Goal: Task Accomplishment & Management: Manage account settings

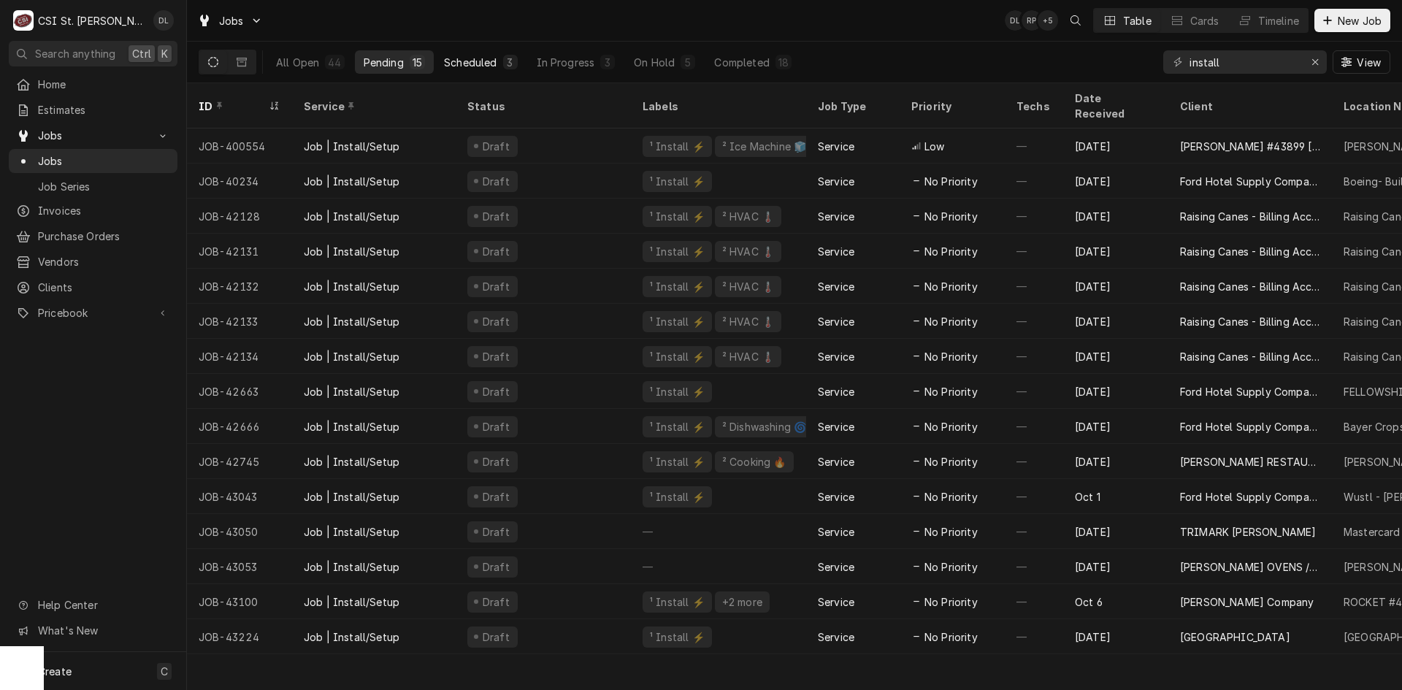
click at [493, 56] on div "Scheduled" at bounding box center [470, 62] width 53 height 15
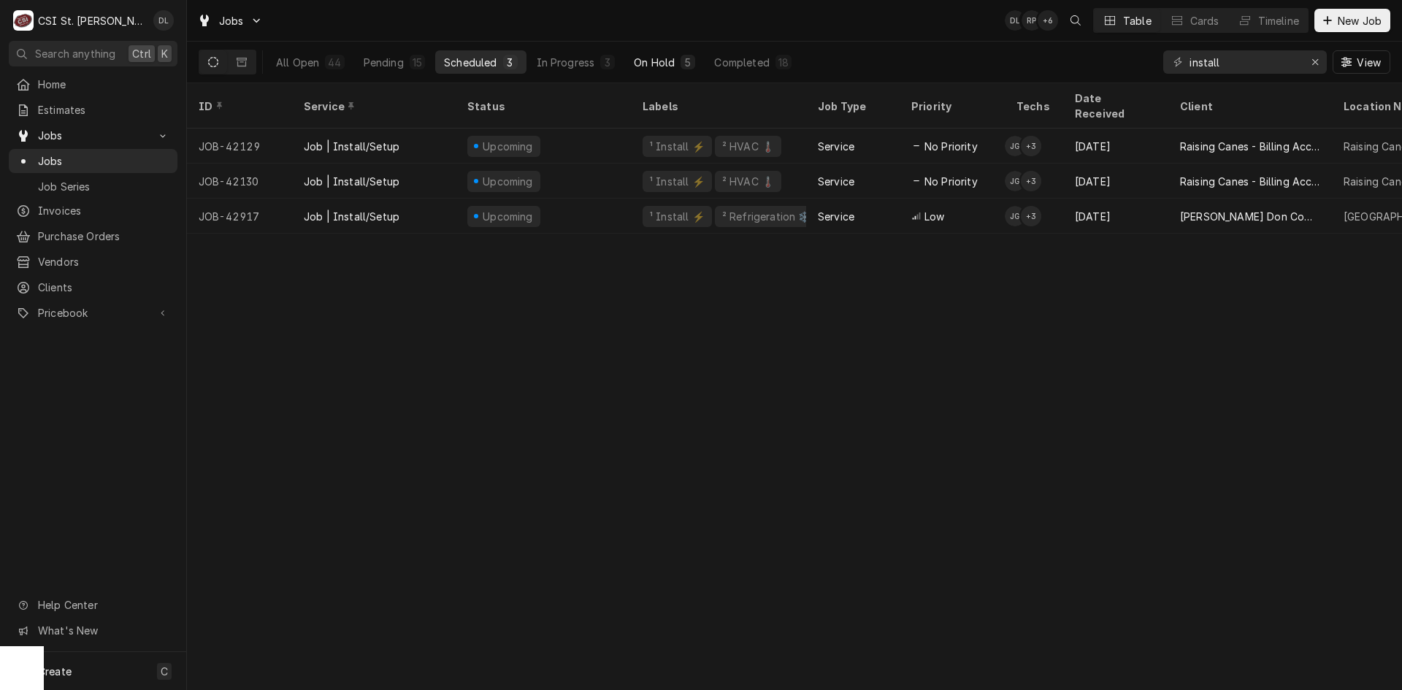
click at [667, 64] on div "On Hold" at bounding box center [654, 62] width 41 height 15
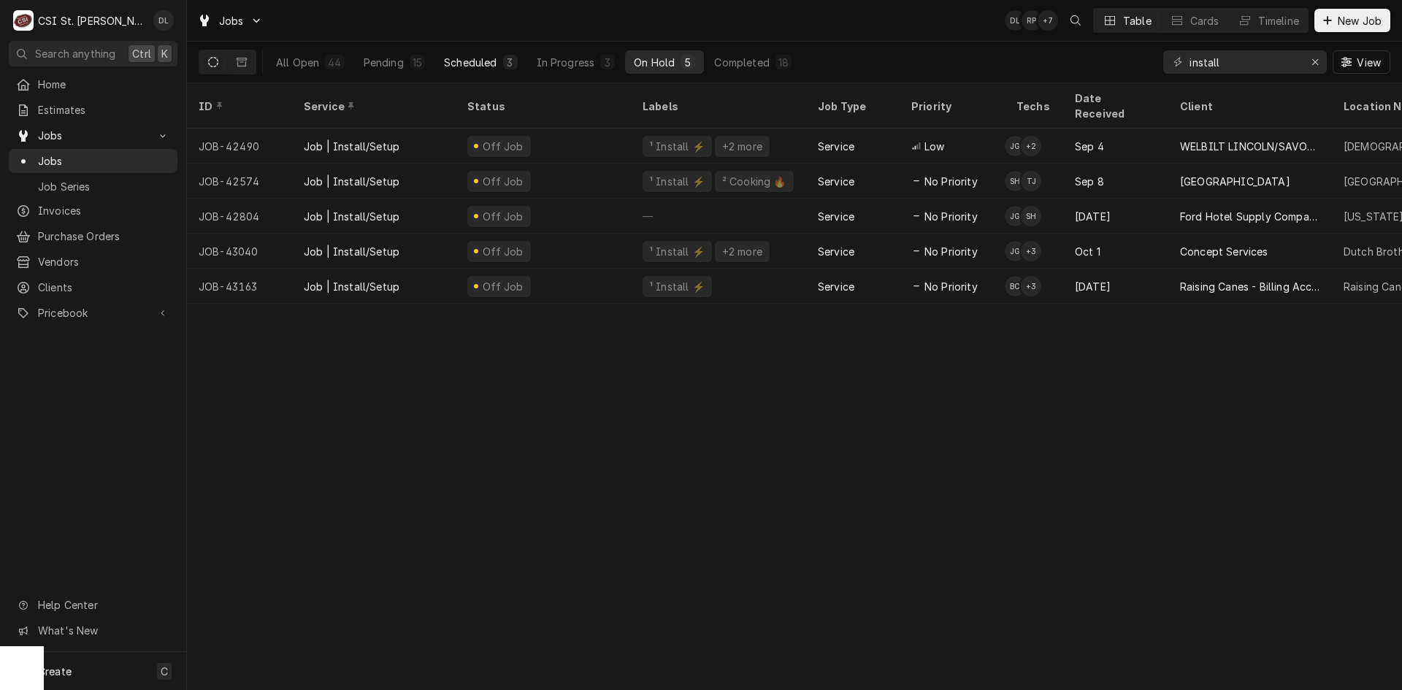
click at [499, 67] on button "Scheduled 3" at bounding box center [480, 61] width 91 height 23
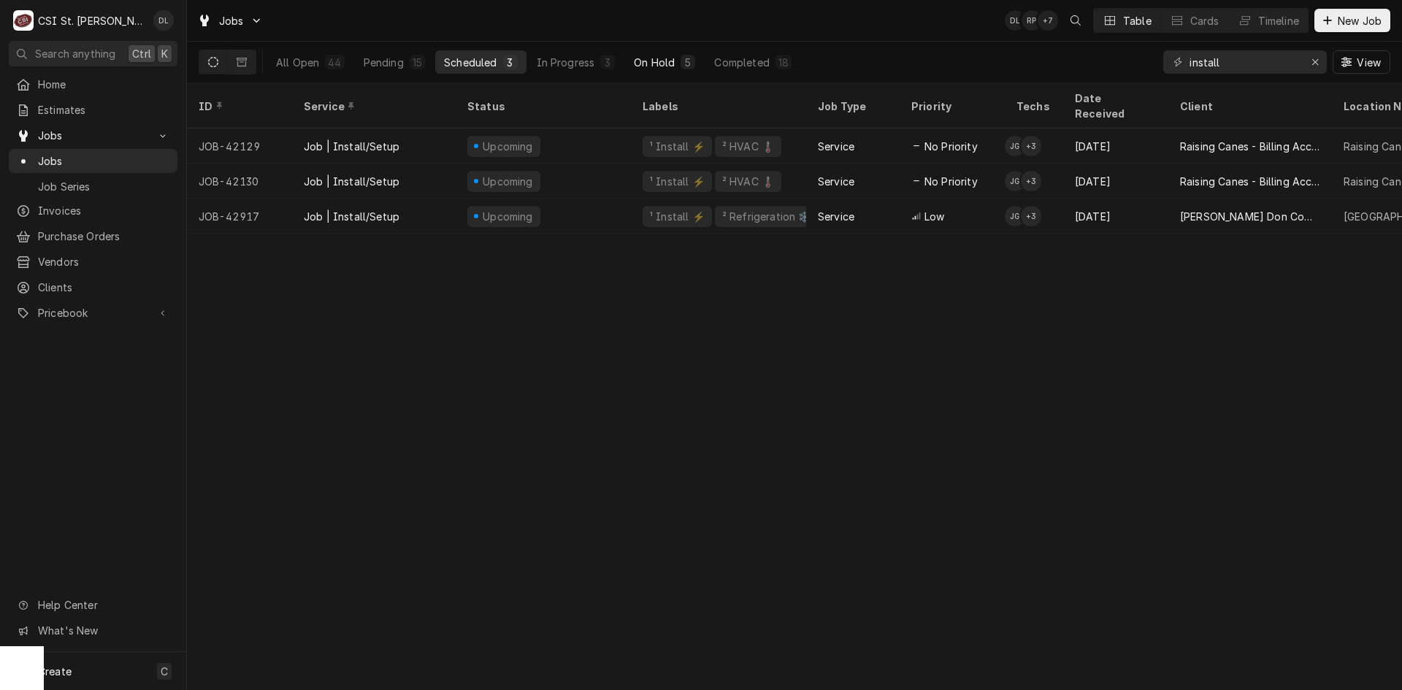
click at [640, 59] on div "On Hold" at bounding box center [654, 62] width 41 height 15
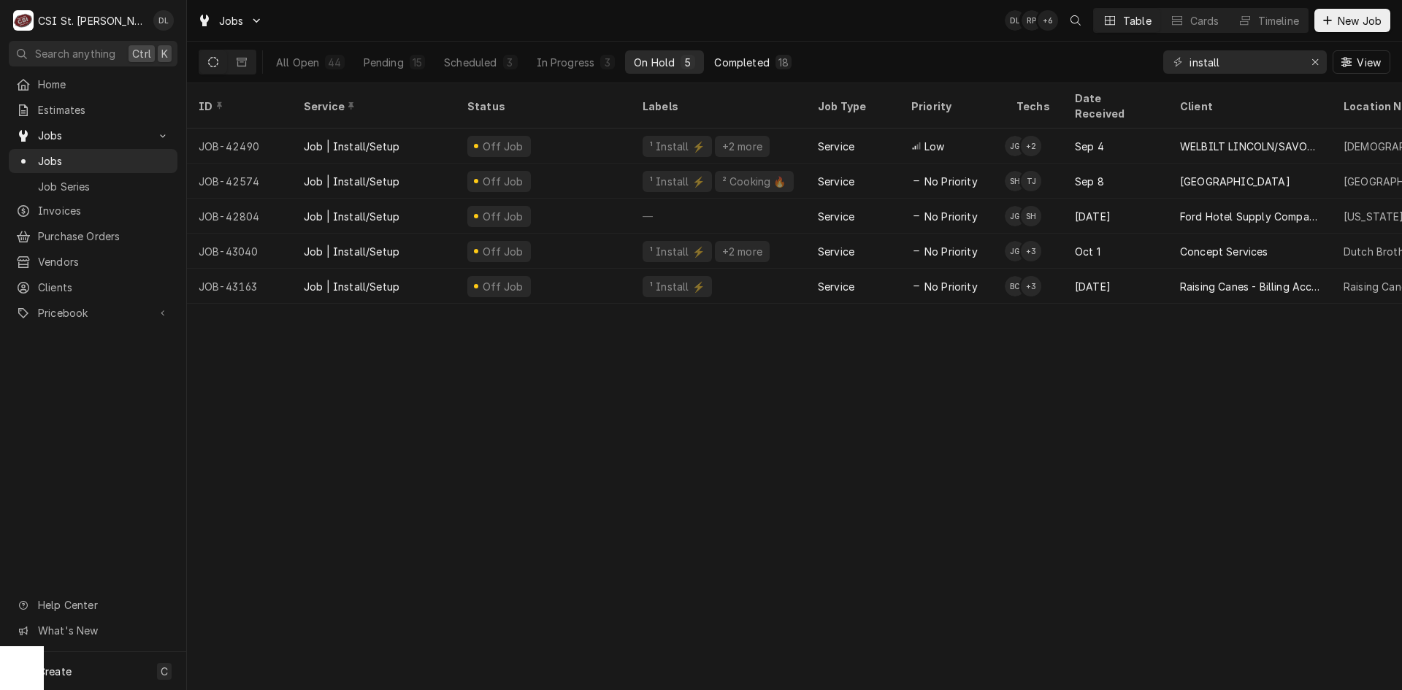
click at [754, 57] on div "Completed" at bounding box center [741, 62] width 55 height 15
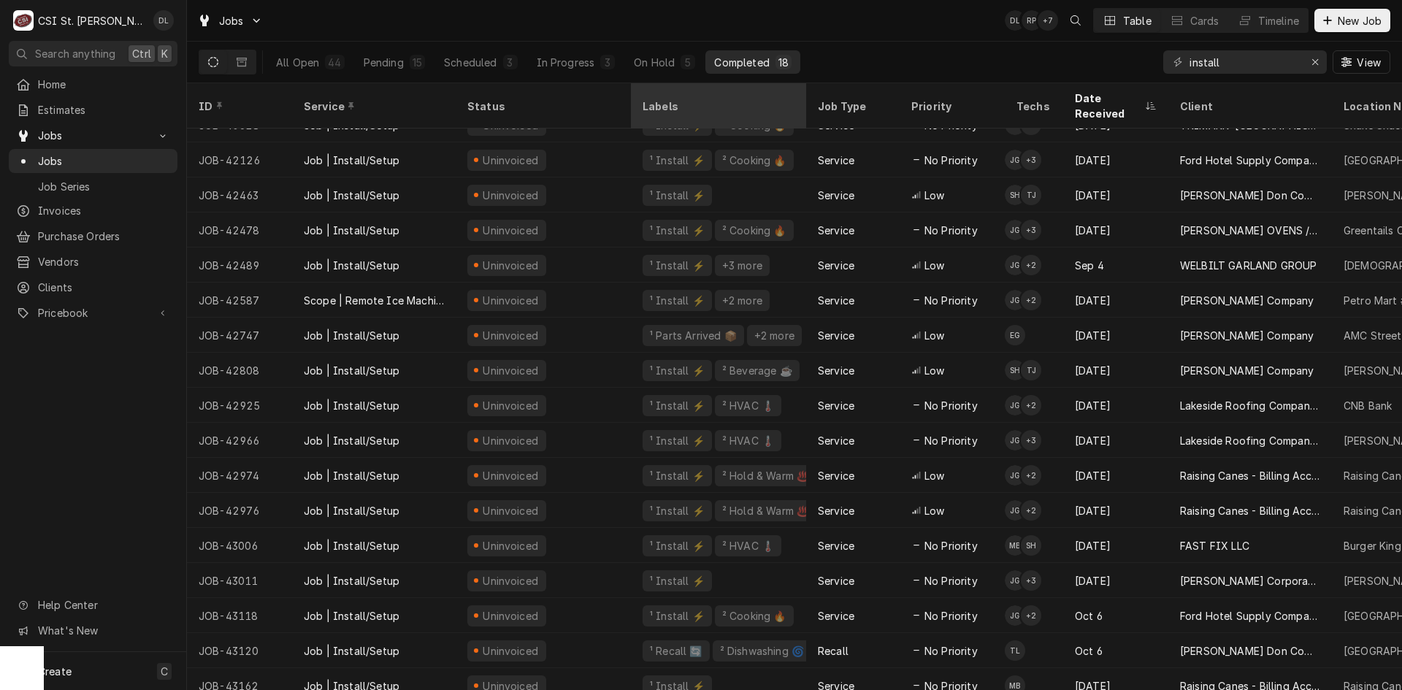
scroll to position [28, 0]
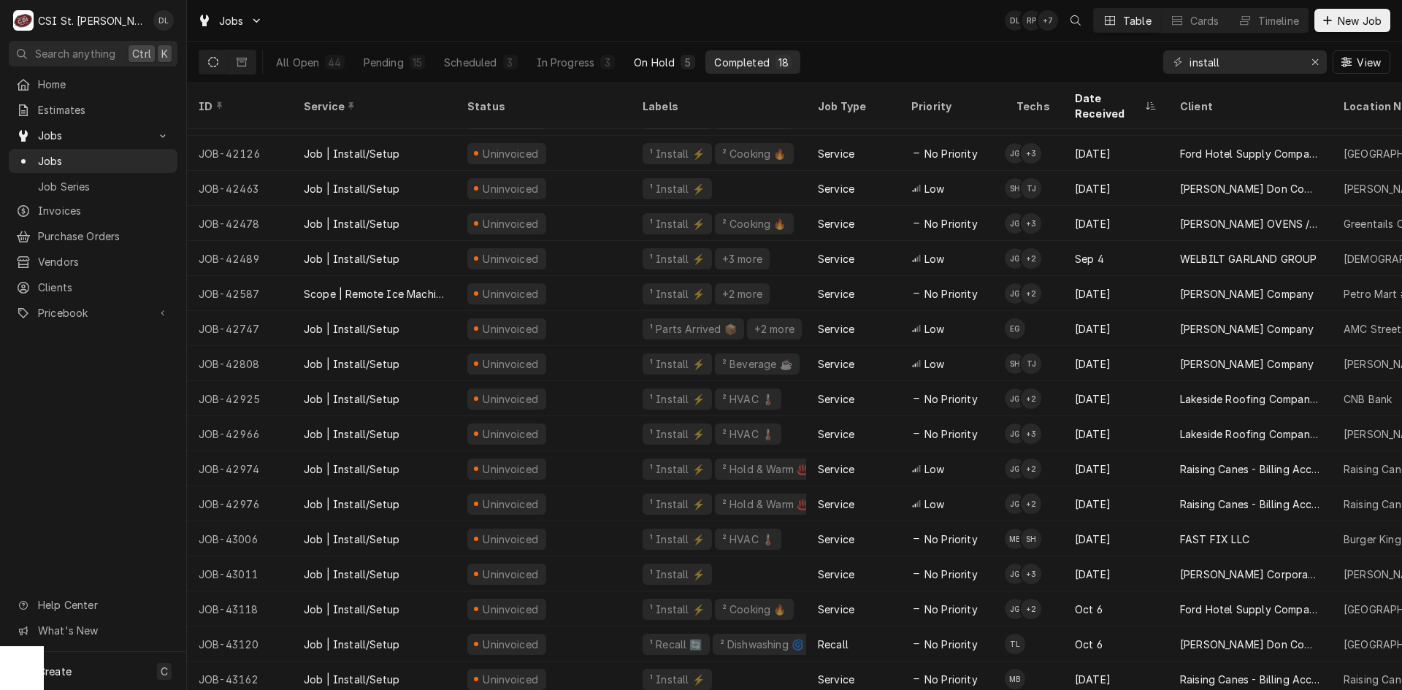
click at [647, 61] on div "On Hold" at bounding box center [654, 62] width 41 height 15
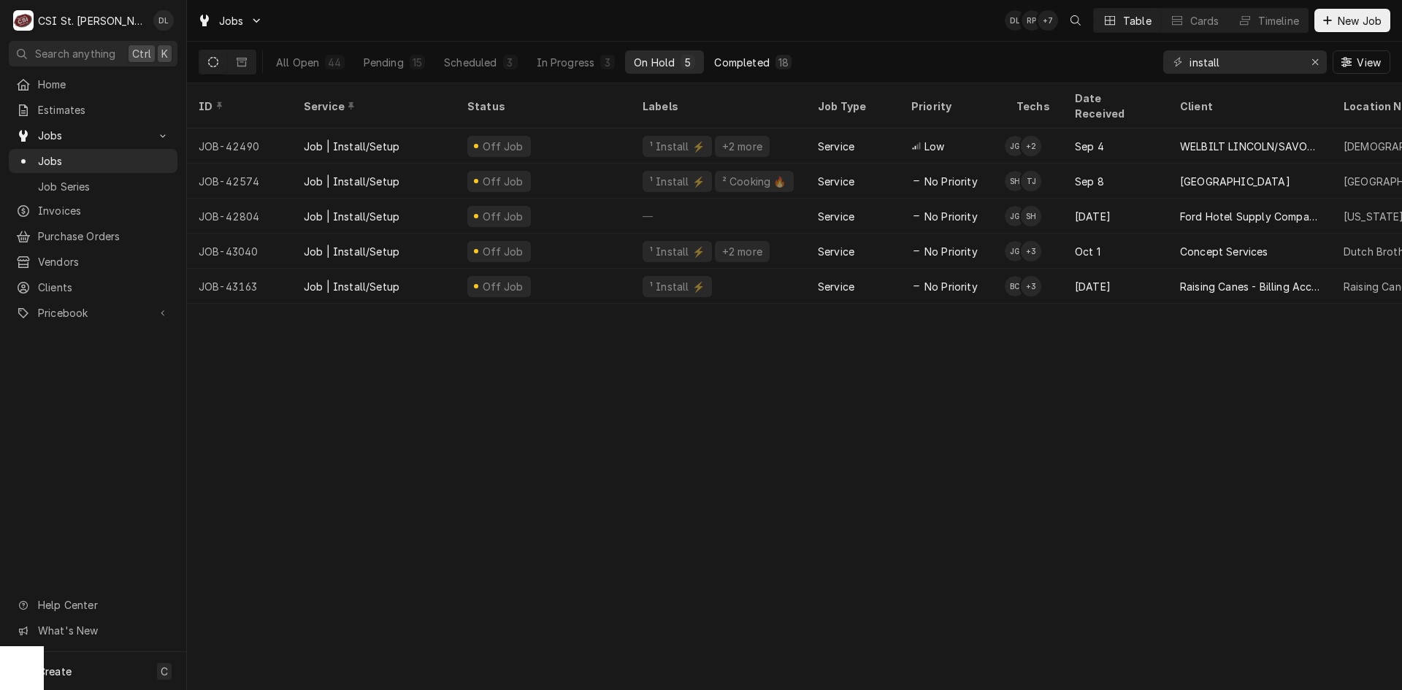
scroll to position [0, 0]
click at [1306, 60] on button "Erase input" at bounding box center [1315, 61] width 23 height 23
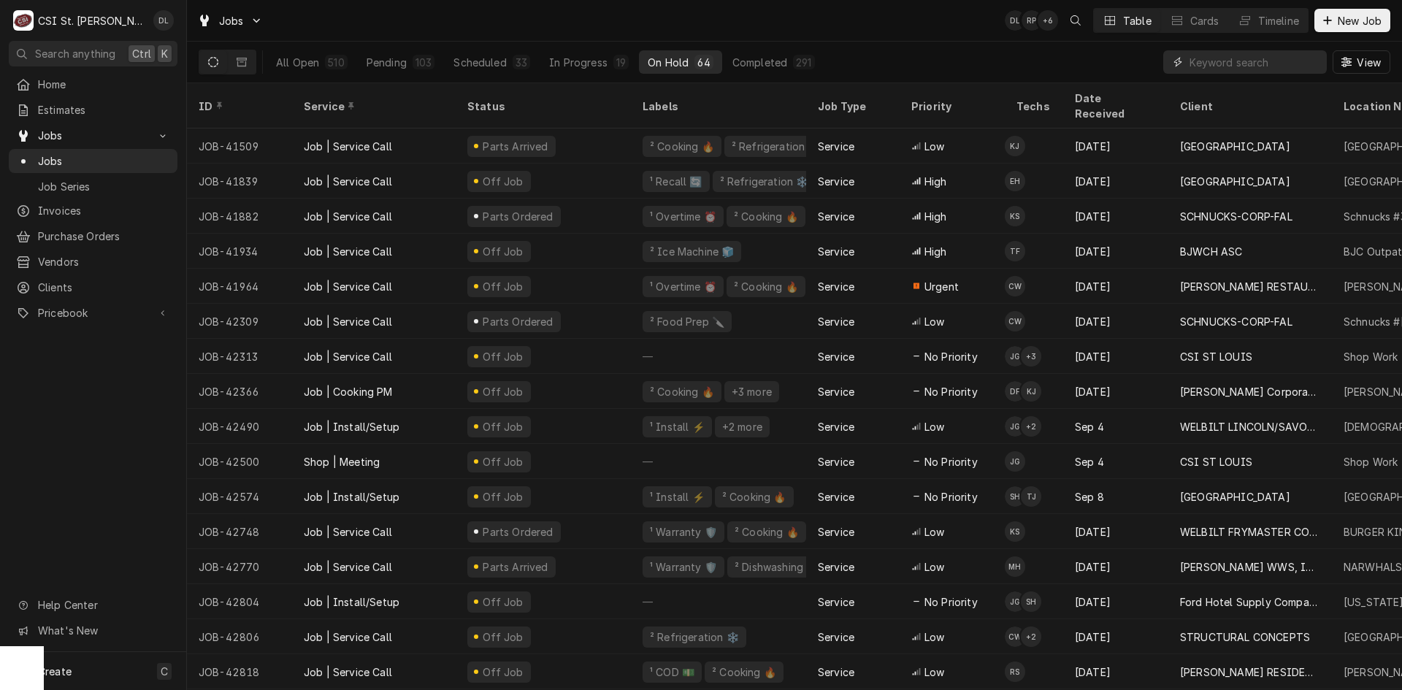
click at [1262, 60] on input "Dynamic Content Wrapper" at bounding box center [1255, 61] width 130 height 23
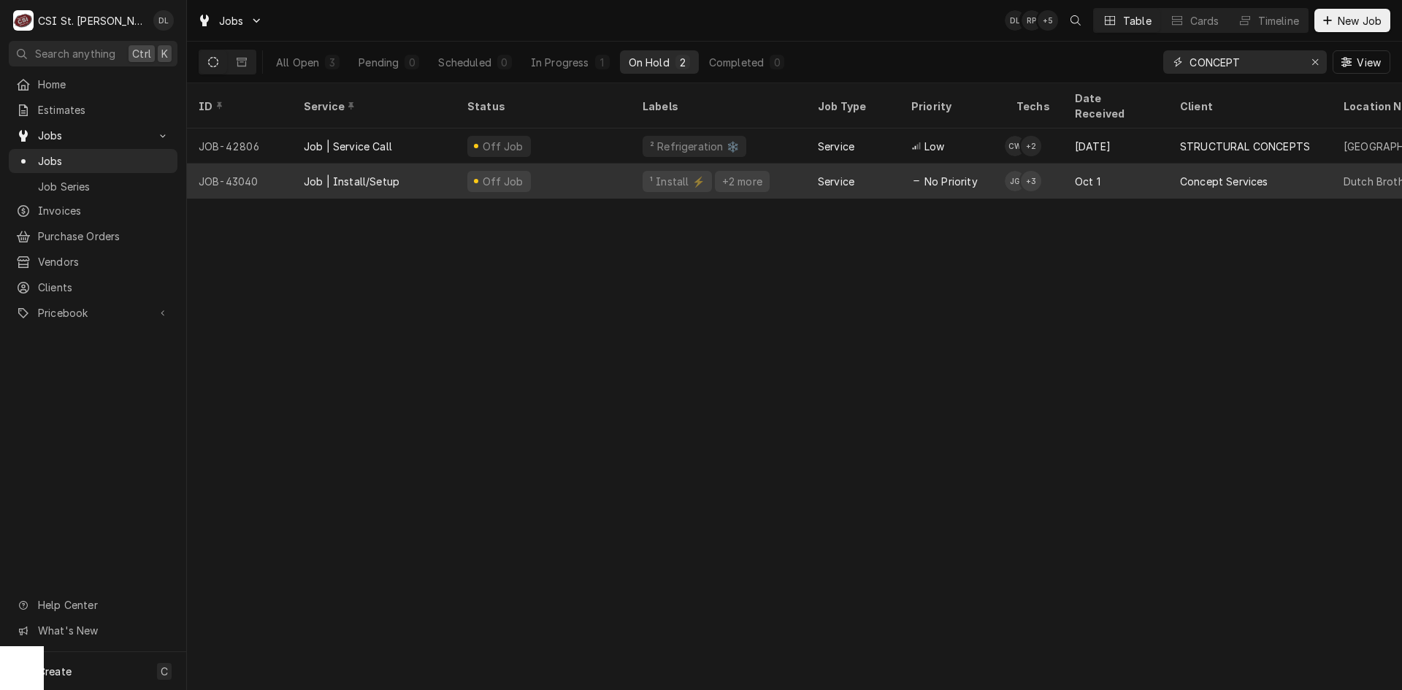
type input "CONCEPT"
click at [889, 164] on div "Service" at bounding box center [852, 181] width 93 height 35
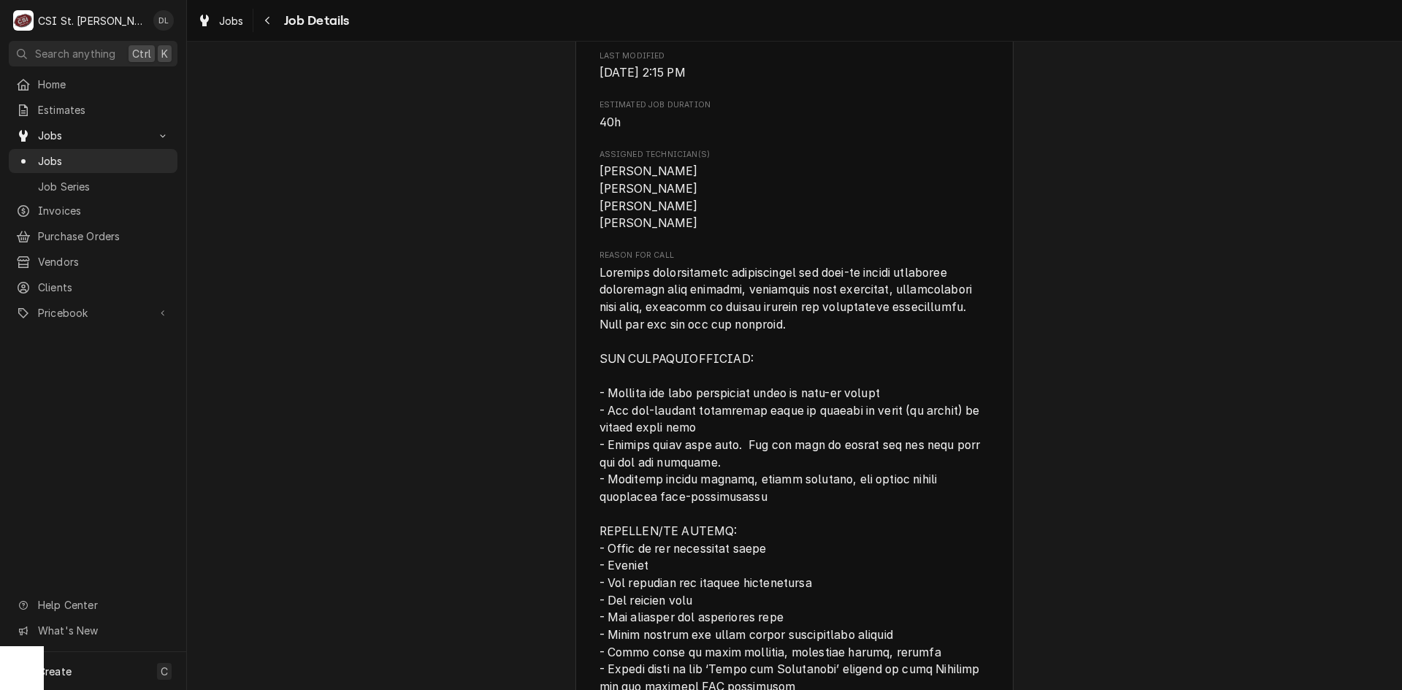
scroll to position [1096, 0]
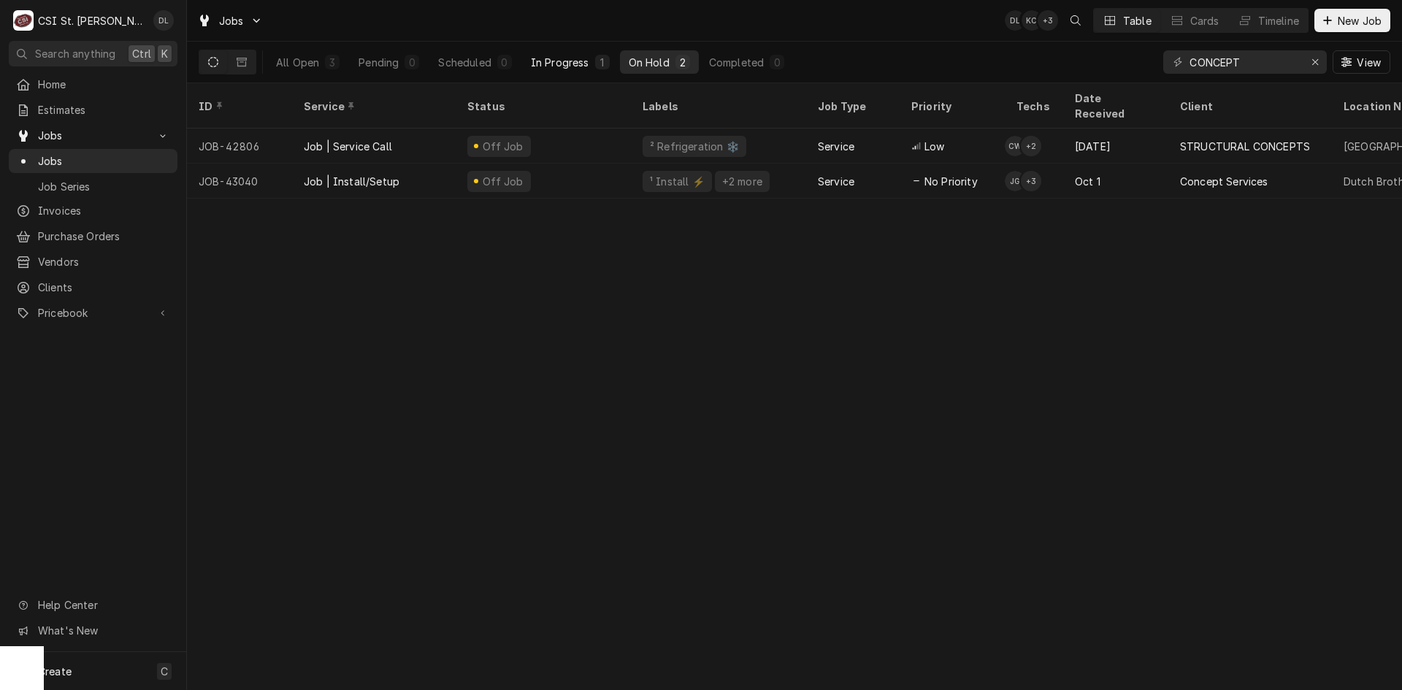
click at [560, 67] on div "In Progress" at bounding box center [560, 62] width 58 height 15
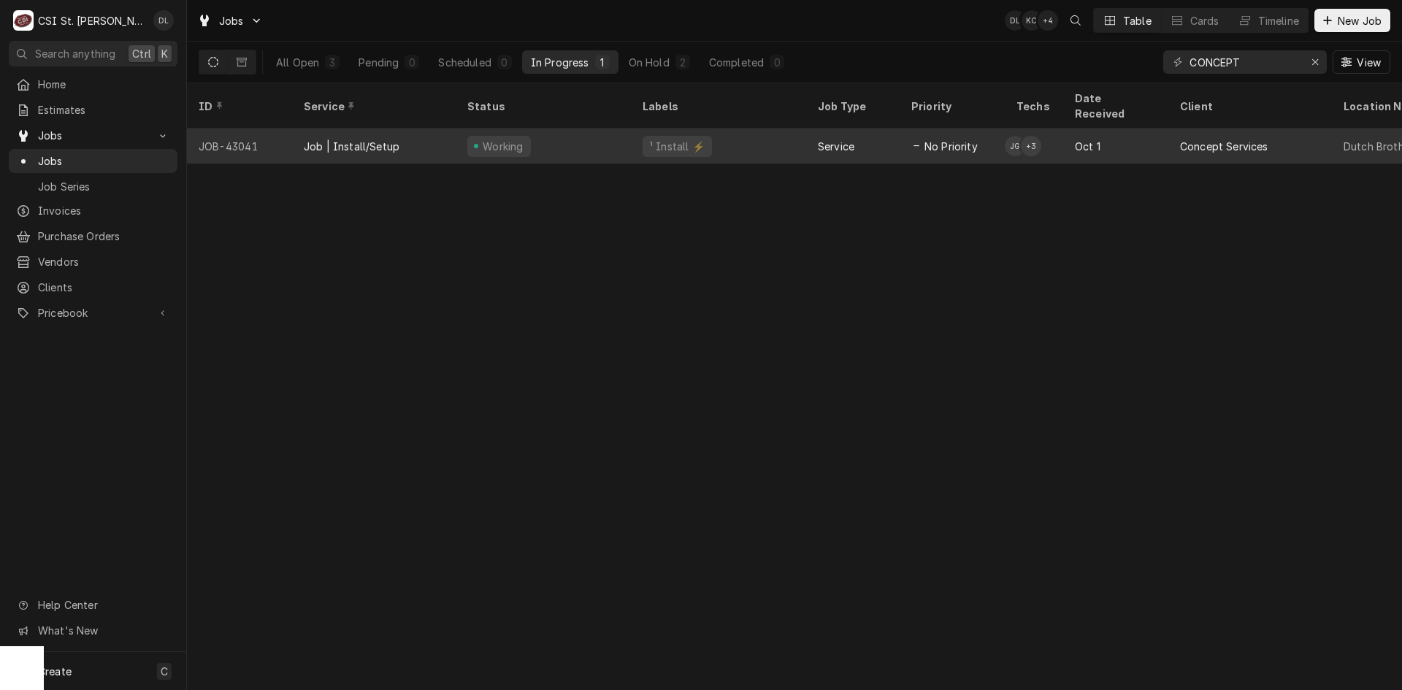
click at [763, 129] on div "¹ Install ⚡️" at bounding box center [718, 146] width 175 height 35
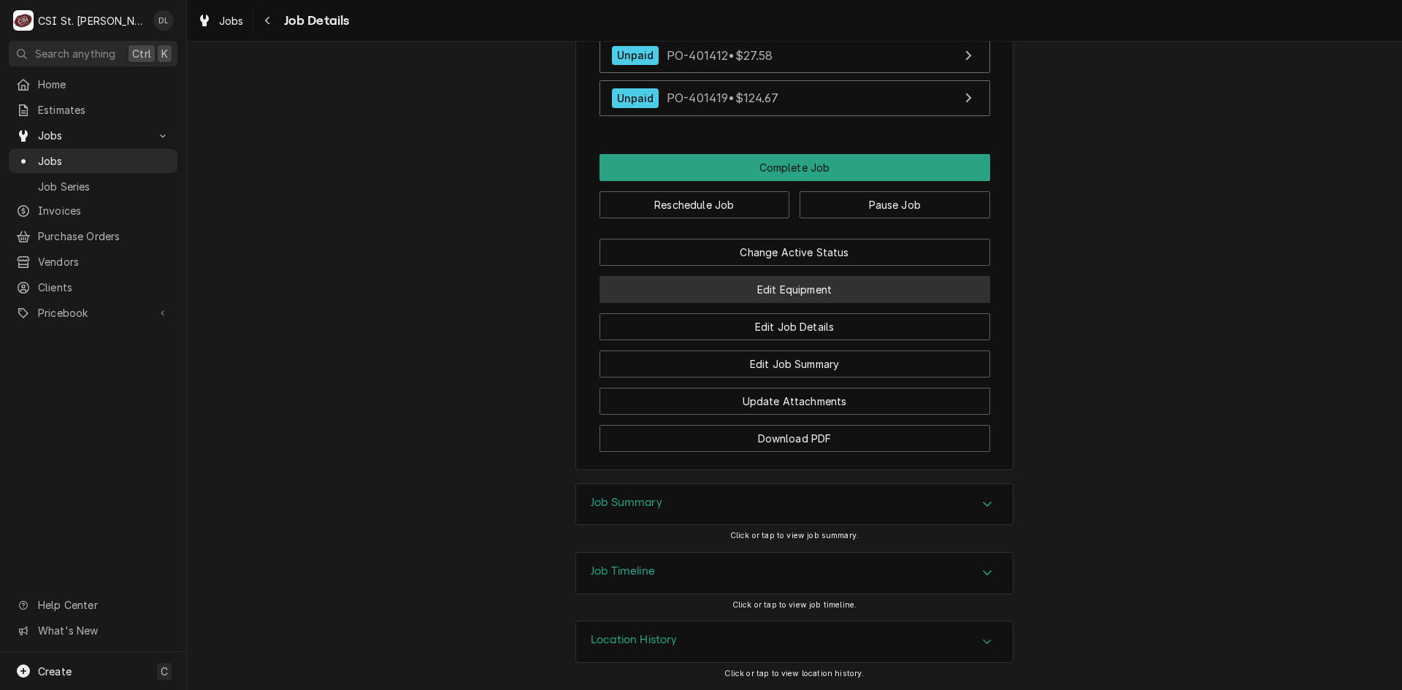
scroll to position [1957, 0]
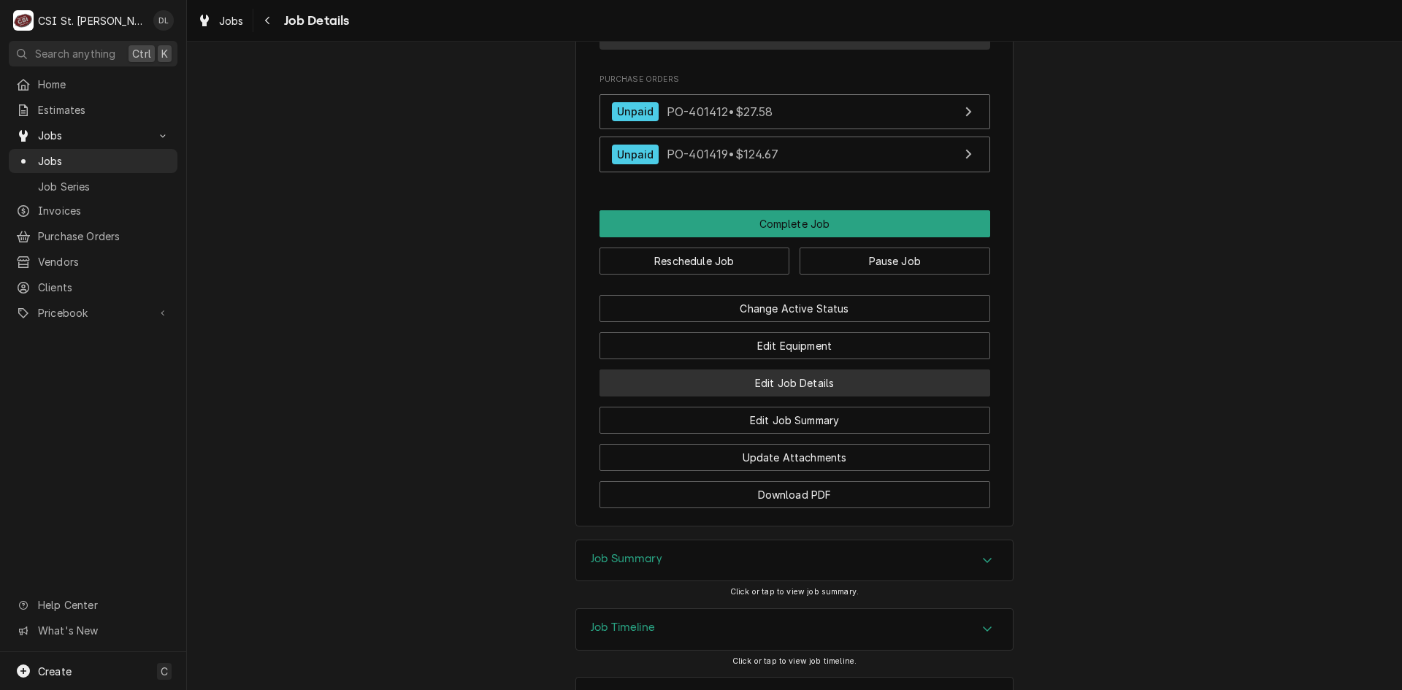
click at [795, 397] on button "Edit Job Details" at bounding box center [795, 383] width 391 height 27
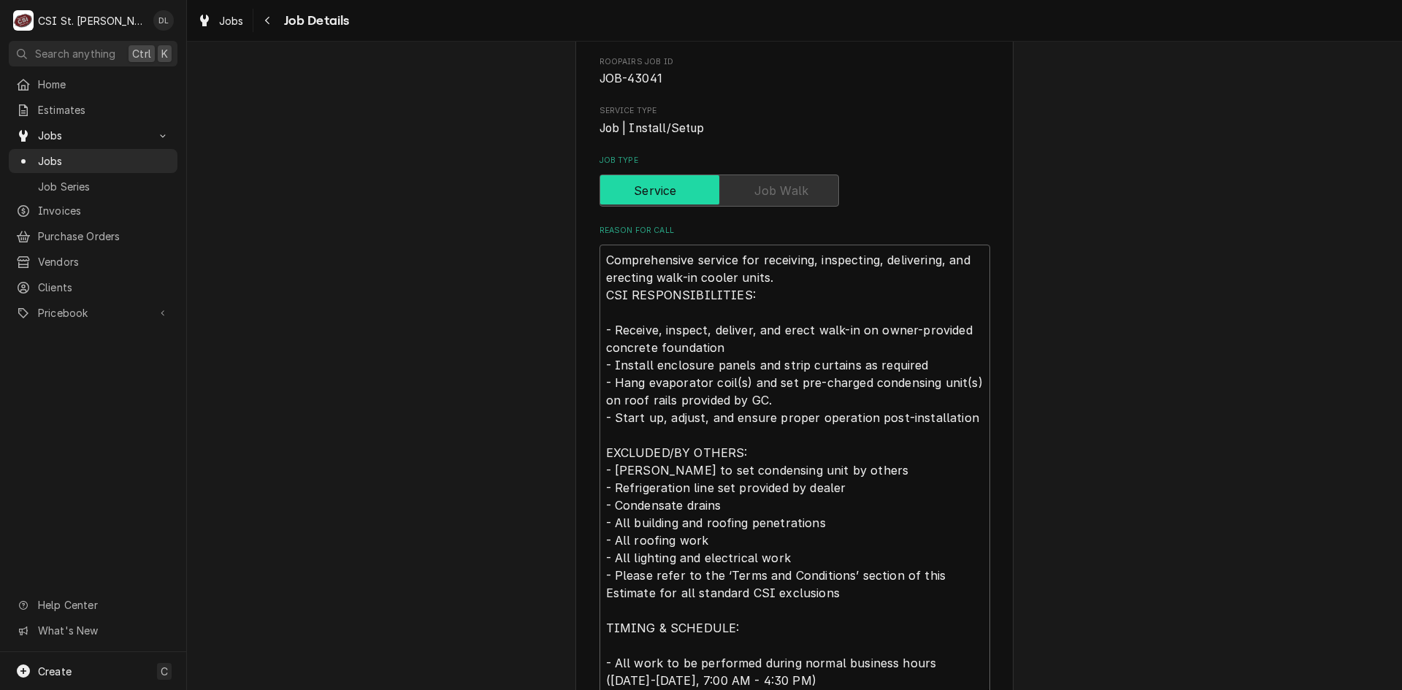
type textarea "x"
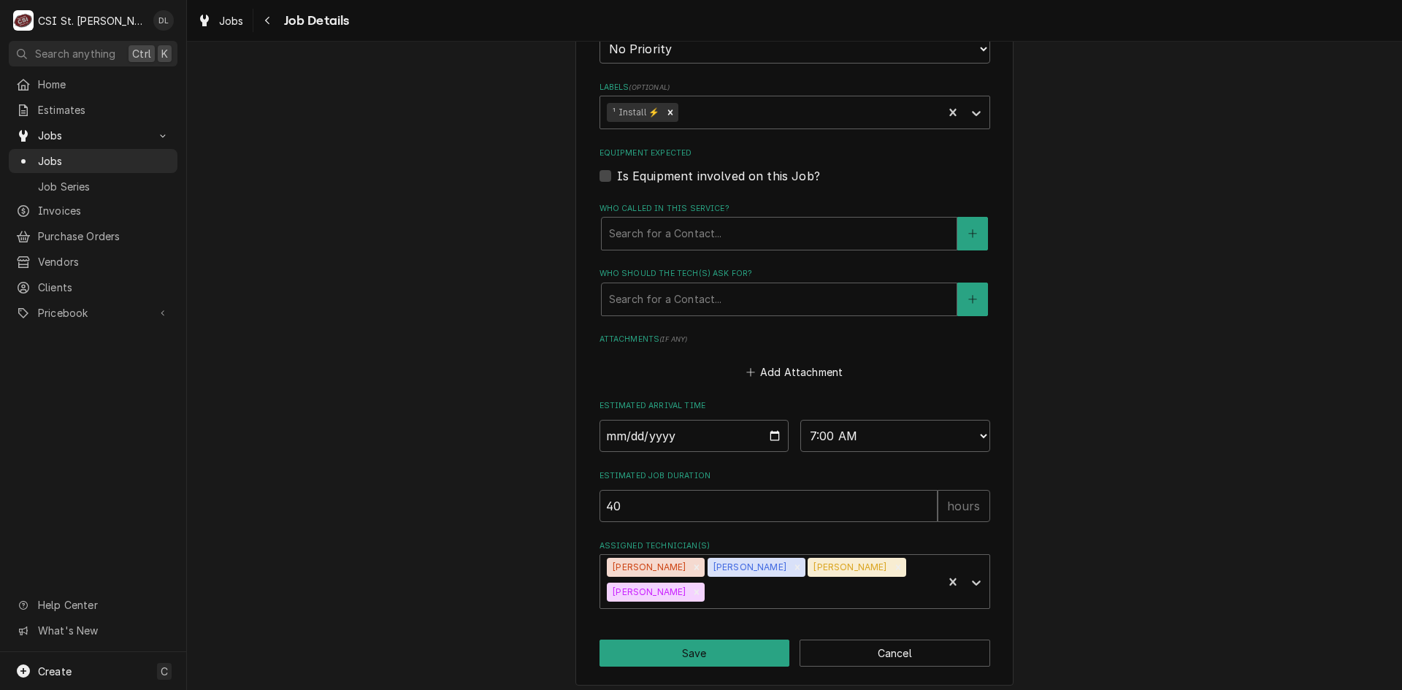
scroll to position [942, 0]
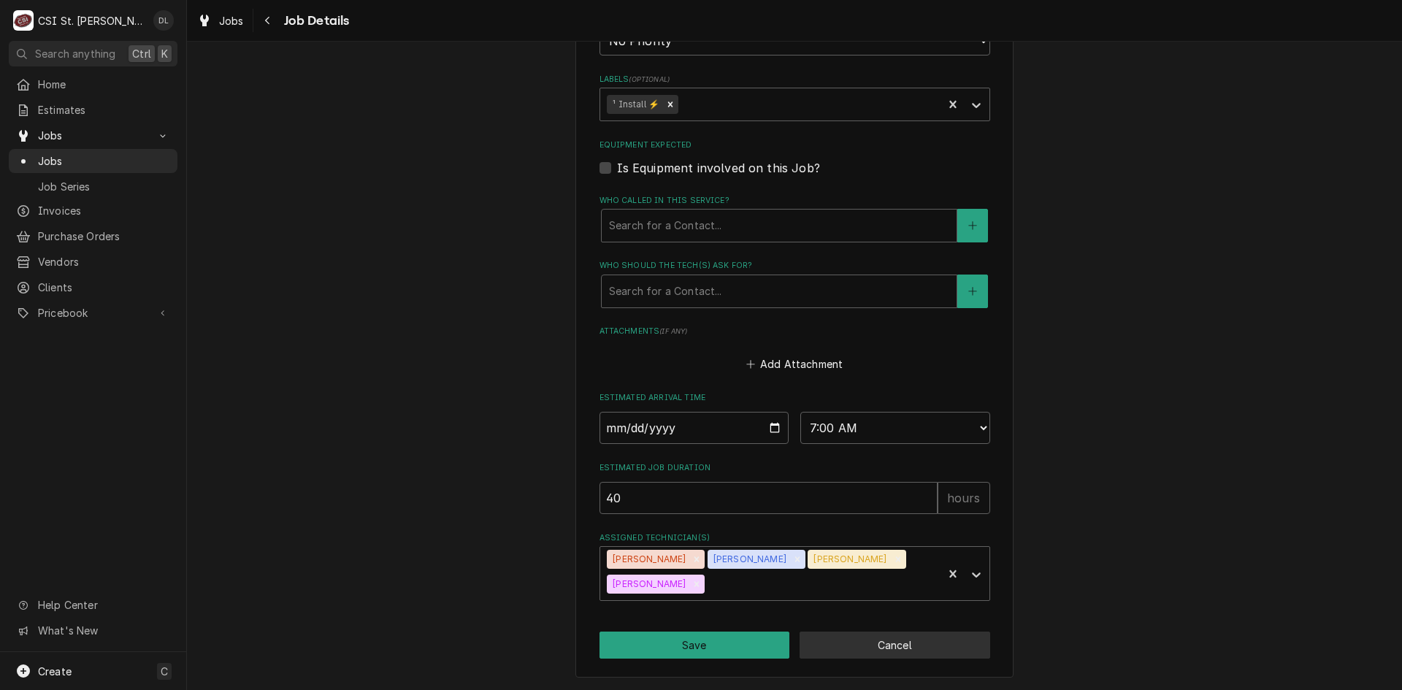
click at [922, 644] on button "Cancel" at bounding box center [895, 645] width 191 height 27
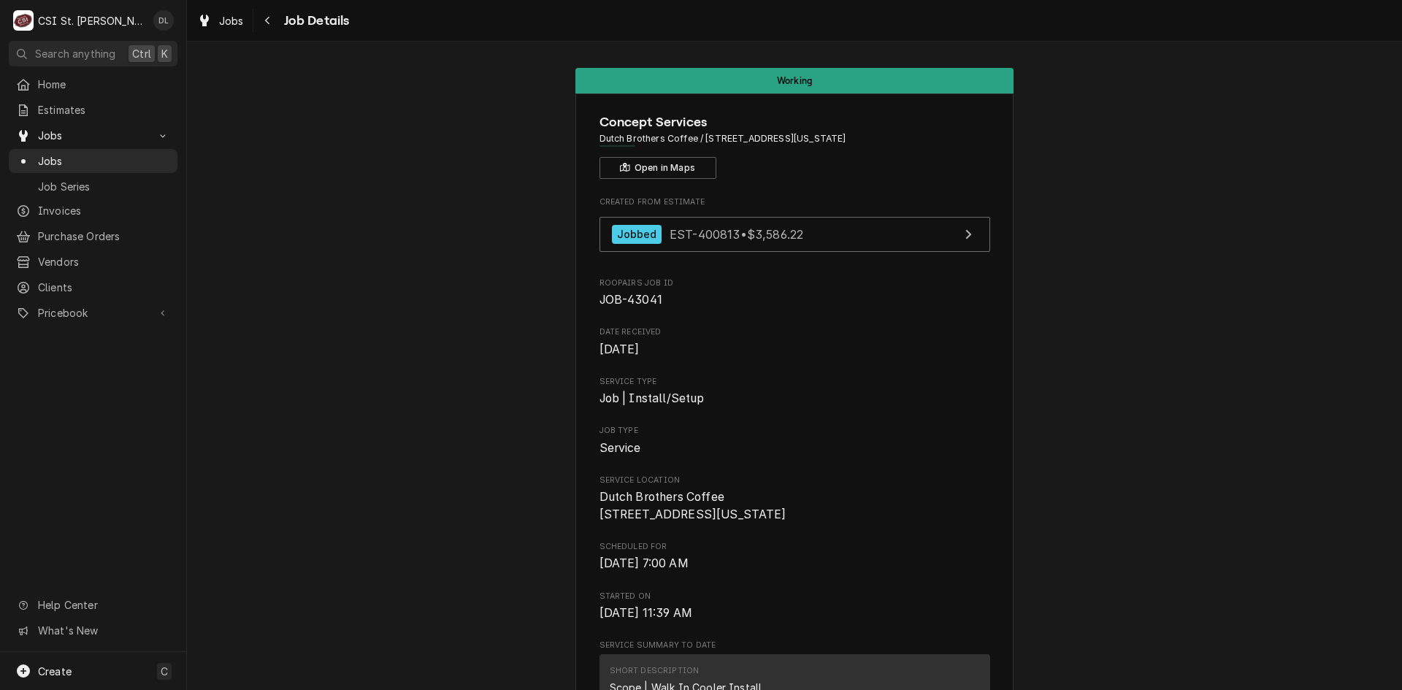
click at [69, 159] on span "Jobs" at bounding box center [104, 160] width 132 height 15
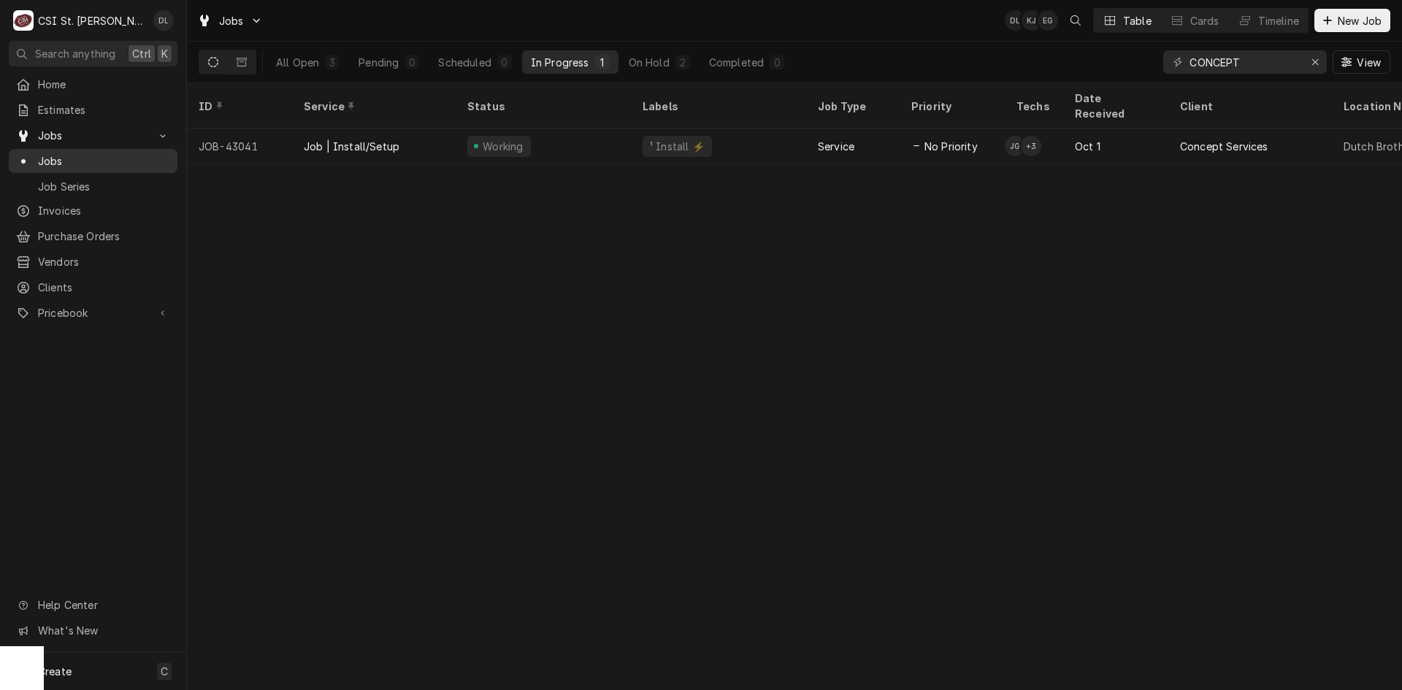
click at [60, 161] on span "Jobs" at bounding box center [104, 160] width 132 height 15
click at [486, 62] on div "Scheduled" at bounding box center [464, 62] width 53 height 15
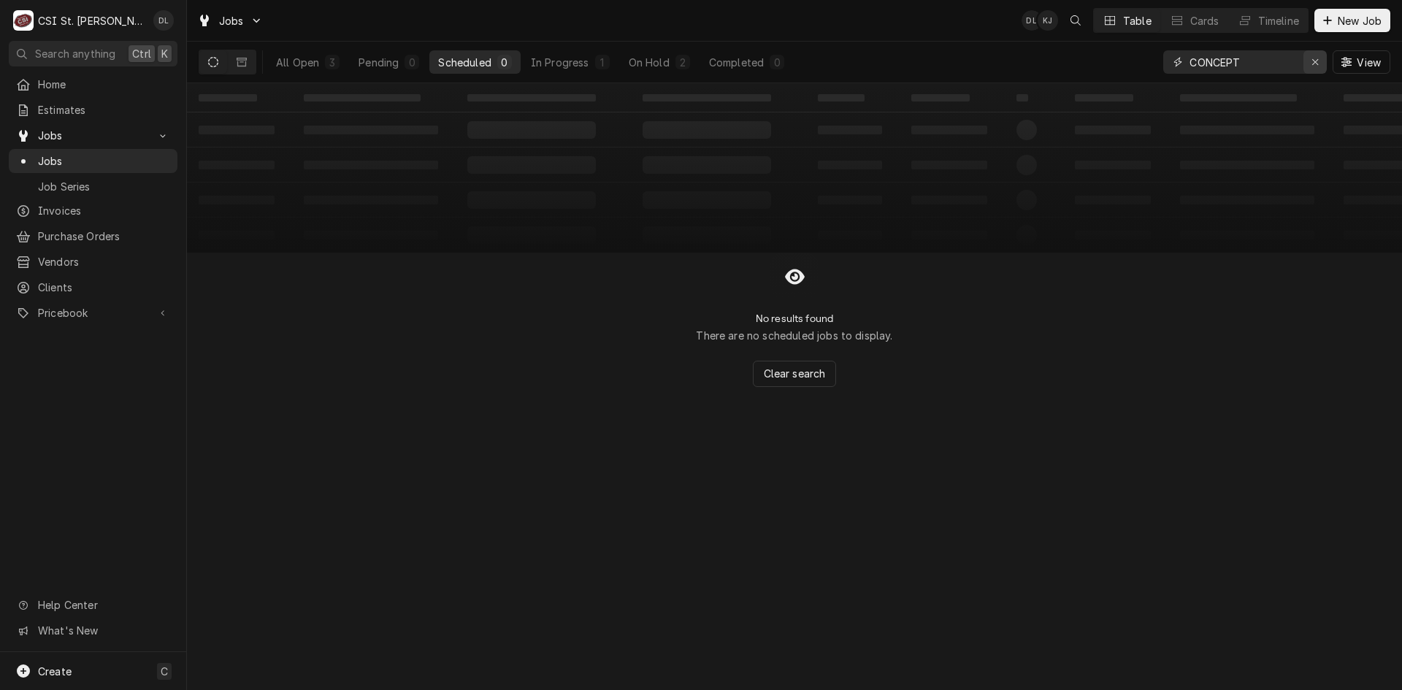
click at [1312, 58] on icon "Erase input" at bounding box center [1316, 62] width 8 height 10
click at [1286, 61] on input "Dynamic Content Wrapper" at bounding box center [1258, 61] width 137 height 23
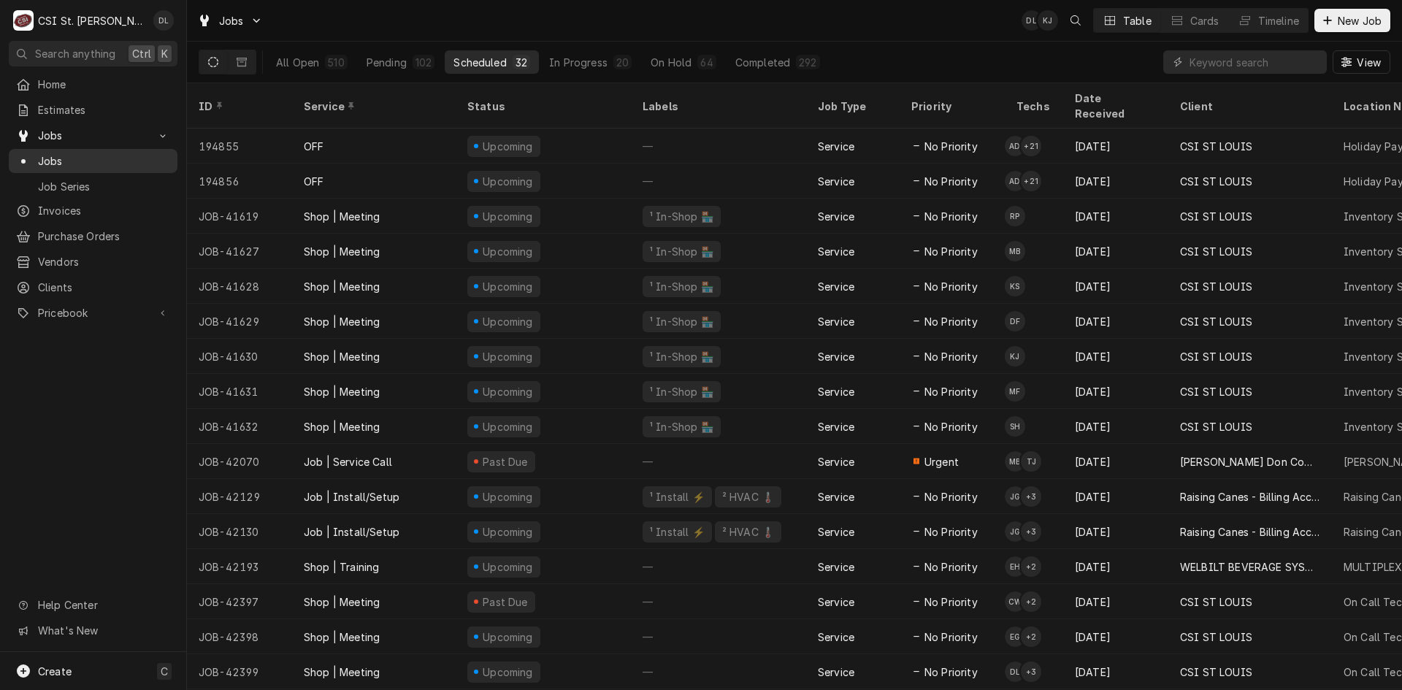
click at [56, 164] on div "Jobs" at bounding box center [93, 161] width 163 height 18
click at [1237, 66] on input "Dynamic Content Wrapper" at bounding box center [1255, 61] width 130 height 23
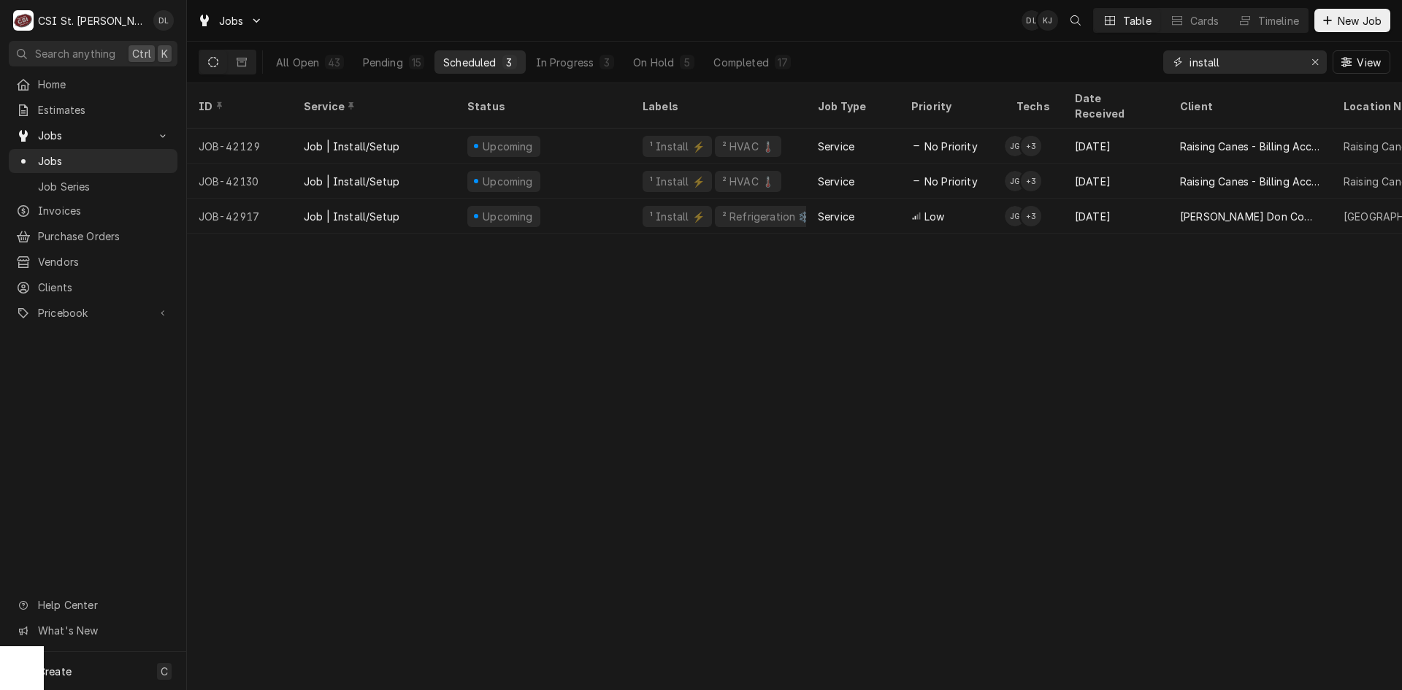
type input "install"
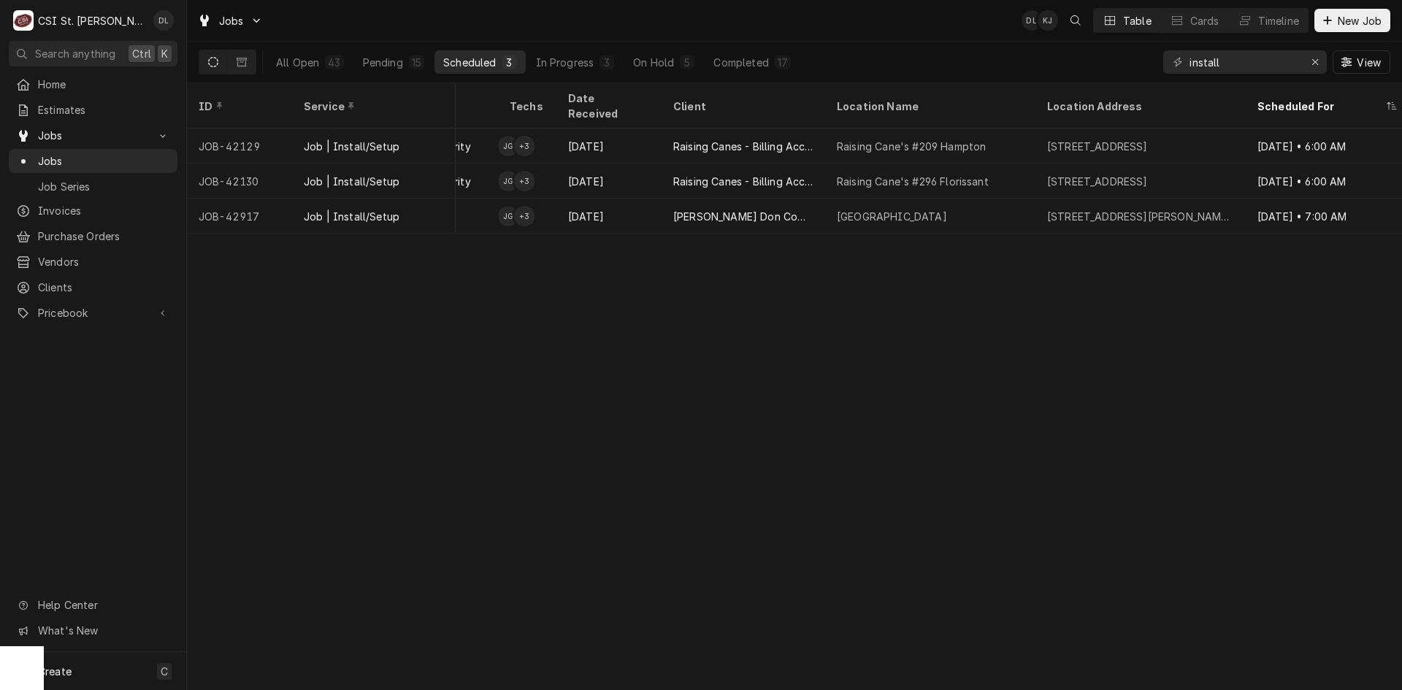
scroll to position [0, 516]
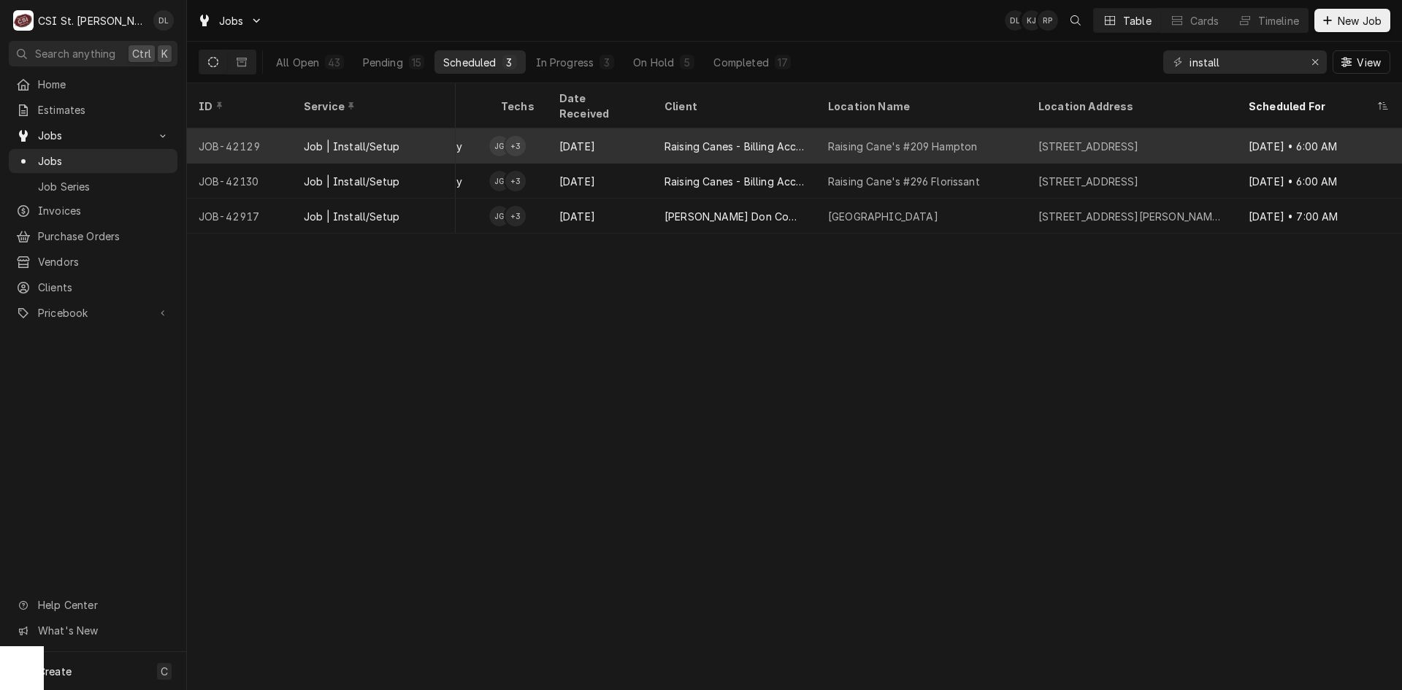
click at [811, 129] on div "Raising Canes - Billing Account" at bounding box center [735, 146] width 164 height 35
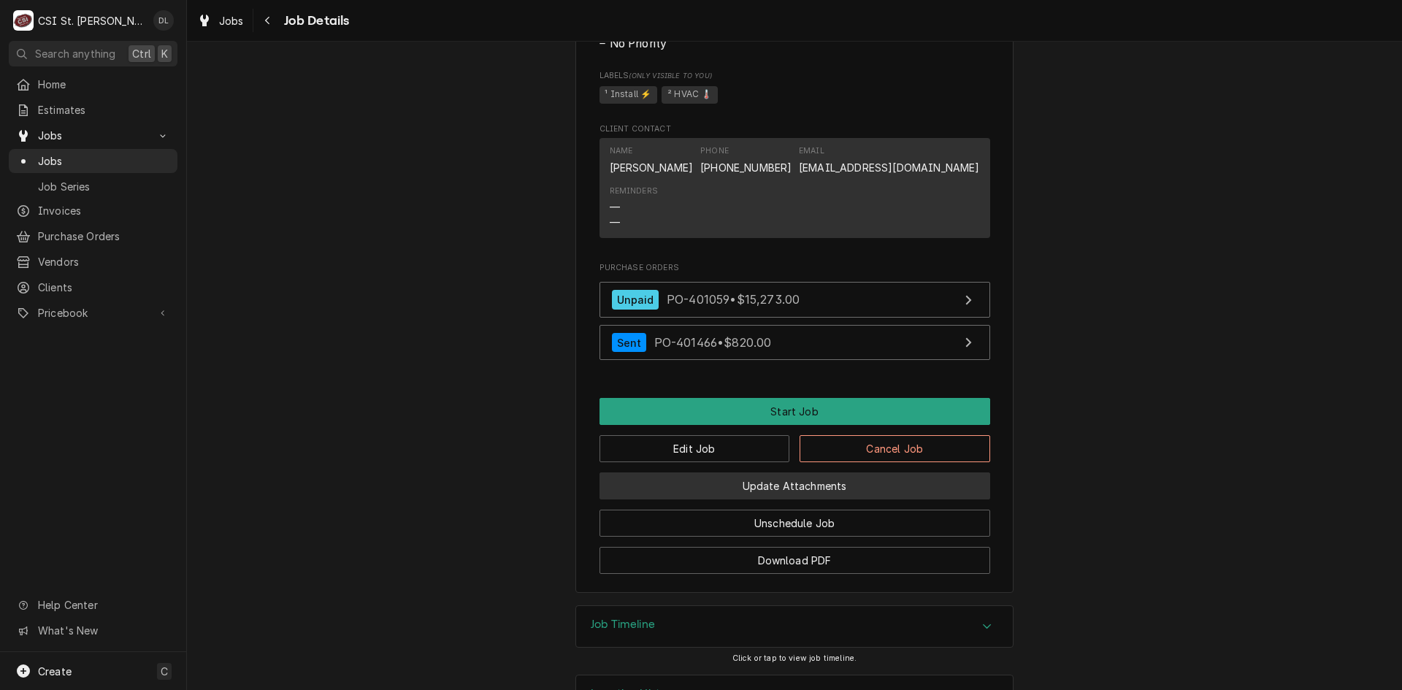
scroll to position [1314, 0]
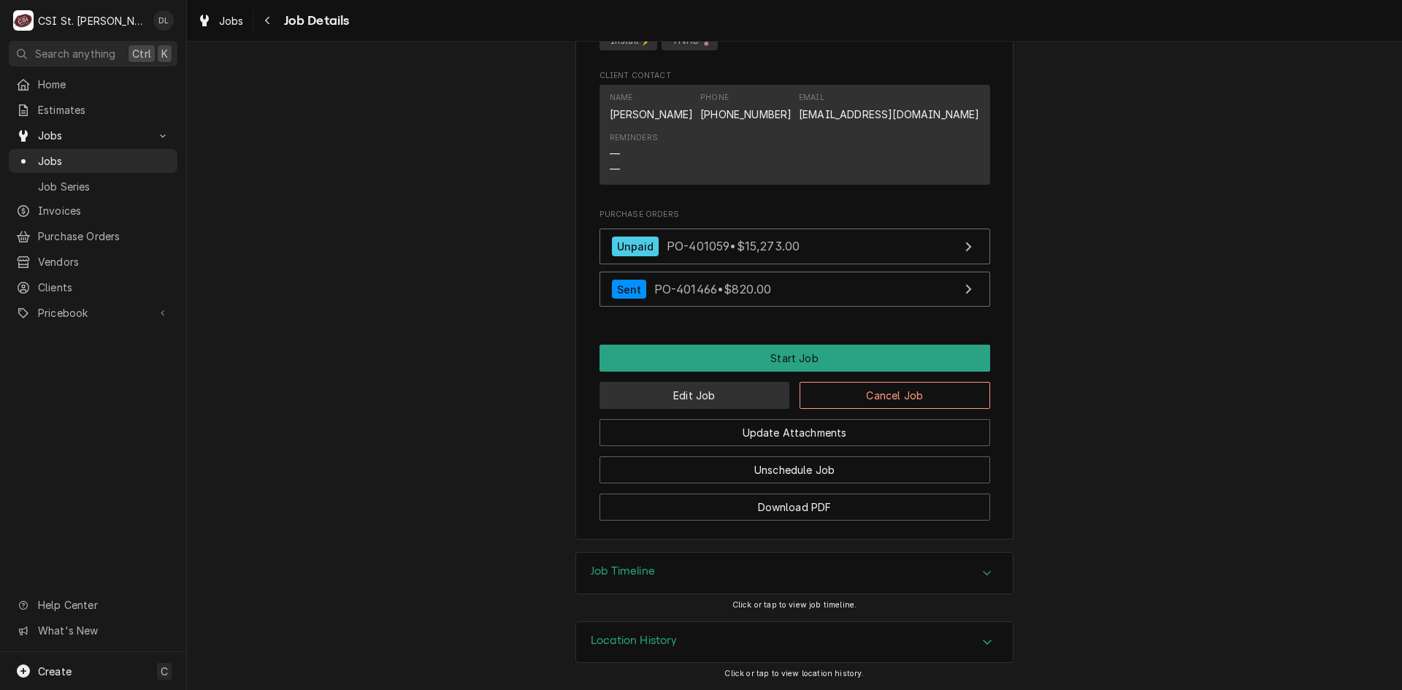
click at [694, 400] on button "Edit Job" at bounding box center [695, 395] width 191 height 27
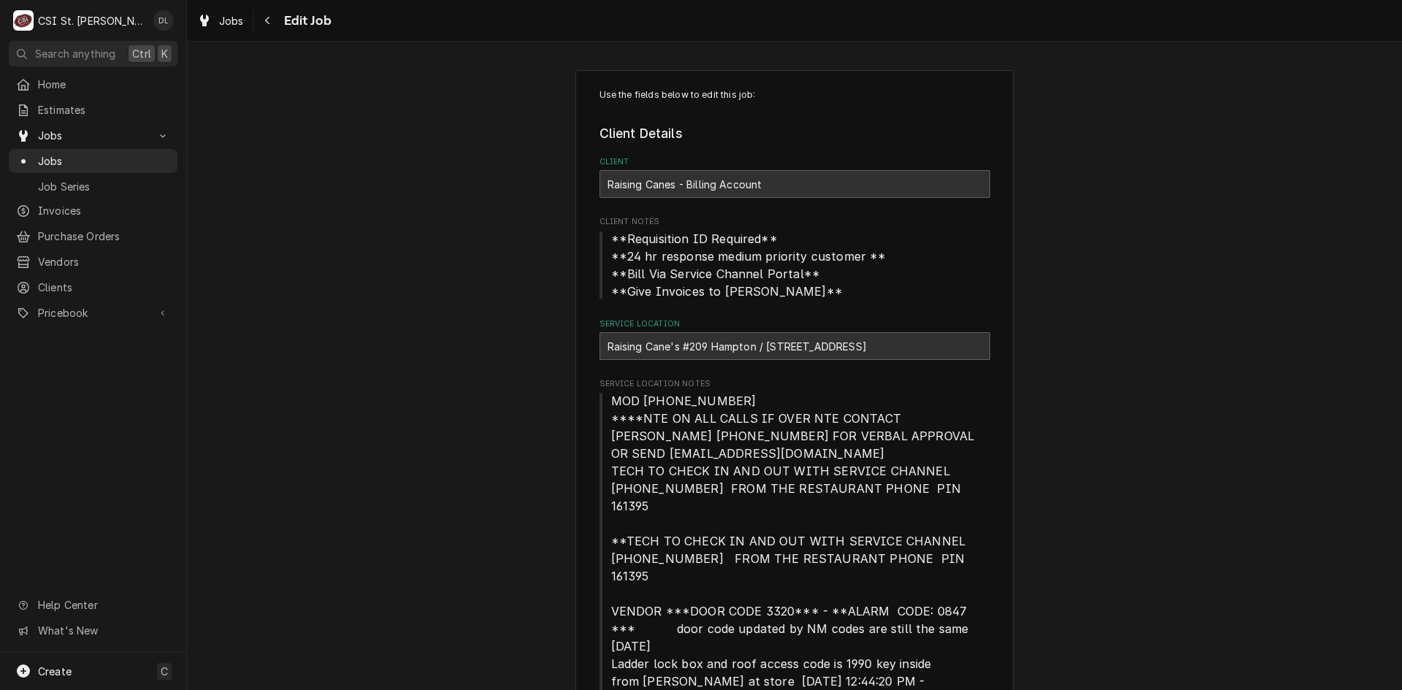
type textarea "x"
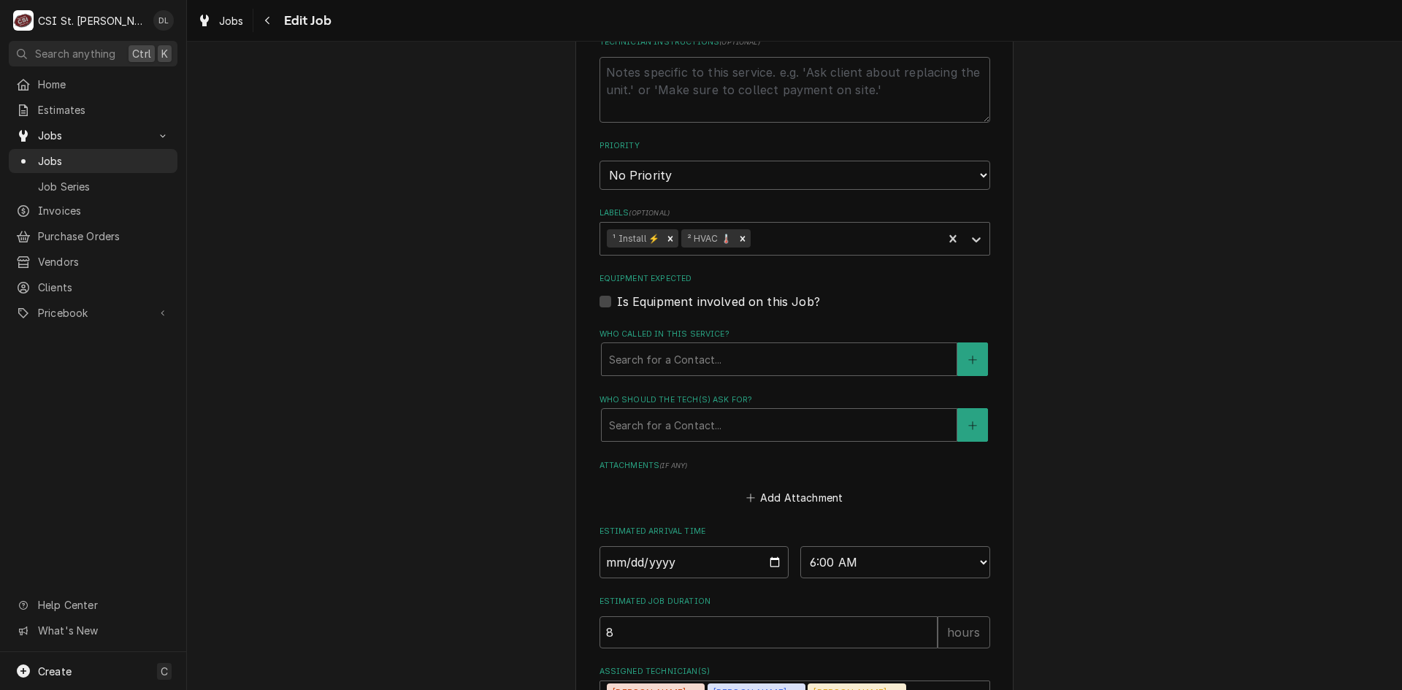
scroll to position [1169, 0]
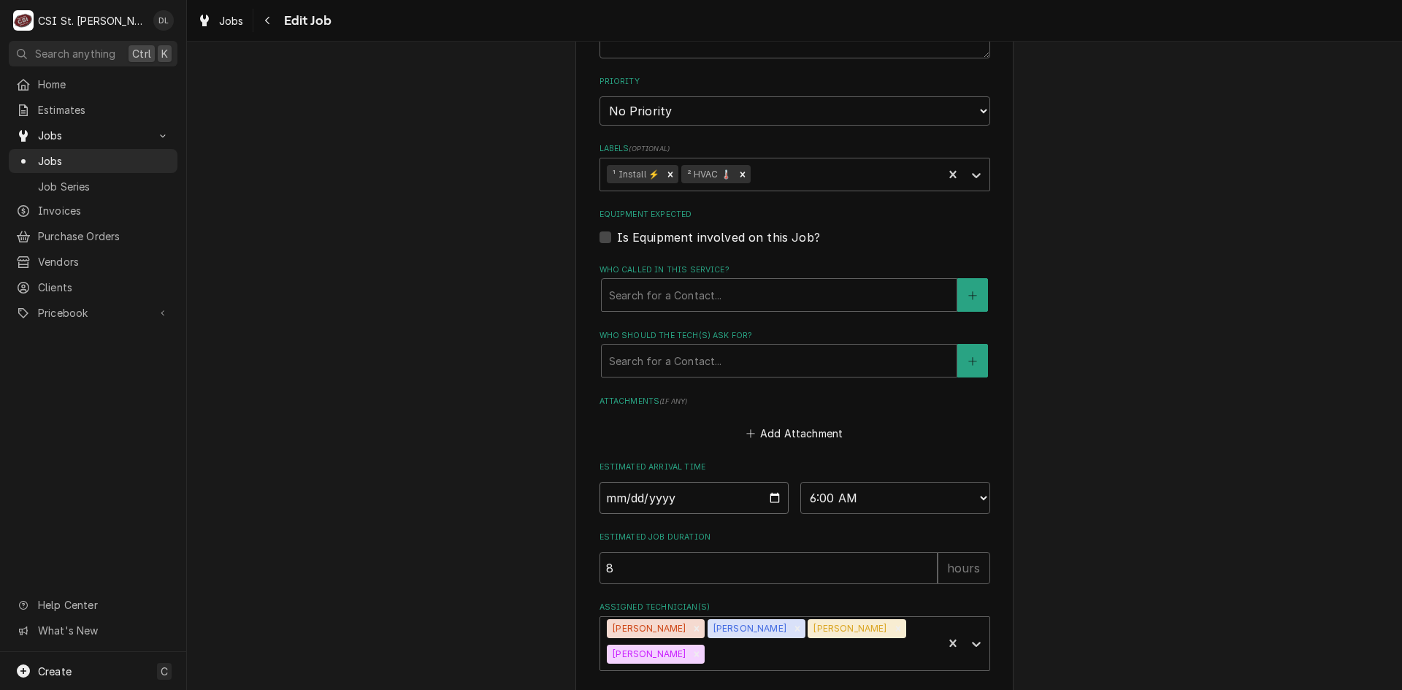
click at [766, 482] on input "2025-10-17" at bounding box center [695, 498] width 190 height 32
type input "2025-10-22"
type textarea "x"
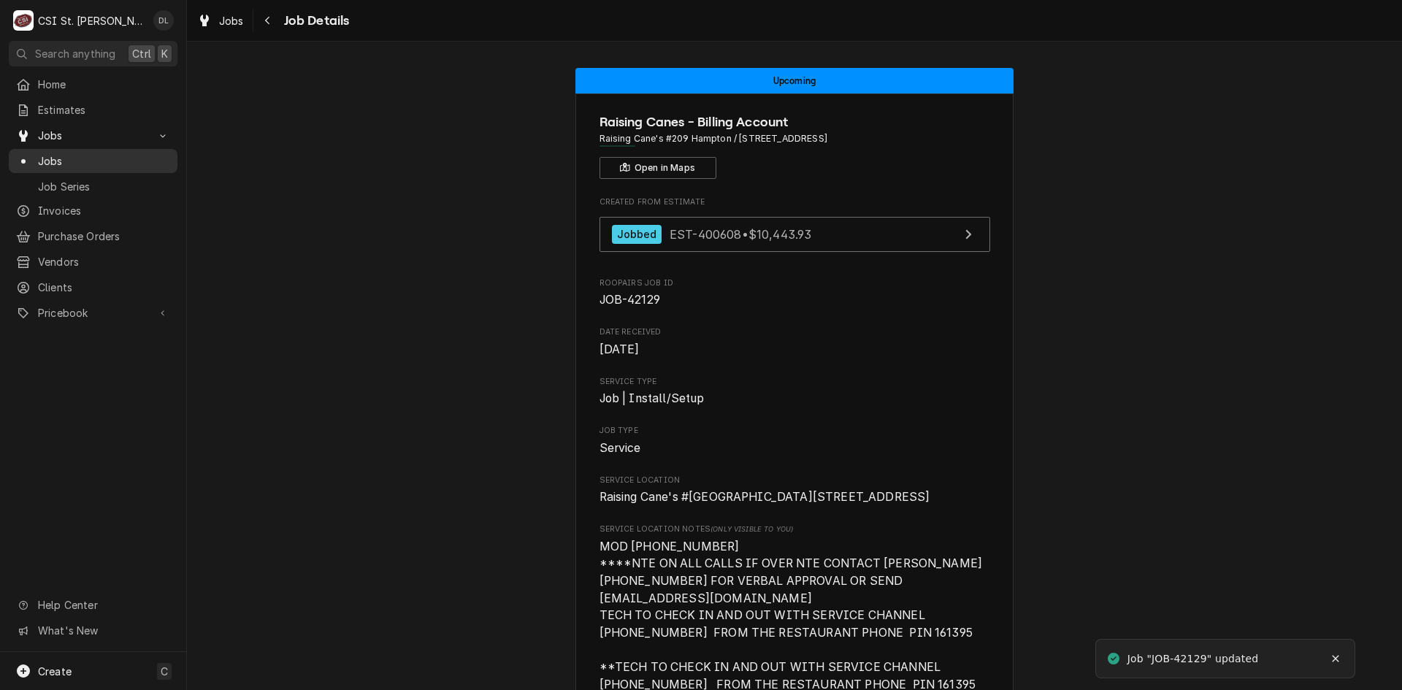
click at [64, 153] on span "Jobs" at bounding box center [104, 160] width 132 height 15
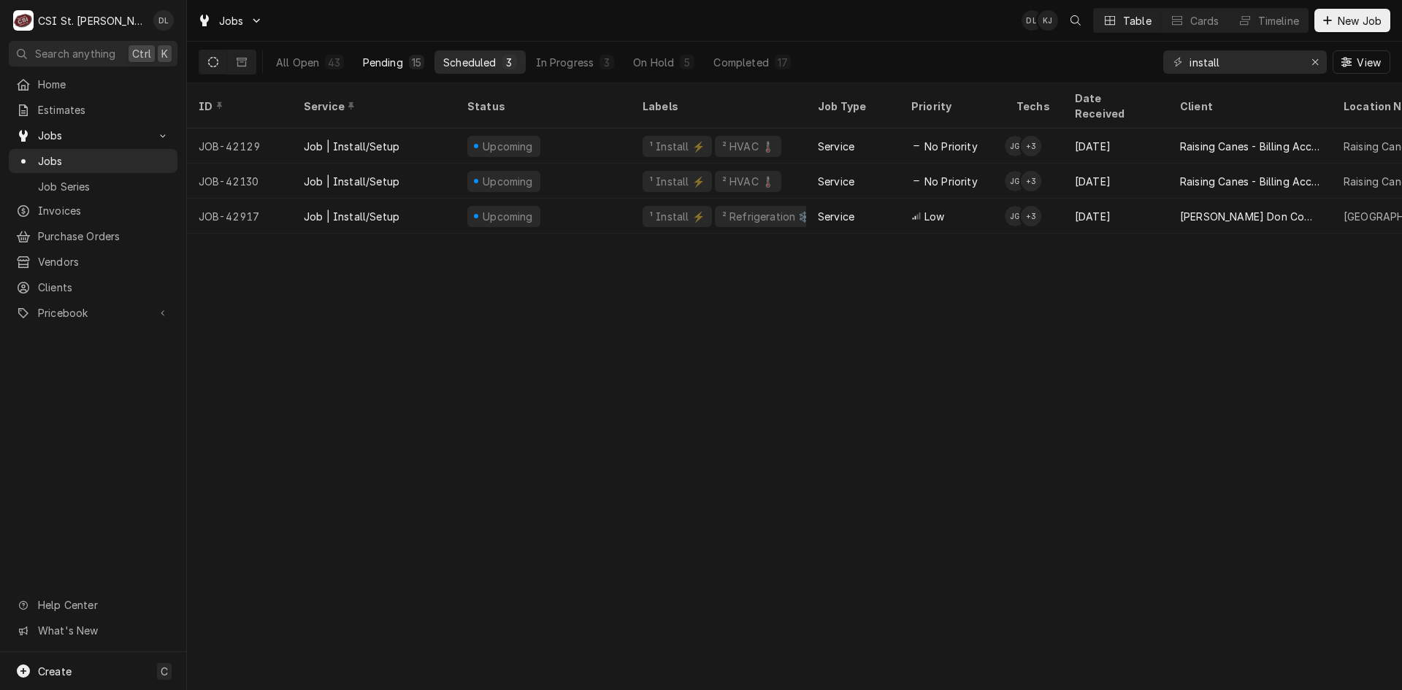
click at [409, 57] on div "15" at bounding box center [416, 62] width 15 height 15
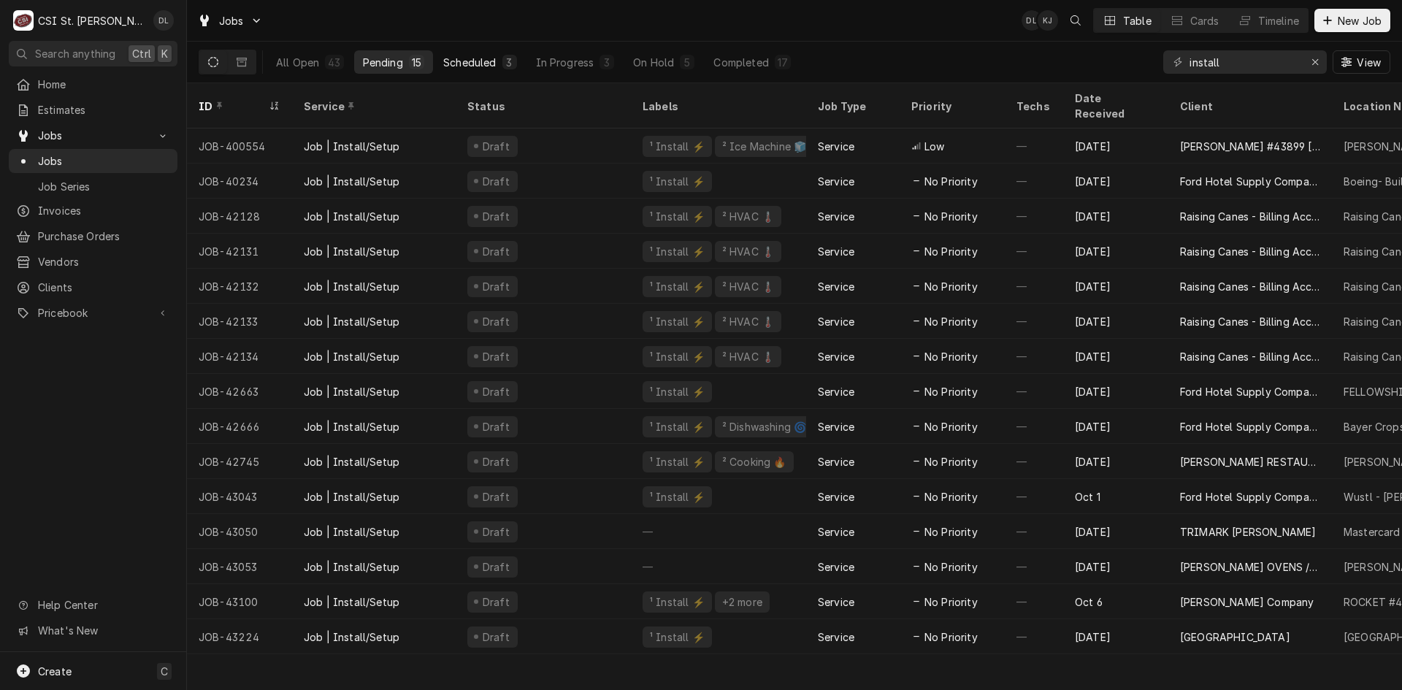
click at [473, 60] on div "Scheduled" at bounding box center [469, 62] width 53 height 15
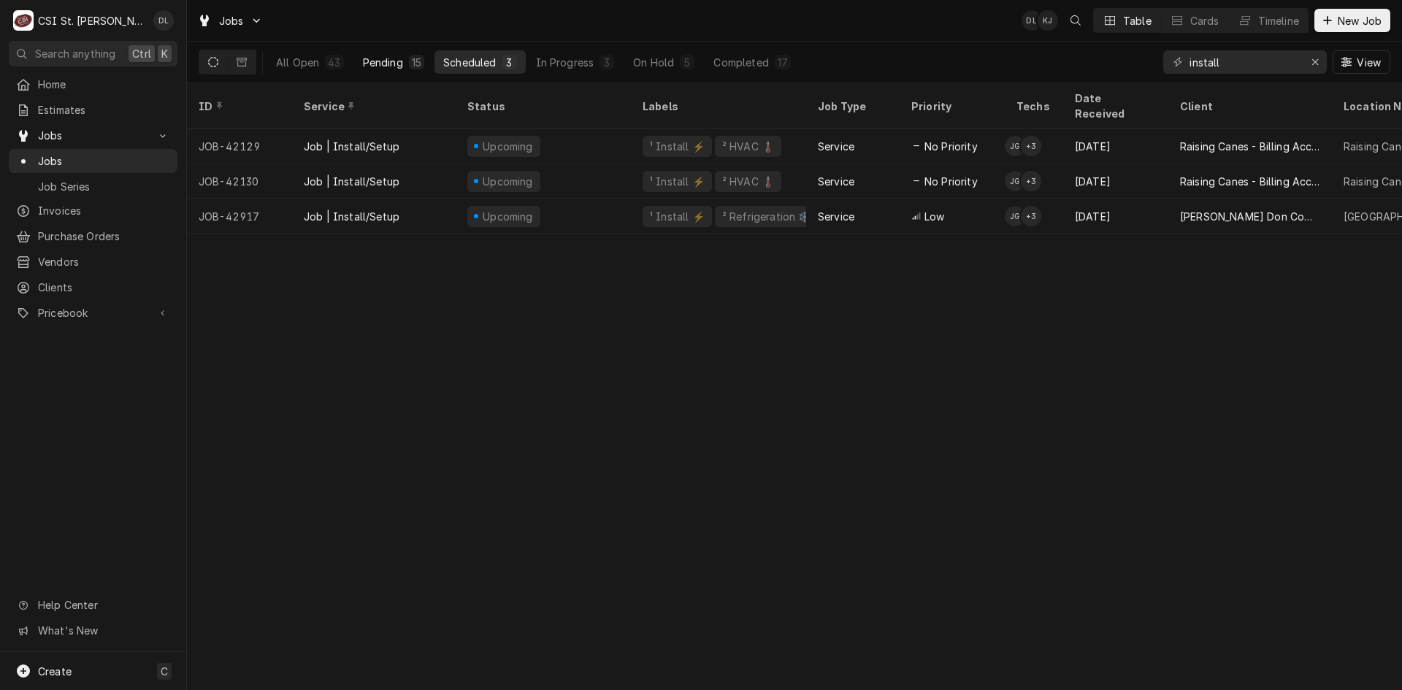
click at [403, 57] on button "Pending 15" at bounding box center [393, 61] width 79 height 23
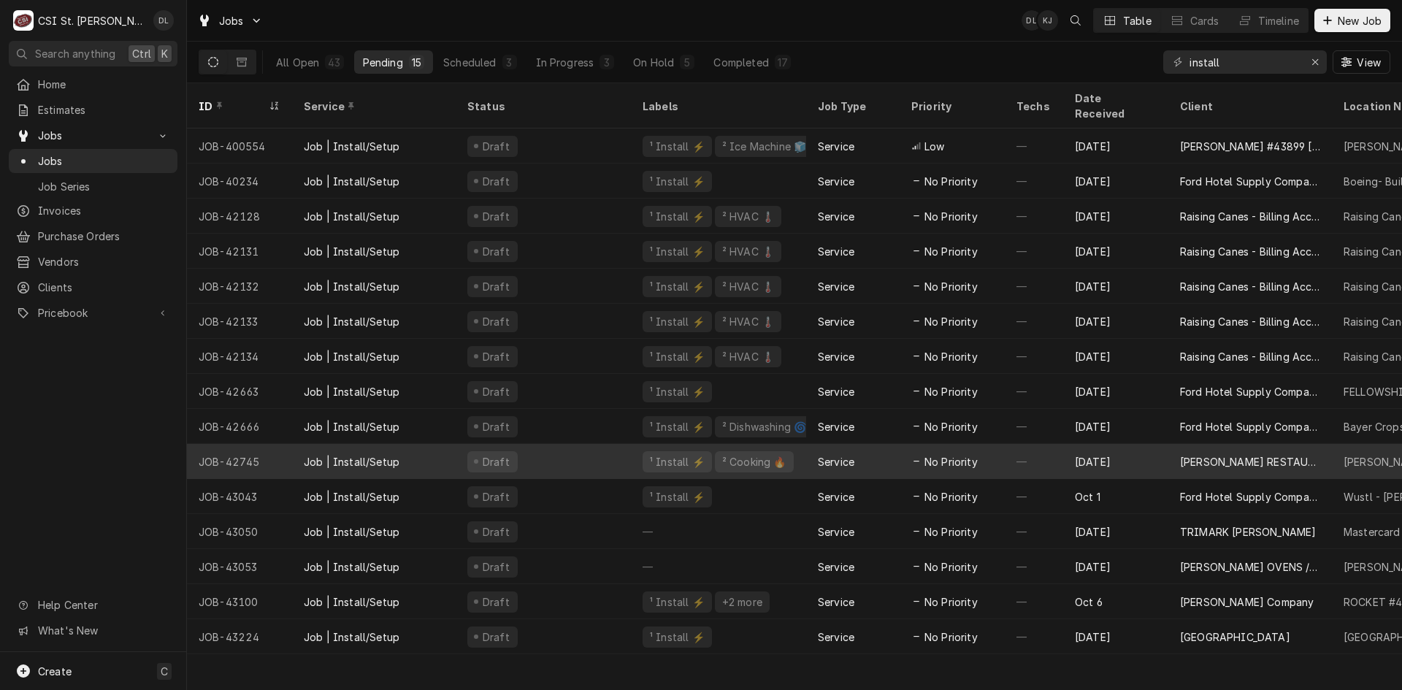
click at [1239, 454] on div "[PERSON_NAME] RESTAURANT SUPPLY" at bounding box center [1250, 461] width 140 height 15
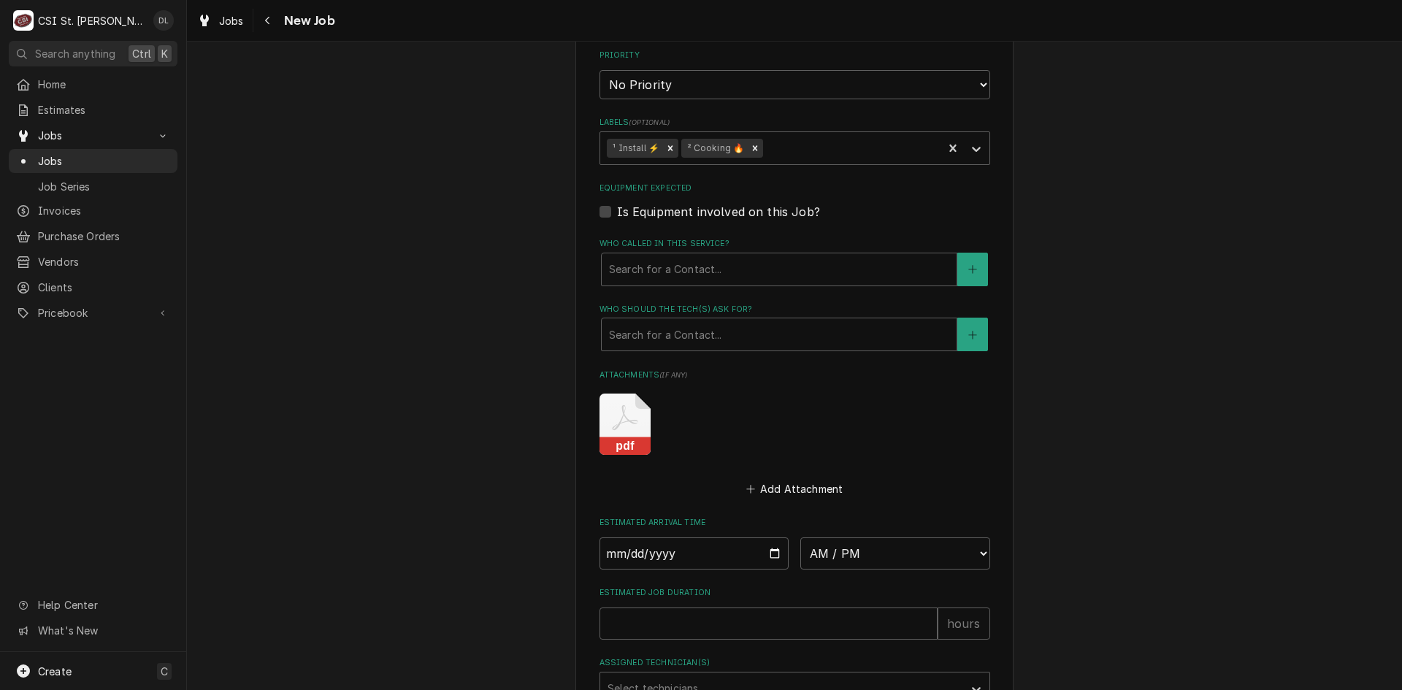
scroll to position [1275, 0]
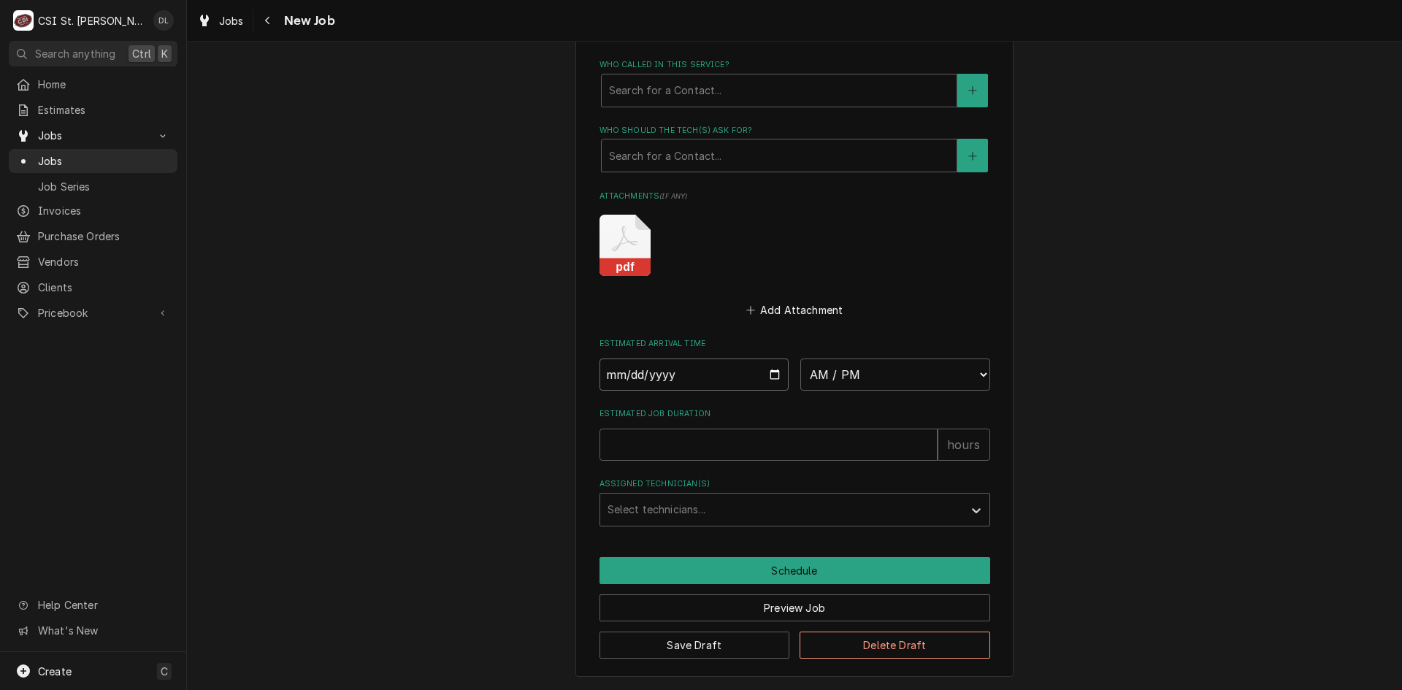
click at [773, 377] on input "Date" at bounding box center [695, 375] width 190 height 32
type textarea "x"
type input "[DATE]"
type textarea "x"
click at [963, 378] on select "AM / PM 6:00 AM 6:15 AM 6:30 AM 6:45 AM 7:00 AM 7:15 AM 7:30 AM 7:45 AM 8:00 AM…" at bounding box center [896, 375] width 190 height 32
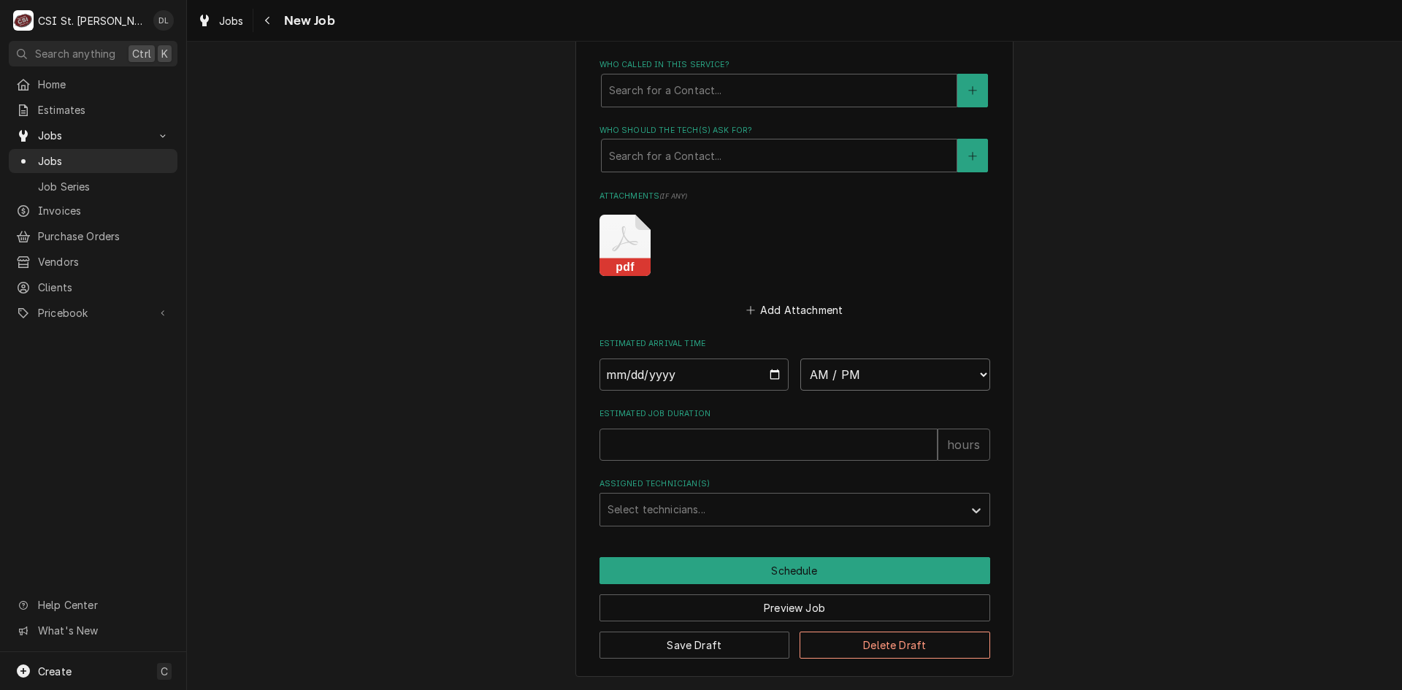
select select "07:00:00"
click at [801, 359] on select "AM / PM 6:00 AM 6:15 AM 6:30 AM 6:45 AM 7:00 AM 7:15 AM 7:30 AM 7:45 AM 8:00 AM…" at bounding box center [896, 375] width 190 height 32
click at [706, 430] on input "Estimated Job Duration" at bounding box center [769, 445] width 338 height 32
type textarea "x"
type input "8"
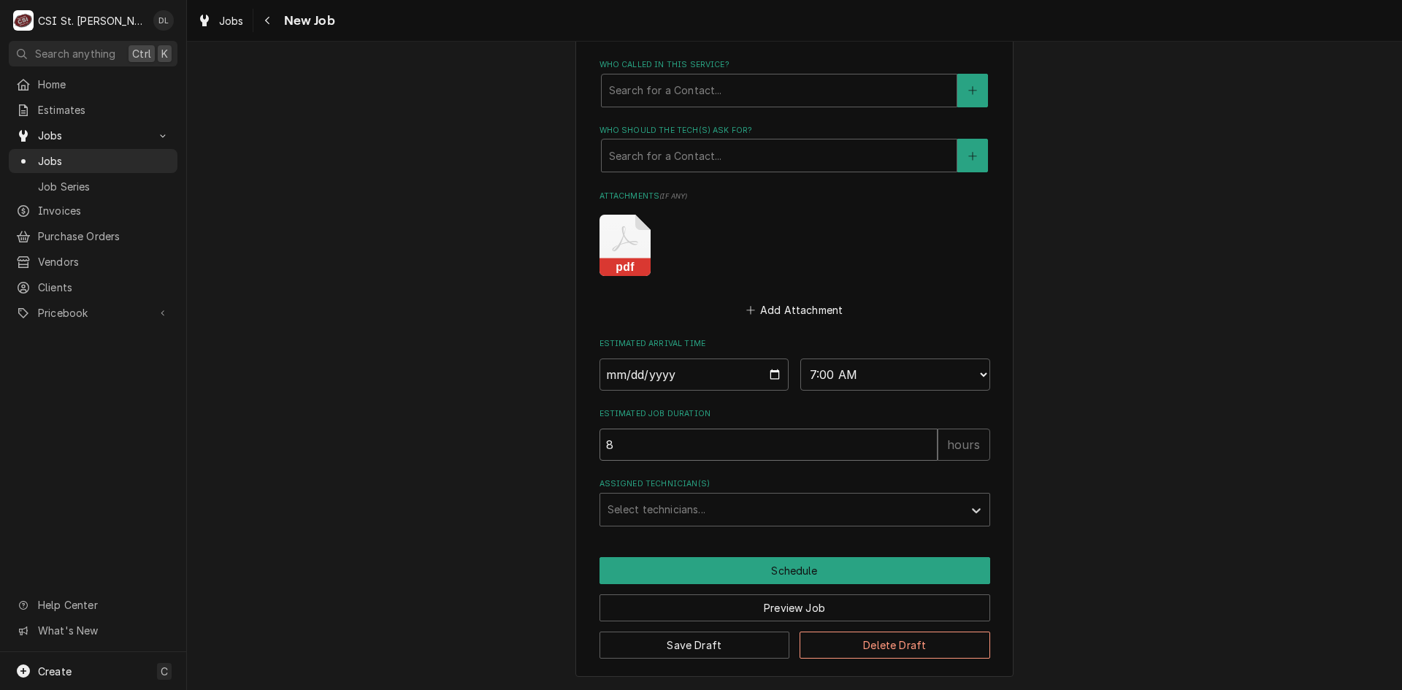
type textarea "x"
type input "8"
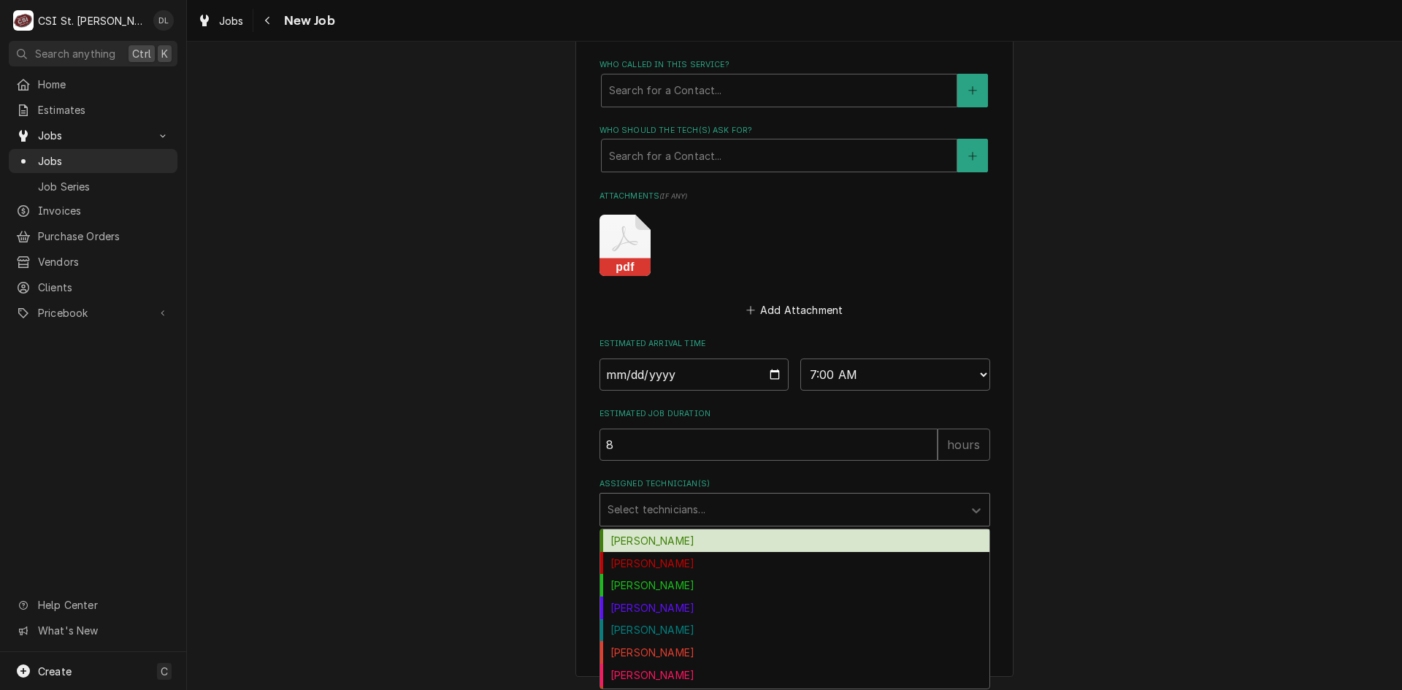
click at [676, 518] on div "Assigned Technician(s)" at bounding box center [782, 510] width 348 height 26
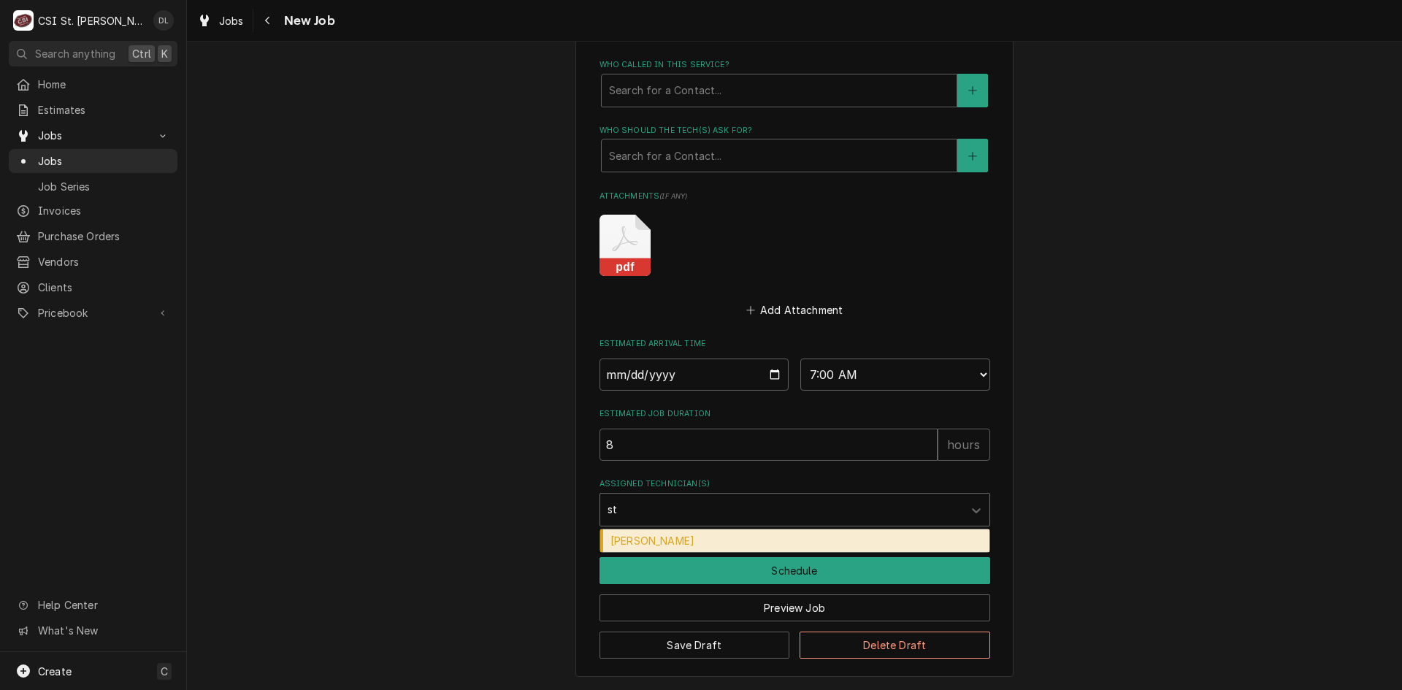
type input "ste"
type textarea "x"
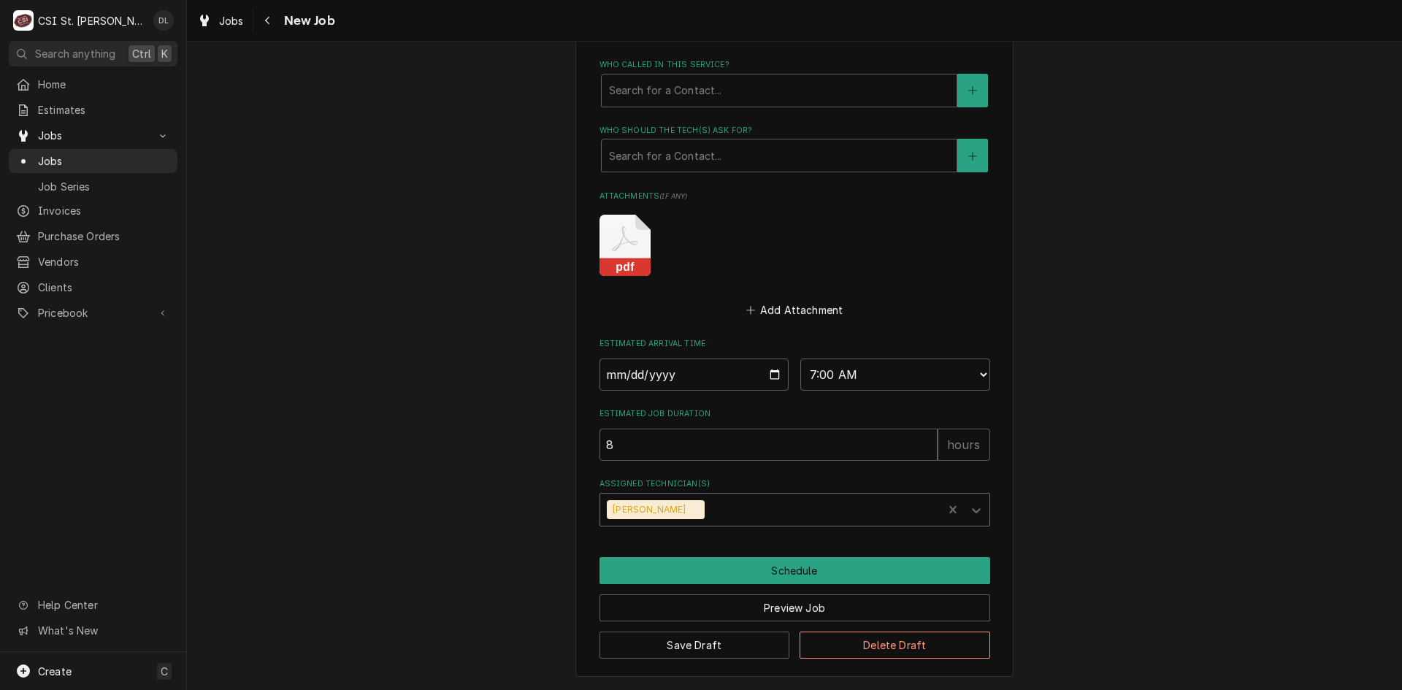
type textarea "x"
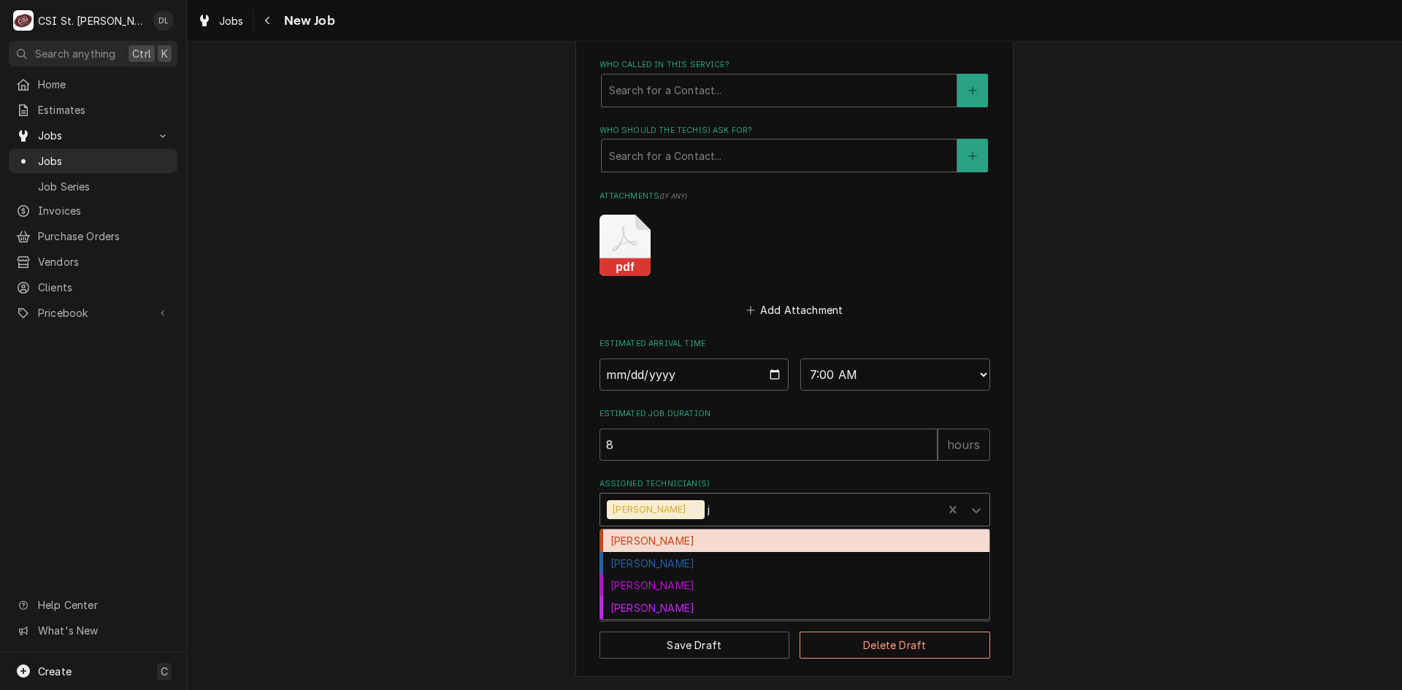
type input "je"
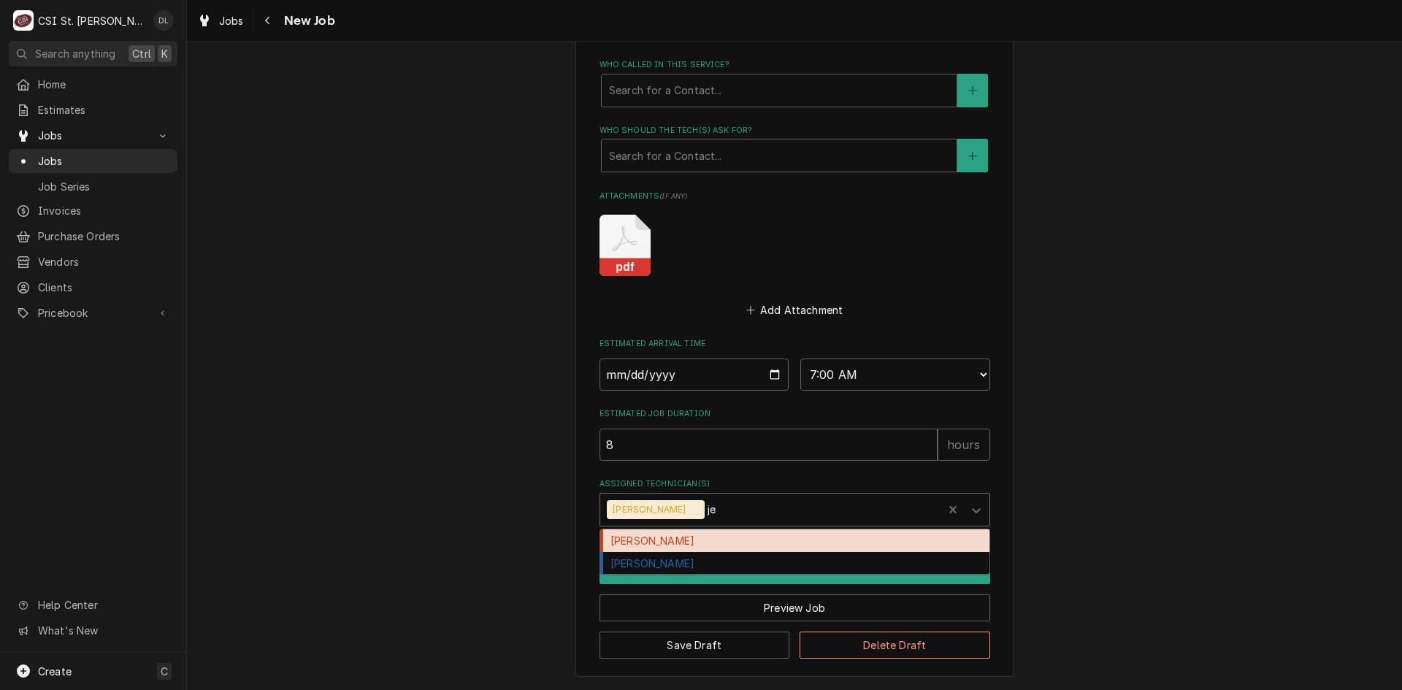
type textarea "x"
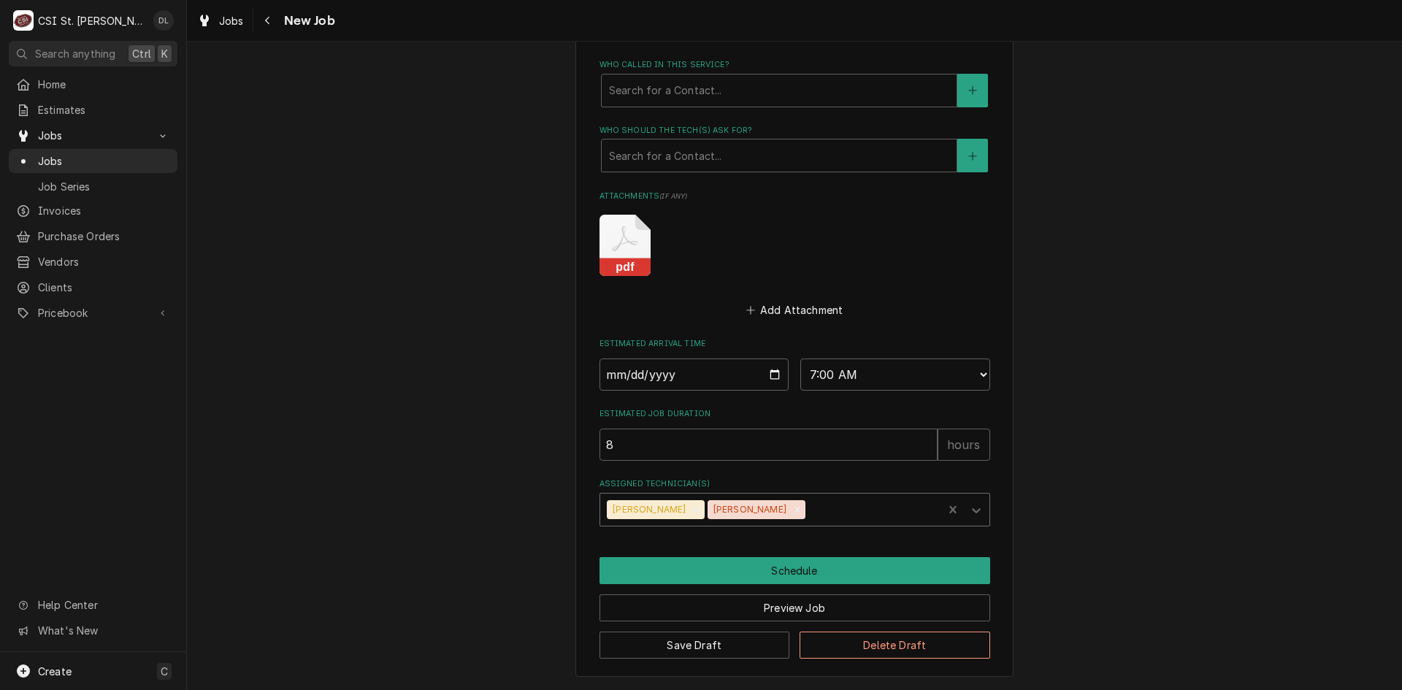
type input "m"
type textarea "x"
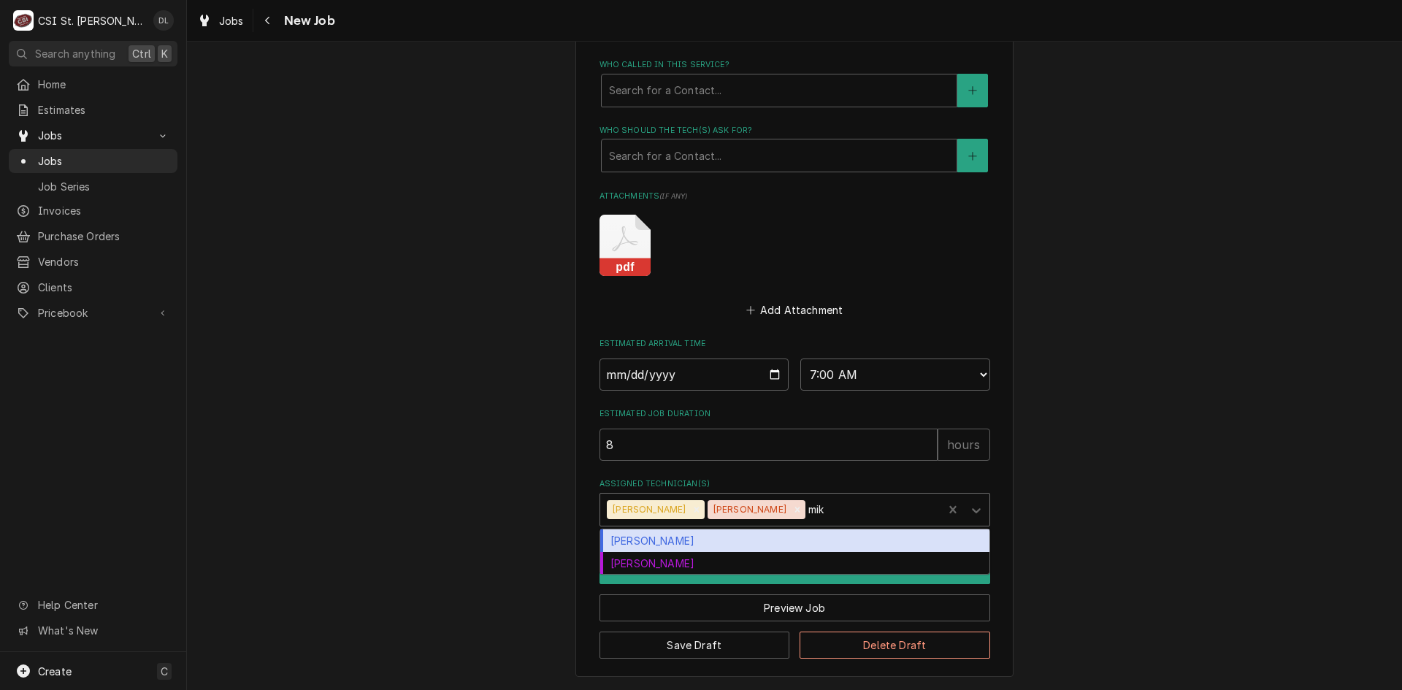
type input "mike"
type textarea "x"
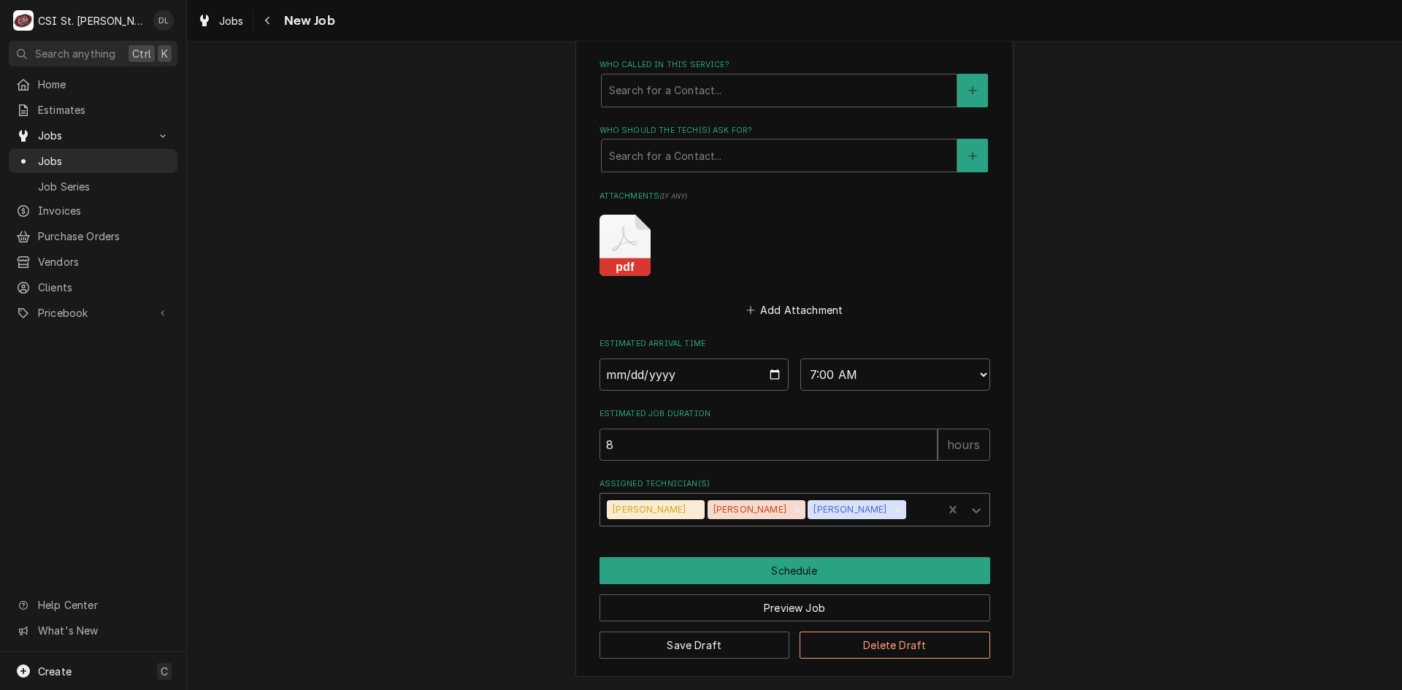
type textarea "x"
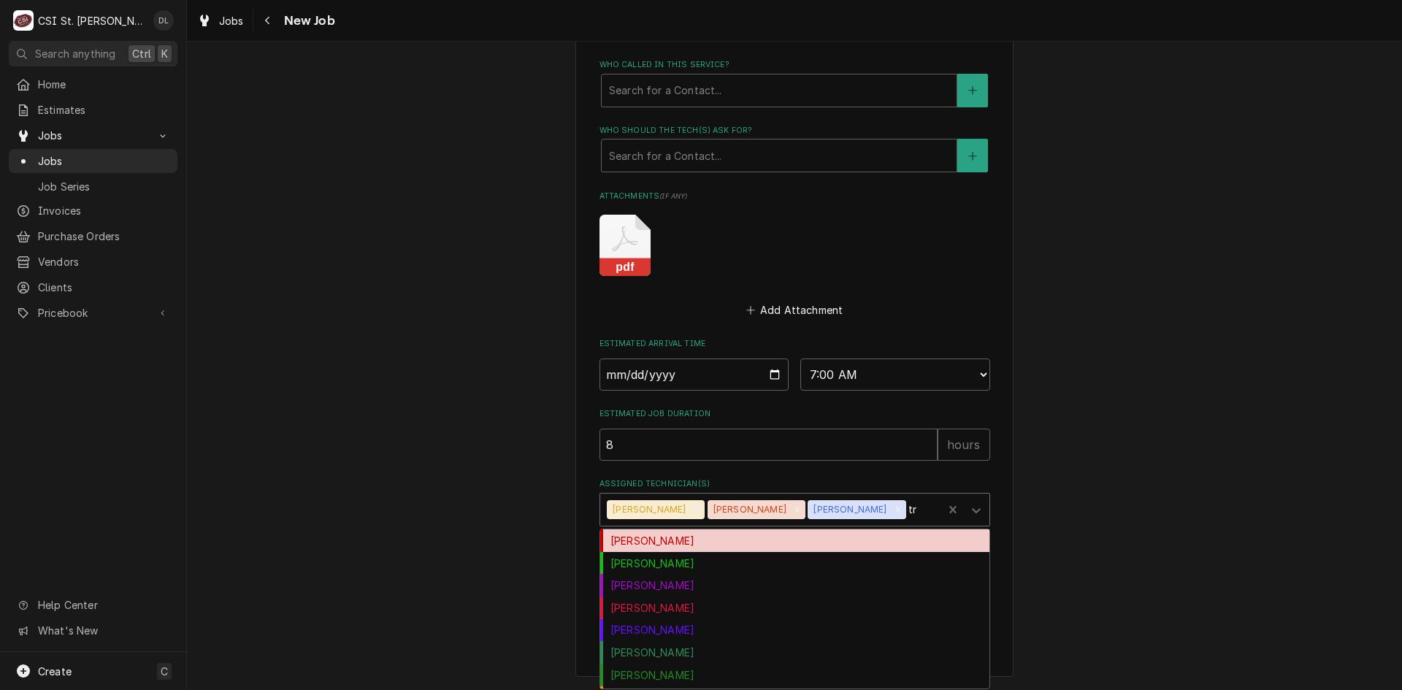
type input "tre"
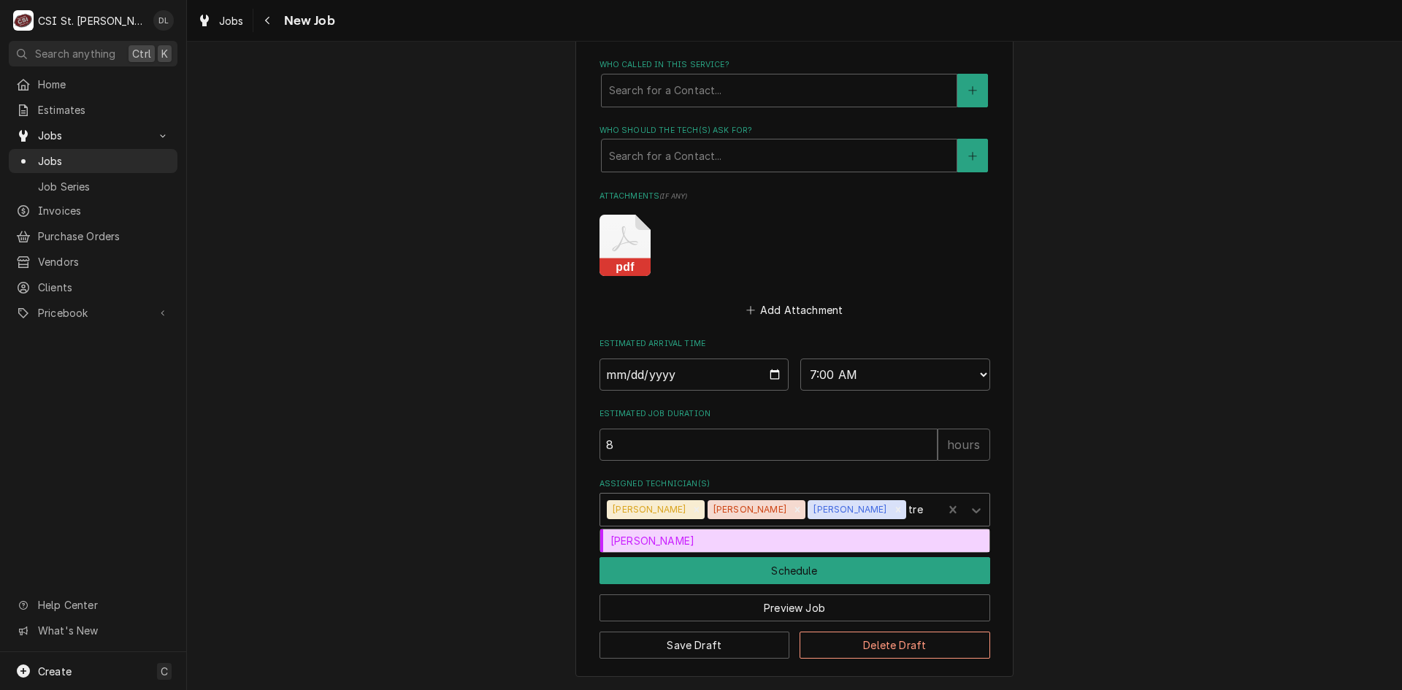
type textarea "x"
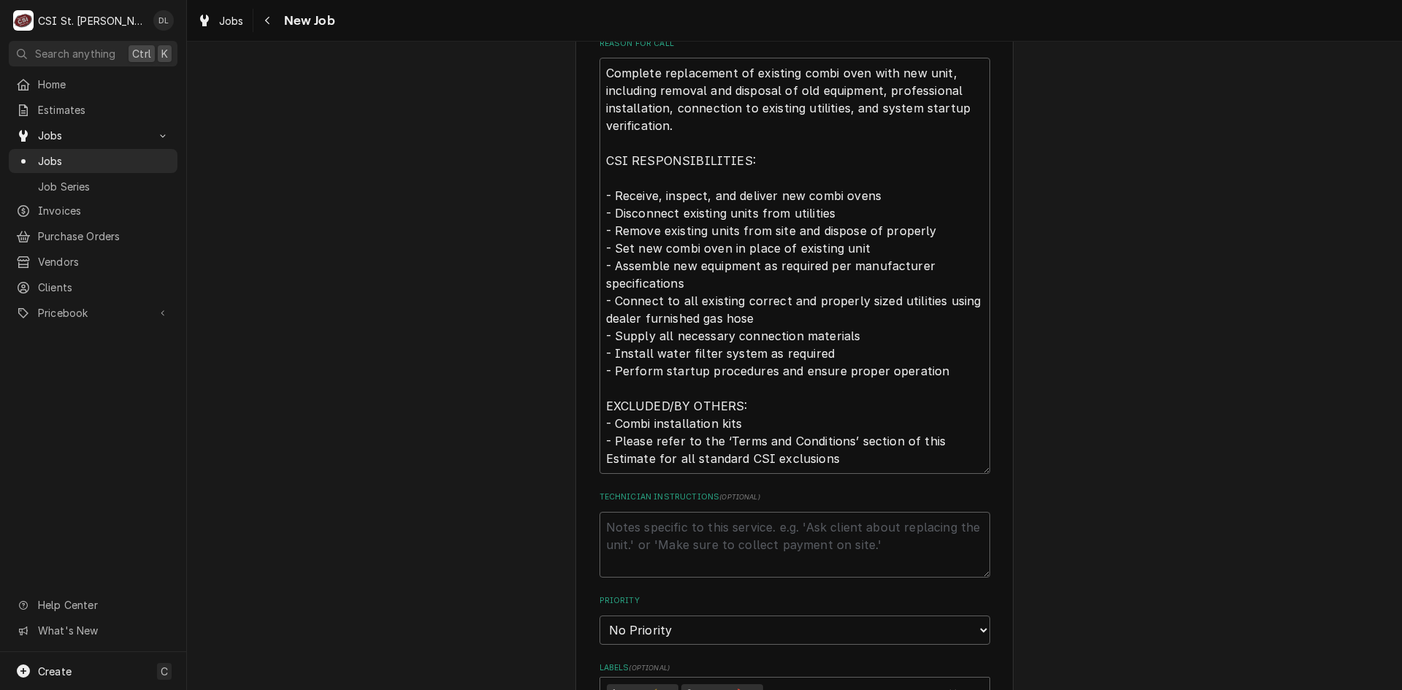
scroll to position [544, 0]
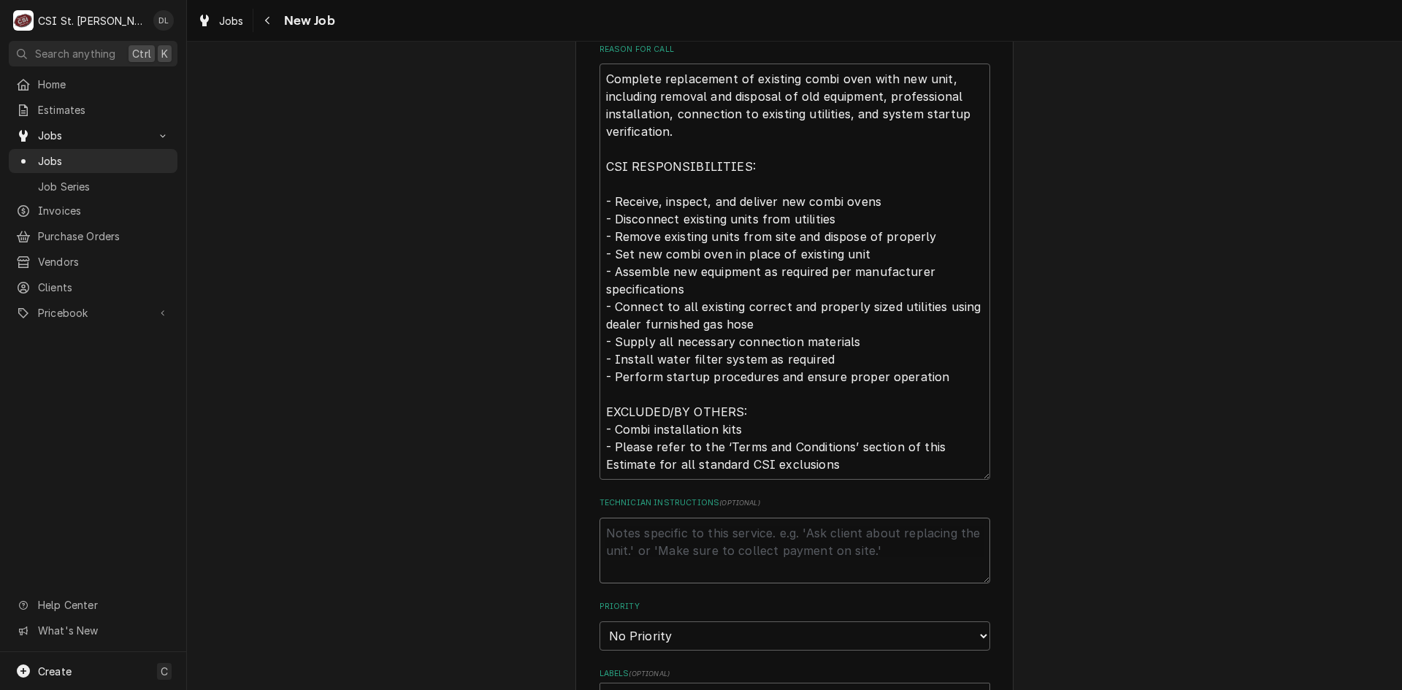
click at [626, 525] on textarea "Technician Instructions ( optional )" at bounding box center [795, 551] width 391 height 66
type textarea "x"
type textarea "N"
type textarea "x"
type textarea "Ne"
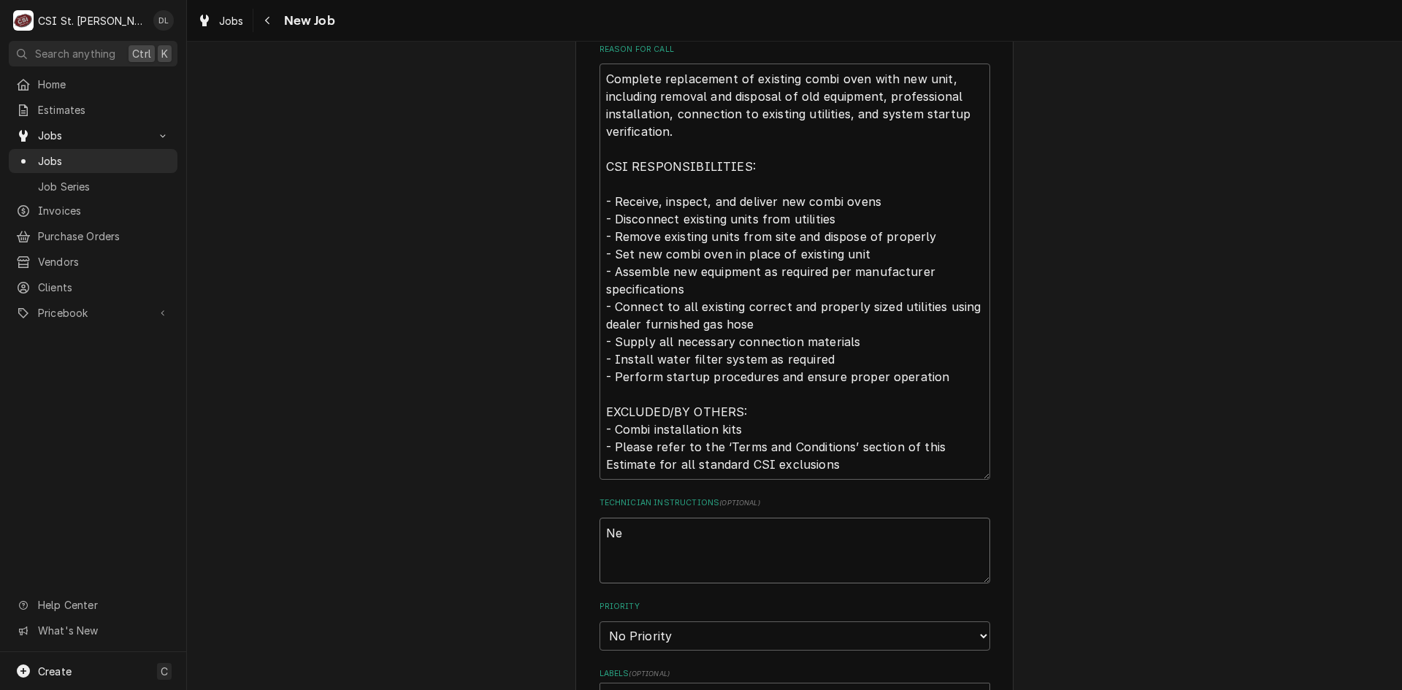
type textarea "x"
type textarea "Nee"
type textarea "x"
type textarea "Need"
type textarea "x"
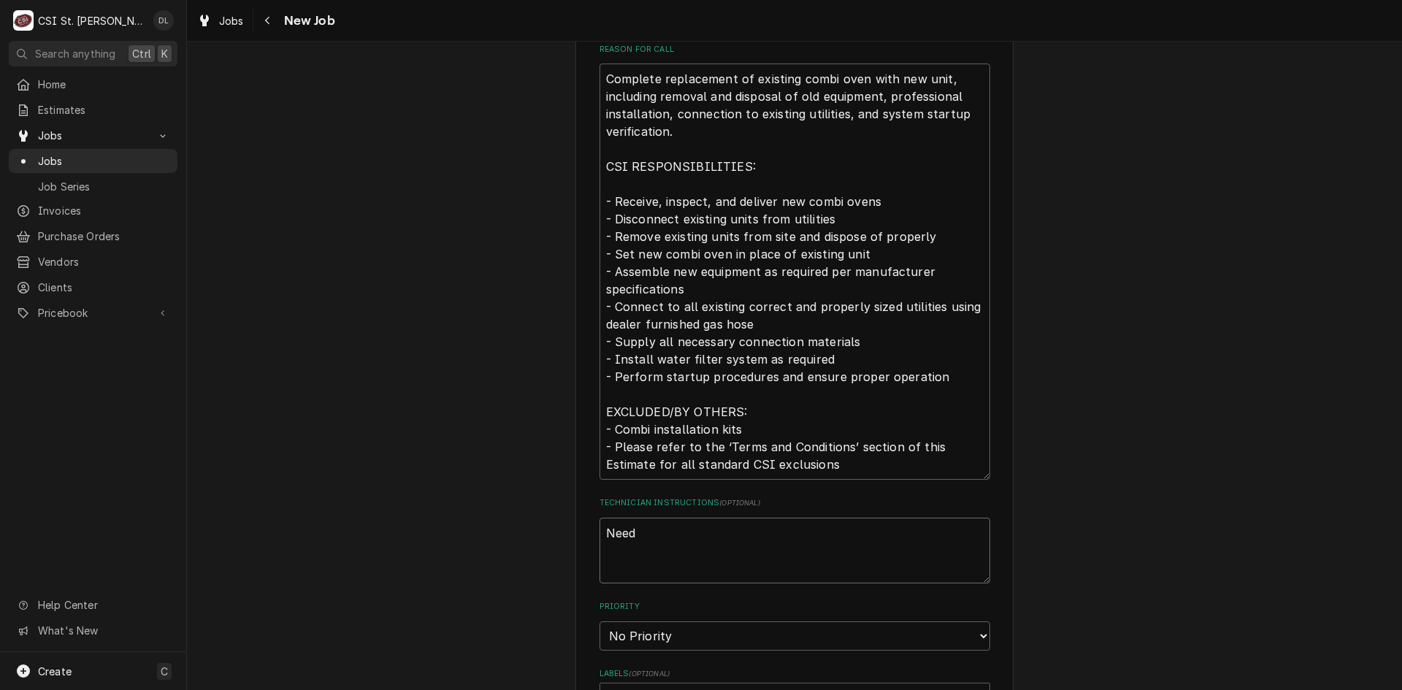
type textarea "Need t"
type textarea "x"
type textarea "Need to"
type textarea "x"
type textarea "Need to"
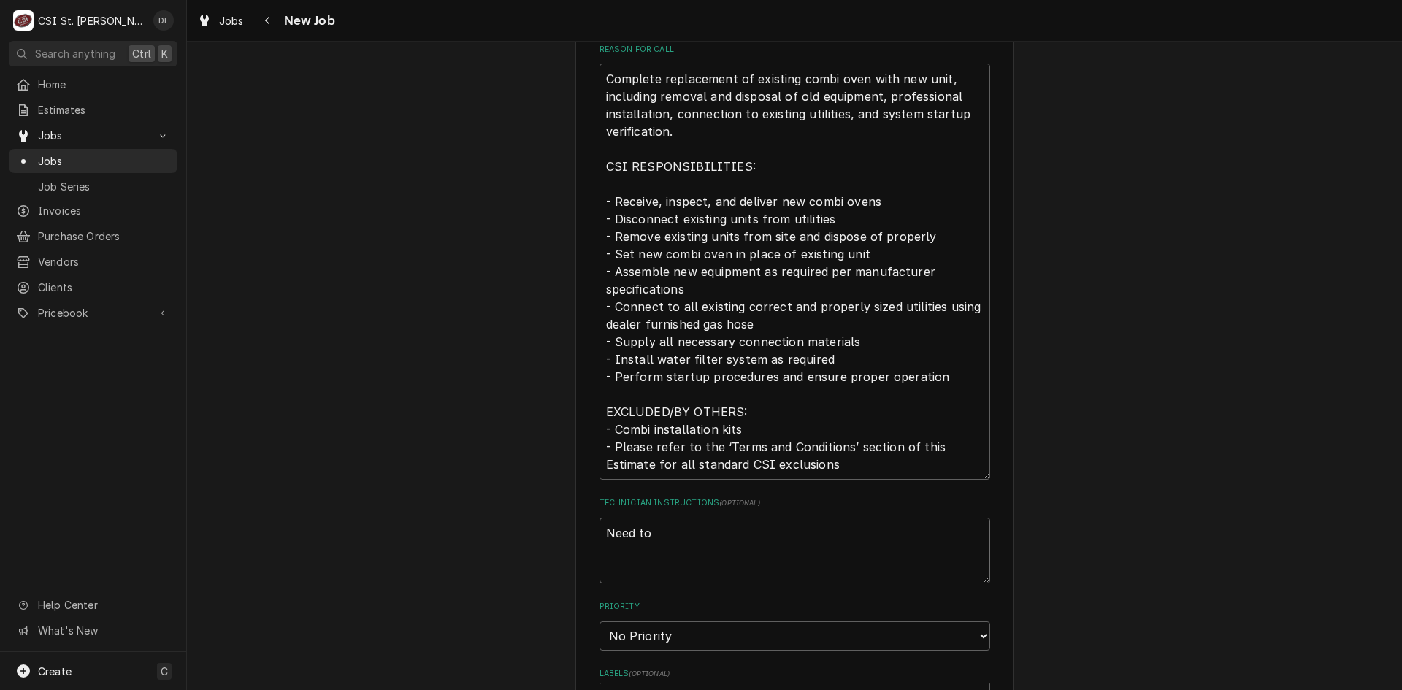
type textarea "x"
type textarea "Need to d"
type textarea "x"
type textarea "Need to di"
type textarea "x"
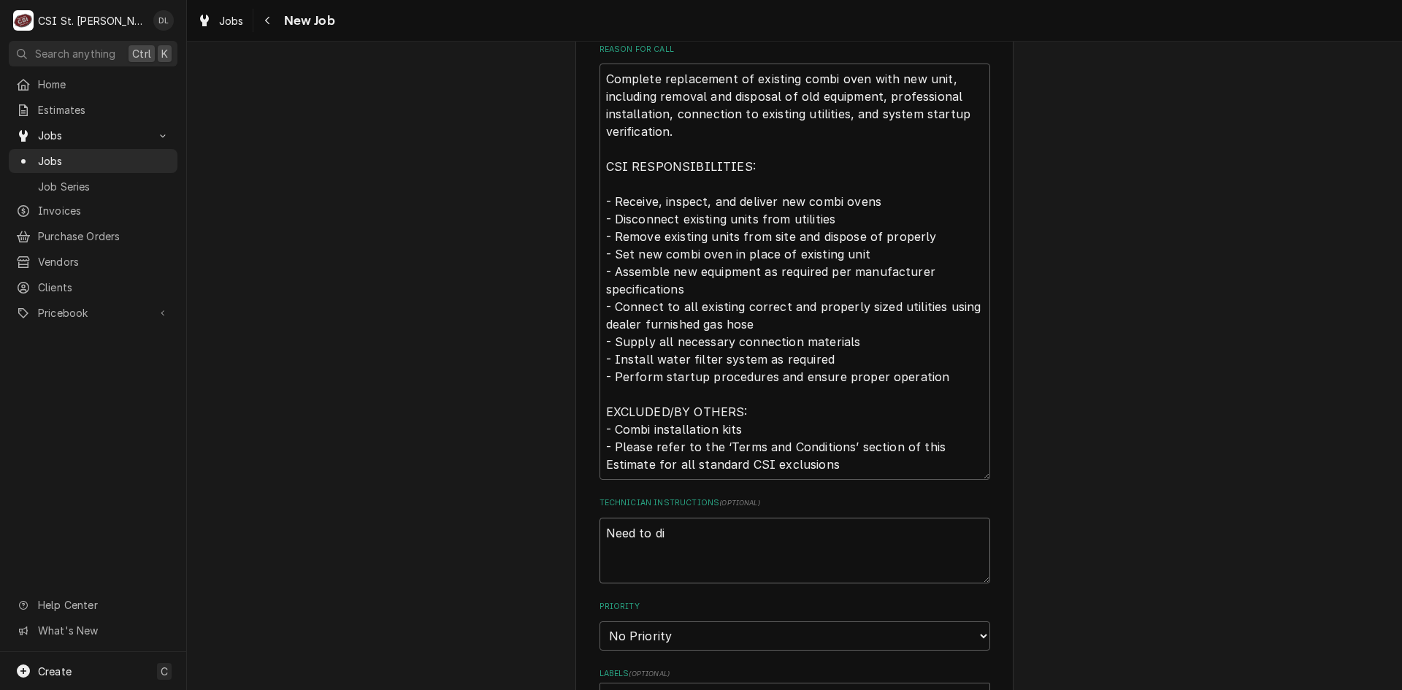
type textarea "Need to dis"
type textarea "x"
type textarea "Need to diso"
type textarea "x"
type textarea "Need to dis"
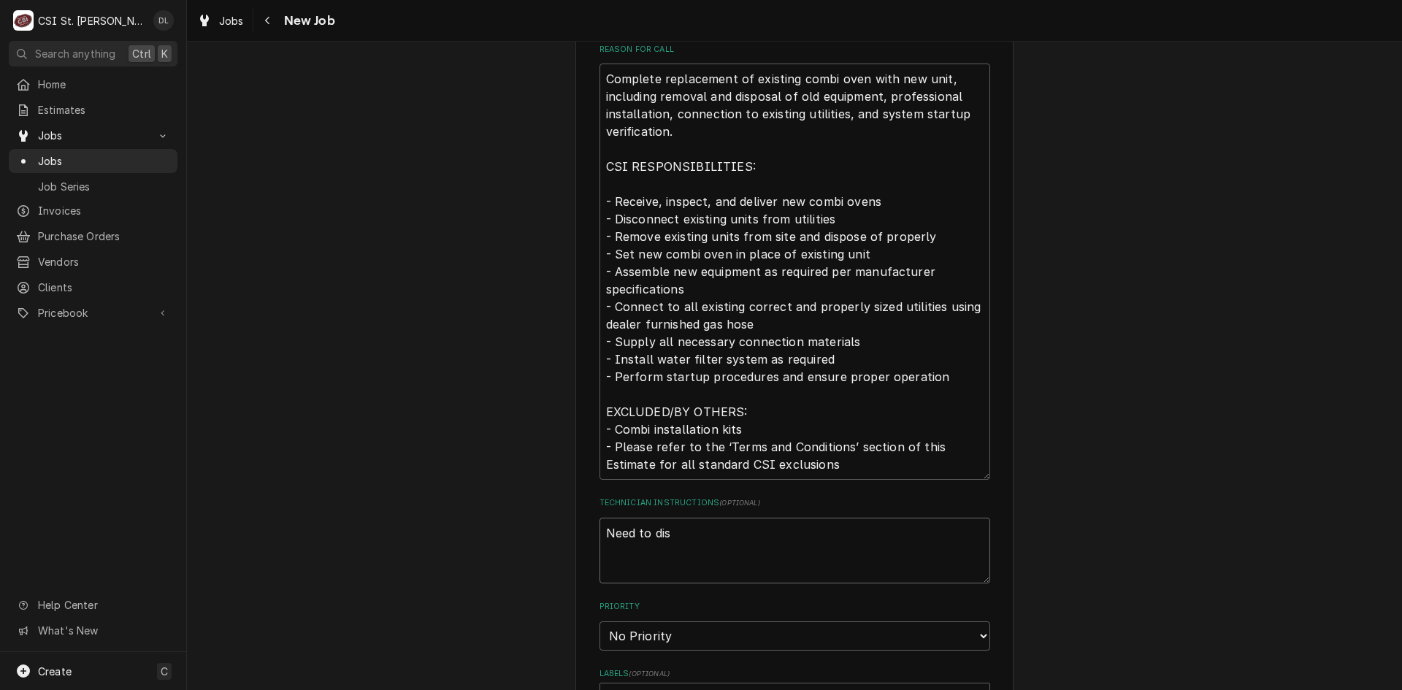
type textarea "x"
type textarea "Need to disc"
type textarea "x"
type textarea "Need to disco"
type textarea "x"
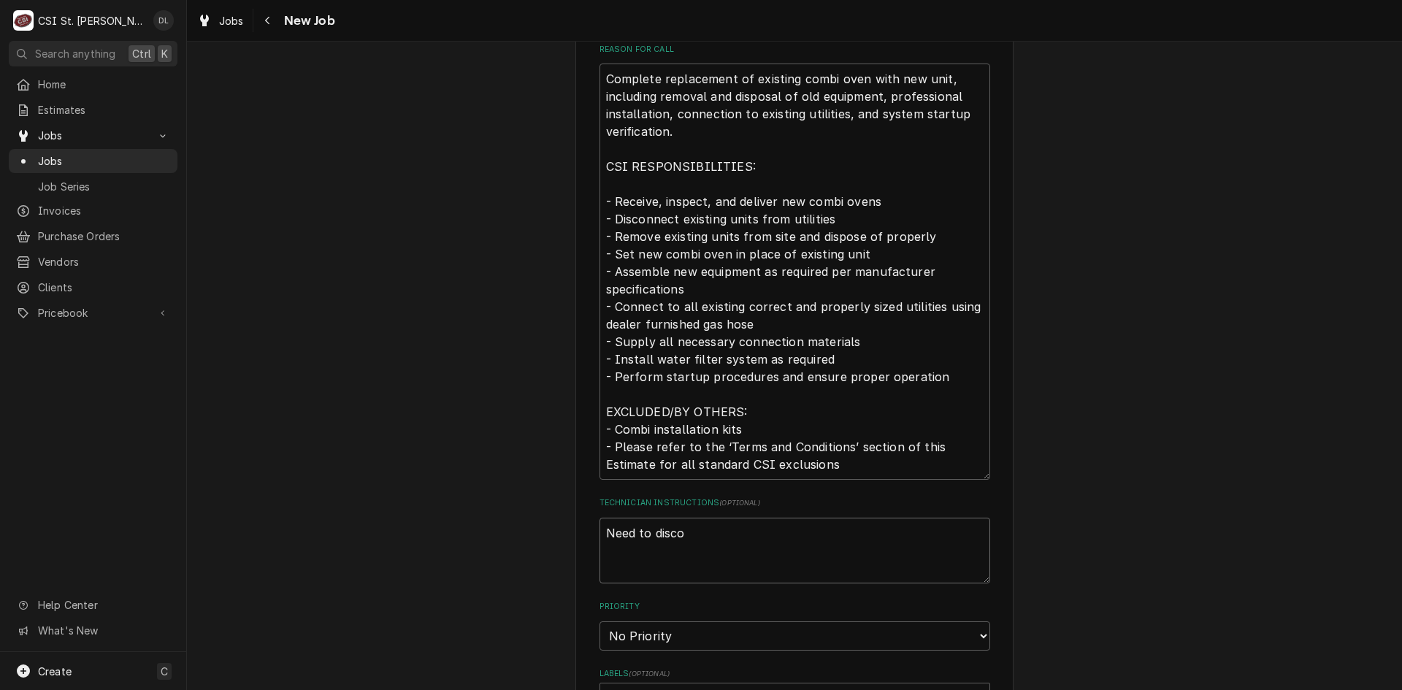
type textarea "Need to discon"
type textarea "x"
type textarea "Need to disconn"
type textarea "x"
type textarea "Need to disconne"
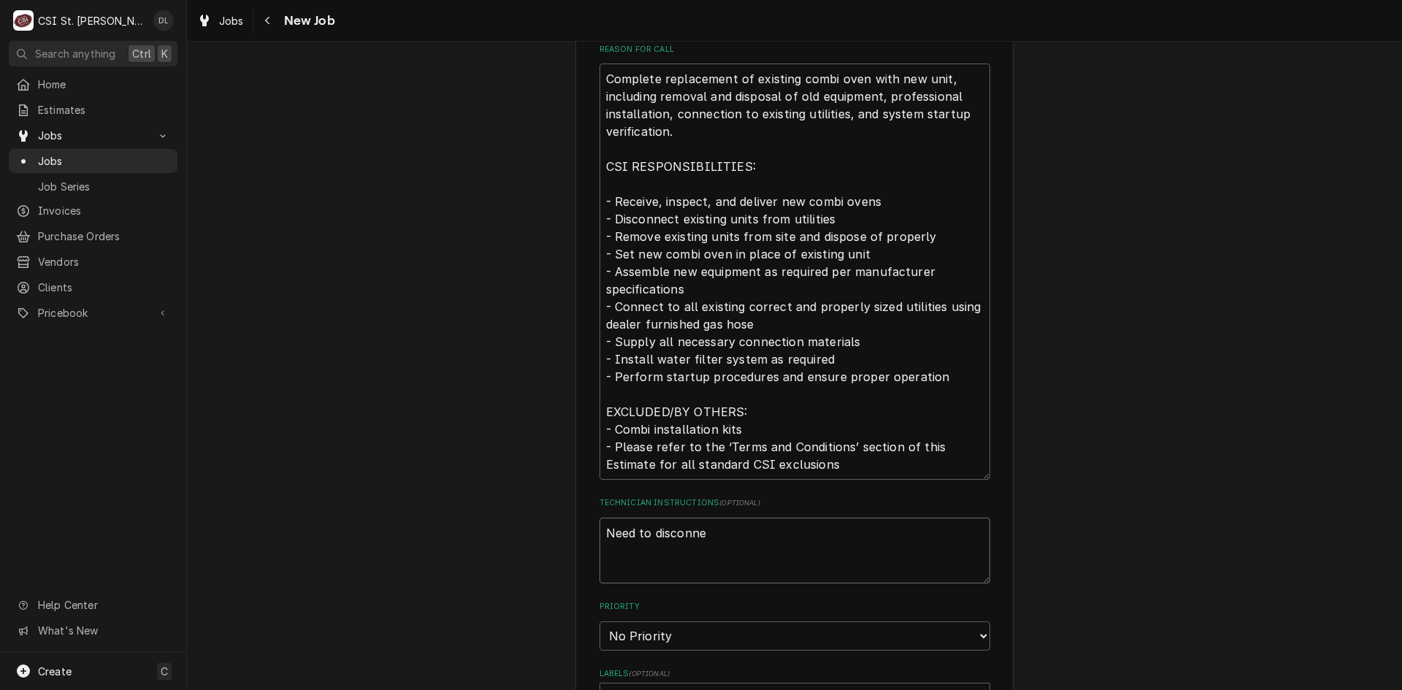
type textarea "x"
type textarea "Need to disconnec"
type textarea "x"
type textarea "Need to disconnect"
type textarea "x"
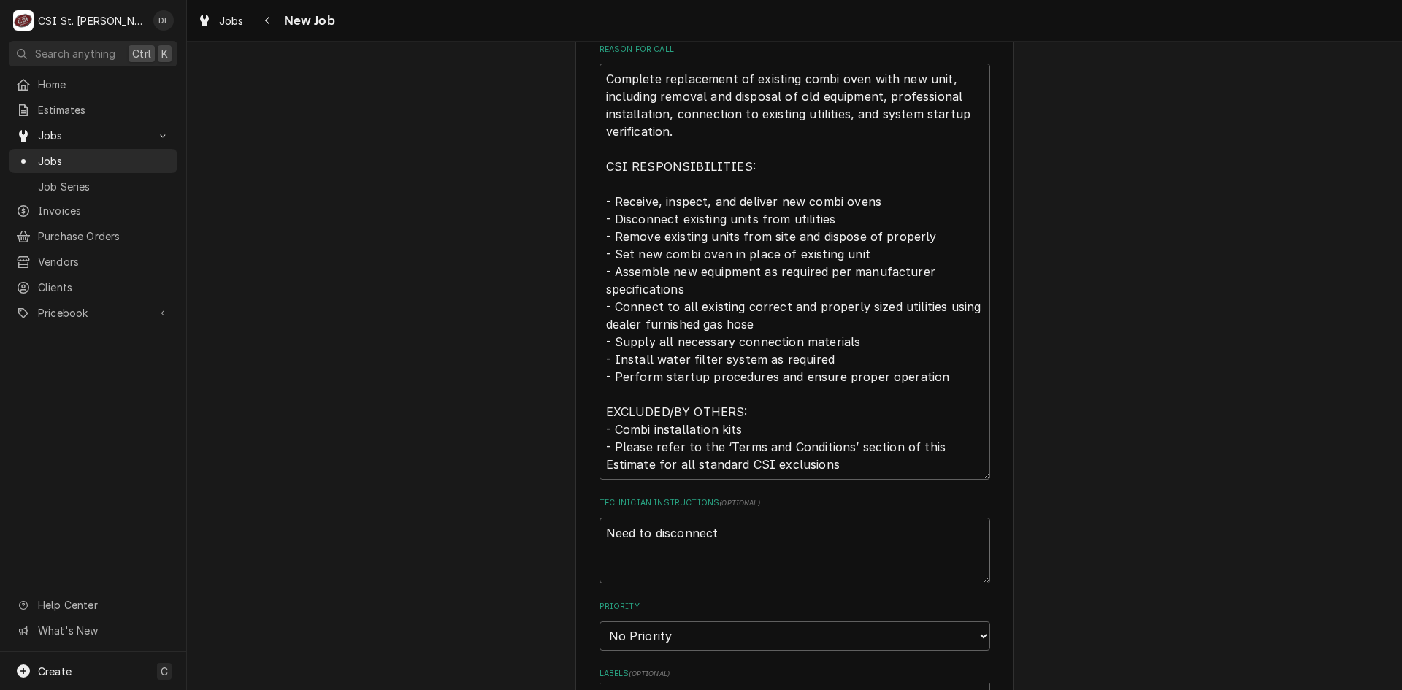
type textarea "Need to disconnect a"
type textarea "x"
type textarea "Need to disconnect an"
type textarea "x"
type textarea "Need to disconnect and"
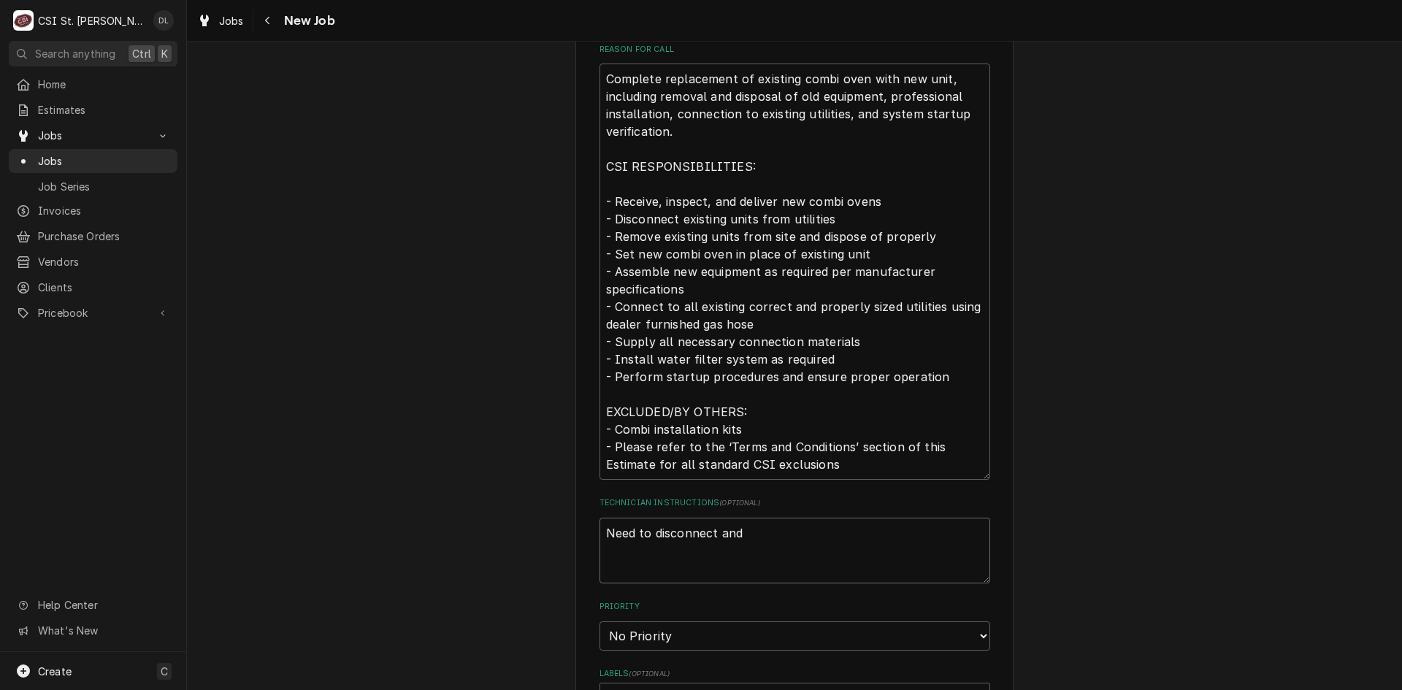
type textarea "x"
type textarea "Need to disconnect and"
type textarea "x"
type textarea "Need to disconnect and r"
type textarea "x"
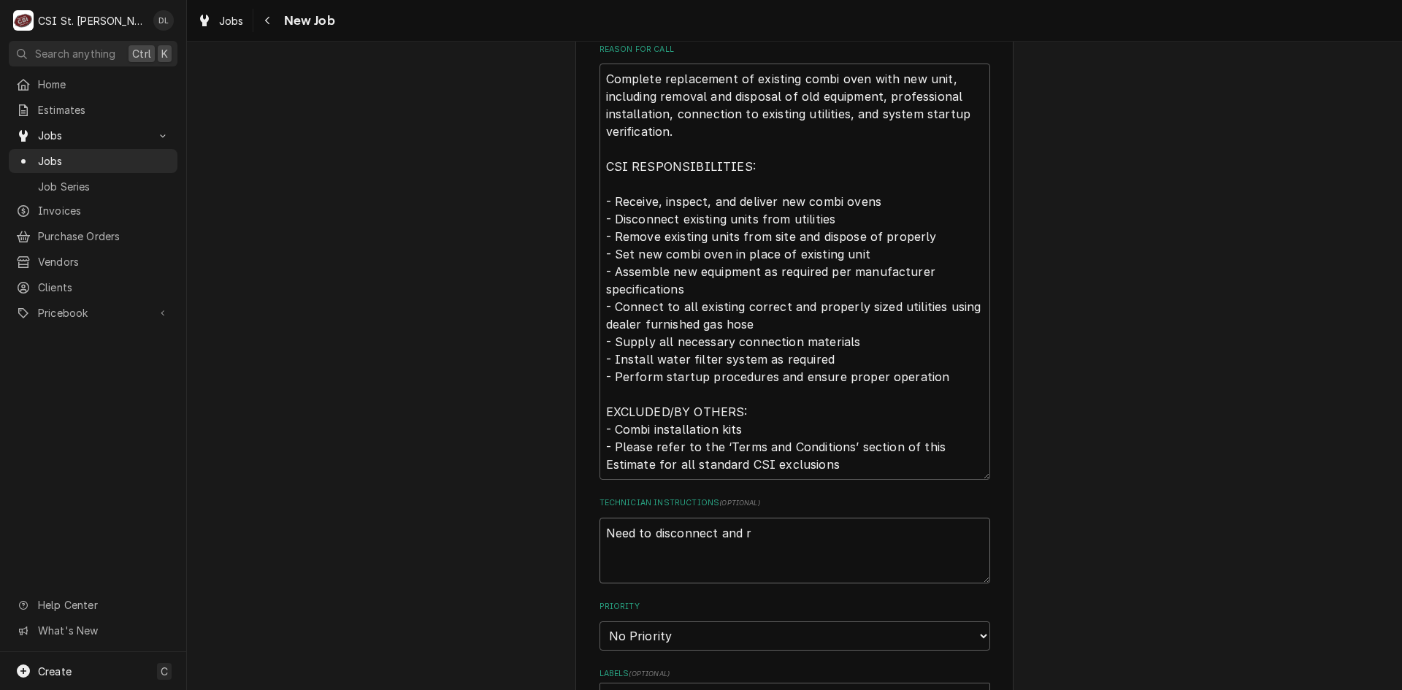
type textarea "Need to disconnect and re"
type textarea "x"
type textarea "Need to disconnect and rem"
type textarea "x"
type textarea "Need to disconnect and remo"
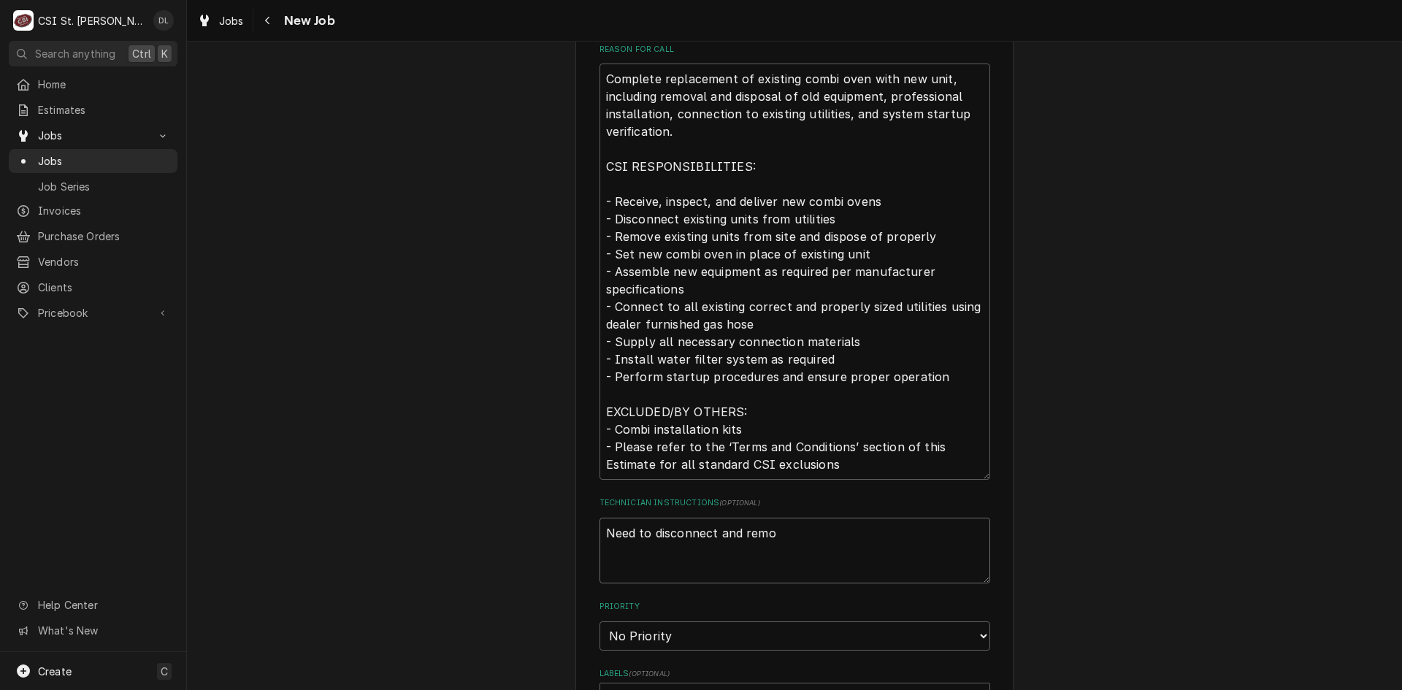
type textarea "x"
type textarea "Need to disconnect and remove"
type textarea "x"
type textarea "Need to disconnect and remove"
type textarea "x"
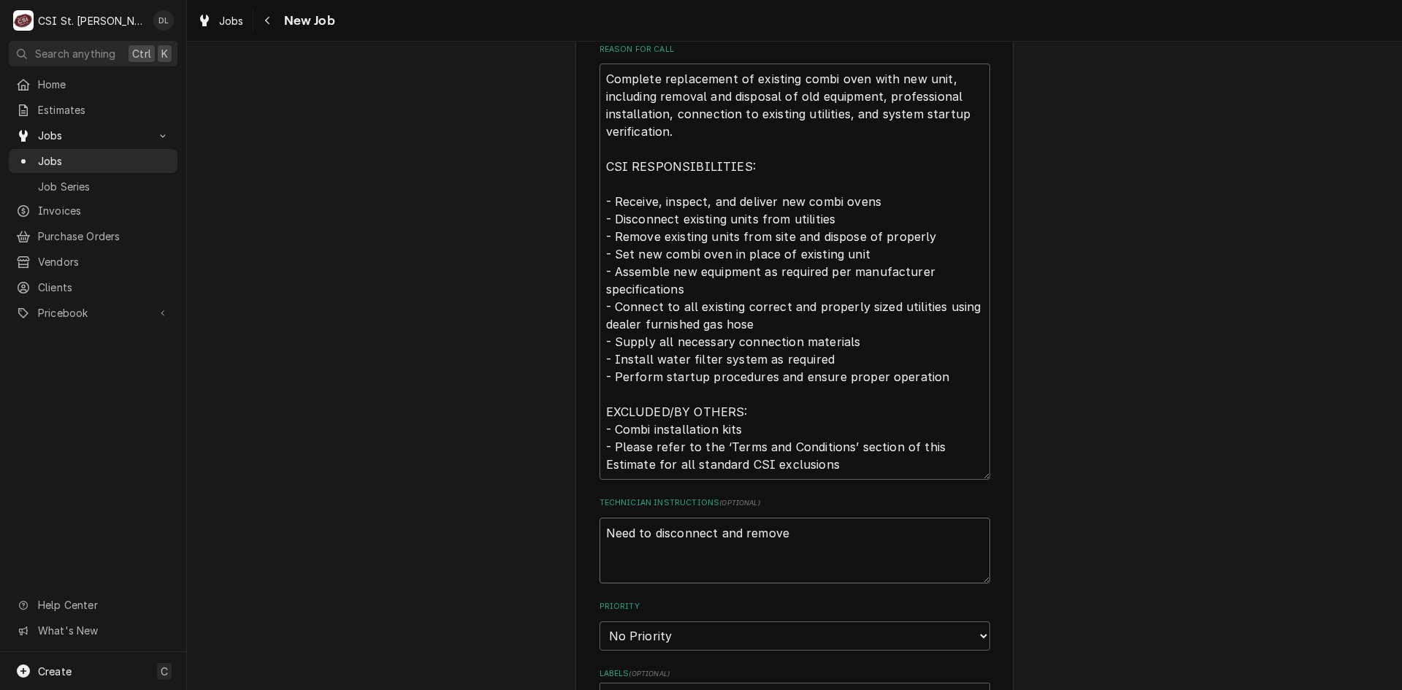
type textarea "Need to disconnect and remove e"
type textarea "x"
type textarea "Need to disconnect and remove ex"
type textarea "x"
type textarea "Need to disconnect and remove exi"
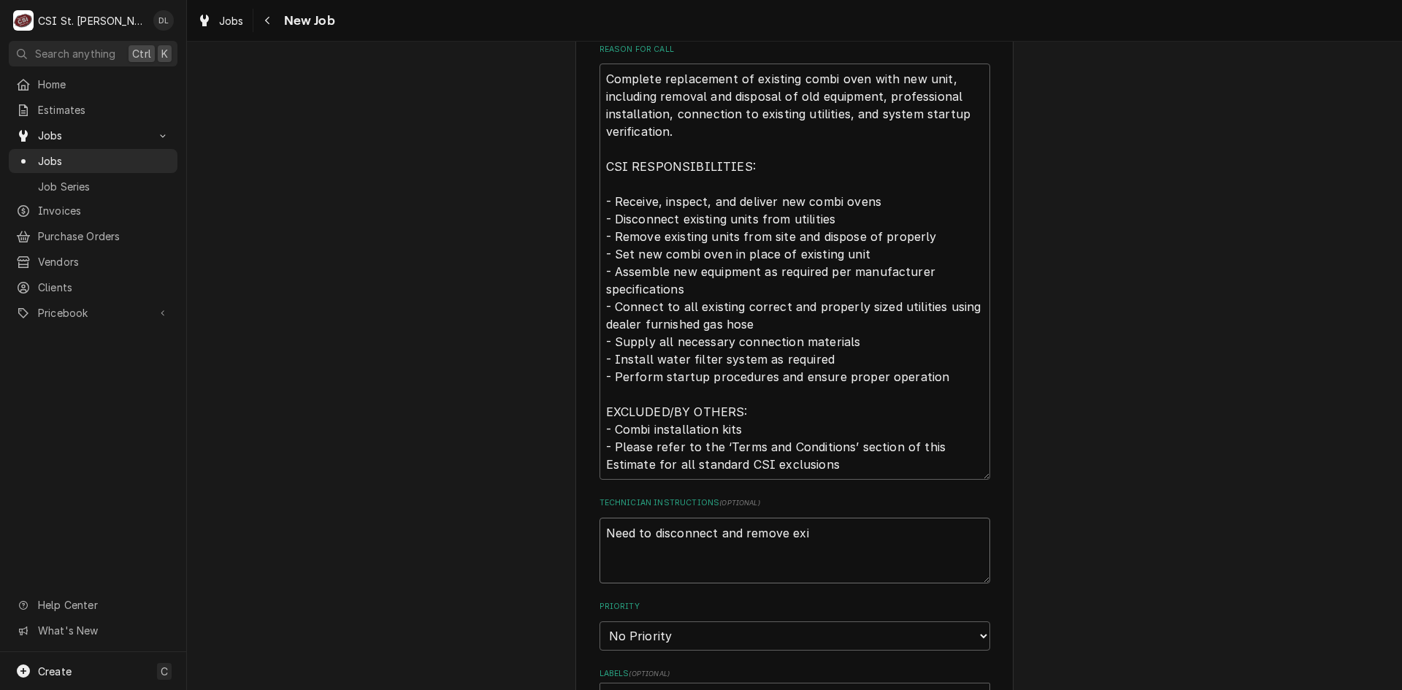
type textarea "x"
type textarea "Need to disconnect and remove exis"
type textarea "x"
type textarea "Need to disconnect and remove existi"
type textarea "x"
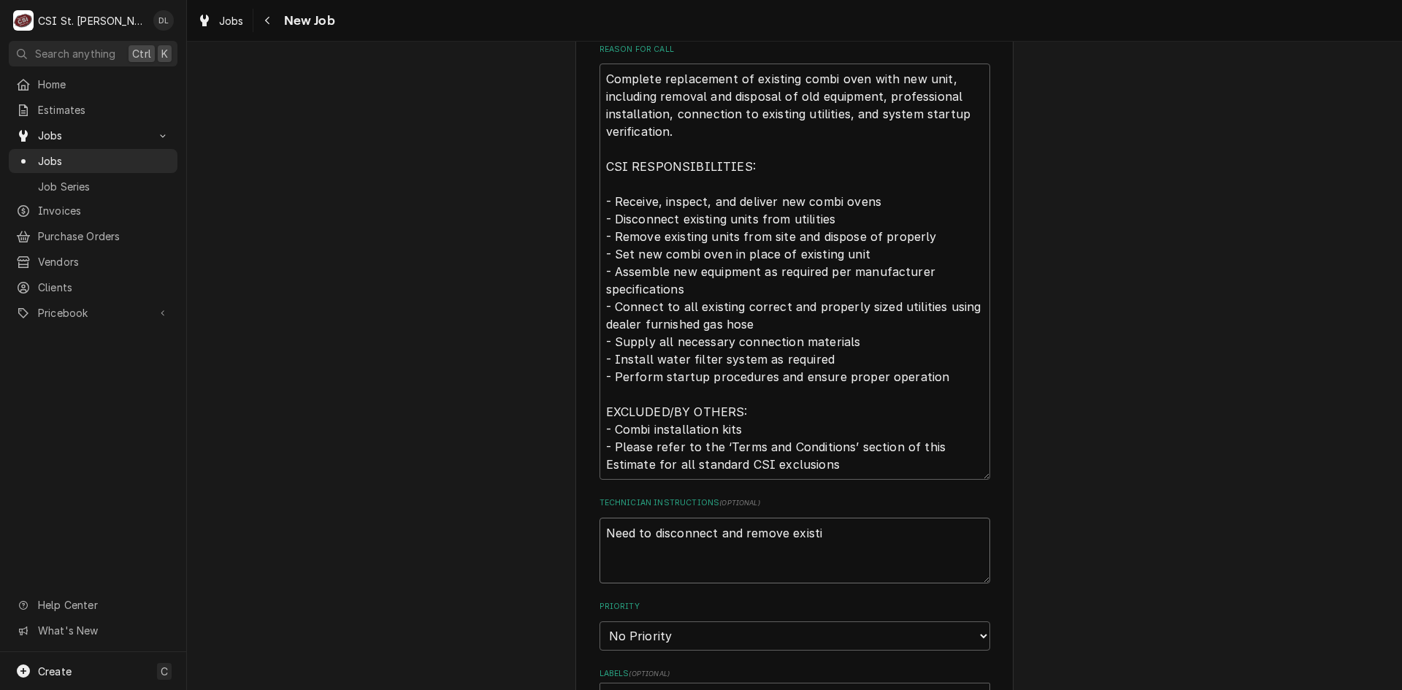
type textarea "Need to disconnect and remove existin"
type textarea "x"
type textarea "Need to disconnect and remove existing"
type textarea "x"
type textarea "Need to disconnect and remove existing"
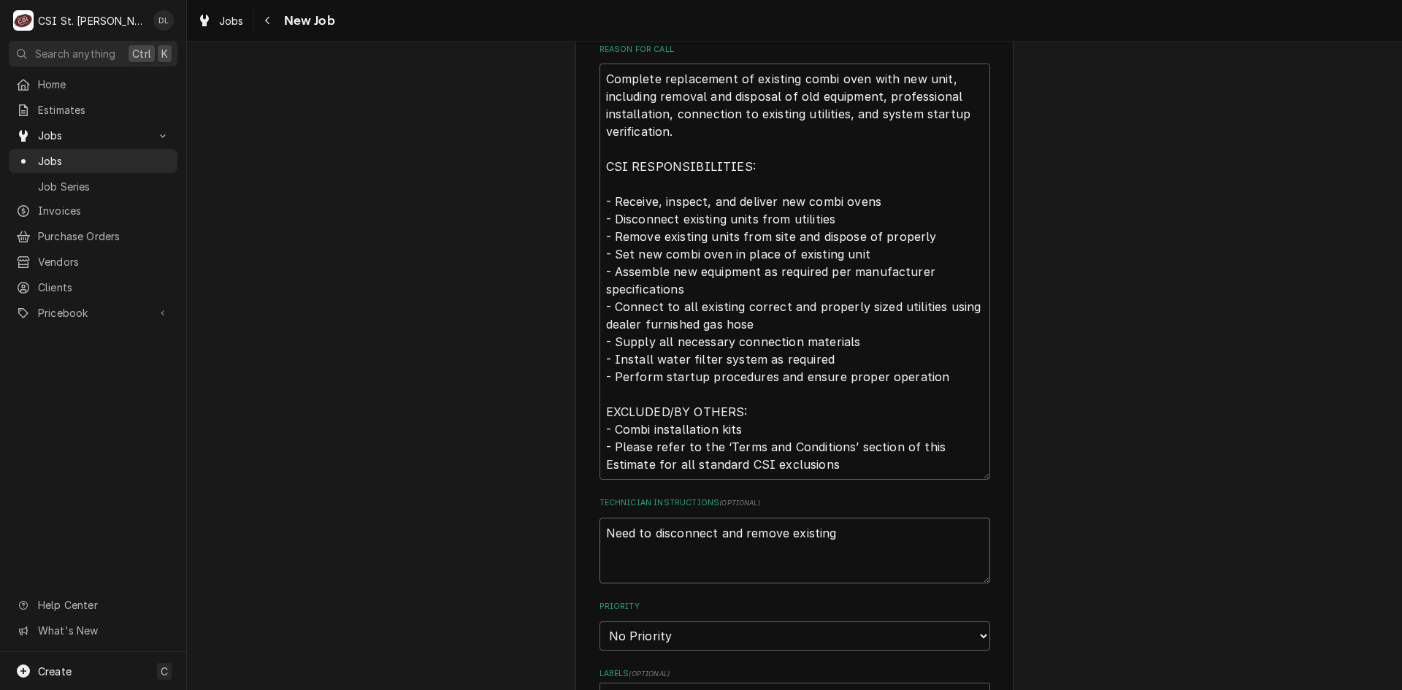
type textarea "x"
type textarea "Need to disconnect and remove existing ma"
type textarea "x"
type textarea "Need to disconnect and remove existing mac"
type textarea "x"
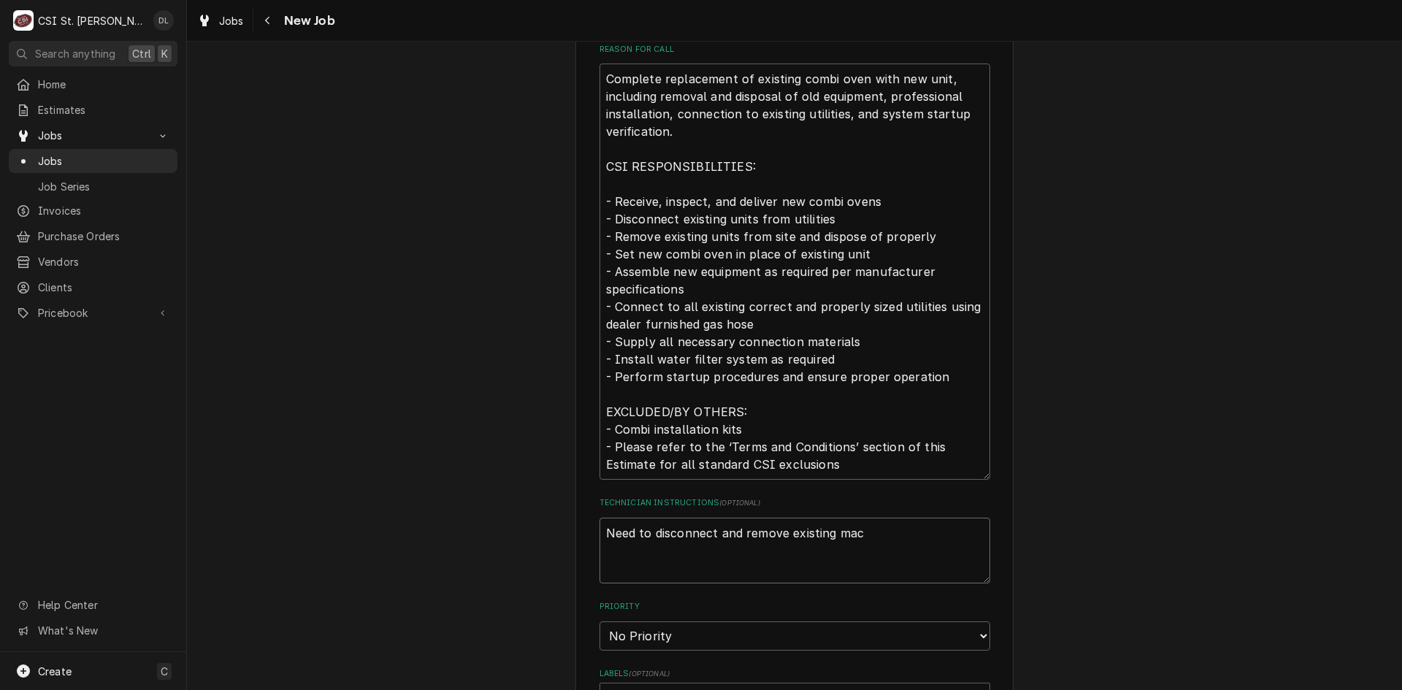
type textarea "Need to disconnect and remove existing mach"
type textarea "x"
type textarea "Need to disconnect and remove existing machi"
type textarea "x"
type textarea "Need to disconnect and remove existing mach"
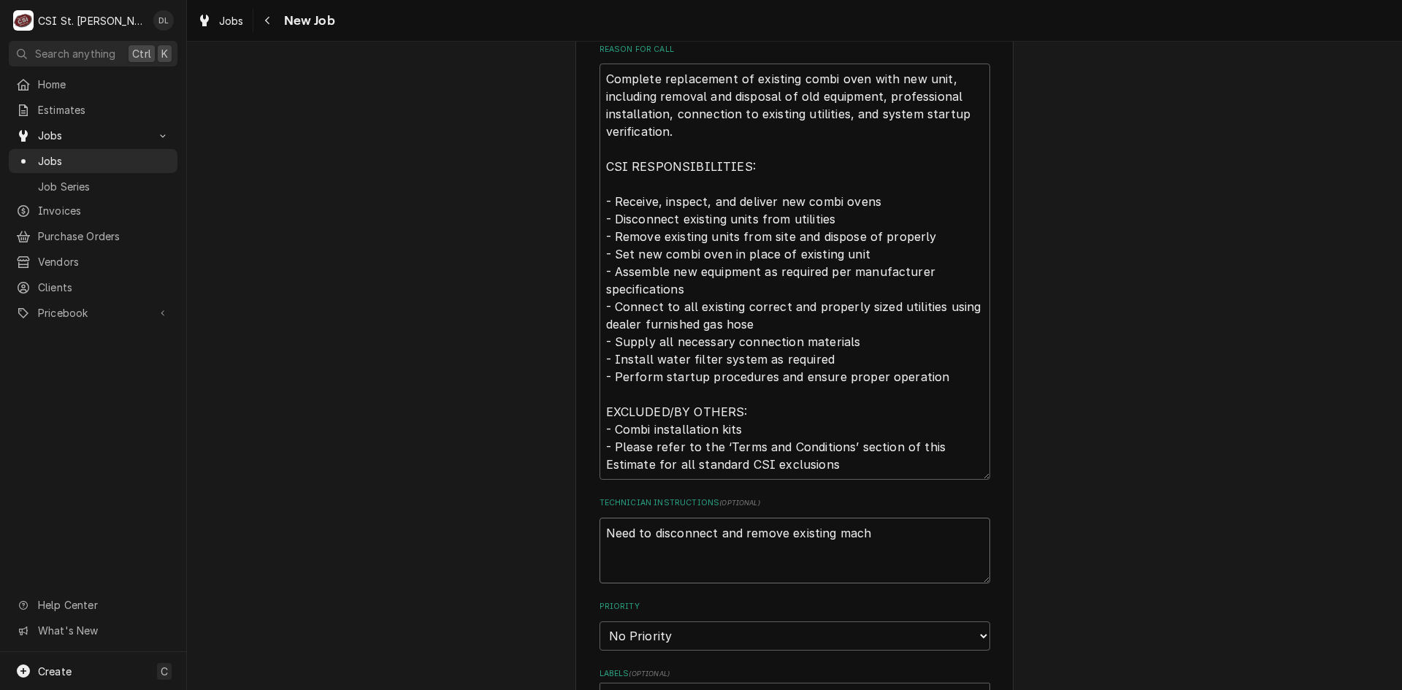
type textarea "x"
type textarea "Need to disconnect and remove existing mac"
type textarea "x"
type textarea "Need to disconnect and remove existing ma"
type textarea "x"
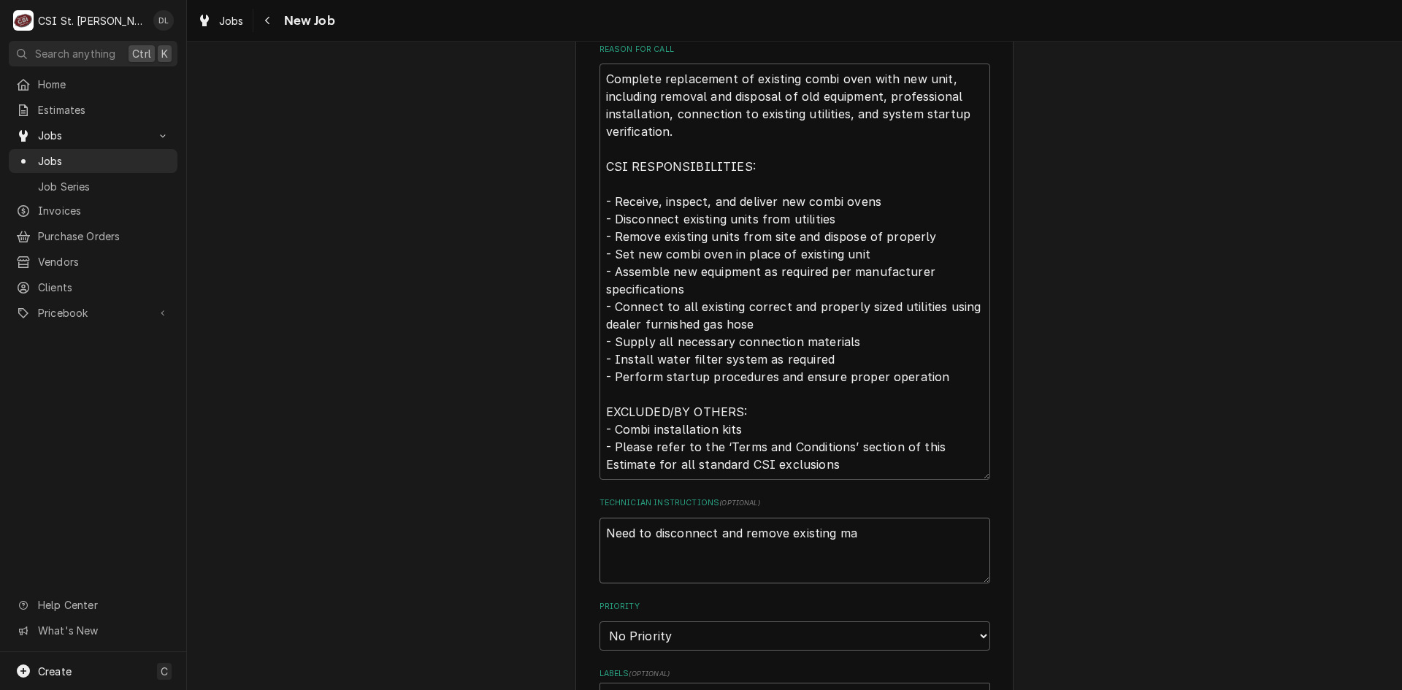
type textarea "Need to disconnect and remove existing m"
type textarea "x"
type textarea "Need to disconnect and remove existing"
type textarea "x"
type textarea "Need to disconnect and remove existing c"
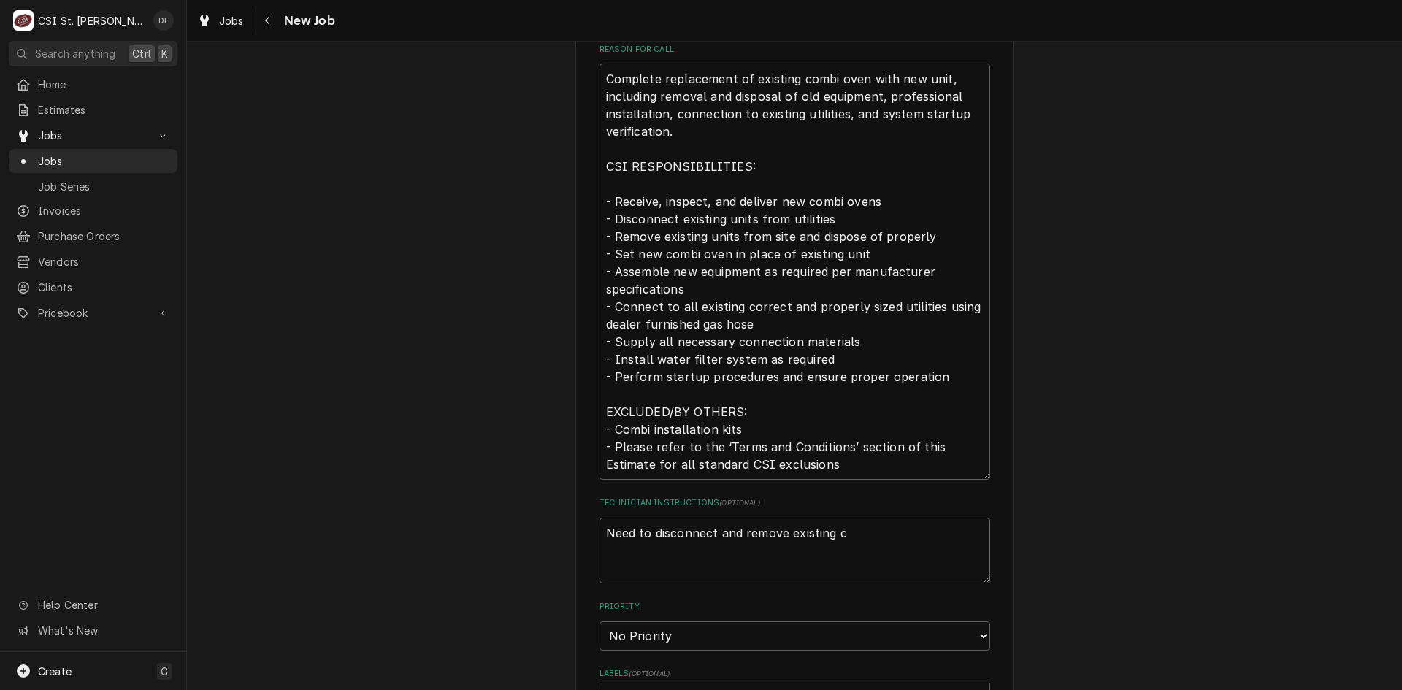
type textarea "x"
type textarea "Need to disconnect and remove existing co"
type textarea "x"
type textarea "Need to disconnect and remove existing com"
type textarea "x"
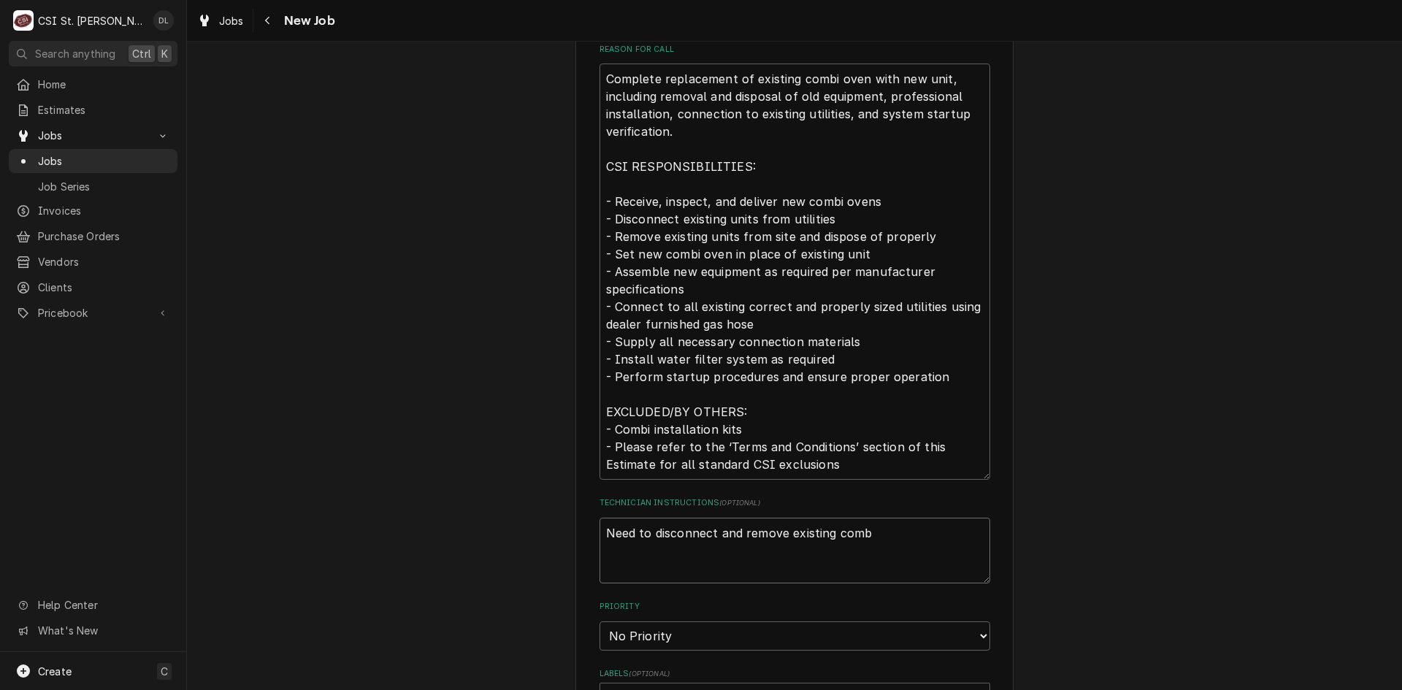
type textarea "Need to disconnect and remove existing combi"
type textarea "x"
type textarea "Need to disconnect and remove existing combi"
type textarea "x"
type textarea "Need to disconnect and remove existing combi ov"
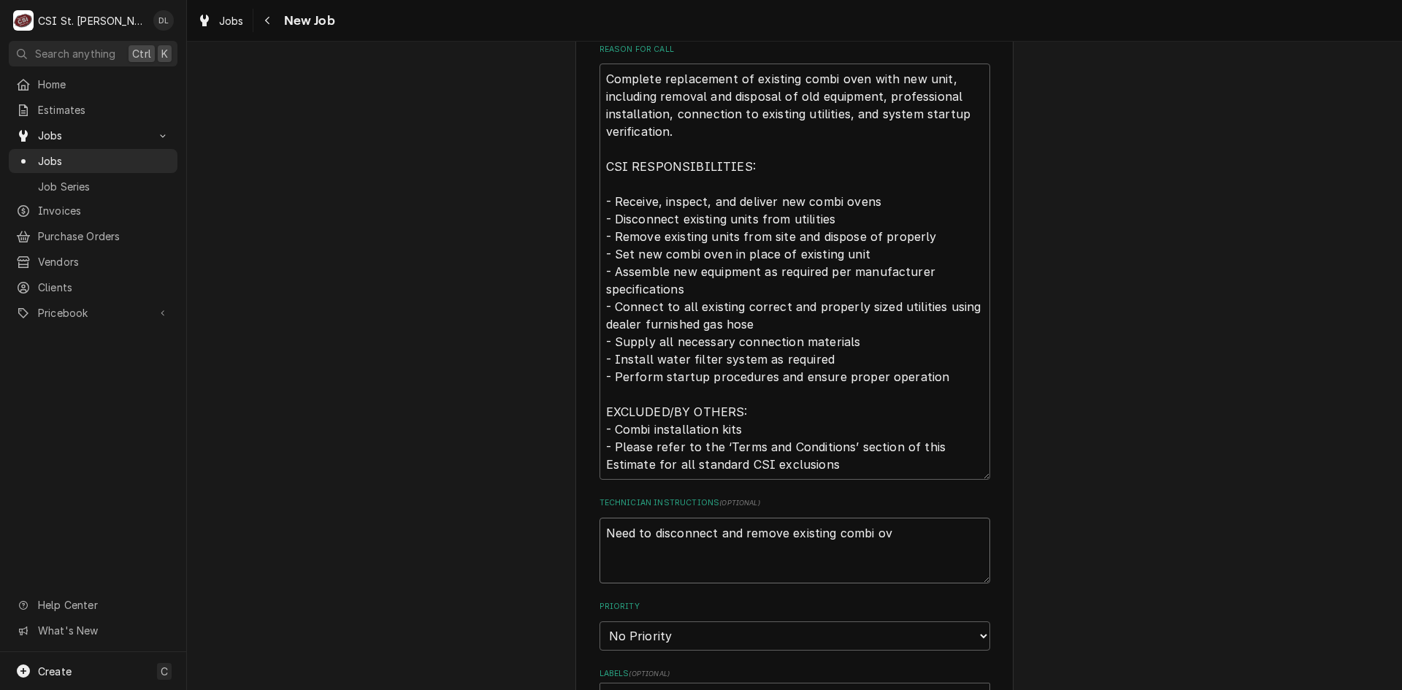
type textarea "x"
type textarea "Need to disconnect and remove existing combi oven"
type textarea "x"
type textarea "Need to disconnect and remove existing combi oven"
type textarea "x"
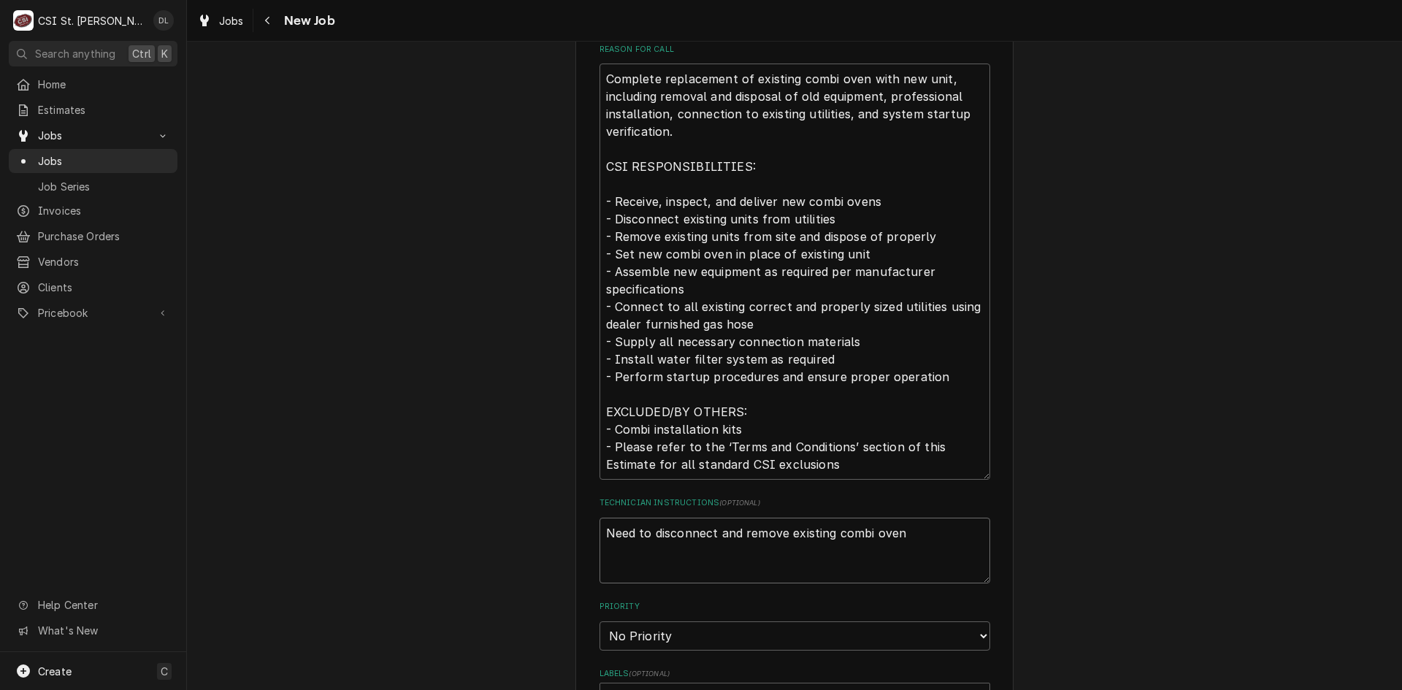
type textarea "Need to disconnect and remove existing combi oven o"
type textarea "x"
type textarea "Need to disconnect and remove existing combi oven on"
type textarea "x"
type textarea "Need to disconnect and remove existing combi oven on"
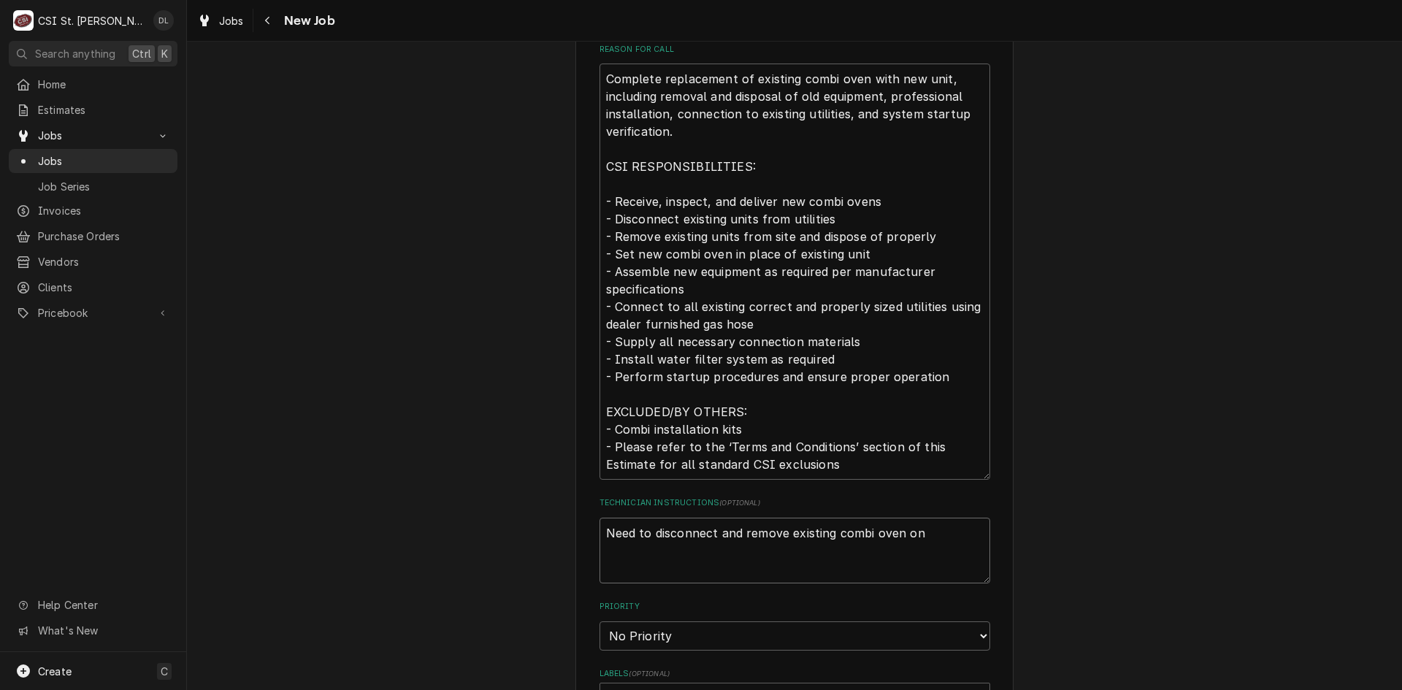
type textarea "x"
type textarea "Need to disconnect and remove existing combi oven on T"
type textarea "x"
type textarea "Need to disconnect and remove existing combi oven on Th"
type textarea "x"
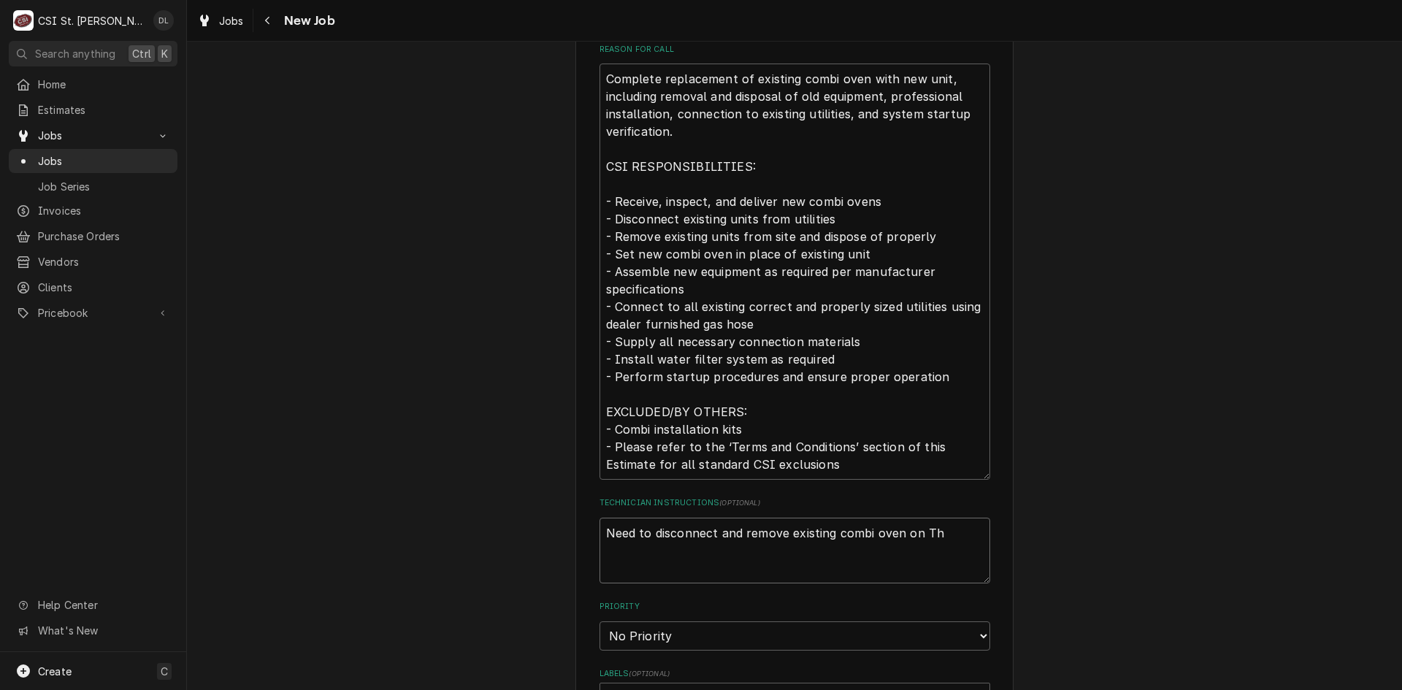
type textarea "Need to disconnect and remove existing combi oven on Thu"
type textarea "x"
type textarea "Need to disconnect and remove existing combi oven on Thur"
type textarea "x"
type textarea "Need to disconnect and remove existing combi oven on Thurs"
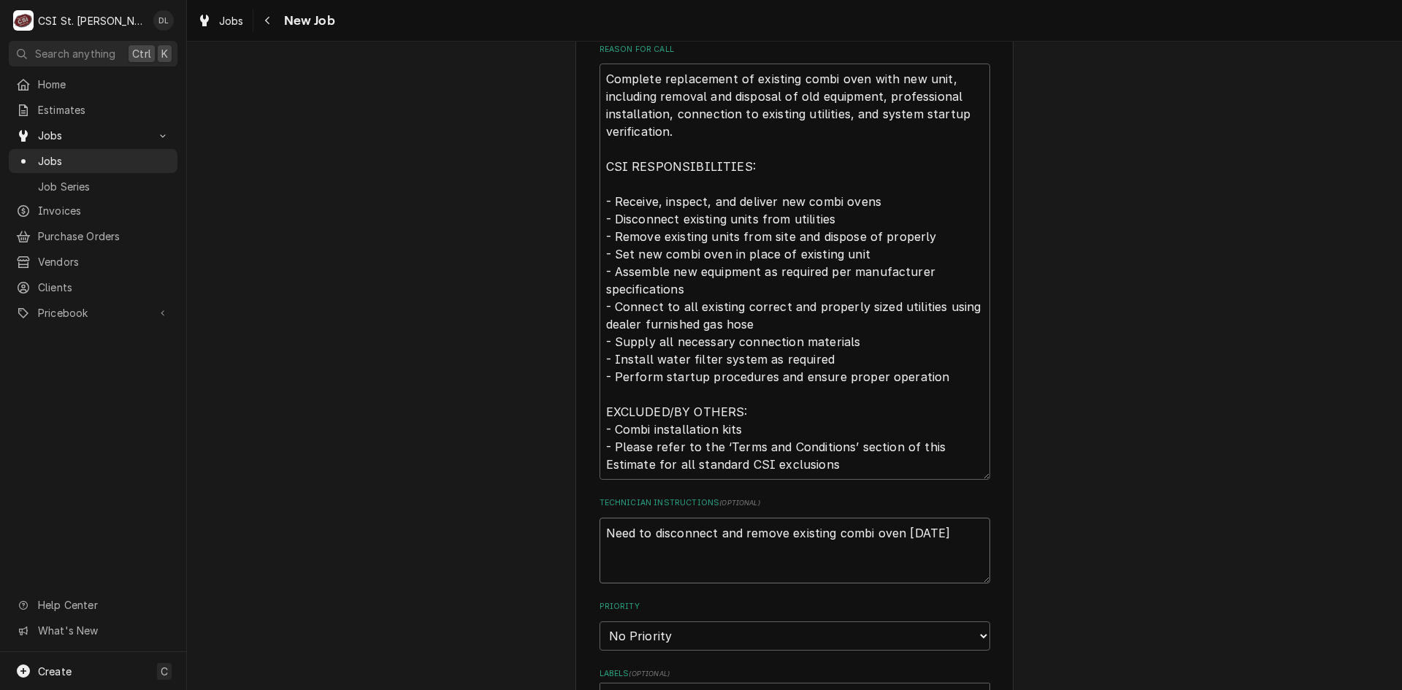
type textarea "x"
type textarea "Need to disconnect and remove existing combi oven on Thursd"
type textarea "x"
type textarea "Need to disconnect and remove existing combi oven on Thursda"
type textarea "x"
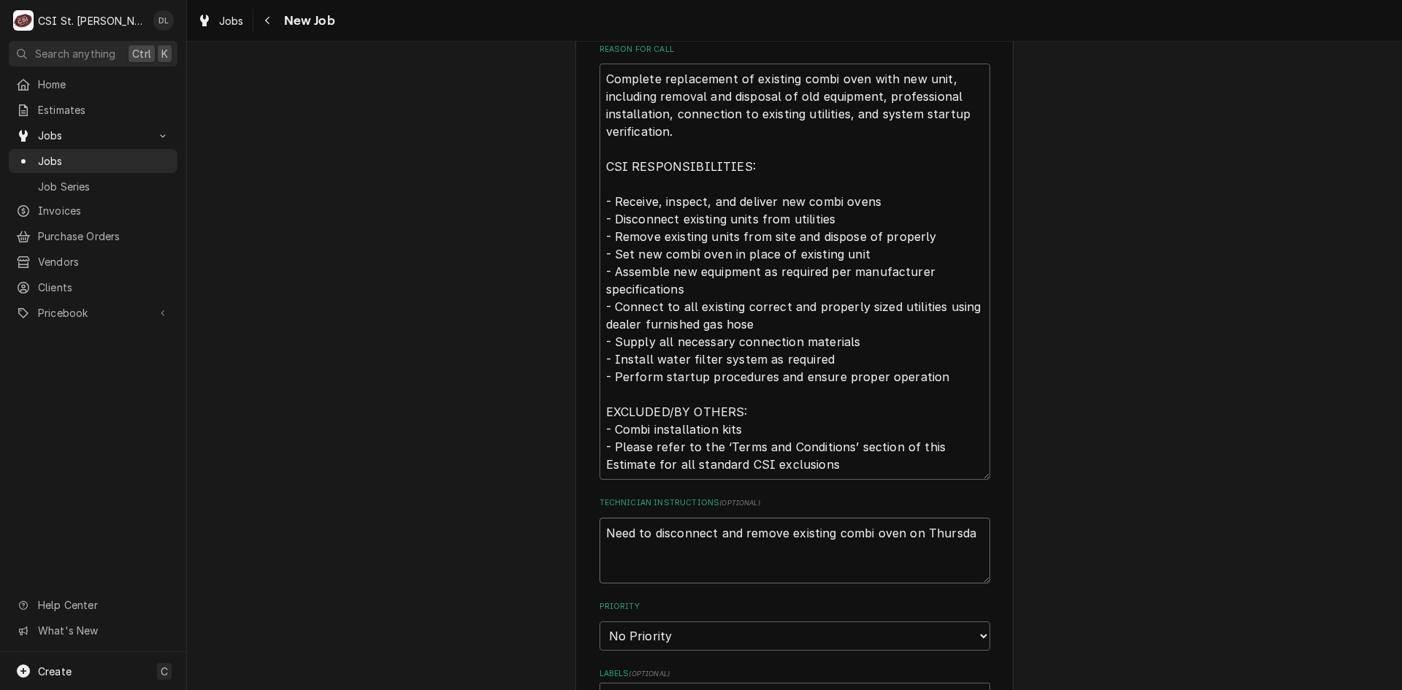
type textarea "Need to disconnect and remove existing combi oven on Thursday"
type textarea "x"
type textarea "Need to disconnect and remove existing combi oven on Thursday."
type textarea "x"
type textarea "Need to disconnect and remove existing combi oven on Thursday."
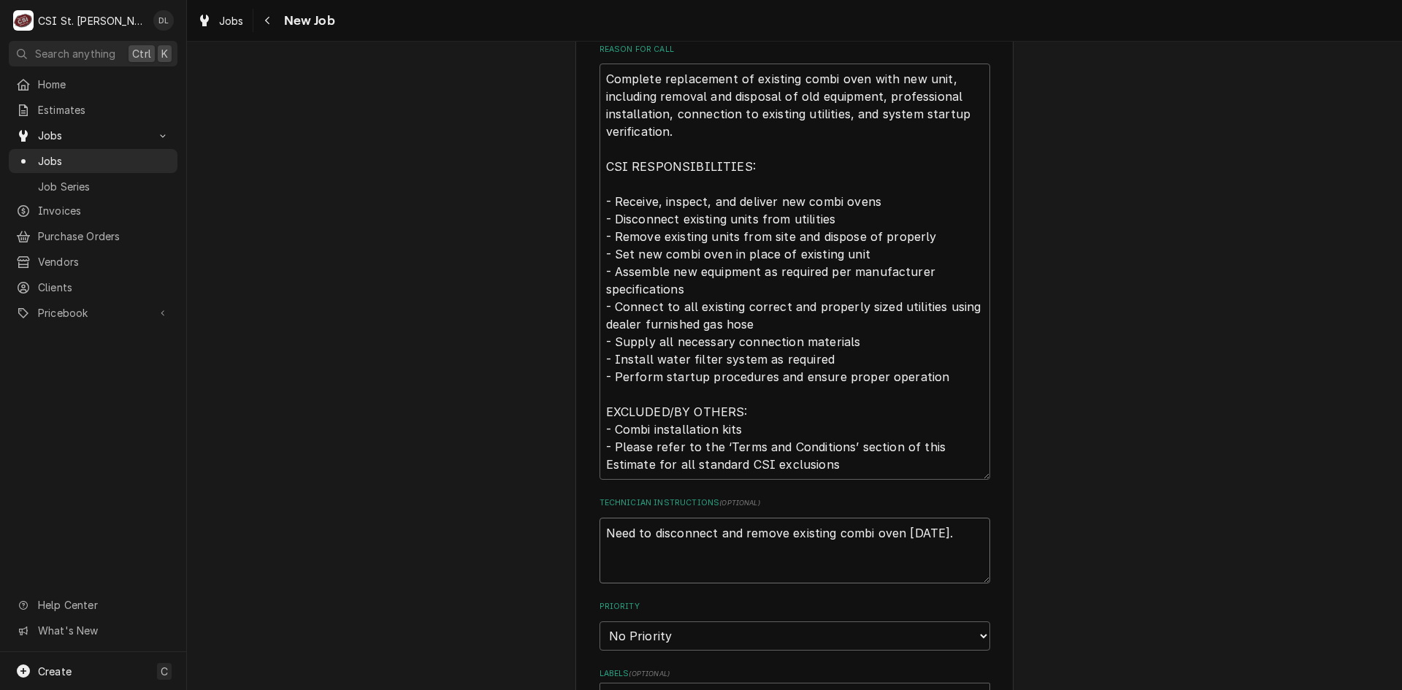
type textarea "x"
type textarea "Need to disconnect and remove existing combi oven on Thursday."
type textarea "x"
type textarea "Need to disconnect and remove existing combi oven on Thursday. R"
type textarea "x"
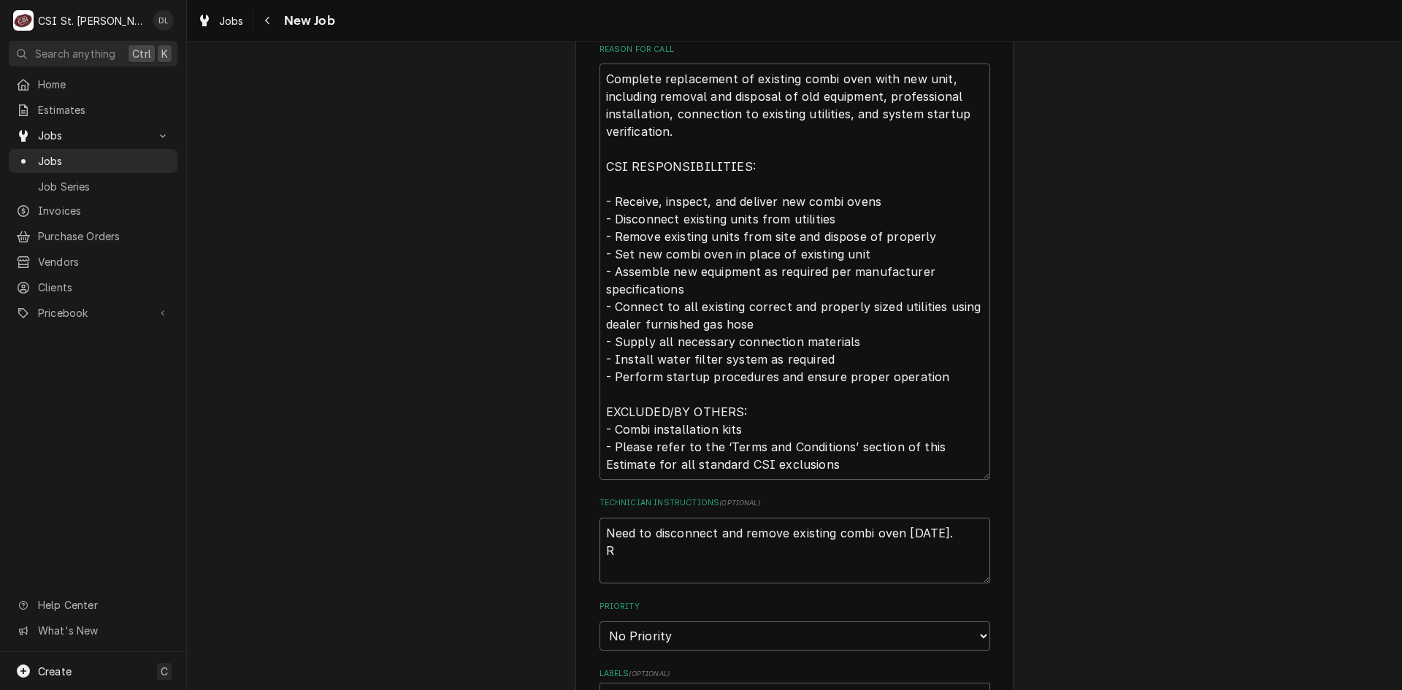
type textarea "Need to disconnect and remove existing combi oven on Thursday. Re"
type textarea "x"
type textarea "Need to disconnect and remove existing combi oven on Thursday. Ret"
type textarea "x"
type textarea "Need to disconnect and remove existing combi oven on Thursday. Retu"
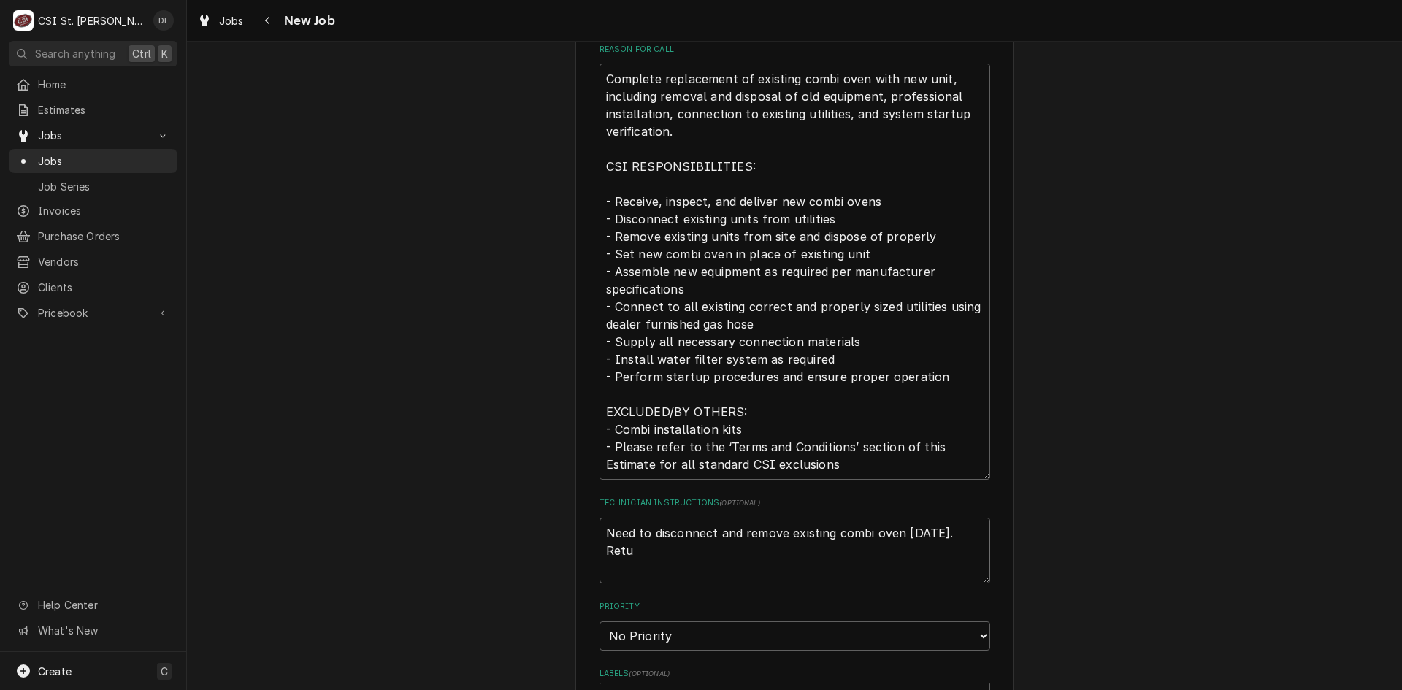
type textarea "x"
type textarea "Need to disconnect and remove existing combi oven on Thursday. Retur"
type textarea "x"
type textarea "Need to disconnect and remove existing combi oven on Thursday. Return"
type textarea "x"
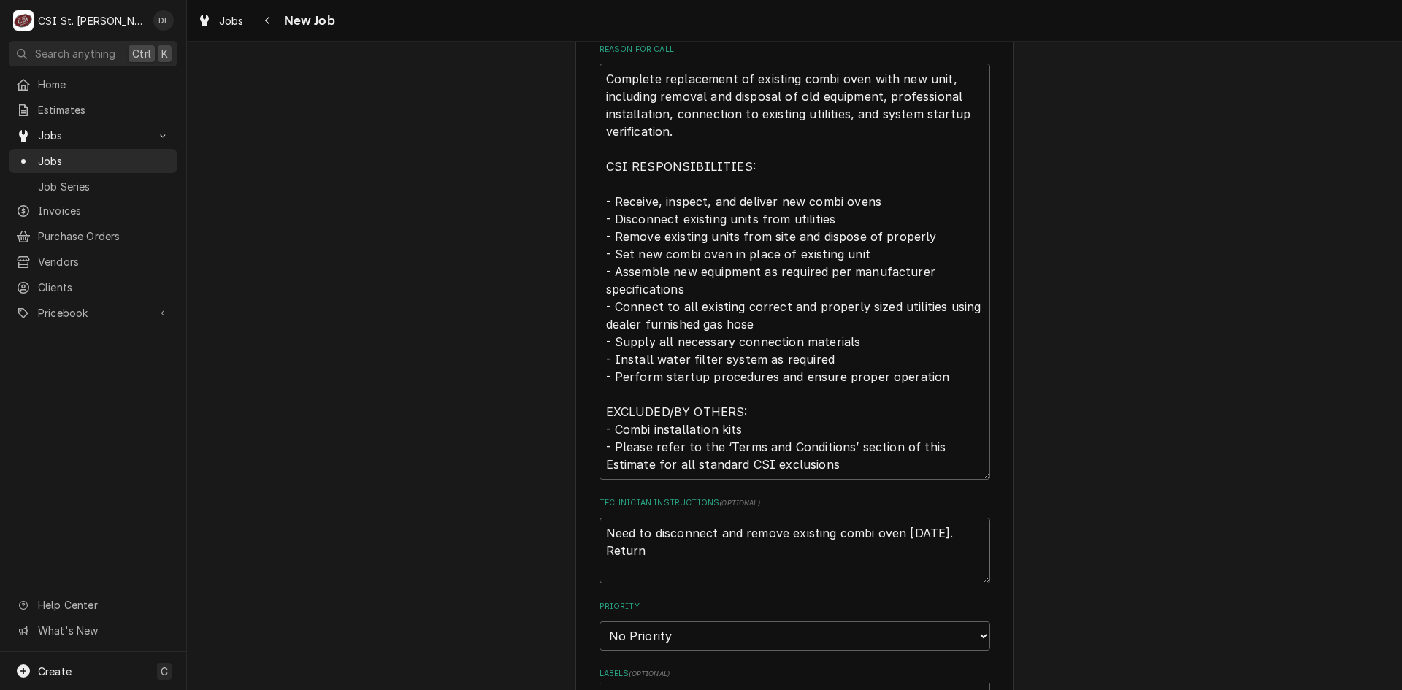
type textarea "Need to disconnect and remove existing combi oven on Thursday. Return"
type textarea "x"
type textarea "Need to disconnect and remove existing combi oven on Thursday. Return o"
type textarea "x"
type textarea "Need to disconnect and remove existing combi oven on Thursday. Return on"
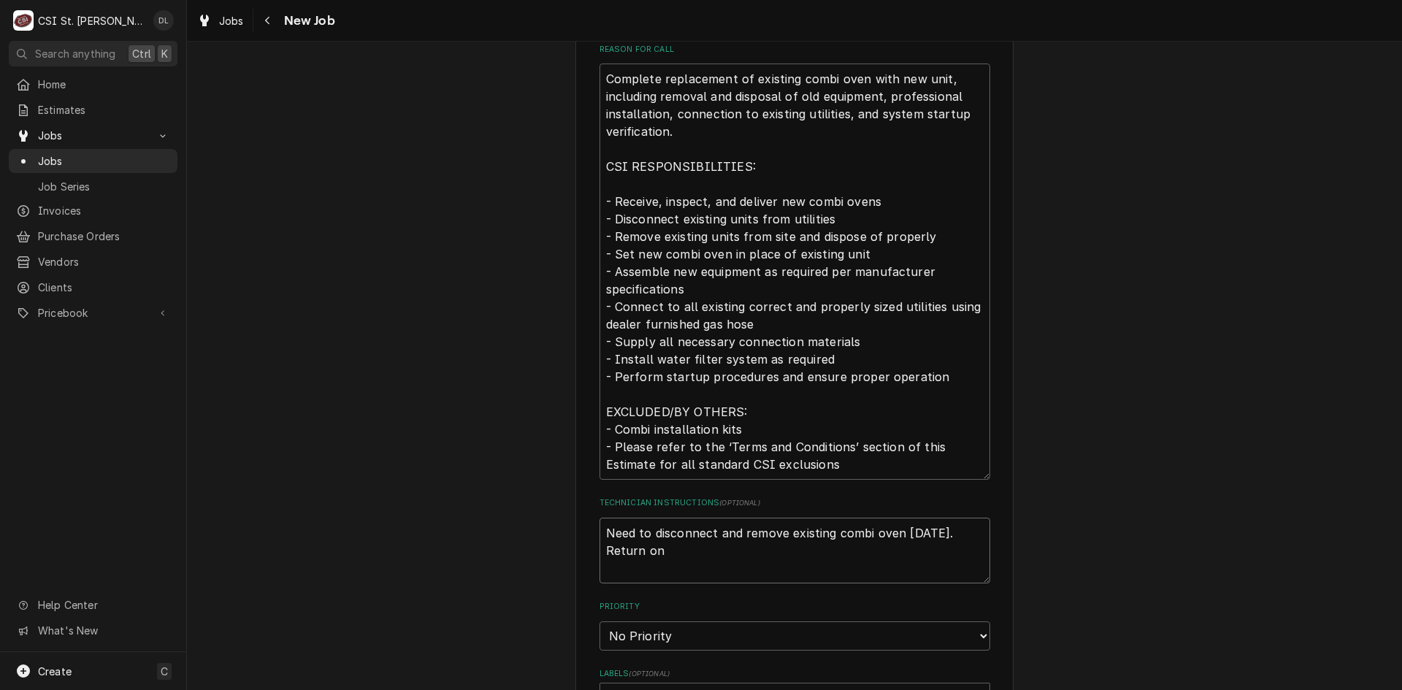
type textarea "x"
type textarea "Need to disconnect and remove existing combi oven on Thursday. Return on f"
type textarea "x"
type textarea "Need to disconnect and remove existing combi oven on Thursday. Return on fr"
type textarea "x"
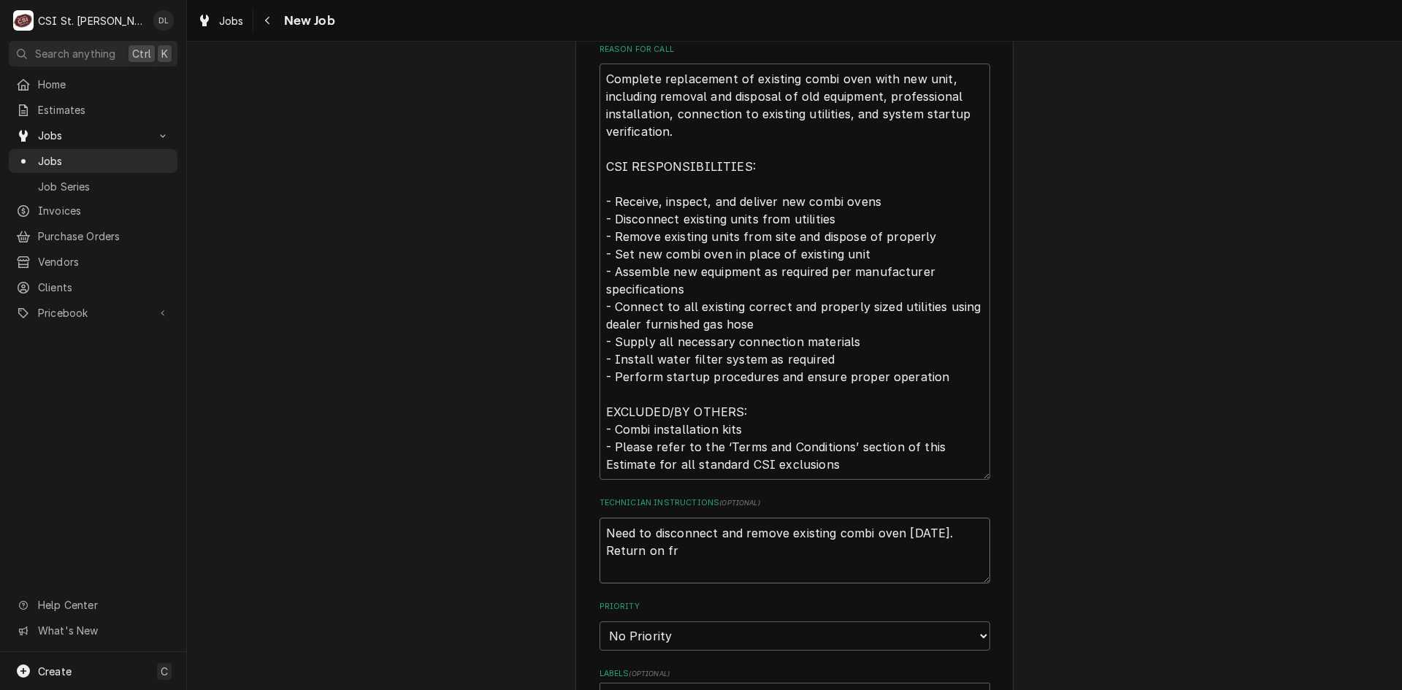
type textarea "Need to disconnect and remove existing combi oven on Thursday. Return on fri"
type textarea "x"
type textarea "Need to disconnect and remove existing combi oven on Thursday. Return on frid"
type textarea "x"
type textarea "Need to disconnect and remove existing combi oven on Thursday. Return on frida"
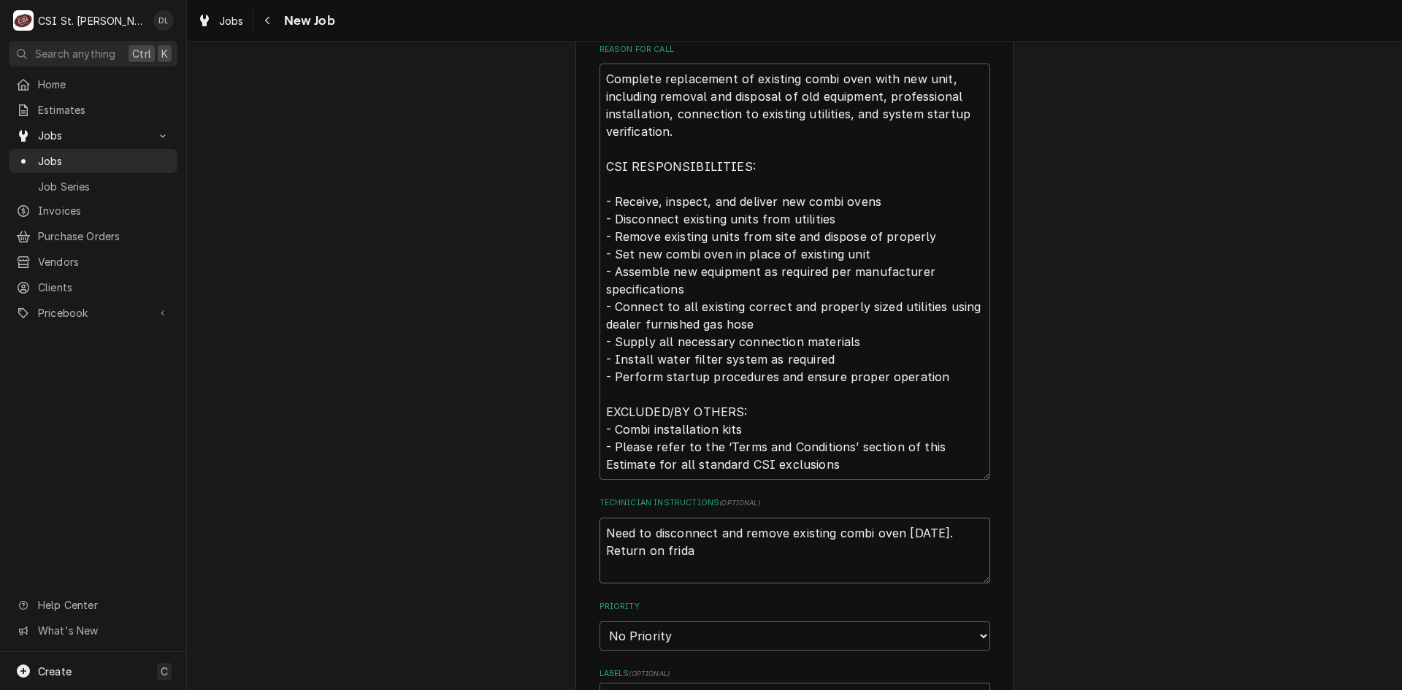
type textarea "x"
type textarea "Need to disconnect and remove existing combi oven on Thursday. Return on friday"
type textarea "x"
type textarea "Need to disconnect and remove existing combi oven on Thursday. Return on friday"
type textarea "x"
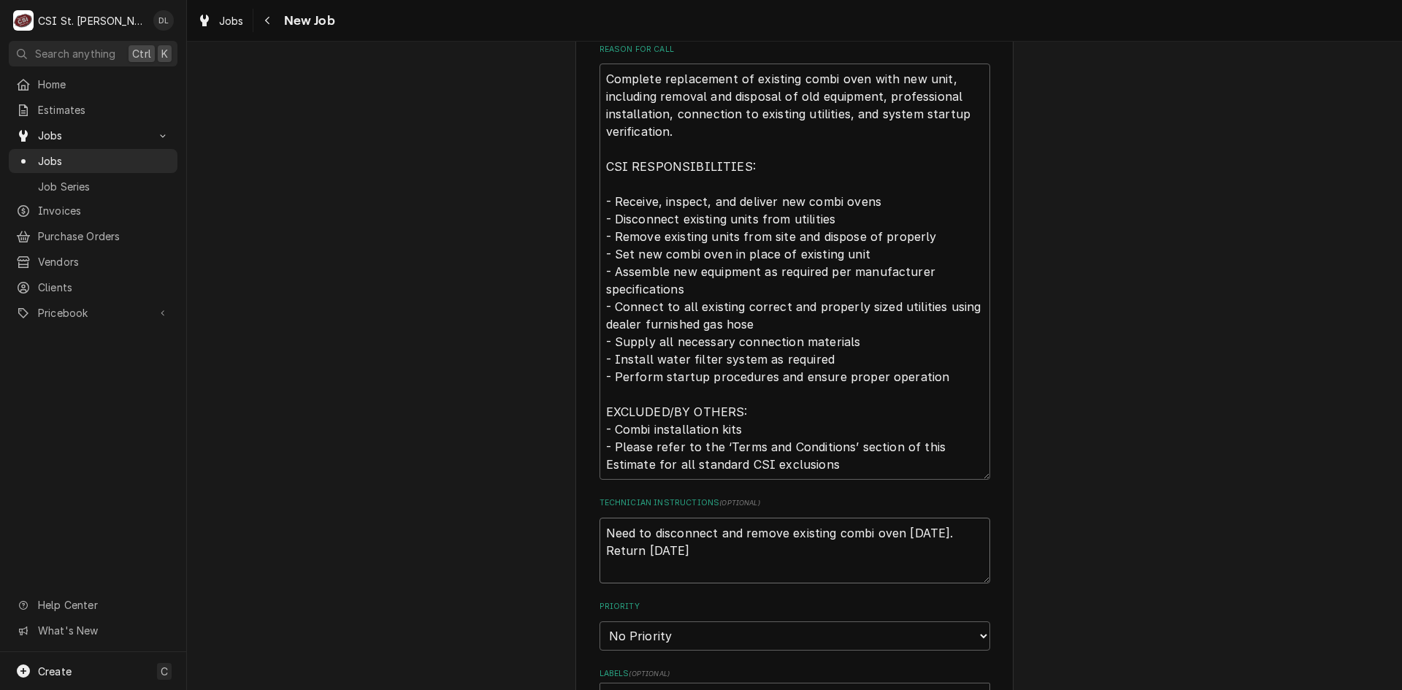
type textarea "Need to disconnect and remove existing combi oven on Thursday. Return on friday…"
type textarea "x"
type textarea "Need to disconnect and remove existing combi oven on Thursday. Return on friday…"
type textarea "x"
type textarea "Need to disconnect and remove existing combi oven on Thursday. Return on friday…"
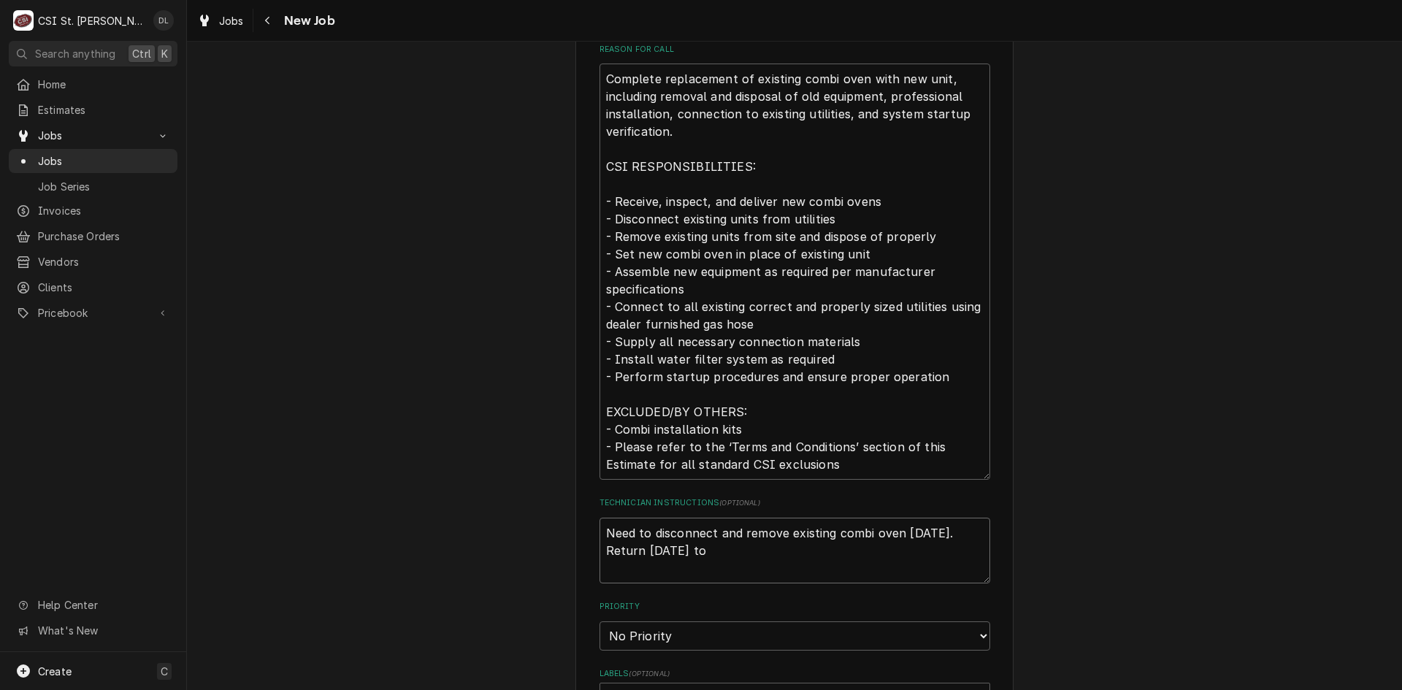
type textarea "x"
type textarea "Need to disconnect and remove existing combi oven on Thursday. Return on friday…"
type textarea "x"
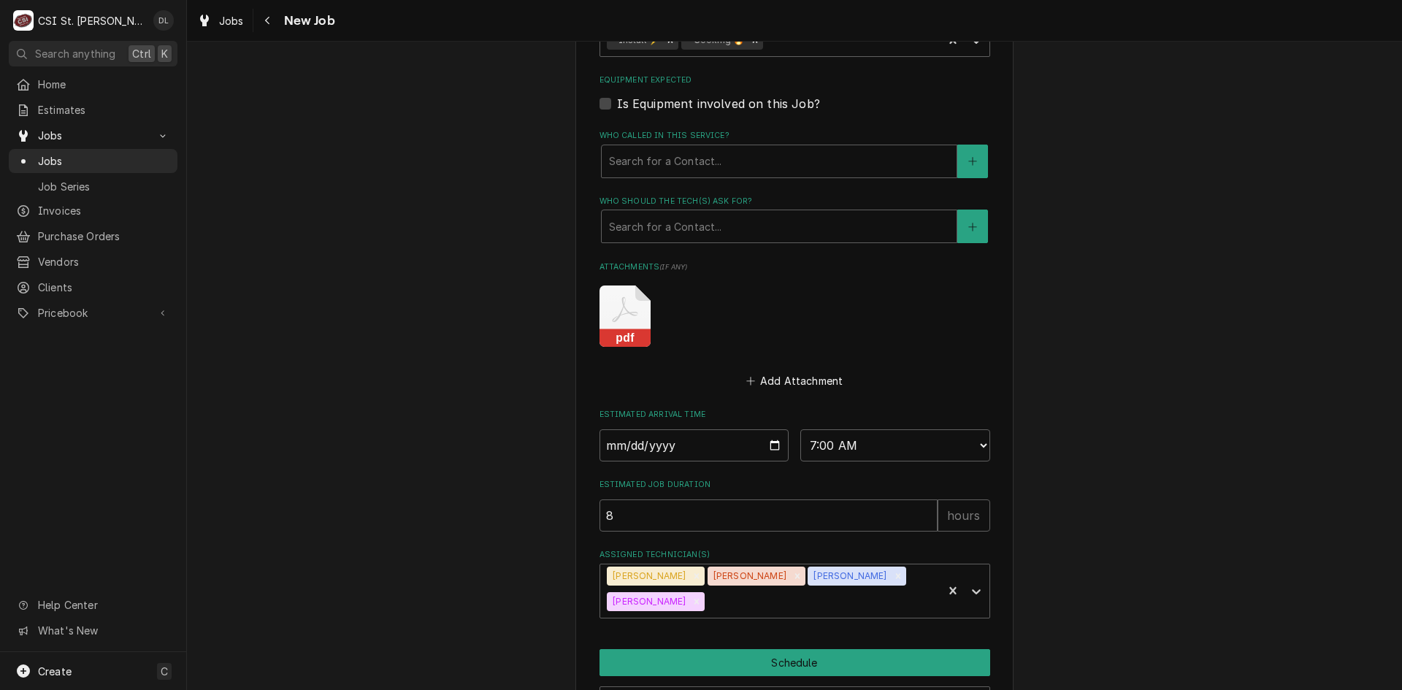
scroll to position [1296, 0]
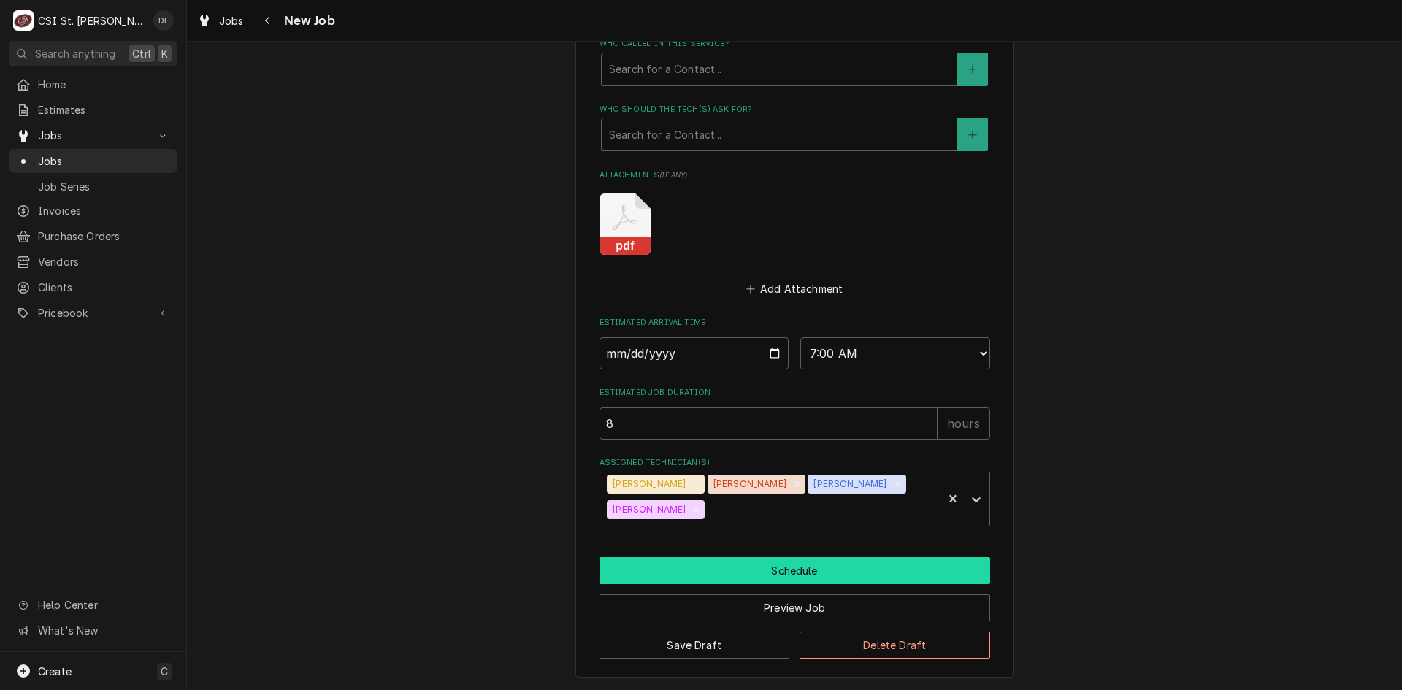
click at [778, 571] on button "Schedule" at bounding box center [795, 570] width 391 height 27
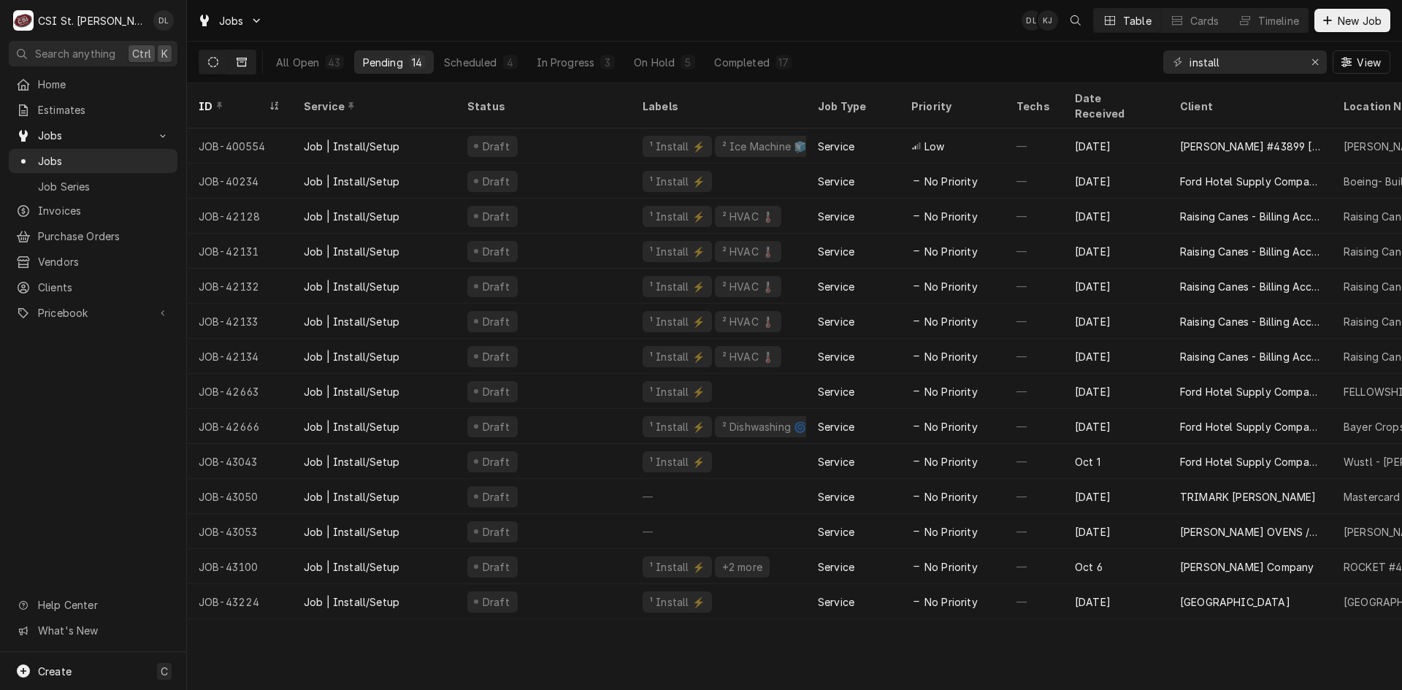
click at [251, 65] on button "Dynamic Content Wrapper" at bounding box center [242, 61] width 28 height 23
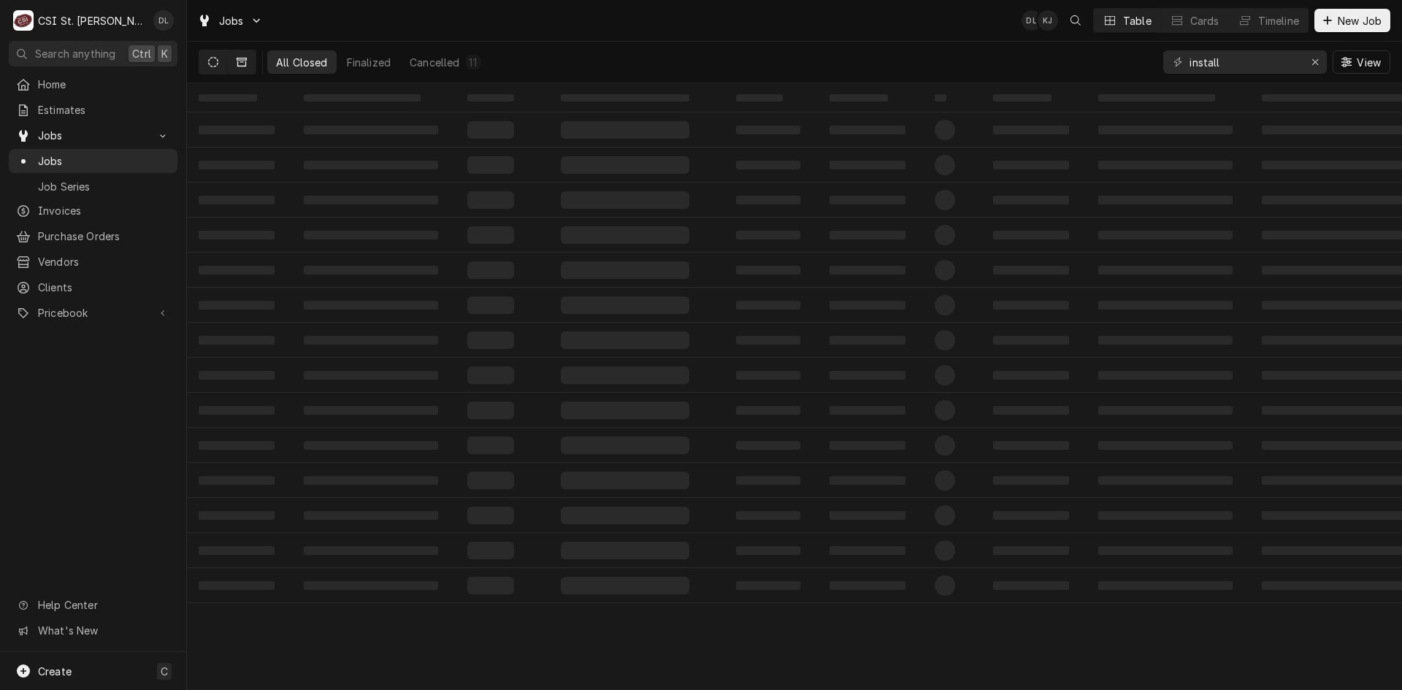
click at [218, 59] on icon "Dynamic Content Wrapper" at bounding box center [213, 62] width 10 height 10
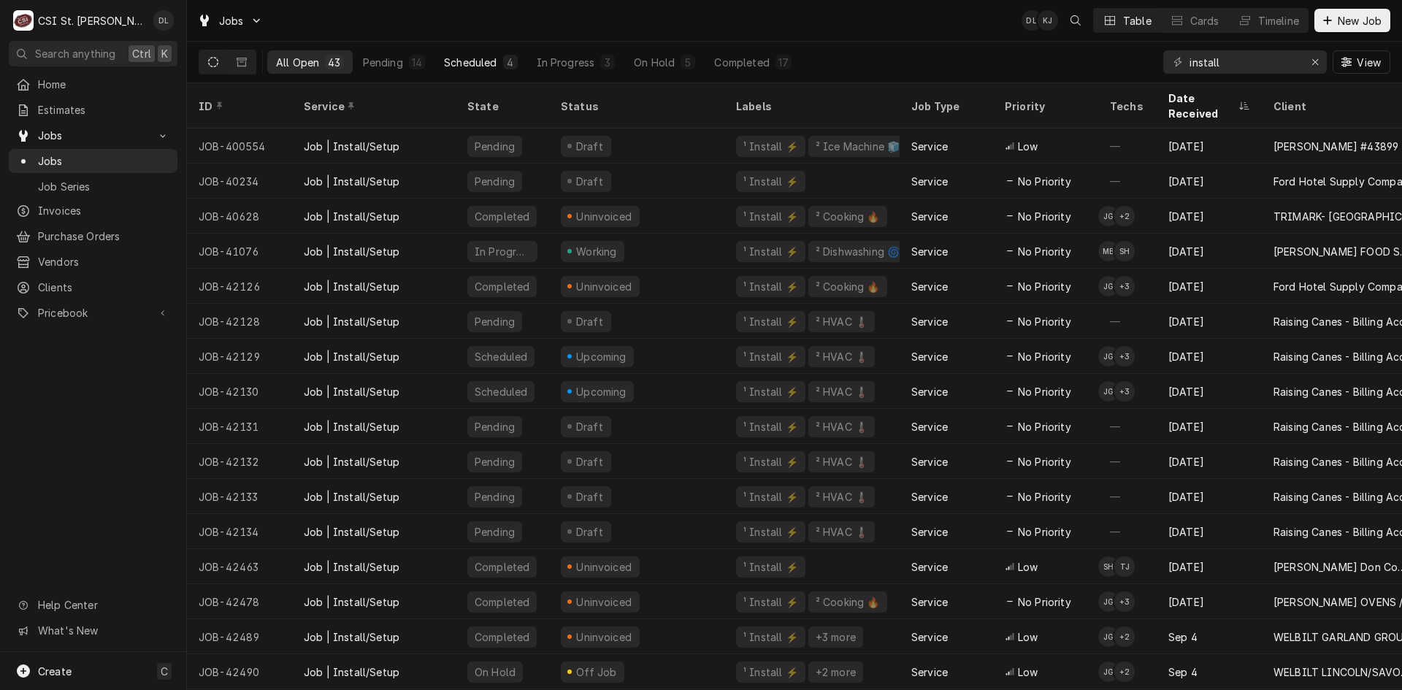
click at [482, 64] on div "Scheduled" at bounding box center [470, 62] width 53 height 15
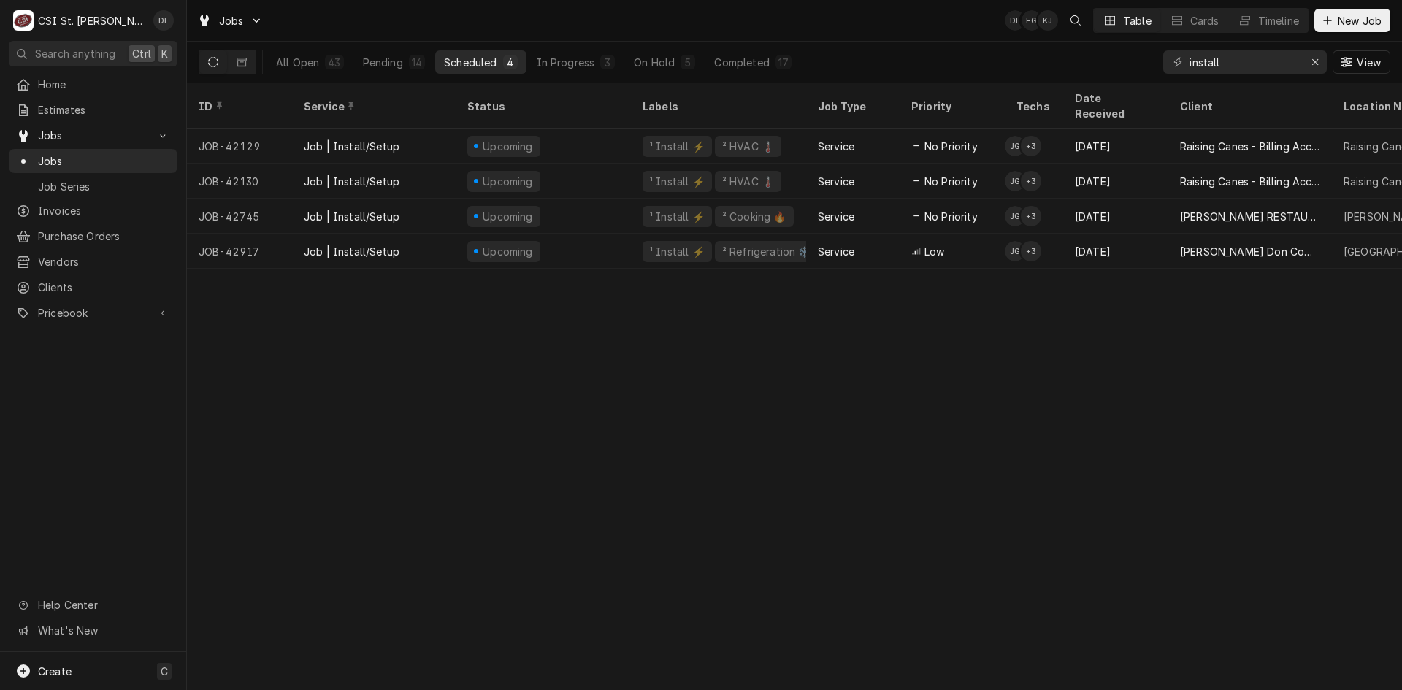
click at [453, 406] on div "ID Service Status Labels Job Type Priority Techs Date Received Client Location …" at bounding box center [794, 386] width 1215 height 607
click at [121, 105] on span "Estimates" at bounding box center [104, 109] width 132 height 15
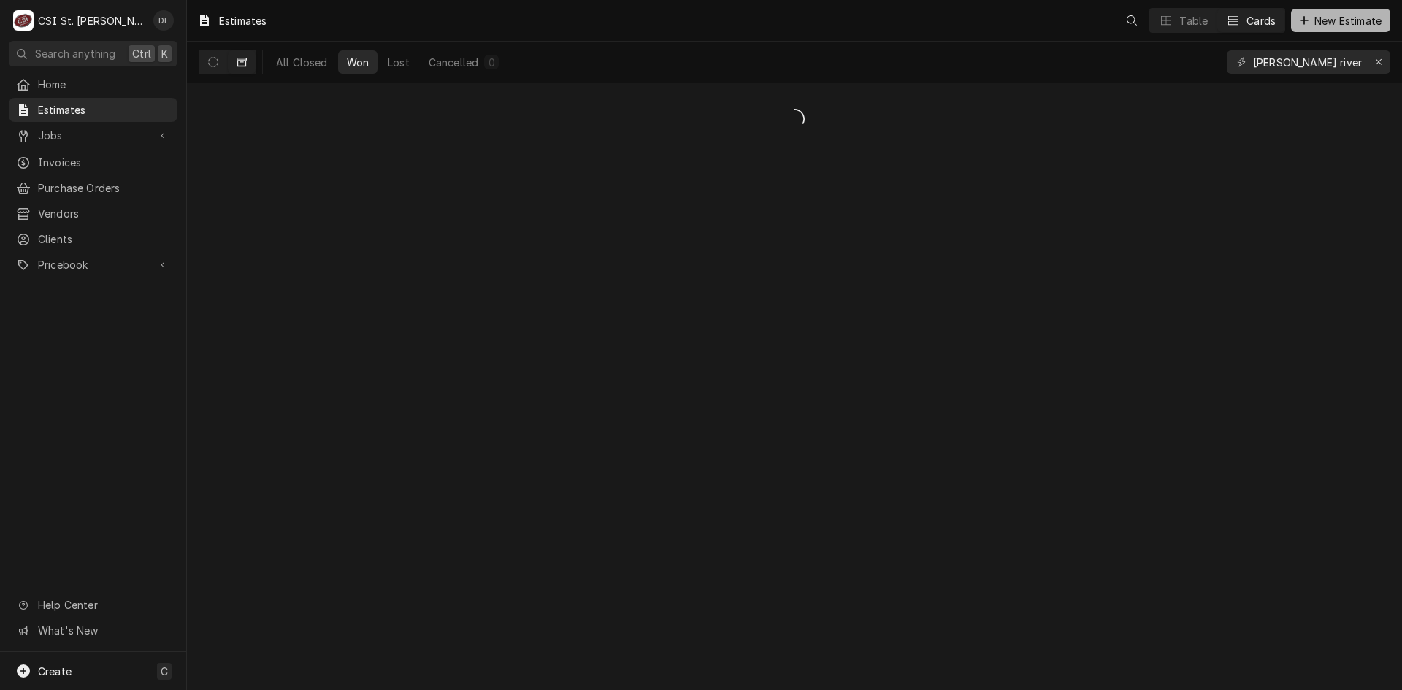
click at [1297, 18] on div "Dynamic Content Wrapper" at bounding box center [1304, 20] width 15 height 15
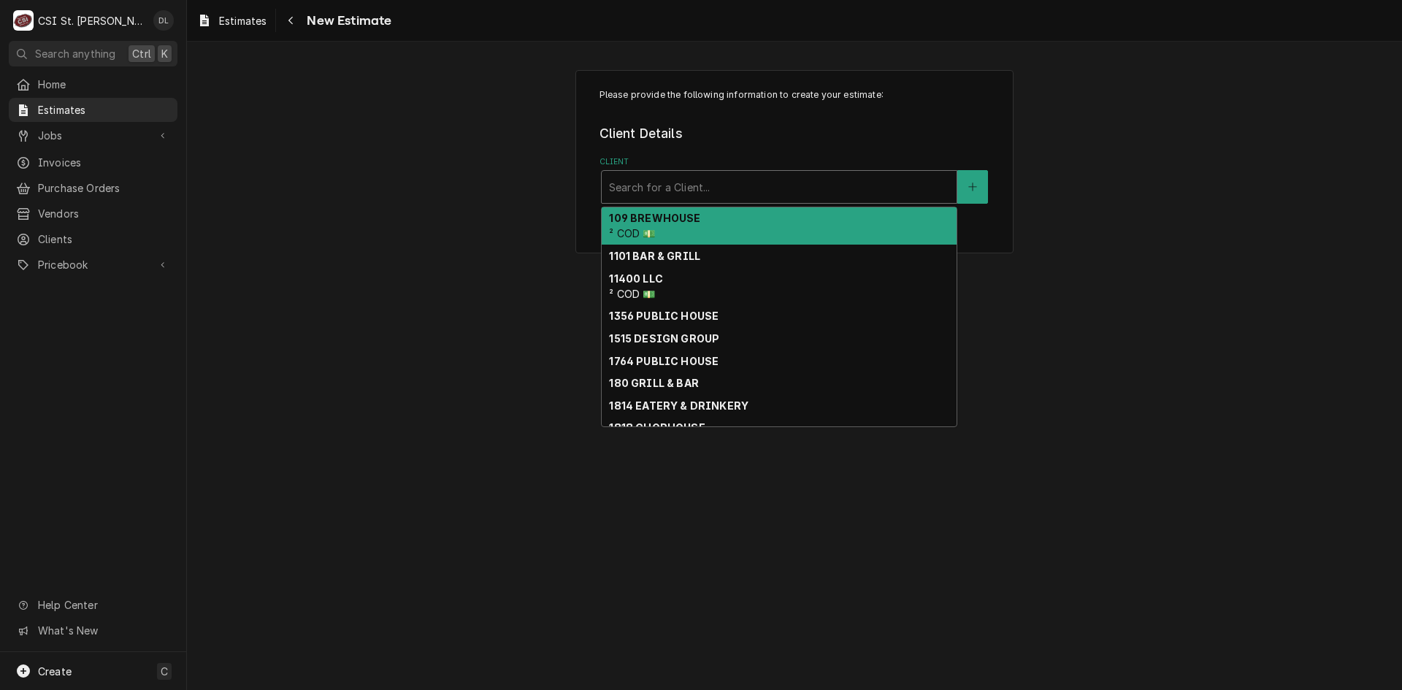
click at [679, 189] on div "Client" at bounding box center [779, 187] width 340 height 26
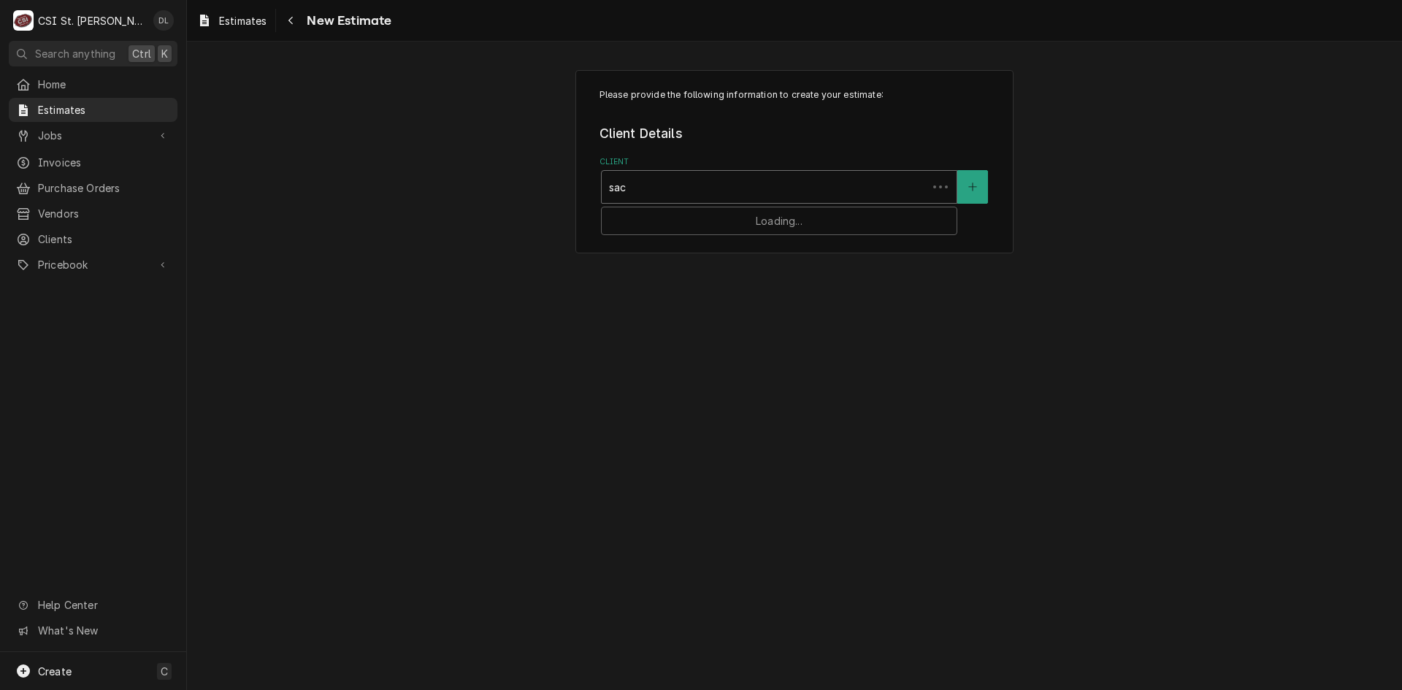
type input "sach"
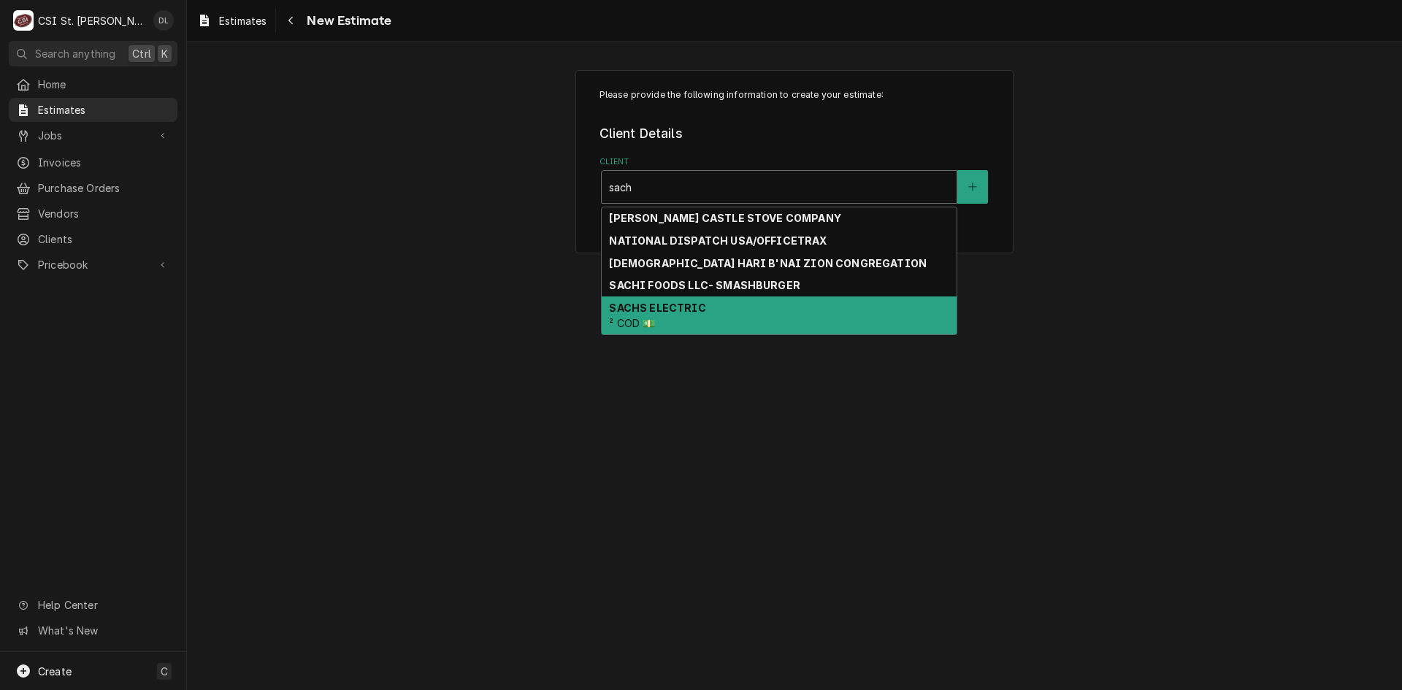
click at [671, 320] on div "SACHS ELECTRIC ² COD 💵" at bounding box center [779, 316] width 355 height 38
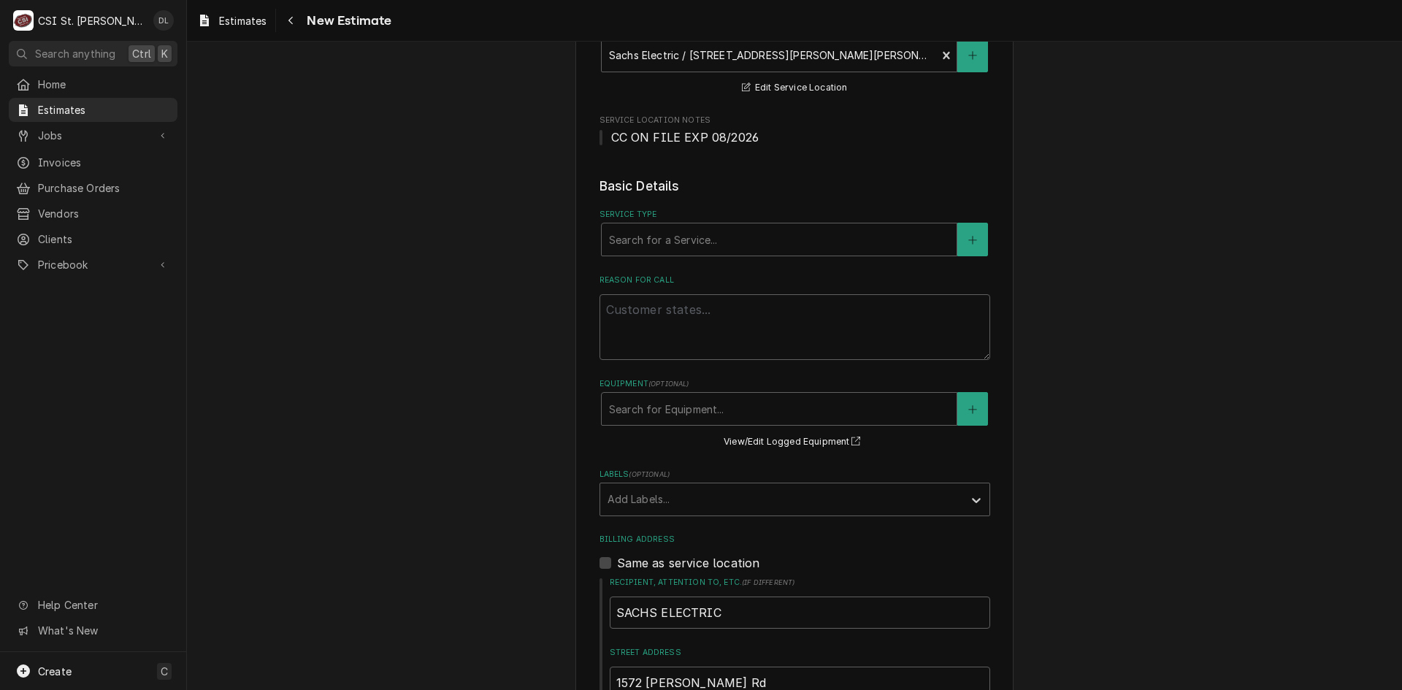
scroll to position [365, 0]
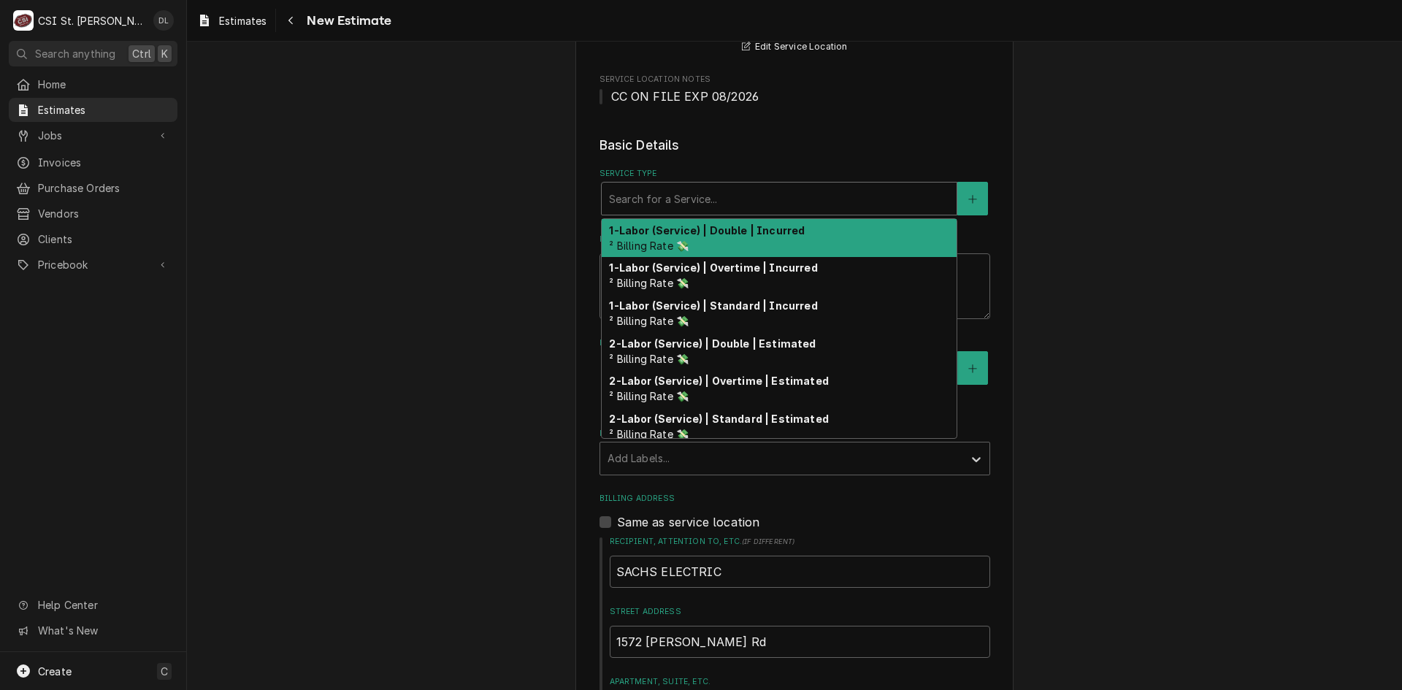
click at [689, 207] on div "Service Type" at bounding box center [779, 199] width 340 height 26
type textarea "x"
type input "i"
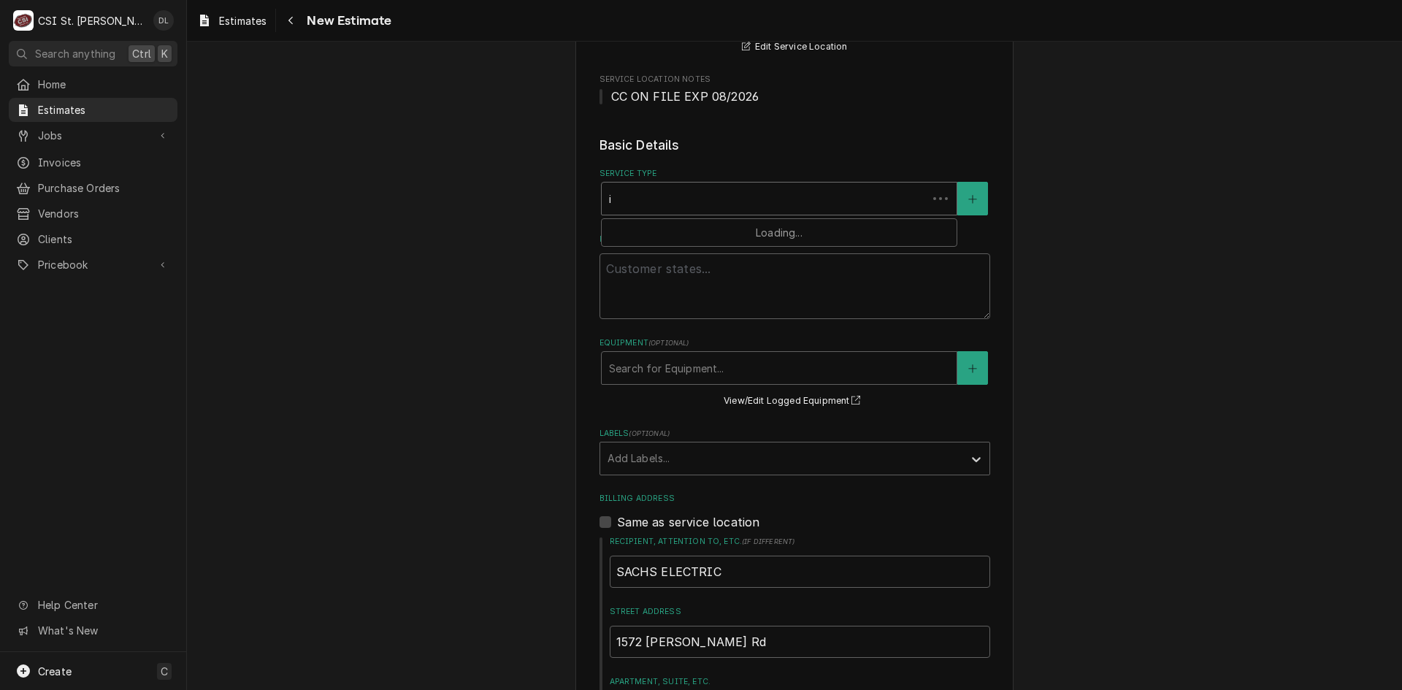
type textarea "x"
type input "in"
type textarea "x"
type input "ins"
type textarea "x"
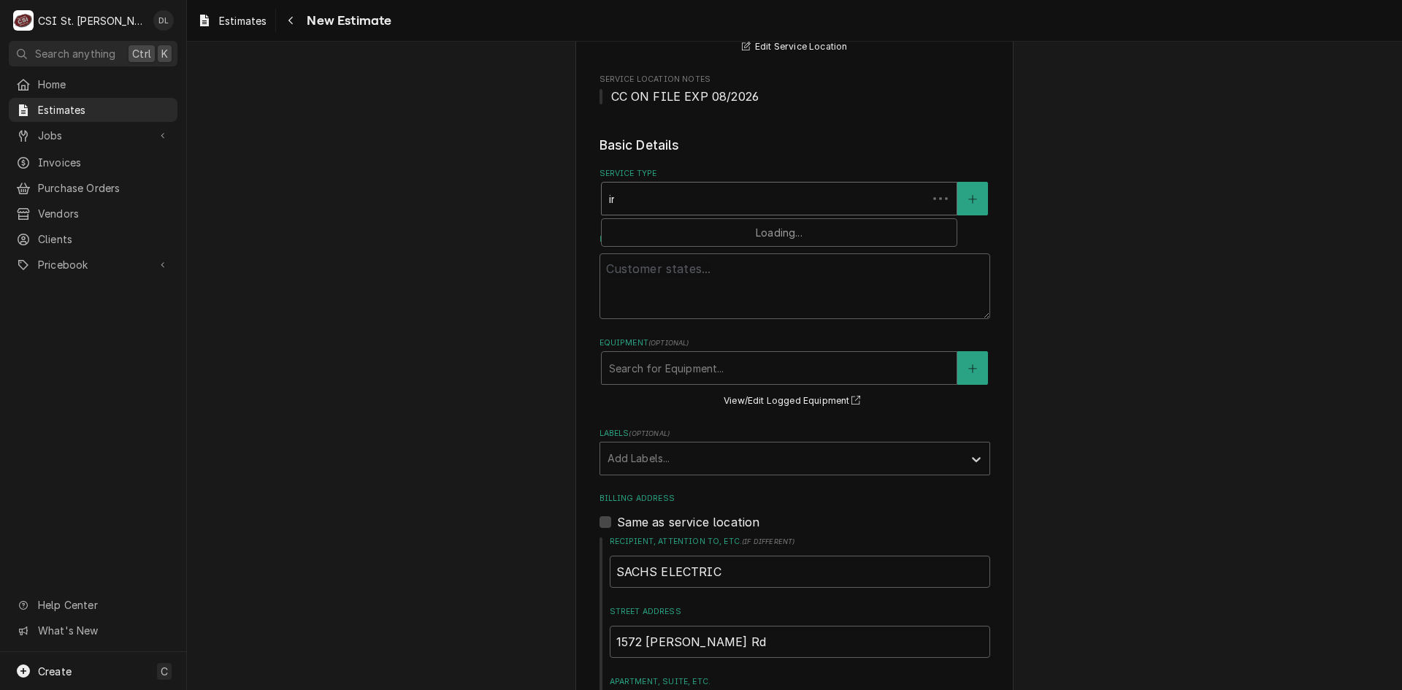
type input "inst"
type textarea "x"
type input "insta"
type textarea "x"
type input "instal"
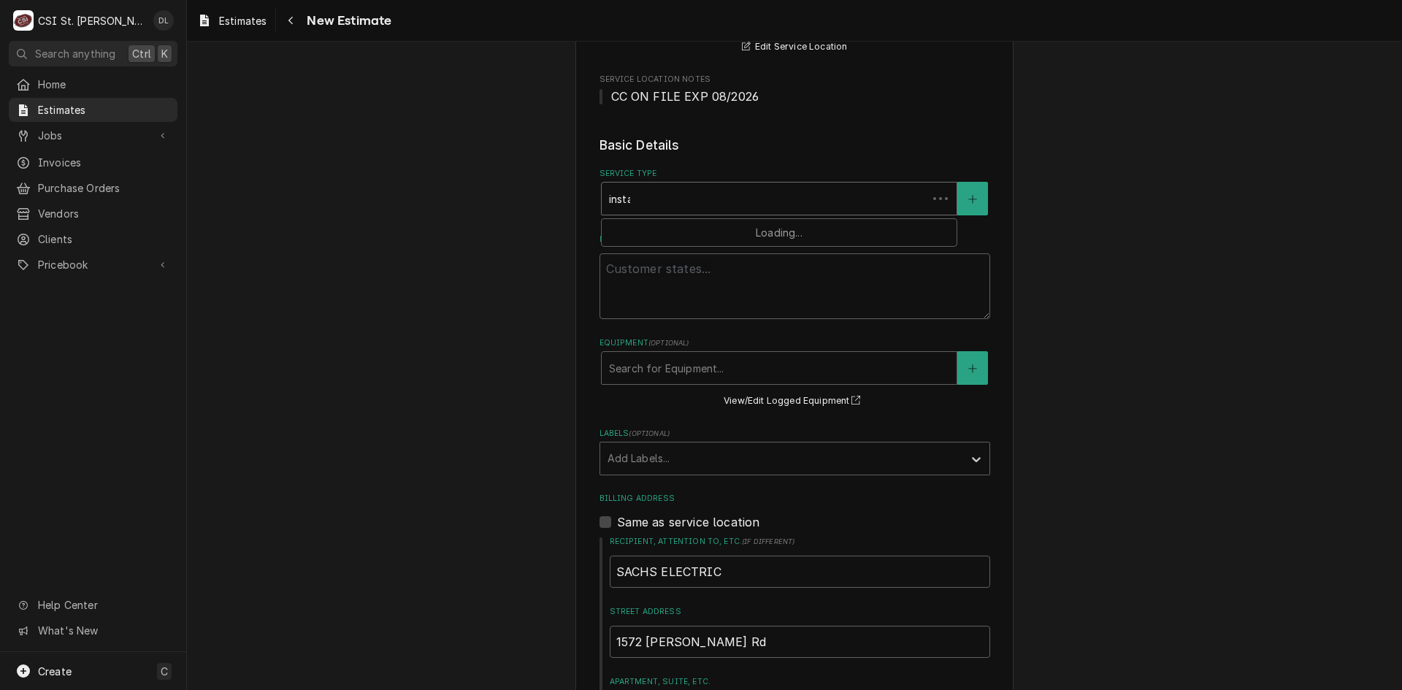
type textarea "x"
type input "install"
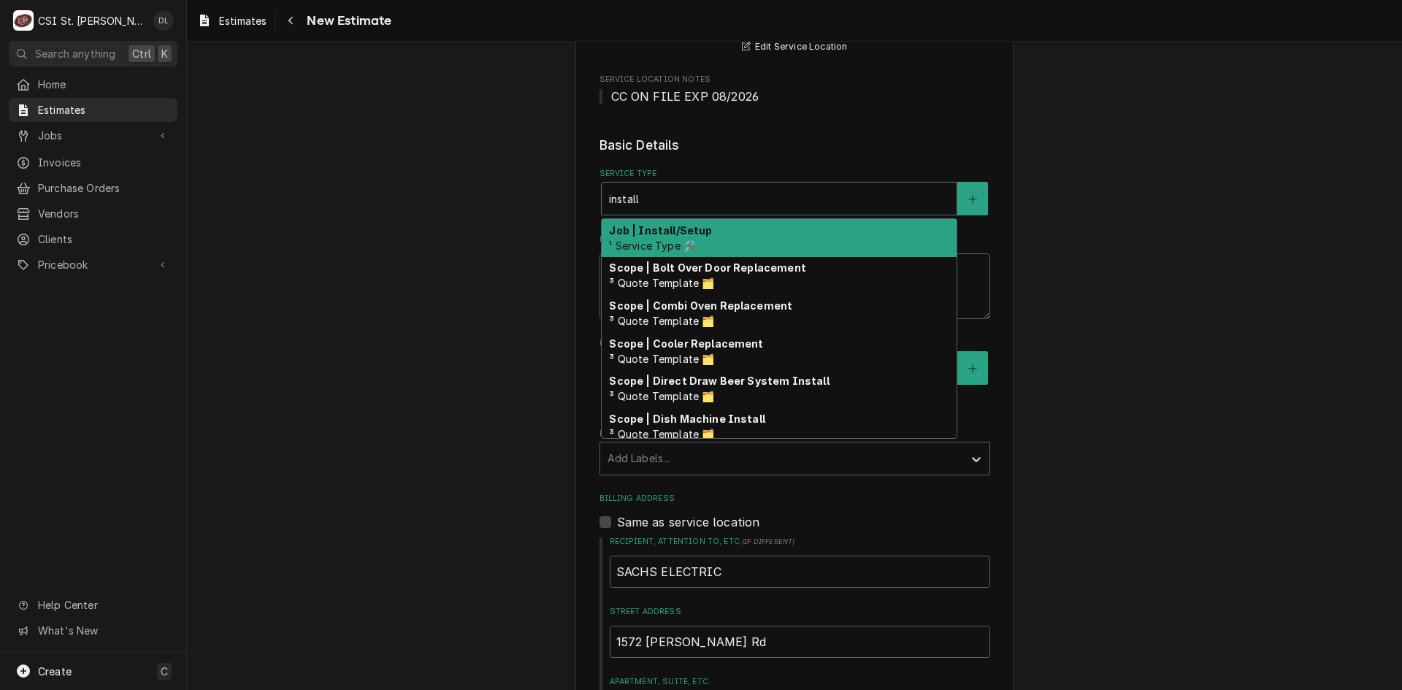
click at [690, 226] on strong "Job | Install/Setup" at bounding box center [660, 230] width 103 height 12
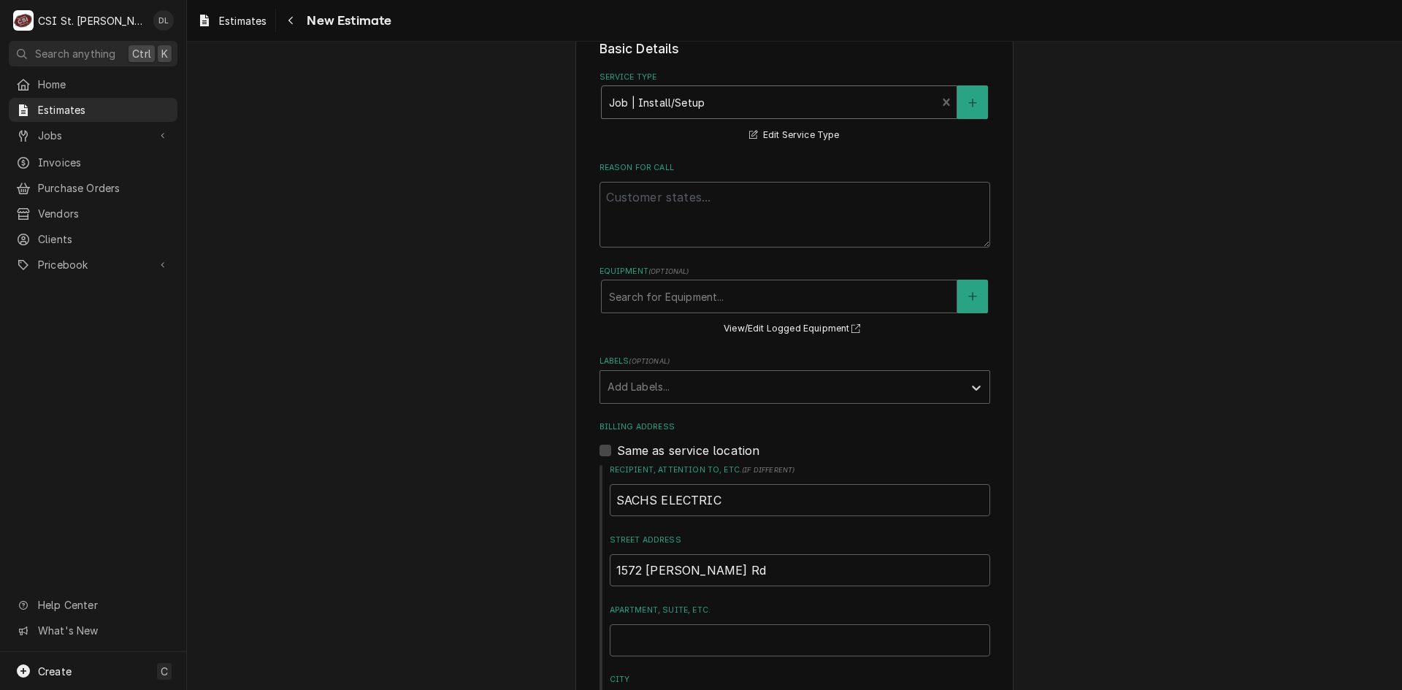
scroll to position [584, 0]
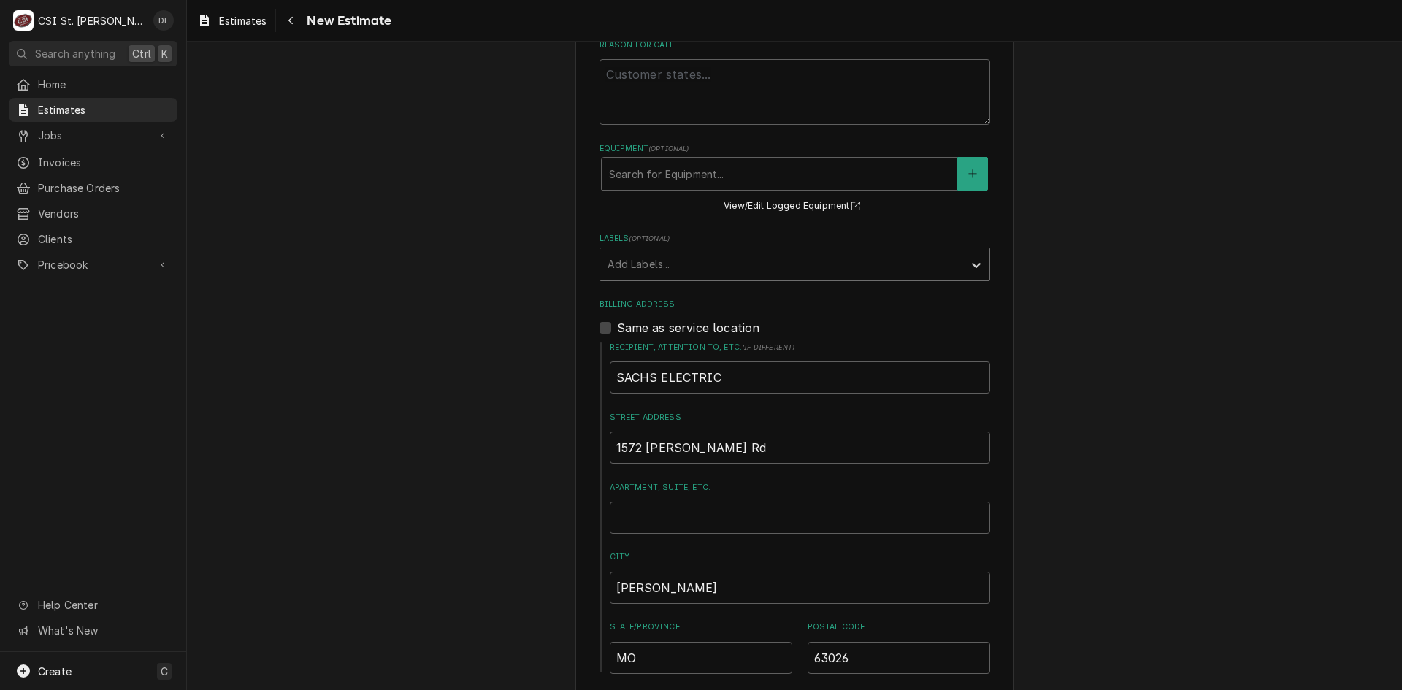
click at [926, 256] on div "Labels" at bounding box center [782, 264] width 348 height 26
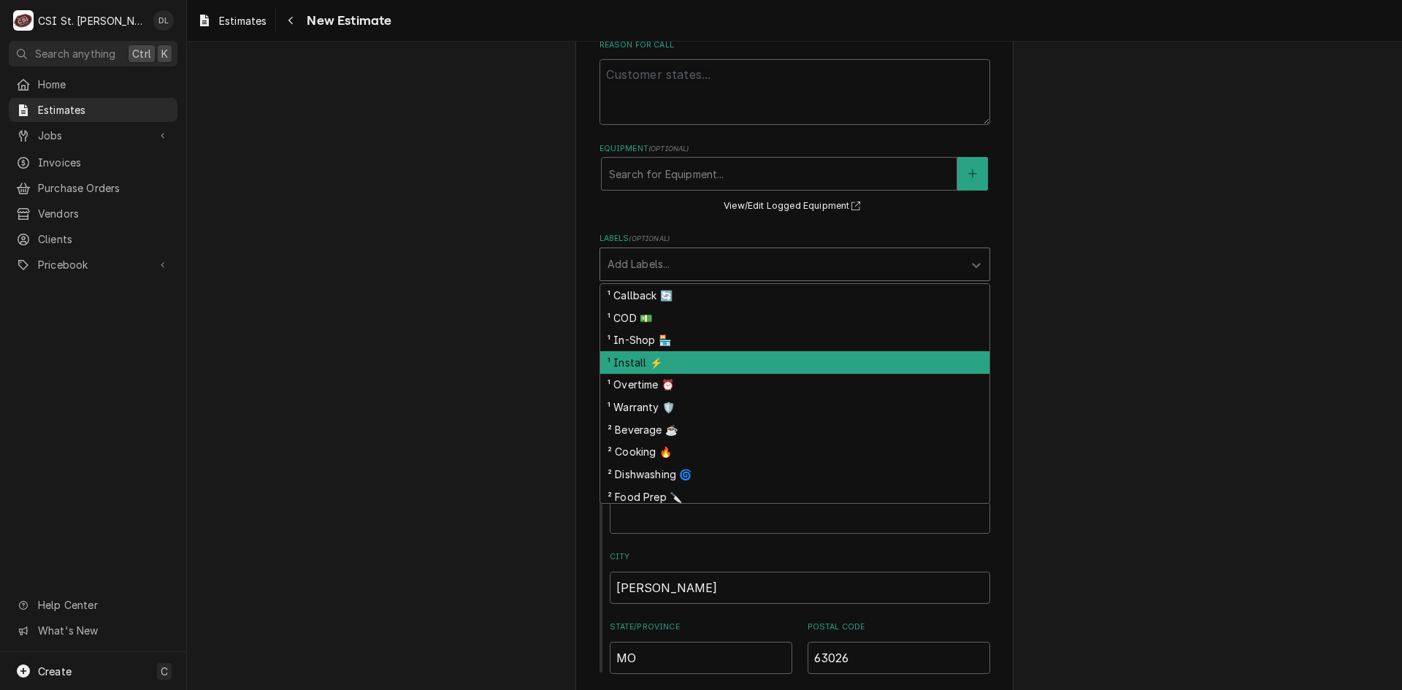
drag, startPoint x: 692, startPoint y: 357, endPoint x: 731, endPoint y: 340, distance: 43.2
click at [692, 356] on div "¹ Install ⚡️" at bounding box center [794, 362] width 389 height 23
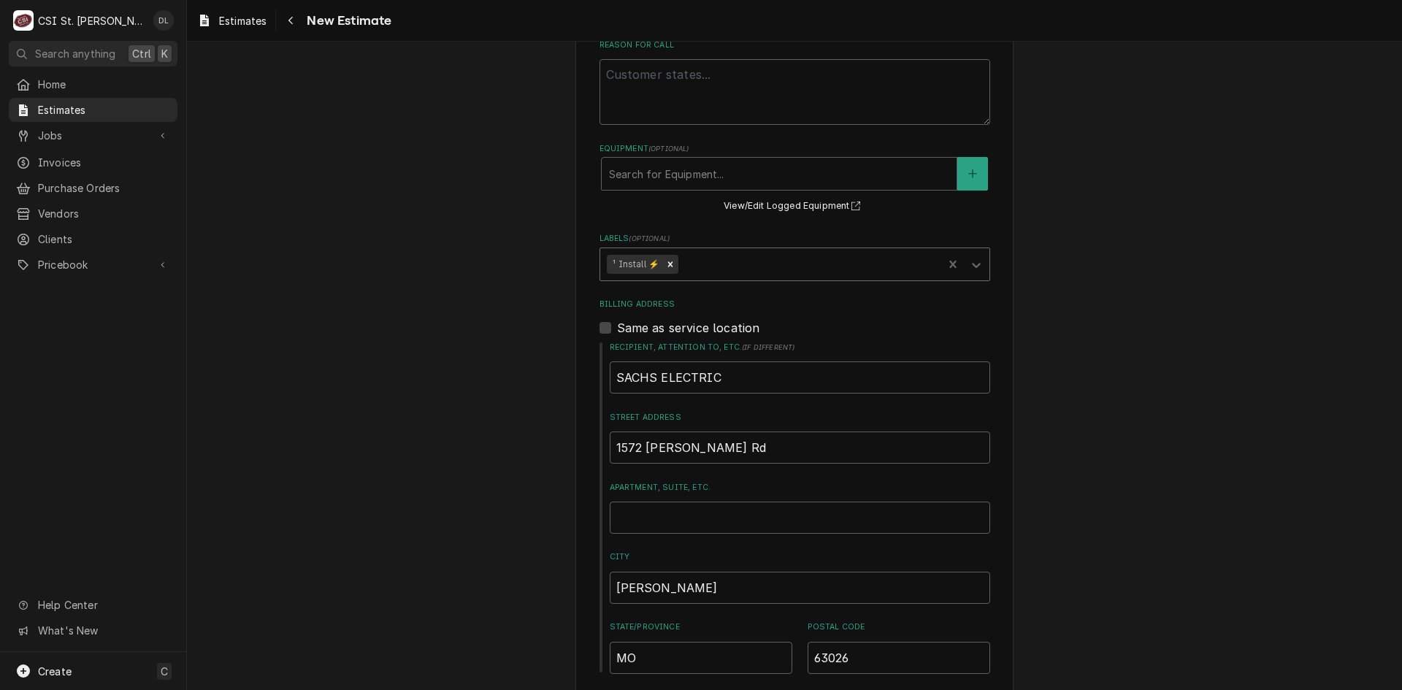
click at [792, 272] on div "Labels" at bounding box center [808, 264] width 255 height 26
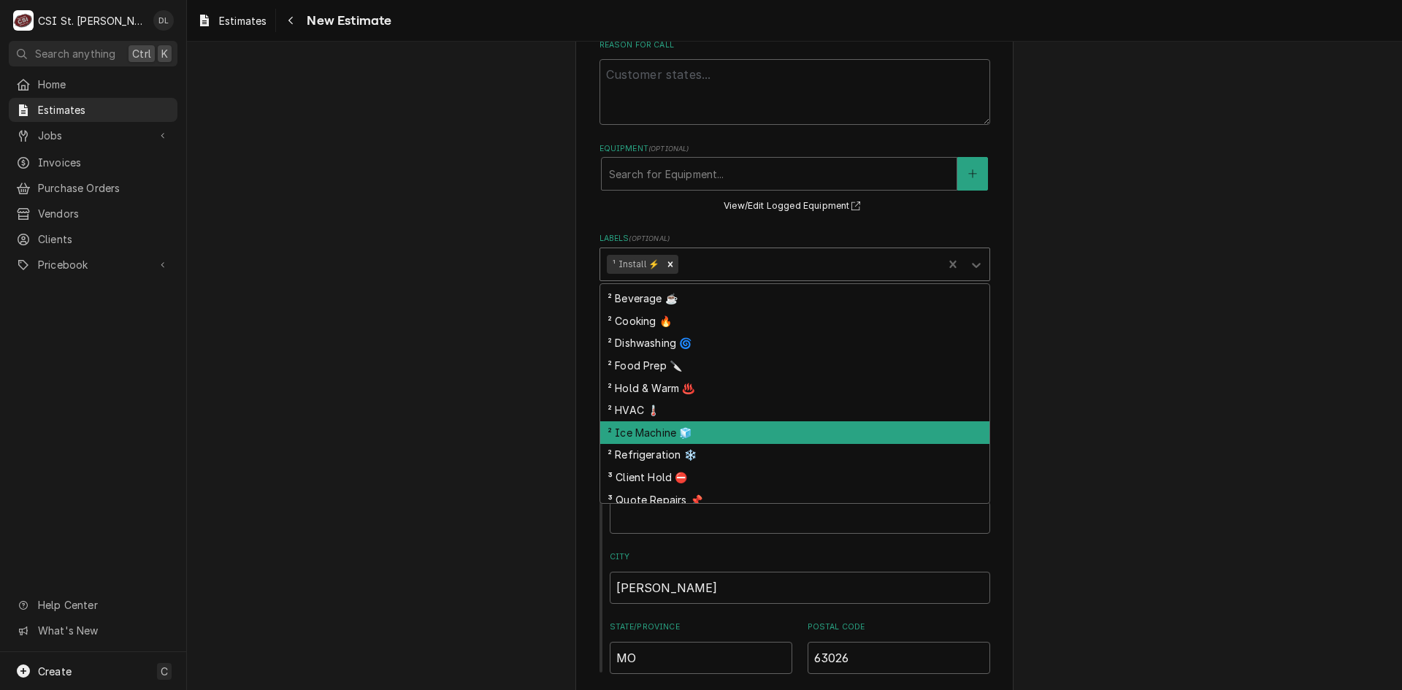
scroll to position [116, 0]
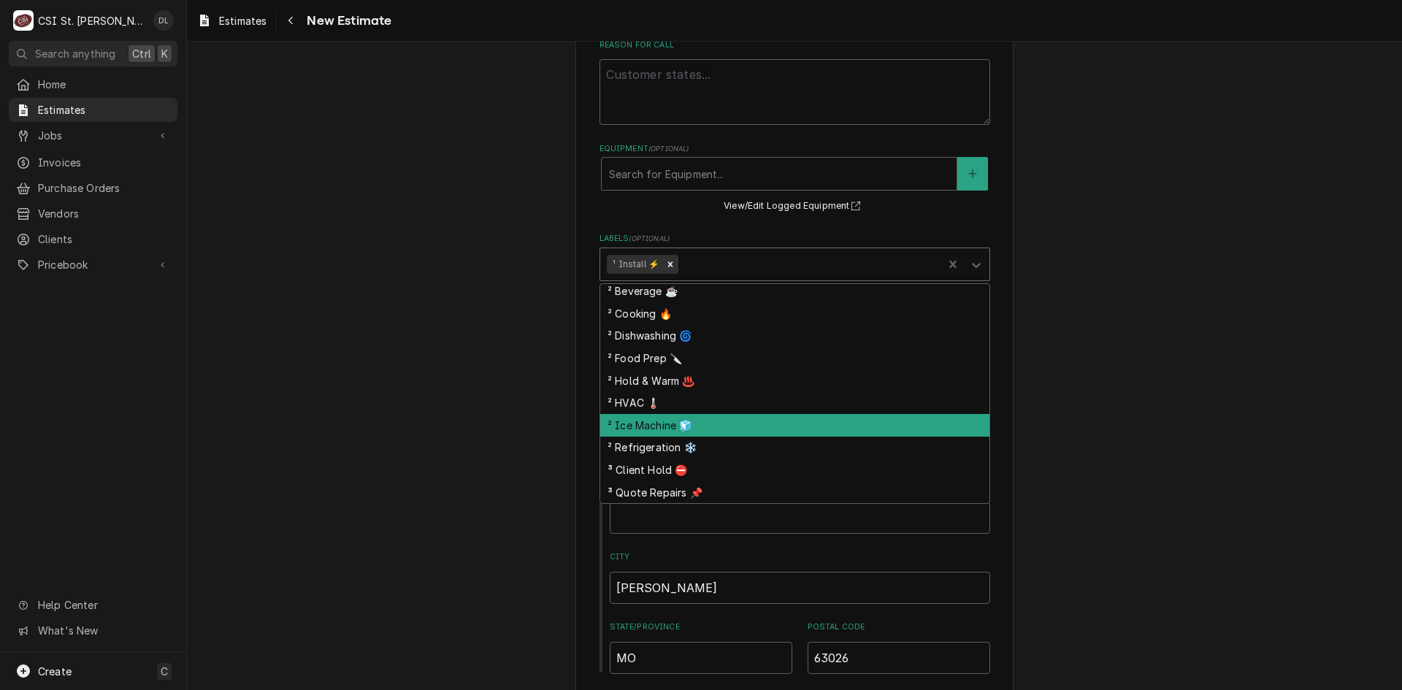
click at [664, 430] on div "² Ice Machine 🧊" at bounding box center [794, 425] width 389 height 23
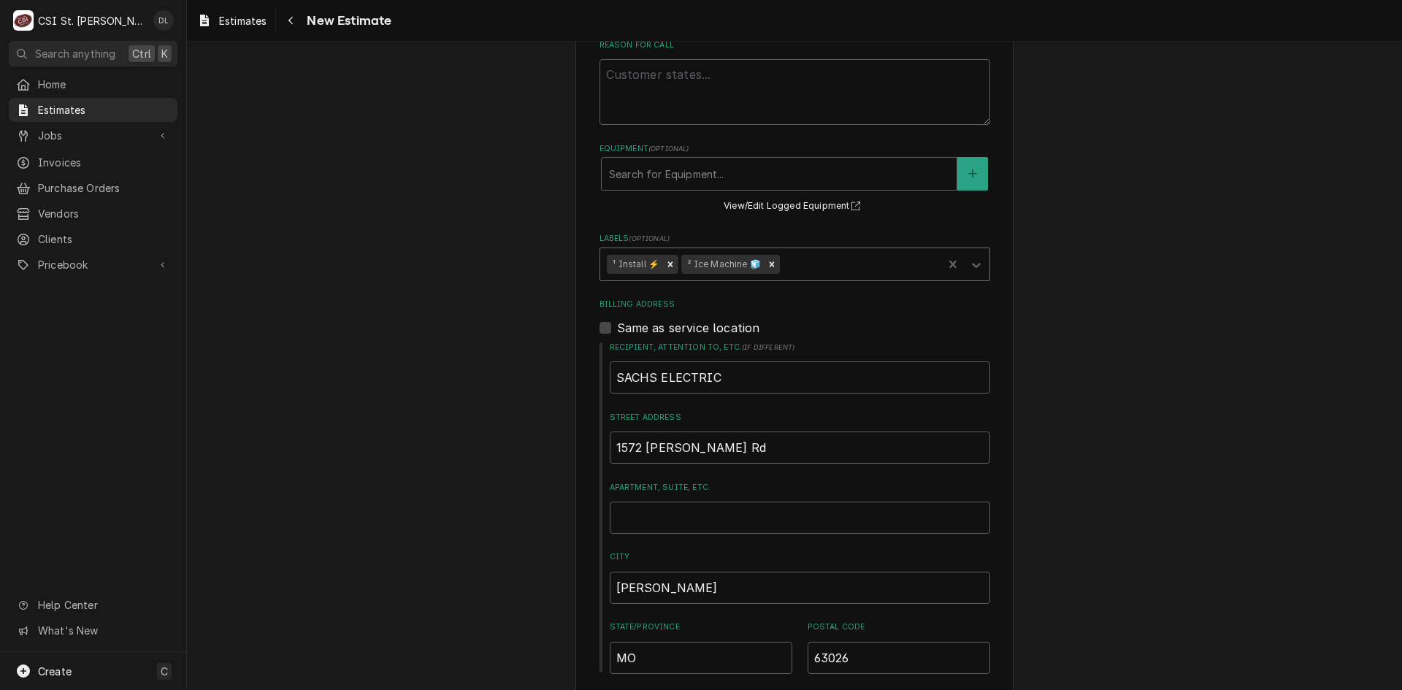
type textarea "x"
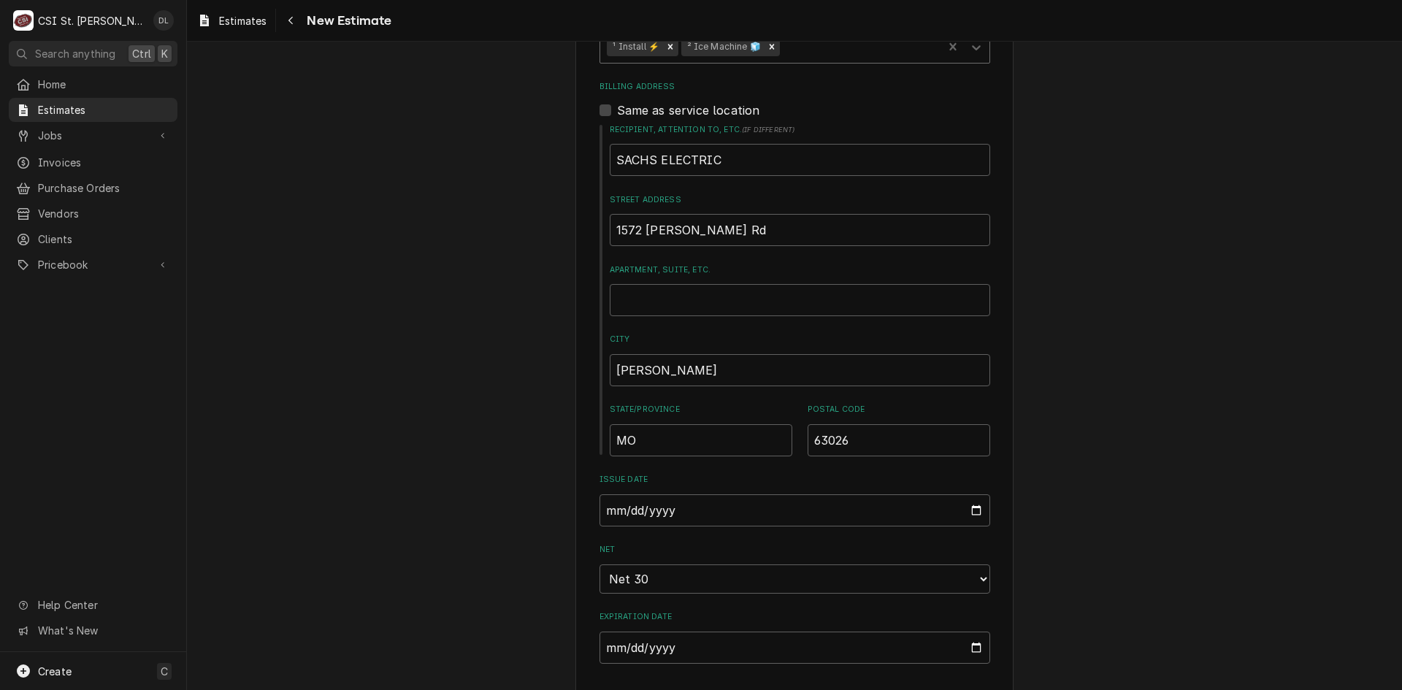
scroll to position [803, 0]
click at [36, 128] on div "Jobs" at bounding box center [82, 135] width 132 height 15
click at [86, 156] on span "Jobs" at bounding box center [104, 160] width 132 height 15
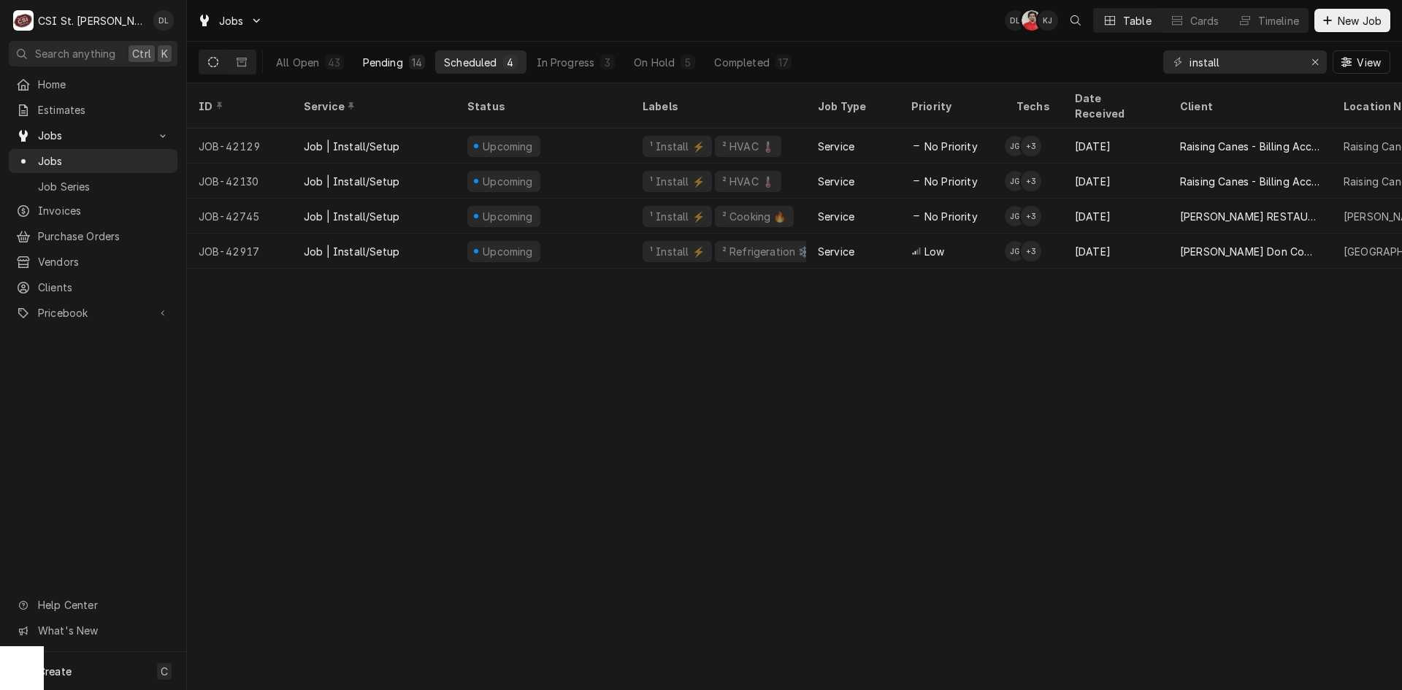
click at [402, 60] on div "Pending" at bounding box center [383, 62] width 40 height 15
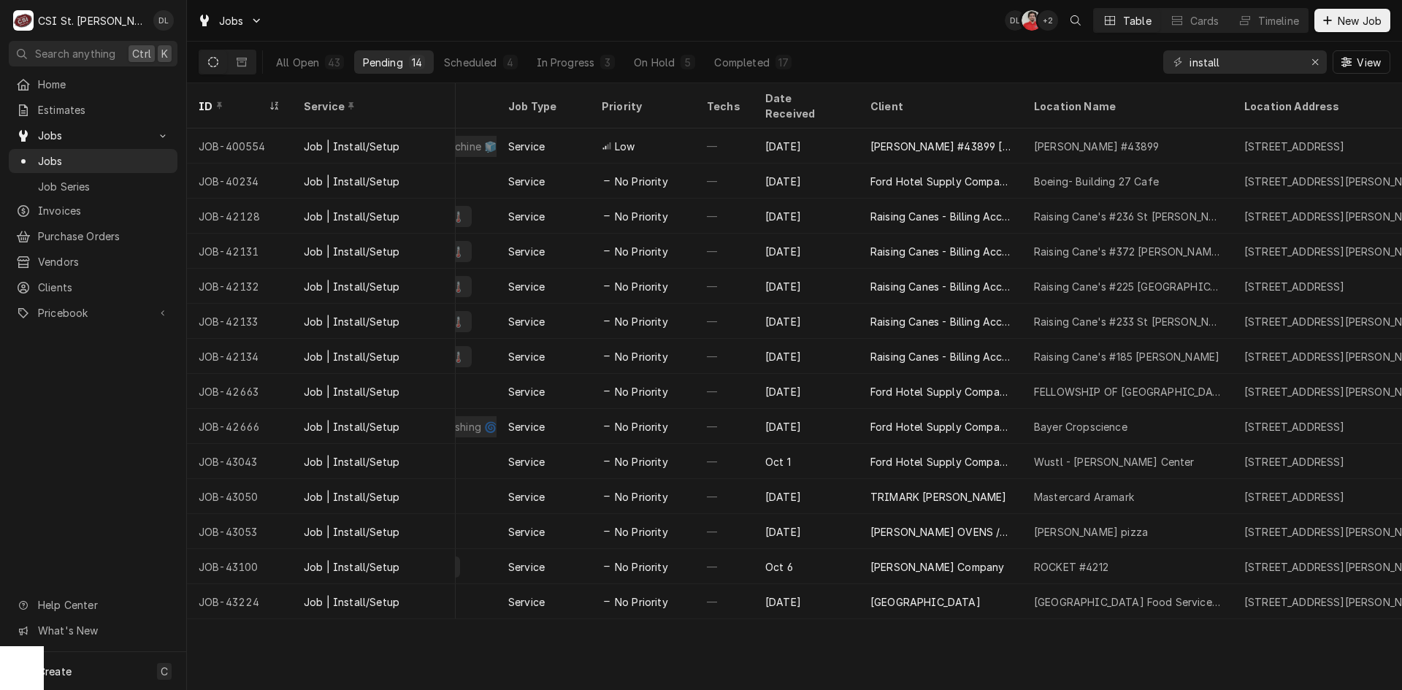
scroll to position [0, 138]
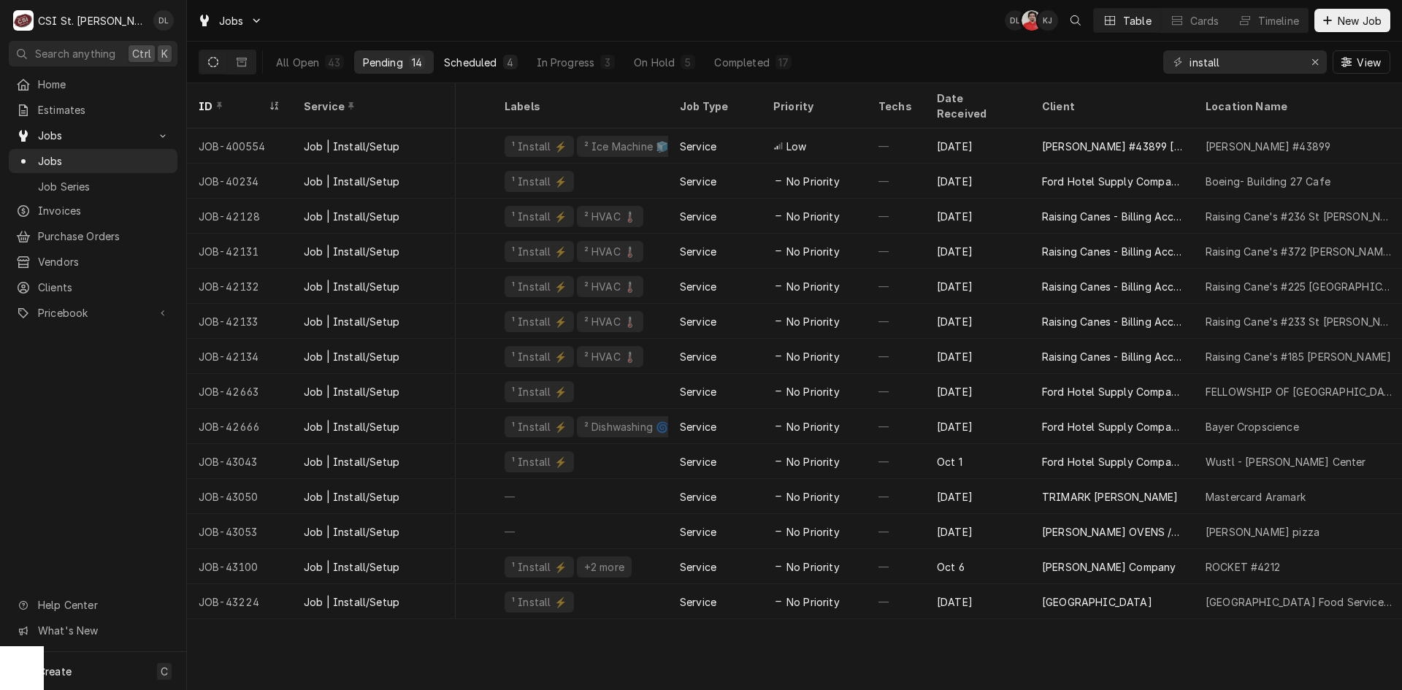
click at [507, 63] on div "4" at bounding box center [510, 62] width 9 height 15
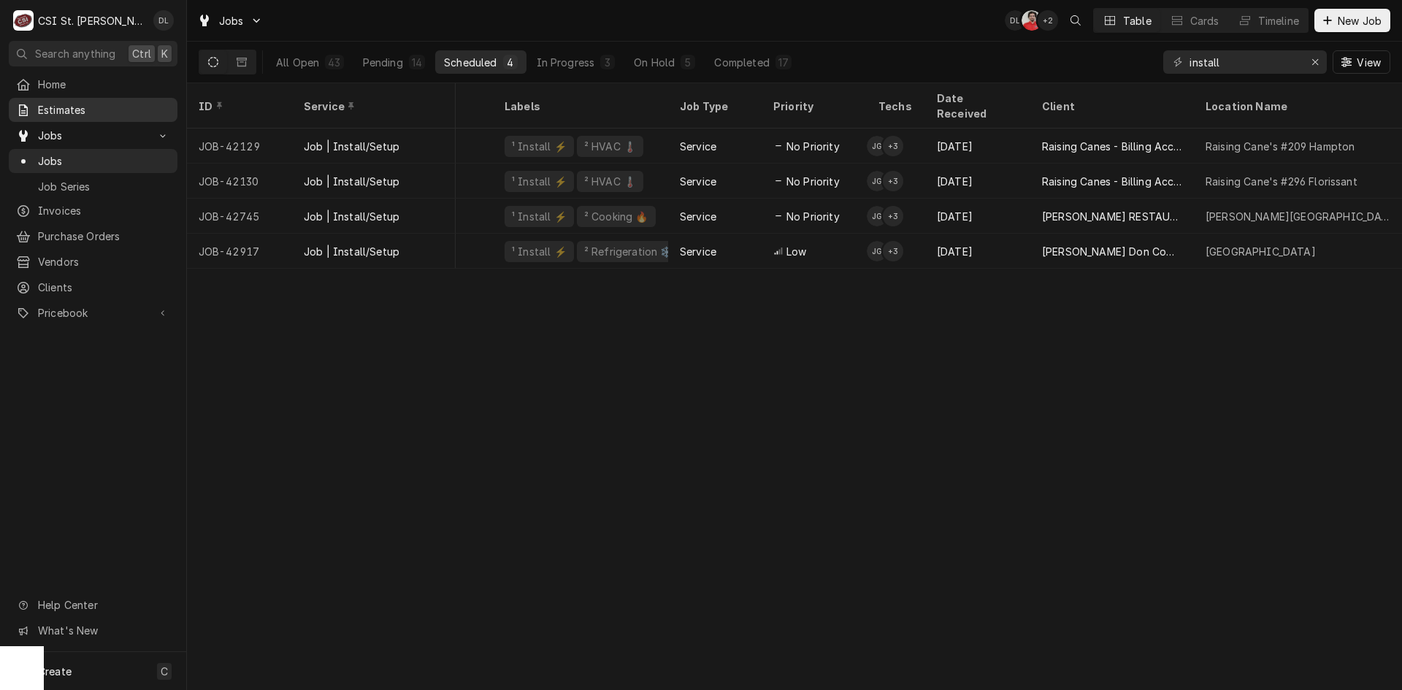
click at [44, 109] on span "Estimates" at bounding box center [104, 109] width 132 height 15
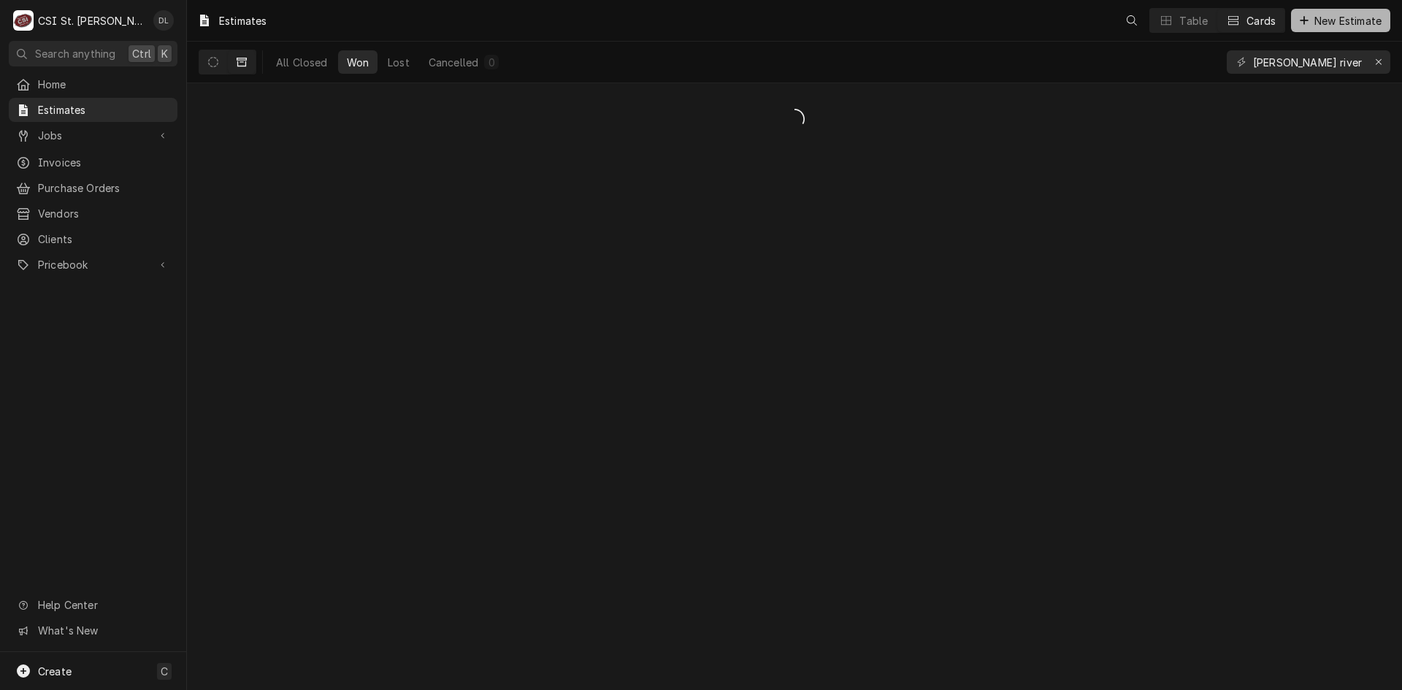
click at [1302, 22] on icon "Dynamic Content Wrapper" at bounding box center [1304, 20] width 9 height 10
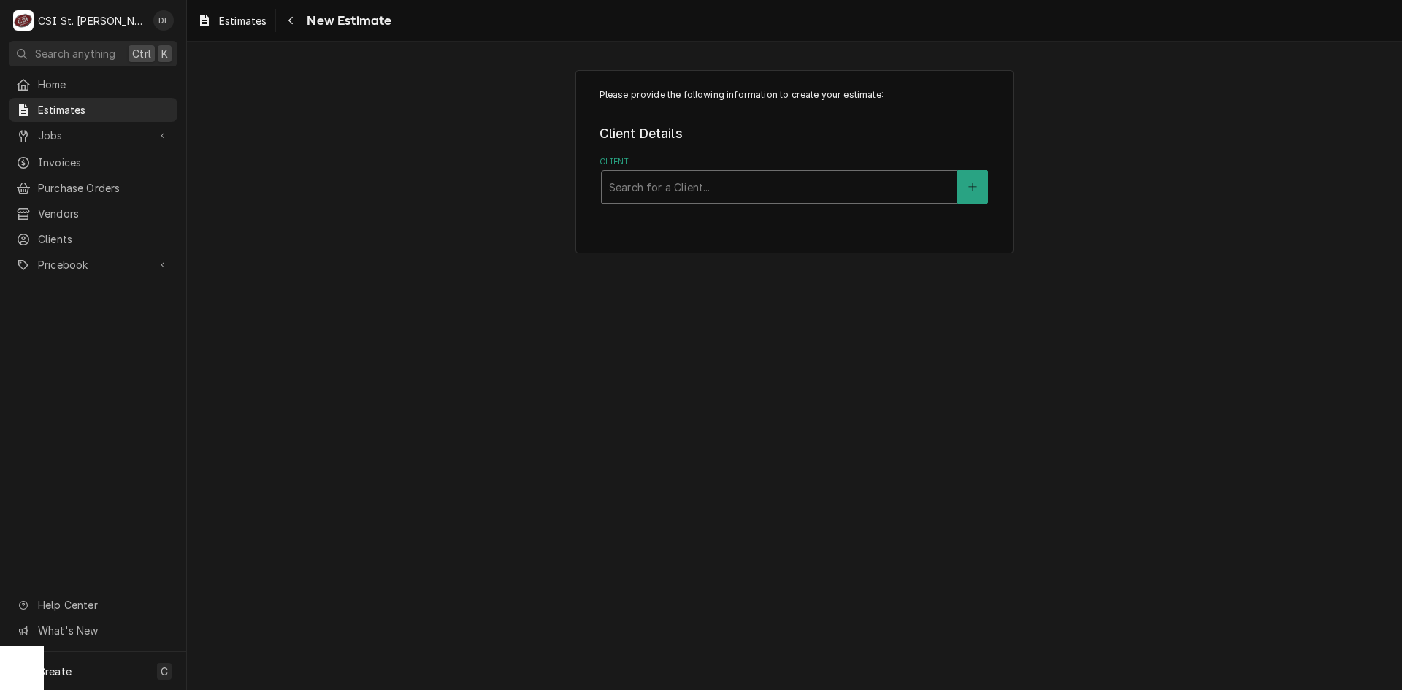
click at [746, 188] on div "Client" at bounding box center [779, 187] width 340 height 26
type input "sachs"
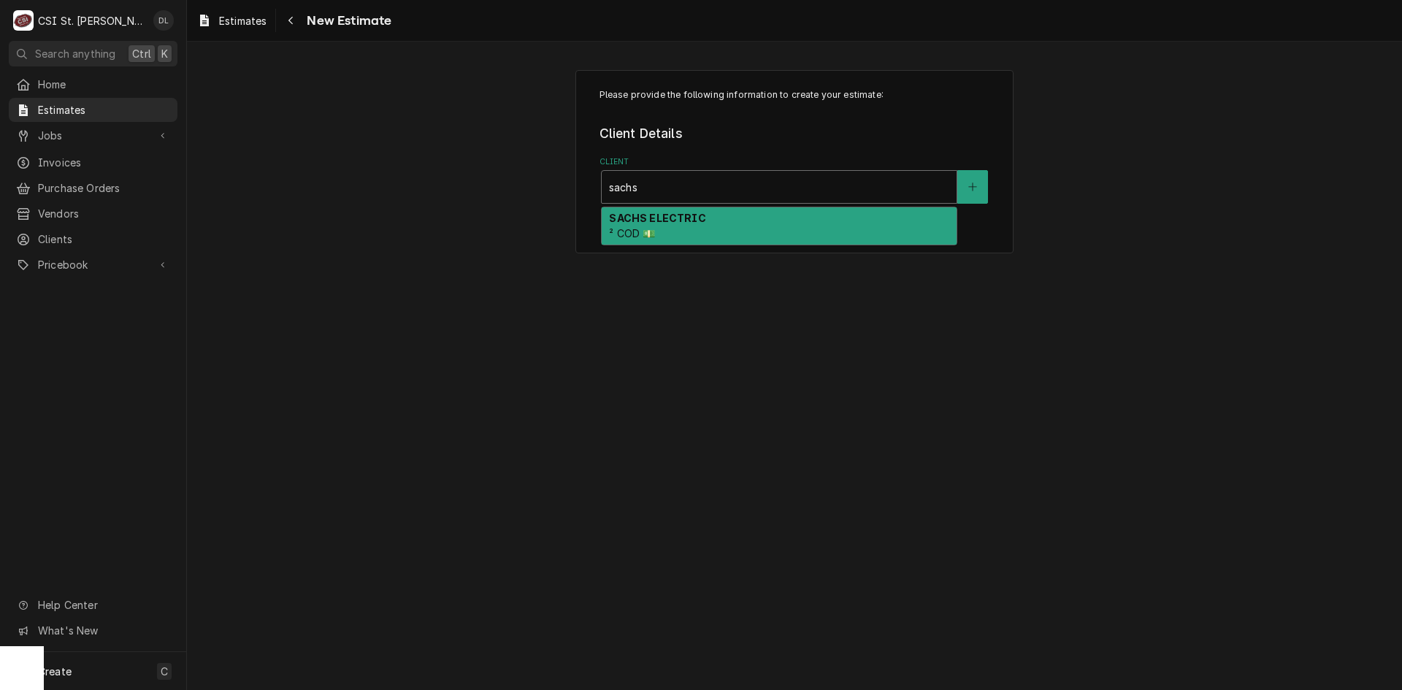
click at [668, 234] on div "SACHS ELECTRIC ² COD 💵" at bounding box center [779, 226] width 355 height 38
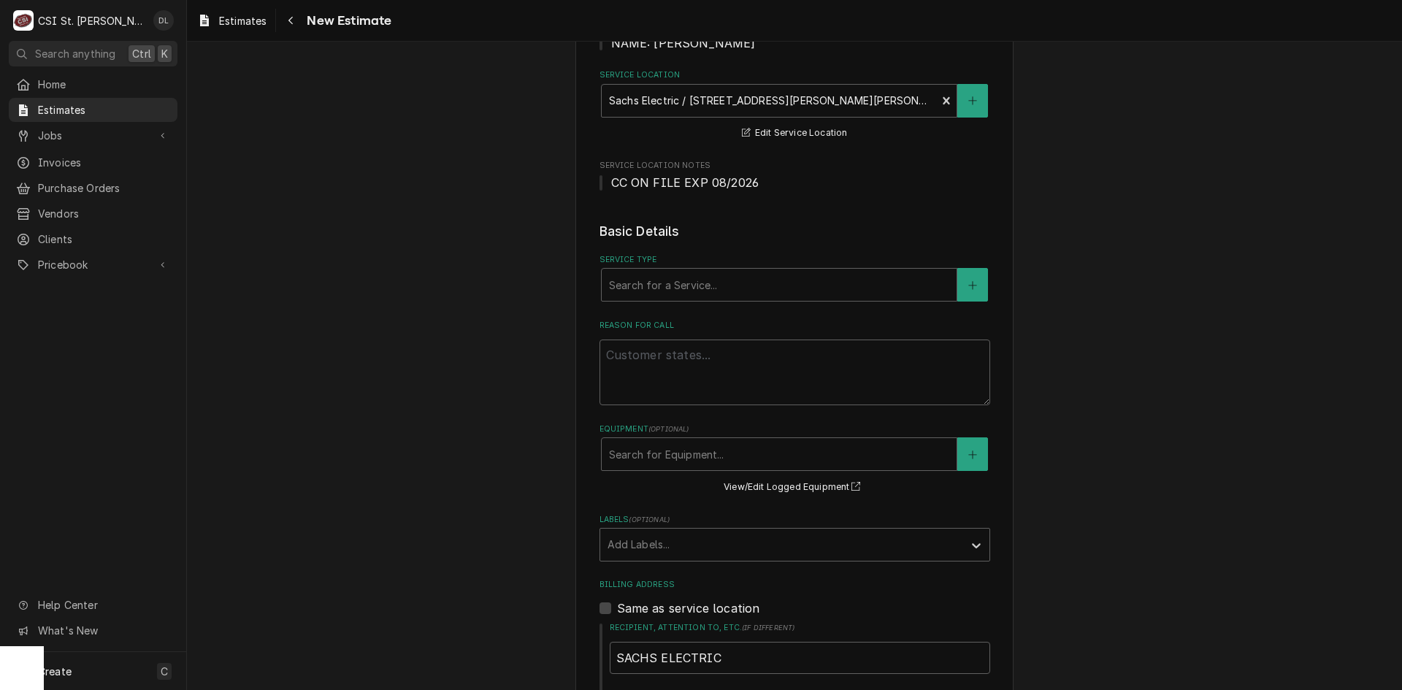
scroll to position [292, 0]
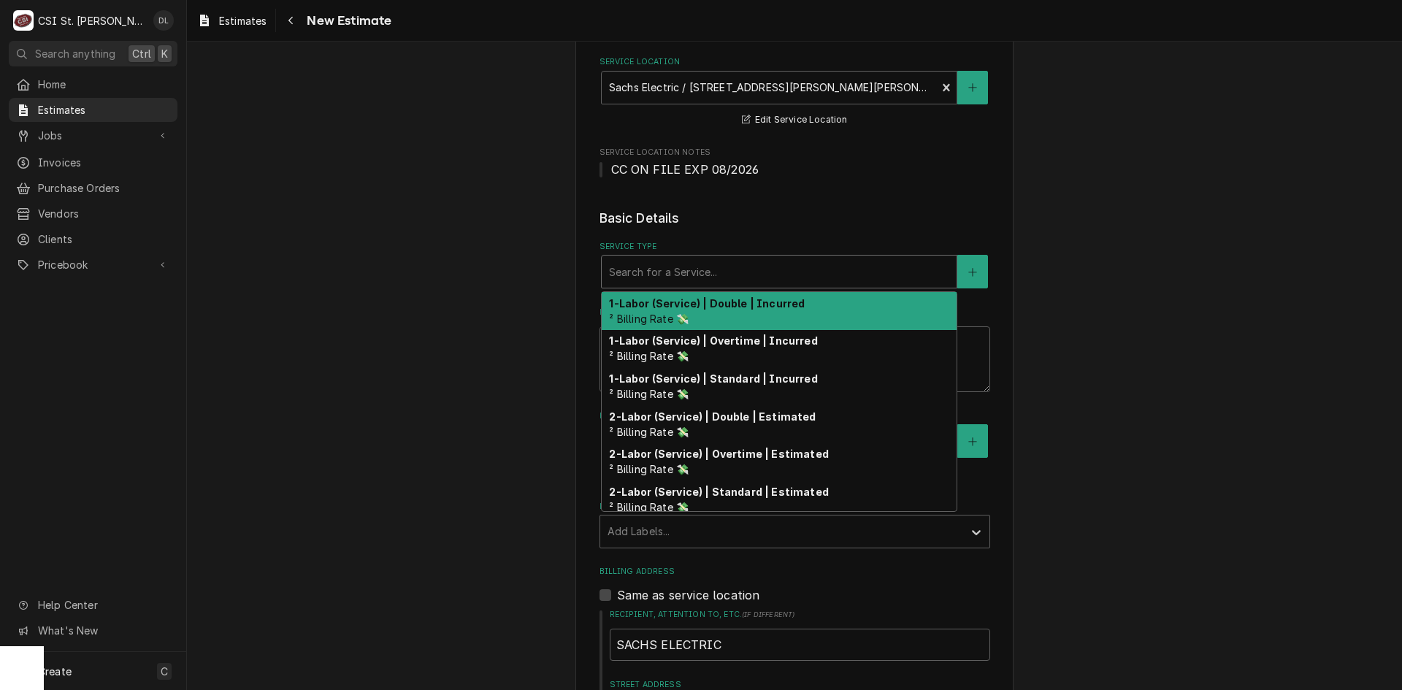
click at [622, 274] on div "Service Type" at bounding box center [779, 272] width 340 height 26
type textarea "x"
type input "i"
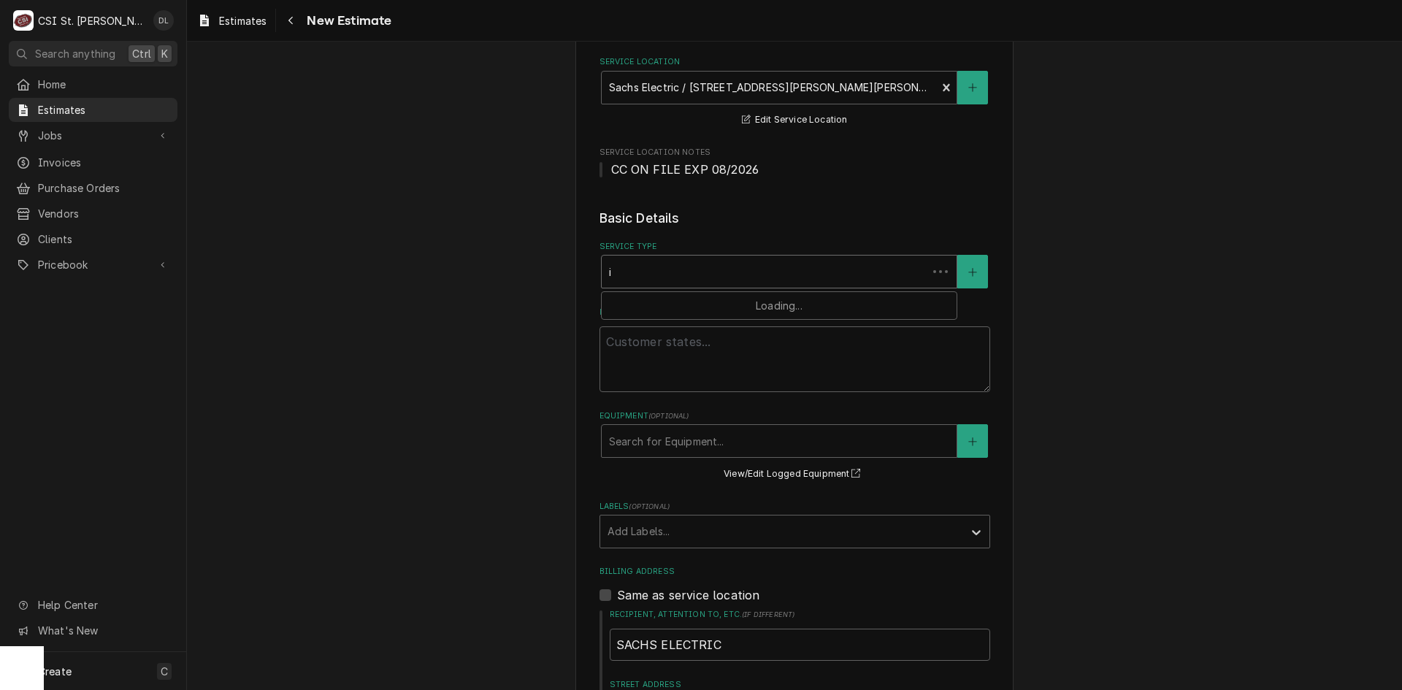
type textarea "x"
type input "is"
type textarea "x"
type input "isn"
type textarea "x"
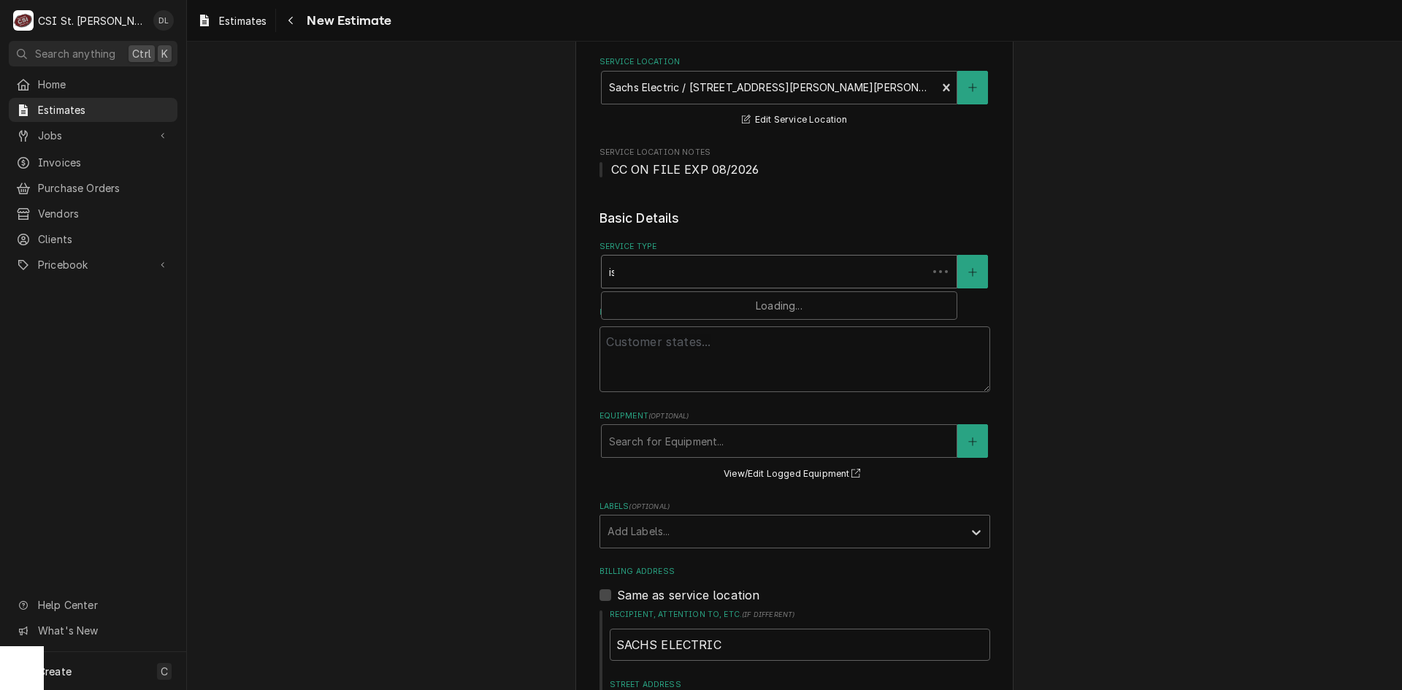
type input "isnta"
type textarea "x"
type input "isntal"
type textarea "x"
type input "isntall"
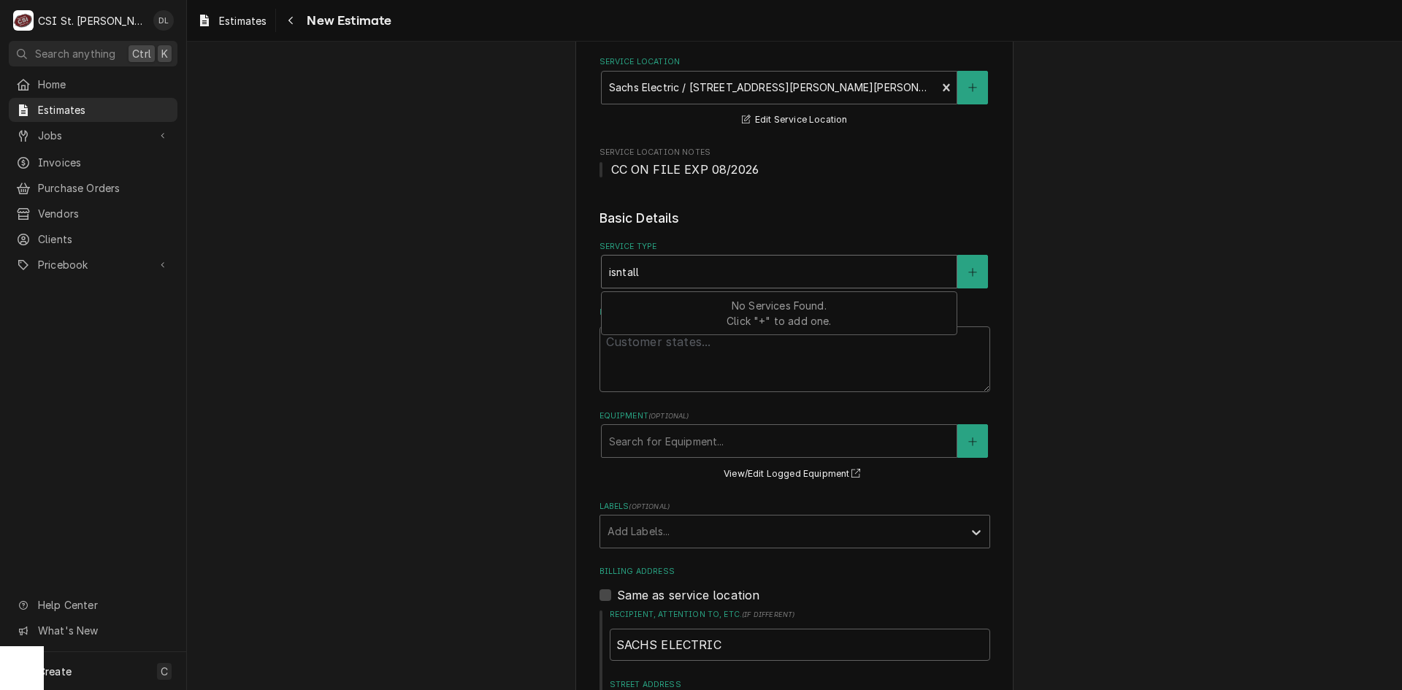
type textarea "x"
type input "isntal"
type textarea "x"
type input "isnta"
type textarea "x"
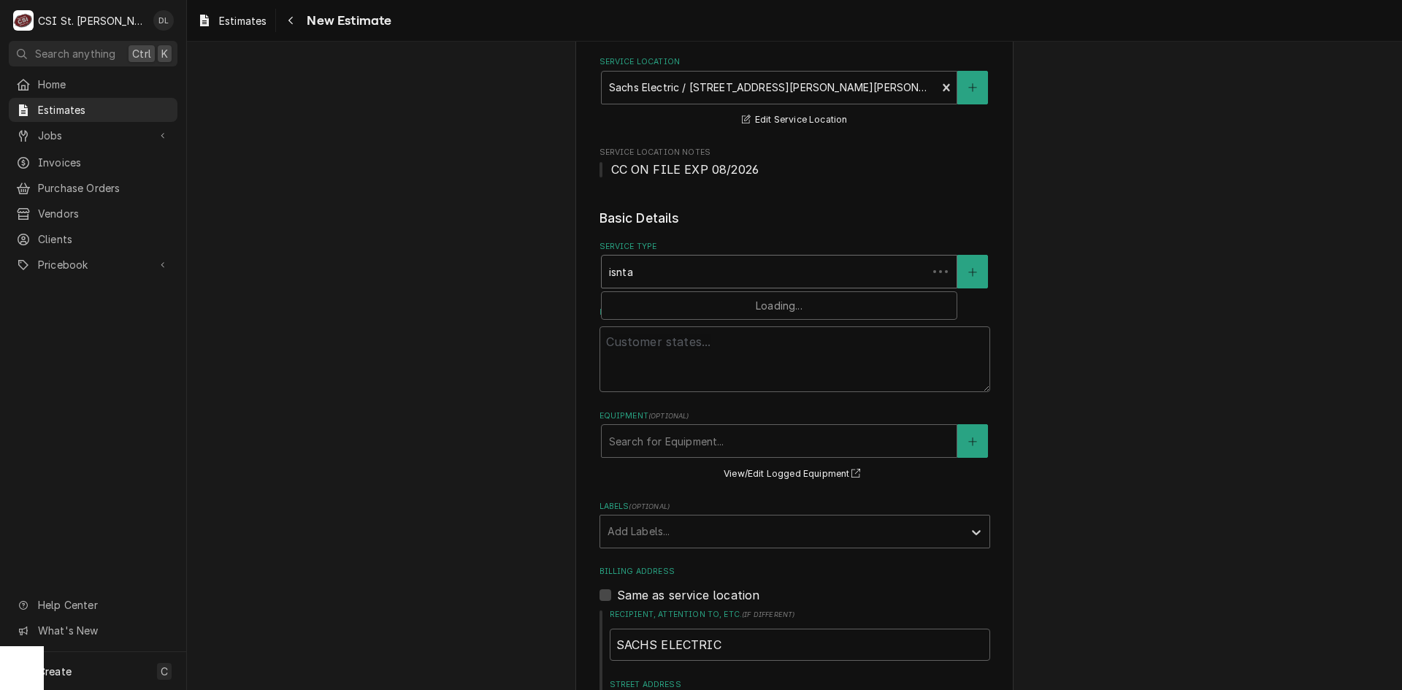
type input "isnt"
type textarea "x"
type input "isn"
type textarea "x"
type input "is"
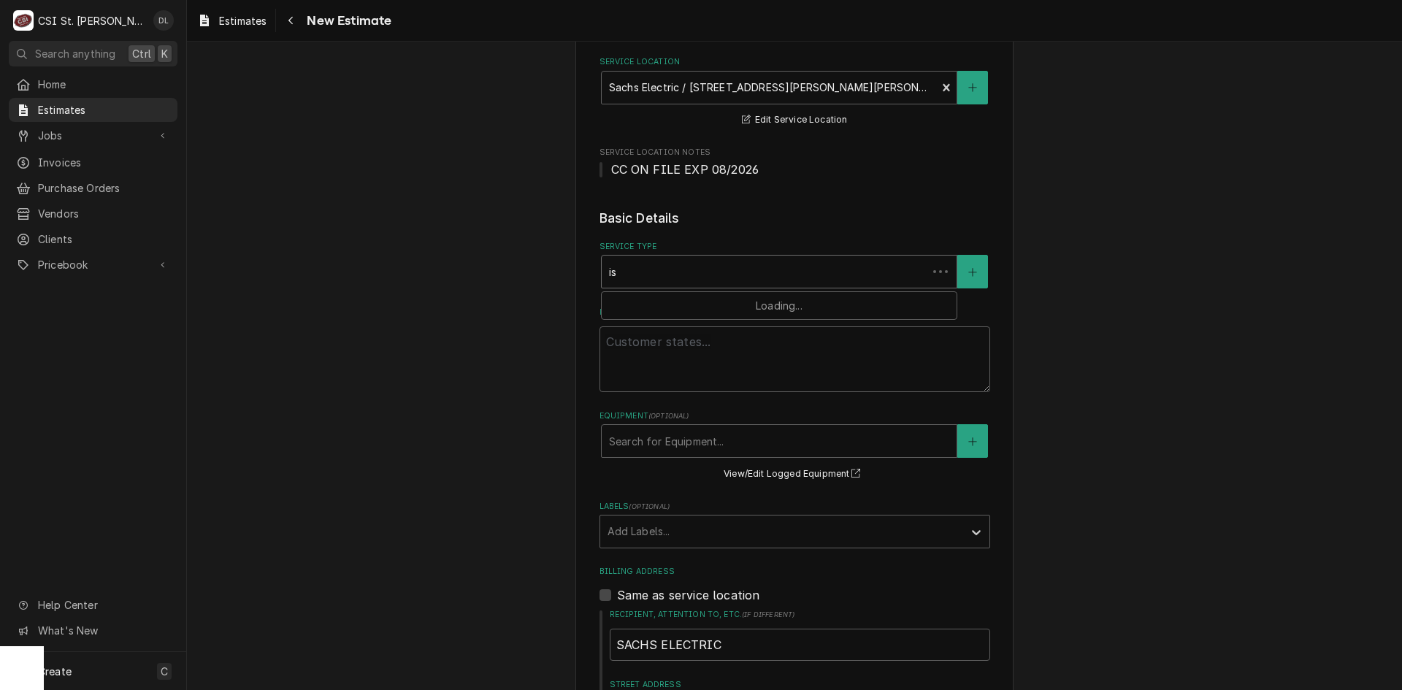
type textarea "x"
type input "i"
type textarea "x"
type input "in"
type textarea "x"
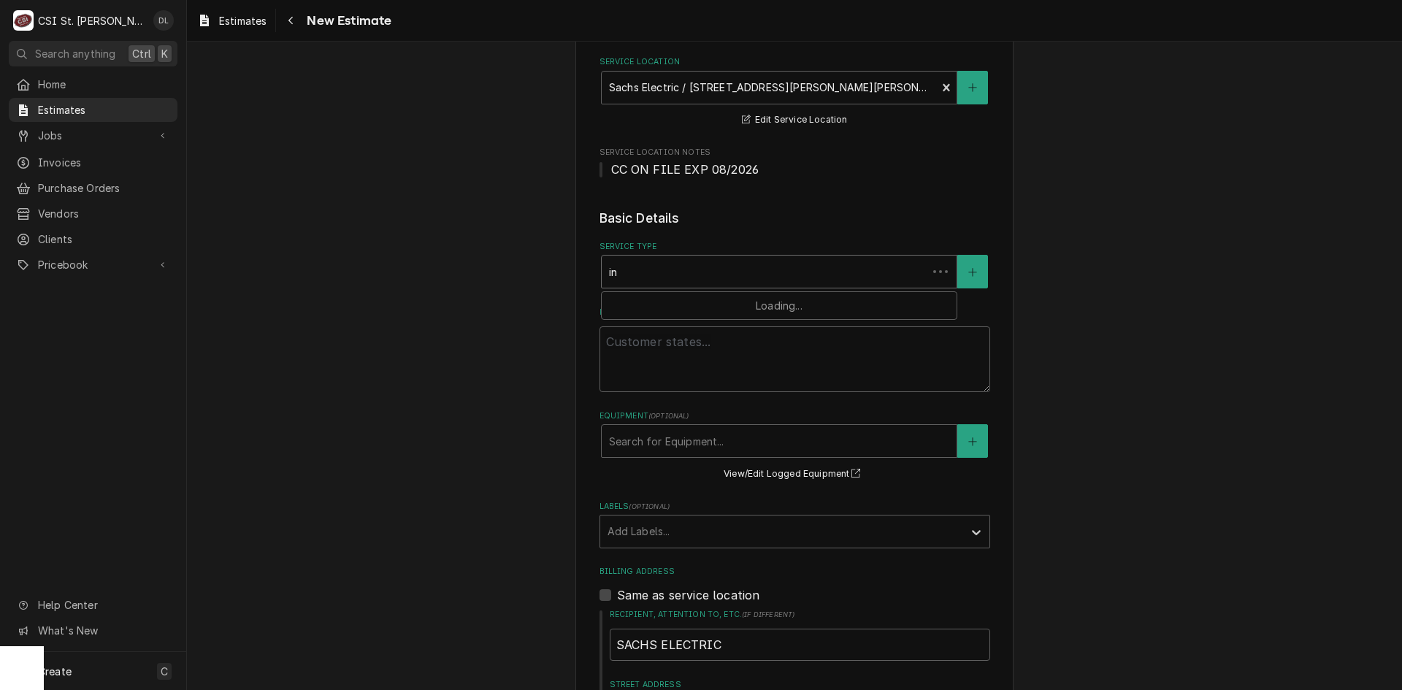
type input "ins"
type textarea "x"
type input "inst"
type textarea "x"
type input "insta"
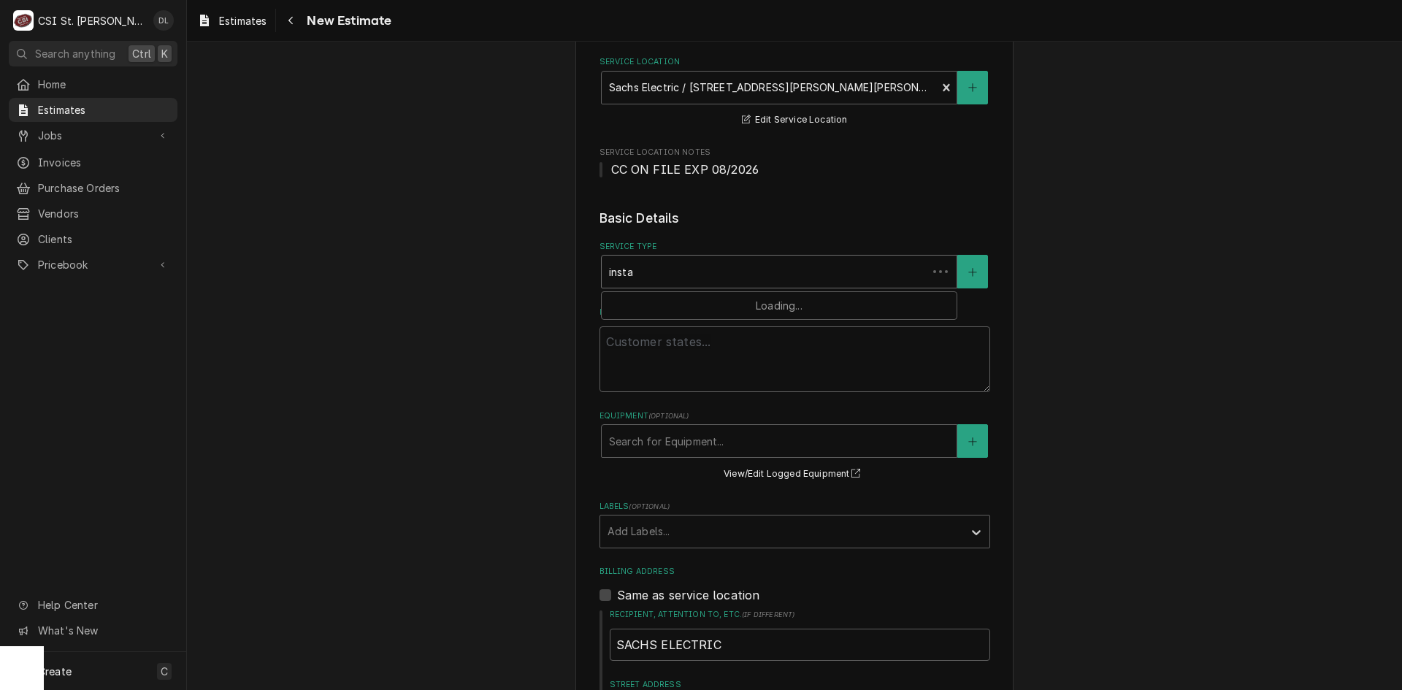
type textarea "x"
type input "instal"
type textarea "x"
type input "install"
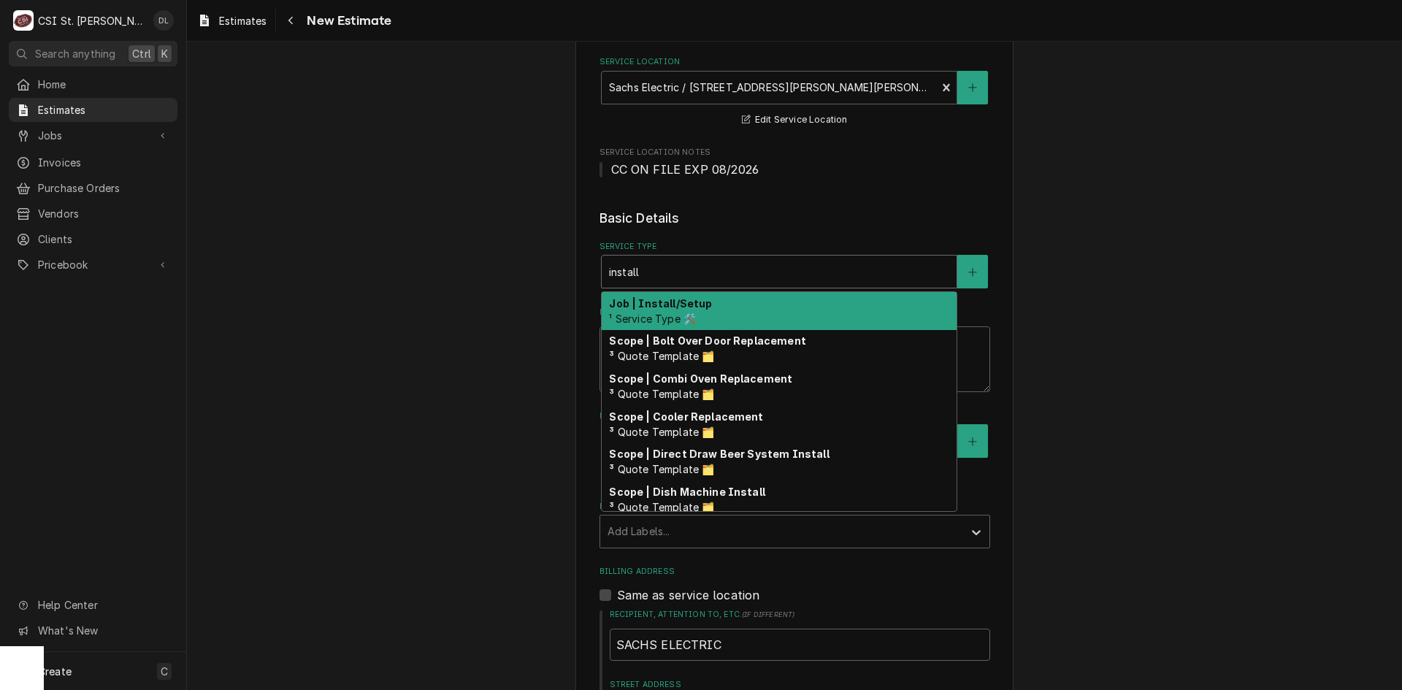
click at [657, 297] on strong "Job | Install/Setup" at bounding box center [660, 303] width 103 height 12
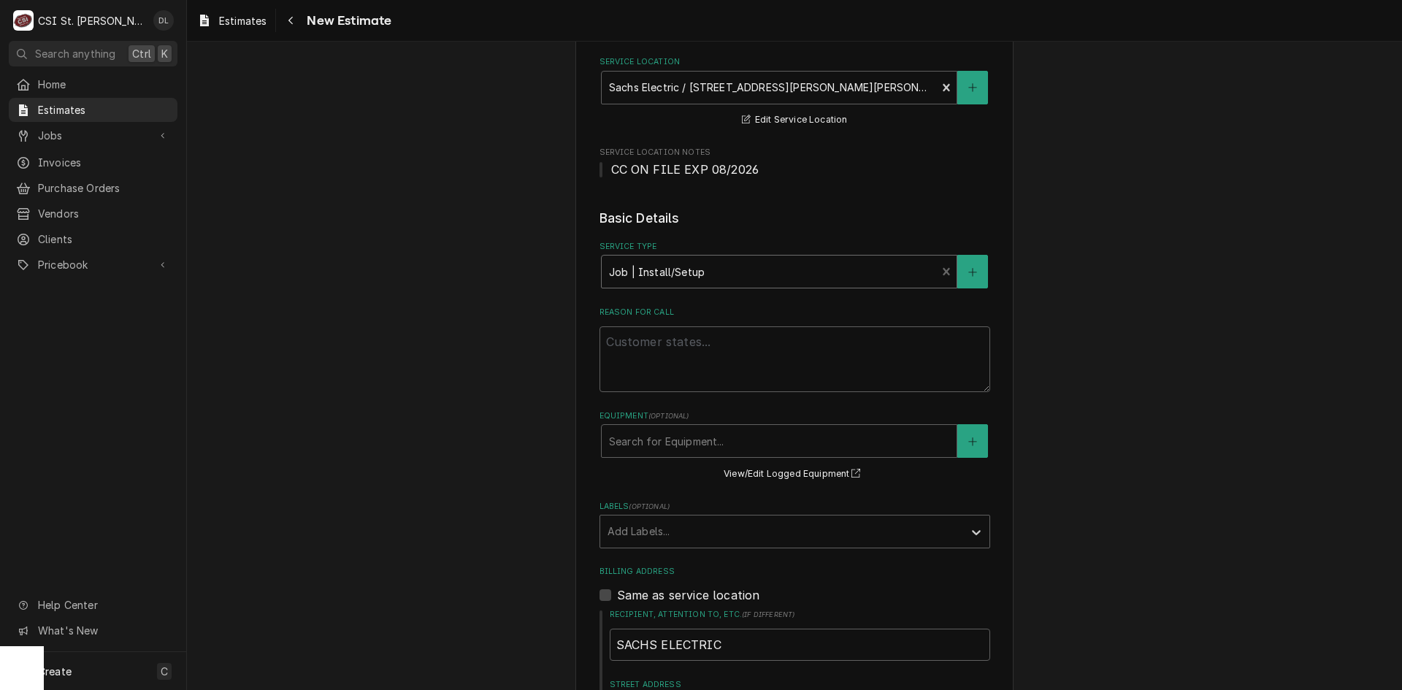
type textarea "x"
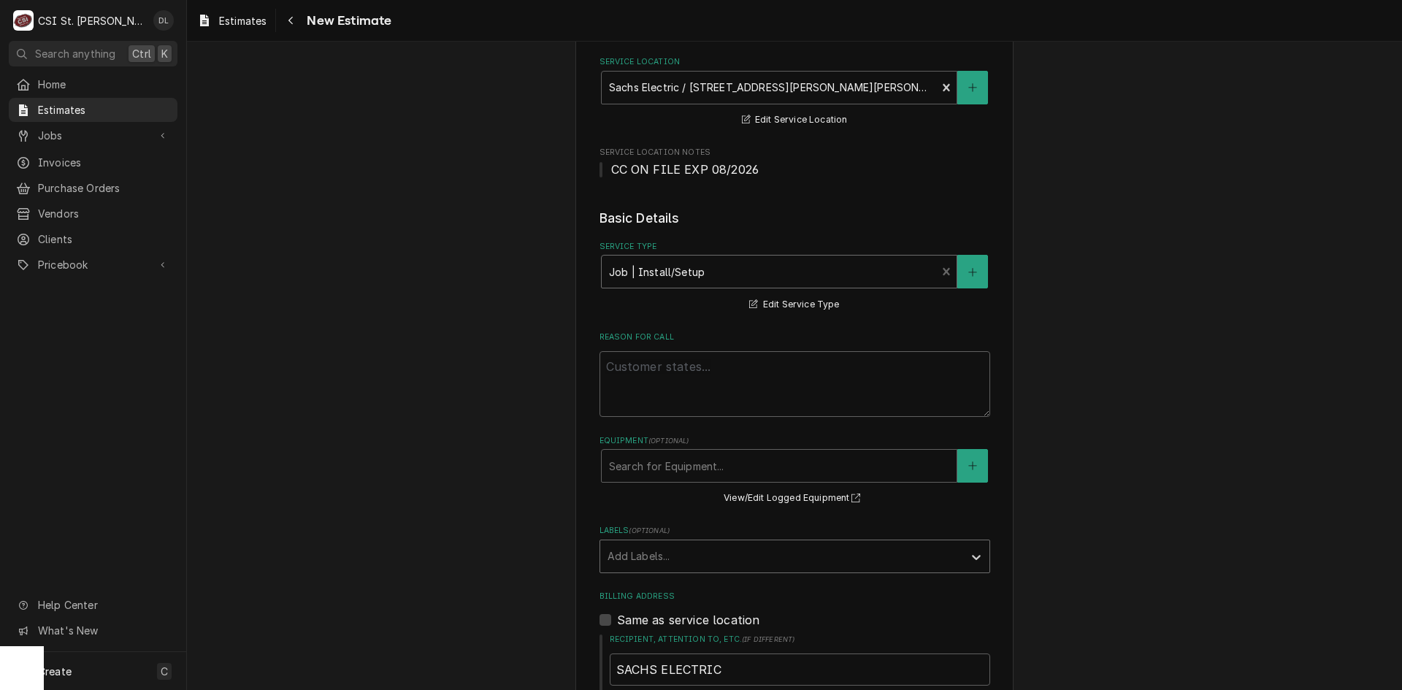
click at [875, 566] on div "Labels" at bounding box center [782, 556] width 348 height 26
click at [66, 137] on span "Jobs" at bounding box center [93, 135] width 110 height 15
click at [81, 206] on span "Invoices" at bounding box center [104, 210] width 132 height 15
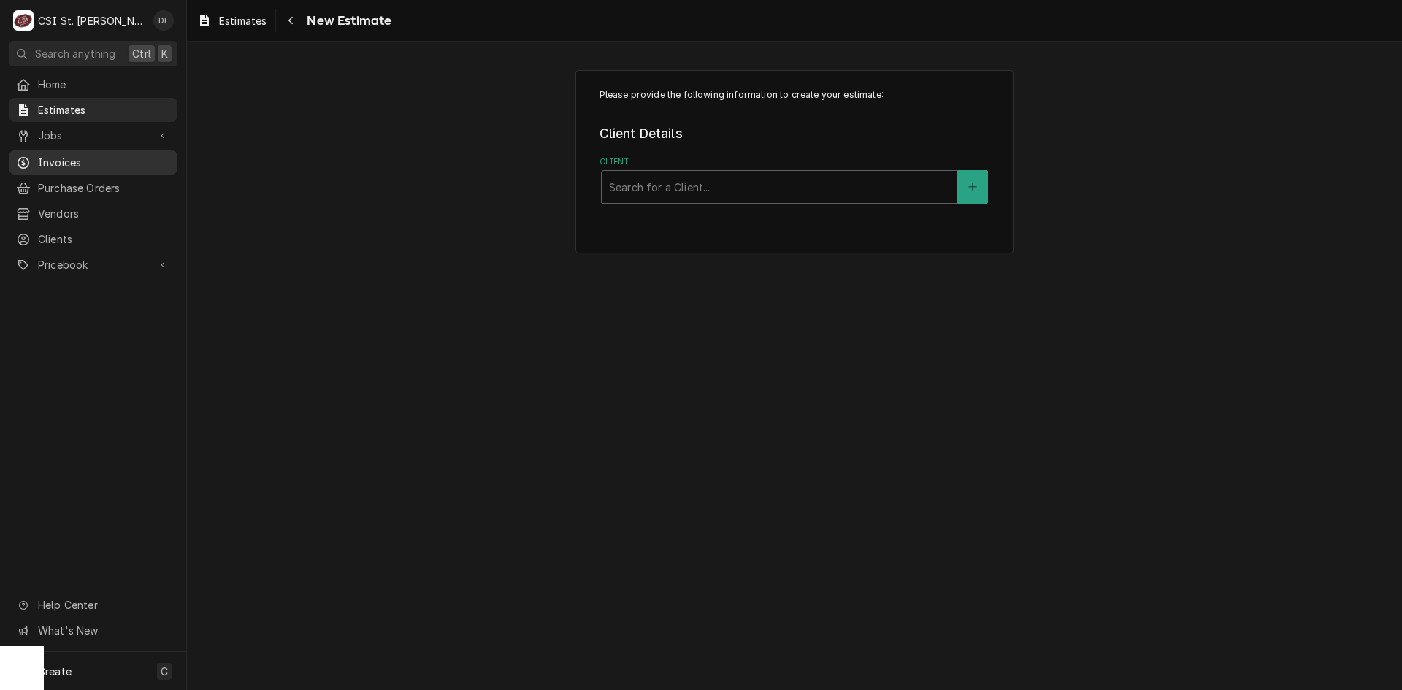
click at [62, 161] on span "Invoices" at bounding box center [104, 162] width 132 height 15
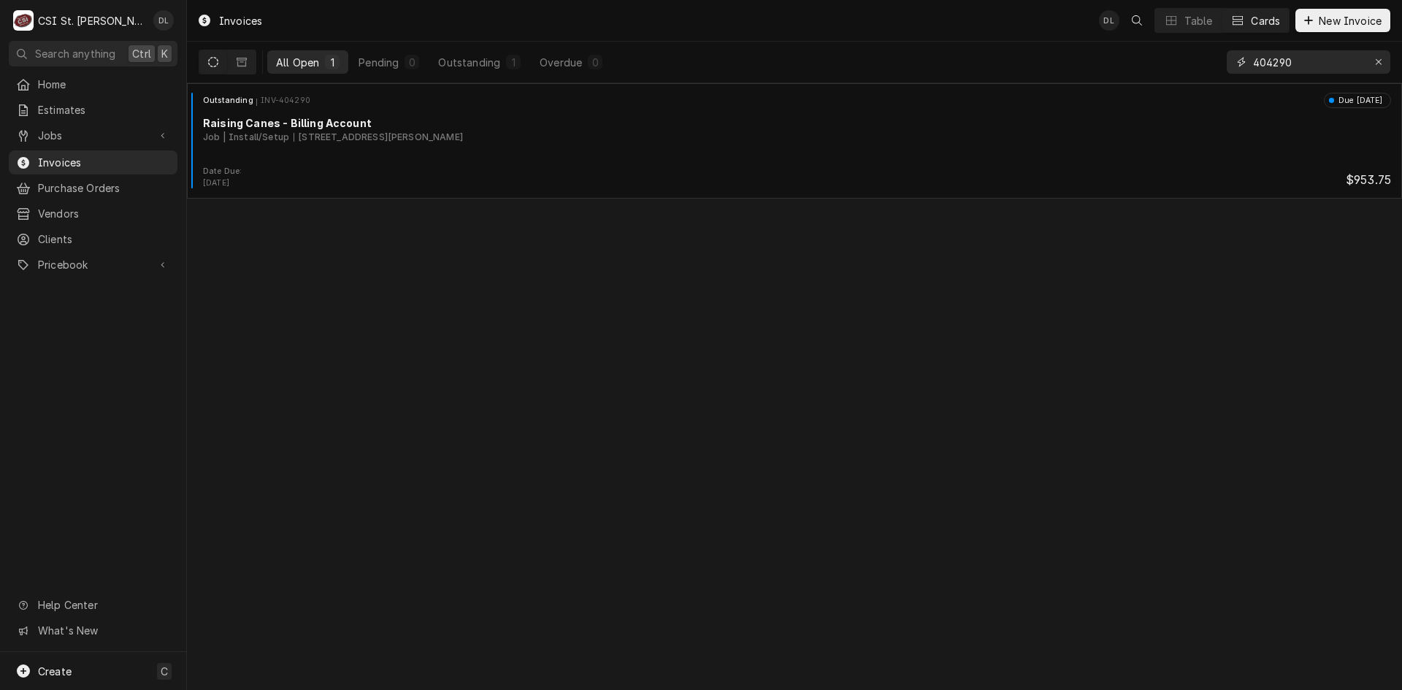
drag, startPoint x: 1334, startPoint y: 59, endPoint x: 1156, endPoint y: 57, distance: 177.5
click at [1156, 57] on div "All Open 1 Pending 0 Outstanding 1 Overdue 0 404290" at bounding box center [795, 62] width 1192 height 41
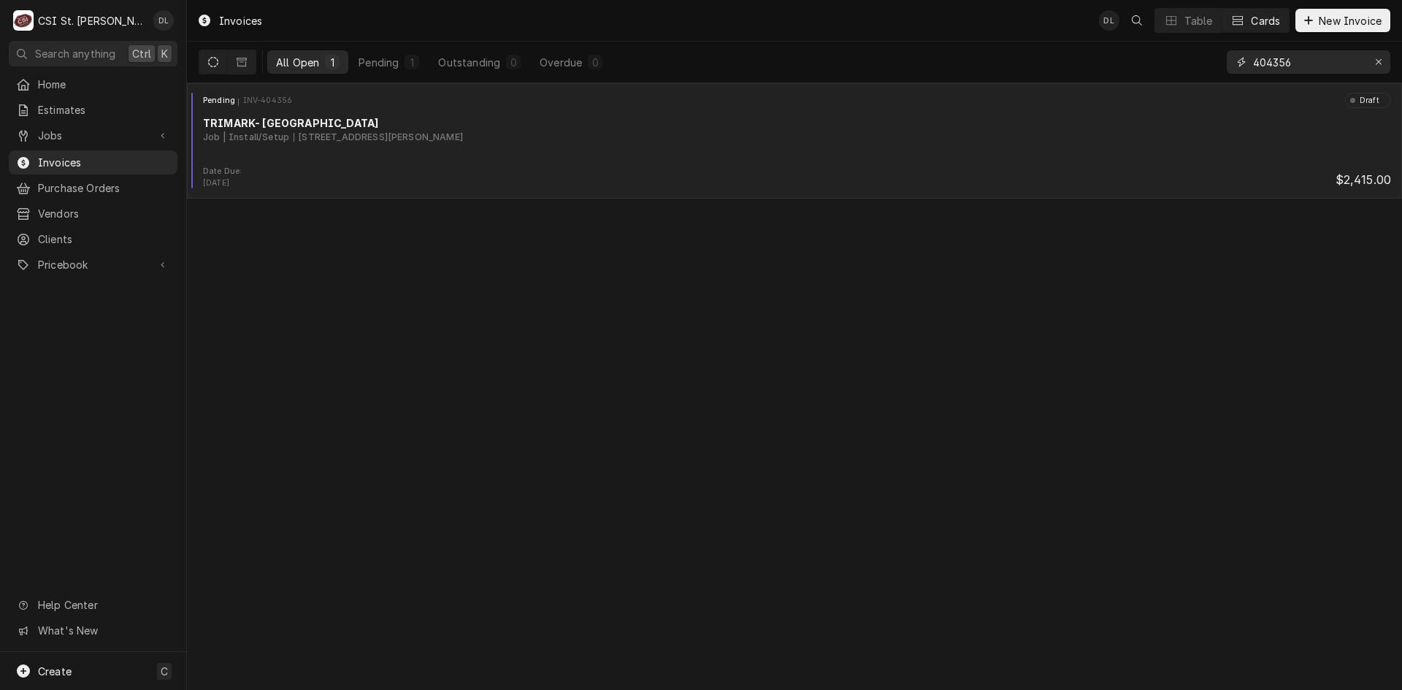
type input "404356"
click at [488, 124] on div "TRIMARK- [GEOGRAPHIC_DATA]" at bounding box center [797, 122] width 1188 height 15
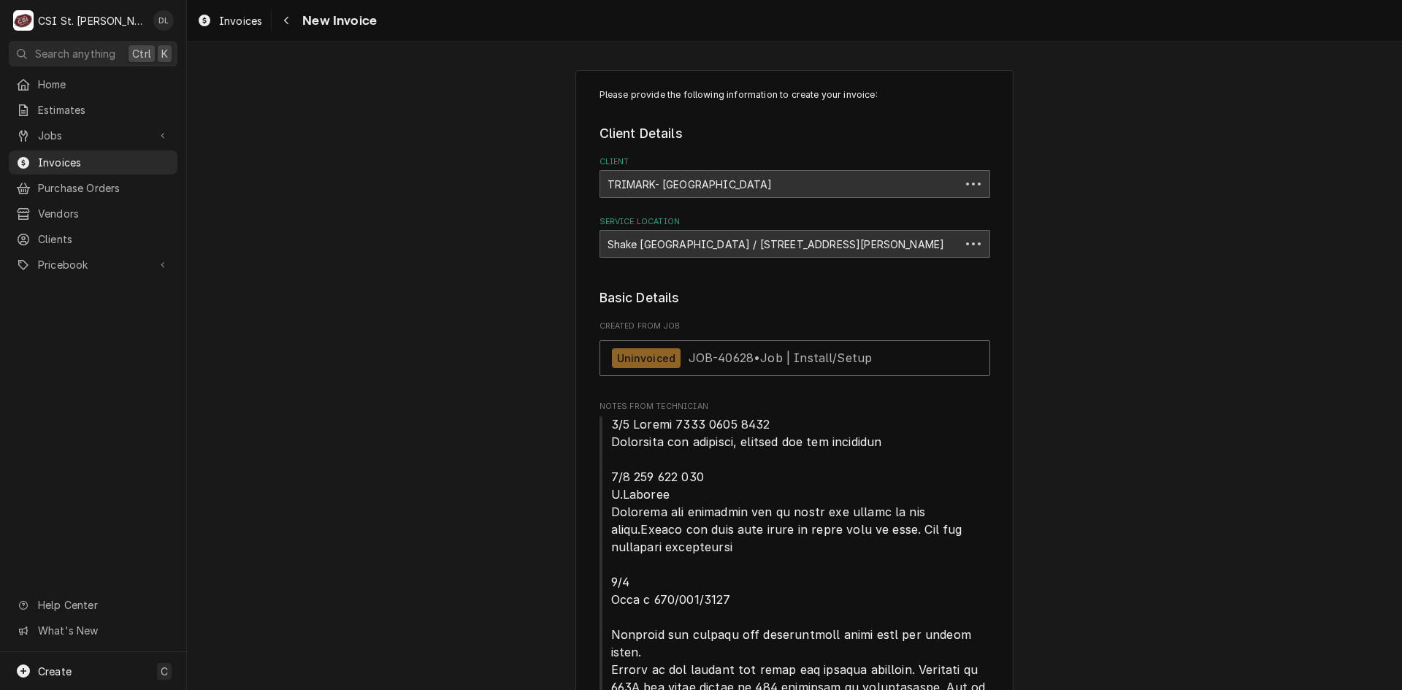
type textarea "x"
click at [61, 129] on span "Jobs" at bounding box center [93, 135] width 110 height 15
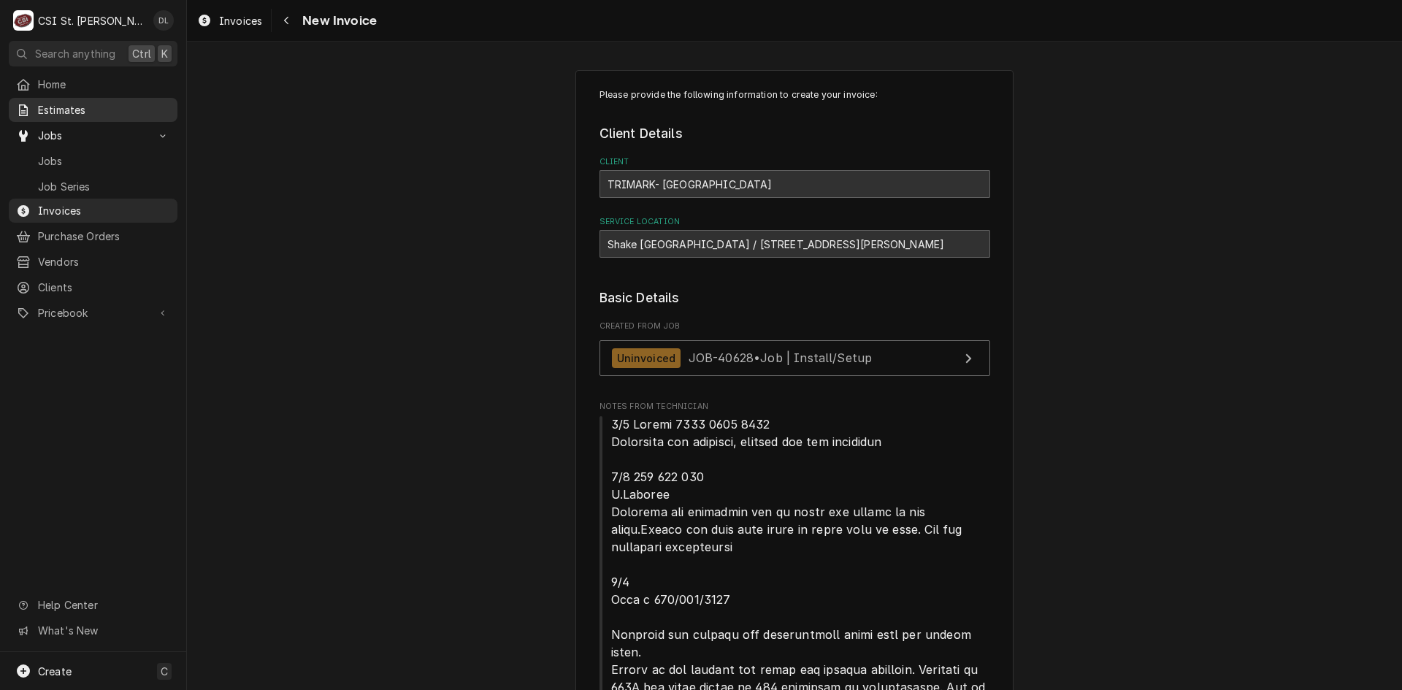
click at [100, 107] on span "Estimates" at bounding box center [104, 109] width 132 height 15
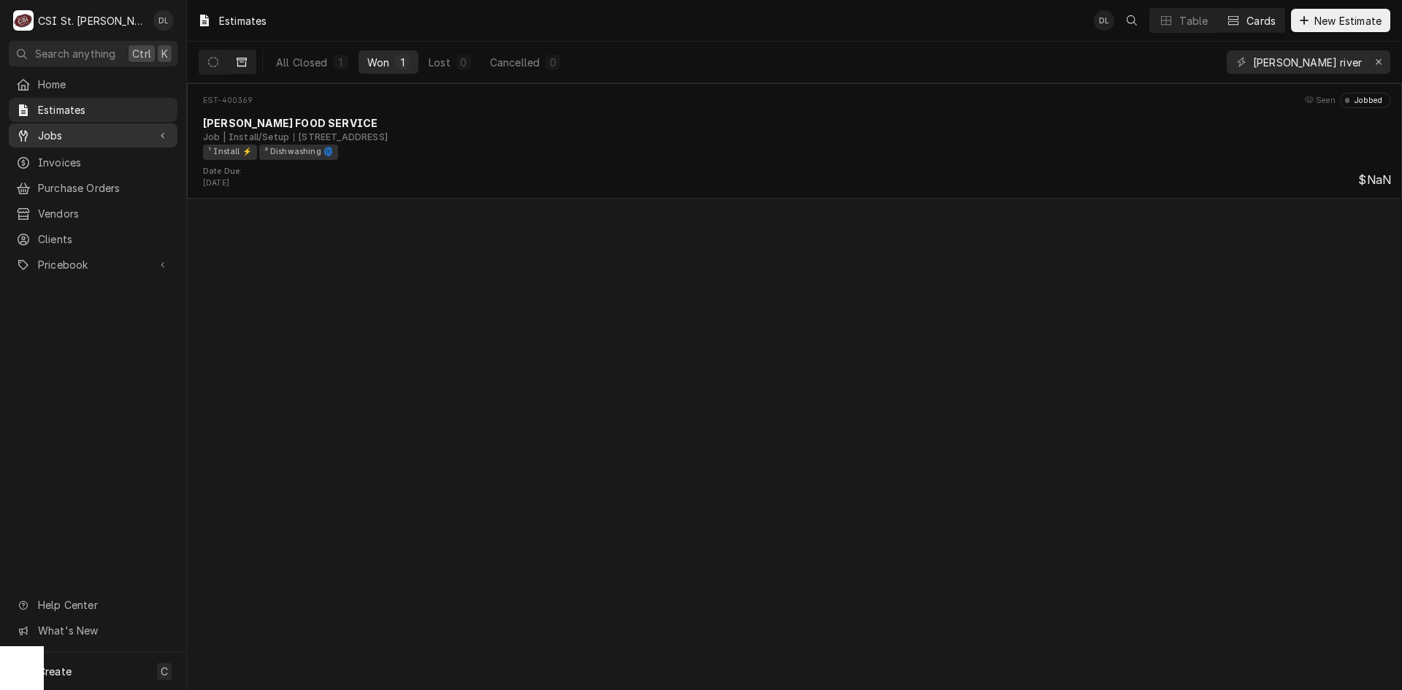
click at [69, 135] on span "Jobs" at bounding box center [93, 135] width 110 height 15
click at [69, 149] on link "Jobs" at bounding box center [93, 161] width 169 height 24
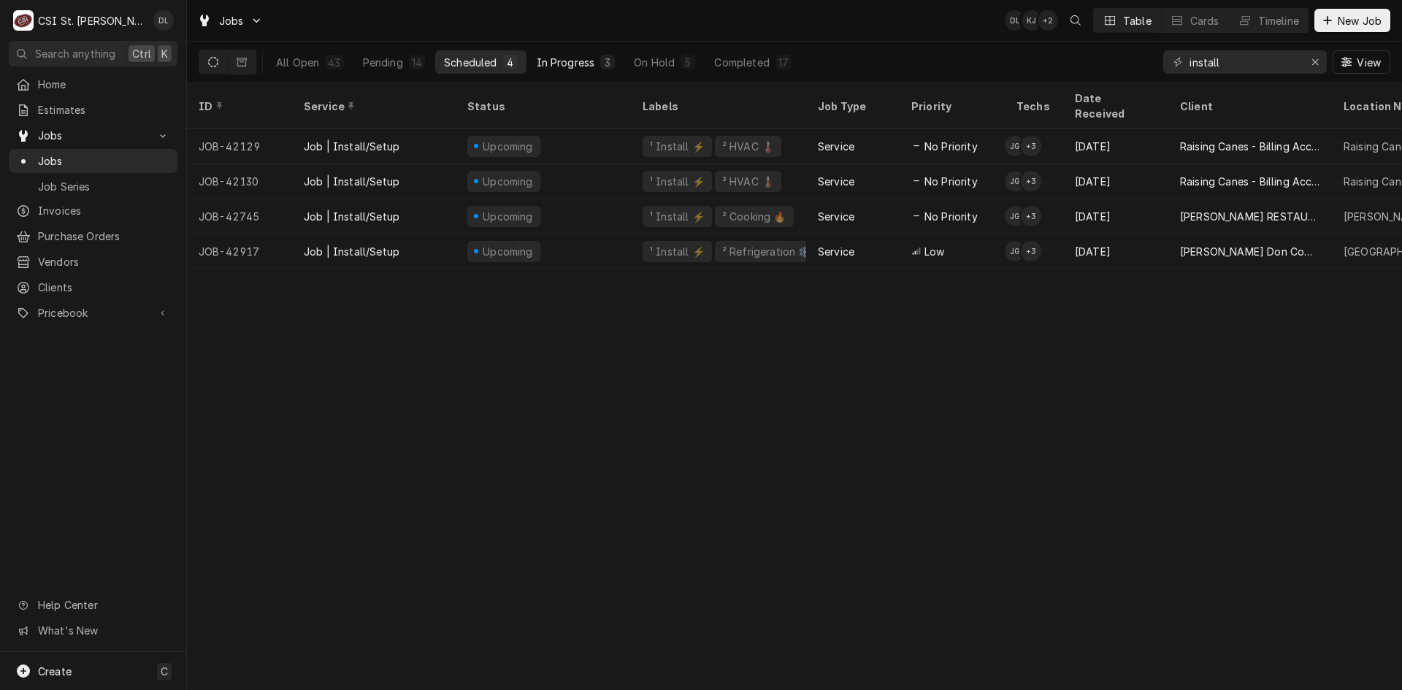
click at [560, 56] on div "In Progress" at bounding box center [566, 62] width 58 height 15
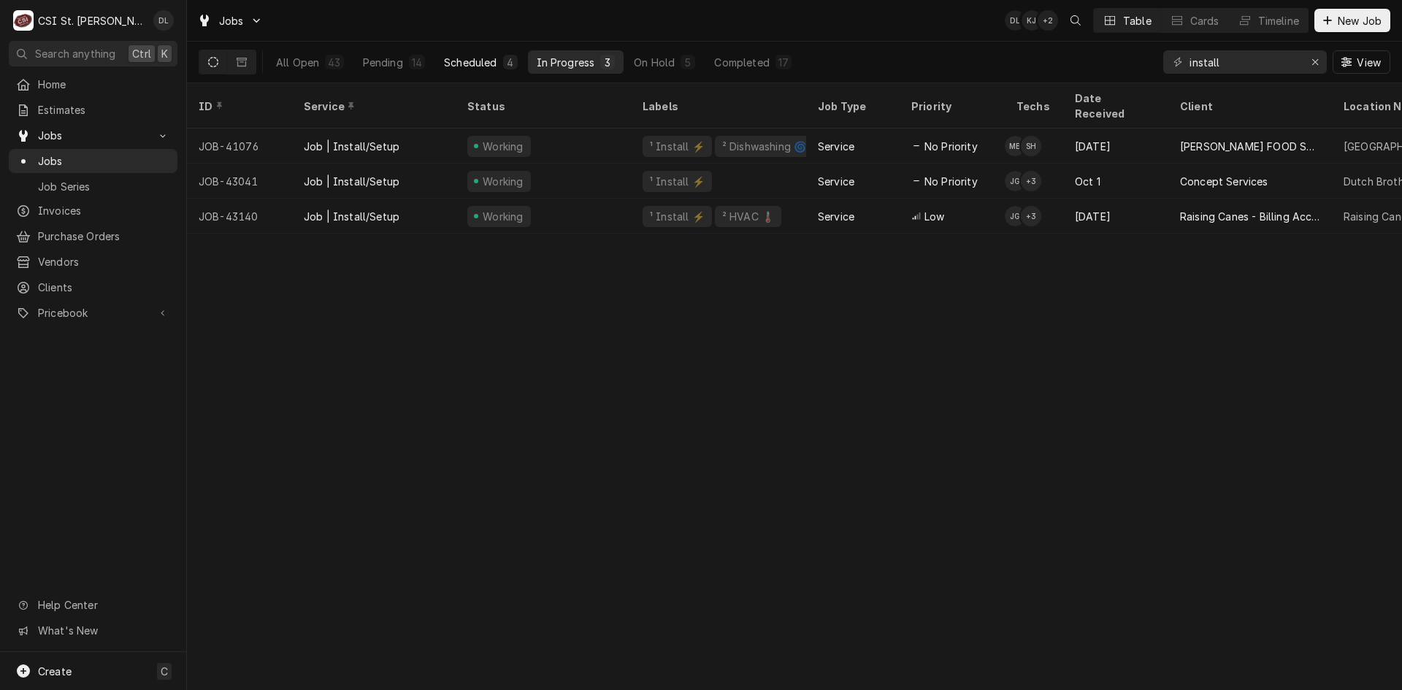
click at [493, 56] on div "Scheduled" at bounding box center [470, 62] width 53 height 15
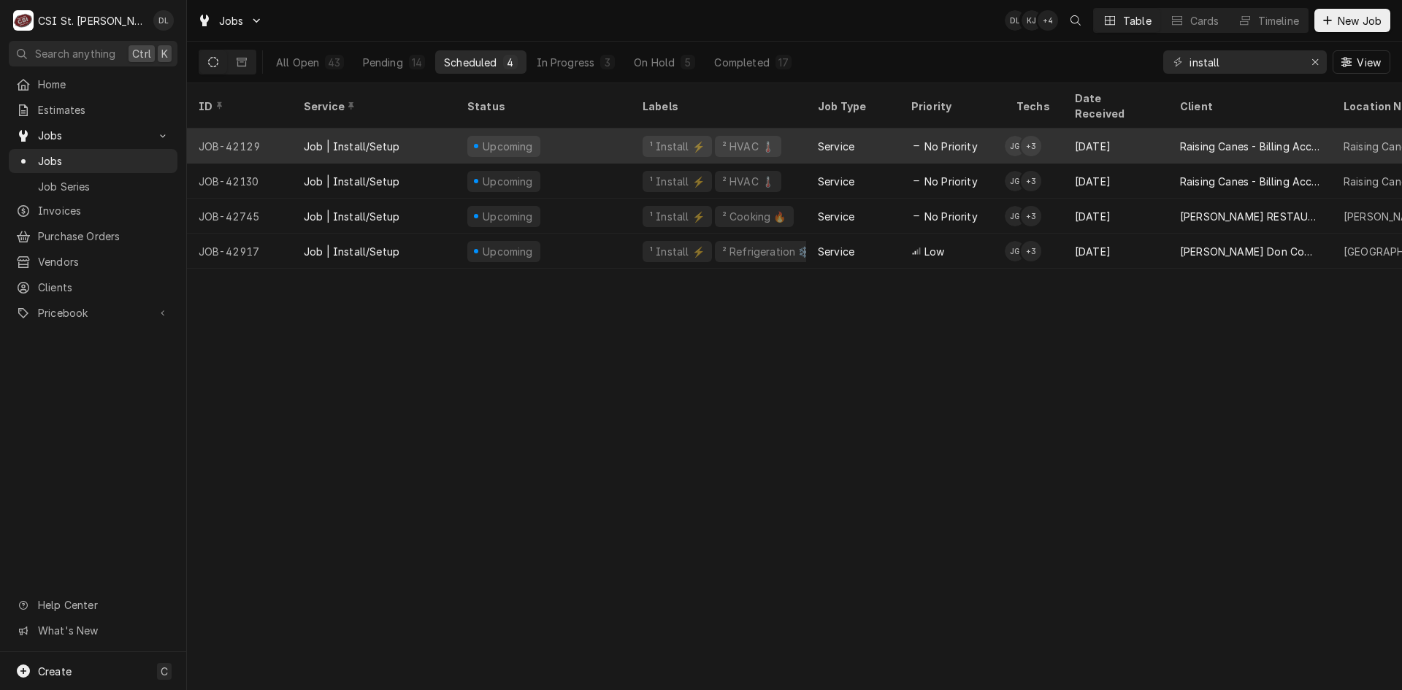
click at [850, 140] on div "Service" at bounding box center [852, 146] width 93 height 35
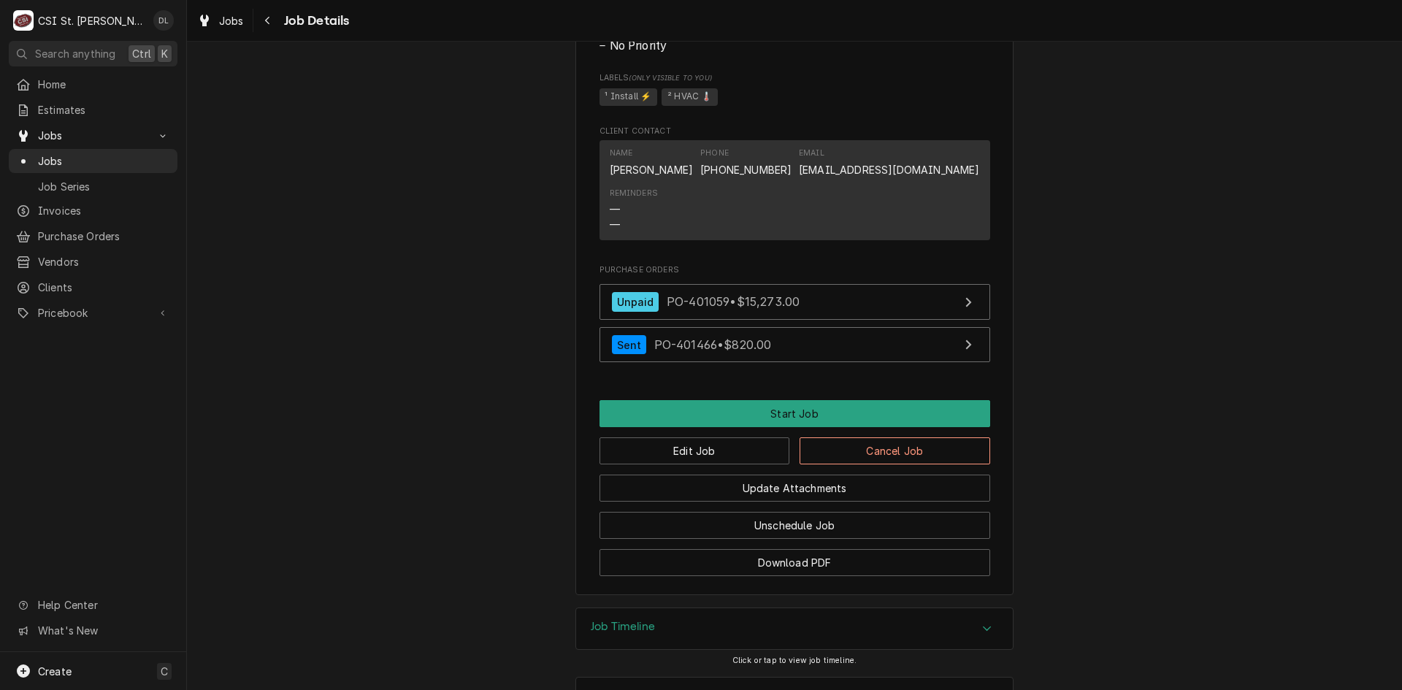
scroll to position [1314, 0]
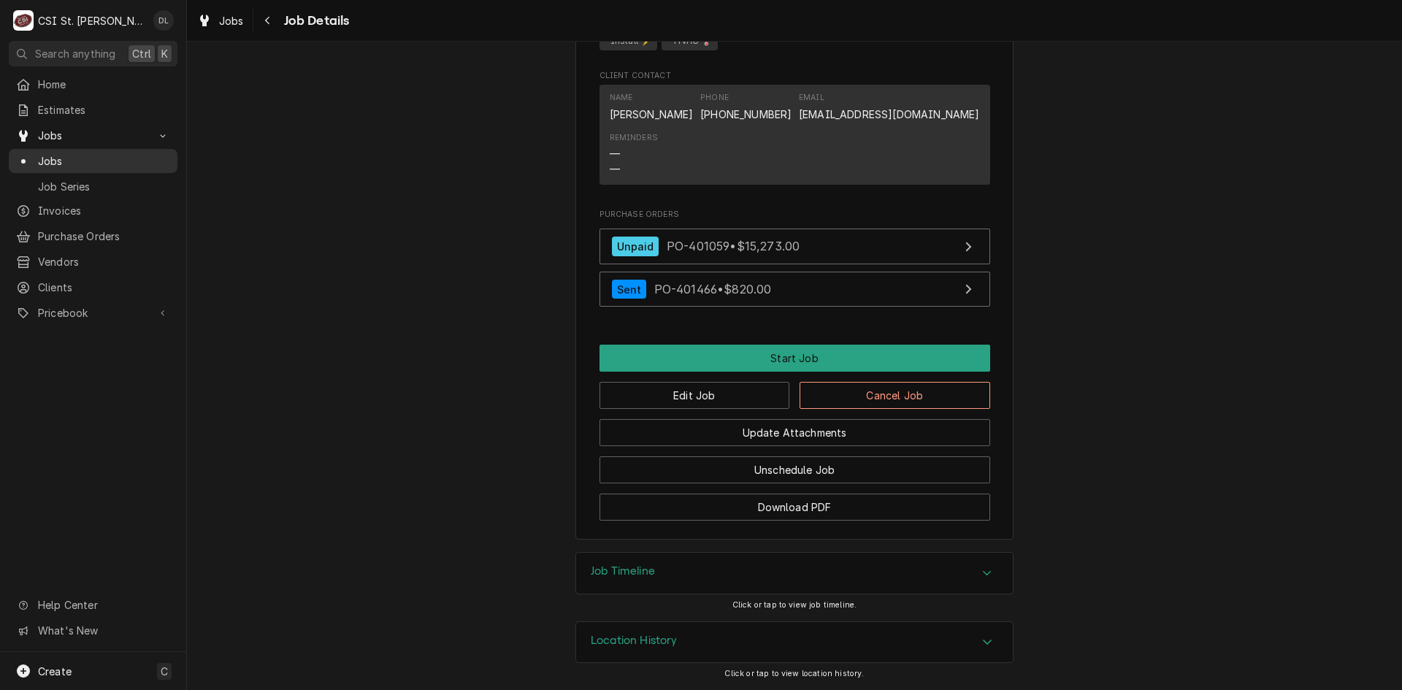
click at [51, 153] on span "Jobs" at bounding box center [104, 160] width 132 height 15
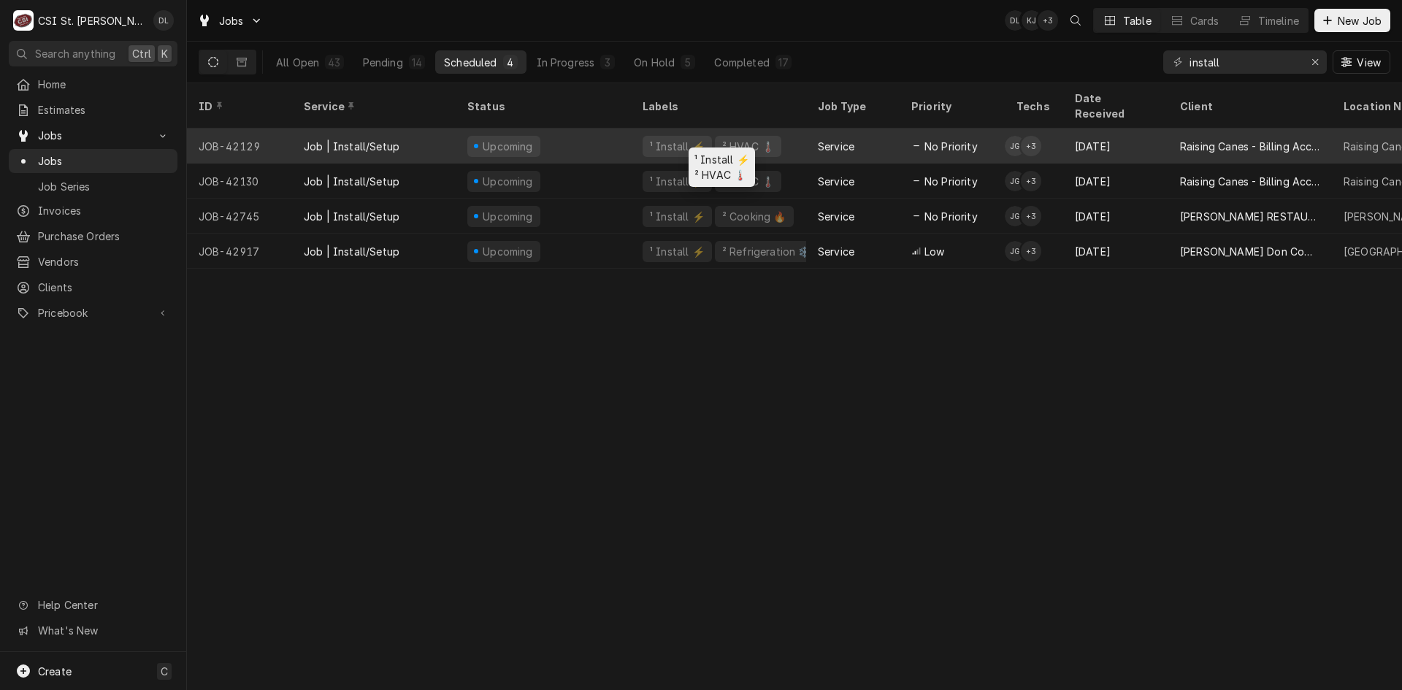
click at [801, 134] on div "¹ Install ⚡️ ² HVAC 🌡️" at bounding box center [718, 146] width 175 height 35
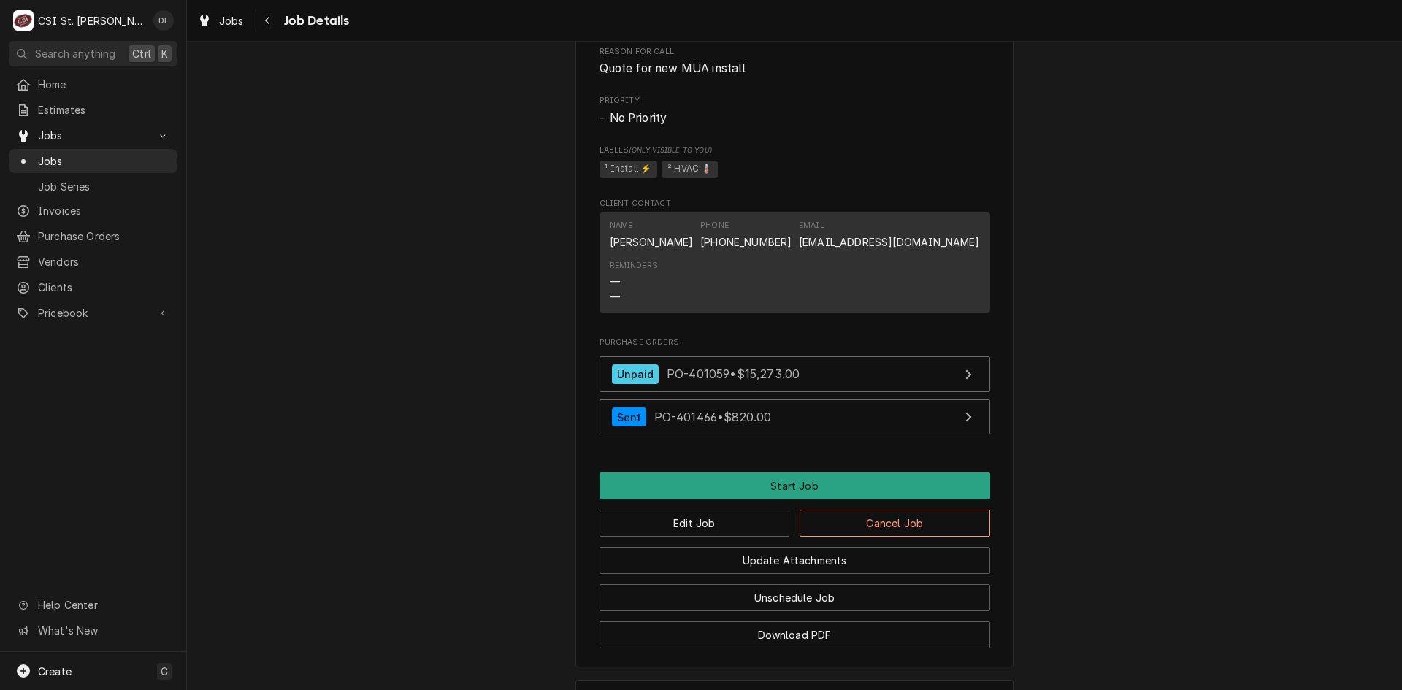
scroll to position [1314, 0]
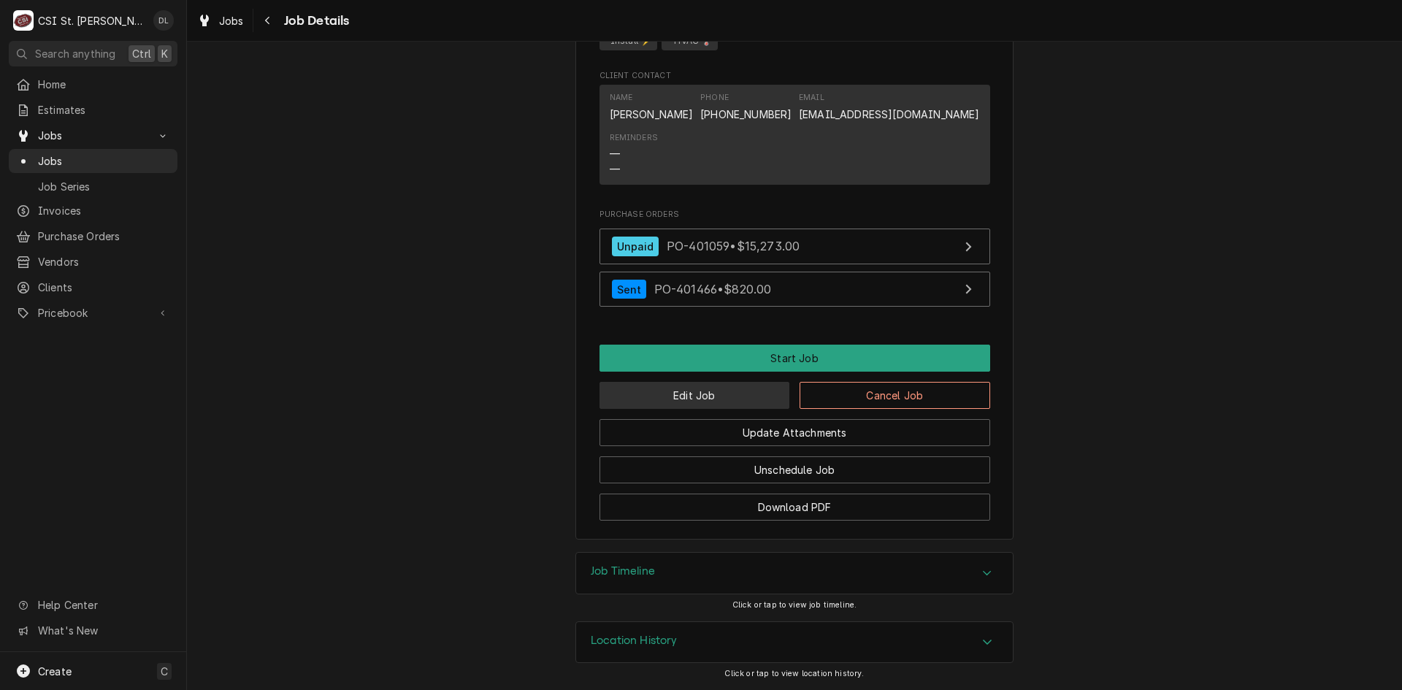
click at [722, 385] on button "Edit Job" at bounding box center [695, 395] width 191 height 27
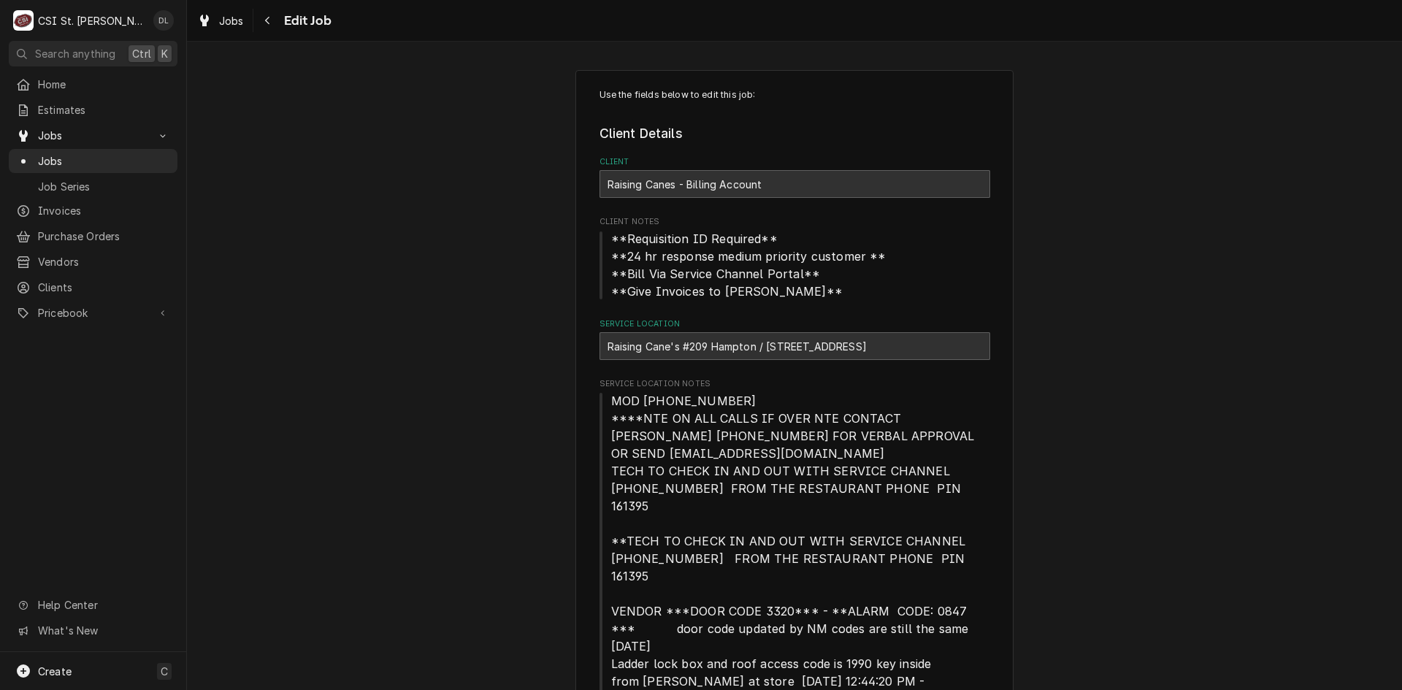
type textarea "x"
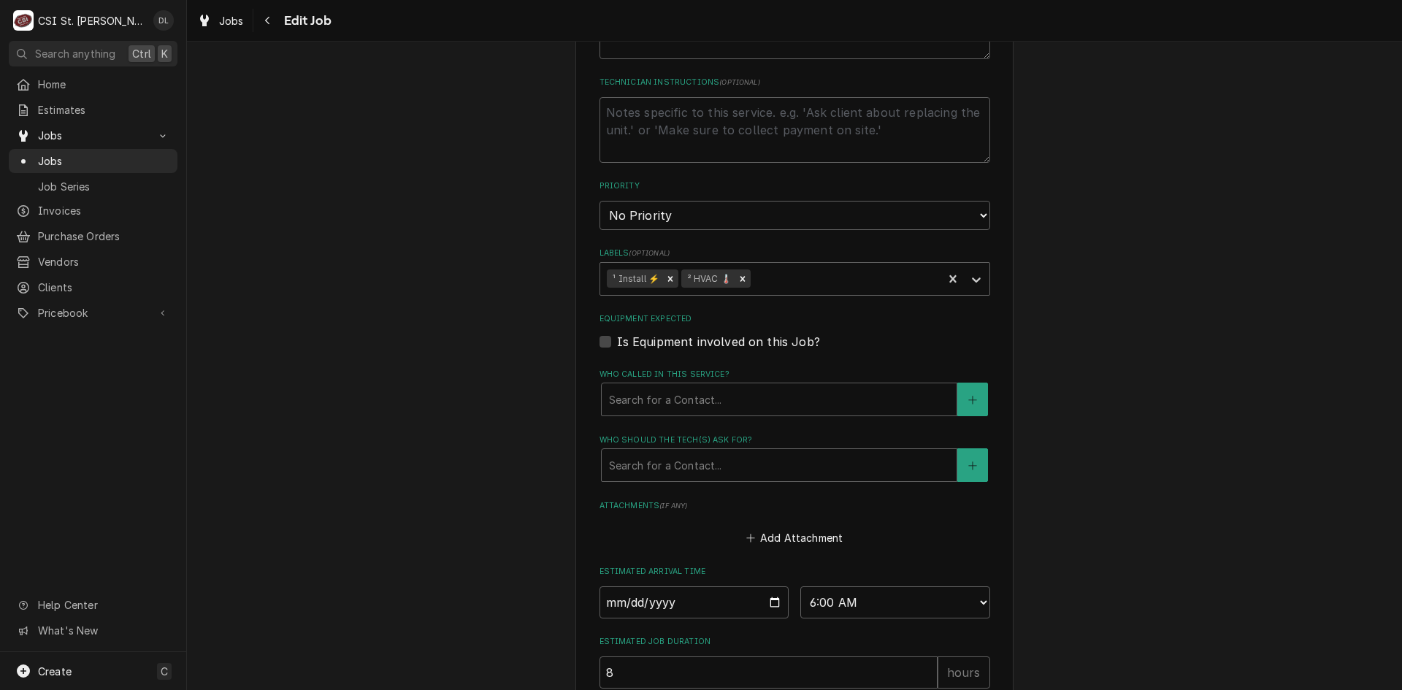
scroll to position [1169, 0]
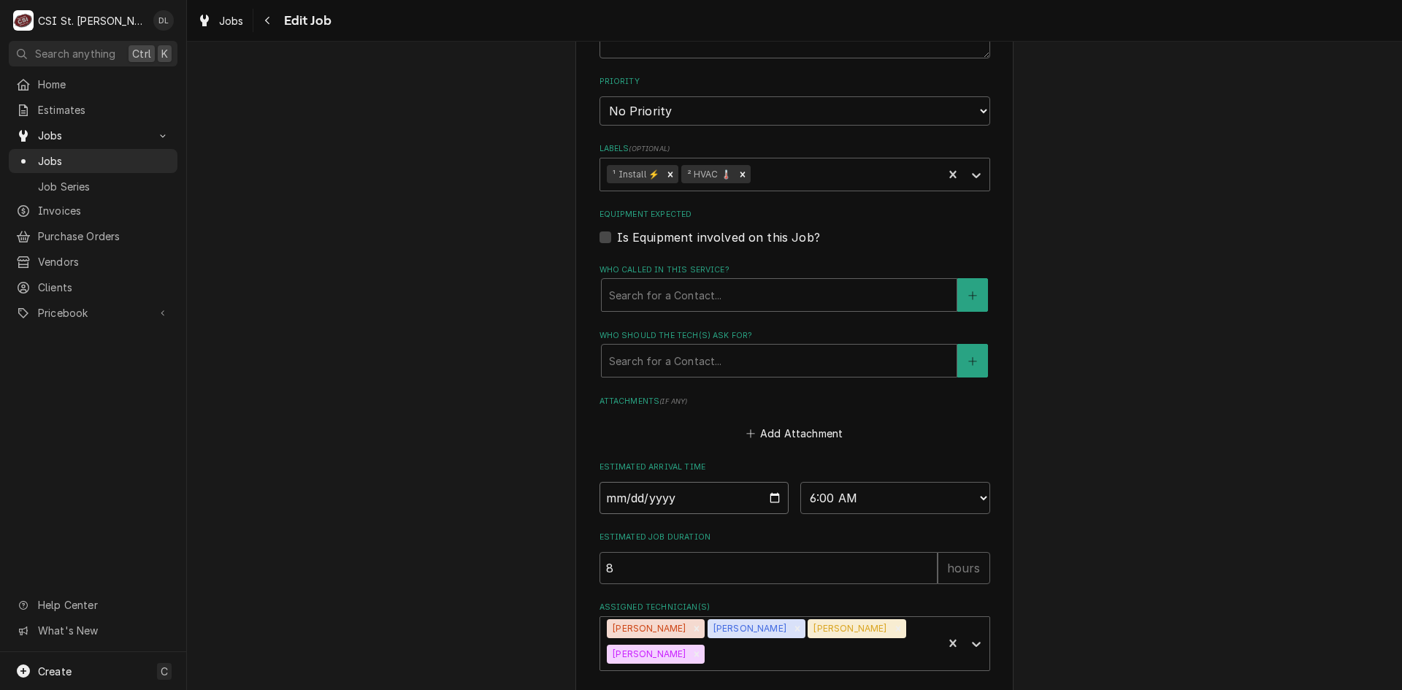
click at [769, 482] on input "[DATE]" at bounding box center [695, 498] width 190 height 32
type input "[DATE]"
type textarea "x"
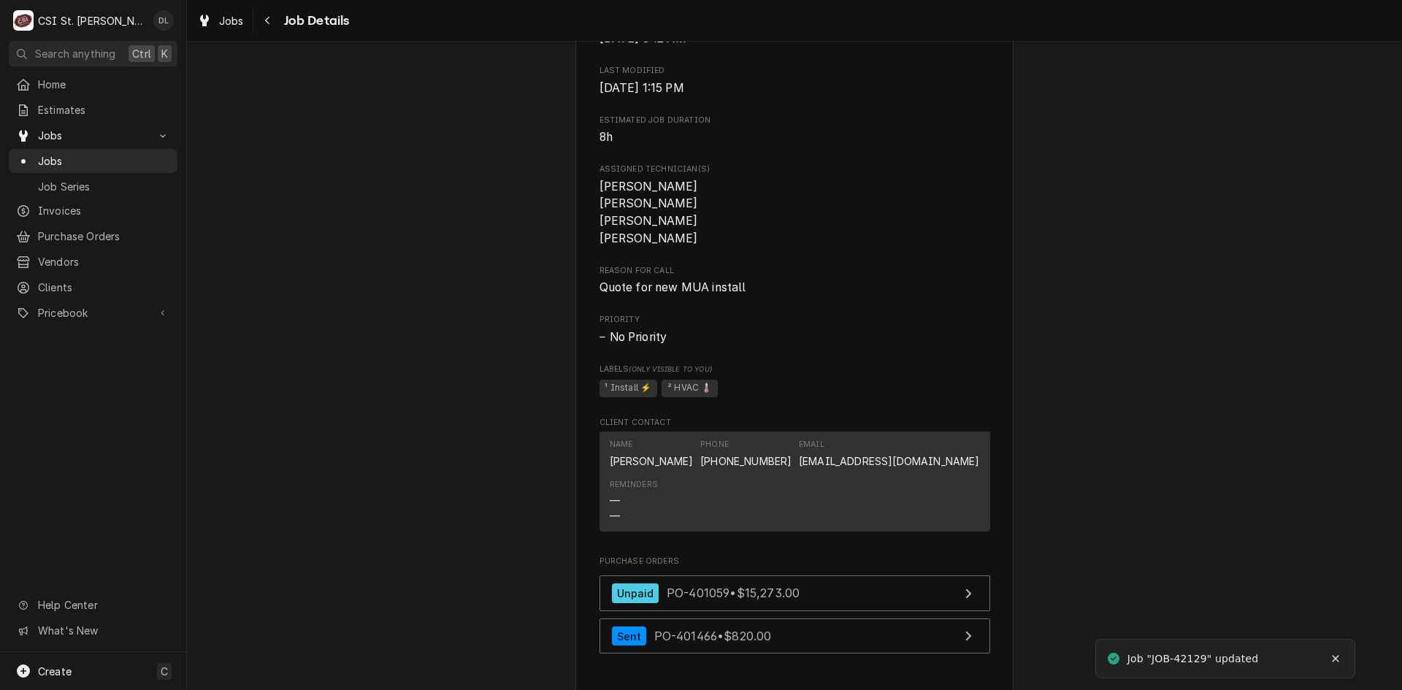
scroll to position [1314, 0]
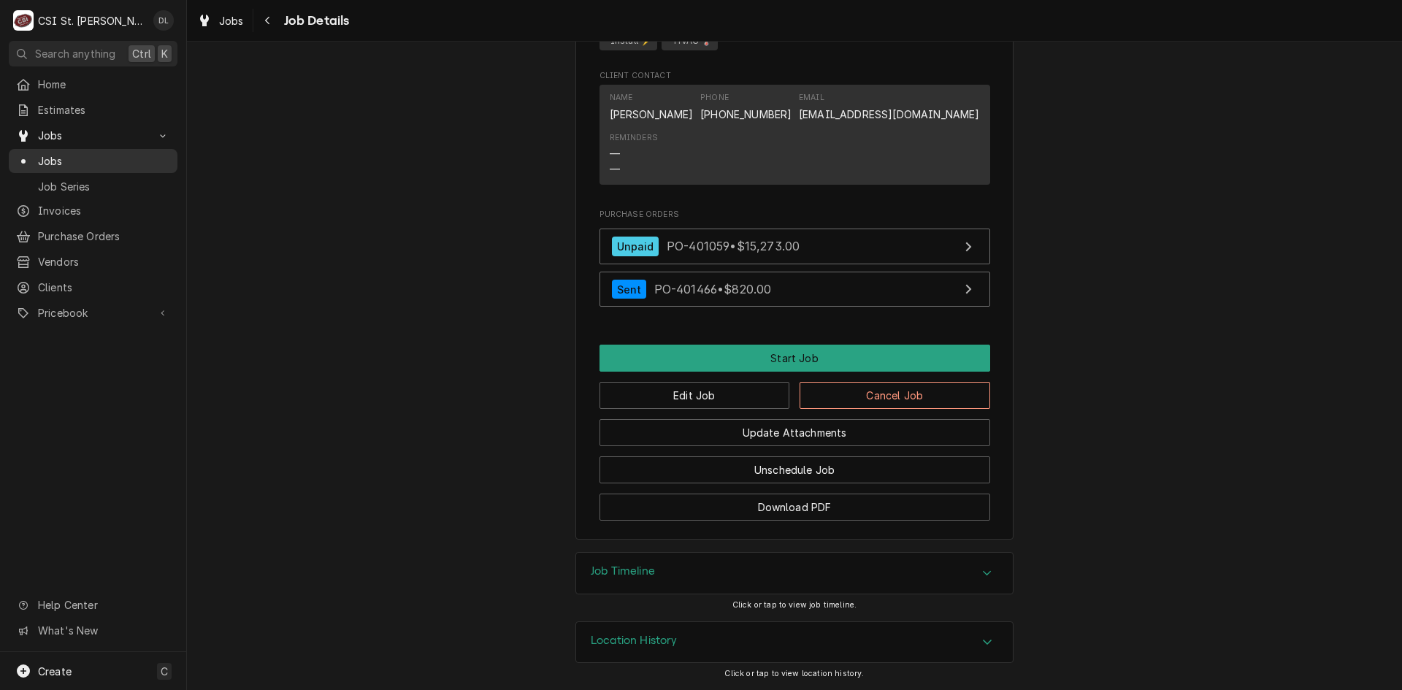
click at [71, 149] on link "Jobs" at bounding box center [93, 161] width 169 height 24
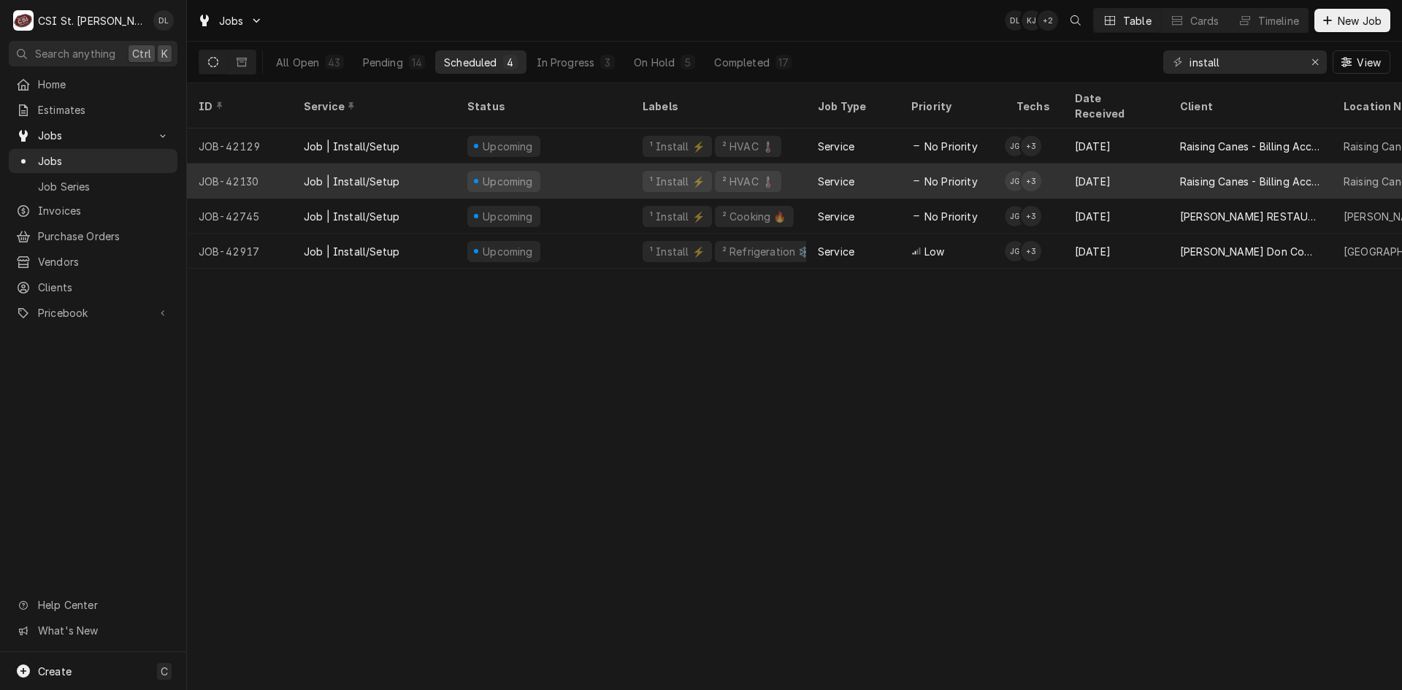
click at [1015, 171] on div "Jeff George's Avatar" at bounding box center [1015, 181] width 20 height 20
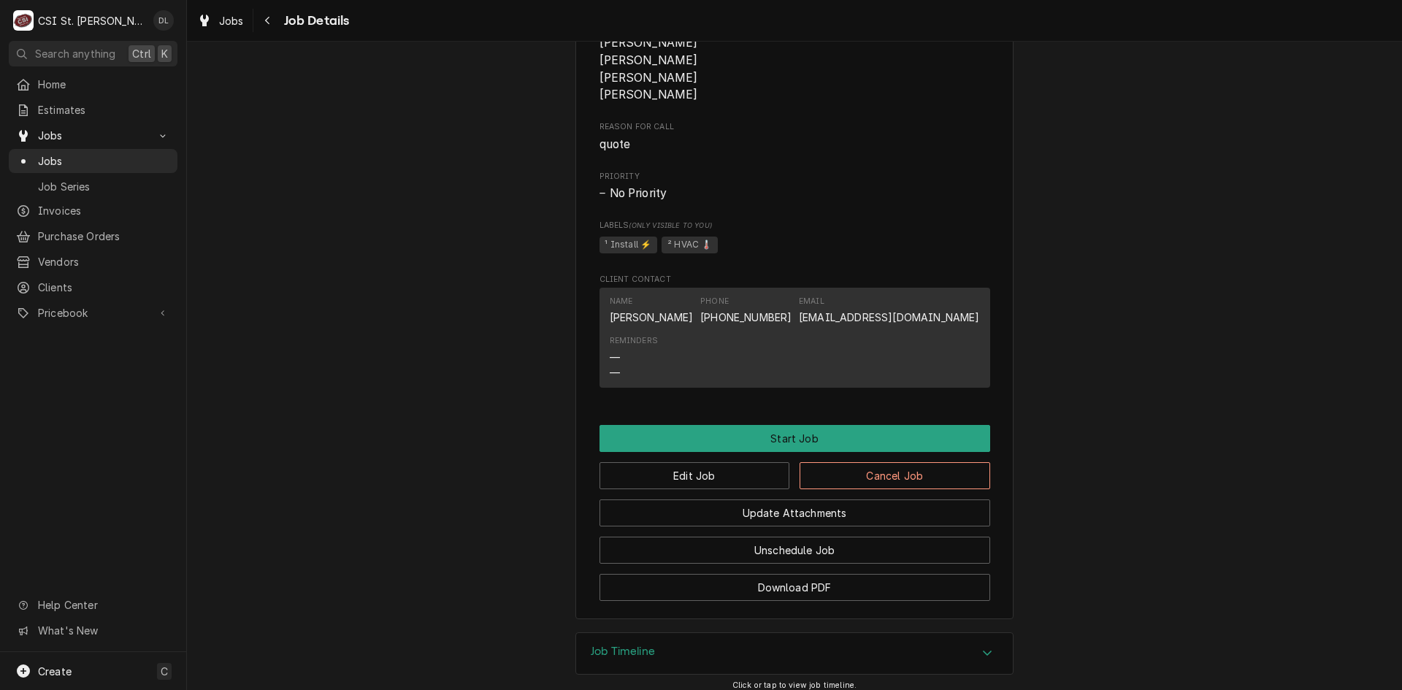
scroll to position [1087, 0]
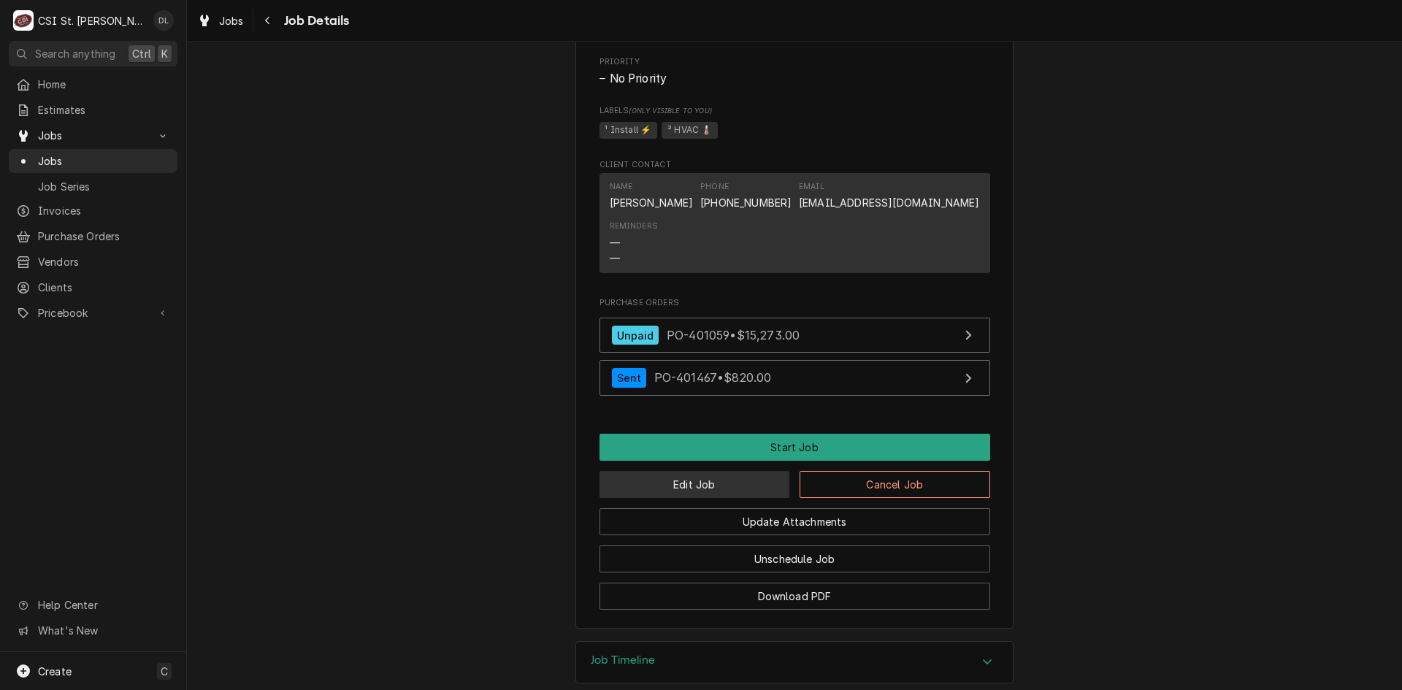
click at [700, 498] on button "Edit Job" at bounding box center [695, 484] width 191 height 27
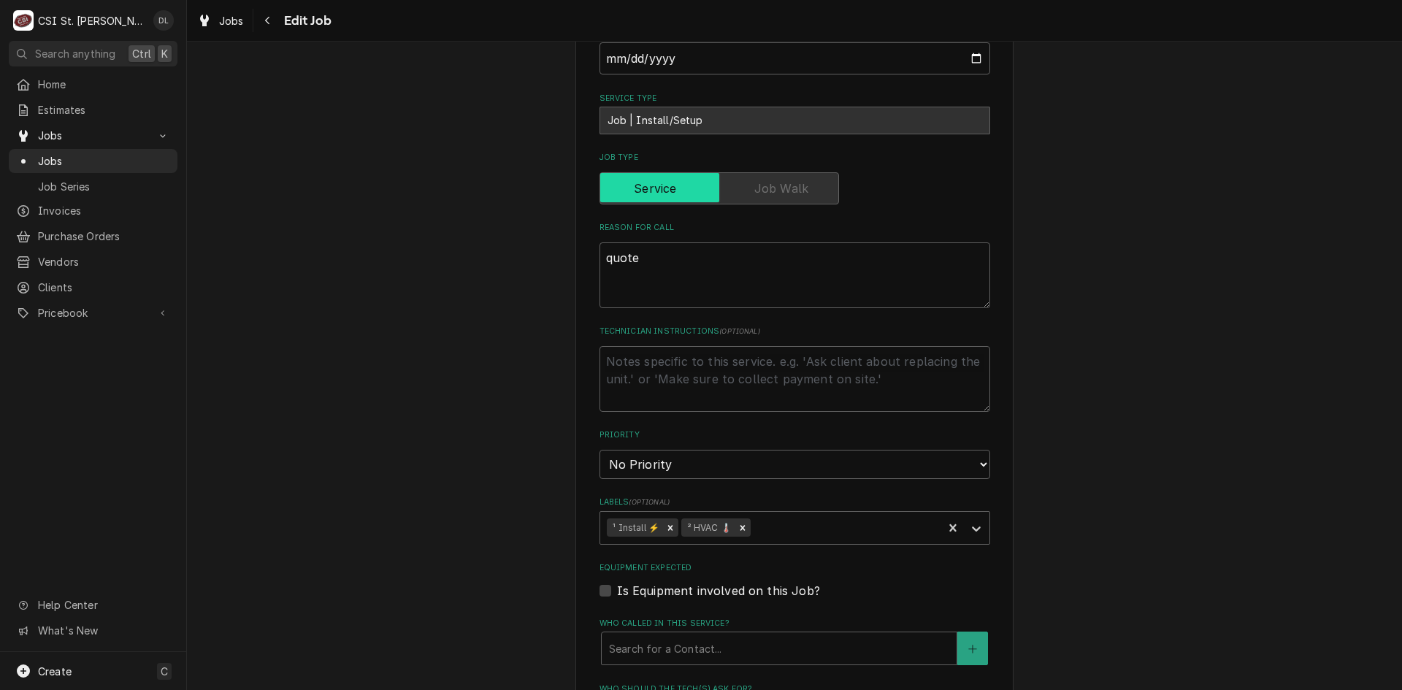
scroll to position [1063, 0]
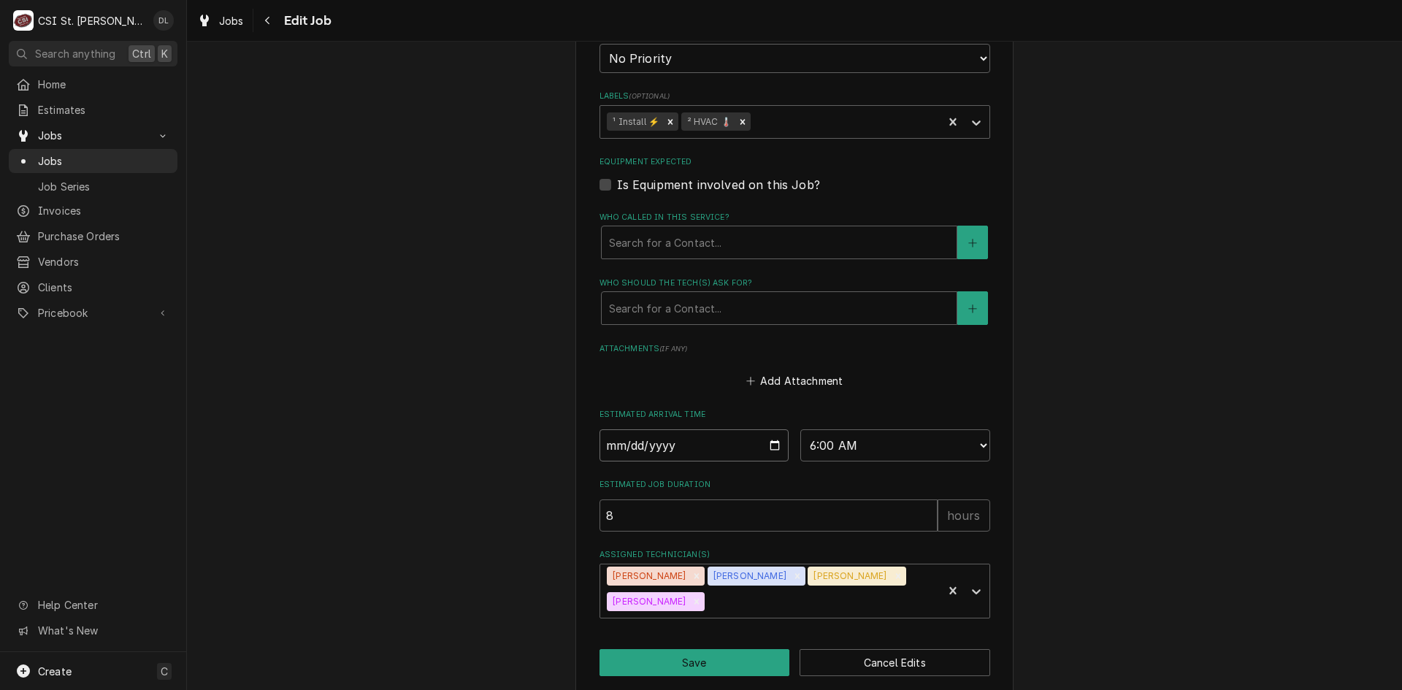
click at [771, 429] on input "[DATE]" at bounding box center [695, 445] width 190 height 32
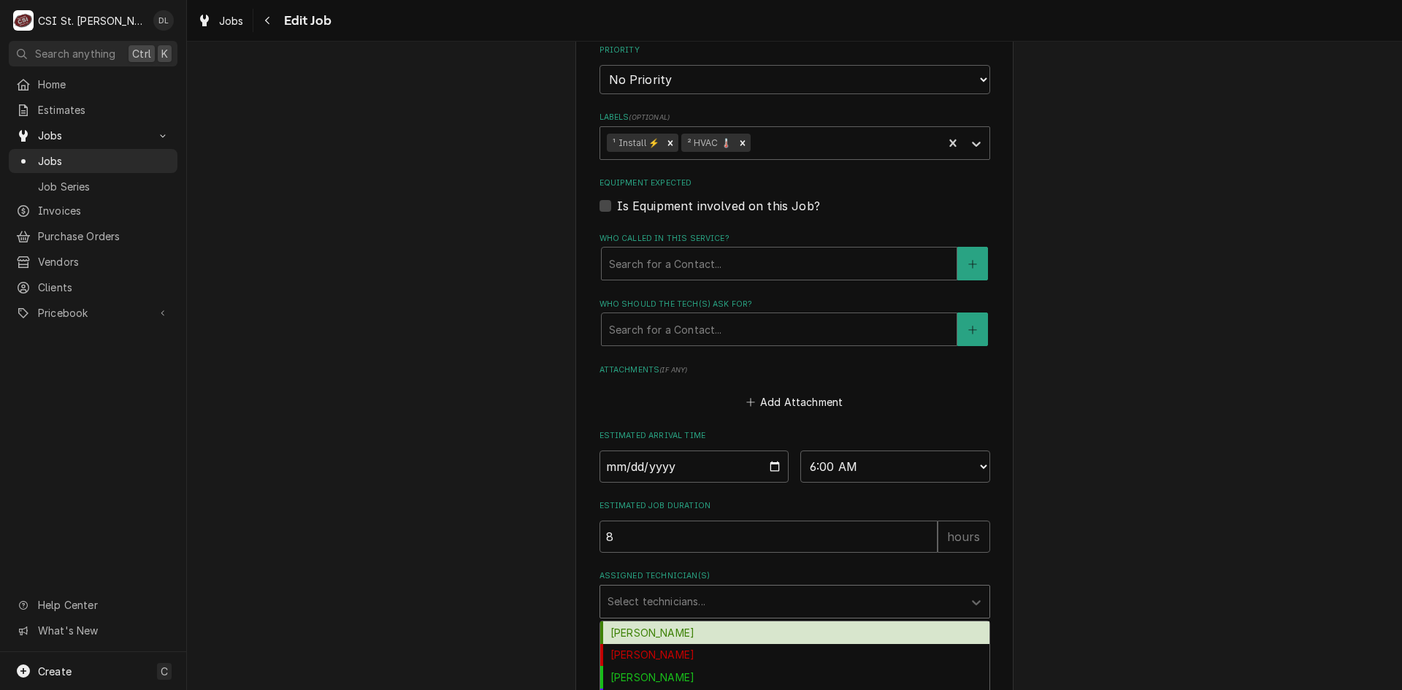
click at [948, 589] on div "Assigned Technician(s)" at bounding box center [782, 602] width 348 height 26
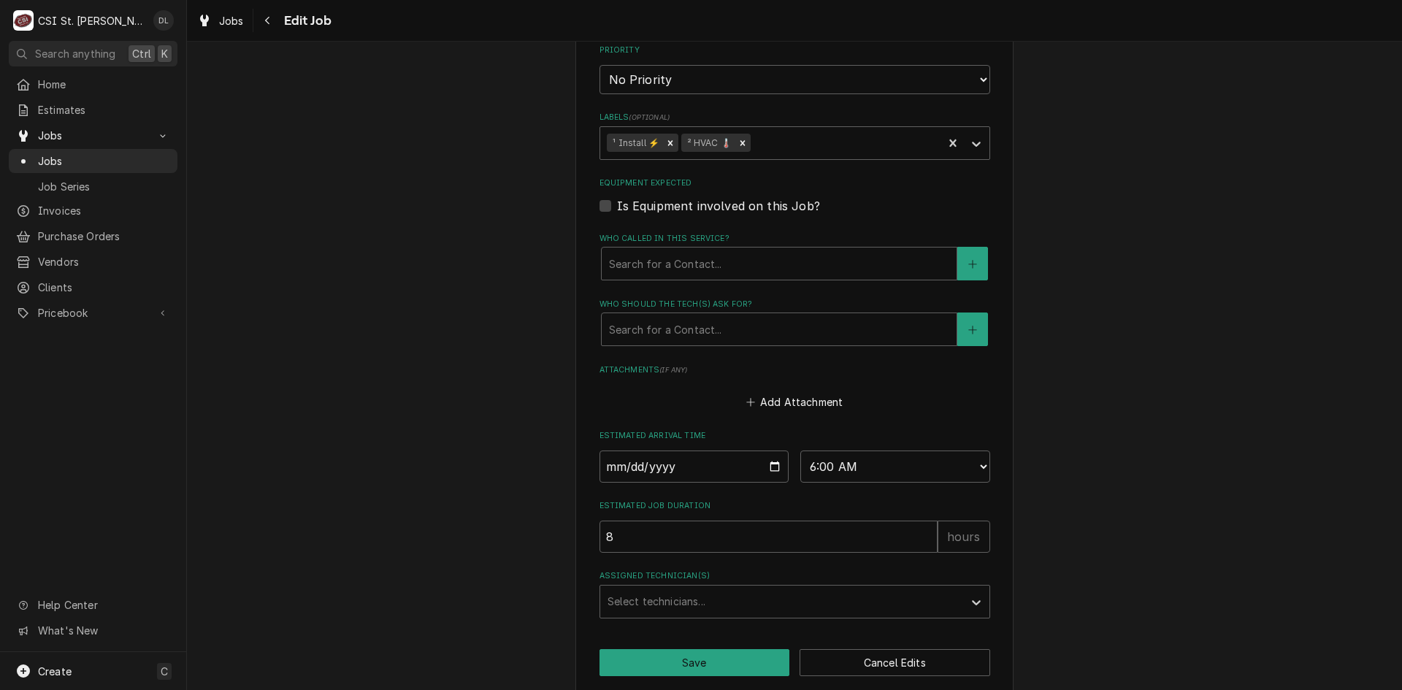
click at [743, 651] on button "Save" at bounding box center [695, 662] width 191 height 27
type textarea "x"
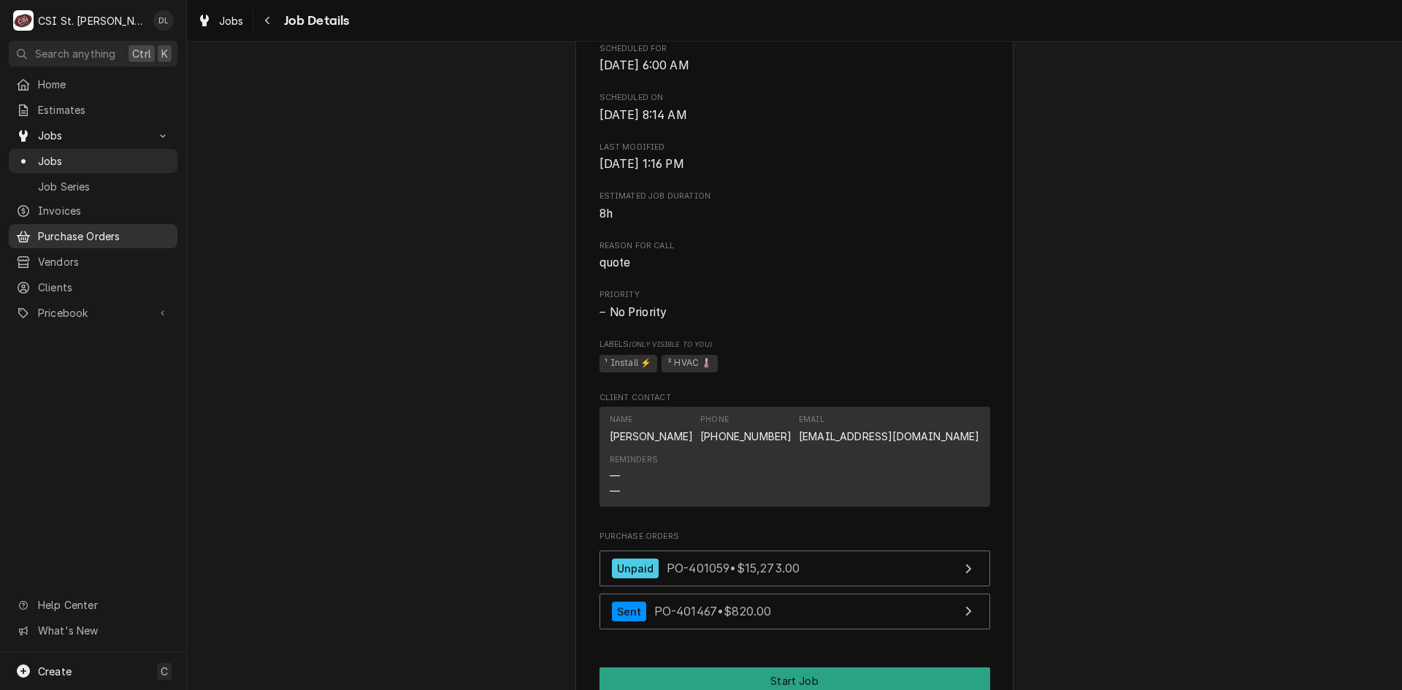
scroll to position [438, 0]
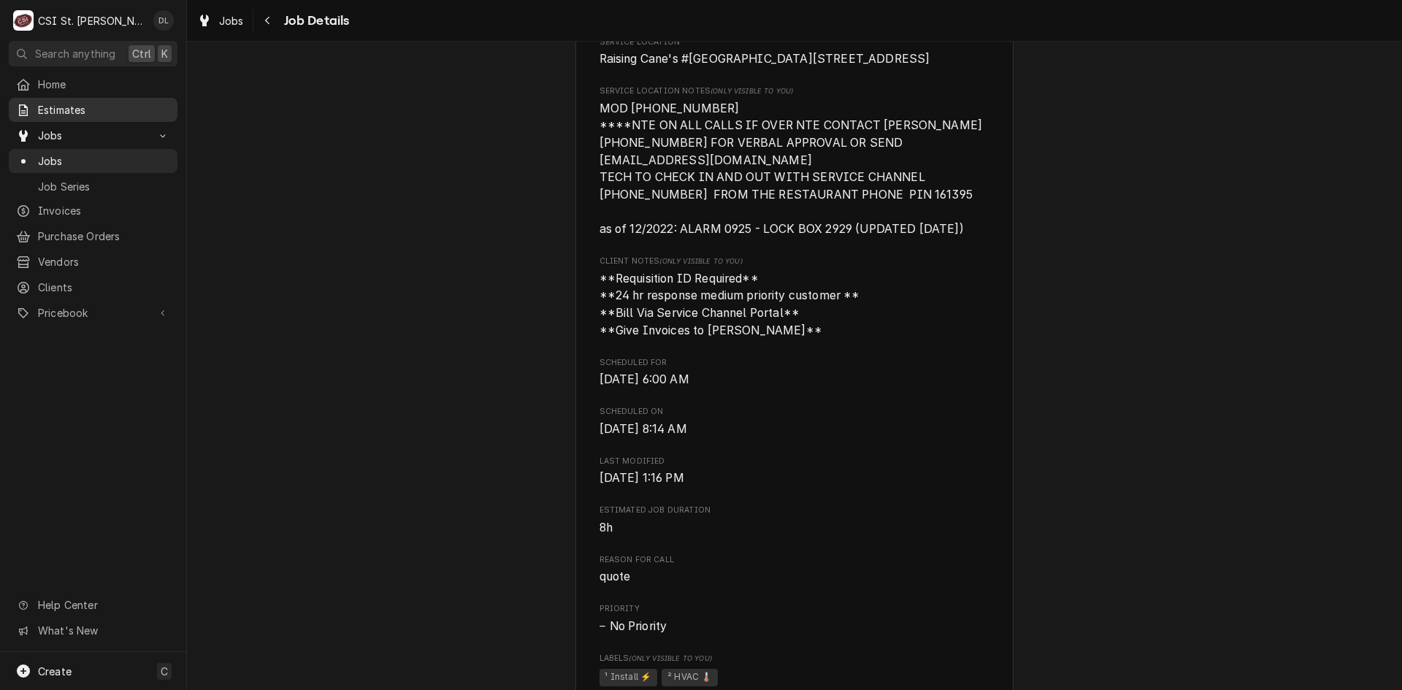
click at [33, 104] on div "Estimates" at bounding box center [93, 109] width 154 height 15
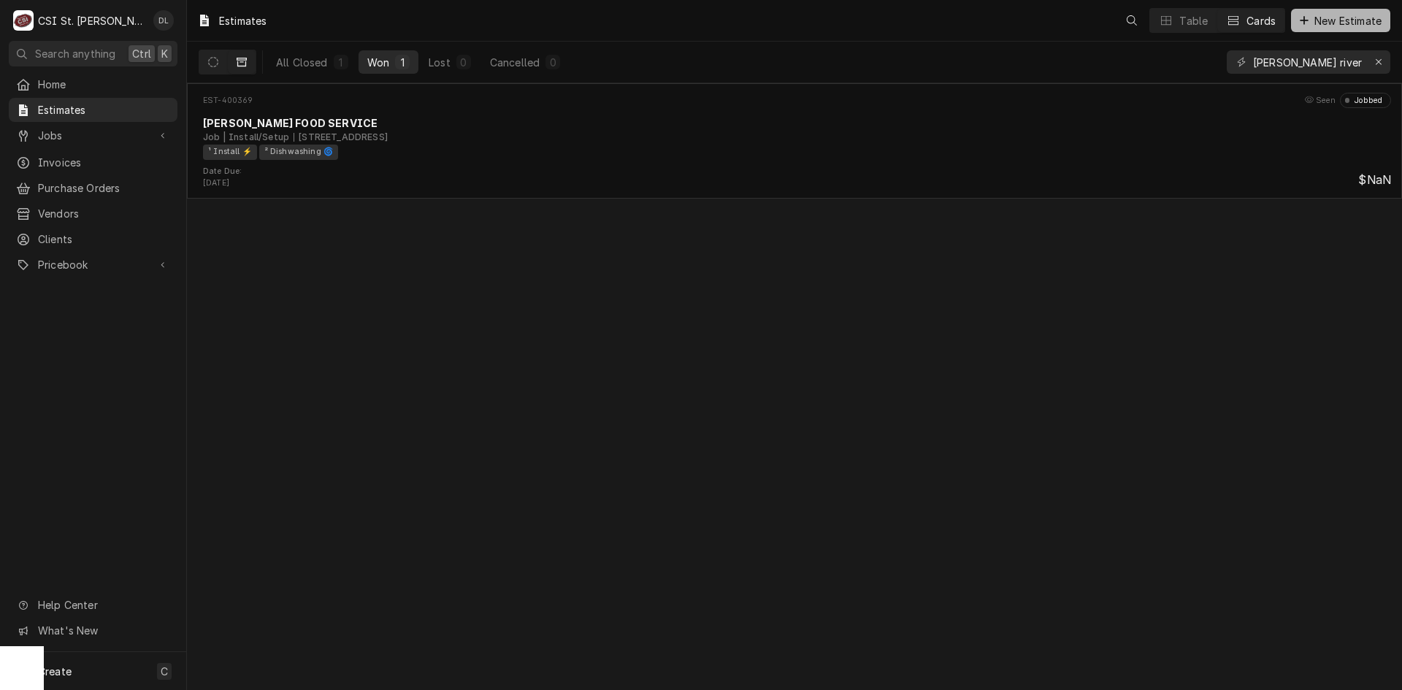
click at [1307, 18] on icon "Dynamic Content Wrapper" at bounding box center [1304, 20] width 9 height 10
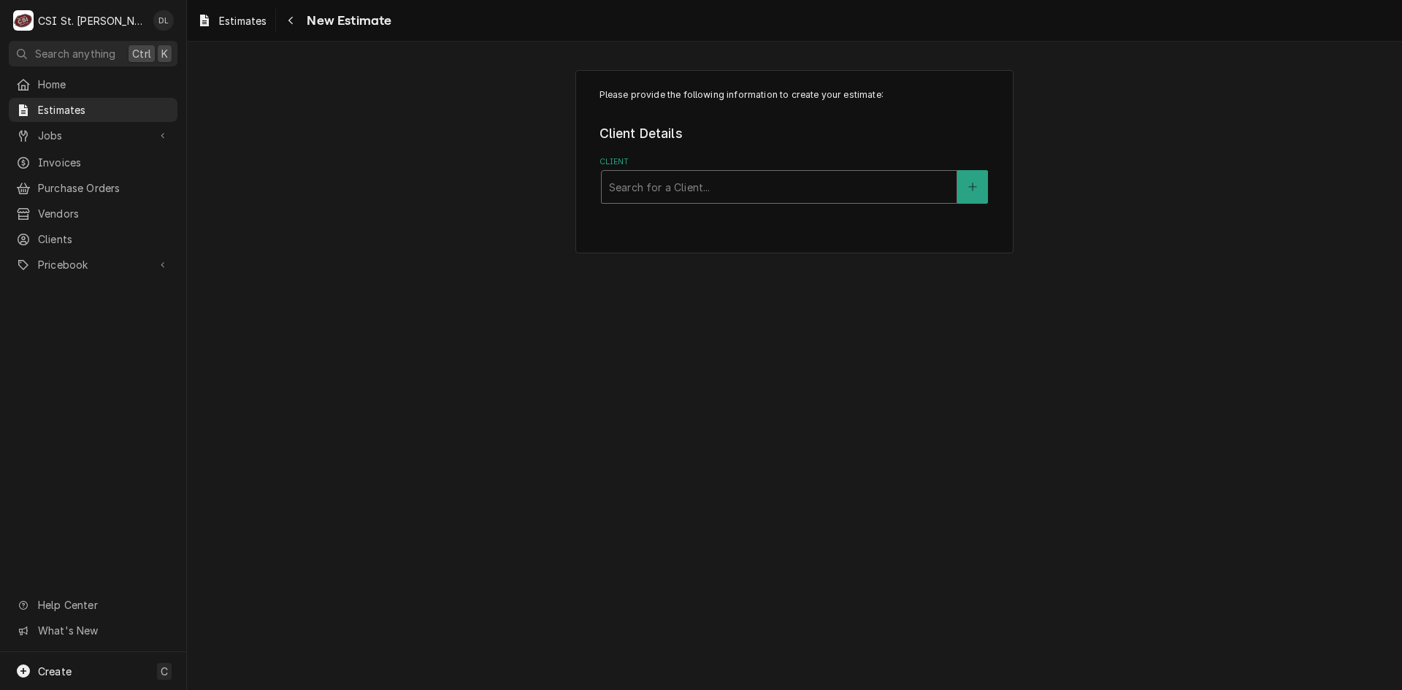
click at [740, 195] on div "Client" at bounding box center [779, 187] width 340 height 26
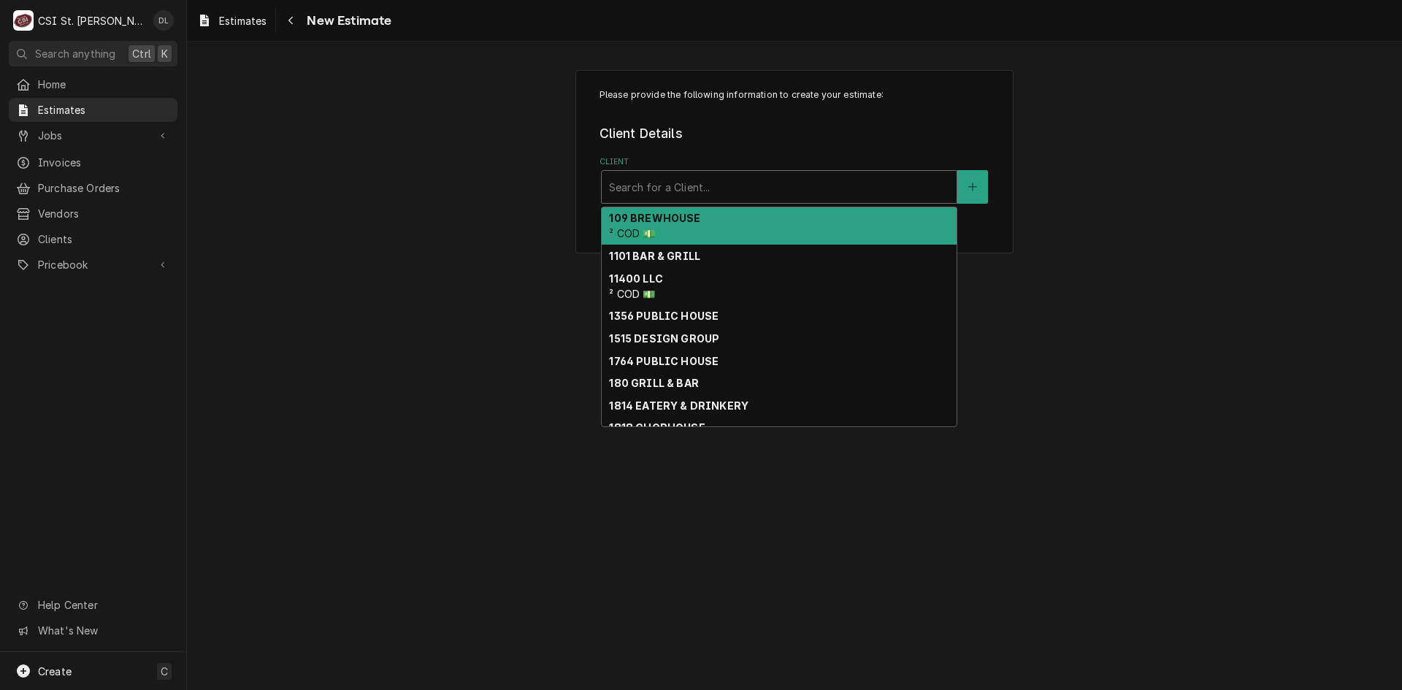
type input "a"
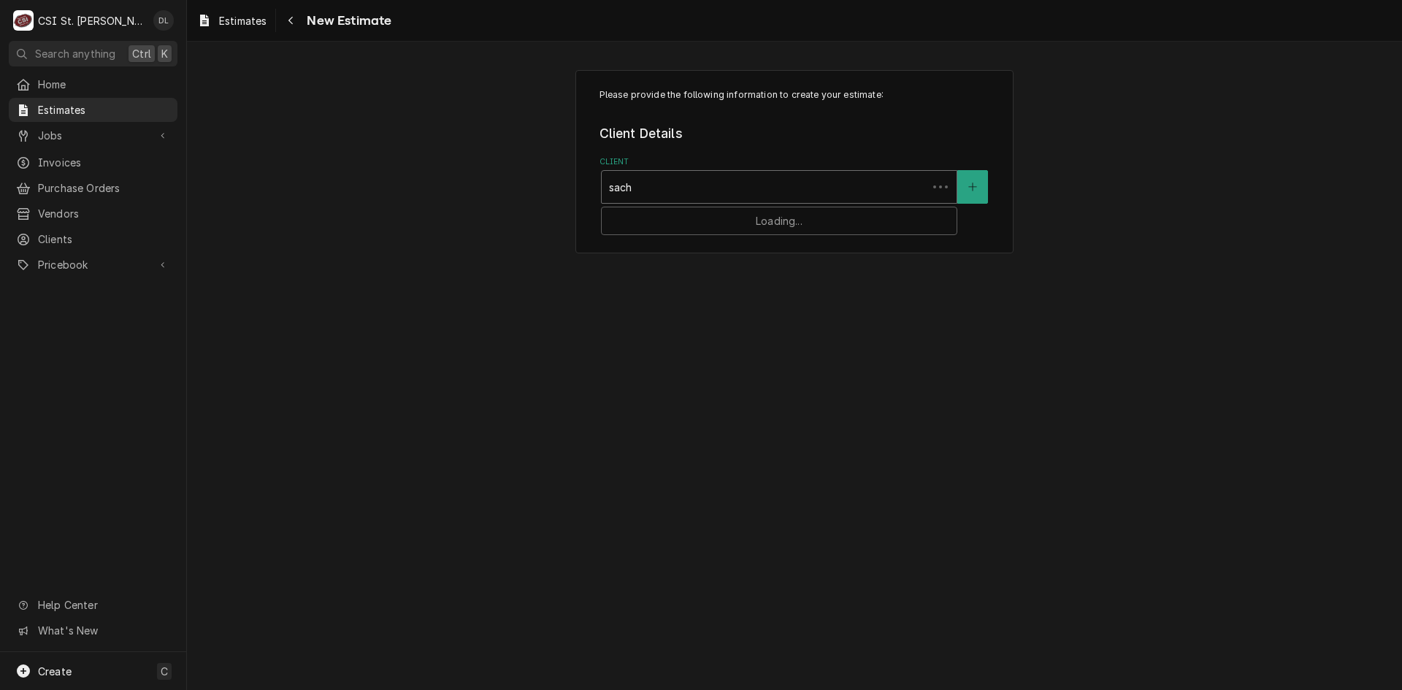
type input "sachs"
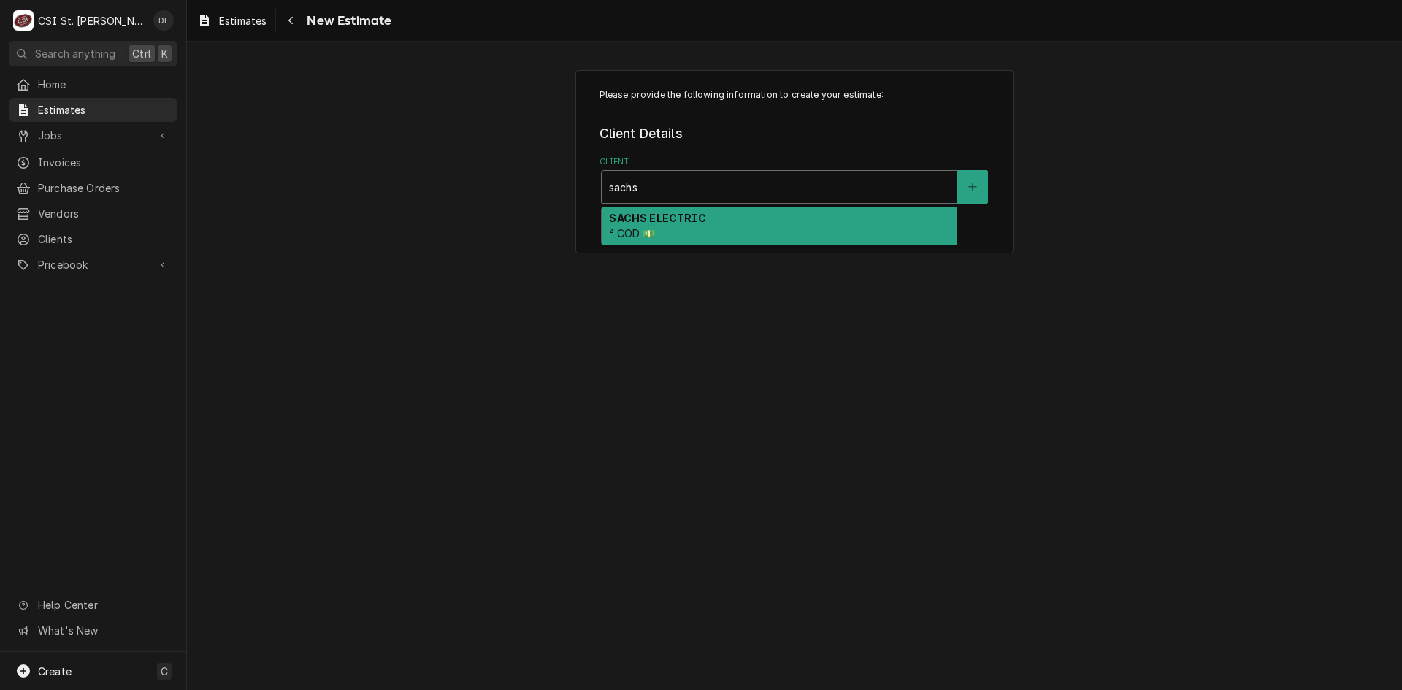
click at [635, 216] on strong "SACHS ELECTRIC" at bounding box center [657, 218] width 96 height 12
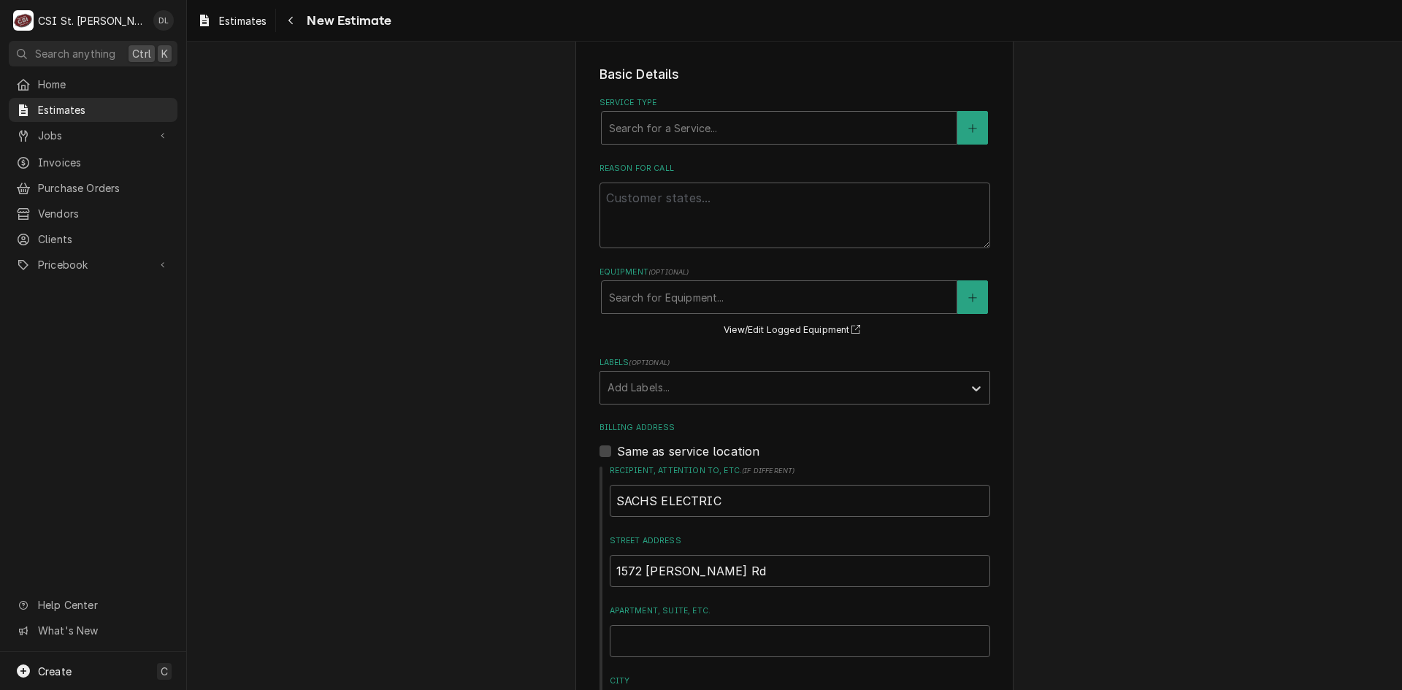
scroll to position [365, 0]
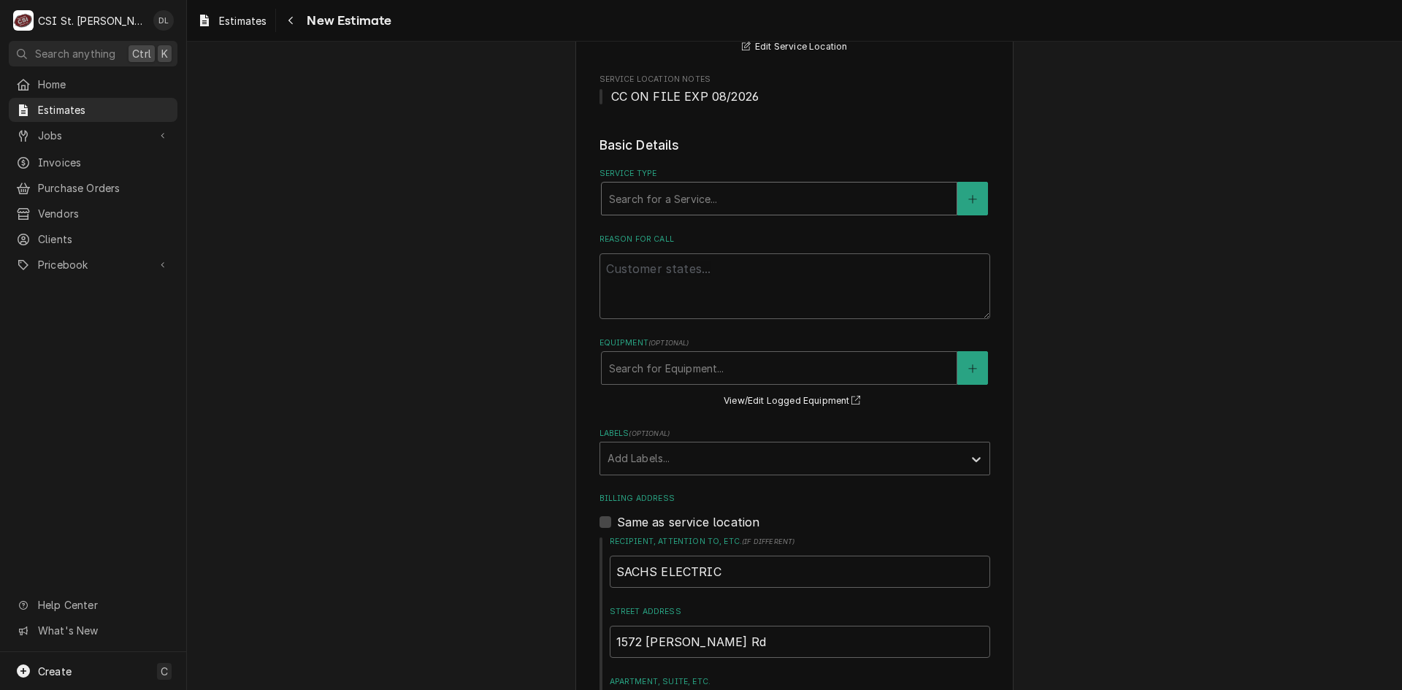
click at [707, 202] on div "Service Type" at bounding box center [779, 199] width 340 height 26
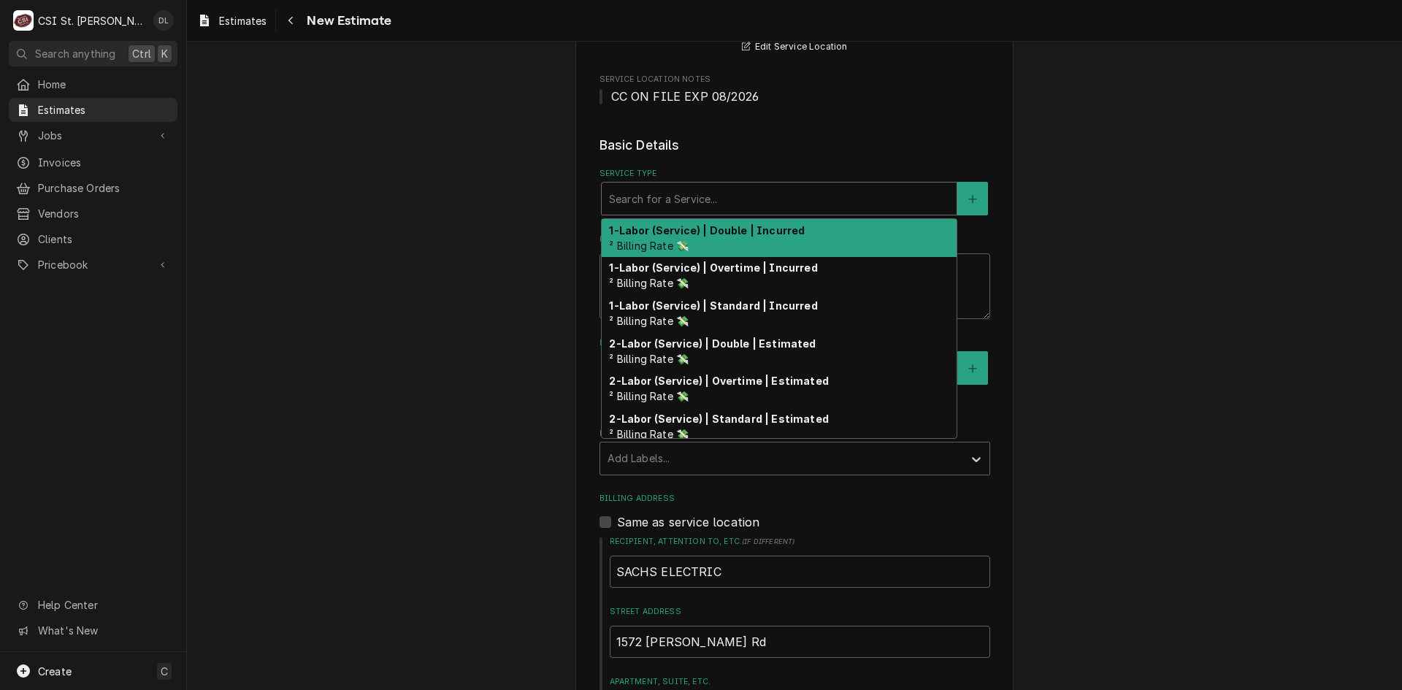
type textarea "x"
type input "i"
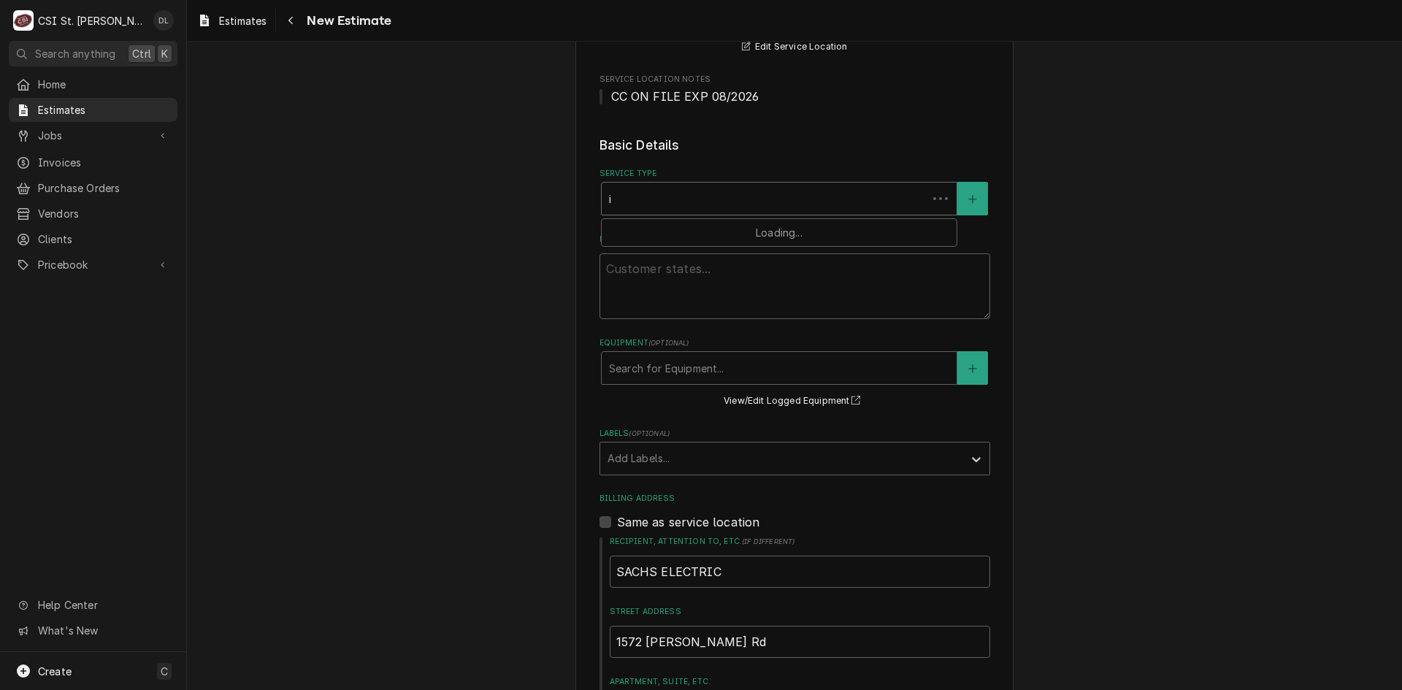
type textarea "x"
type input "in"
type textarea "x"
type input "ins"
type textarea "x"
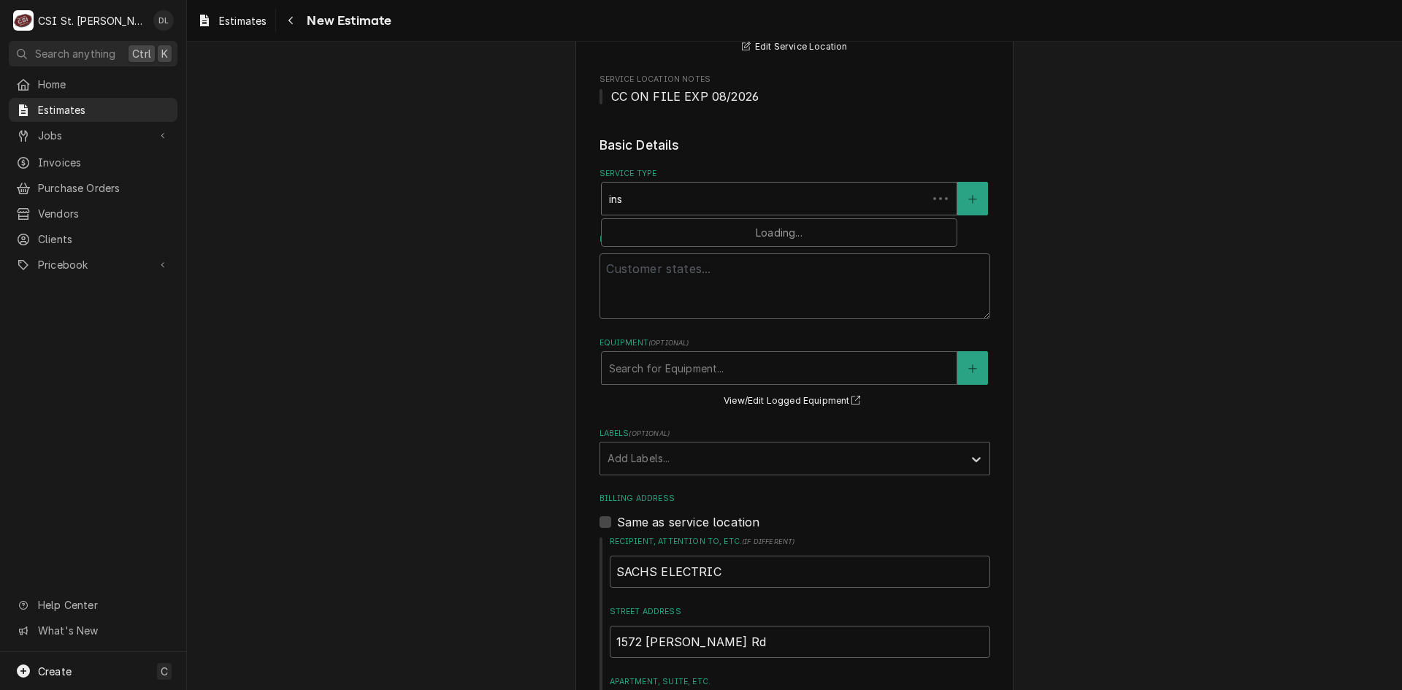
type input "inst"
type textarea "x"
type input "insta"
type textarea "x"
type input "instal"
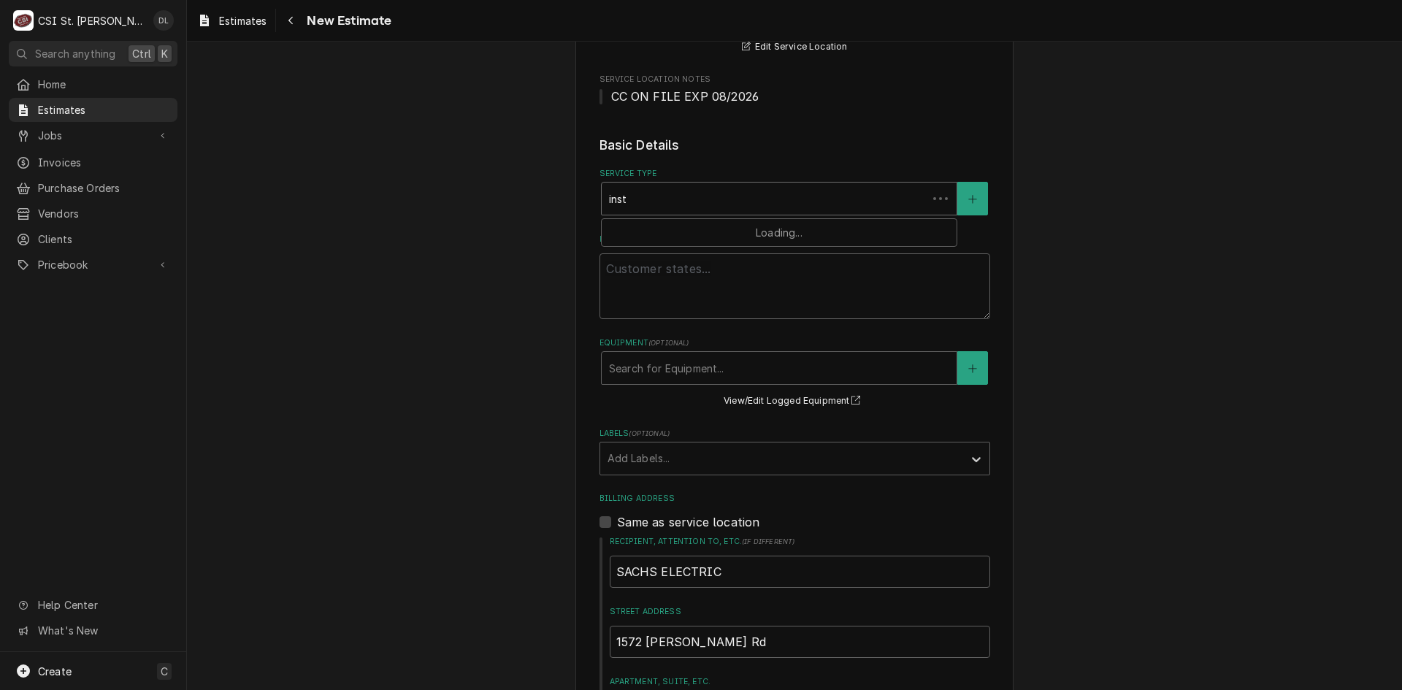
type textarea "x"
type input "install"
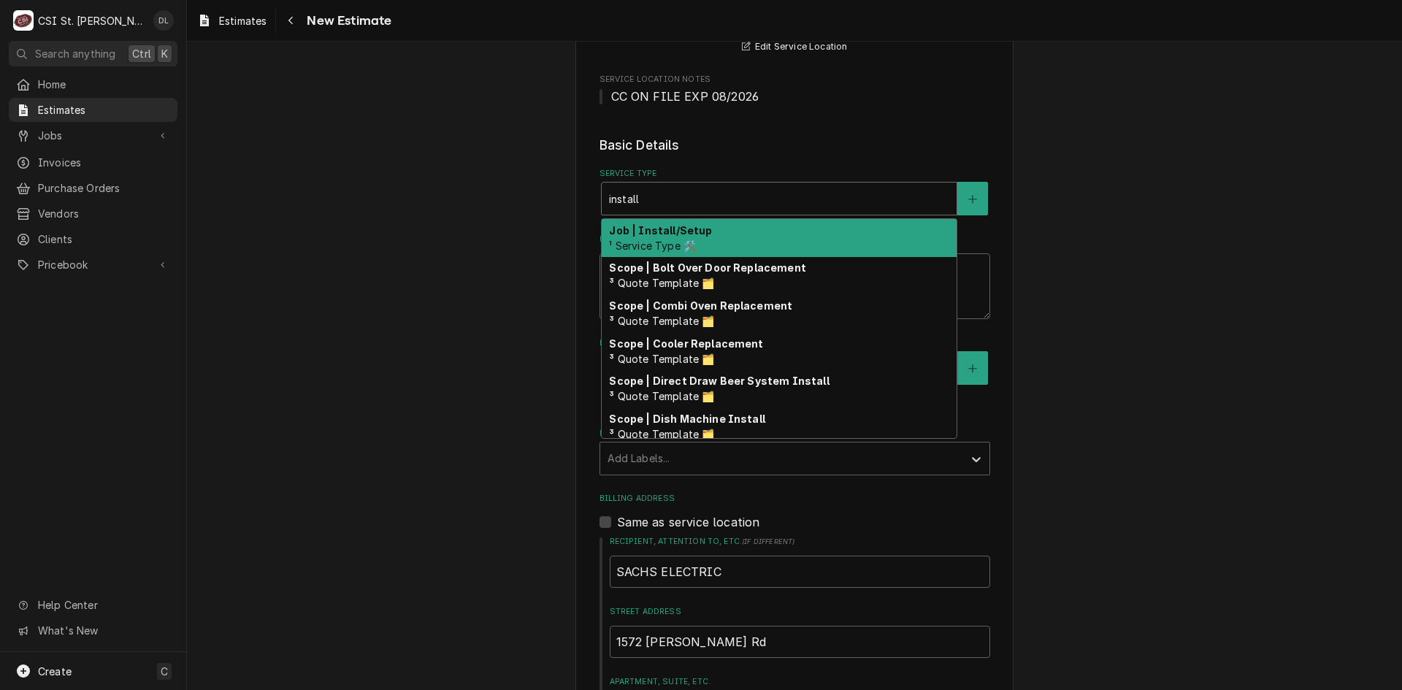
click at [679, 226] on strong "Job | Install/Setup" at bounding box center [660, 230] width 103 height 12
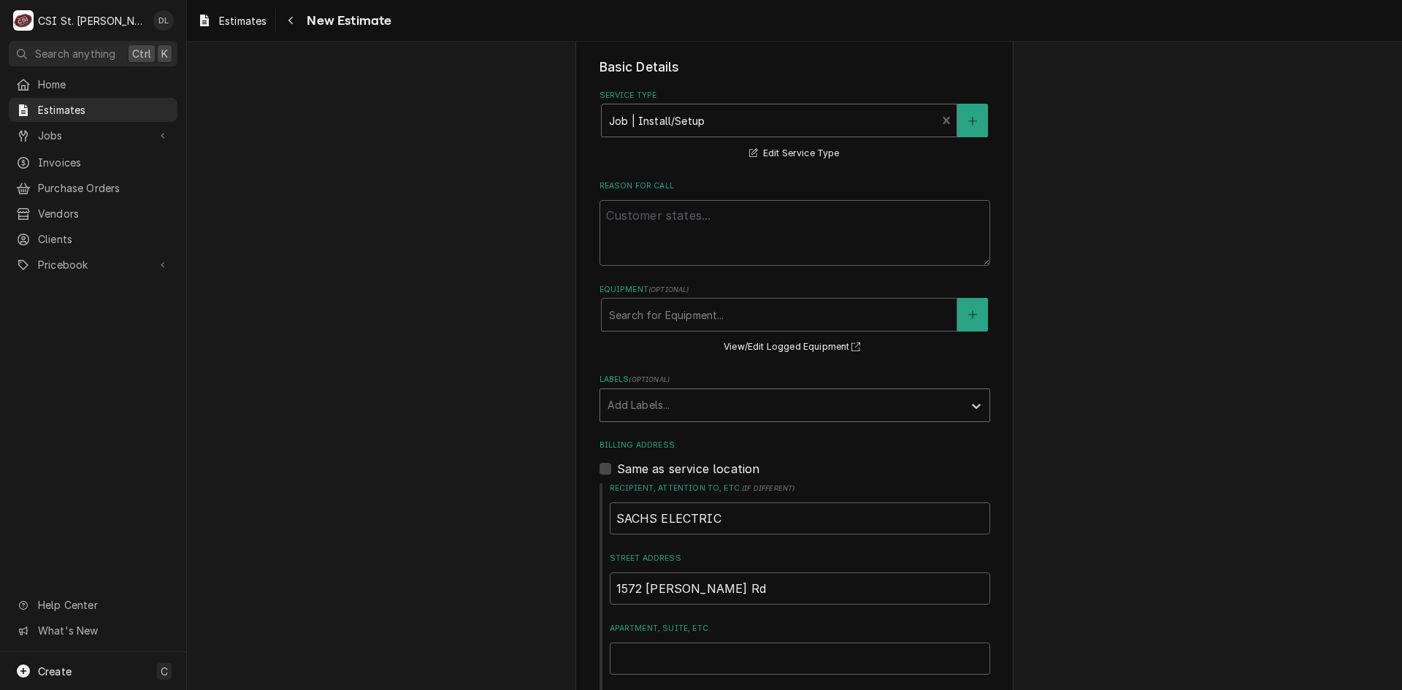
scroll to position [584, 0]
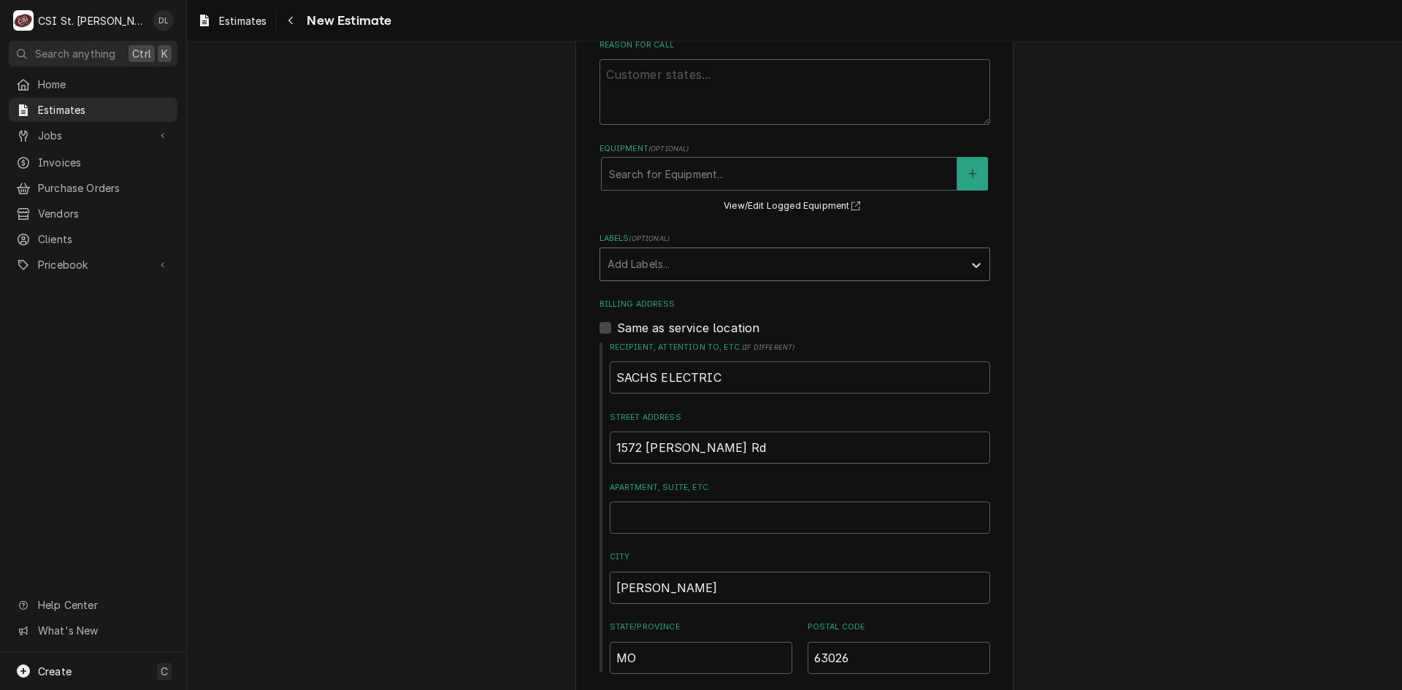
click at [942, 248] on div "Add Labels..." at bounding box center [781, 264] width 363 height 32
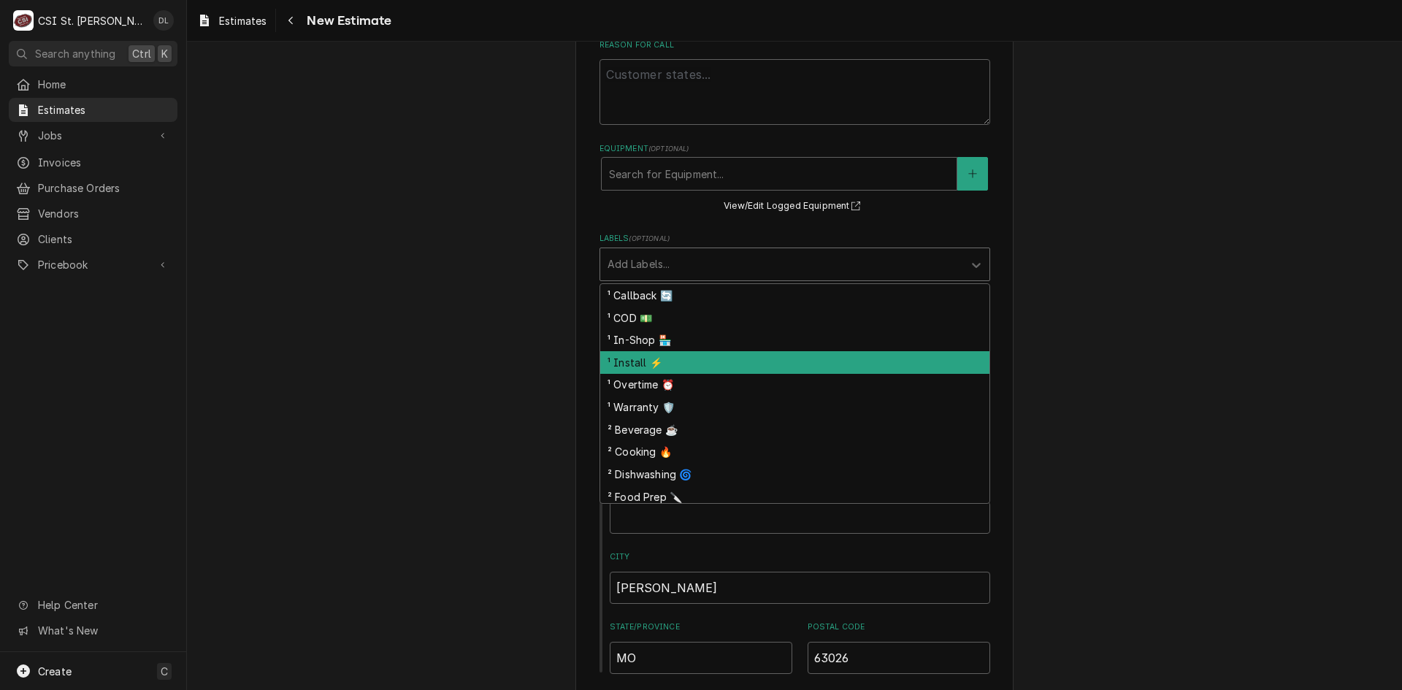
click at [640, 360] on div "¹ Install ⚡️" at bounding box center [794, 362] width 389 height 23
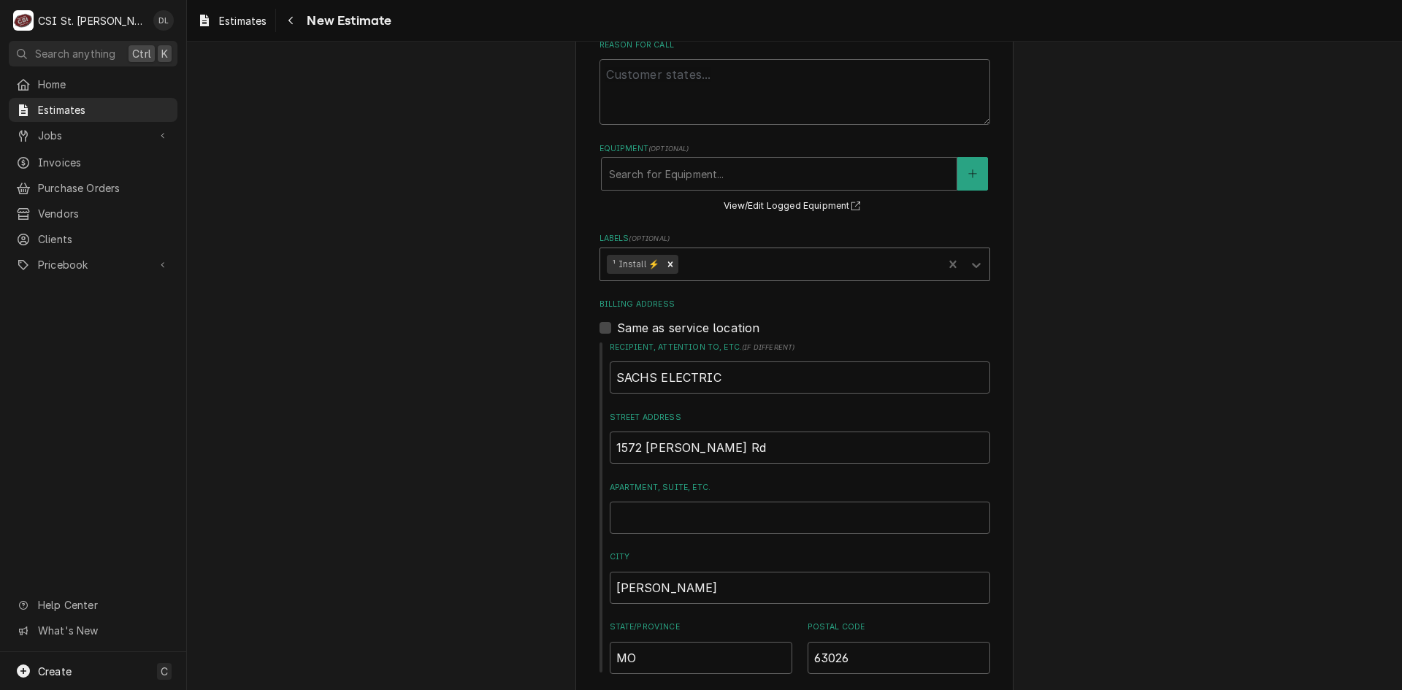
click at [717, 267] on div "Labels" at bounding box center [808, 264] width 255 height 26
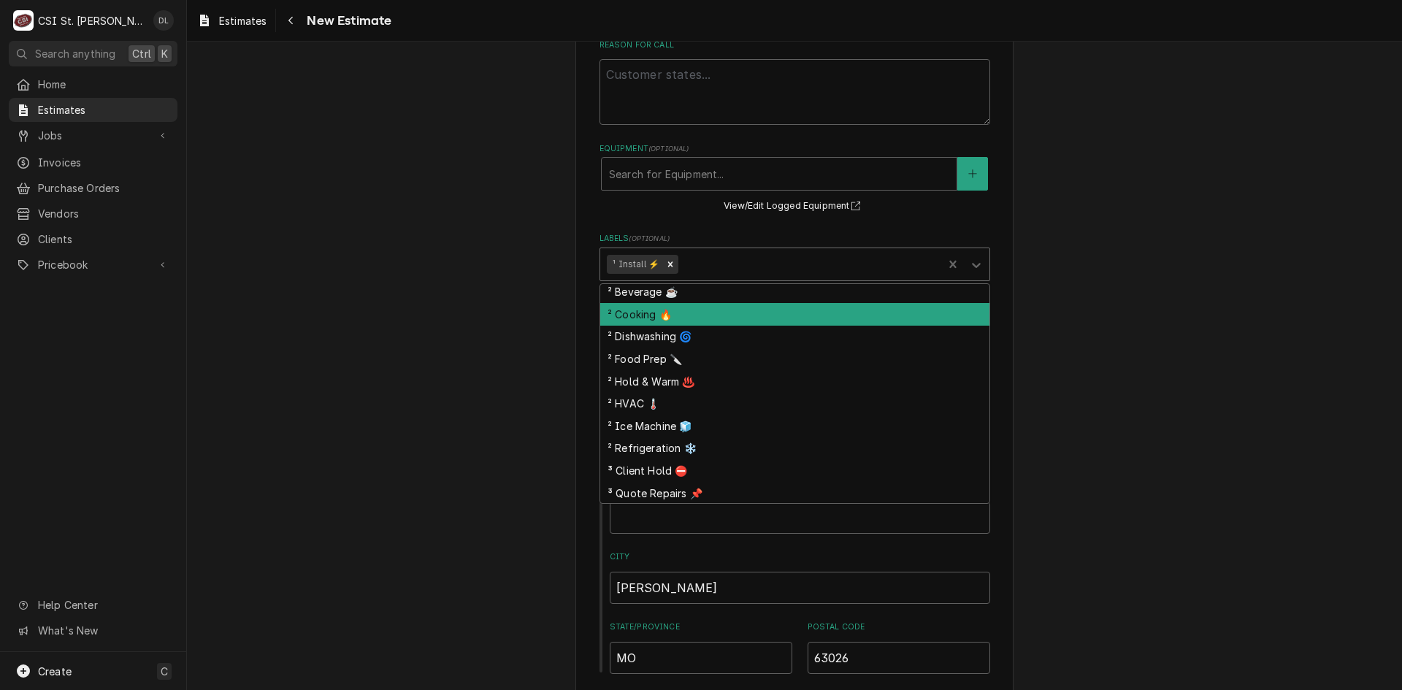
scroll to position [116, 0]
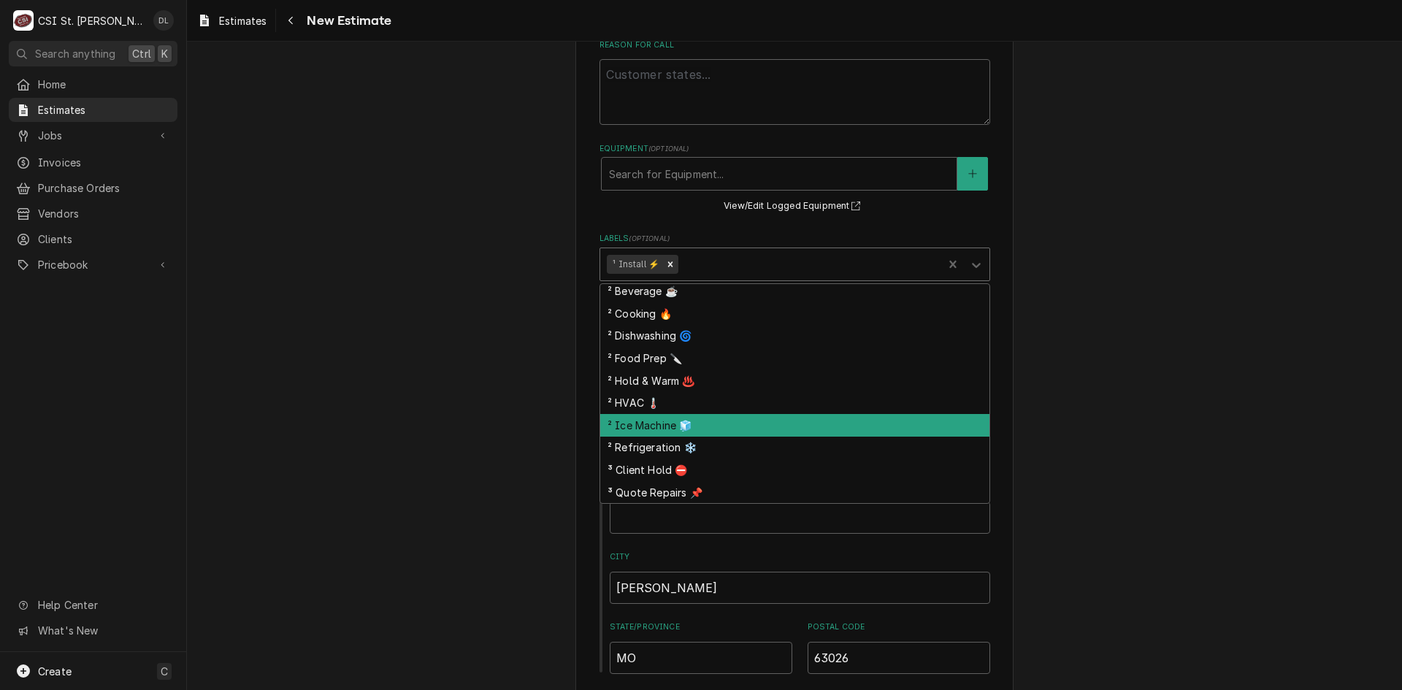
click at [665, 435] on div "² Ice Machine 🧊" at bounding box center [794, 425] width 389 height 23
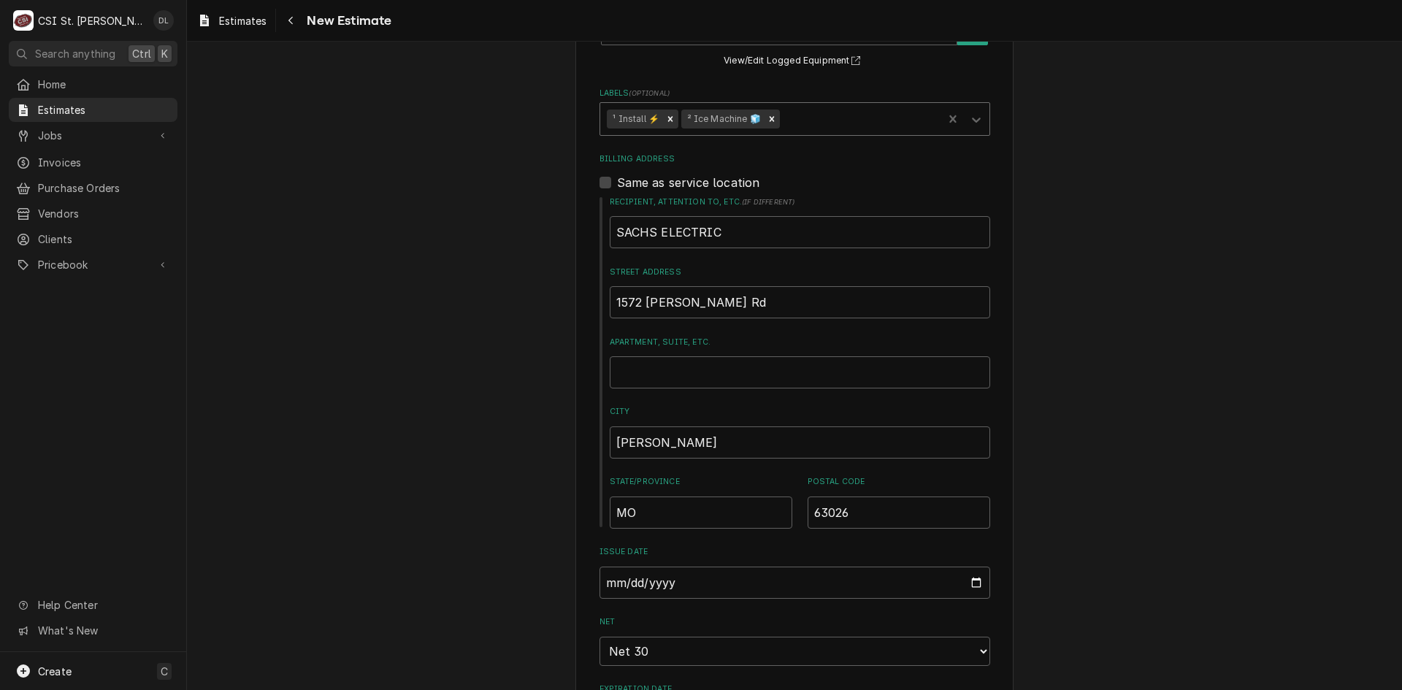
type textarea "x"
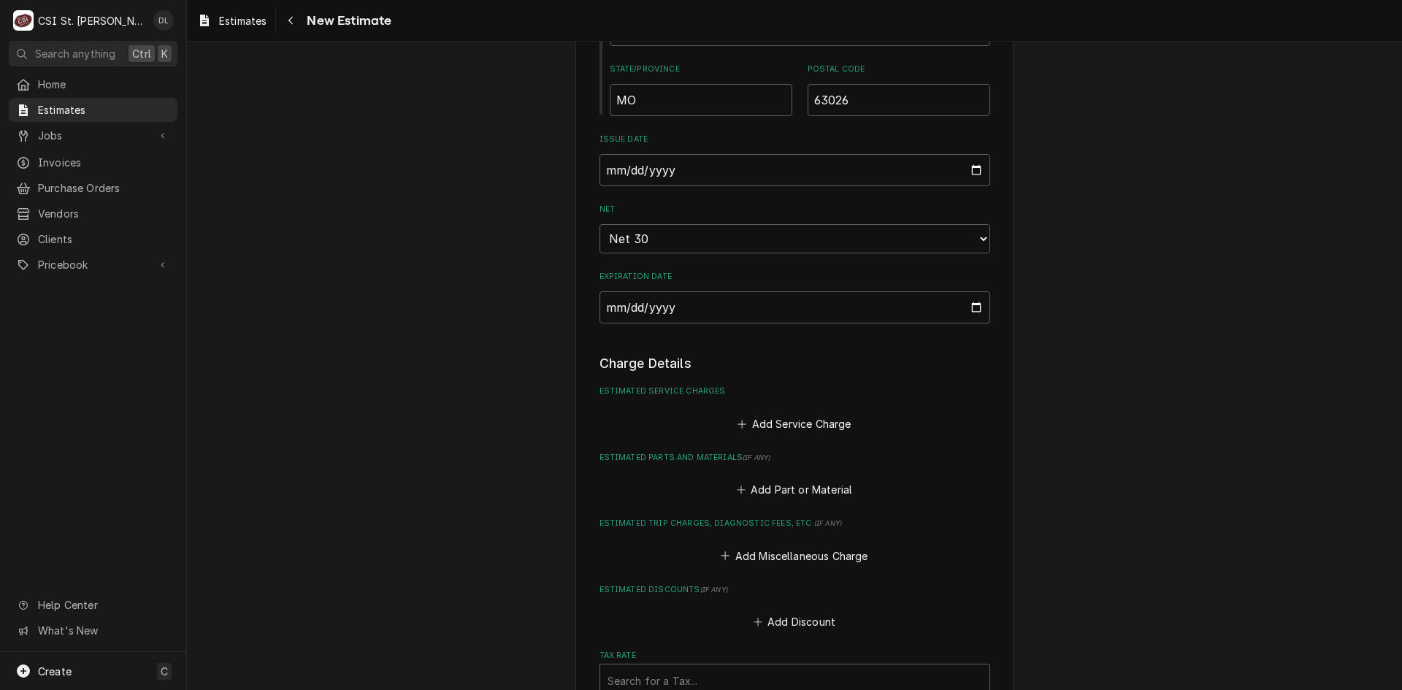
scroll to position [1169, 0]
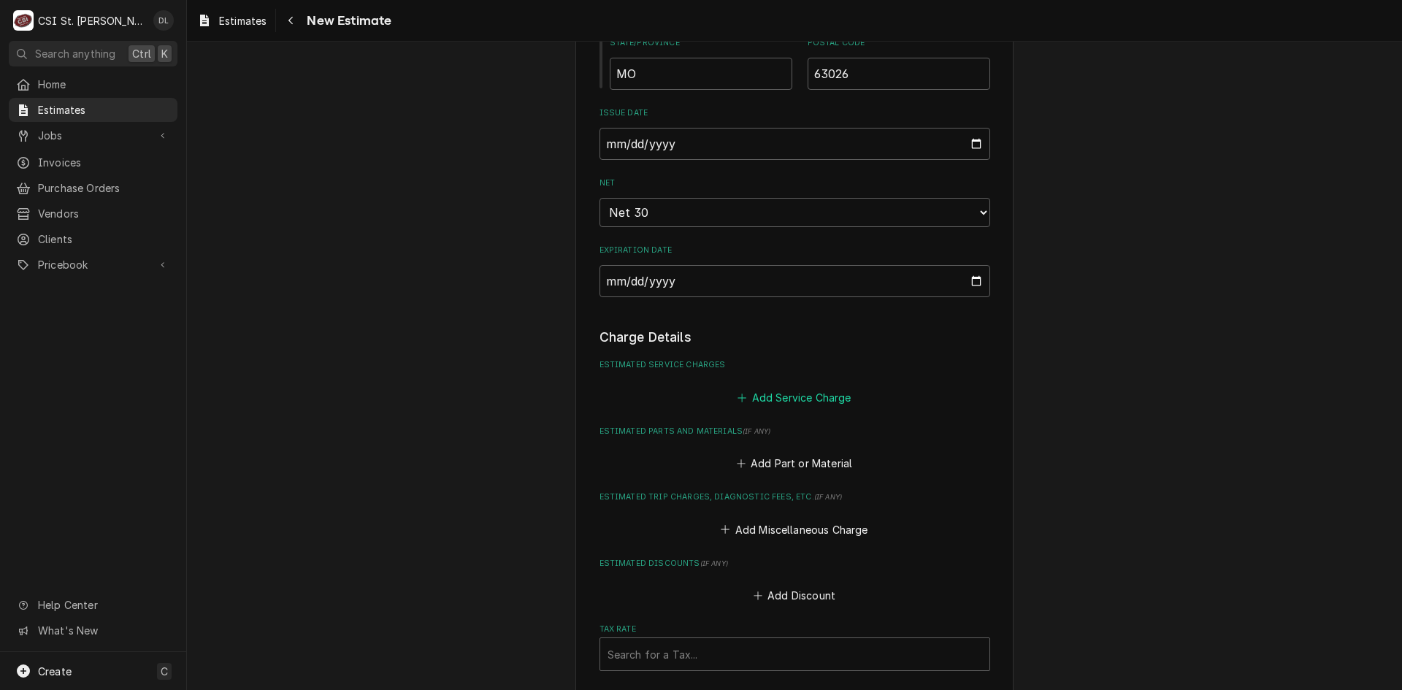
click at [738, 400] on icon "Estimated Service Charges" at bounding box center [742, 398] width 9 height 10
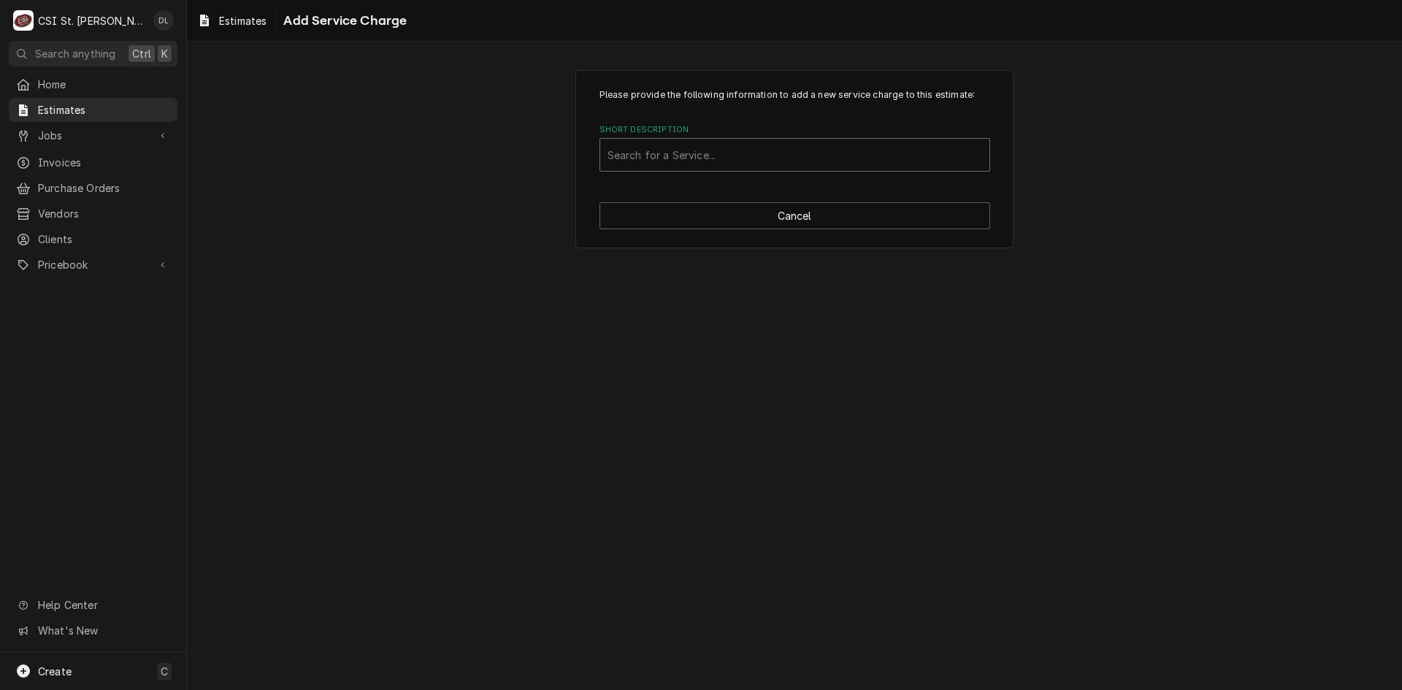
click at [667, 163] on div "Short Description" at bounding box center [795, 155] width 375 height 26
type input "scope ice"
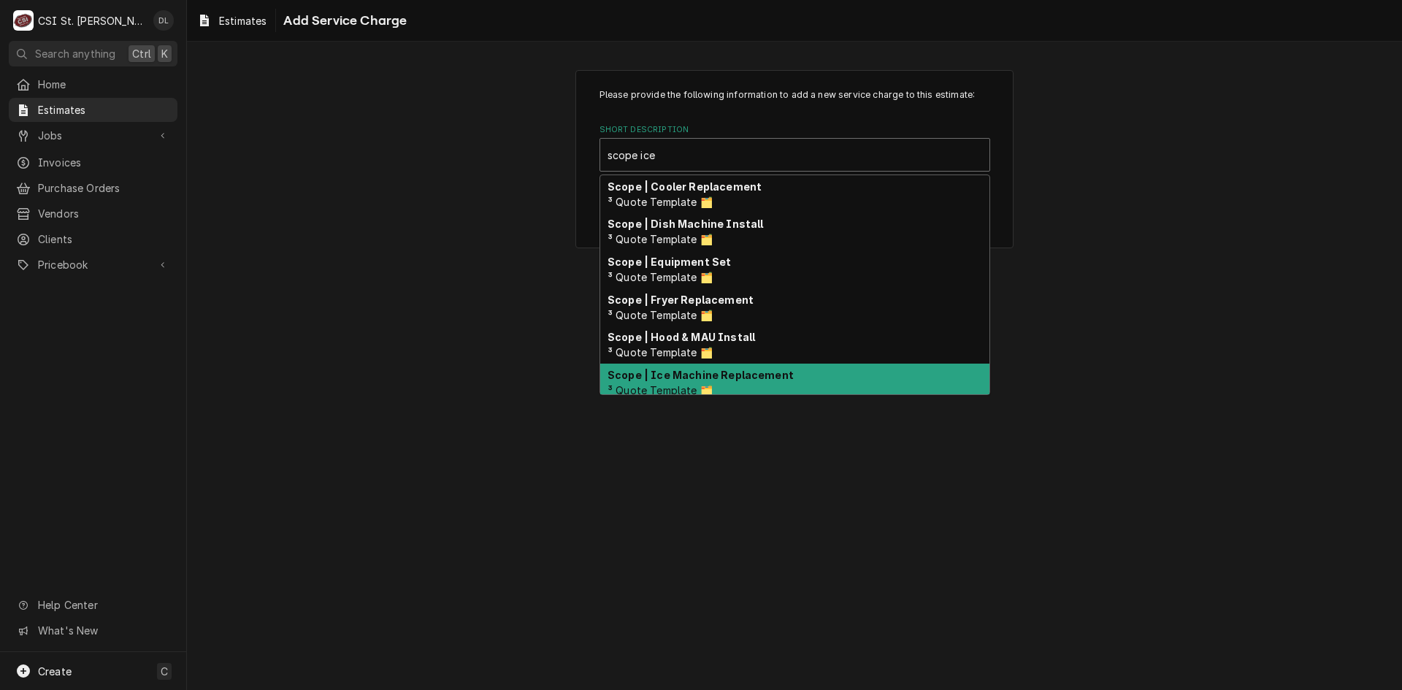
click at [709, 380] on strong "Scope | Ice Machine Replacement" at bounding box center [701, 375] width 186 height 12
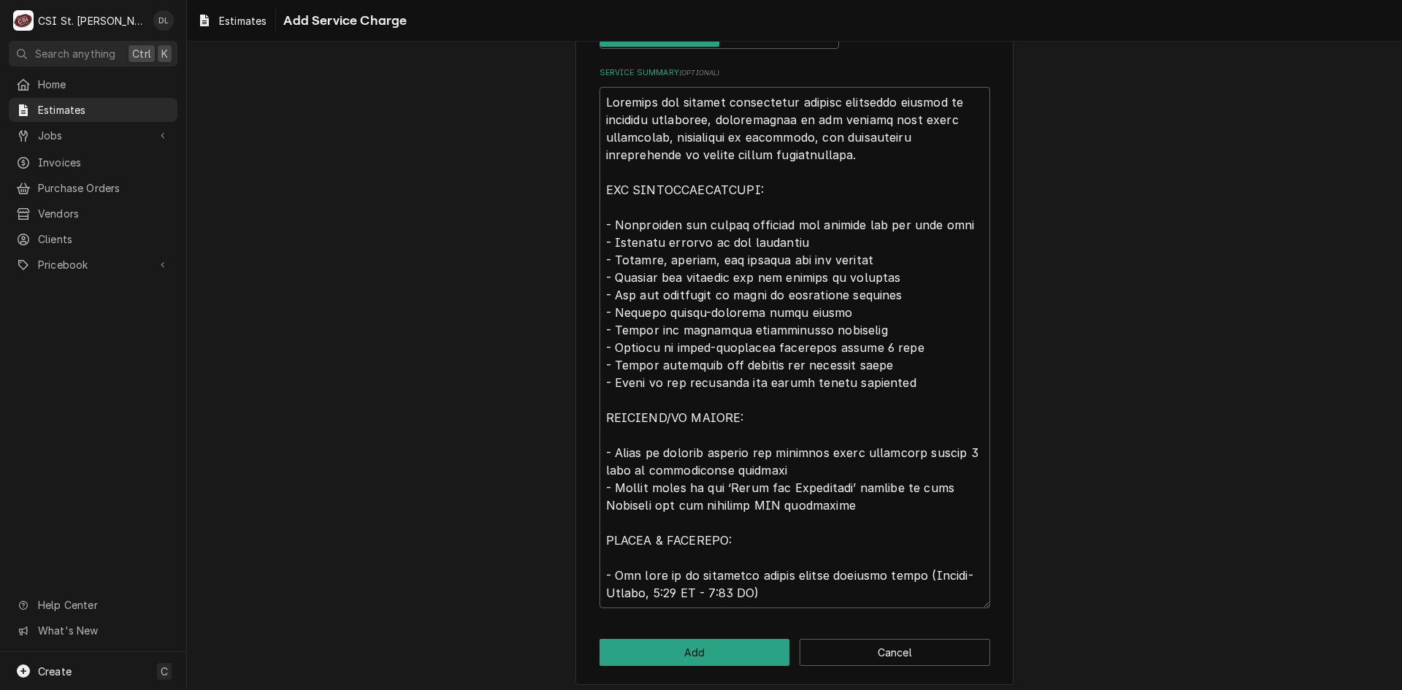
scroll to position [520, 0]
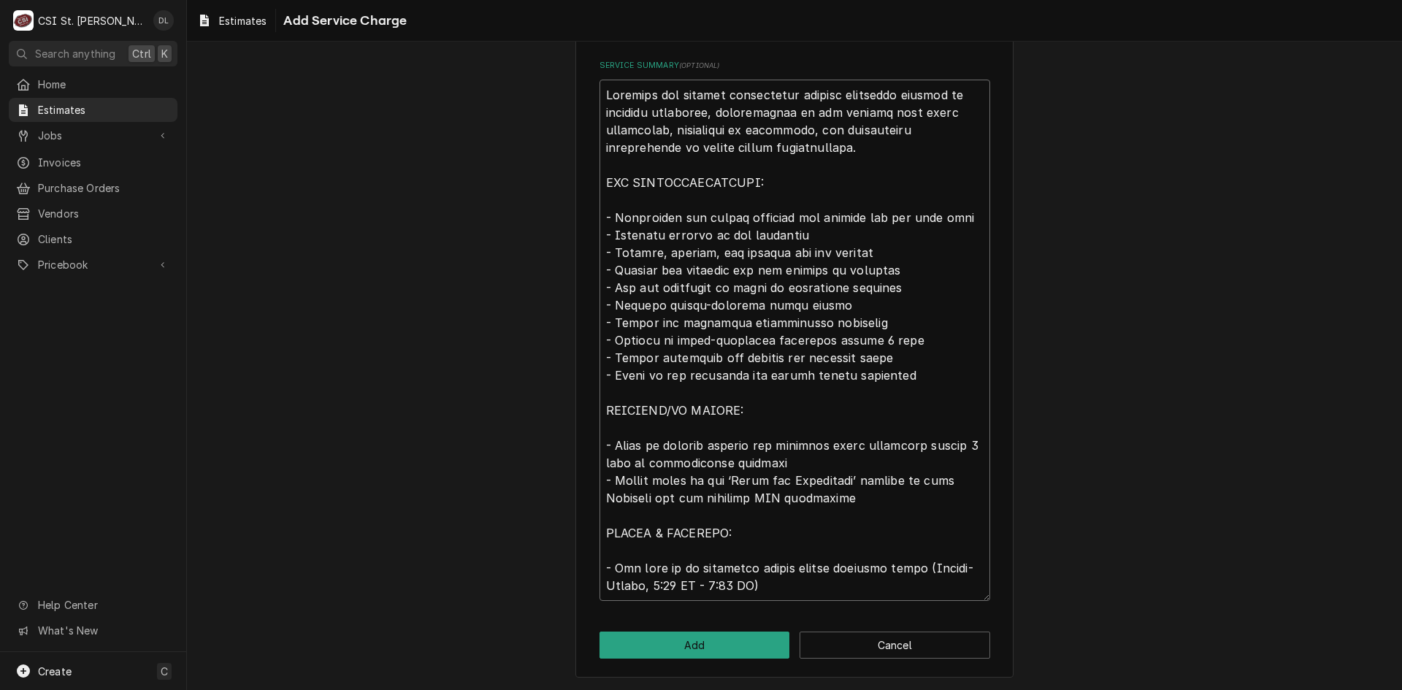
drag, startPoint x: 841, startPoint y: 584, endPoint x: 589, endPoint y: 91, distance: 553.4
click at [589, 91] on div "Please provide the following information to add a new service charge to this es…" at bounding box center [795, 114] width 438 height 1128
click at [69, 257] on span "Pricebook" at bounding box center [93, 264] width 110 height 15
type textarea "x"
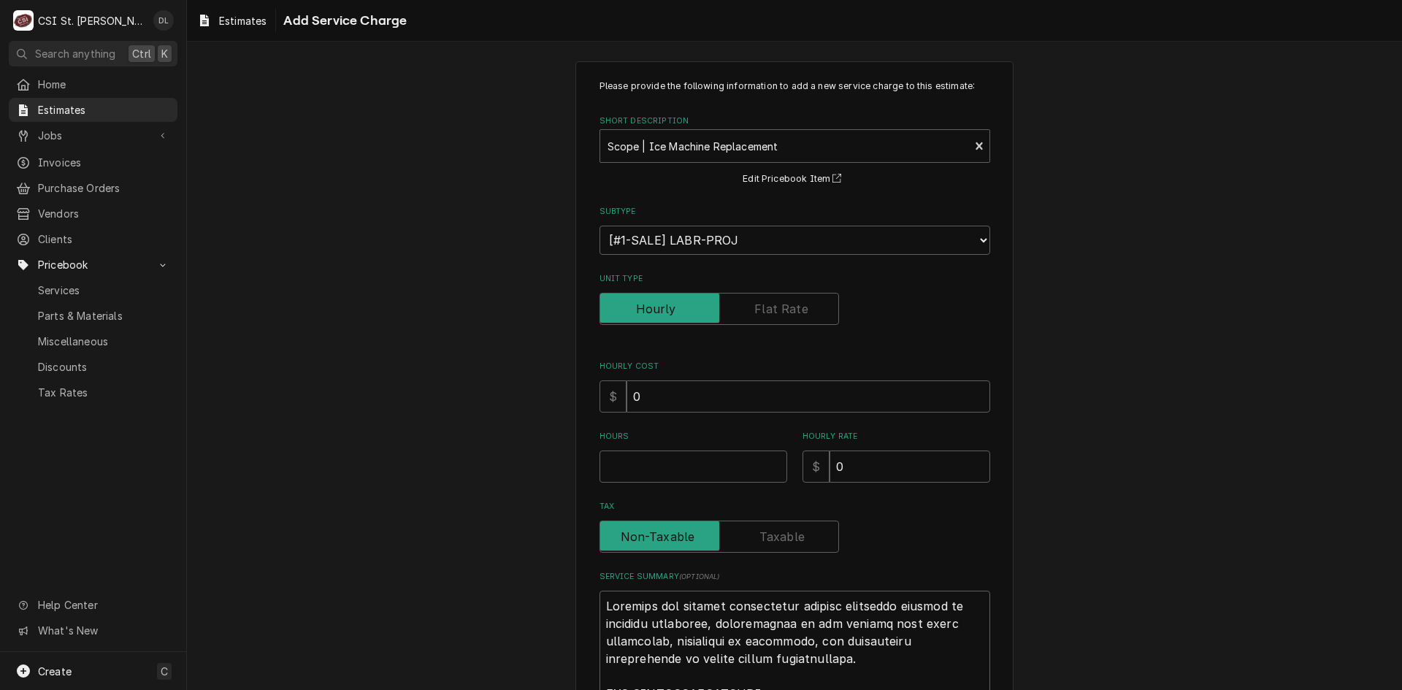
scroll to position [0, 0]
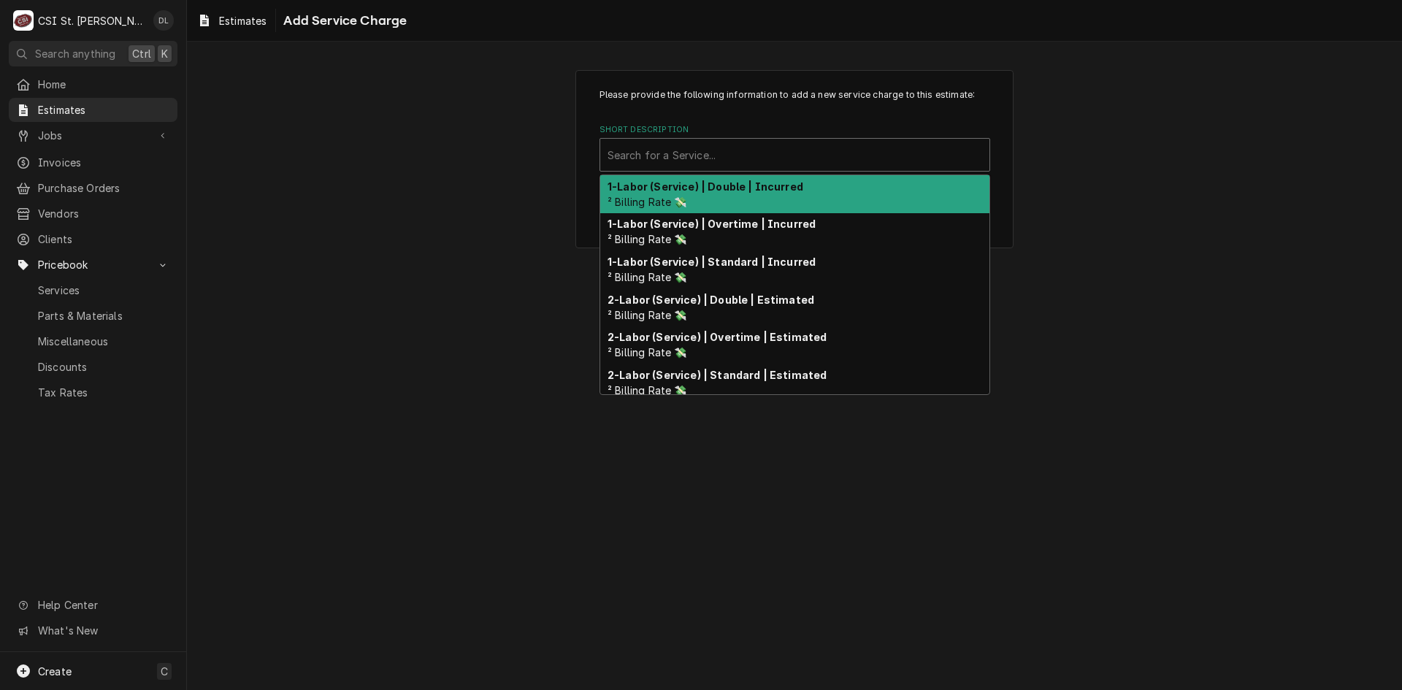
click at [874, 150] on div "Short Description" at bounding box center [795, 155] width 375 height 26
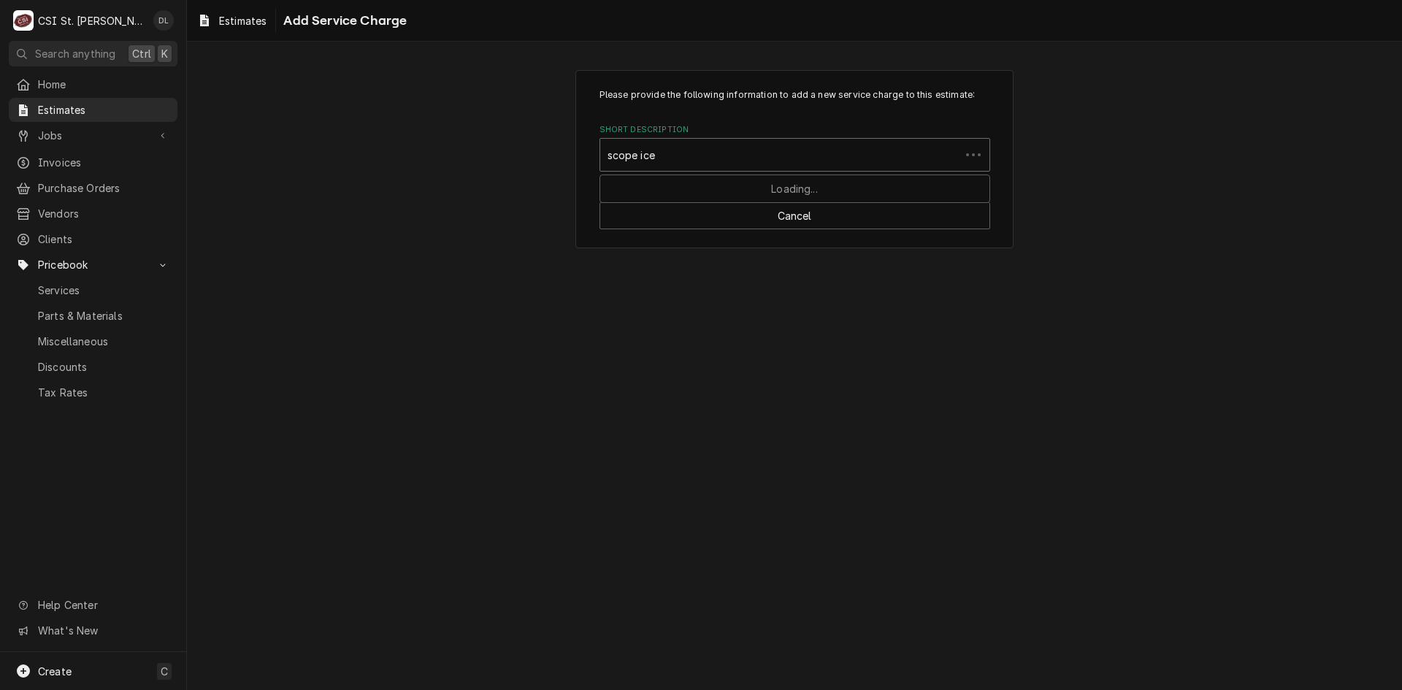
type input "scope ice"
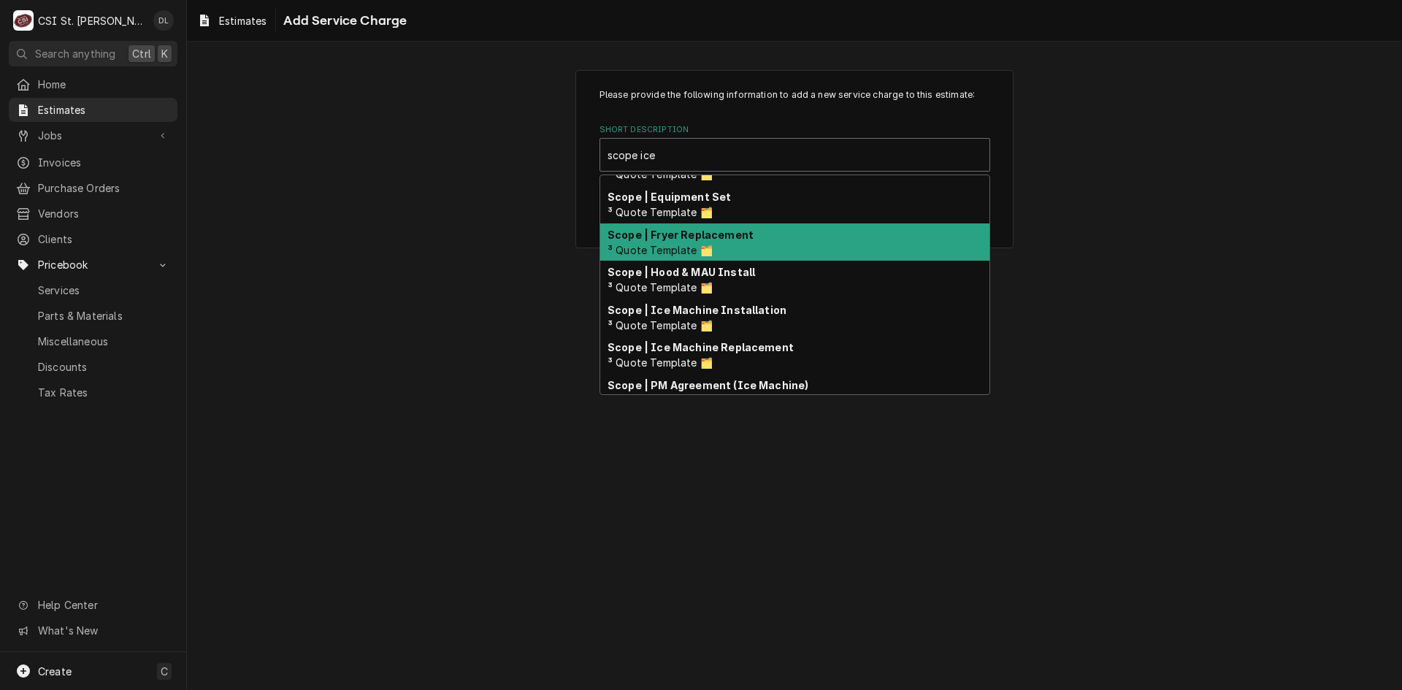
scroll to position [146, 0]
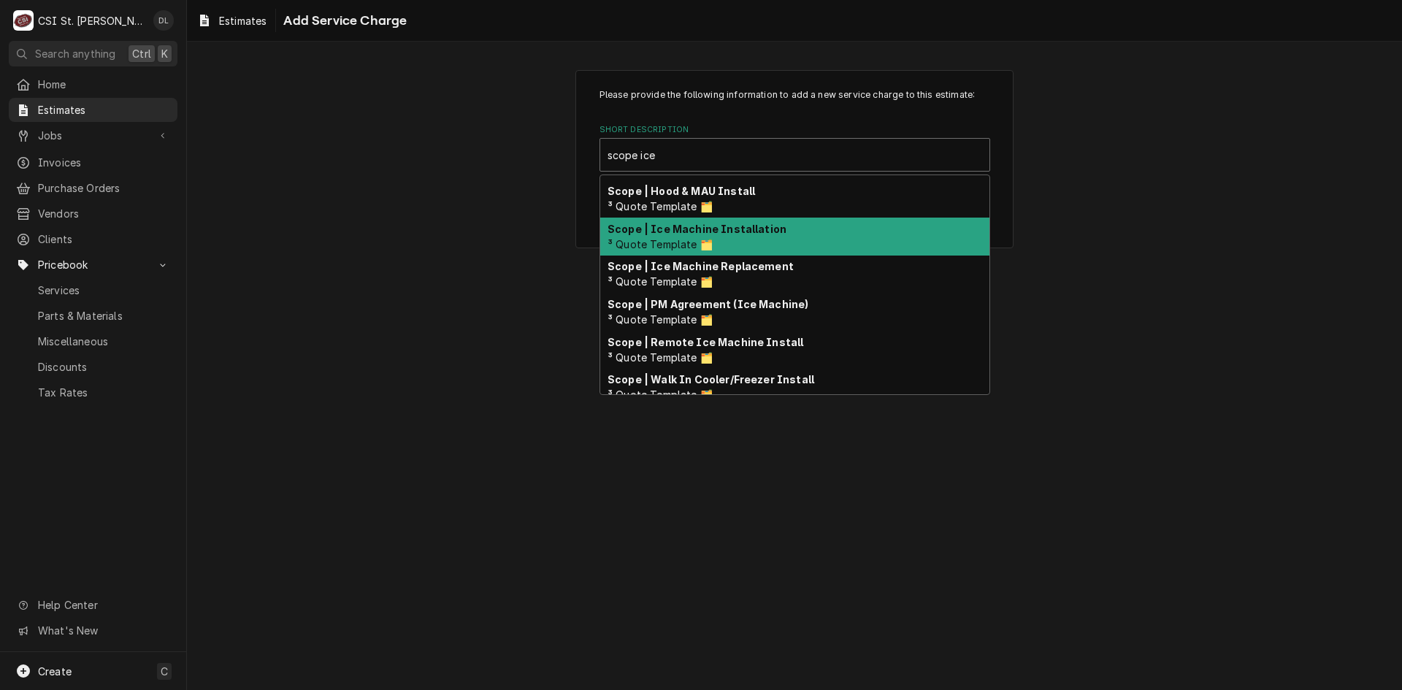
click at [727, 234] on strong "Scope | Ice Machine Installation" at bounding box center [697, 229] width 179 height 12
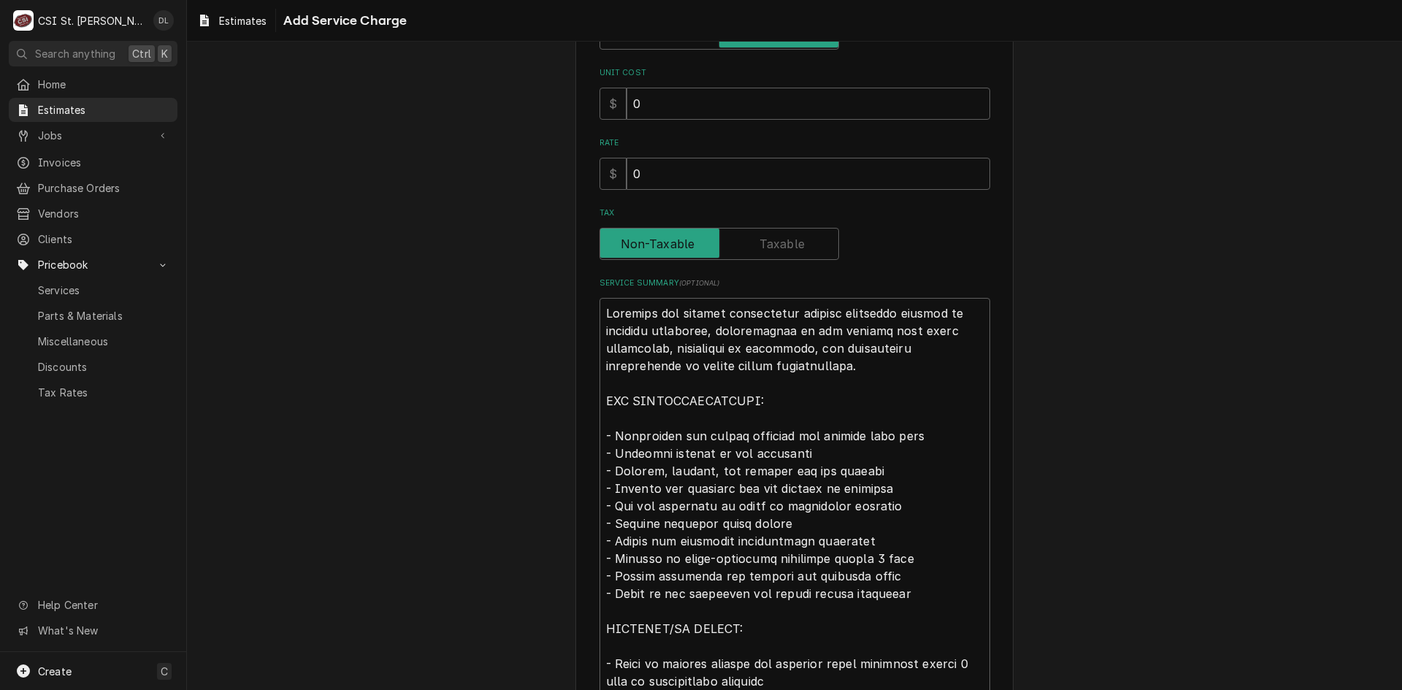
scroll to position [292, 0]
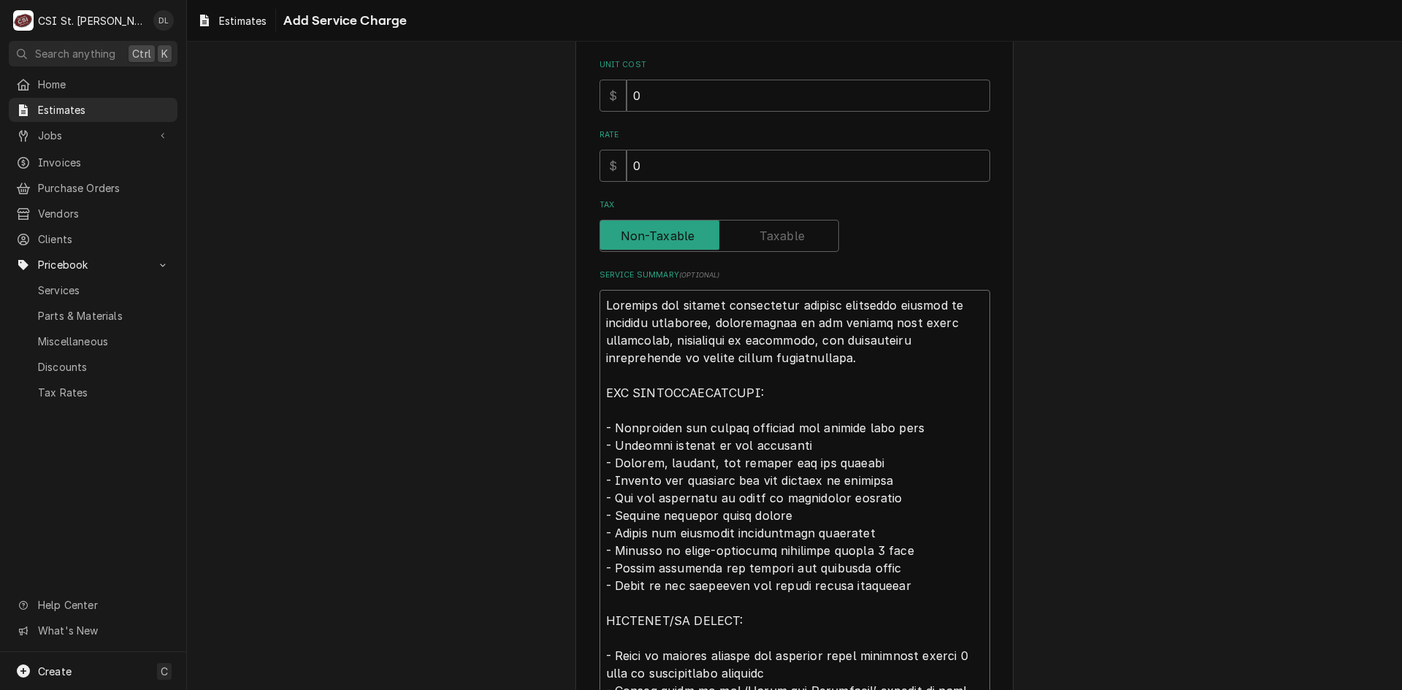
click at [711, 321] on textarea "Service Summary ( optional )" at bounding box center [795, 551] width 391 height 522
type textarea "x"
type textarea "Complete ice machine replacement service including removal of existing equipmen…"
type textarea "x"
type textarea "Complete ice machine replacement service including removal of existing equipmen…"
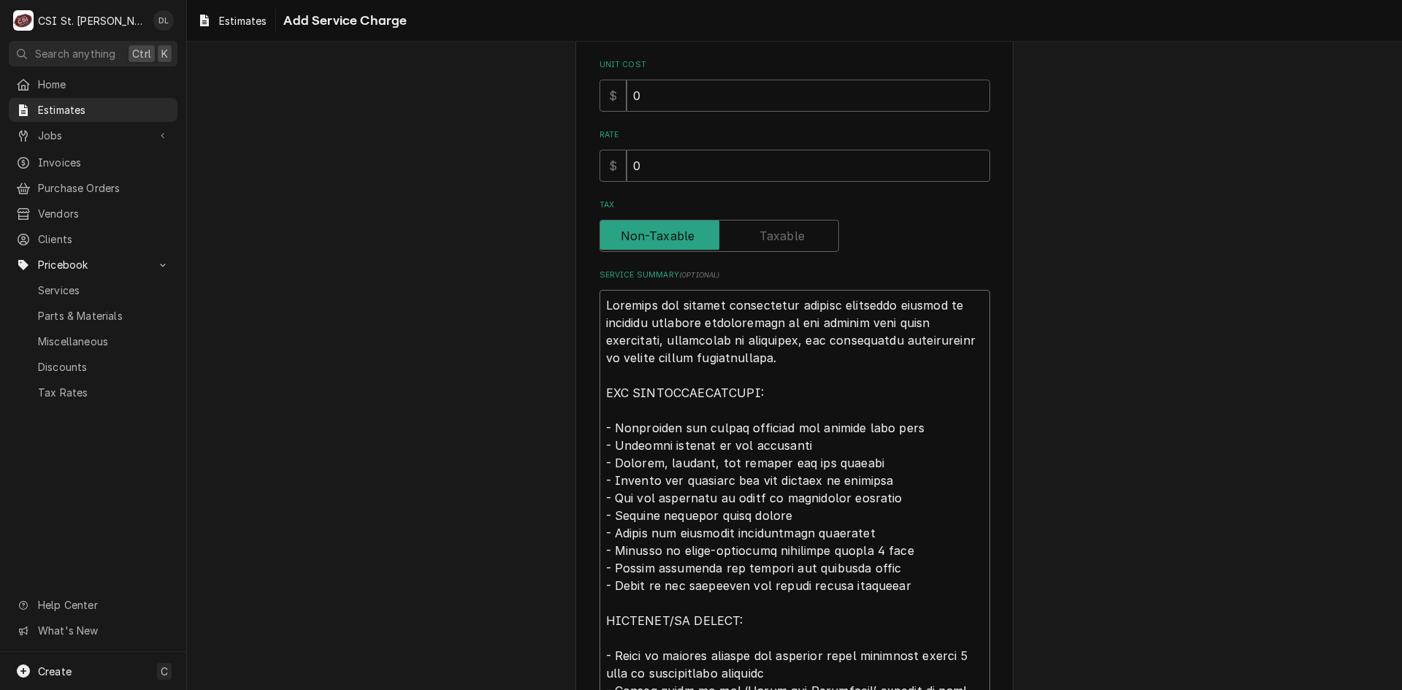
type textarea "x"
type textarea "Complete ice machine replacement service including removal of existing equipme …"
type textarea "x"
type textarea "Complete ice machine replacement service including removal of existing equipm i…"
type textarea "x"
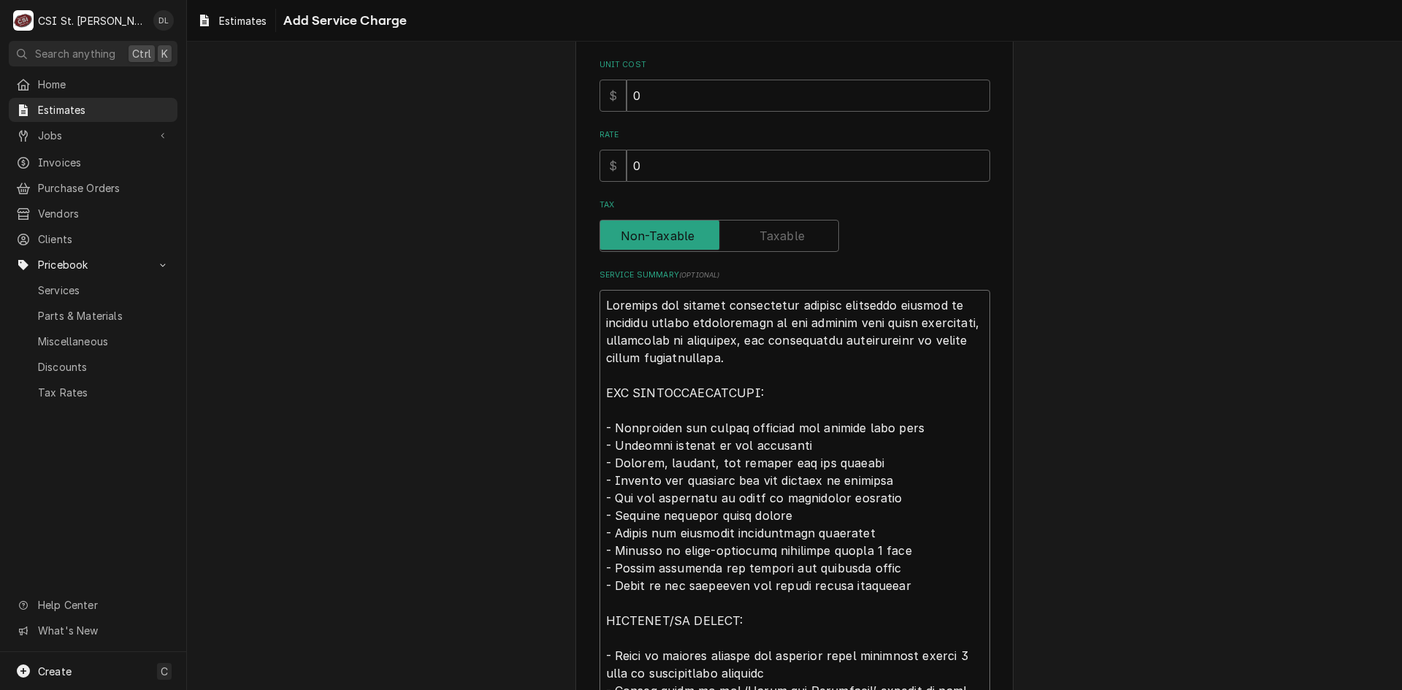
type textarea "Complete ice machine replacement service including removal of existing equip in…"
type textarea "x"
type textarea "Complete ice machine replacement service including removal of existing equi ins…"
type textarea "x"
type textarea "Complete ice machine replacement service including removal of existing equ inst…"
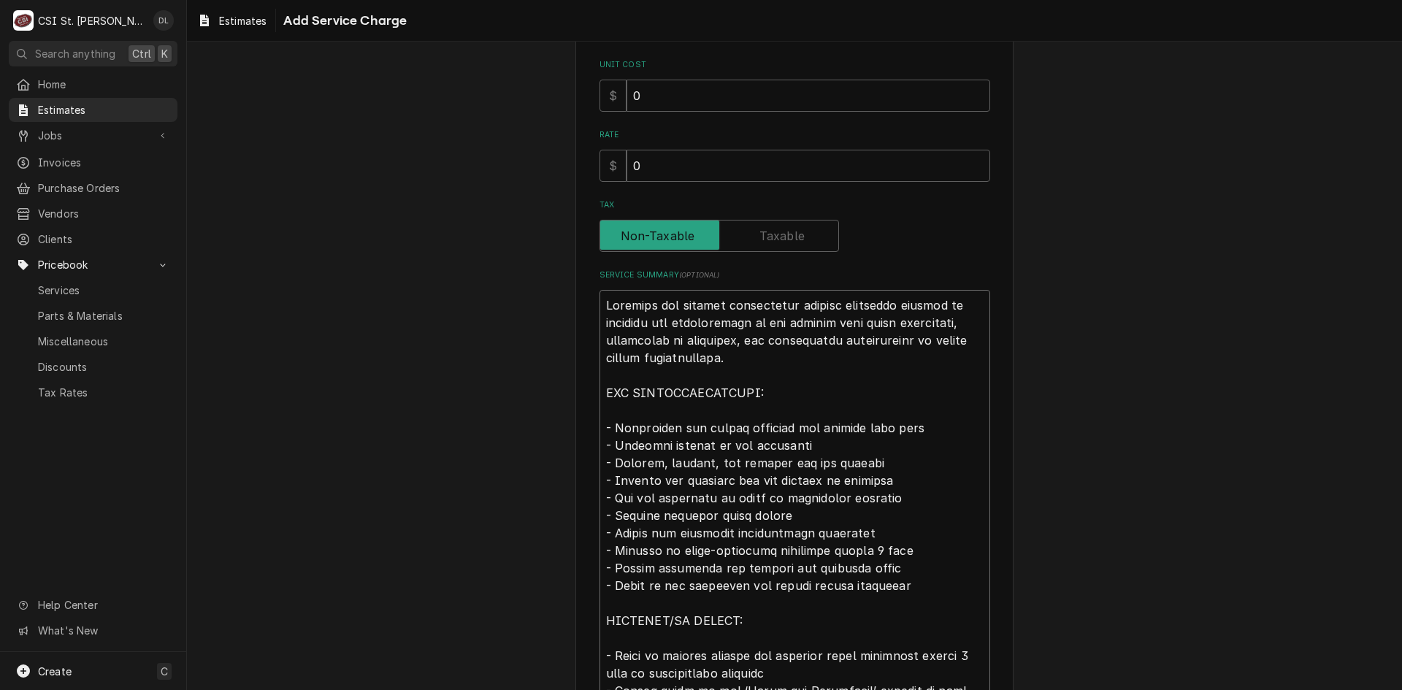
type textarea "x"
type textarea "Complete ice machine replacement service including removal of existing eq insta…"
type textarea "x"
type textarea "Complete ice machine replacement service including removal of existing e instal…"
type textarea "x"
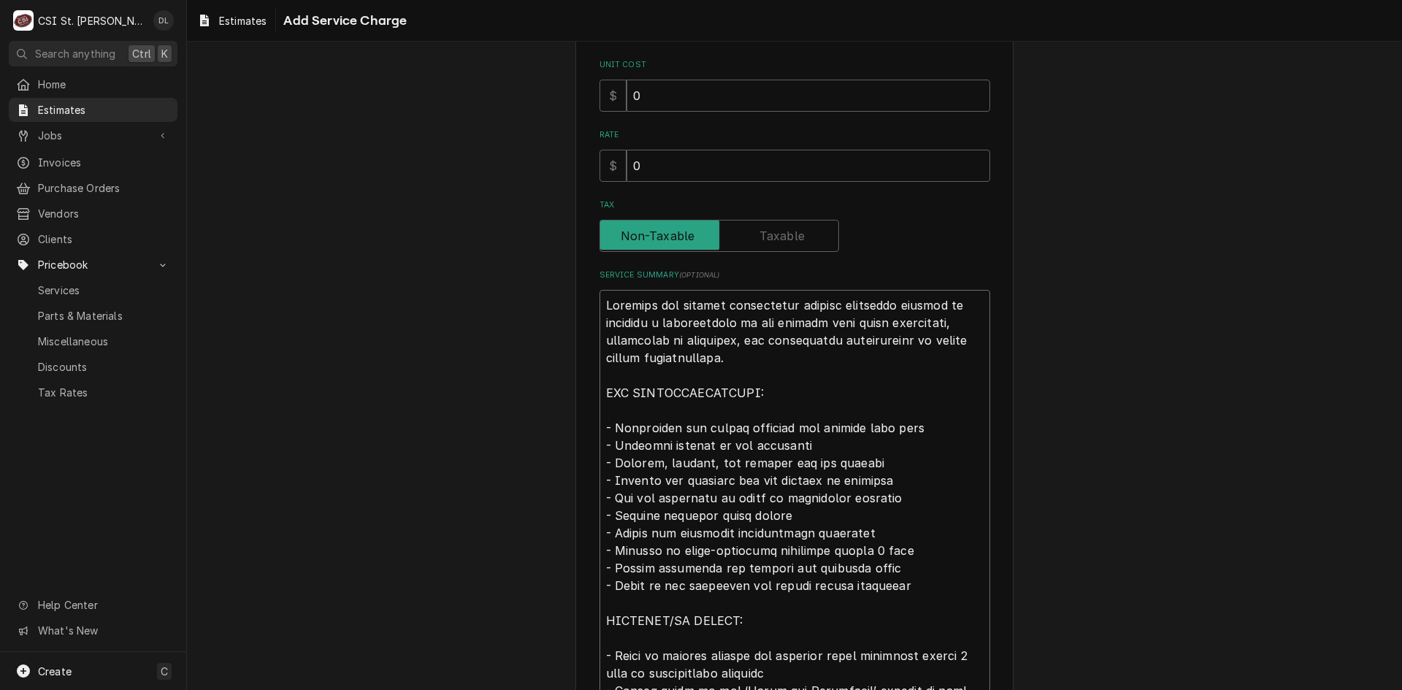
type textarea "Complete ice machine replacement service including removal of existing installa…"
type textarea "x"
type textarea "Complete ice machine replacement service including removal of existing installa…"
type textarea "x"
type textarea "Complete ice machine replacement service including removal of existin installat…"
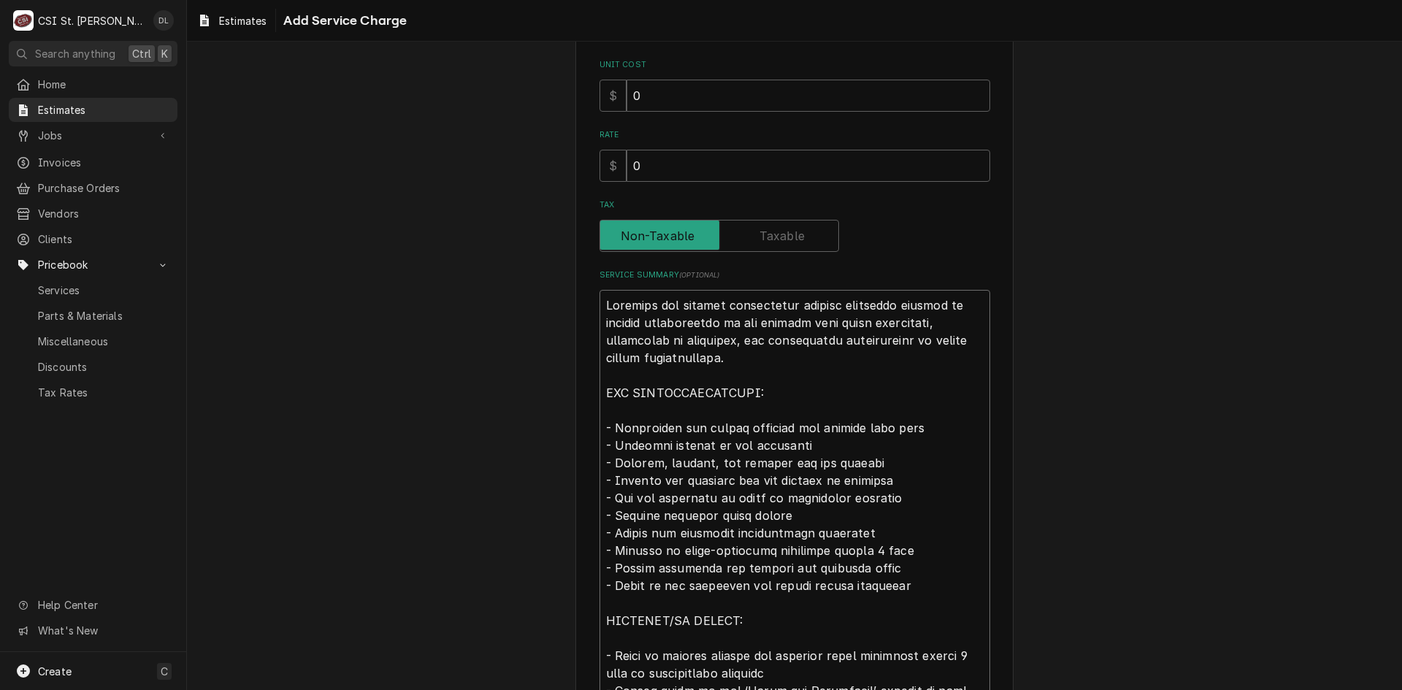
type textarea "x"
type textarea "Complete ice machine replacement service including removal of existi installati…"
type textarea "x"
type textarea "Complete ice machine replacement service including removal of exist installatio…"
type textarea "x"
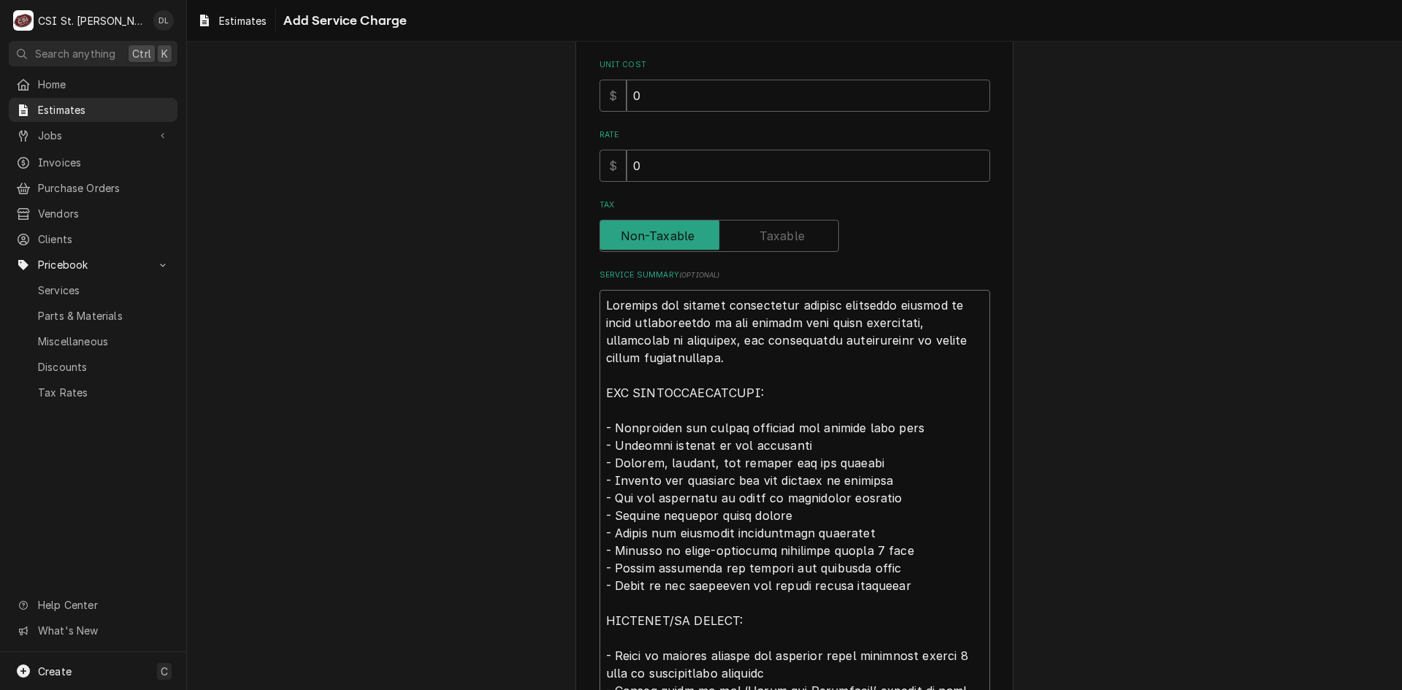
type textarea "Complete ice machine replacement service including removal of exis installation…"
type textarea "x"
type textarea "Complete ice machine replacement service including removal of exi installation …"
type textarea "x"
type textarea "Complete ice machine replacement service including removal of ex installation o…"
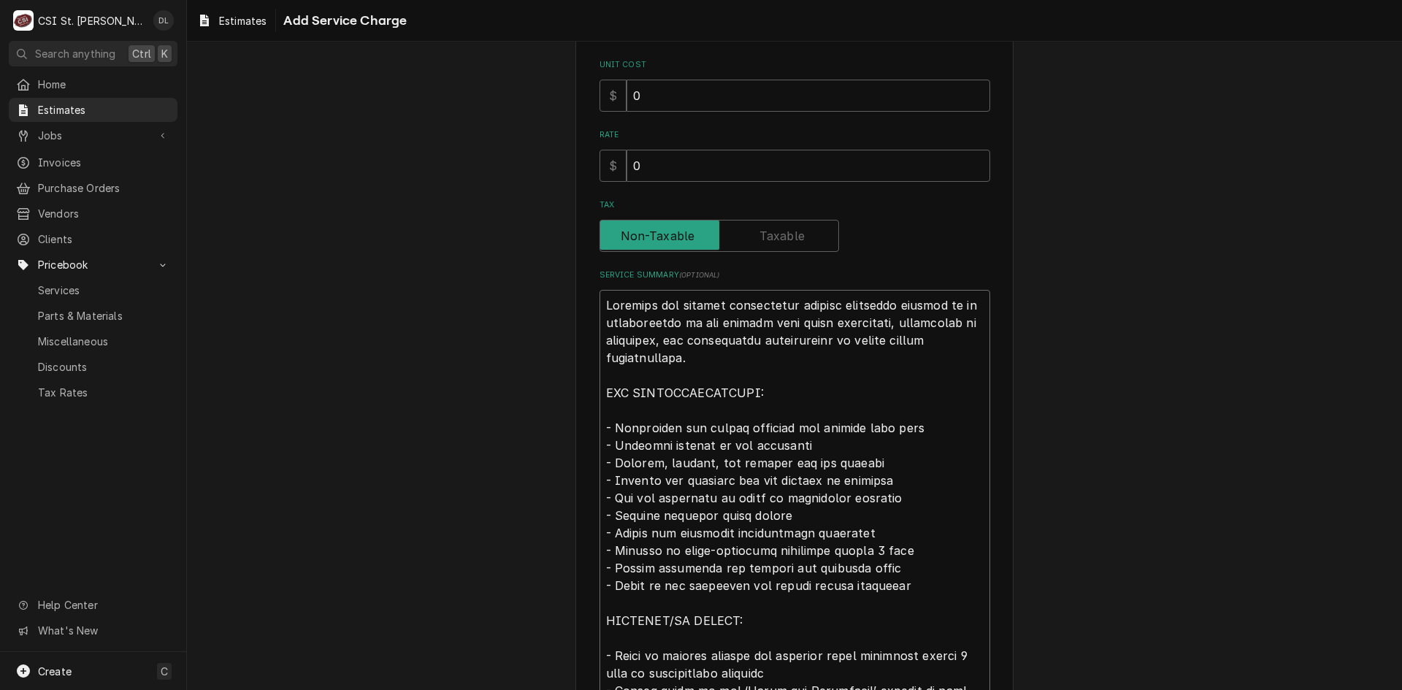
type textarea "x"
type textarea "Complete ice machine replacement service including removal of e installation of…"
type textarea "x"
type textarea "Complete ice machine replacement service including removal of installation of n…"
type textarea "x"
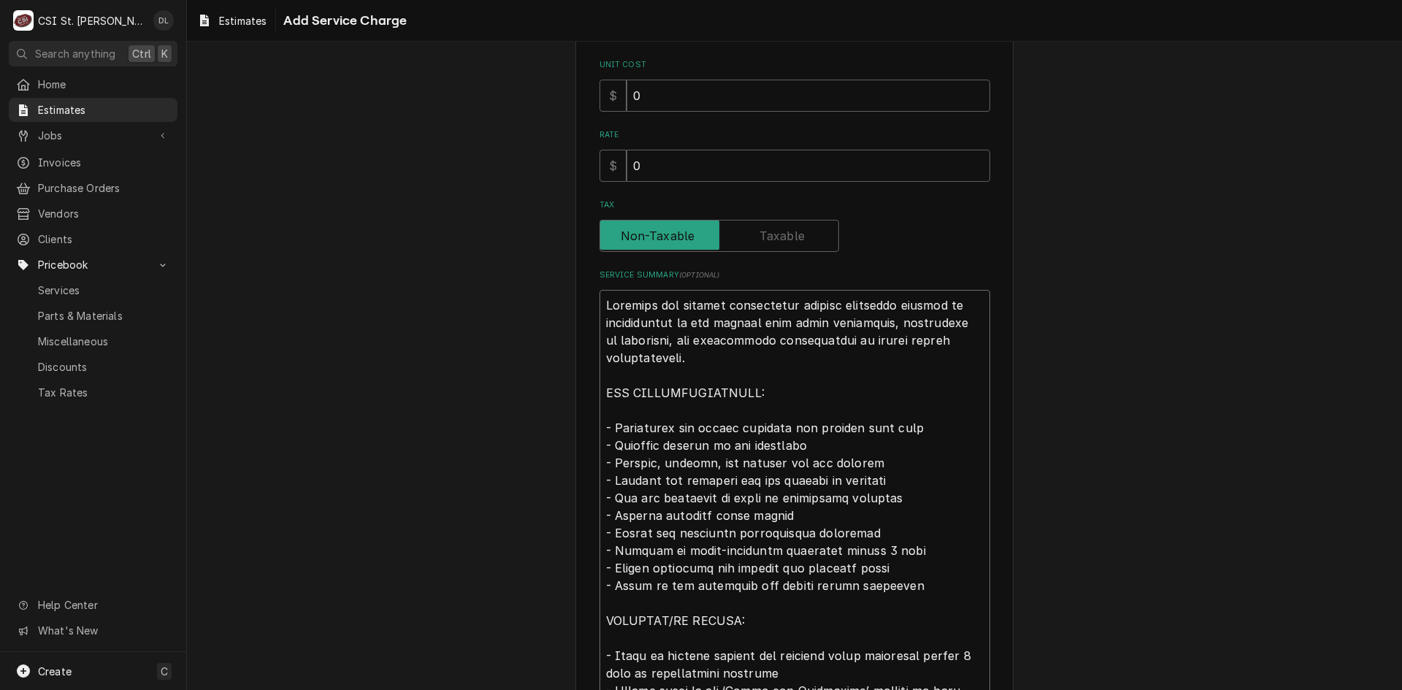
type textarea "Complete ice machine replacement service including removal of installation of n…"
type textarea "x"
type textarea "Complete ice machine replacement service including removal o installation of ne…"
type textarea "x"
type textarea "Complete ice machine replacement service including removal installation of new …"
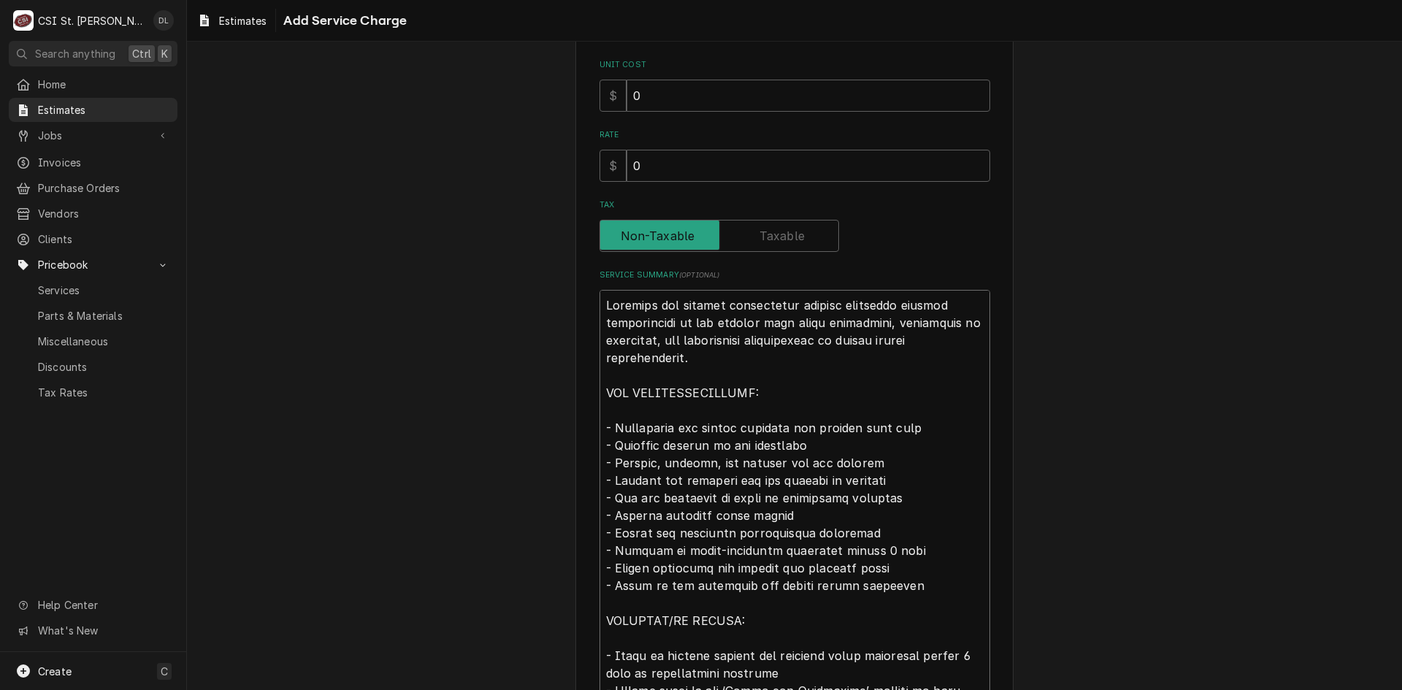
type textarea "x"
type textarea "Complete ice machine replacement service including removal installation of new …"
type textarea "x"
type textarea "Complete ice machine replacement service including remova installation of new m…"
type textarea "x"
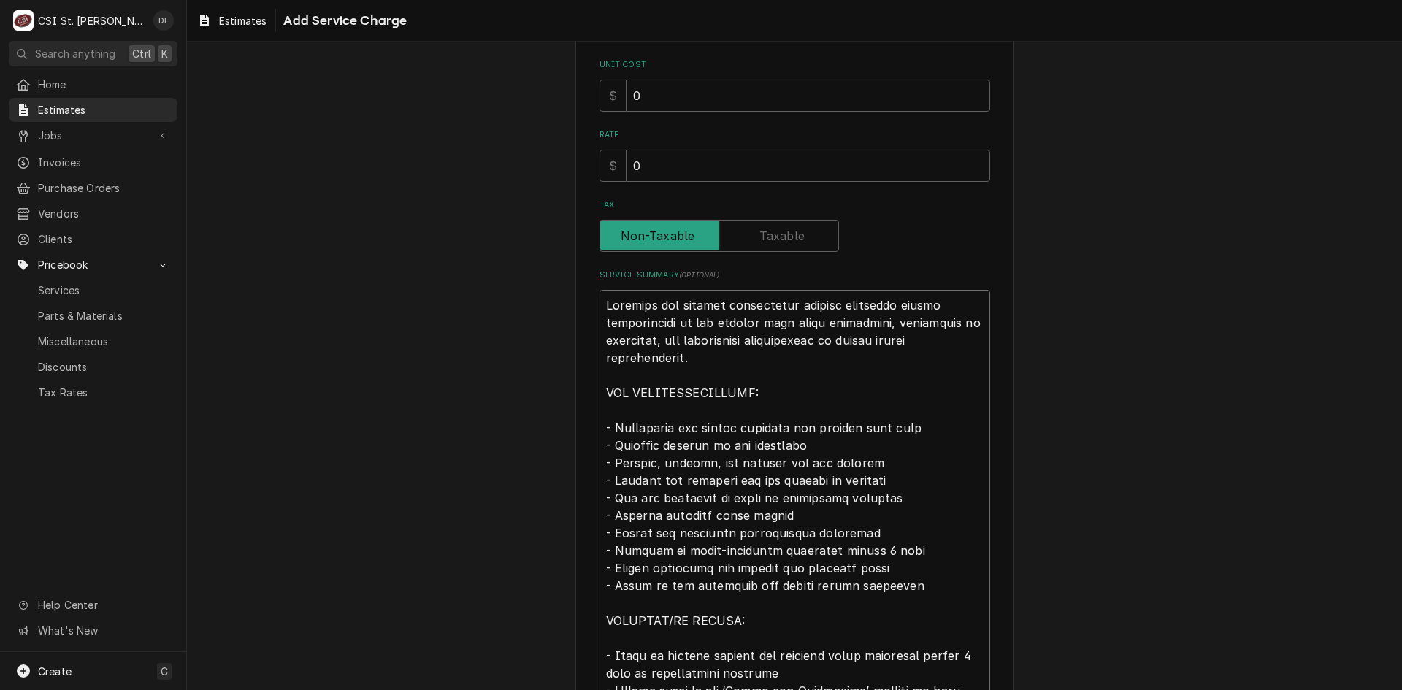
type textarea "Complete ice machine replacement service including remov installation of new ma…"
type textarea "x"
type textarea "Complete ice machine replacement service including remo installation of new mac…"
type textarea "x"
type textarea "Complete ice machine replacement service including rem installation of new mach…"
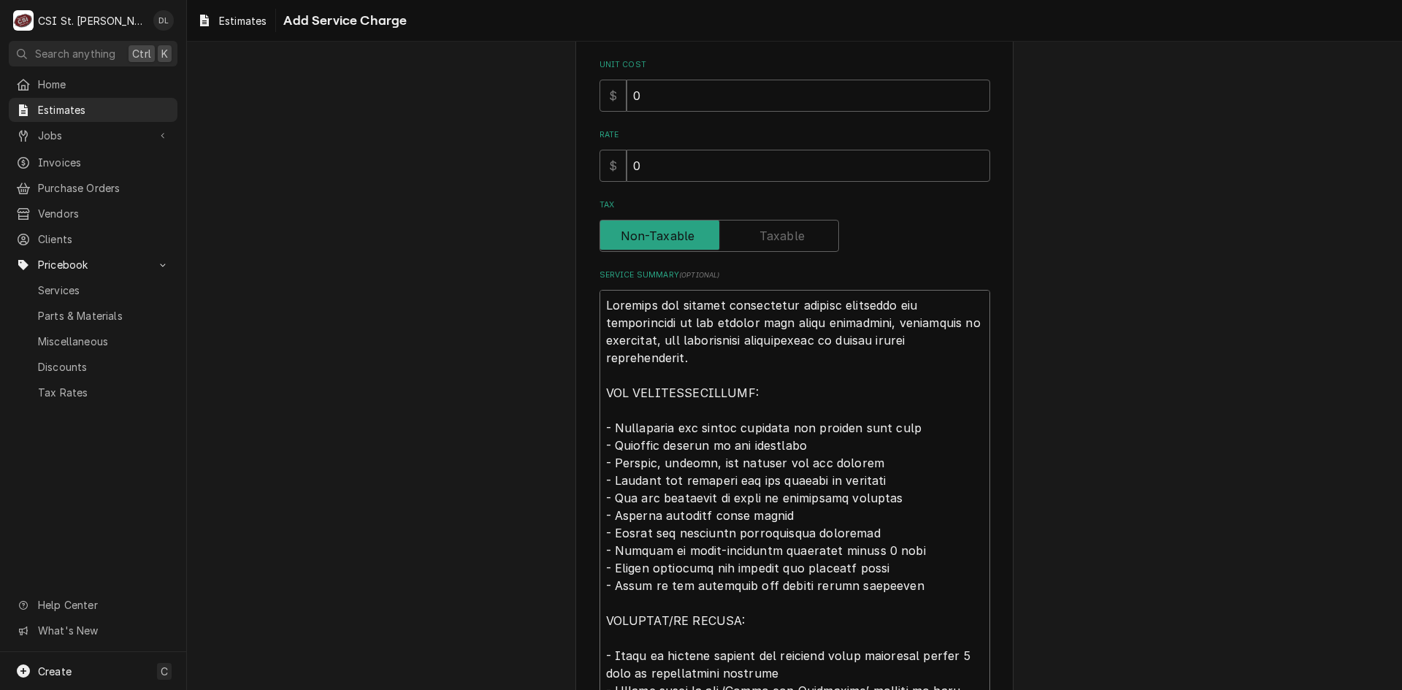
type textarea "x"
type textarea "Complete ice machine replacement service including re installation of new machi…"
type textarea "x"
type textarea "Complete ice machine replacement service including r installation of new machin…"
type textarea "x"
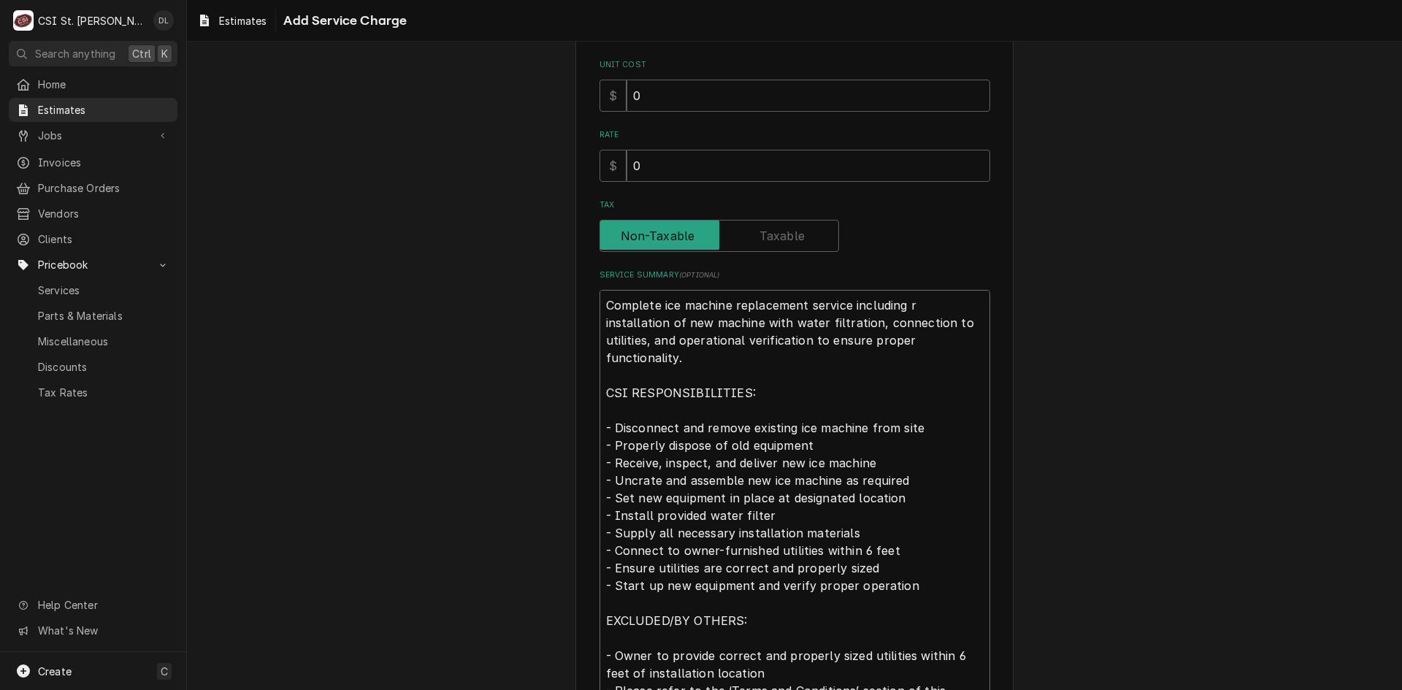
type textarea "Complete ice machine replacement service including installation of new machine …"
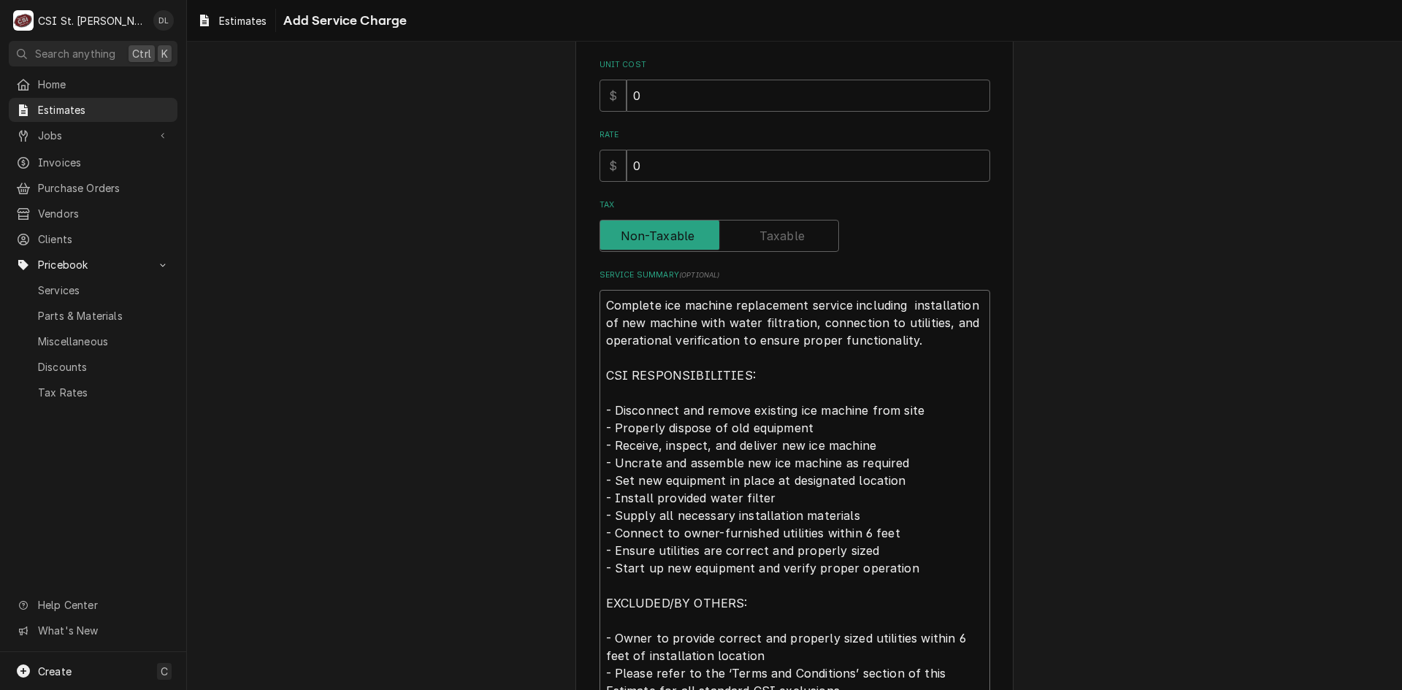
type textarea "x"
type textarea "Complete ice machine replacement service including installation of new machine …"
type textarea "x"
type textarea "Complete ice machine replacement service includin installation of new machine w…"
type textarea "x"
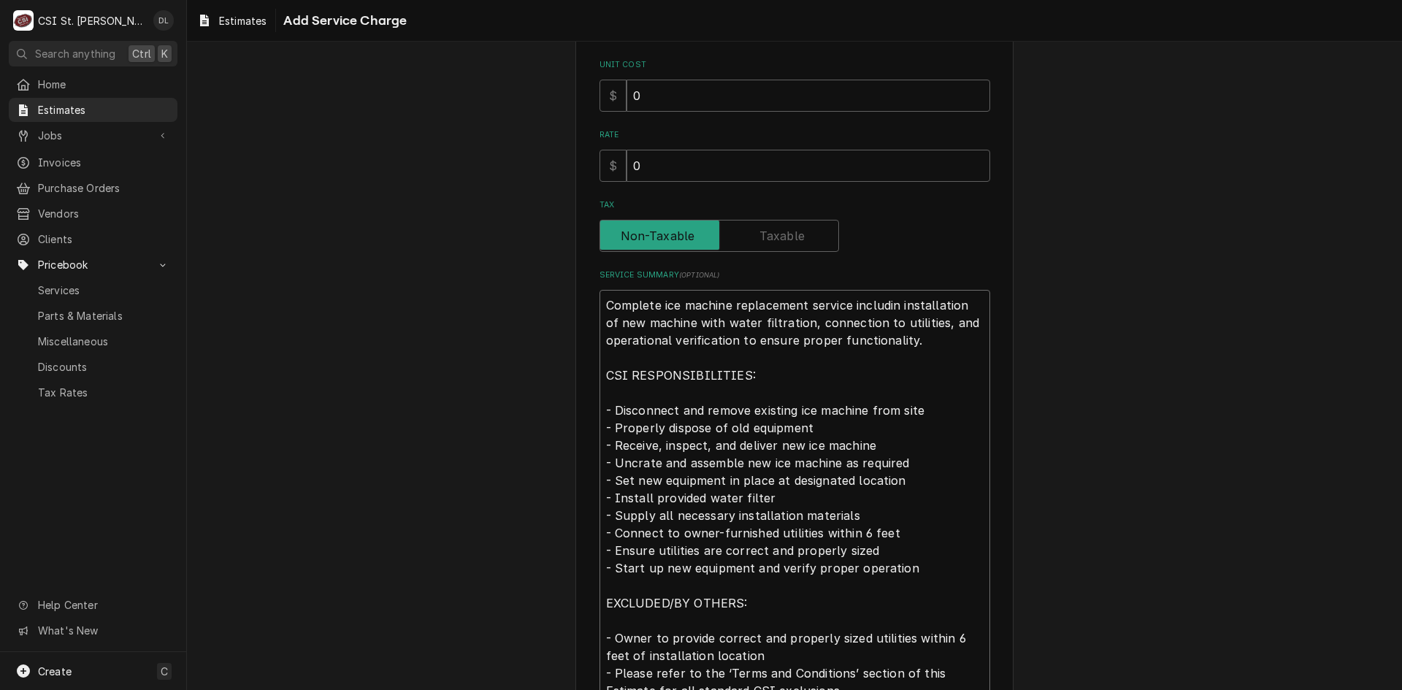
type textarea "Complete ice machine replacement service includi installation of new machine wi…"
type textarea "x"
type textarea "Complete ice machine replacement service includ installation of new machine wit…"
type textarea "x"
type textarea "Complete ice machine replacement service includi installation of new machine wi…"
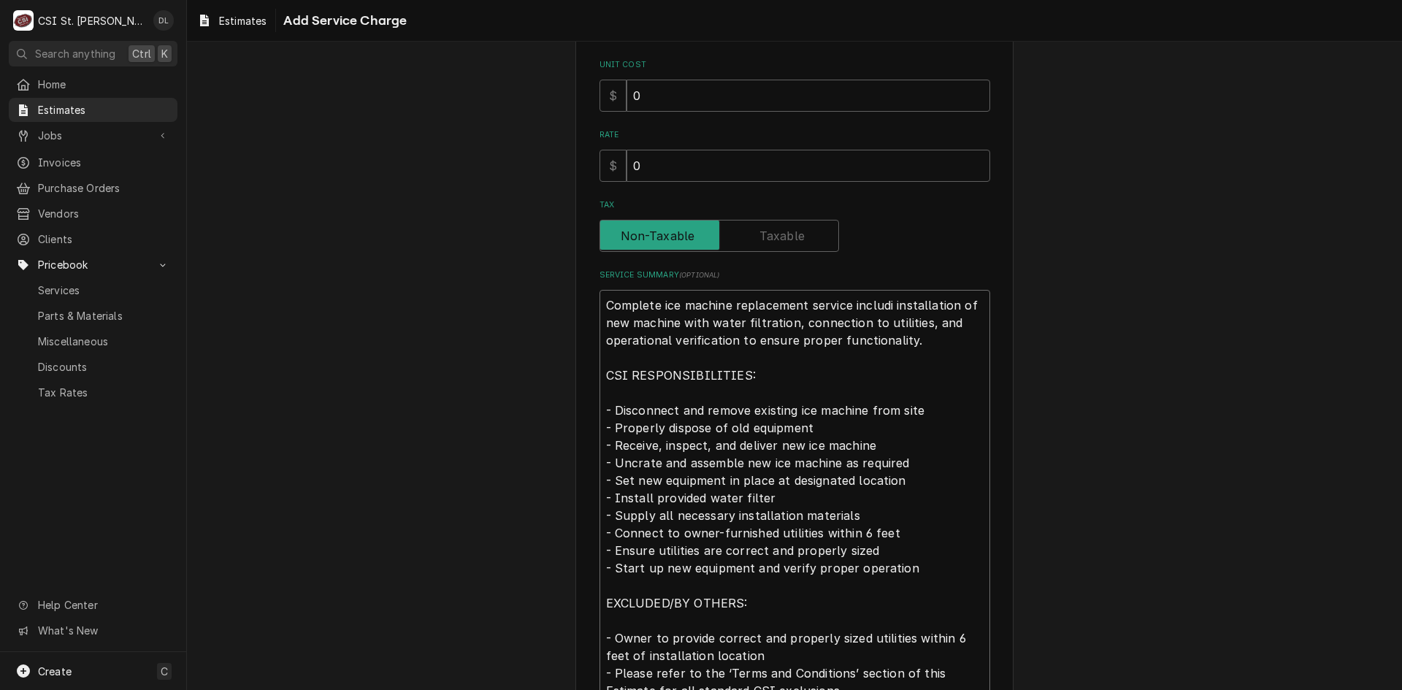
type textarea "x"
type textarea "Complete ice machine replacement service includin installation of new machine w…"
type textarea "x"
type textarea "Complete ice machine replacement service including installation of new machine …"
type textarea "x"
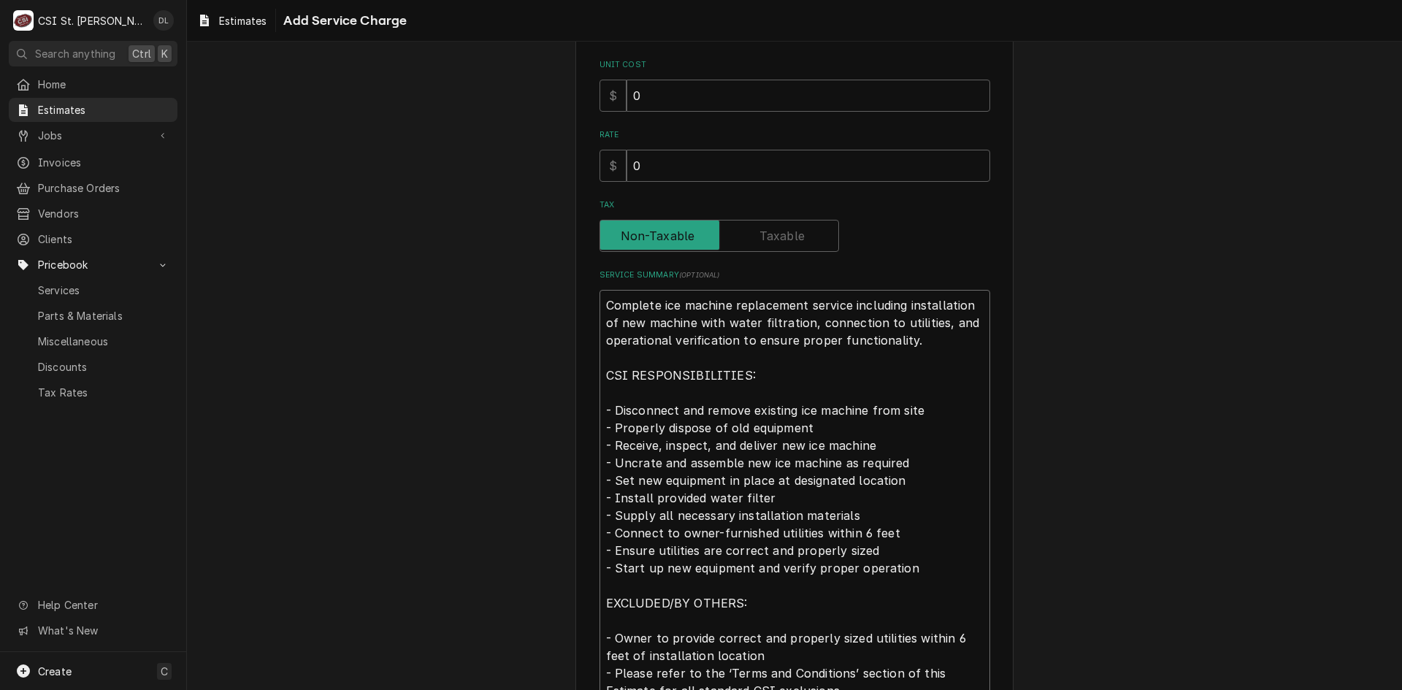
type textarea "Complete ice machine replacement service including, installation of new machine…"
type textarea "x"
type textarea "Complete ice machine replacement service including, installation of new machine…"
type textarea "x"
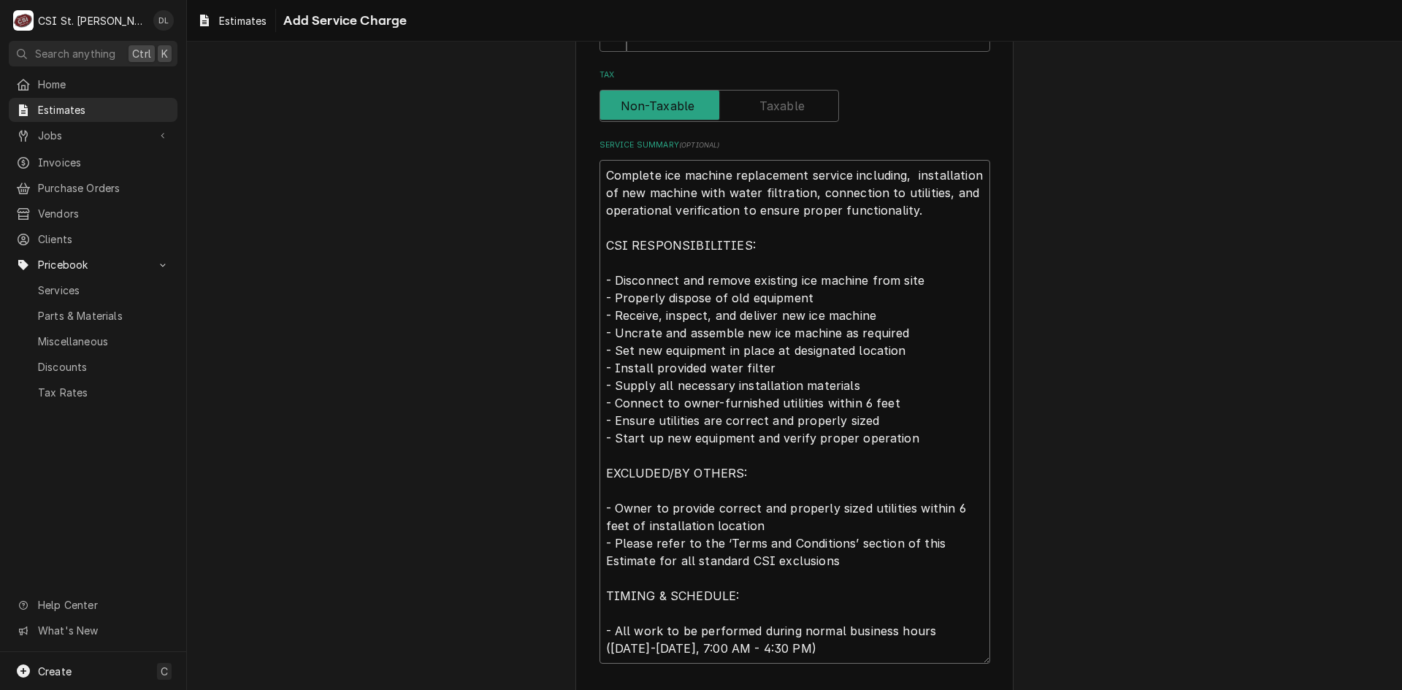
scroll to position [485, 0]
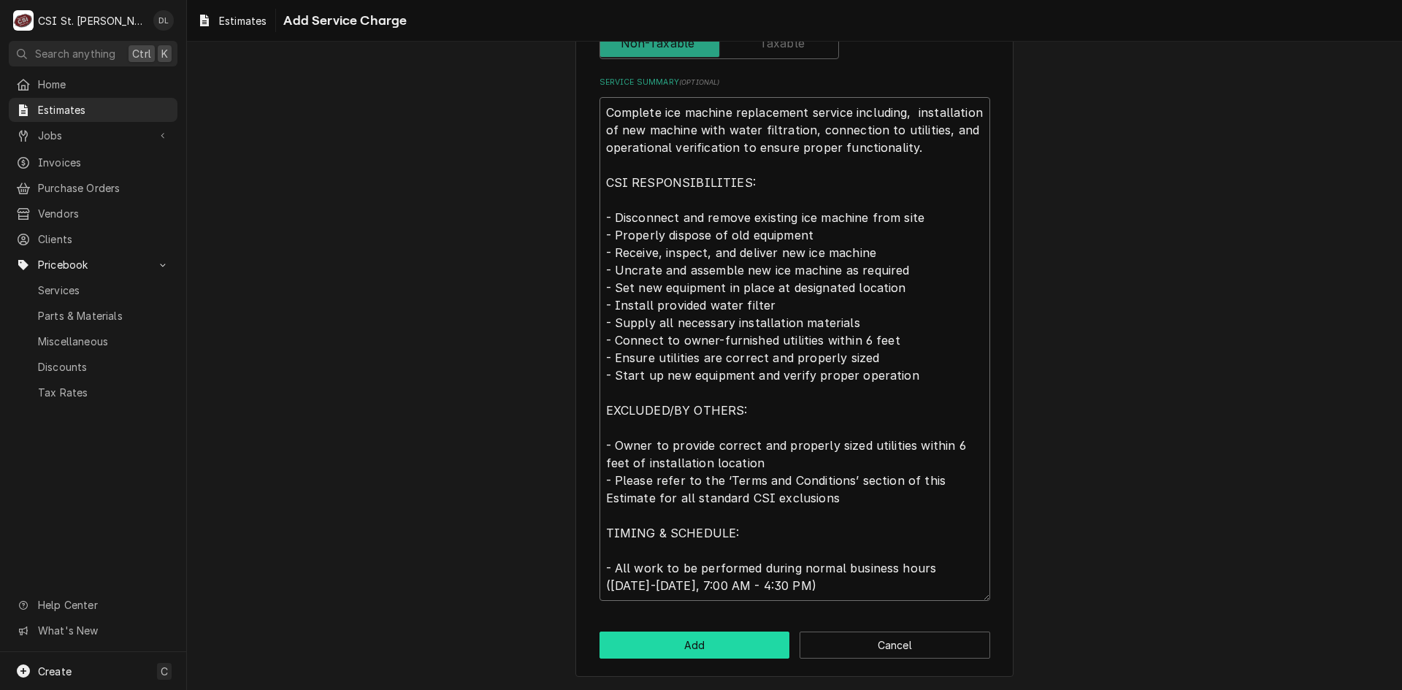
type textarea "Complete ice machine replacement service including, installation of new machine…"
click at [737, 653] on button "Add" at bounding box center [695, 645] width 191 height 27
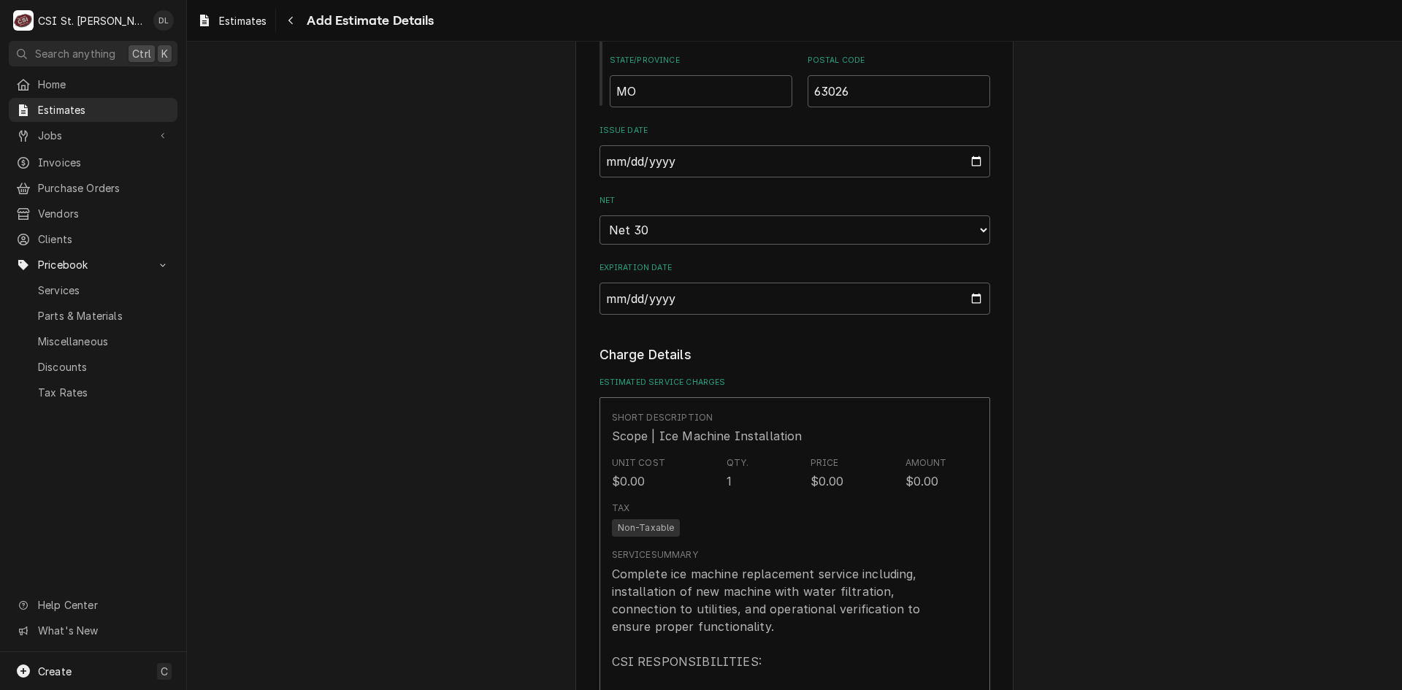
type textarea "x"
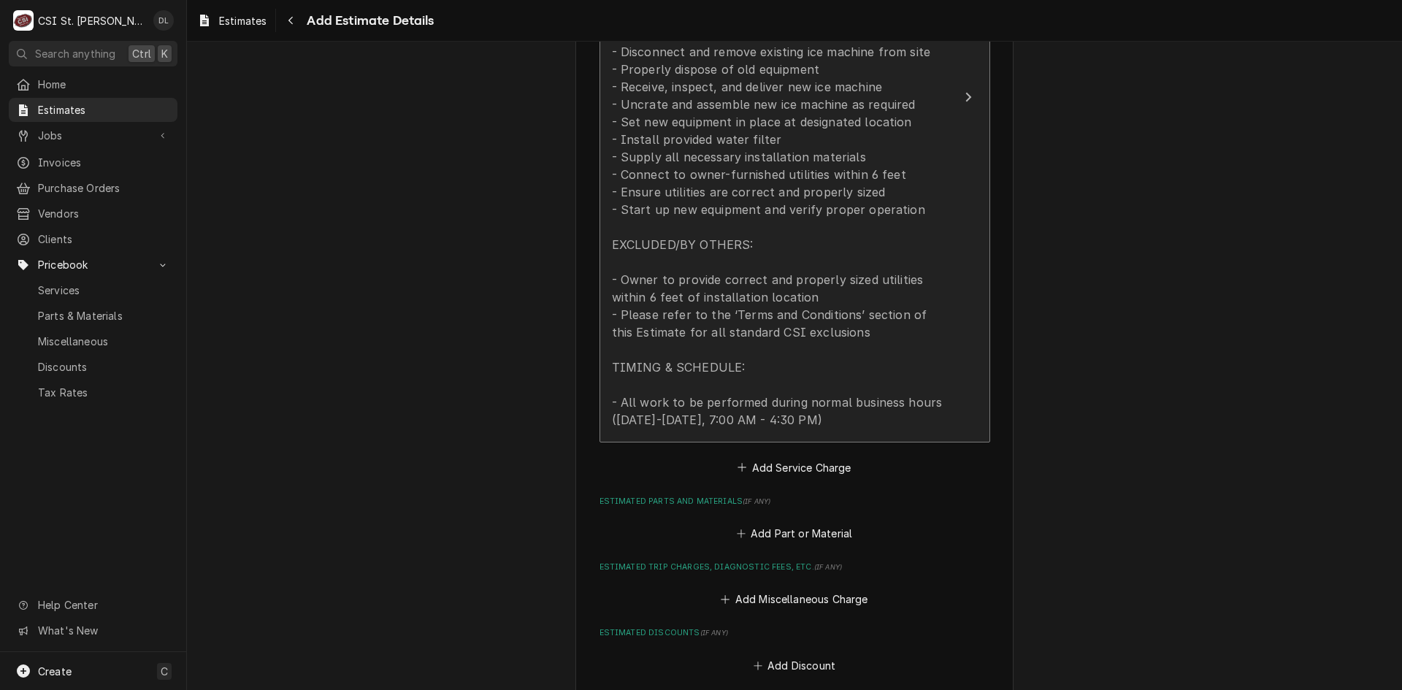
scroll to position [1826, 0]
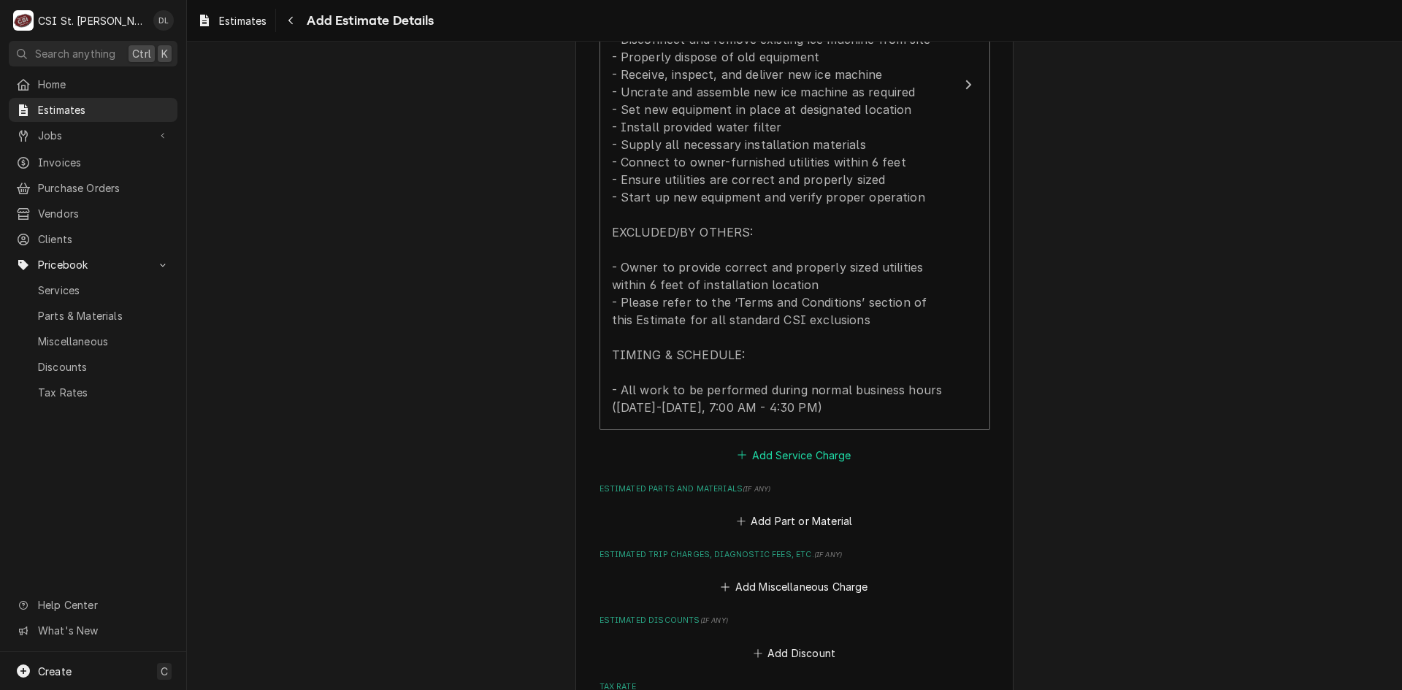
click at [742, 454] on button "Add Service Charge" at bounding box center [795, 455] width 118 height 20
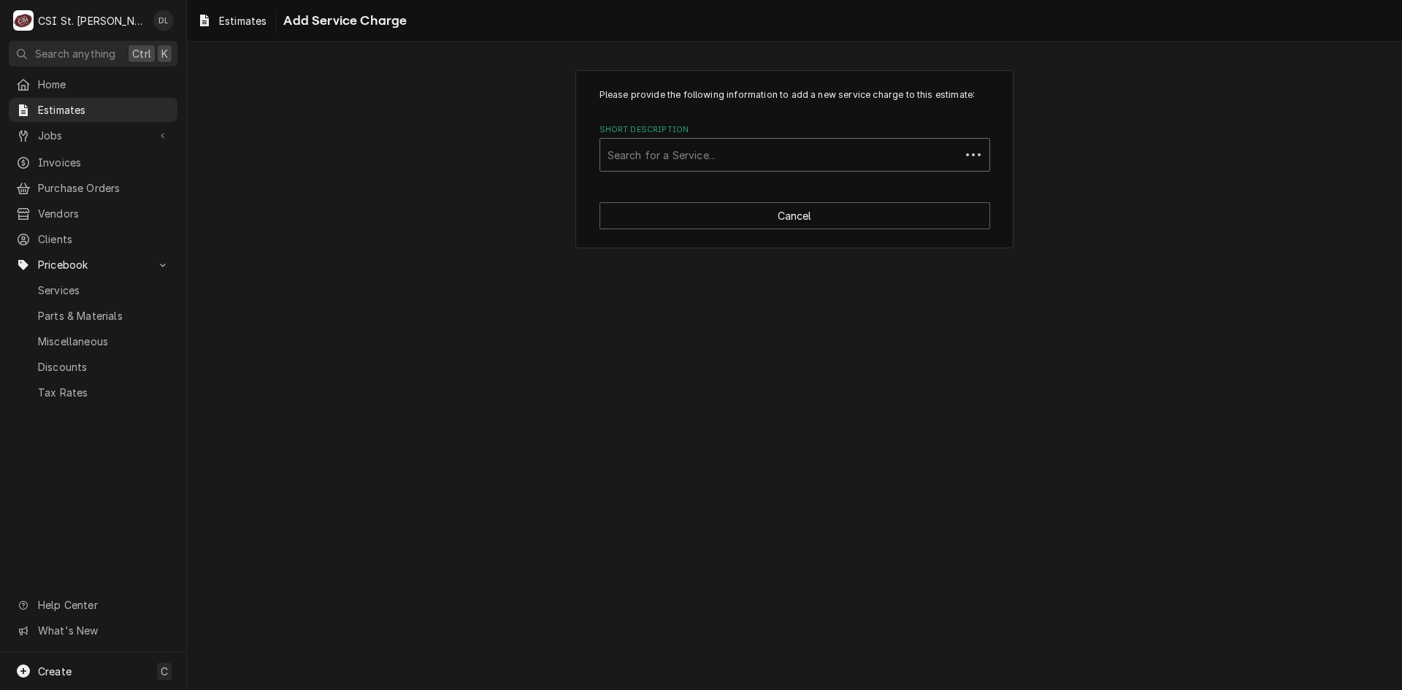
click at [741, 160] on div "Short Description" at bounding box center [780, 155] width 345 height 26
type input "project labor"
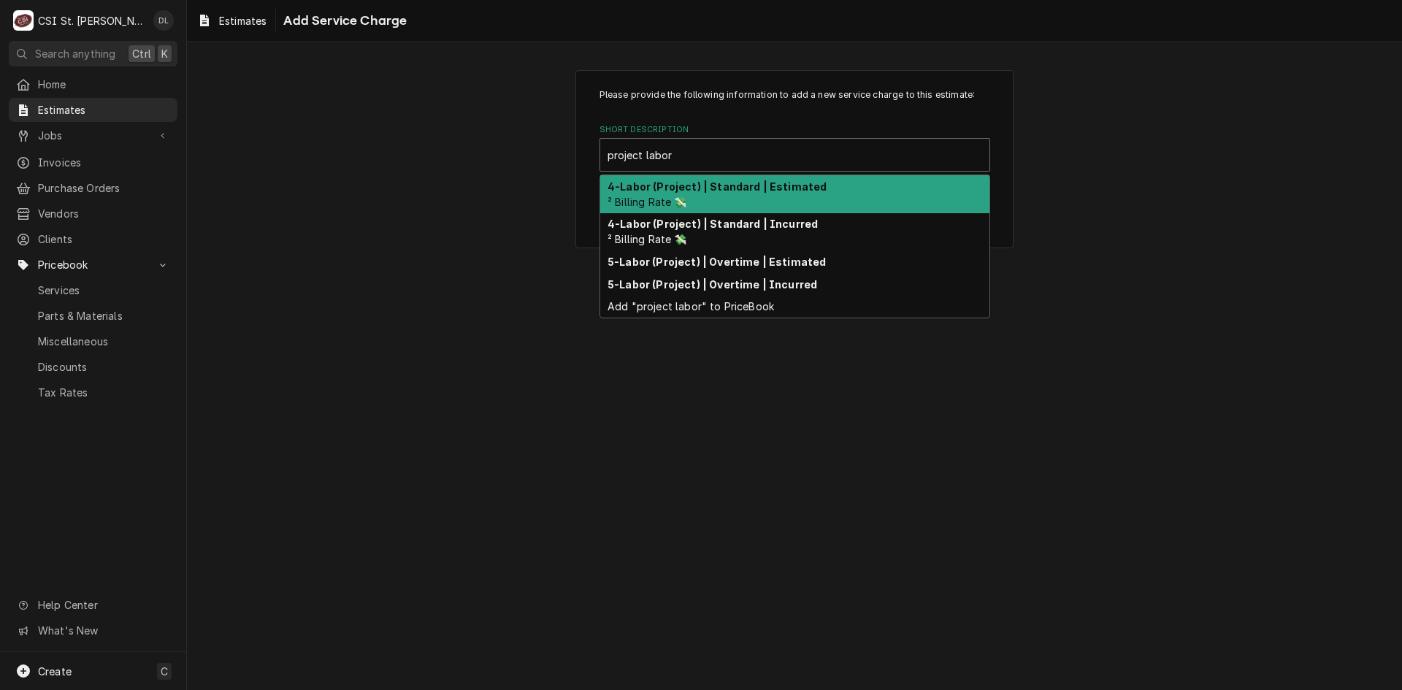
click at [723, 196] on div "4-Labor (Project) | Standard | Estimated ² Billing Rate 💸" at bounding box center [794, 194] width 389 height 38
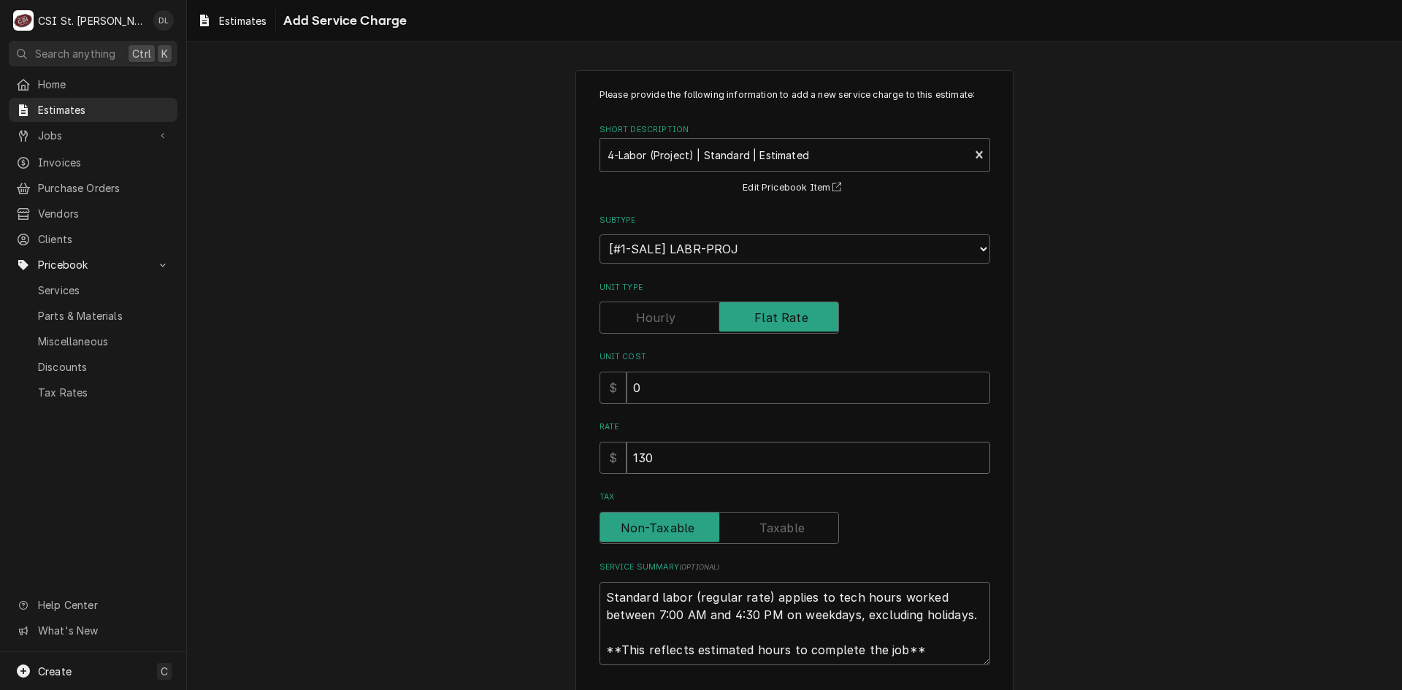
drag, startPoint x: 632, startPoint y: 457, endPoint x: 543, endPoint y: 443, distance: 90.2
click at [581, 452] on div "Please provide the following information to add a new service charge to this es…" at bounding box center [795, 406] width 438 height 672
type textarea "x"
type input "1"
type textarea "x"
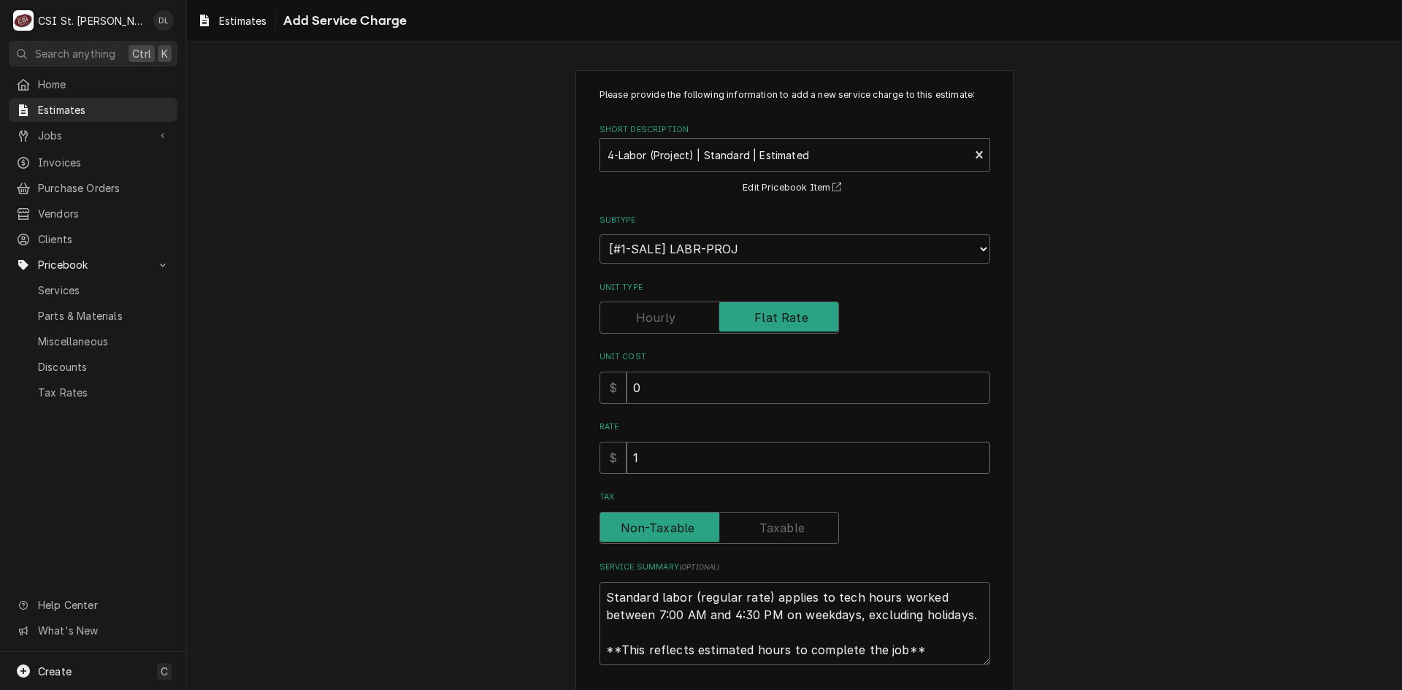
type input "10"
type textarea "x"
type input "104"
type textarea "x"
type input "1040"
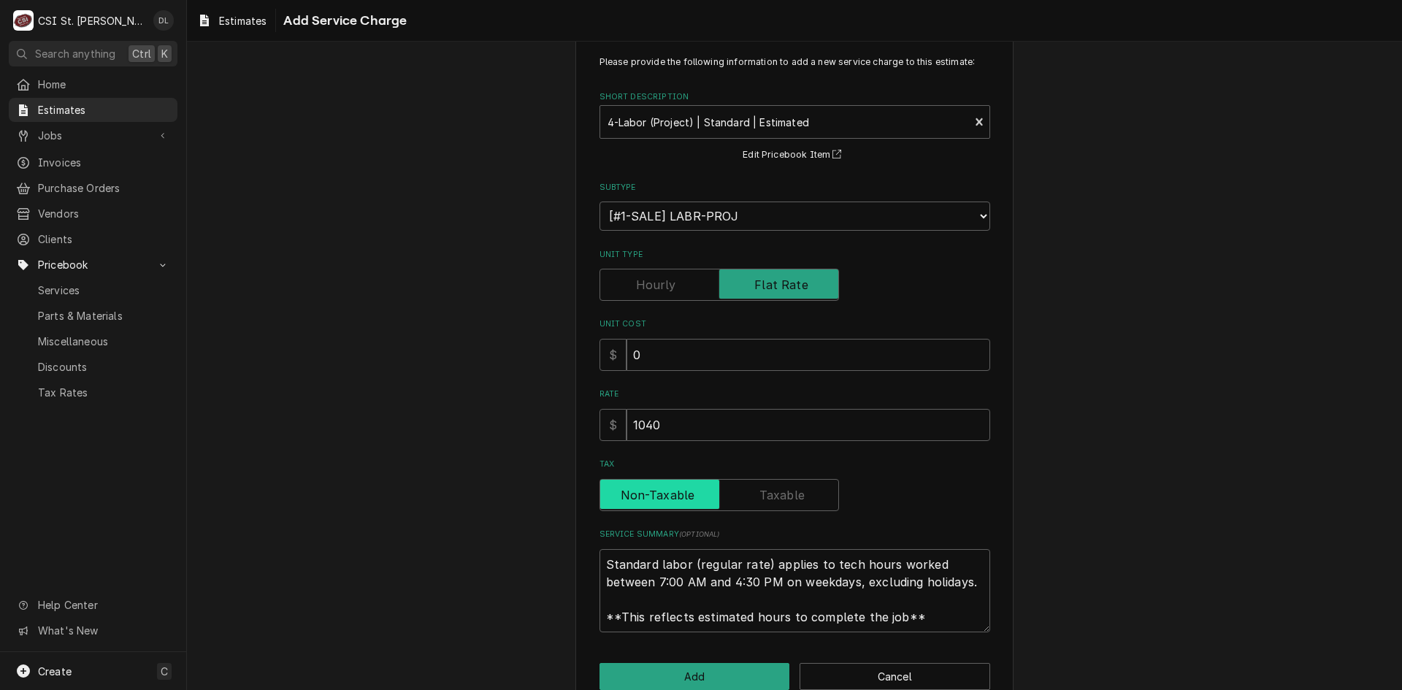
scroll to position [64, 0]
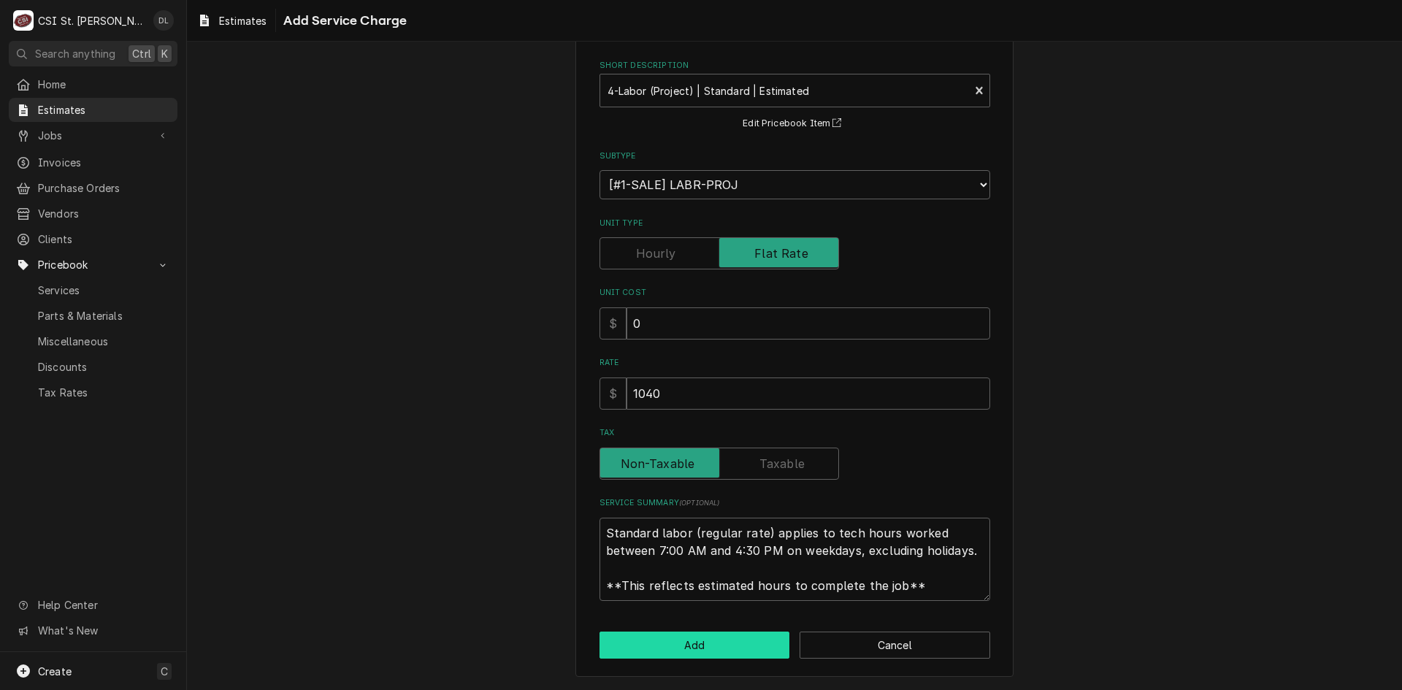
click at [720, 645] on button "Add" at bounding box center [695, 645] width 191 height 27
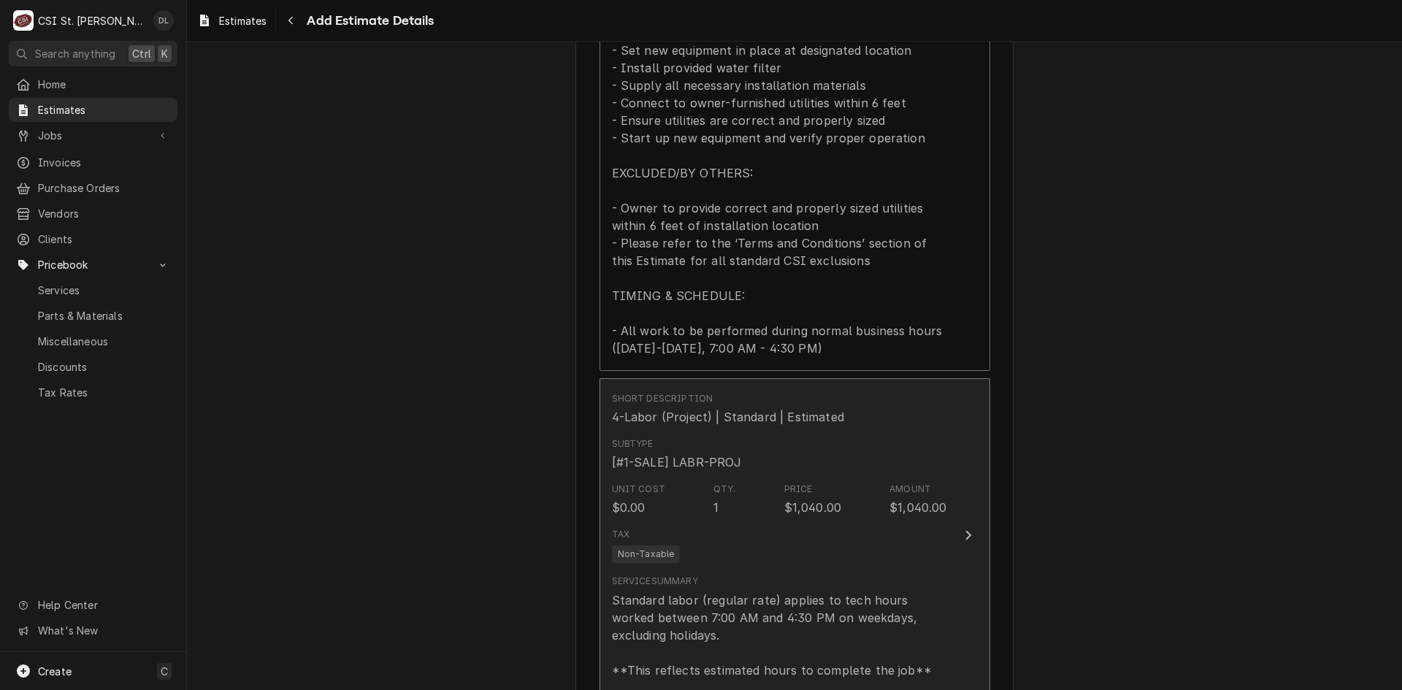
type textarea "x"
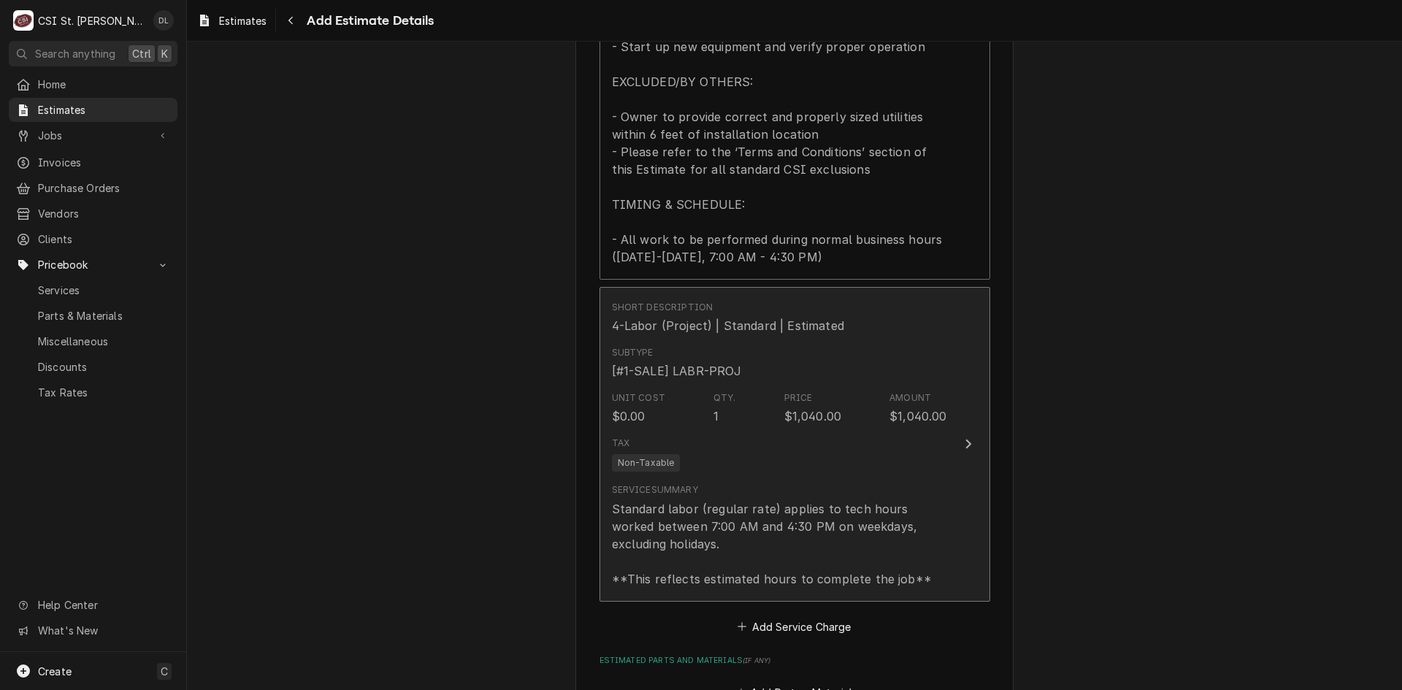
scroll to position [2073, 0]
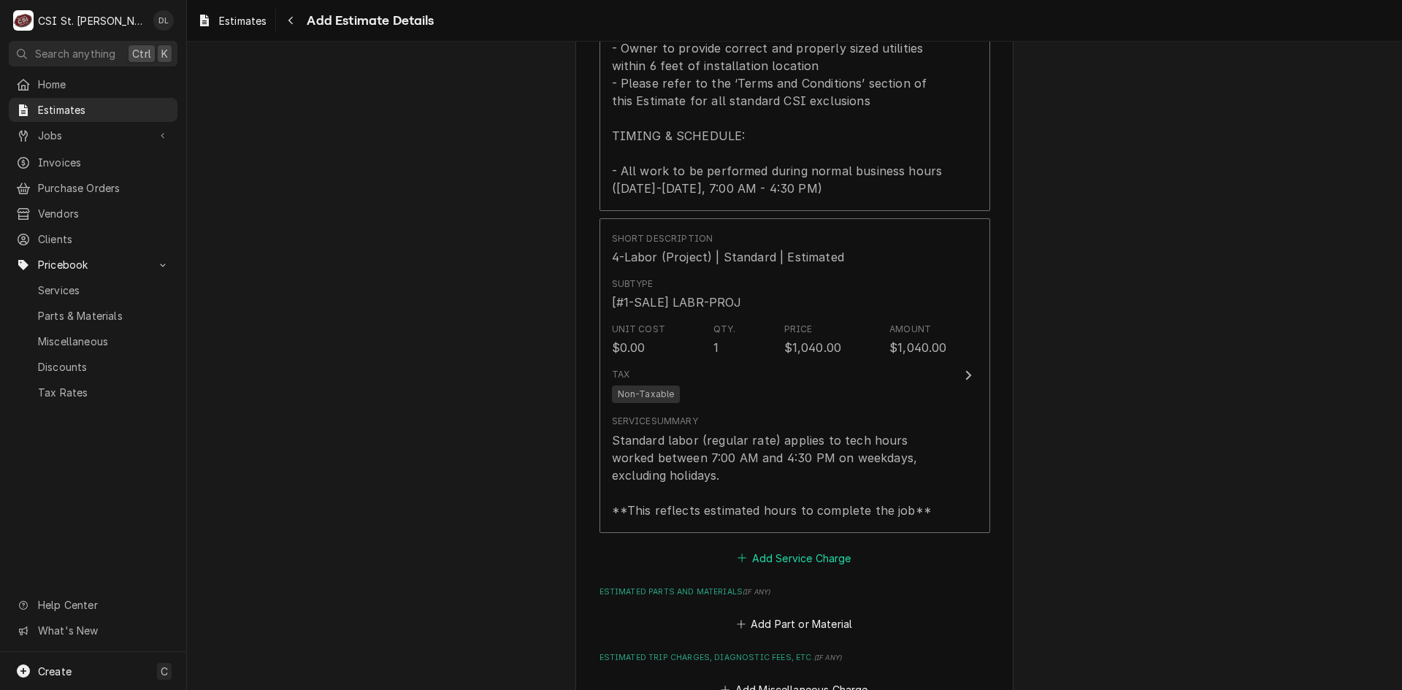
click at [738, 556] on icon "Estimated Service Charges" at bounding box center [742, 558] width 9 height 10
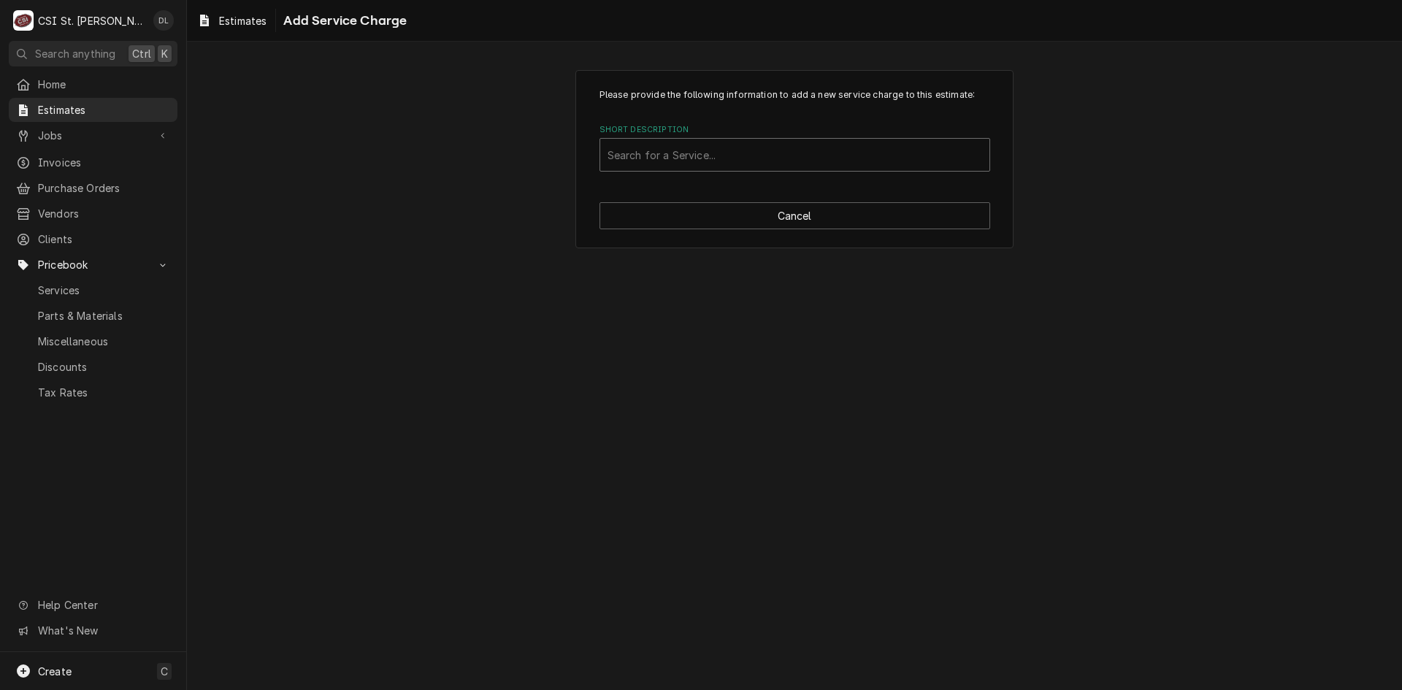
click at [671, 157] on div "Short Description" at bounding box center [795, 155] width 375 height 26
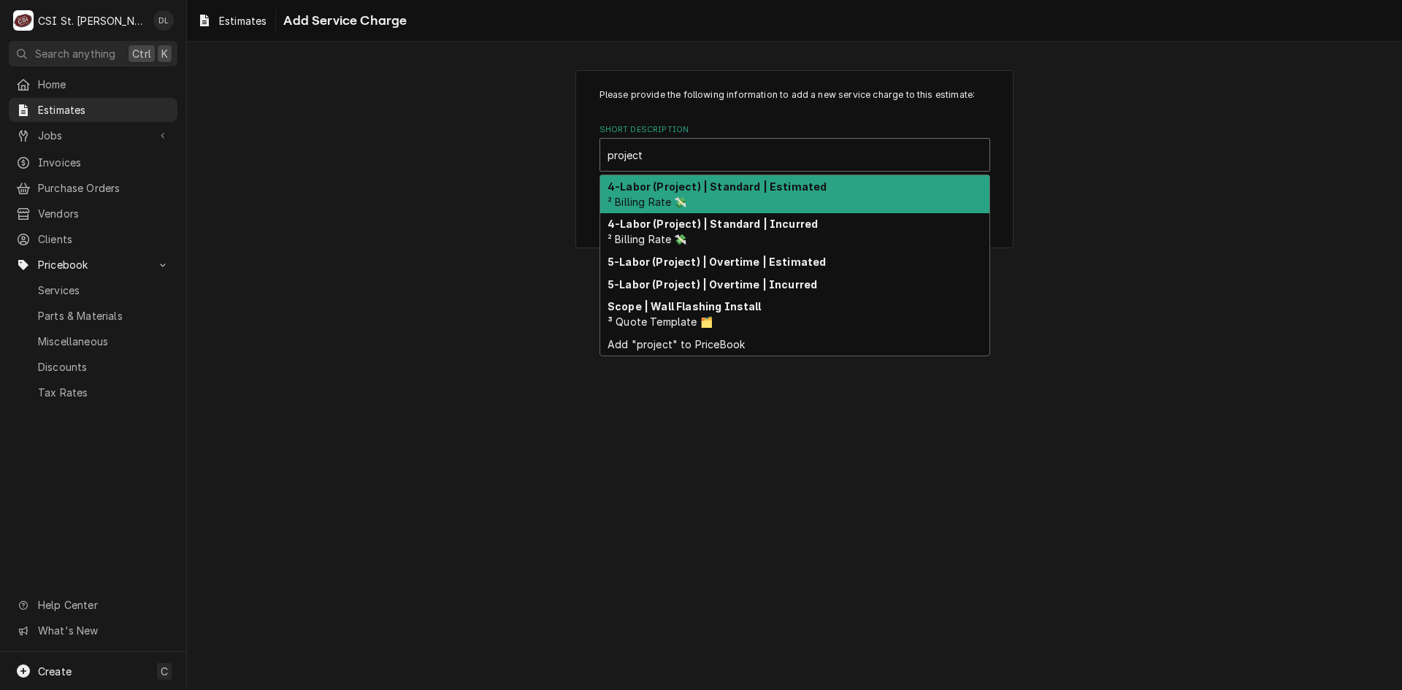
type input "project"
click at [1193, 229] on div "Please provide the following information to add a new service charge to this es…" at bounding box center [794, 159] width 1215 height 204
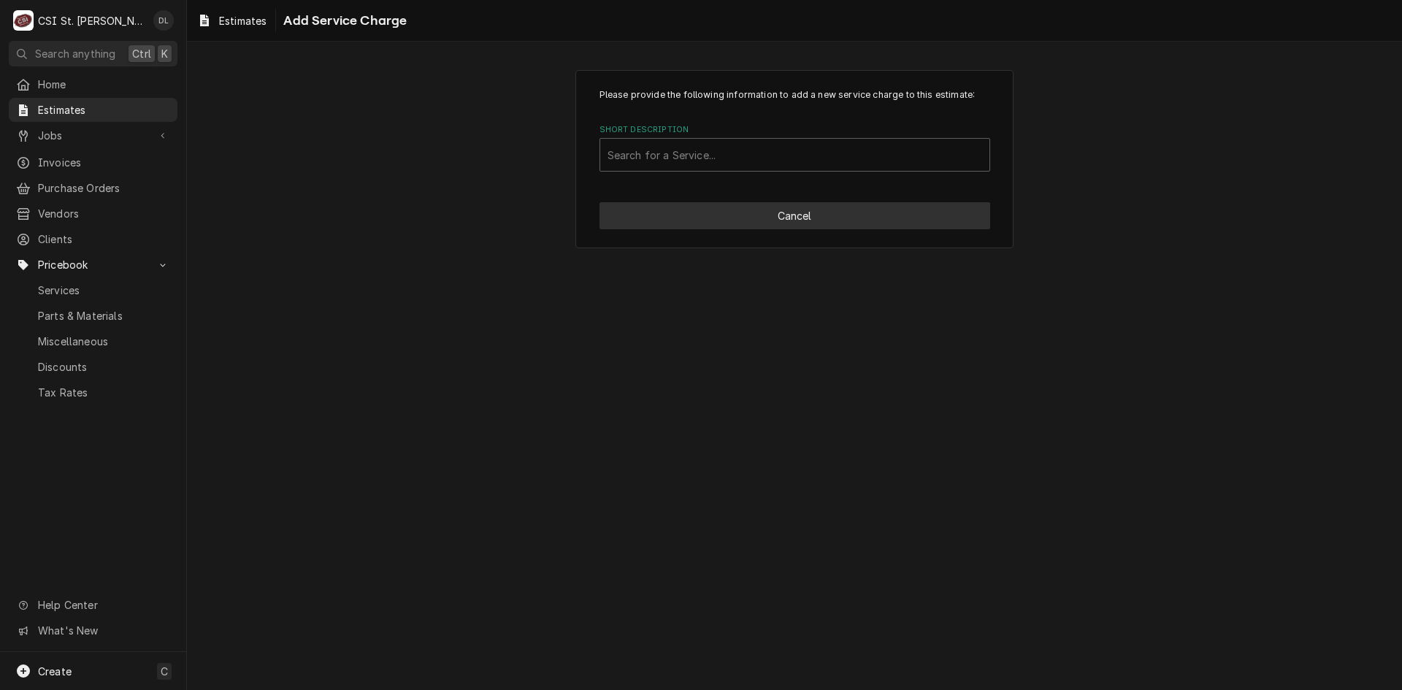
drag, startPoint x: 871, startPoint y: 199, endPoint x: 870, endPoint y: 209, distance: 9.6
click at [871, 201] on div "Please provide the following information to add a new service charge to this es…" at bounding box center [795, 159] width 438 height 178
click at [869, 214] on button "Cancel" at bounding box center [795, 215] width 391 height 27
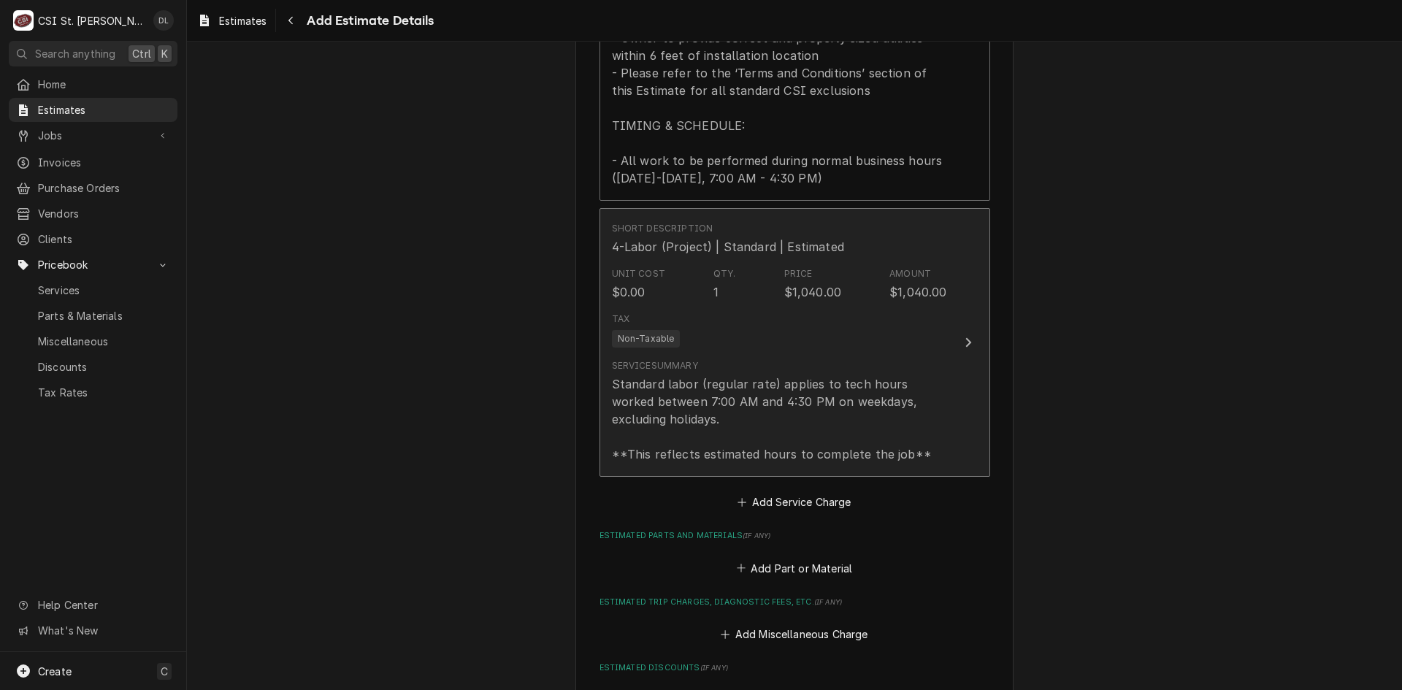
scroll to position [2101, 0]
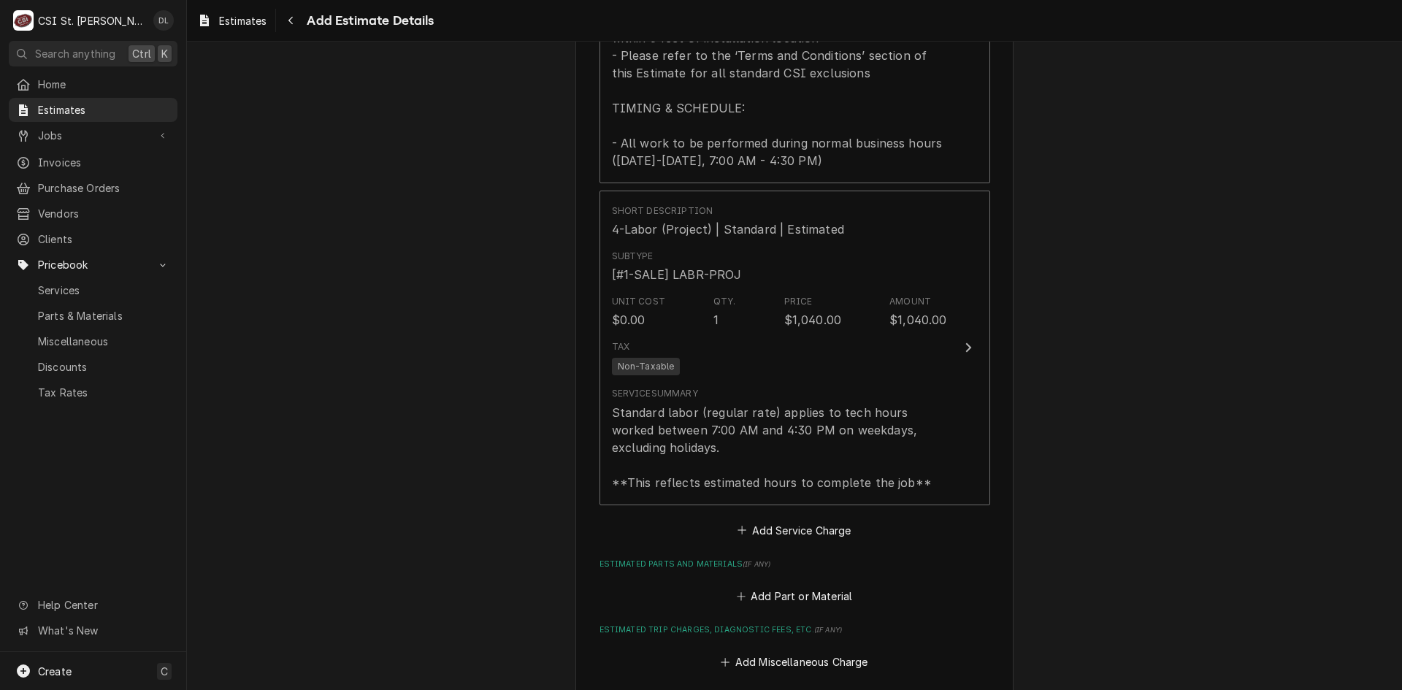
type textarea "x"
click at [741, 595] on icon "Estimated Parts and Materials" at bounding box center [741, 597] width 9 height 10
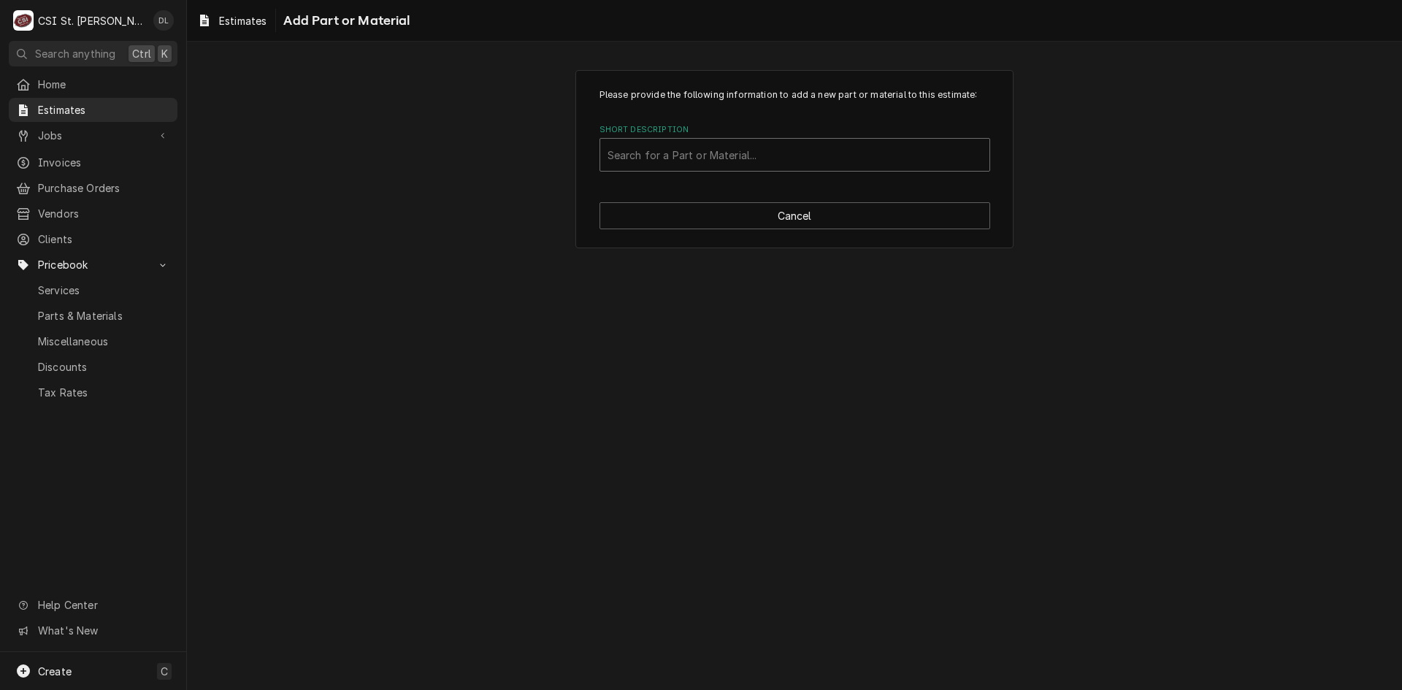
click at [726, 159] on div "Short Description" at bounding box center [795, 155] width 375 height 26
type input "project ma"
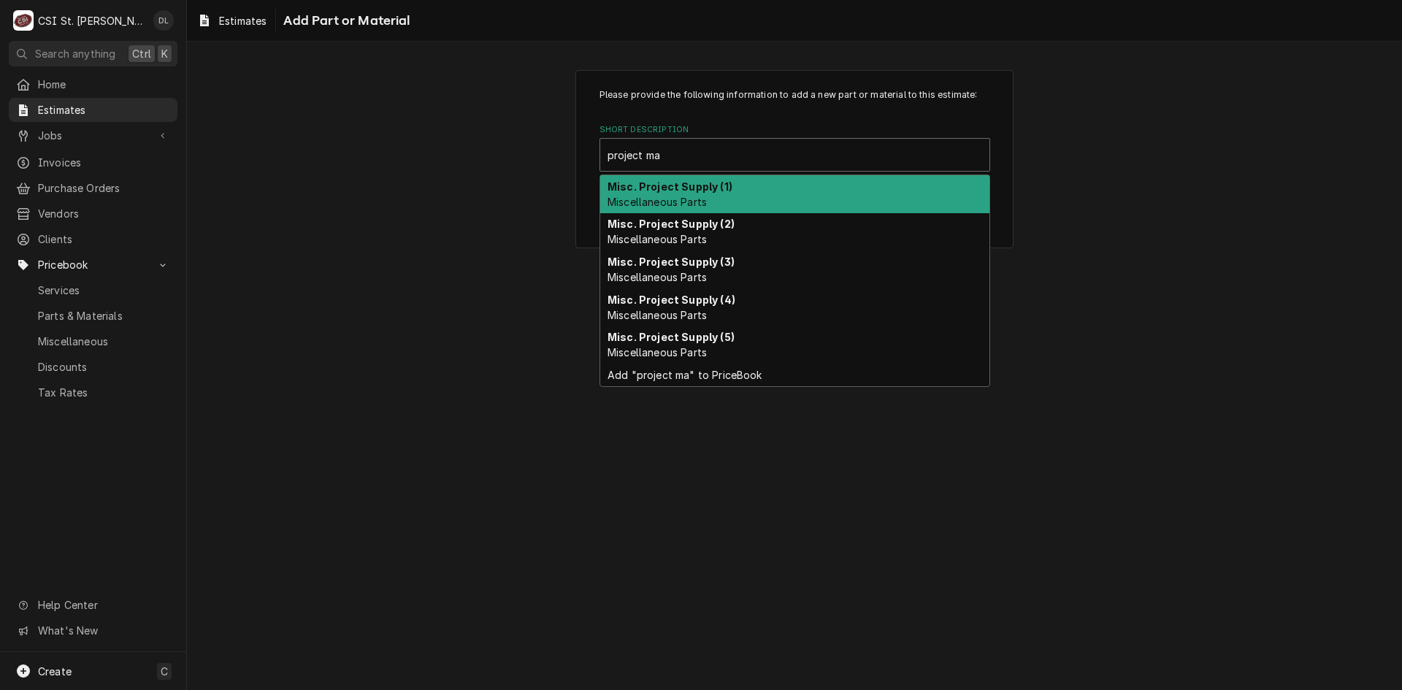
click at [687, 180] on strong "Misc. Project Supply (1)" at bounding box center [670, 186] width 125 height 12
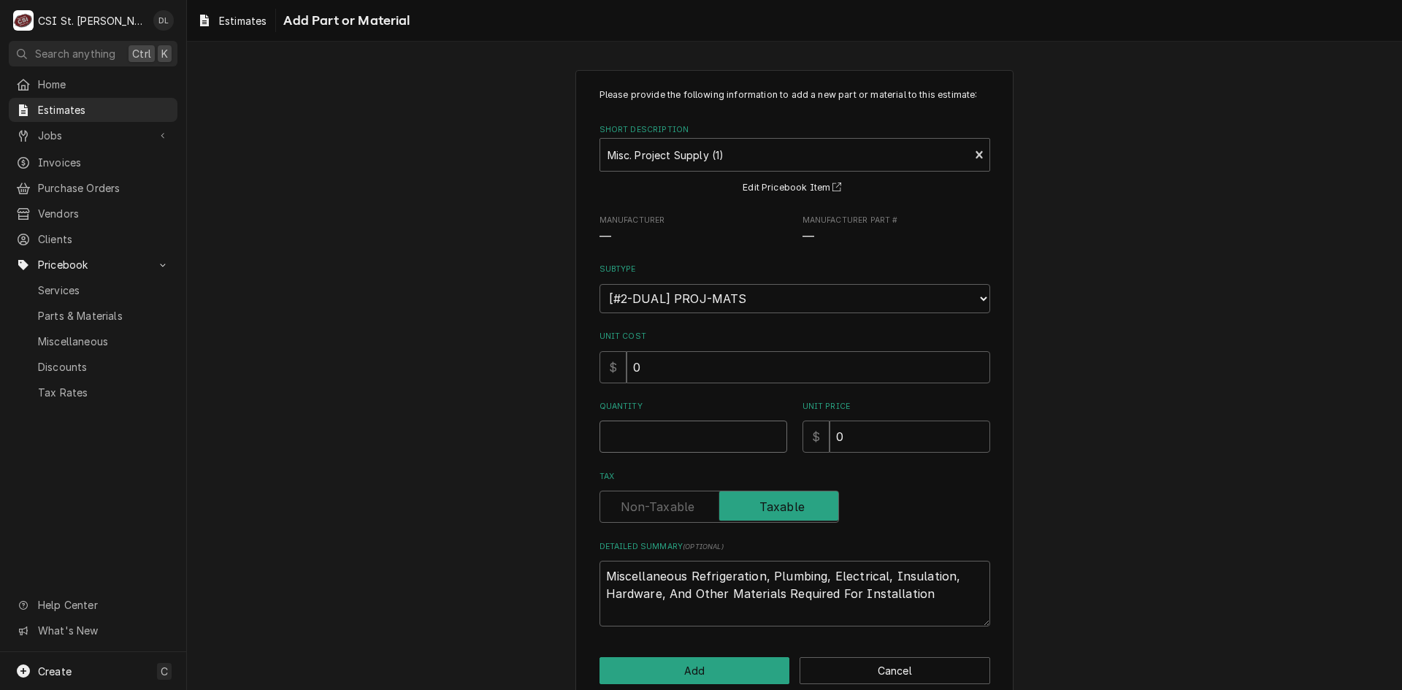
click at [689, 438] on input "Quantity" at bounding box center [694, 437] width 188 height 32
type textarea "x"
type input "1"
type textarea "x"
type input "15"
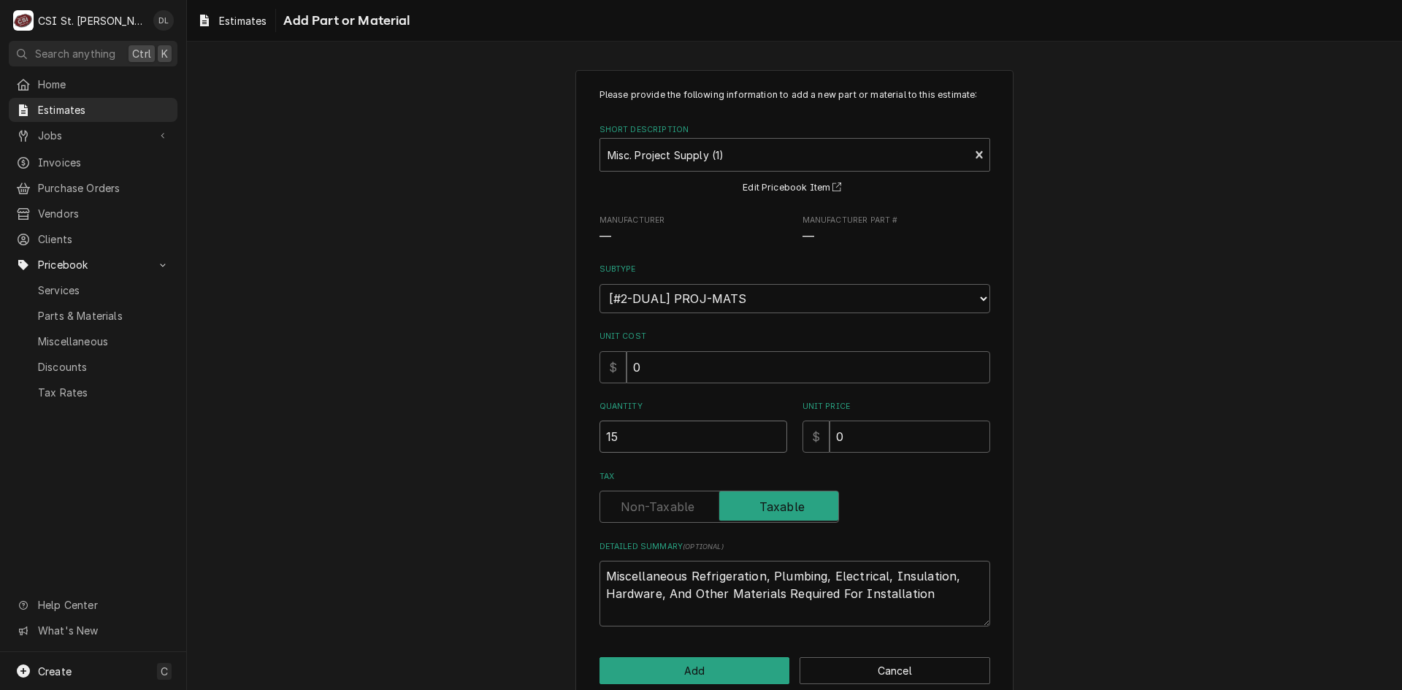
type textarea "x"
type input "1"
type textarea "x"
type input "12"
type textarea "x"
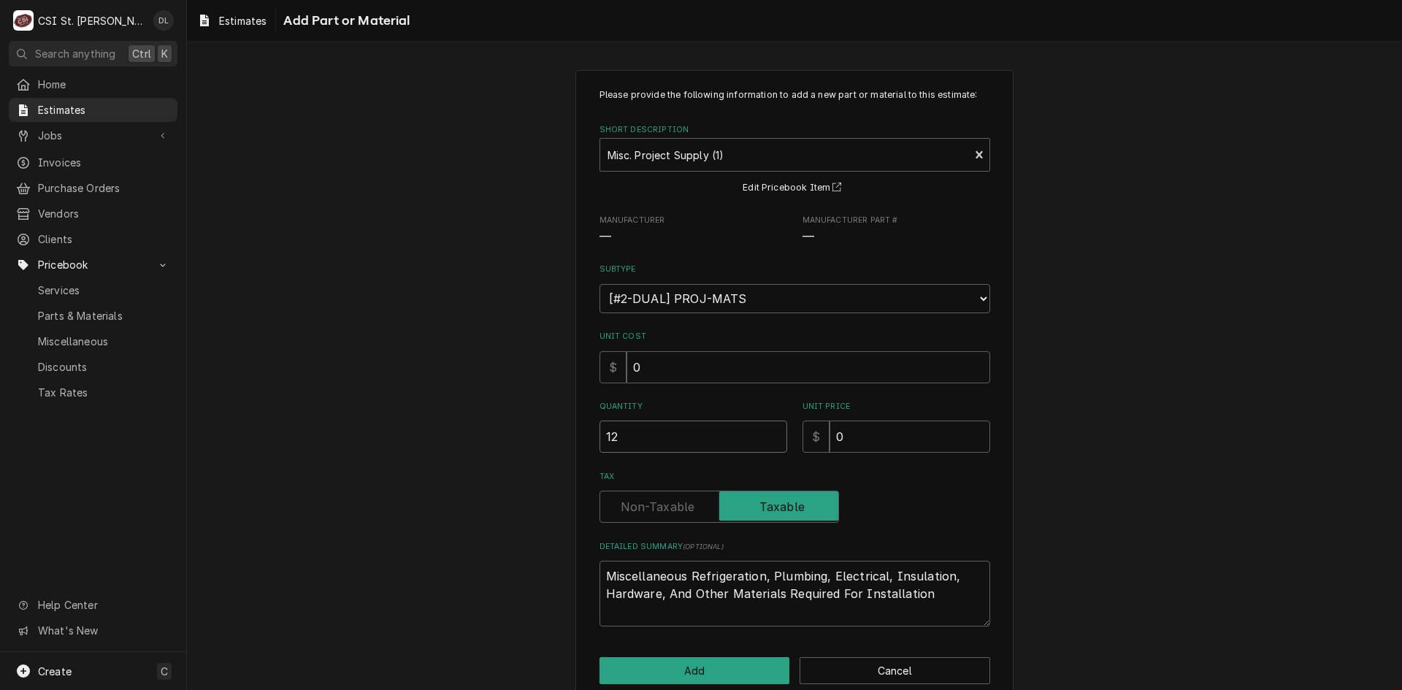
type input "120"
drag, startPoint x: 682, startPoint y: 435, endPoint x: 525, endPoint y: 435, distance: 157.0
click at [525, 435] on div "Please provide the following information to add a new part or material to this …" at bounding box center [794, 386] width 1215 height 659
type textarea "x"
type input "1"
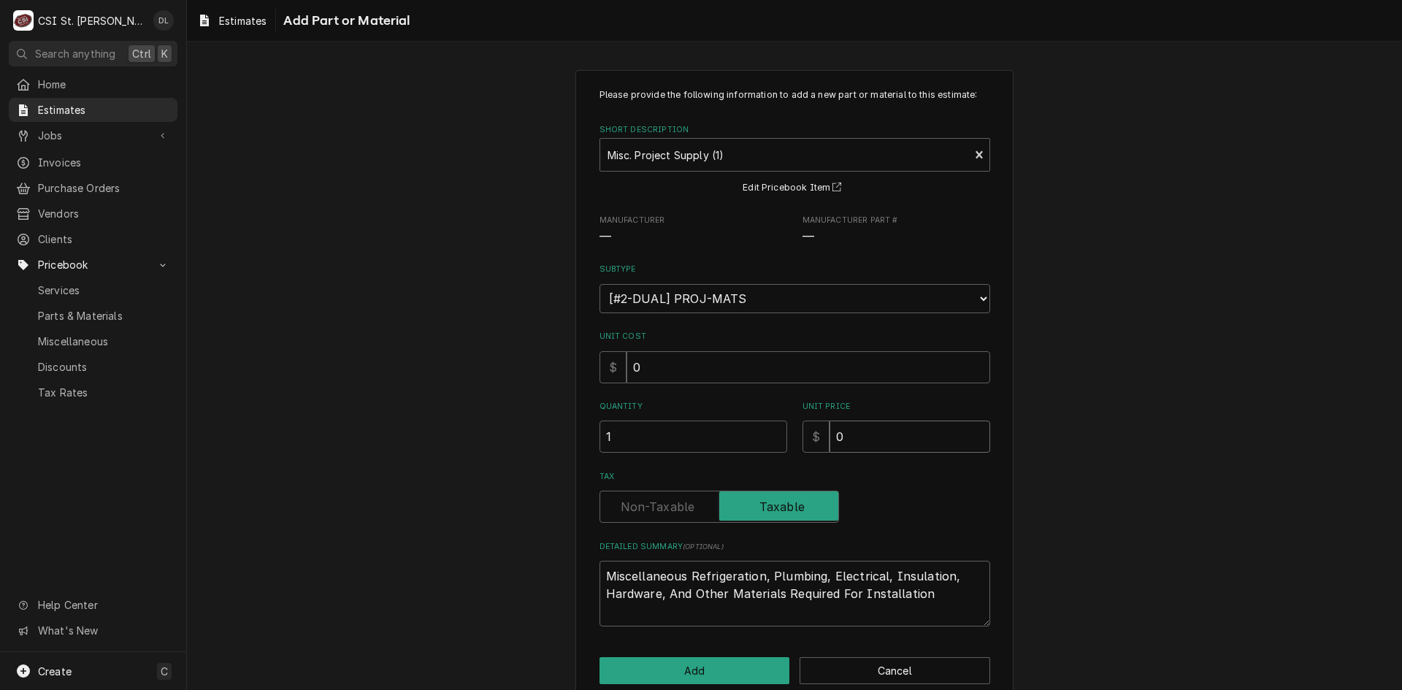
type textarea "x"
type input "1"
type textarea "x"
type input "12"
type textarea "x"
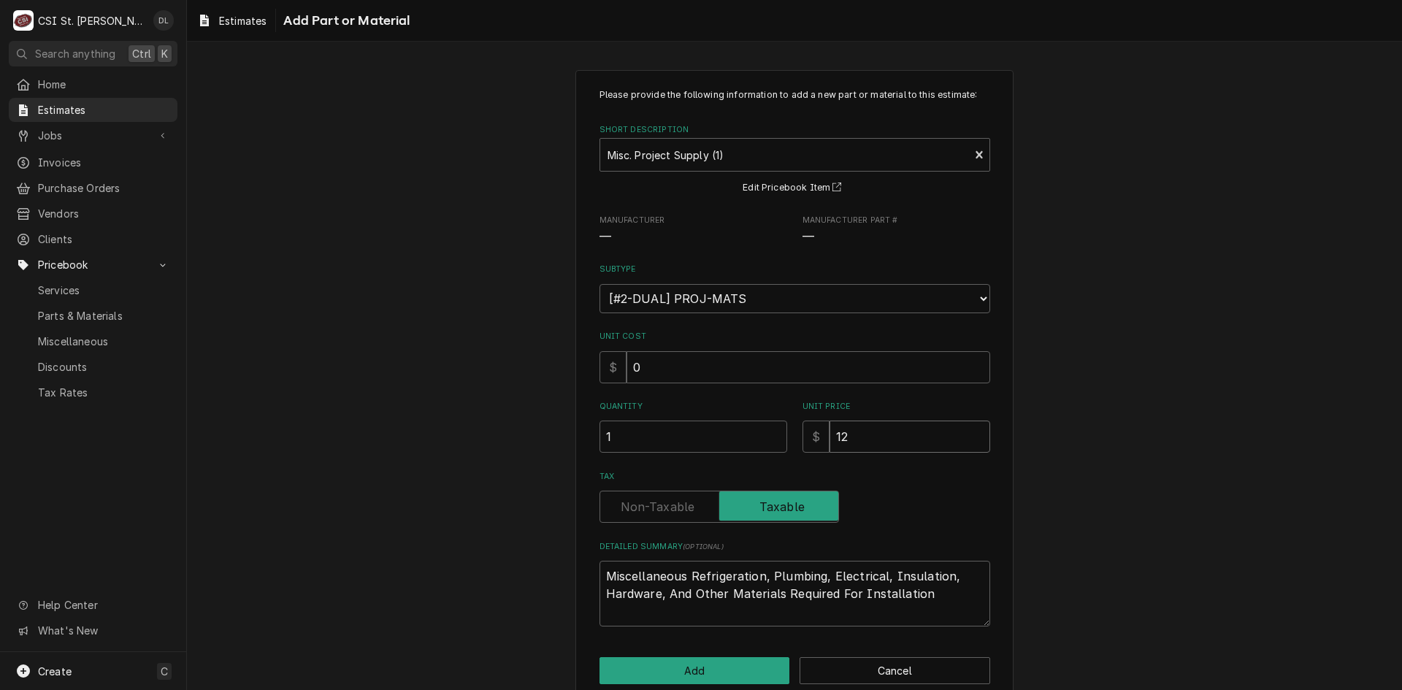
type input "120"
type textarea "x"
type input "120"
click at [694, 677] on button "Add" at bounding box center [695, 670] width 191 height 27
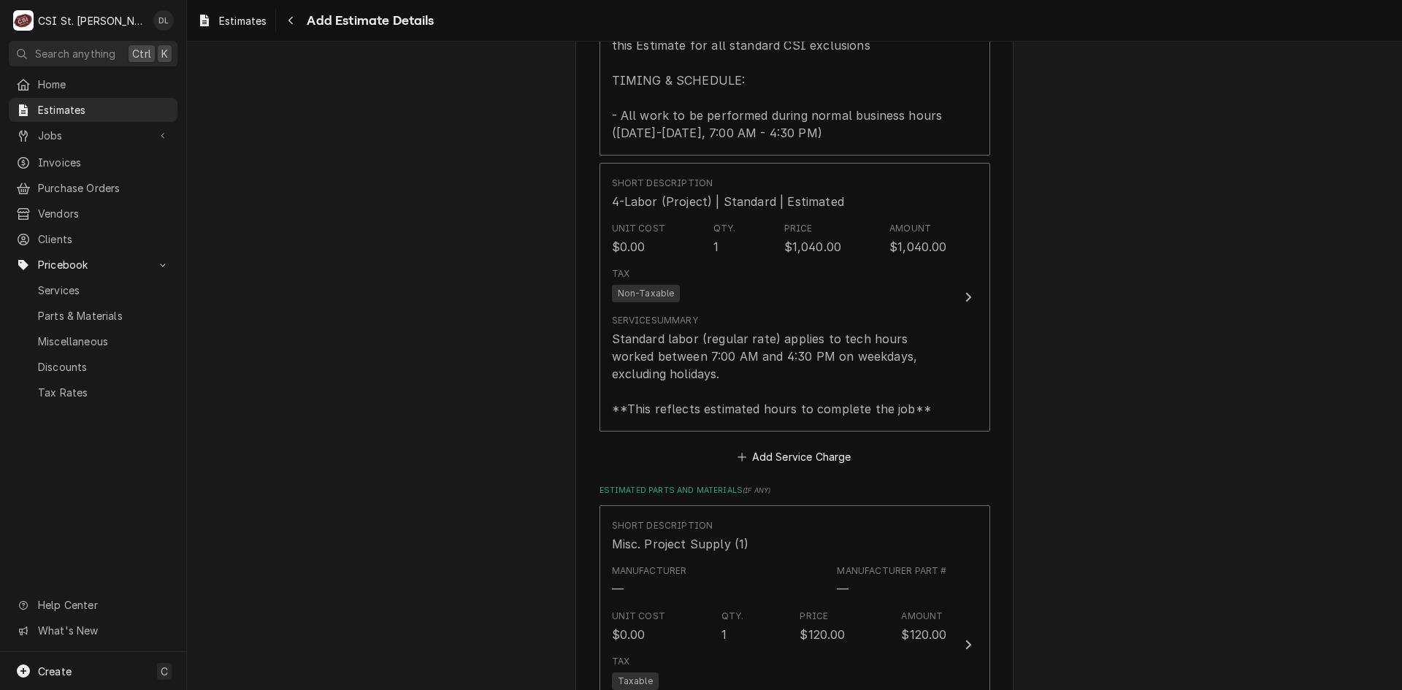
type textarea "x"
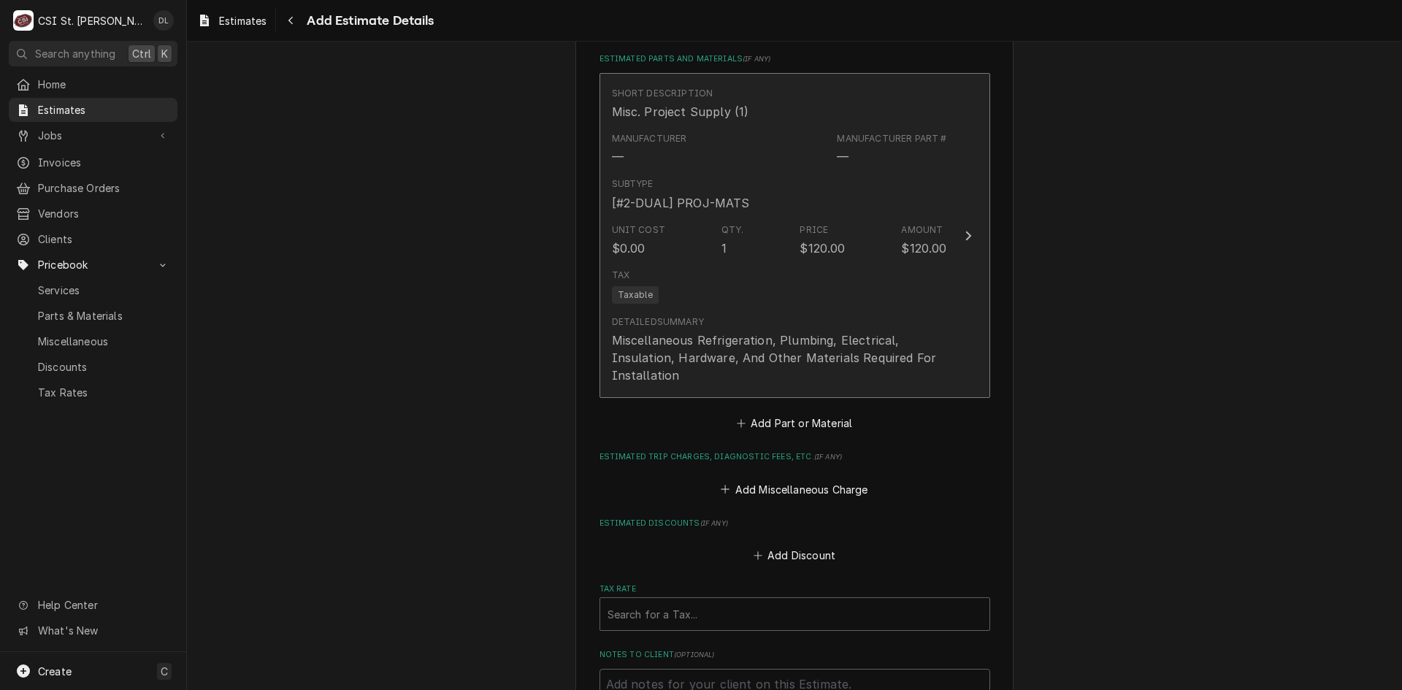
scroll to position [2640, 0]
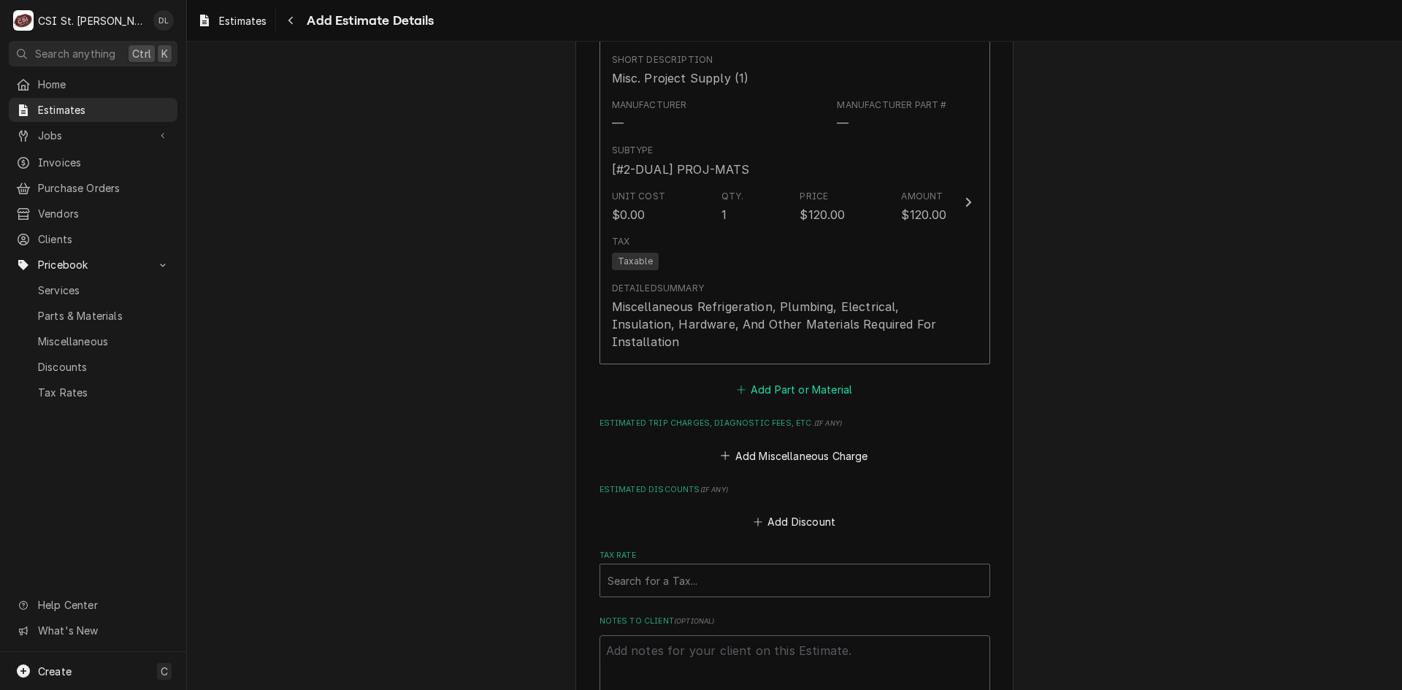
click at [741, 389] on icon "Estimated Parts and Materials" at bounding box center [741, 390] width 9 height 10
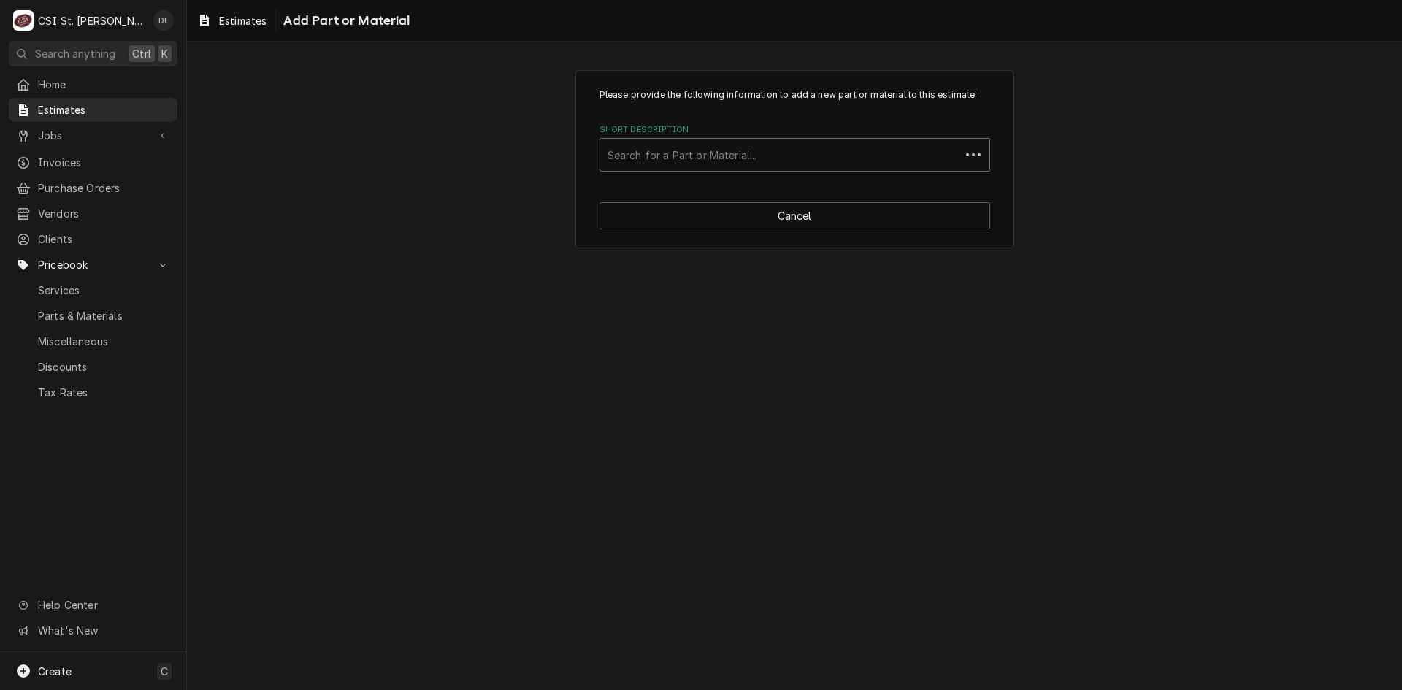
click at [725, 159] on div "Short Description" at bounding box center [780, 155] width 345 height 26
type input "cnf0202"
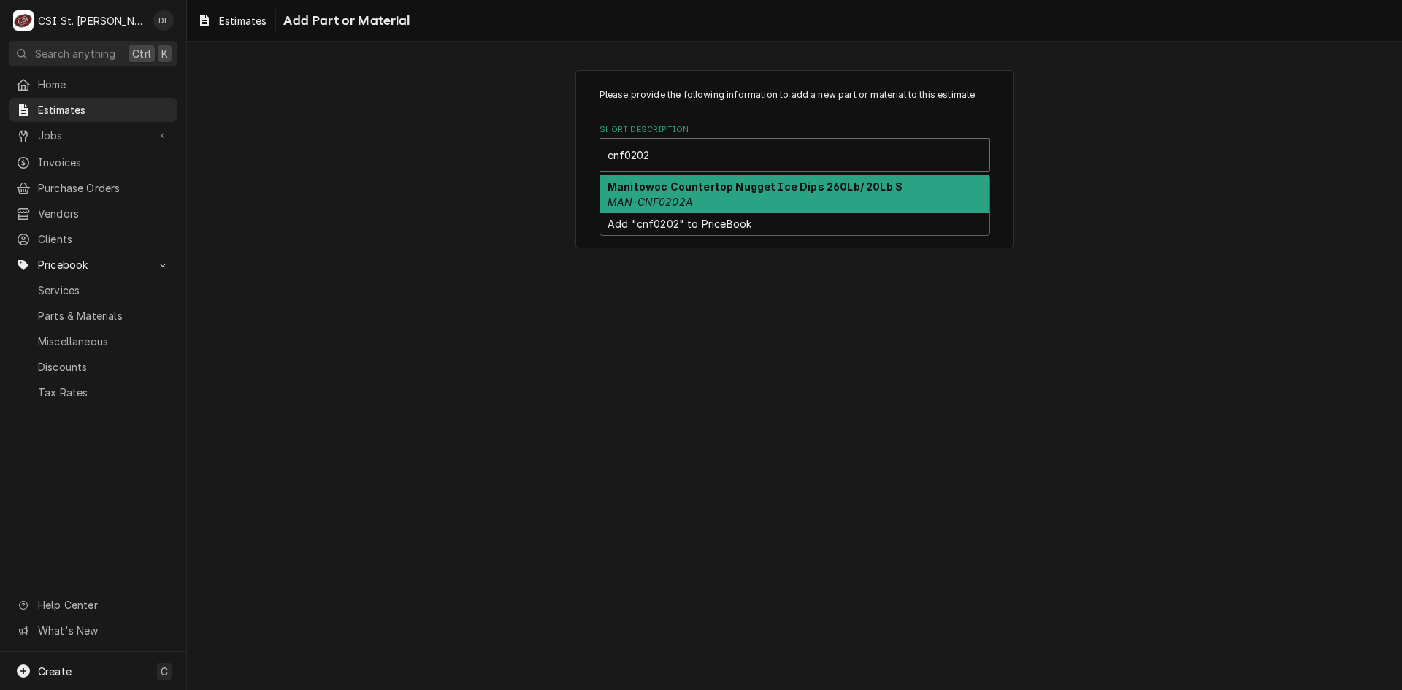
click at [818, 198] on div "Manitowoc Countertop Nugget Ice Dips 260Lb/ 20Lb S MAN-CNF0202A" at bounding box center [794, 194] width 389 height 38
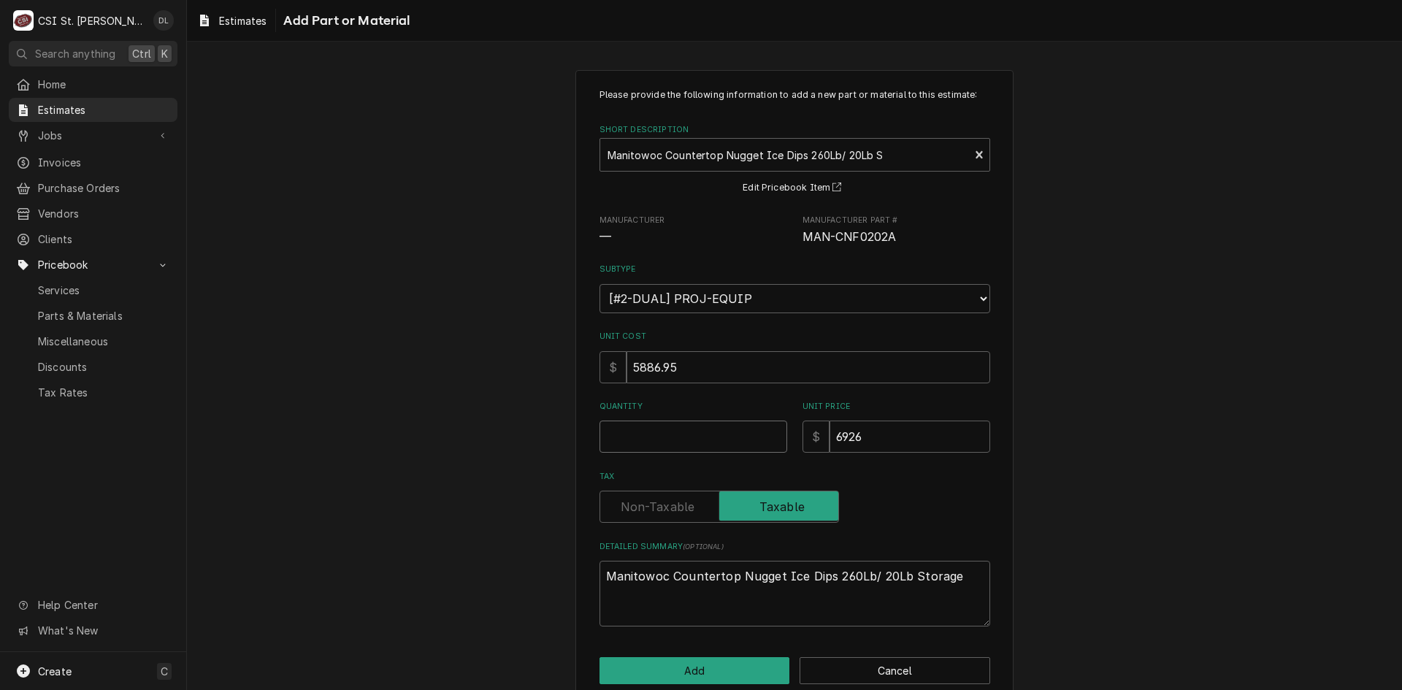
click at [679, 427] on input "Quantity" at bounding box center [694, 437] width 188 height 32
type textarea "x"
type input "1"
type textarea "x"
type input "1"
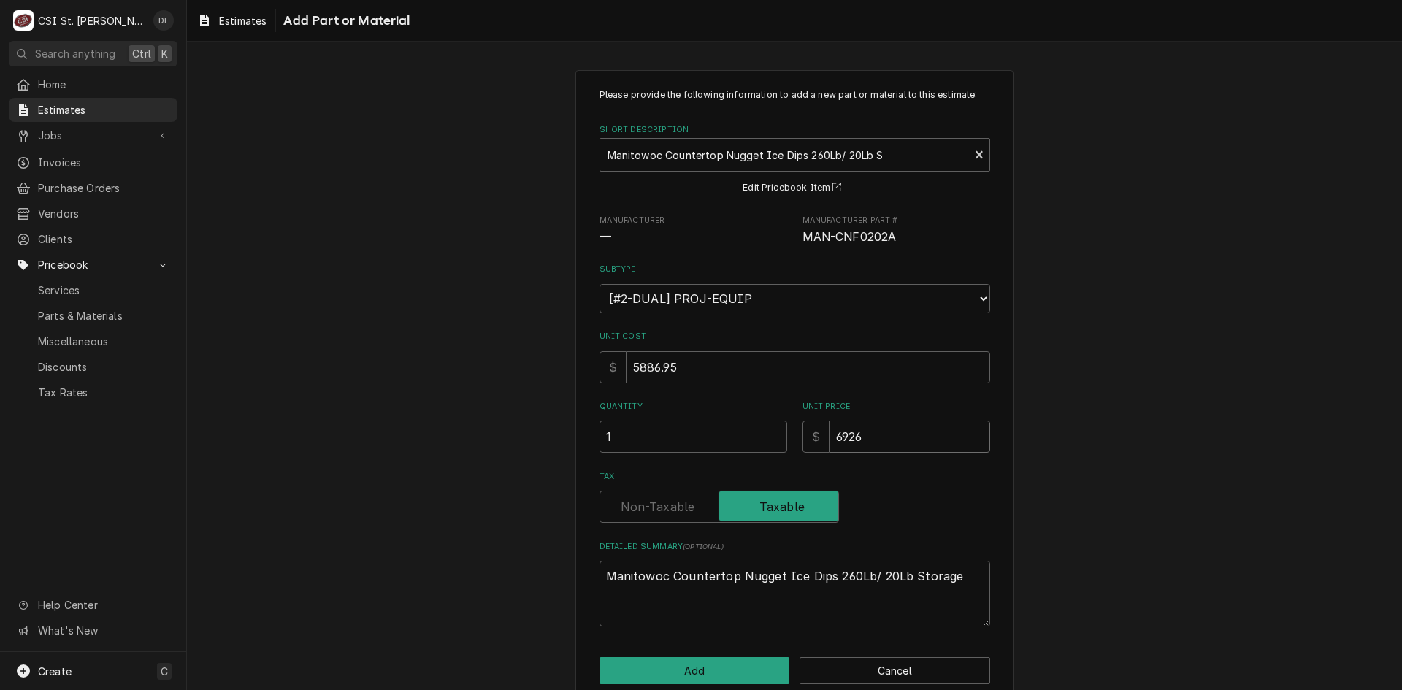
type textarea "x"
type input "7"
type textarea "x"
type input "76"
type textarea "x"
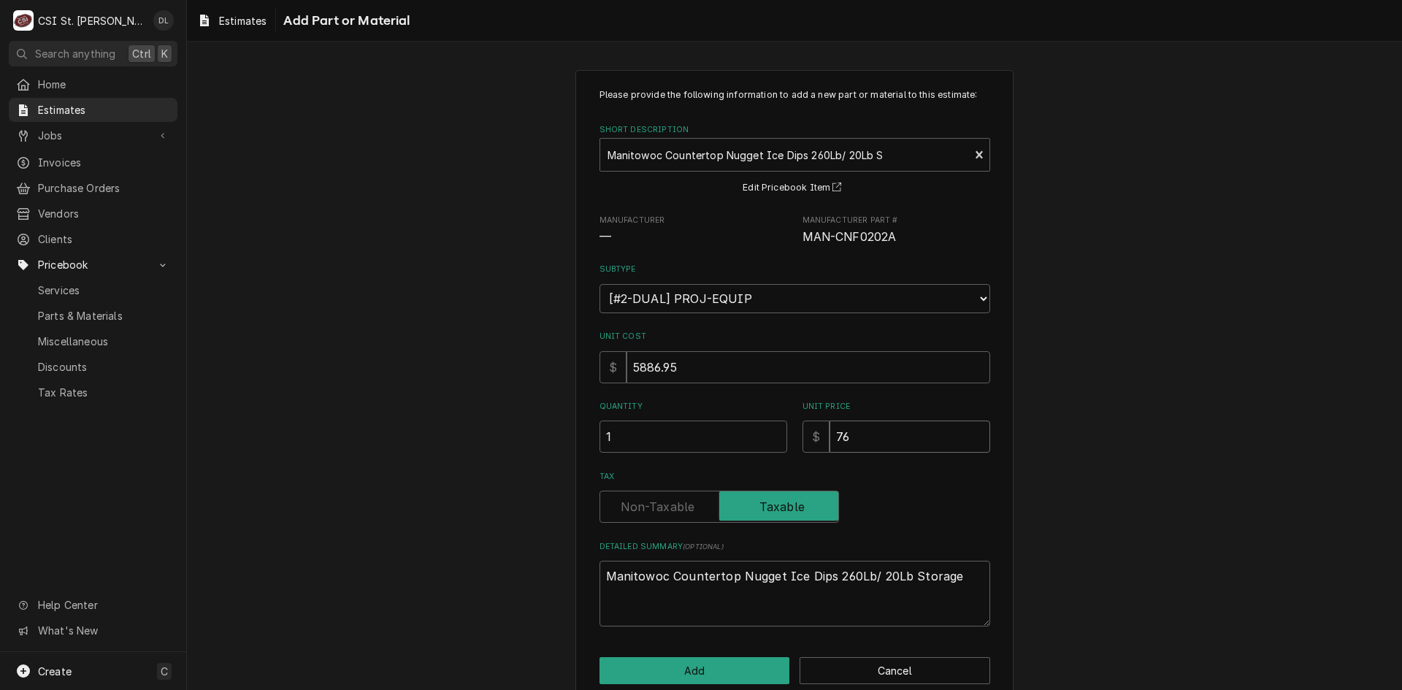
type input "761"
type textarea "x"
type input "7618"
type textarea "x"
type input "7618.2"
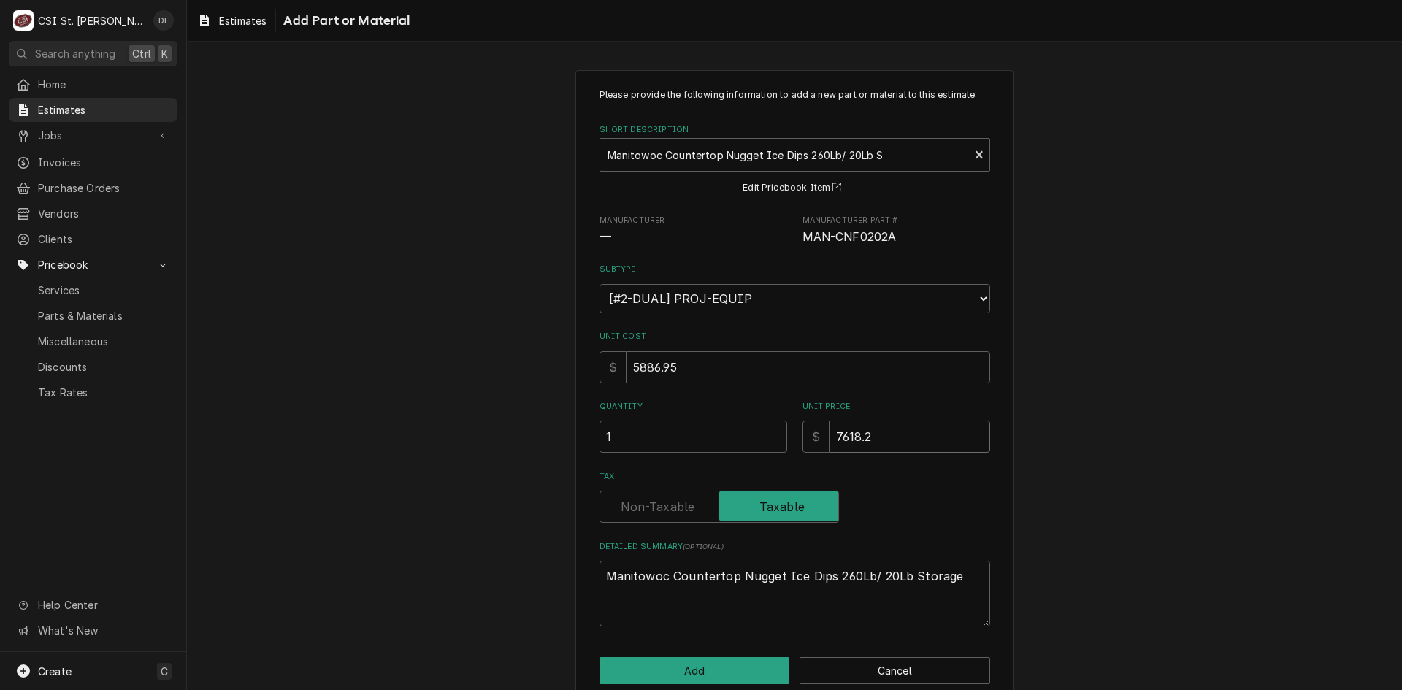
type textarea "x"
type input "7618.21"
click at [689, 666] on button "Add" at bounding box center [695, 670] width 191 height 27
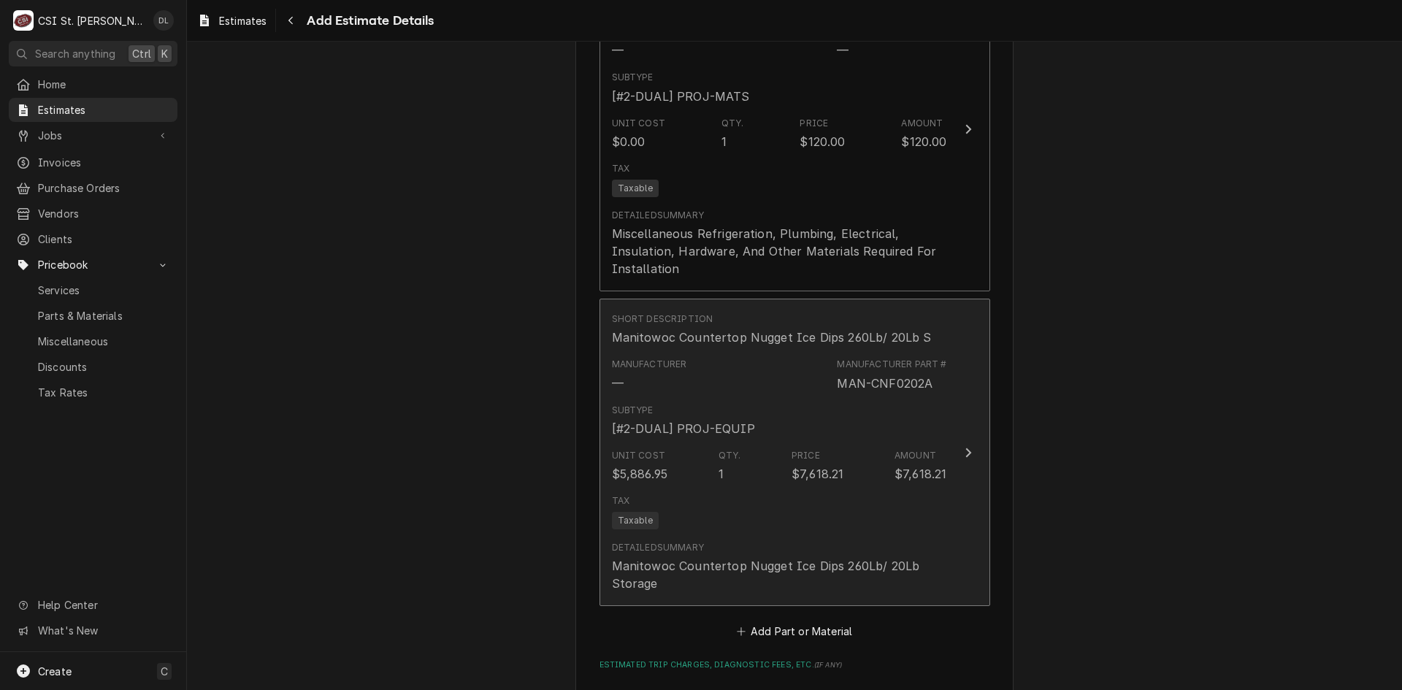
type textarea "x"
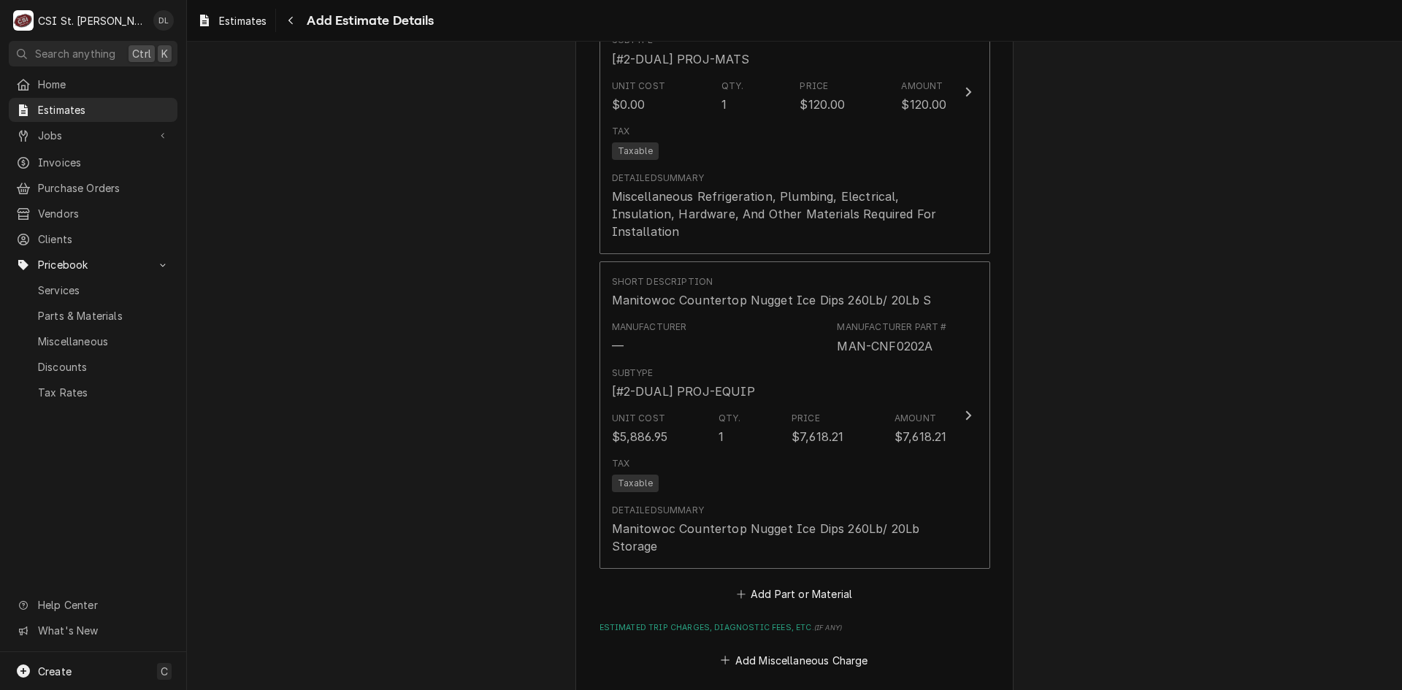
scroll to position [2786, 0]
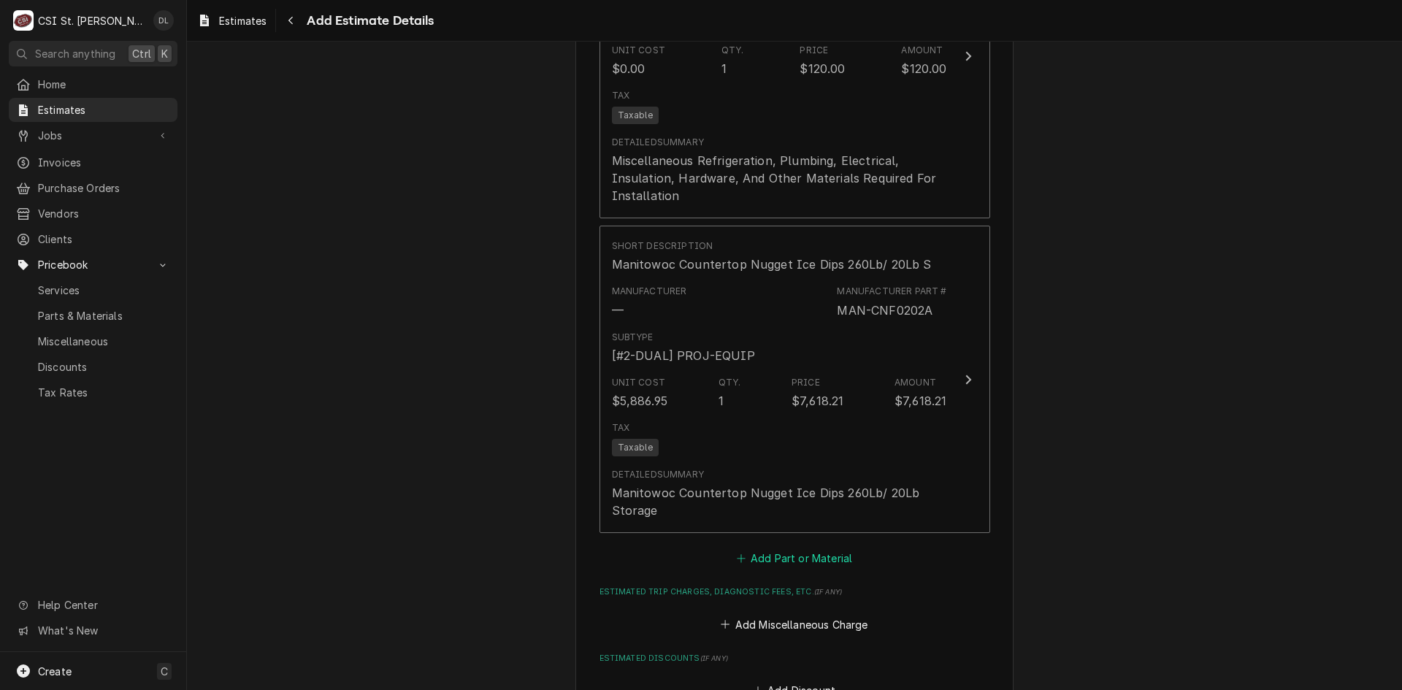
click at [737, 561] on icon "Estimated Parts and Materials" at bounding box center [741, 559] width 9 height 10
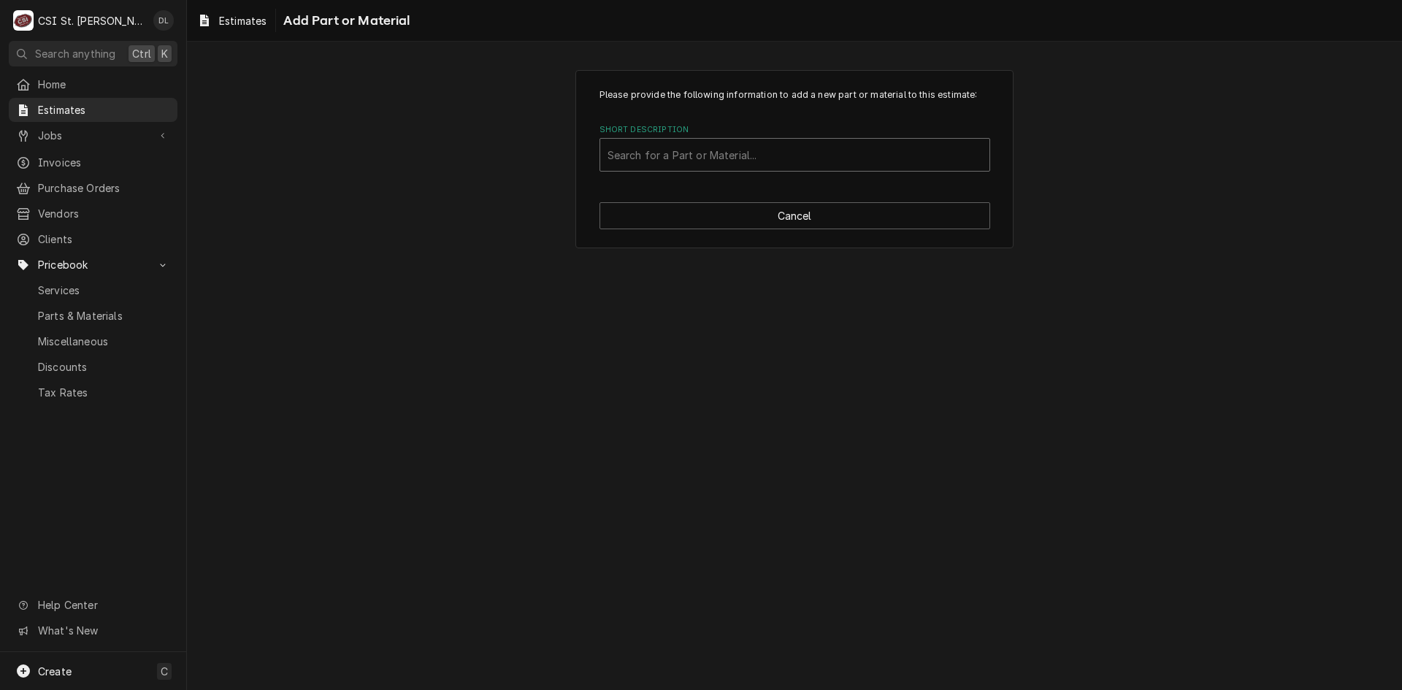
click at [720, 161] on div "Short Description" at bounding box center [795, 155] width 375 height 26
type input "k00453"
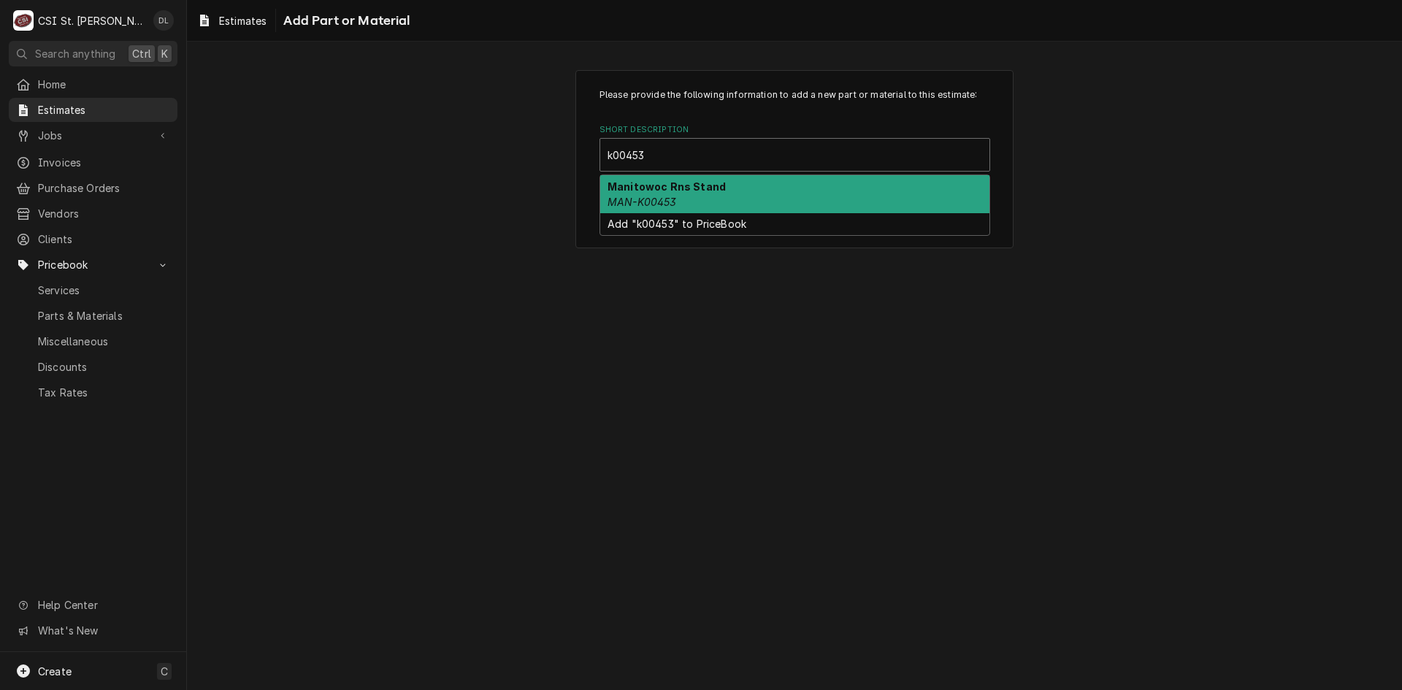
click at [706, 191] on strong "Manitowoc Rns Stand" at bounding box center [667, 186] width 118 height 12
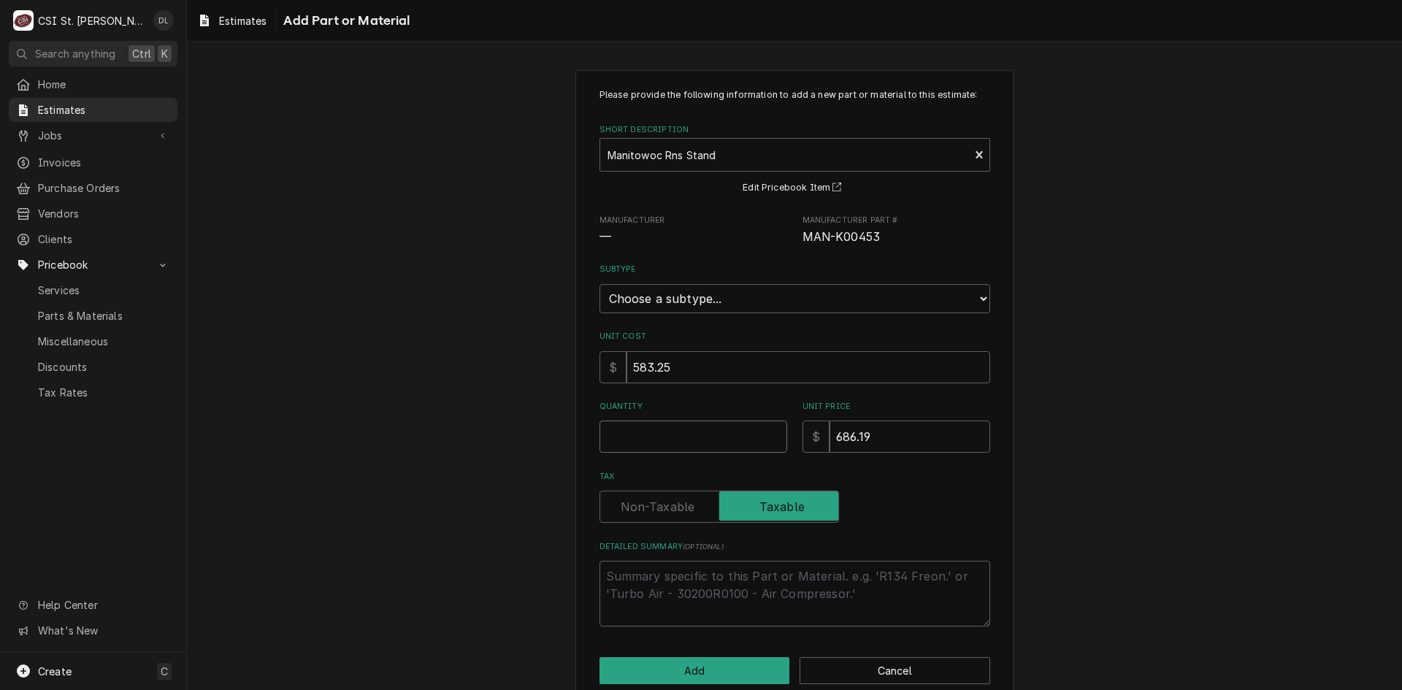
click at [704, 437] on input "Quantity" at bounding box center [694, 437] width 188 height 32
type textarea "x"
type input "1"
type textarea "x"
type input "7"
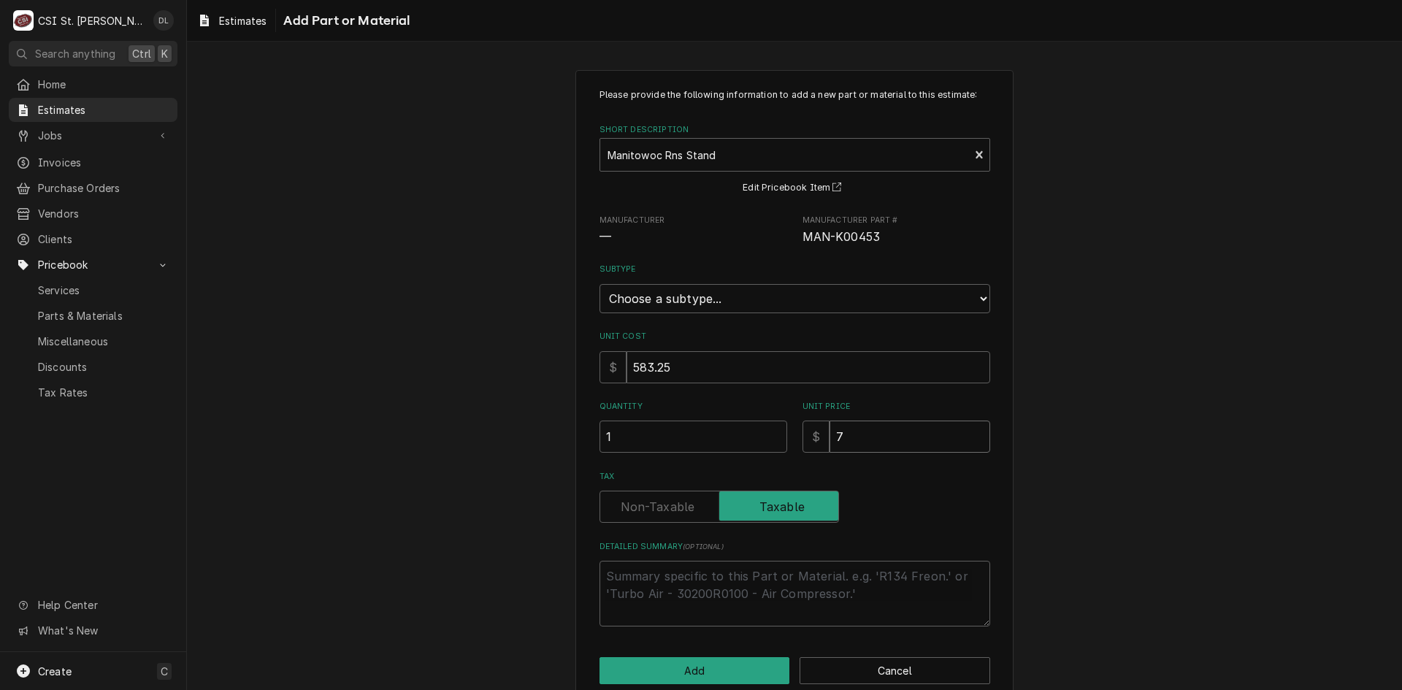
type textarea "x"
type input "74"
type textarea "x"
type input "743"
type textarea "x"
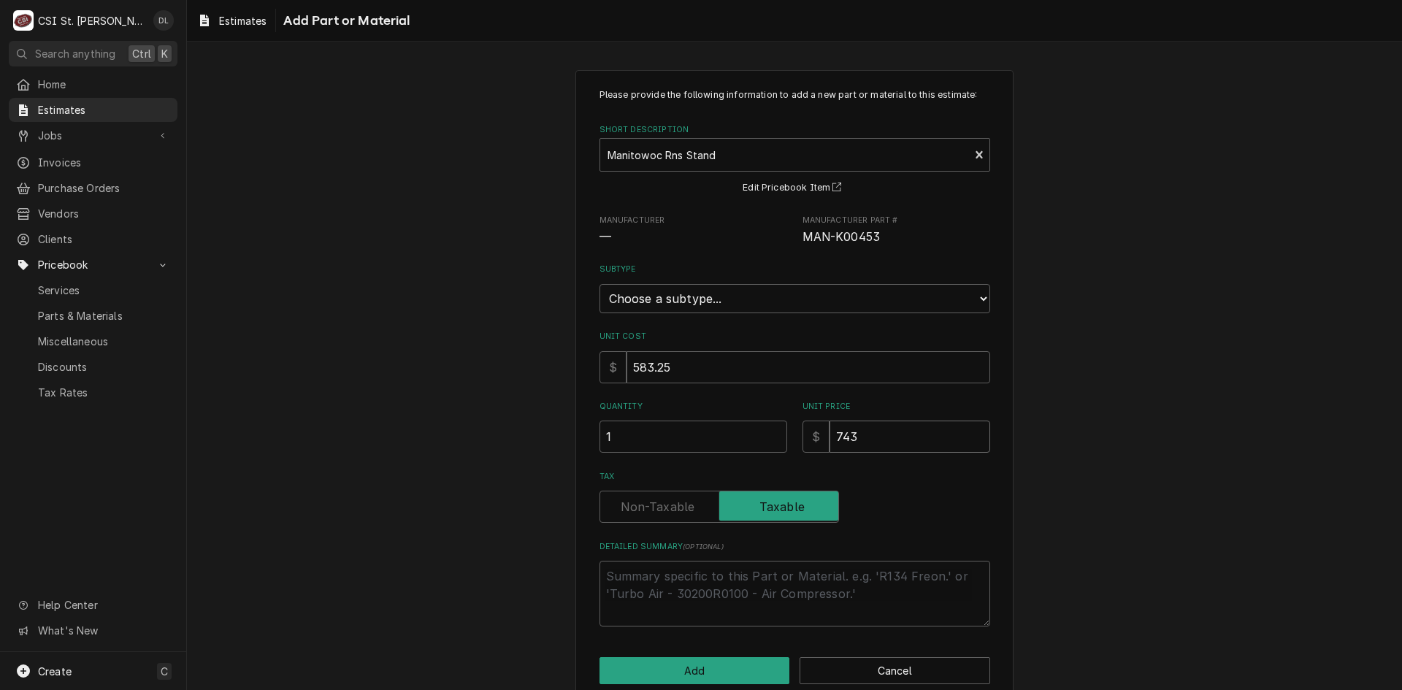
type input "743.7"
type textarea "x"
type input "743.76"
type textarea "x"
type input "743.76"
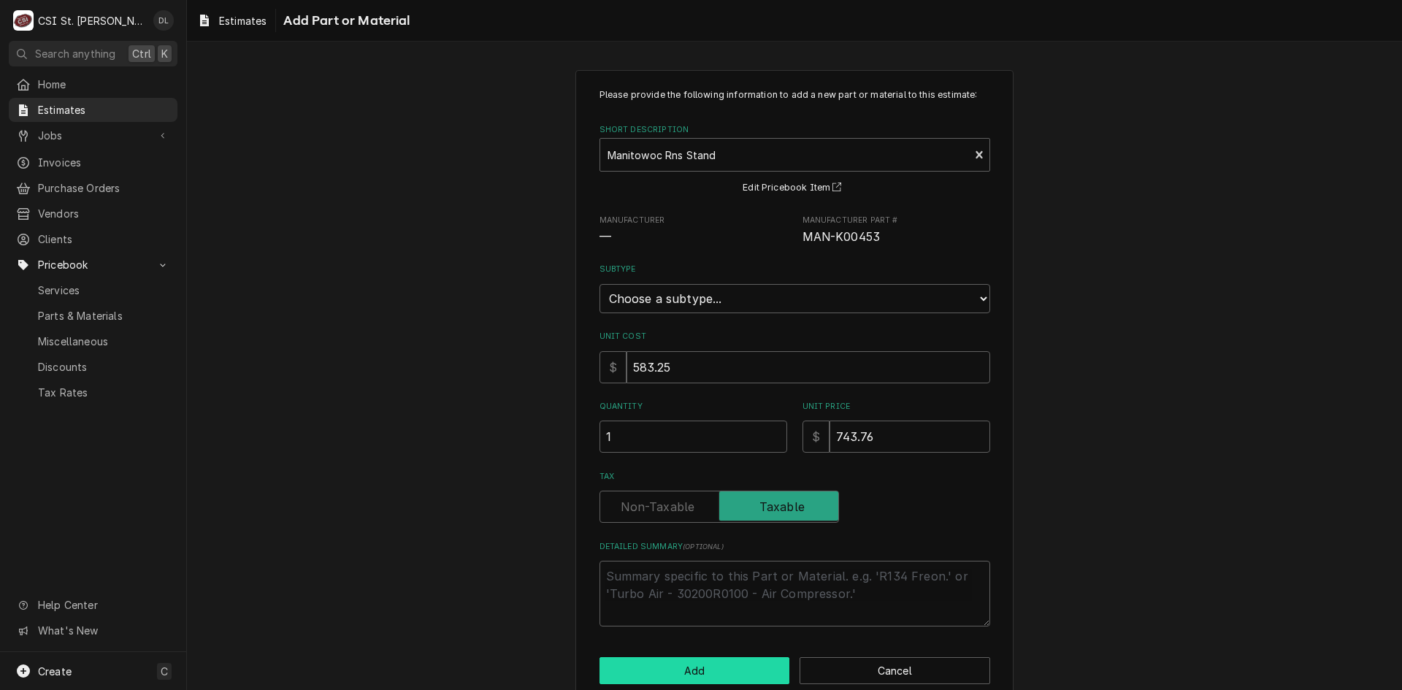
click at [704, 670] on button "Add" at bounding box center [695, 670] width 191 height 27
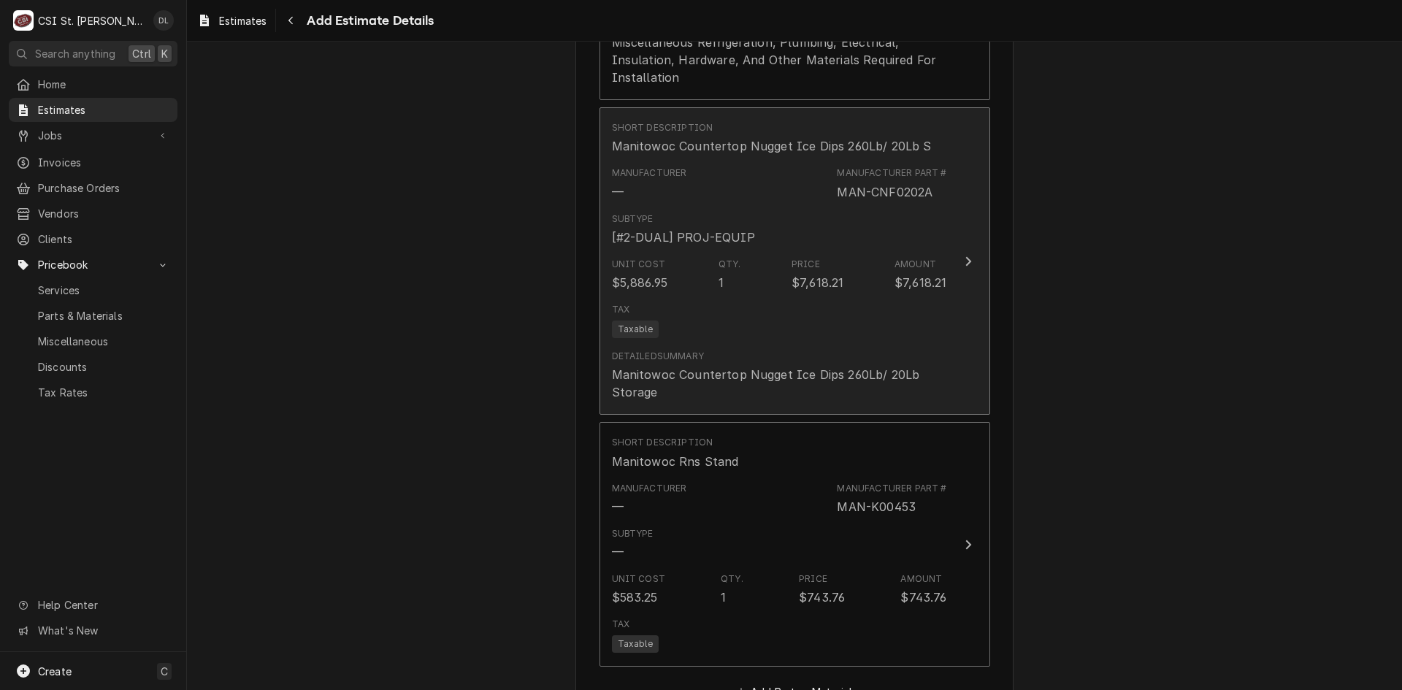
type textarea "x"
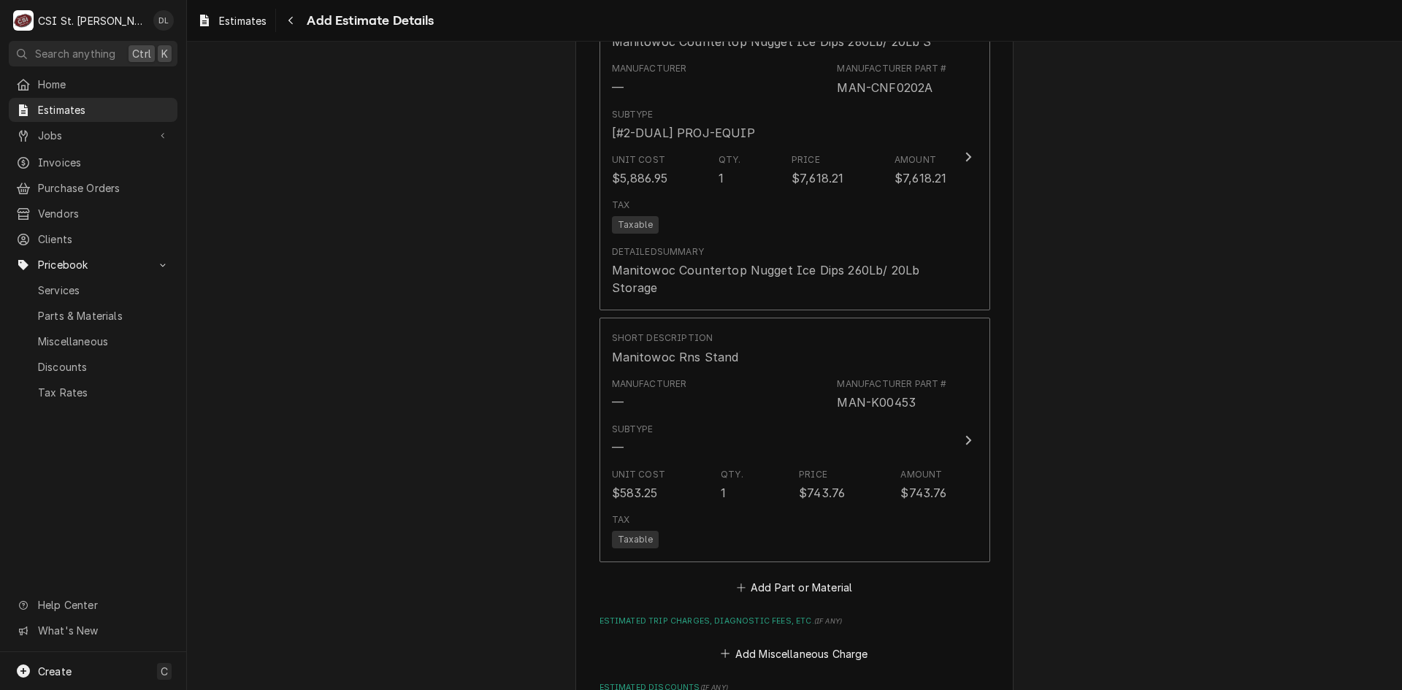
scroll to position [3196, 0]
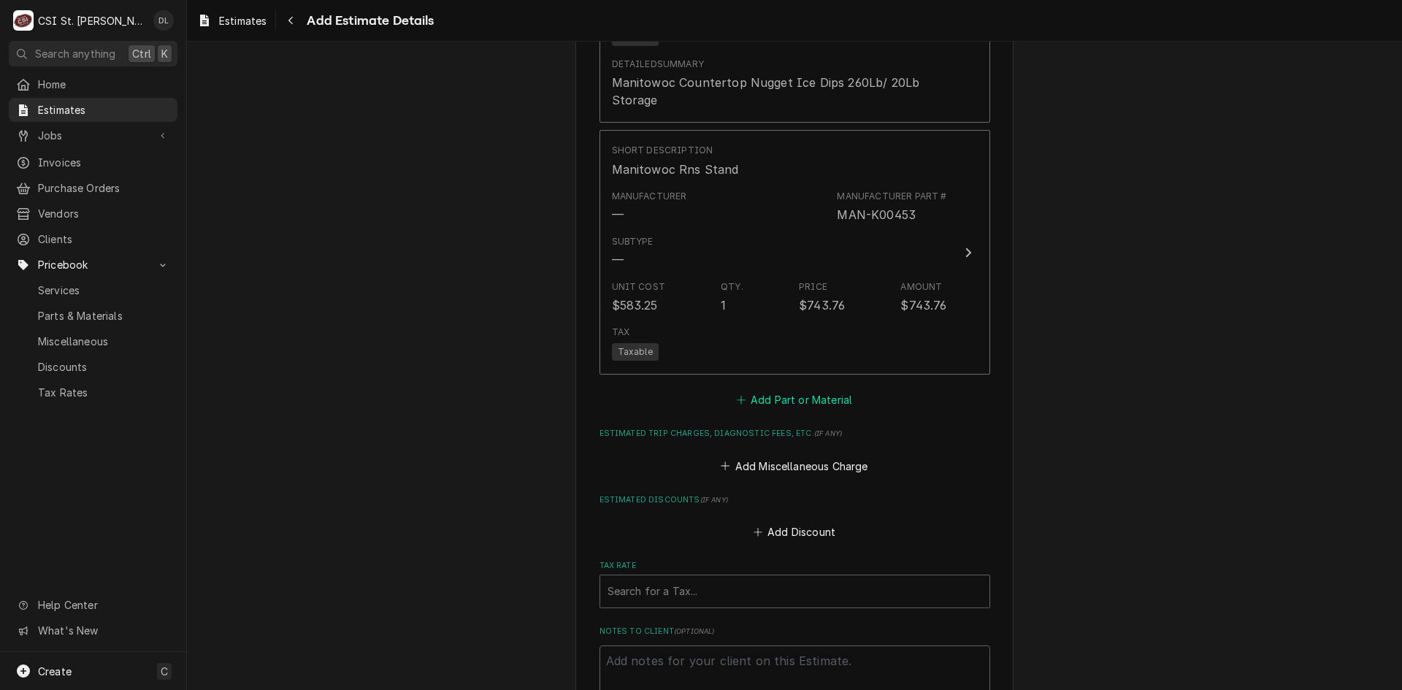
click at [737, 401] on icon "Estimated Parts and Materials" at bounding box center [741, 400] width 9 height 10
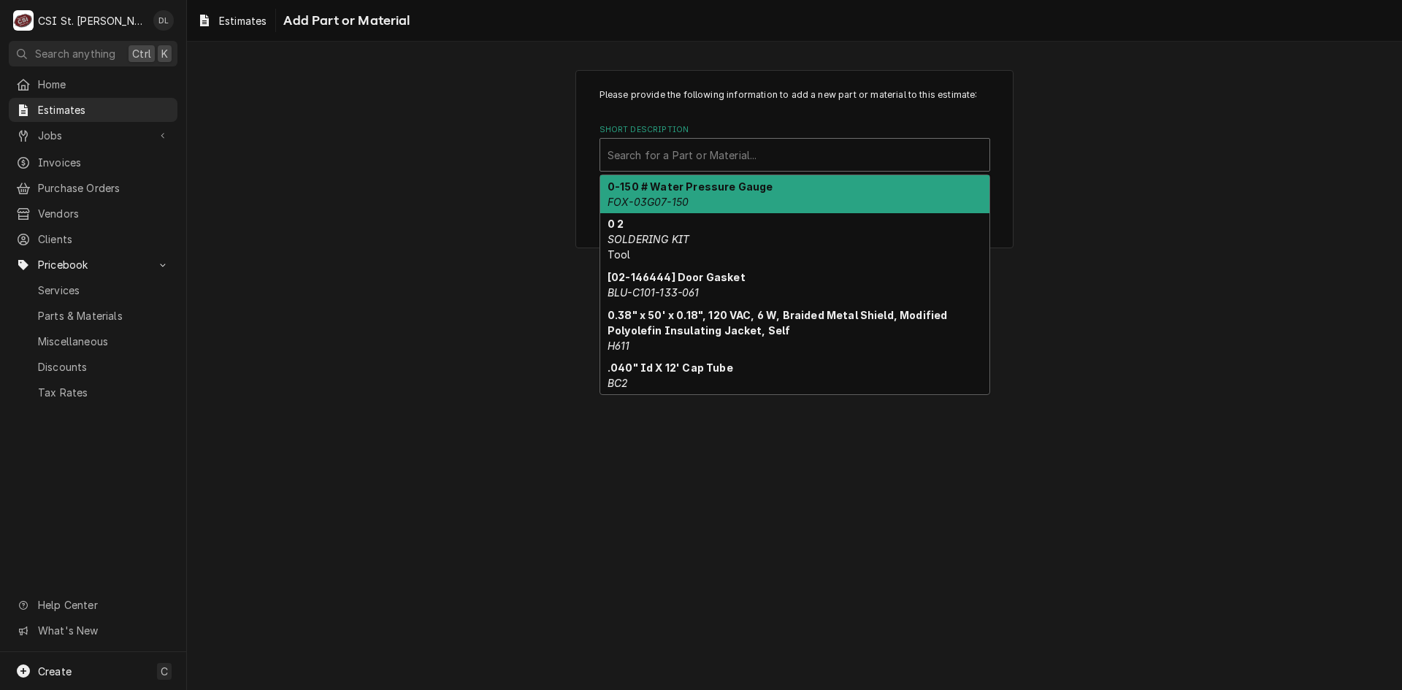
click at [711, 153] on div "Short Description" at bounding box center [795, 155] width 375 height 26
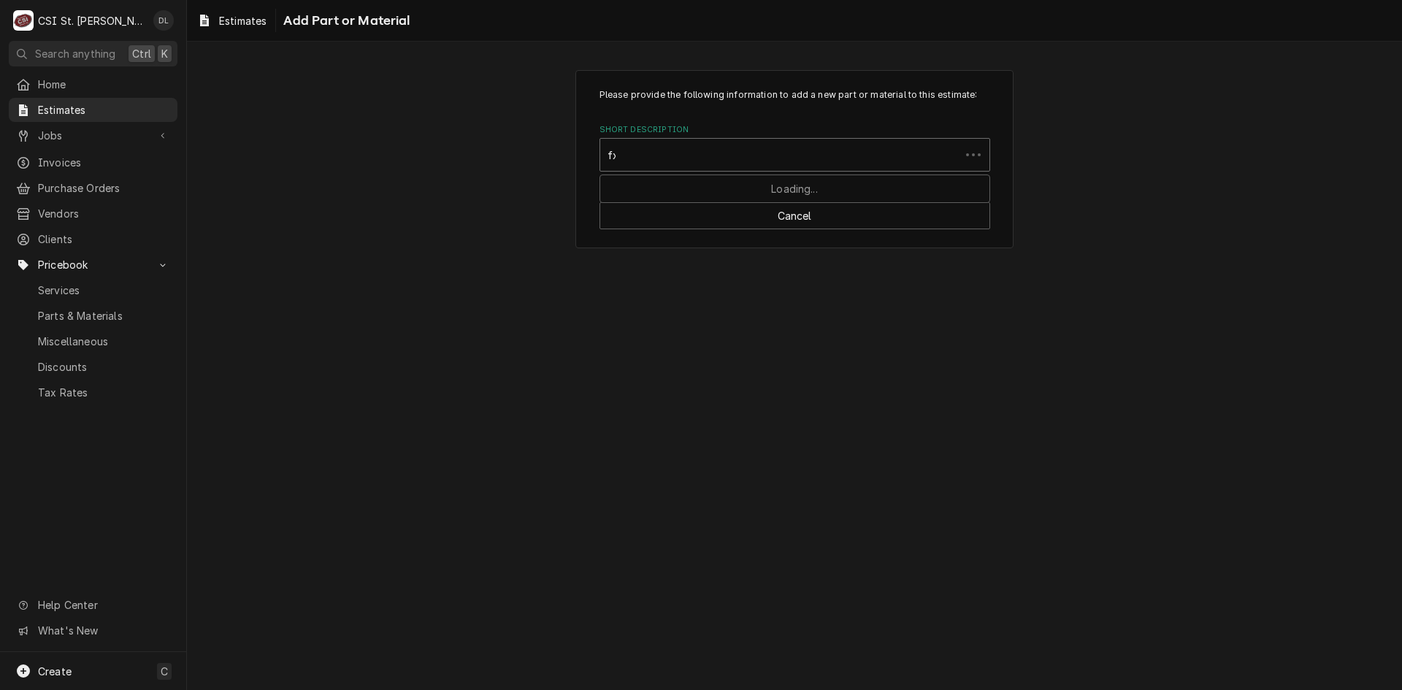
type input "fxi"
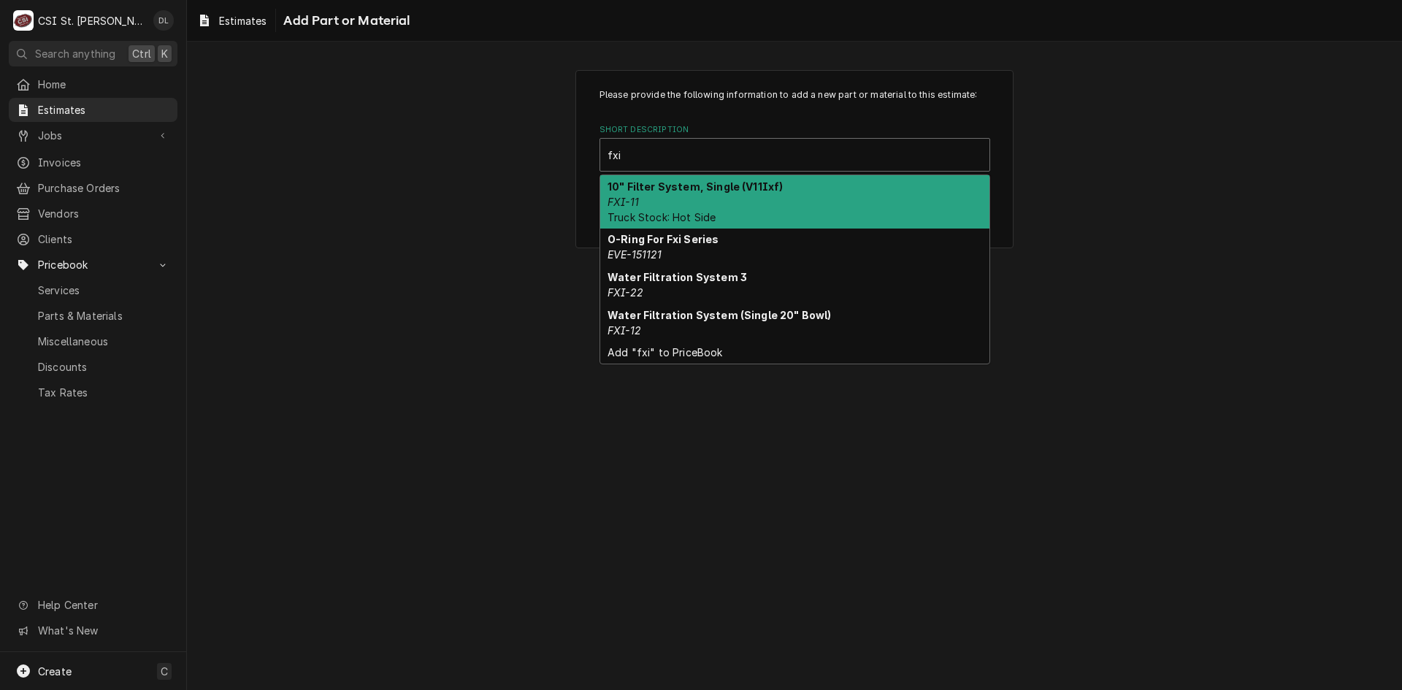
click at [699, 205] on div "10" Filter System, Single (V11Ixf) FXI-11 Truck Stock: Hot Side" at bounding box center [794, 201] width 389 height 53
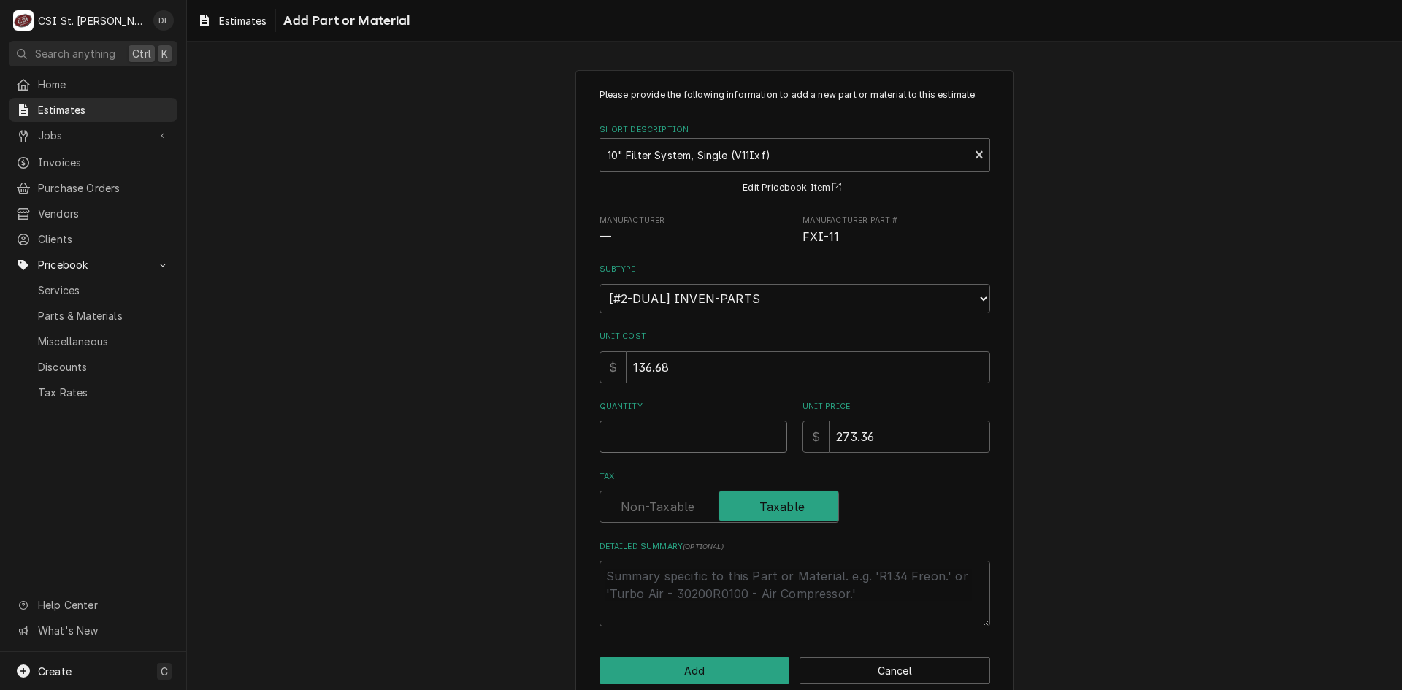
click at [653, 444] on input "Quantity" at bounding box center [694, 437] width 188 height 32
type textarea "x"
type input "1"
click at [696, 668] on button "Add" at bounding box center [695, 670] width 191 height 27
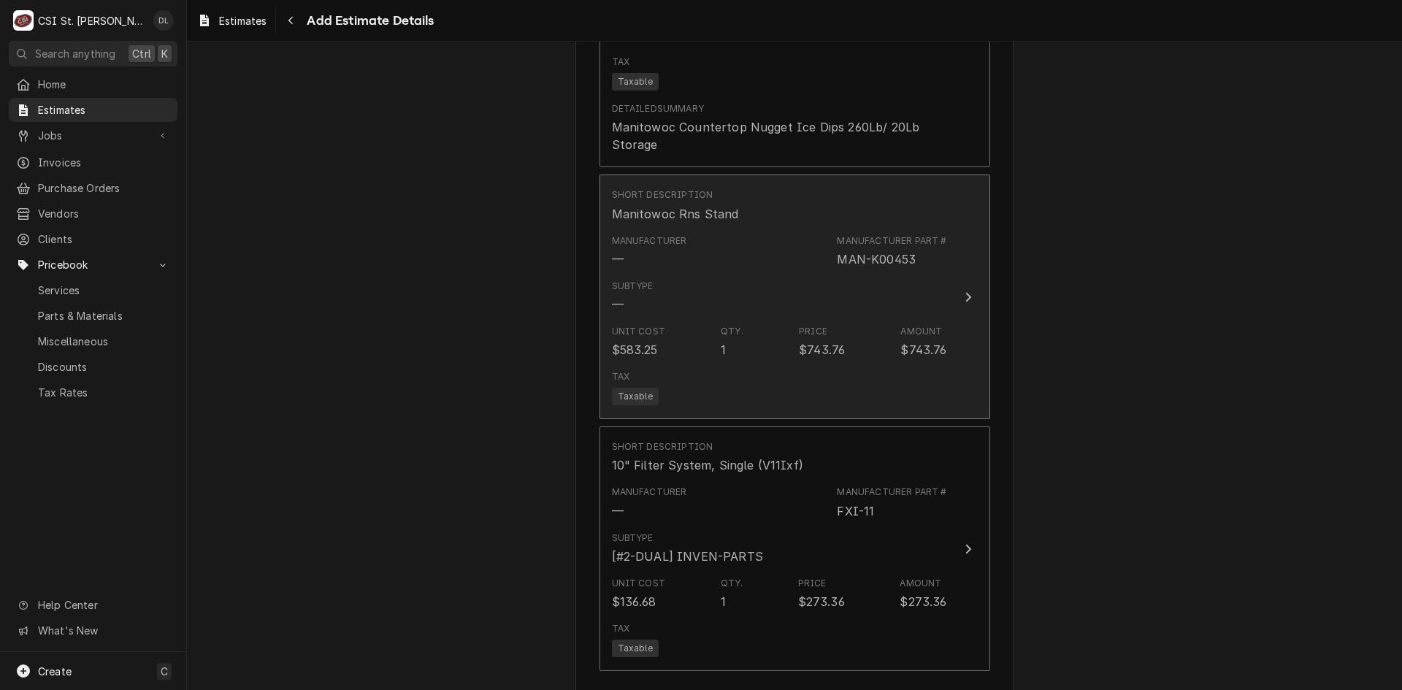
scroll to position [3161, 0]
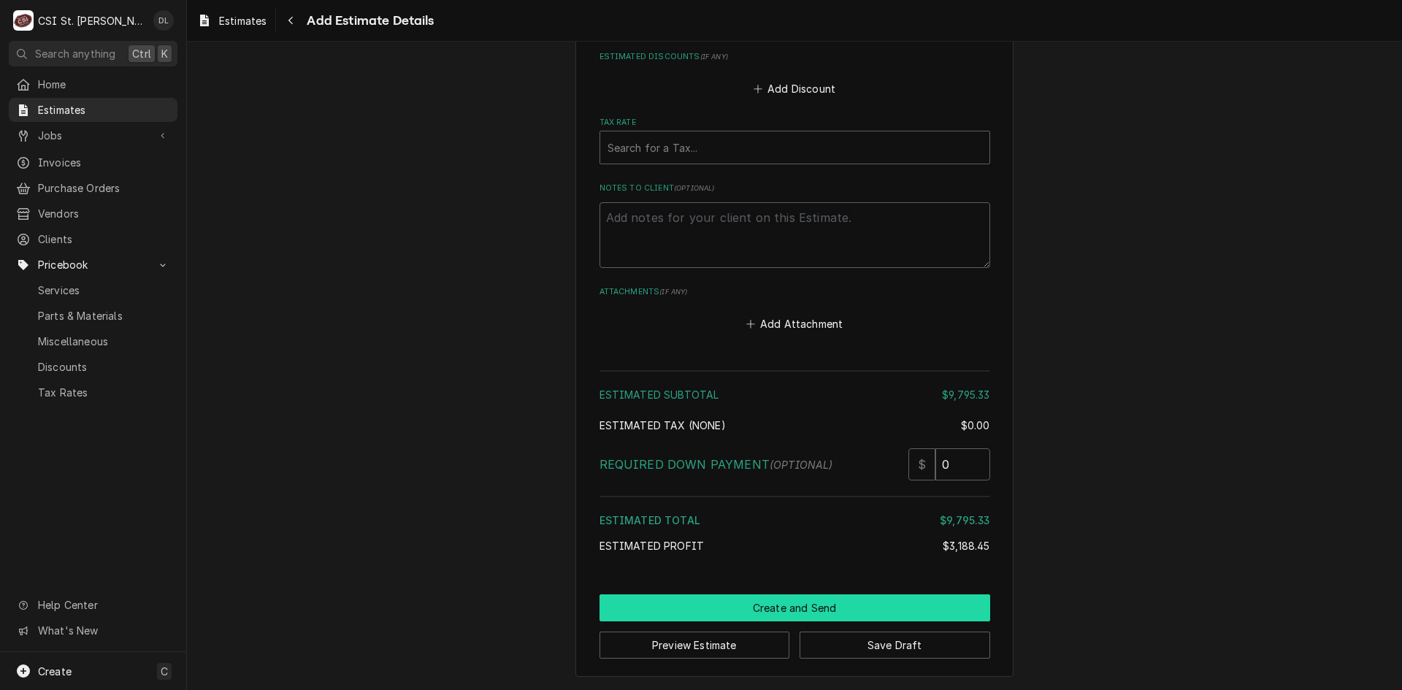
click at [769, 603] on button "Create and Send" at bounding box center [795, 608] width 391 height 27
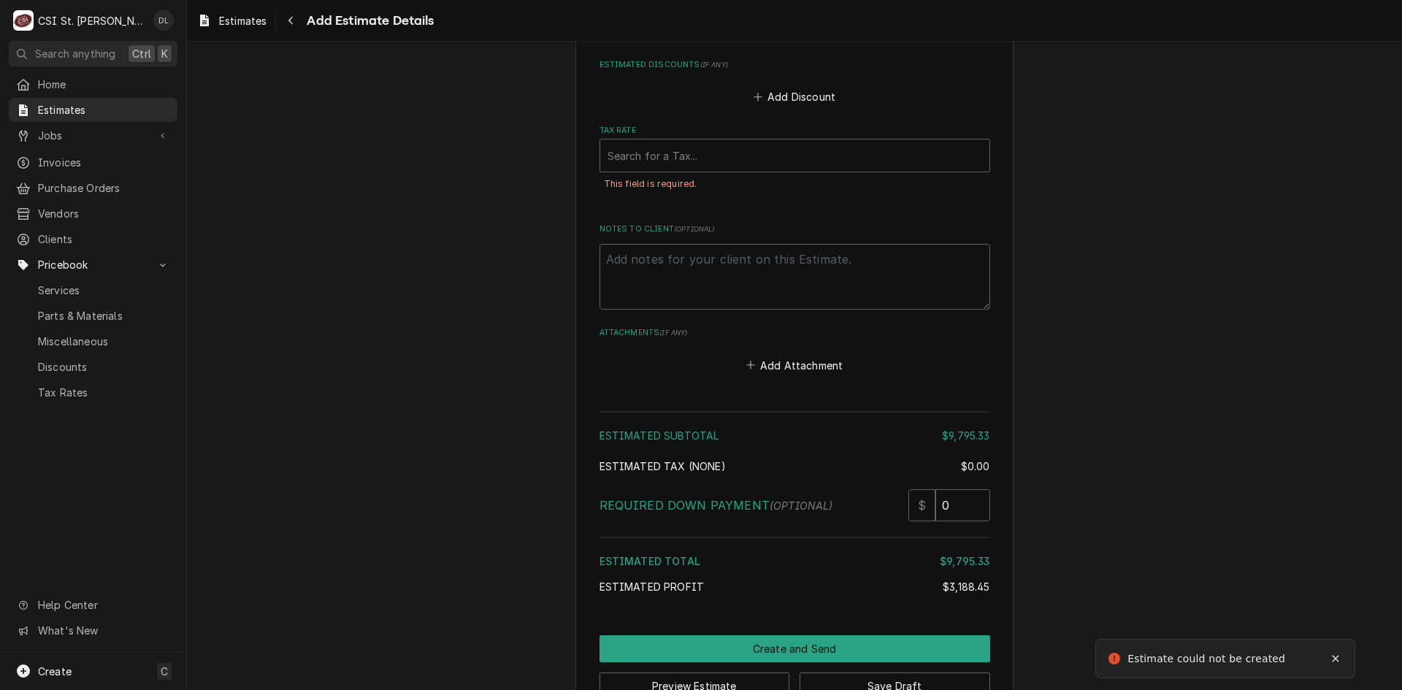
scroll to position [3892, 0]
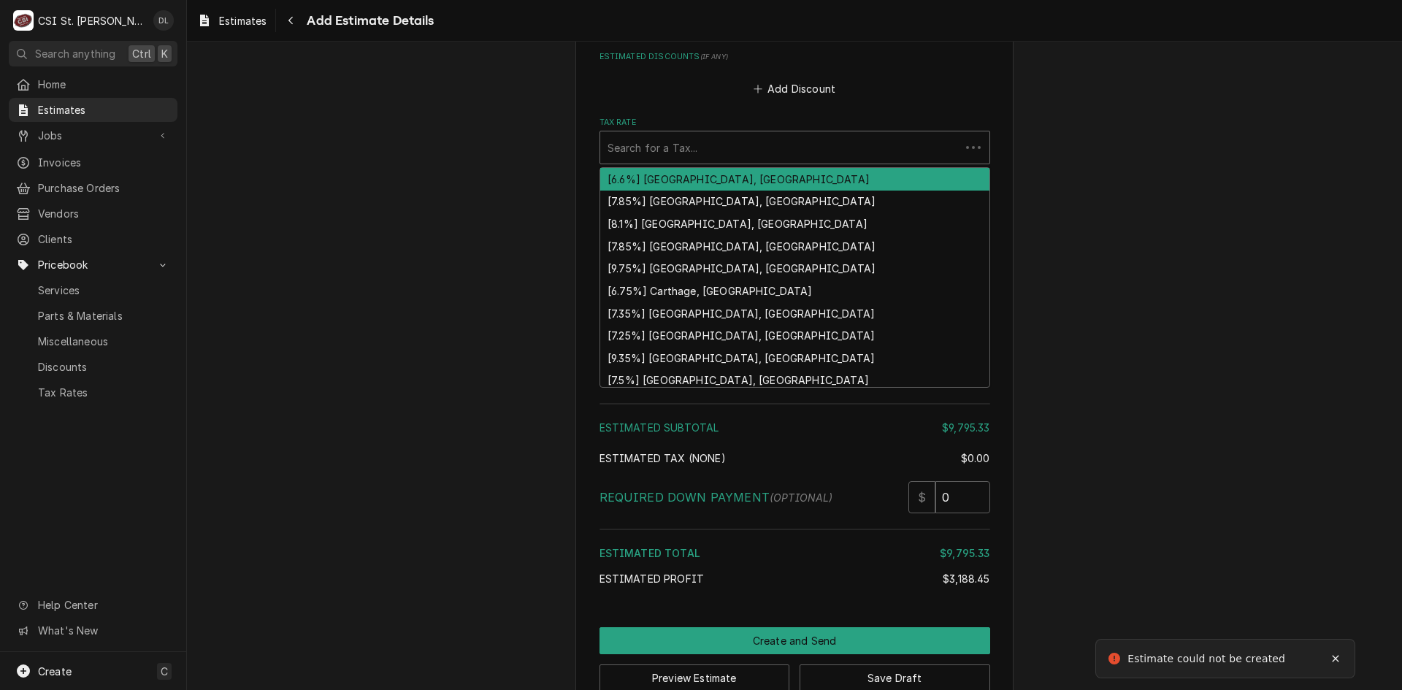
click at [703, 142] on div "Tax Rate" at bounding box center [780, 147] width 345 height 26
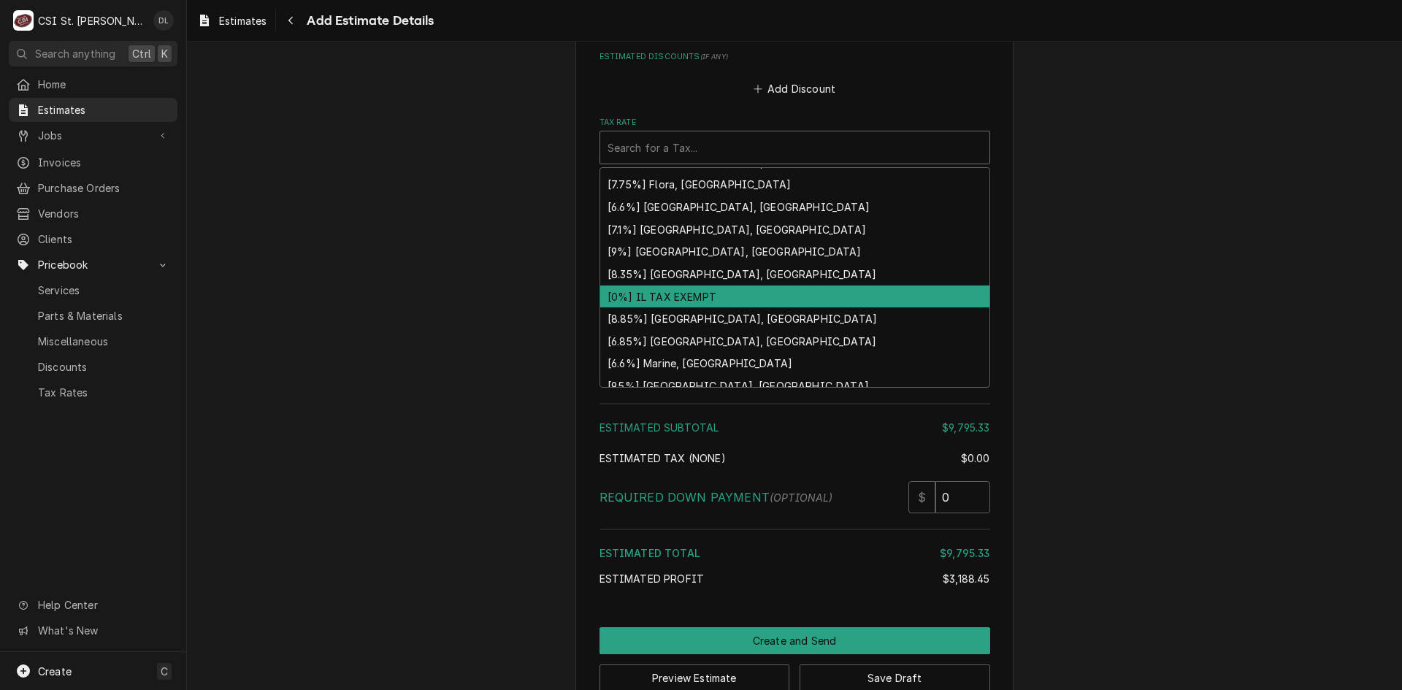
scroll to position [452, 0]
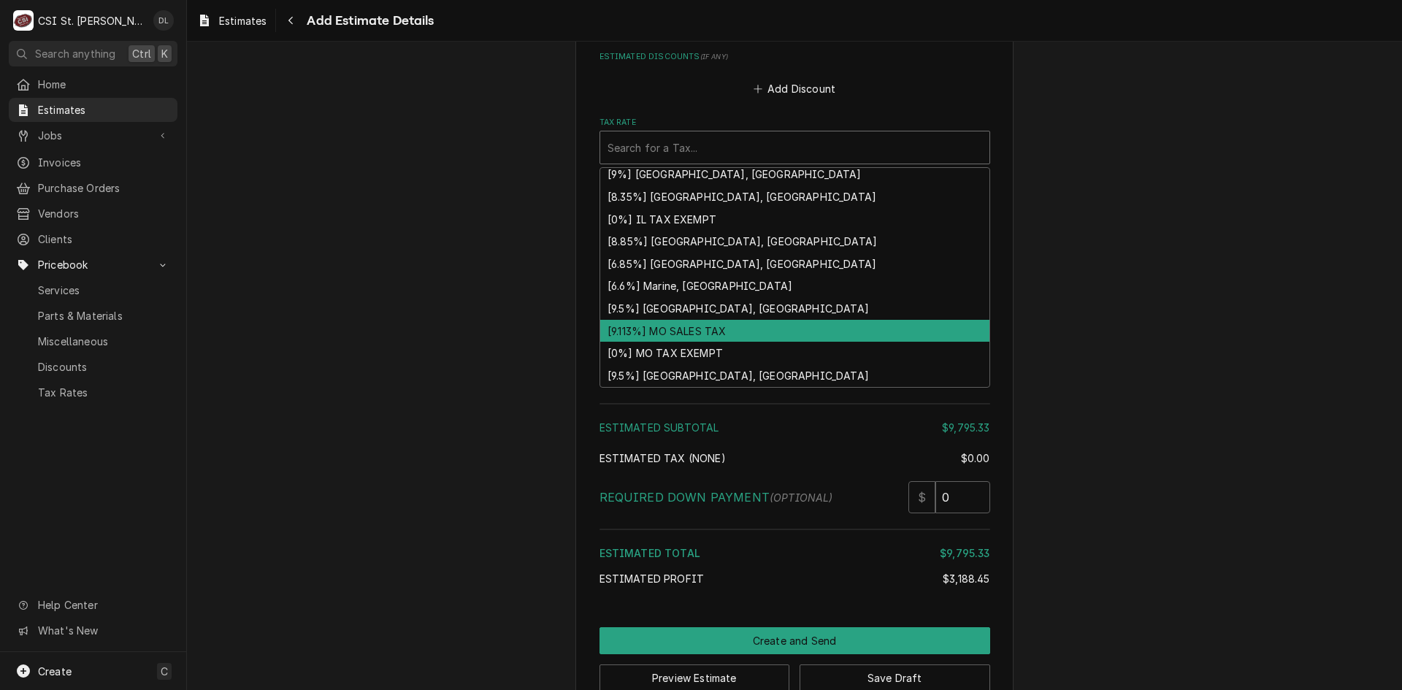
click at [719, 335] on div "[9.113%] MO SALES TAX" at bounding box center [794, 331] width 389 height 23
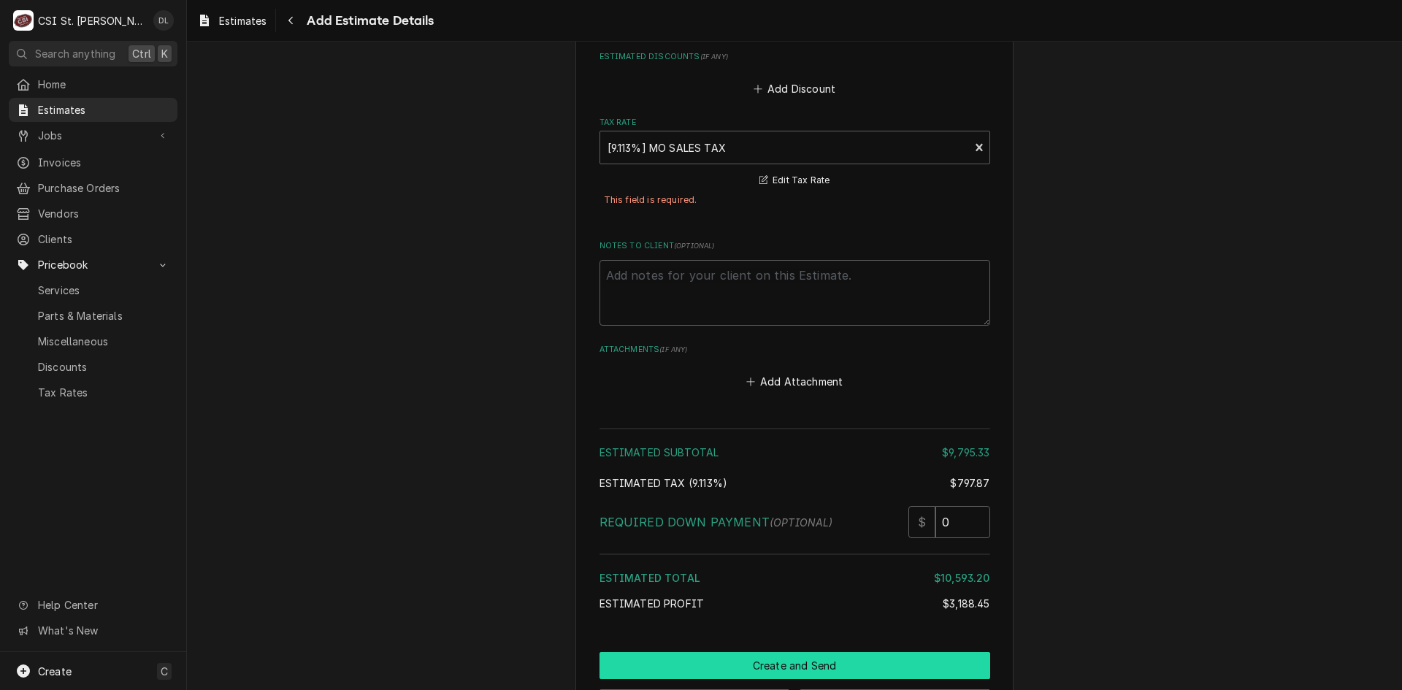
click at [788, 668] on button "Create and Send" at bounding box center [795, 665] width 391 height 27
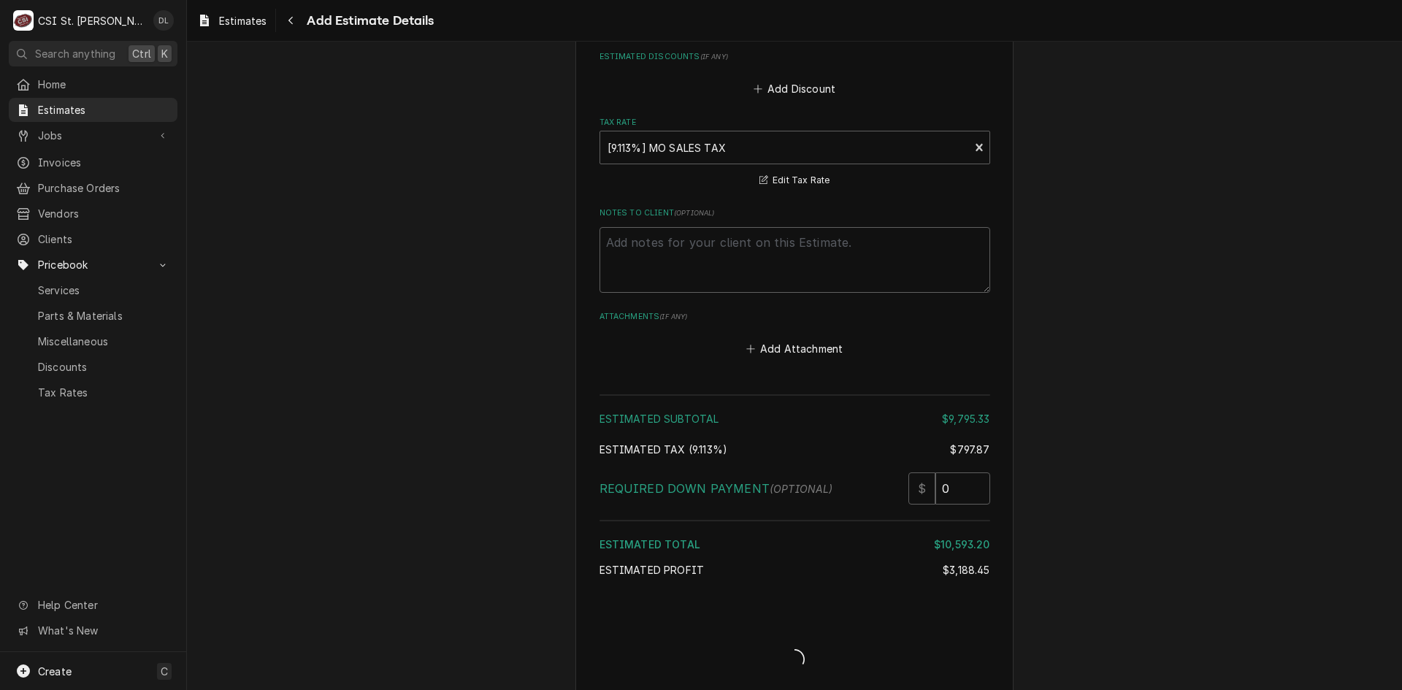
type textarea "x"
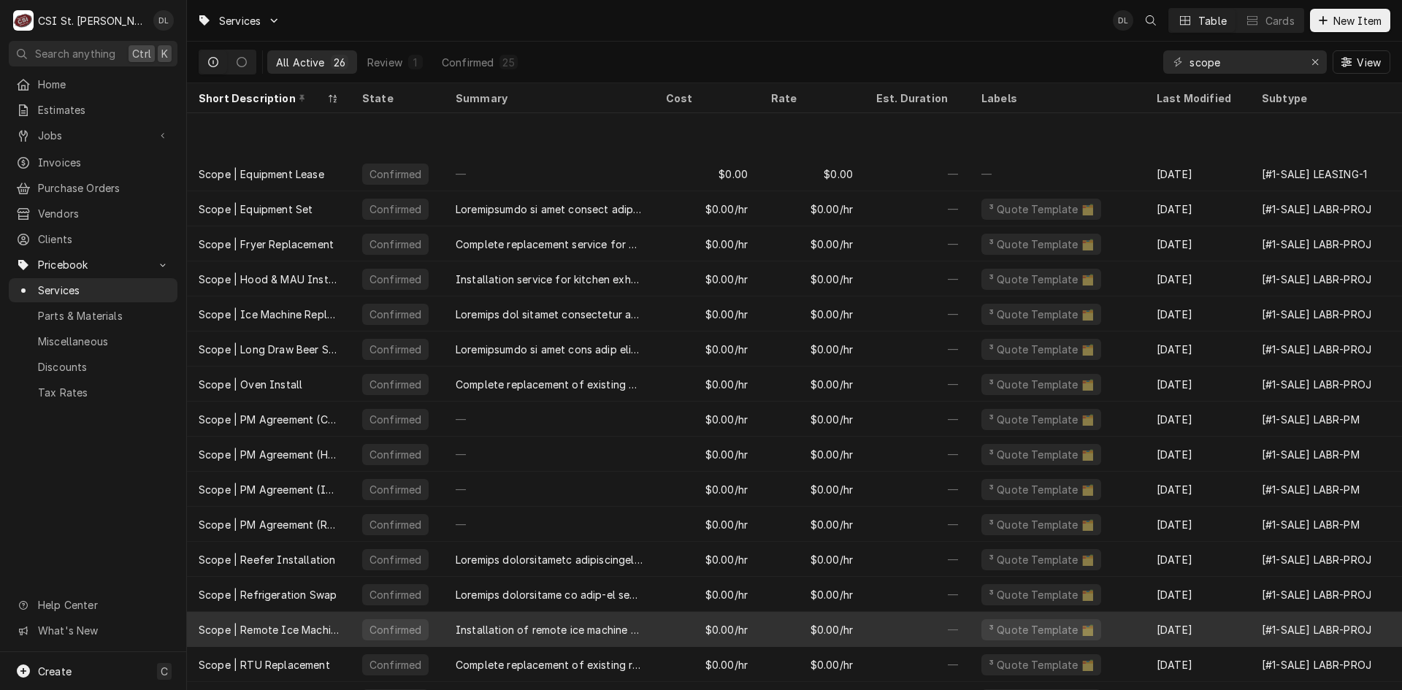
scroll to position [197, 0]
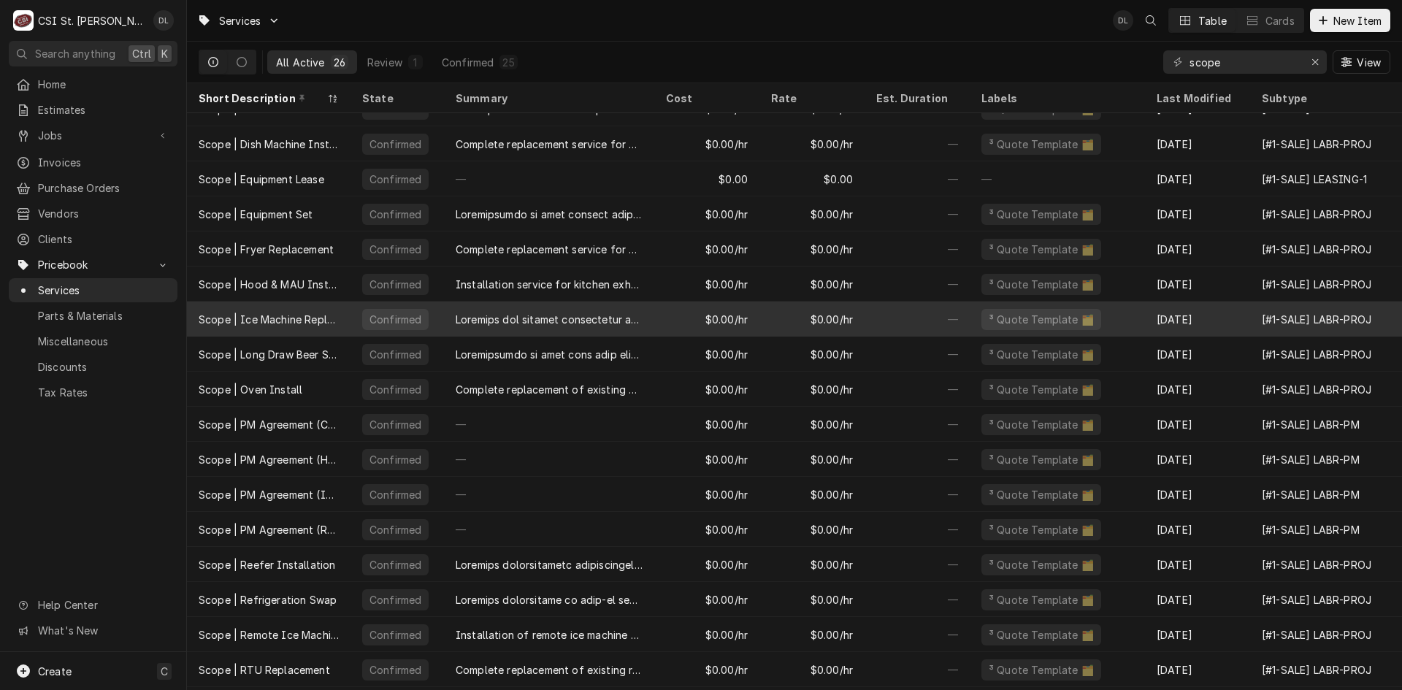
click at [545, 317] on div "Dynamic Content Wrapper" at bounding box center [549, 319] width 187 height 15
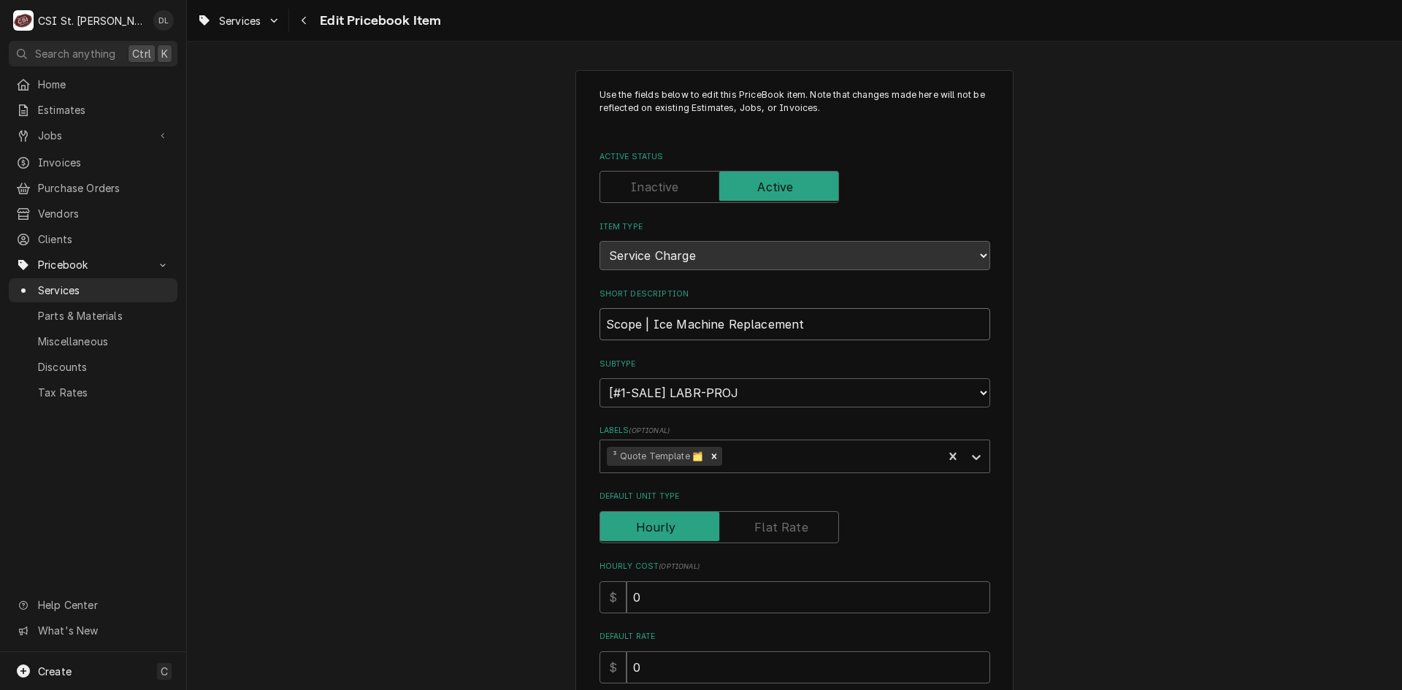
drag, startPoint x: 882, startPoint y: 332, endPoint x: 597, endPoint y: 326, distance: 284.9
click at [600, 326] on input "Scope | Ice Machine Replacement" at bounding box center [795, 324] width 391 height 32
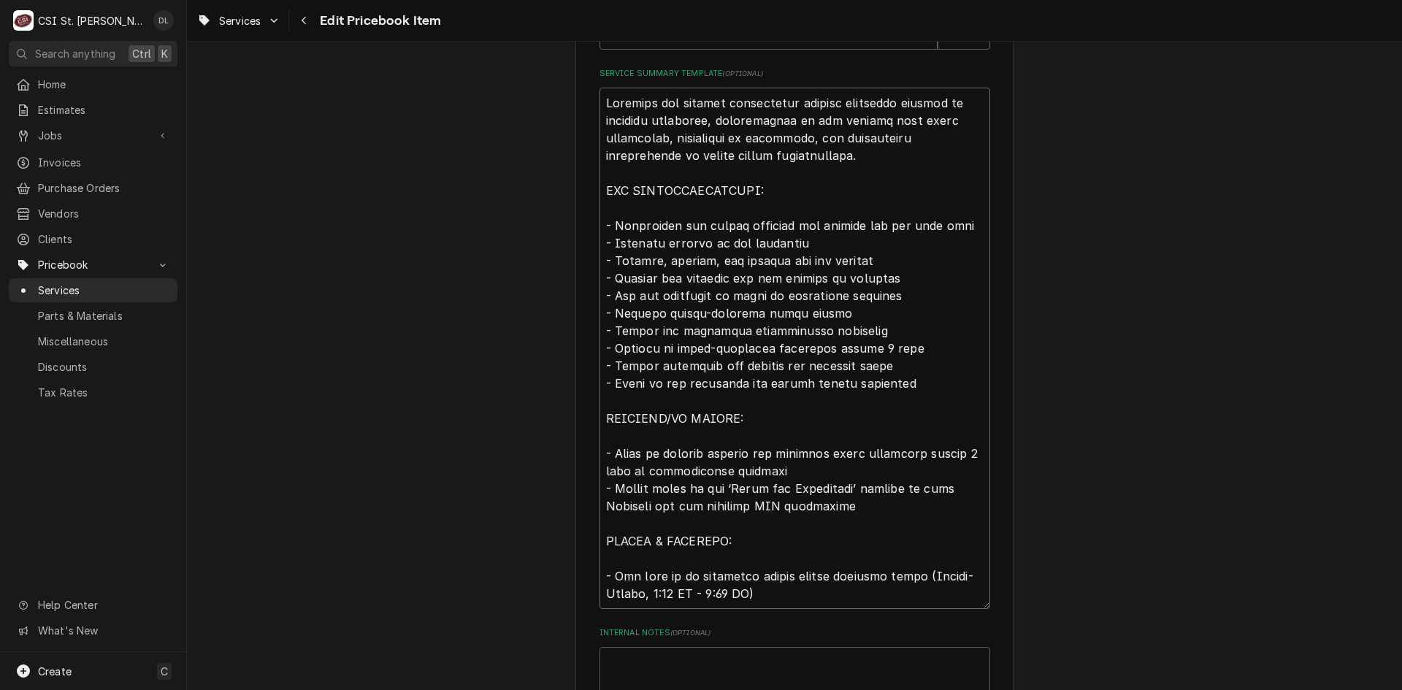
scroll to position [708, 0]
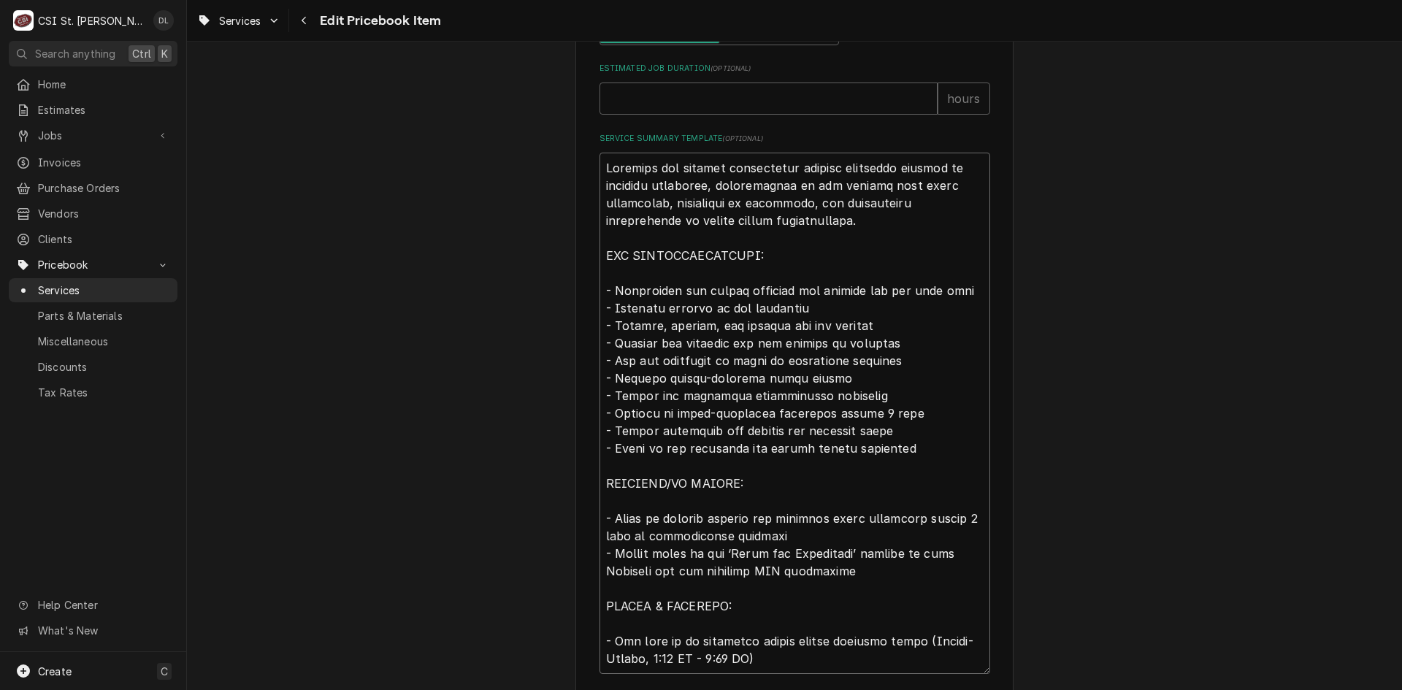
drag, startPoint x: 894, startPoint y: 350, endPoint x: 578, endPoint y: 155, distance: 370.9
click at [578, 155] on div "Use the fields below to edit this PriceBook item. Note that changes made here w…" at bounding box center [795, 152] width 438 height 1580
type textarea "x"
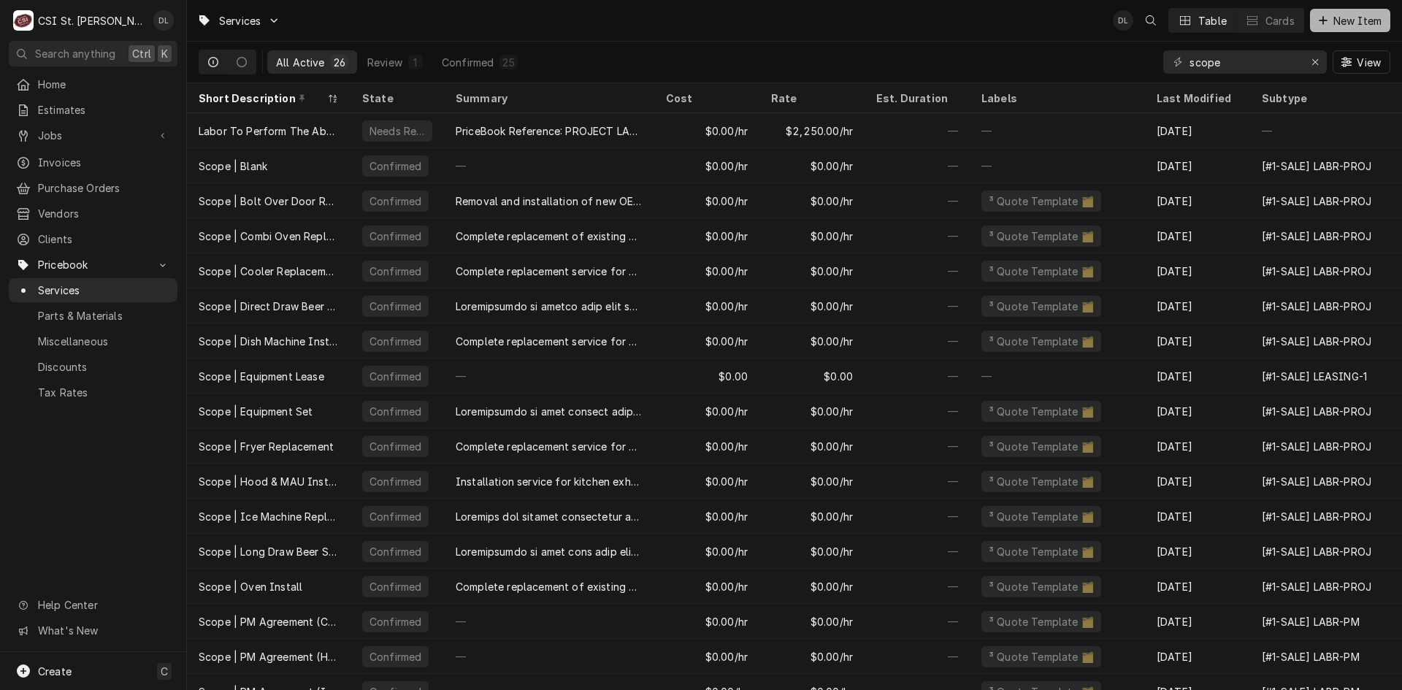
click at [1326, 23] on icon "Dynamic Content Wrapper" at bounding box center [1323, 20] width 9 height 10
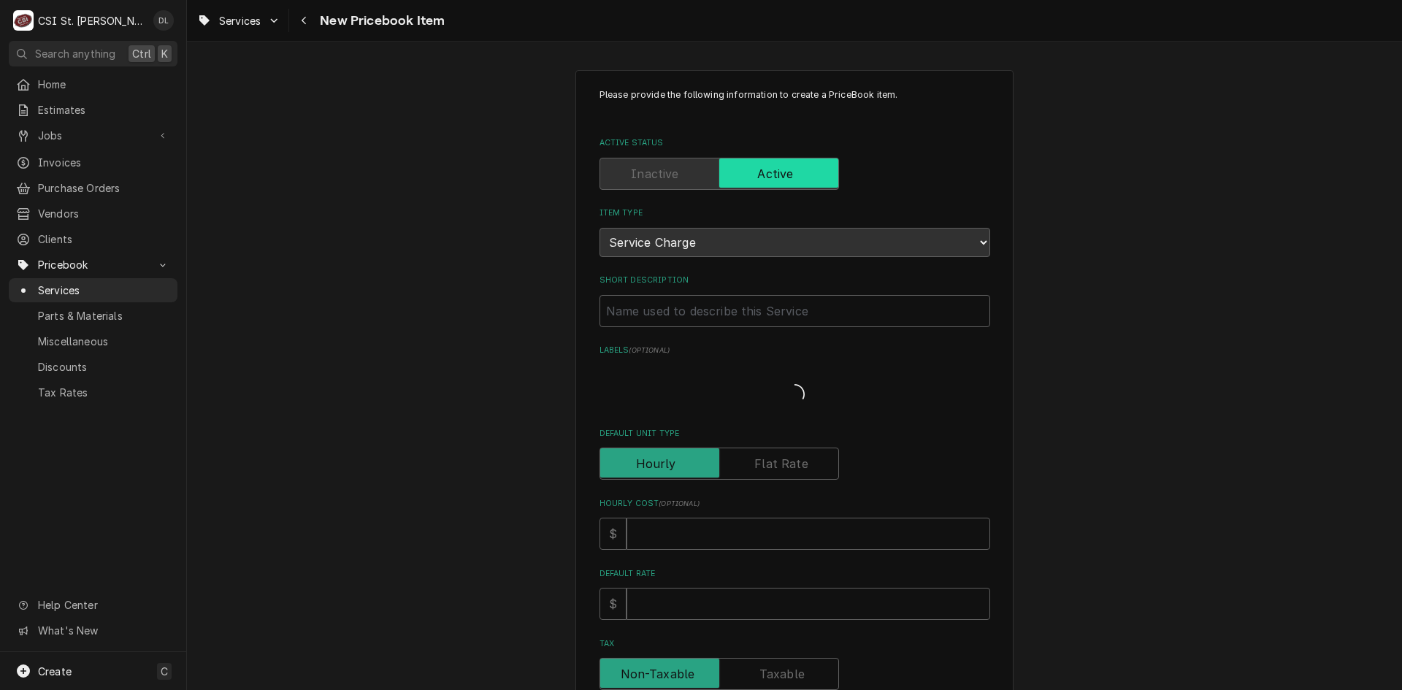
type textarea "x"
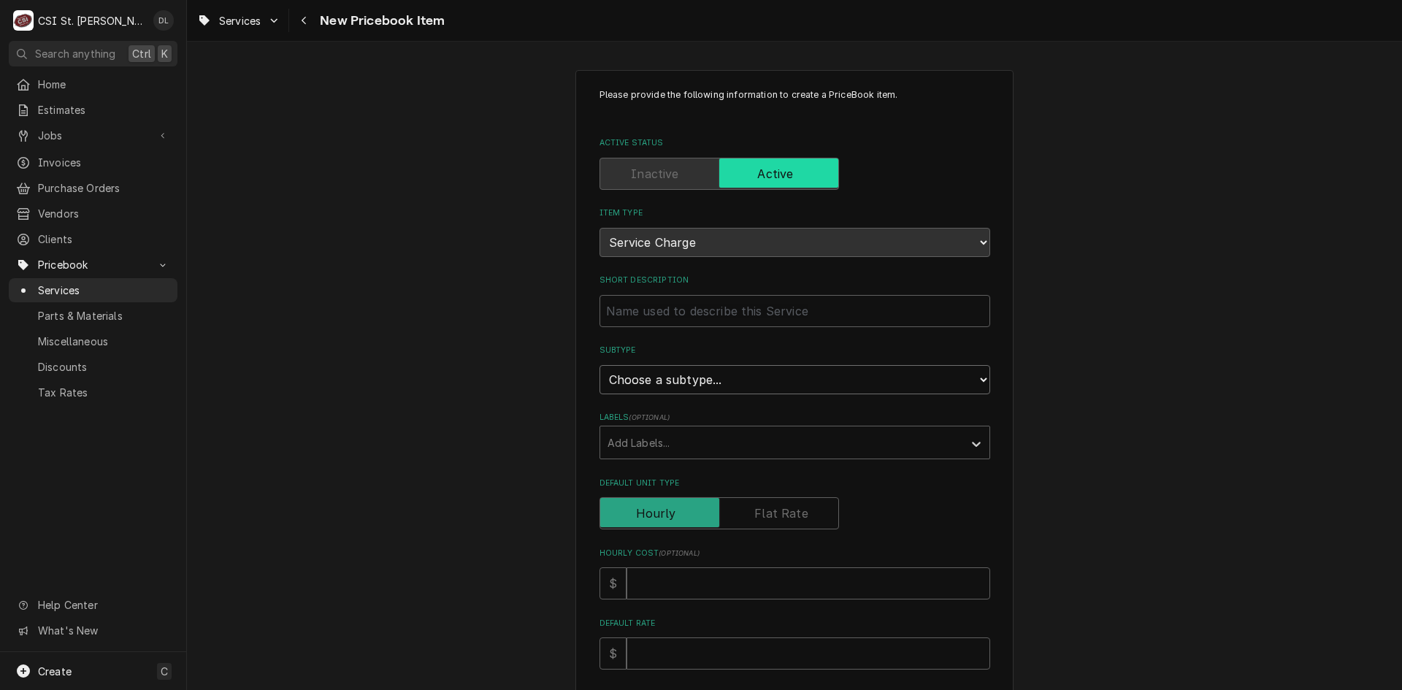
click at [946, 379] on select "Choose a subtype... [#1-SALE] LABR-[PERSON_NAME] [#1-SALE] LABR-[PERSON_NAME]-P…" at bounding box center [795, 379] width 391 height 29
select select "13"
click at [600, 365] on select "Choose a subtype... [#1-SALE] LABR-[PERSON_NAME] [#1-SALE] LABR-[PERSON_NAME]-P…" at bounding box center [795, 379] width 391 height 29
paste input "Scope | Ice Machine Replacement"
type textarea "x"
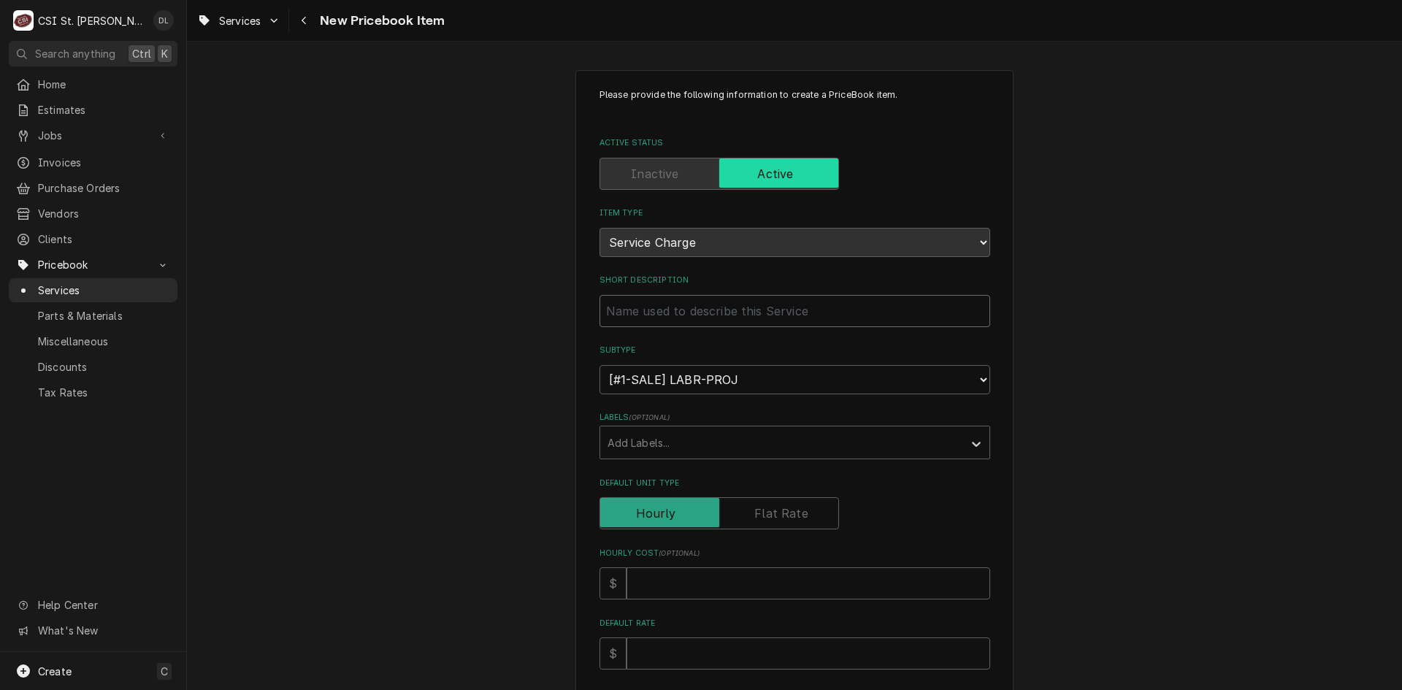
type input "Scope | Ice Machine Replacement"
drag, startPoint x: 798, startPoint y: 312, endPoint x: 720, endPoint y: 316, distance: 78.3
click at [720, 316] on input "Scope | Ice Machine Replacement" at bounding box center [795, 311] width 391 height 32
type textarea "x"
type input "Scope | Ice Machine I"
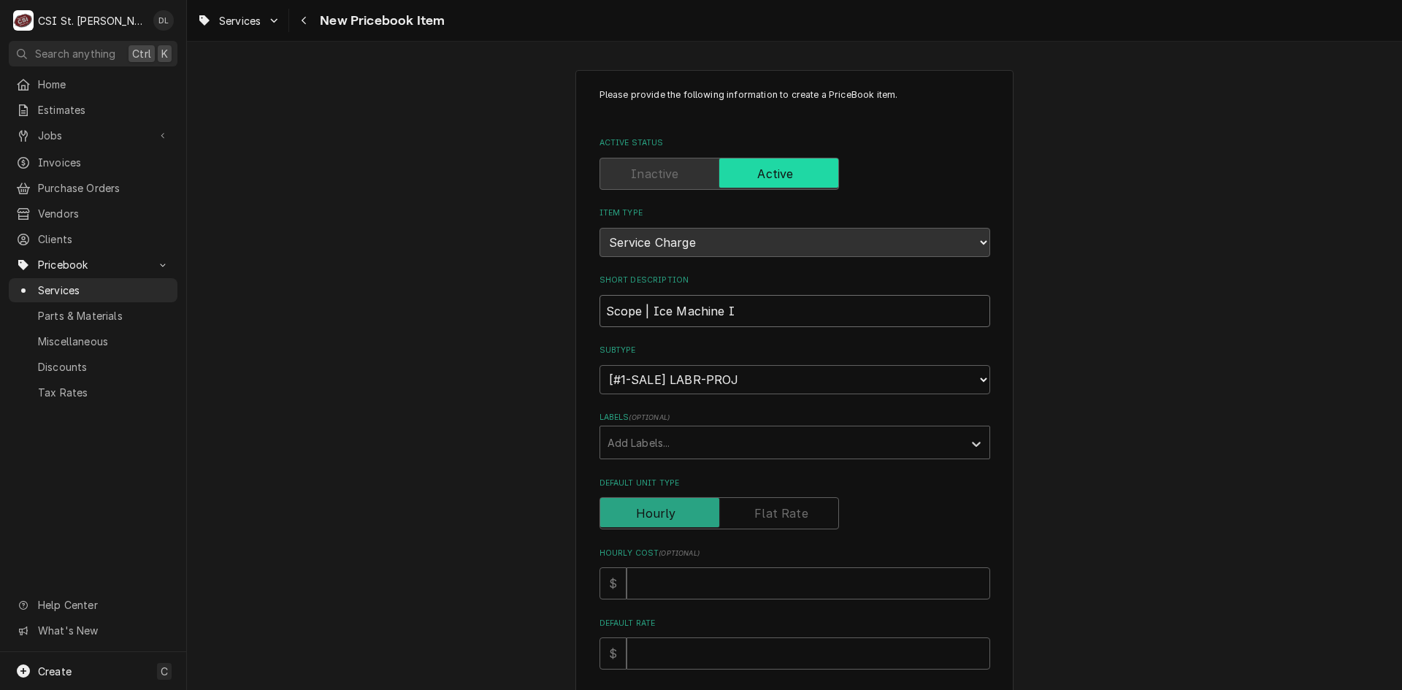
type textarea "x"
type input "Scope | Ice Machine In"
type textarea "x"
type input "Scope | Ice Machine Ins"
type textarea "x"
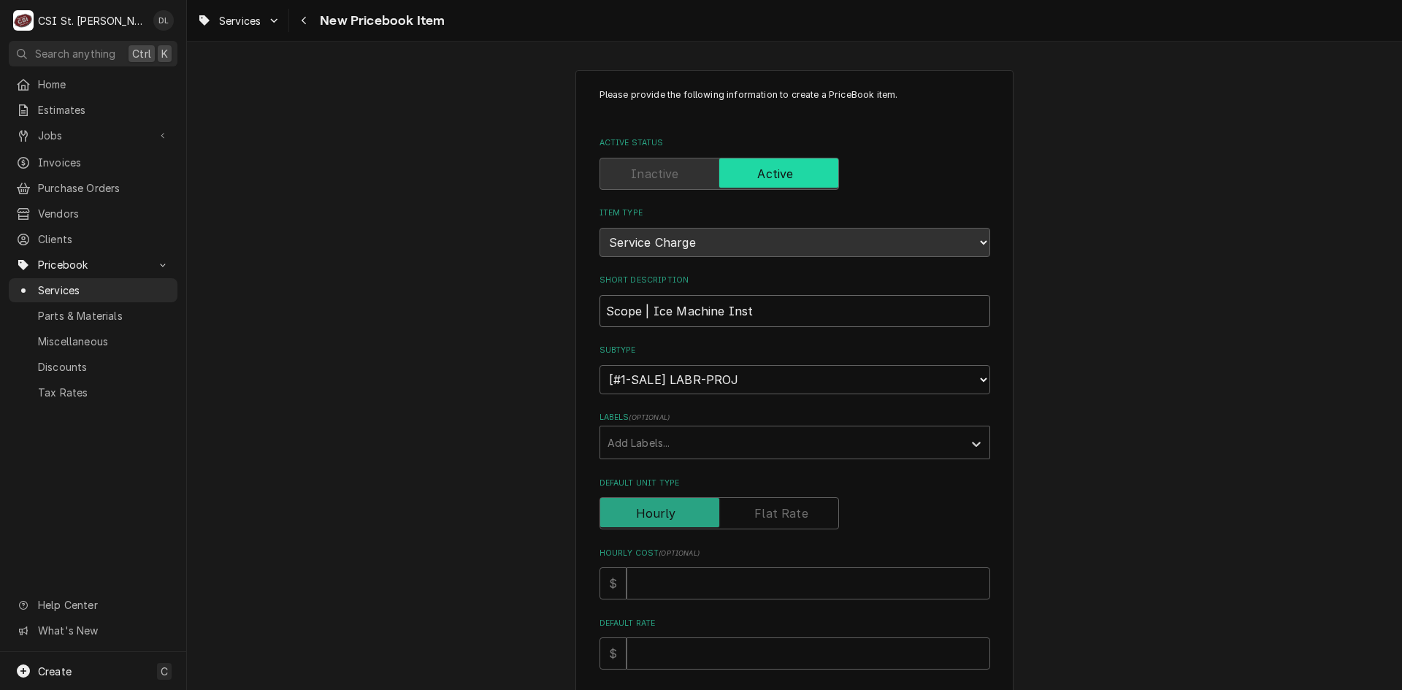
type input "Scope | Ice Machine Insta"
type textarea "x"
type input "Scope | Ice Machine Instal"
type textarea "x"
type input "Scope | Ice Machine Install"
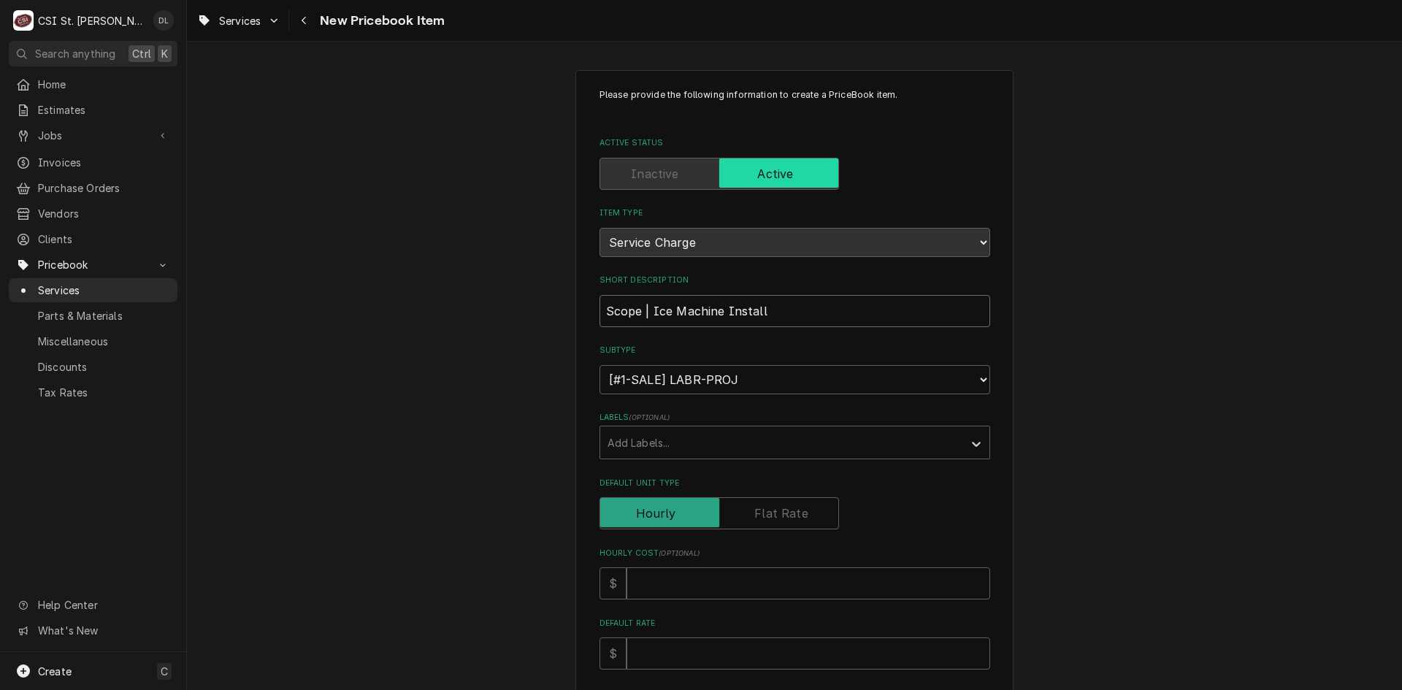
type textarea "x"
type input "Scope | Ice Machine Installa"
type textarea "x"
type input "Scope | Ice Machine Installat"
type textarea "x"
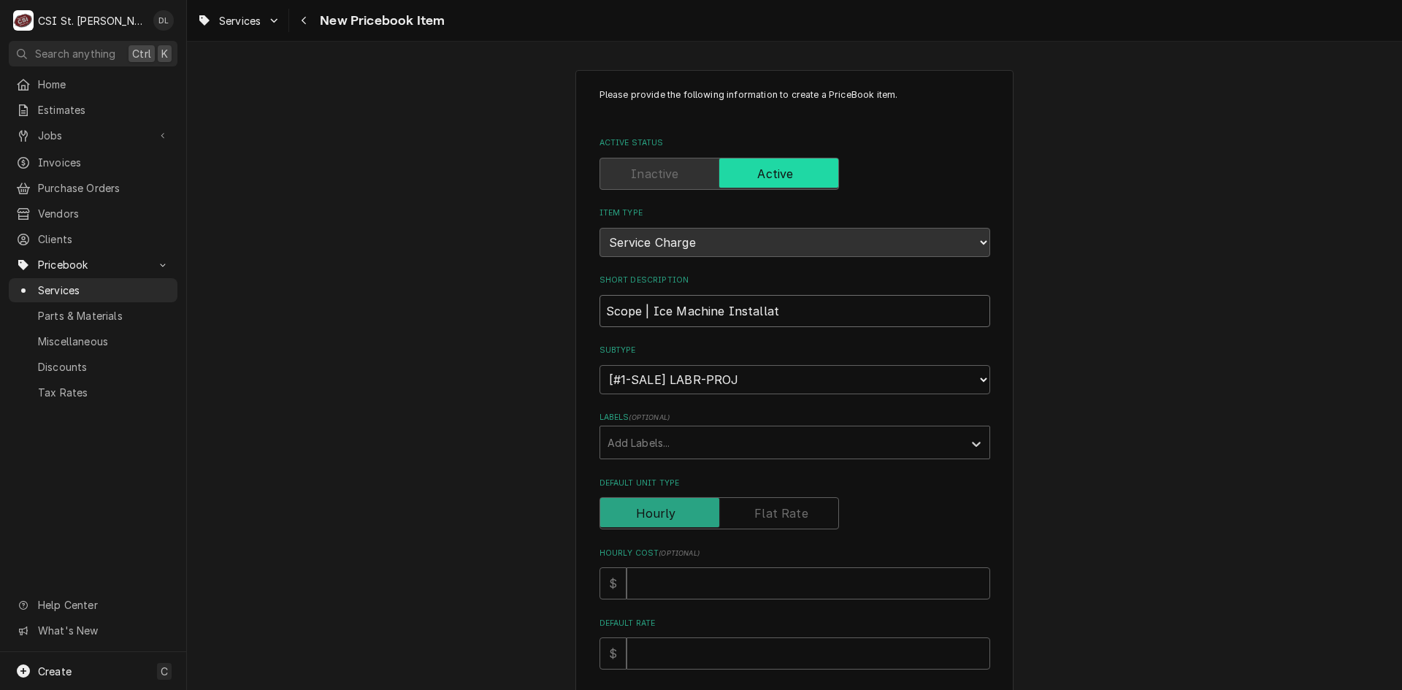
type input "Scope | Ice Machine Installati"
type textarea "x"
type input "Scope | Ice Machine Installatio"
type textarea "x"
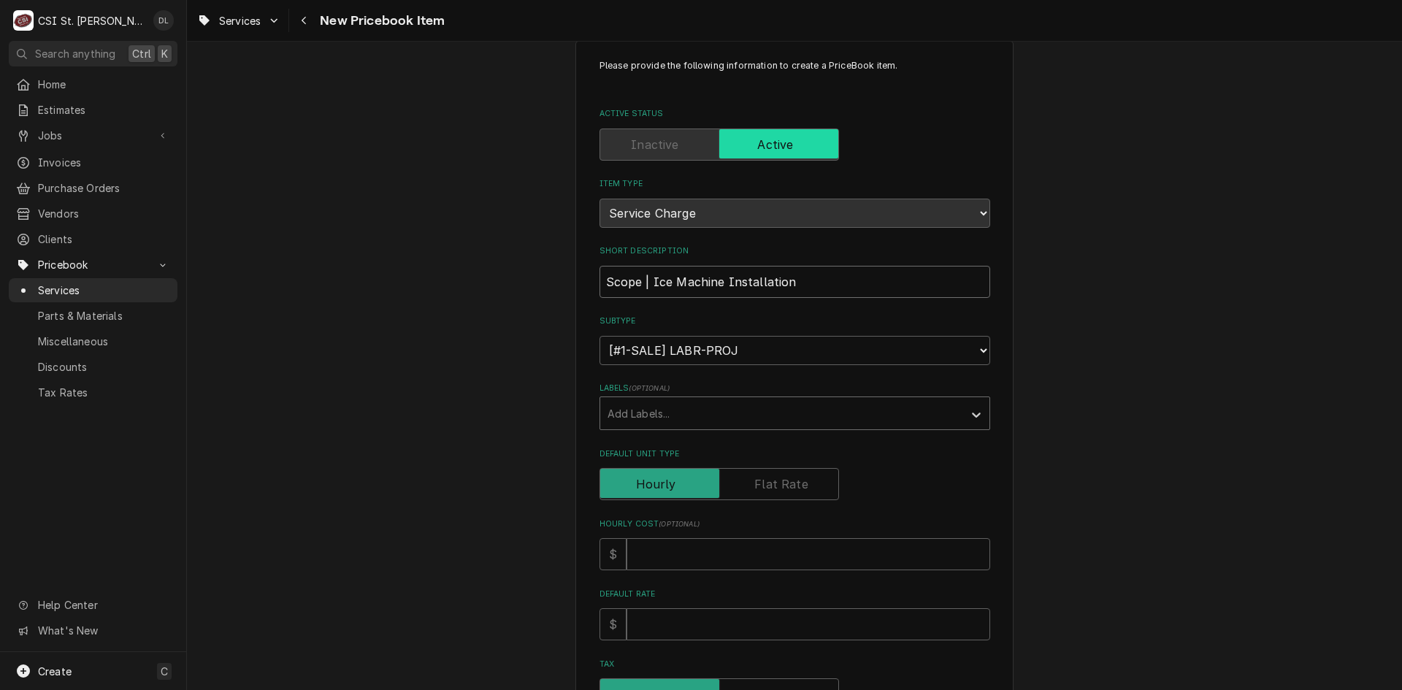
scroll to position [73, 0]
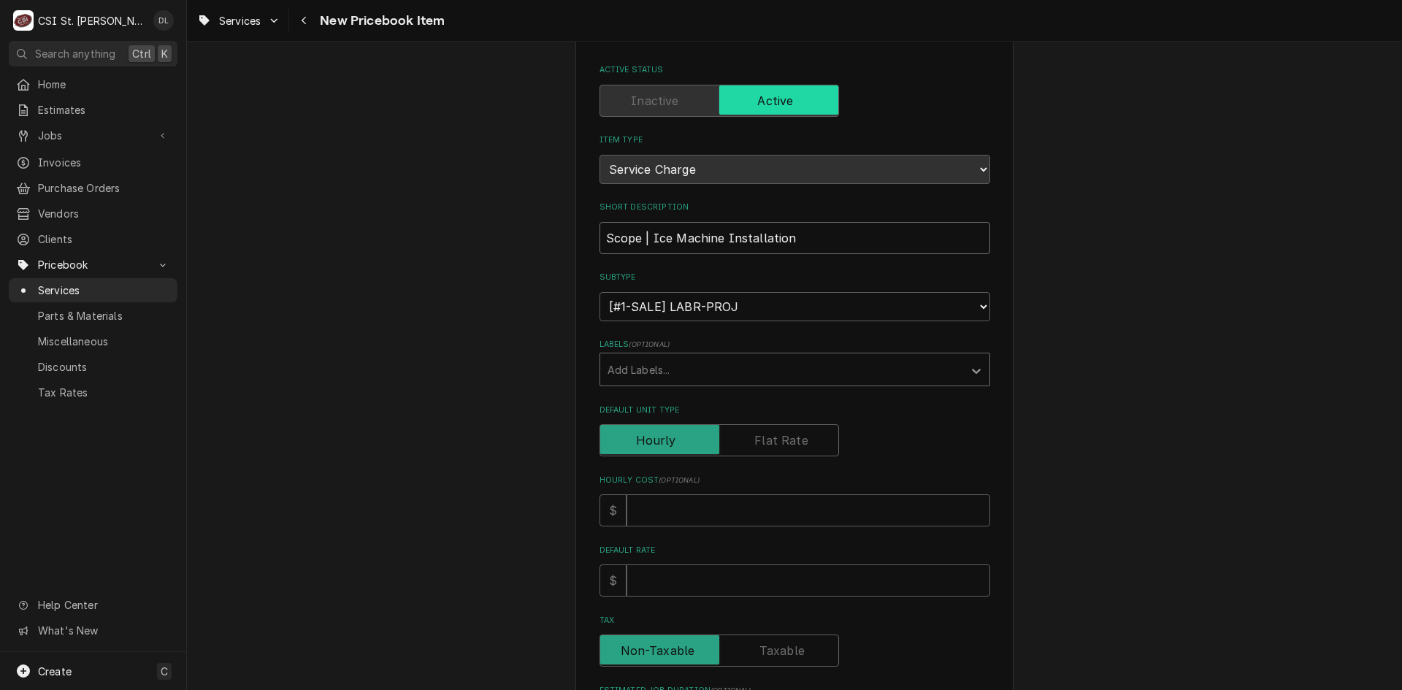
type input "Scope | Ice Machine Installation"
click at [973, 373] on icon "Labels" at bounding box center [976, 371] width 15 height 15
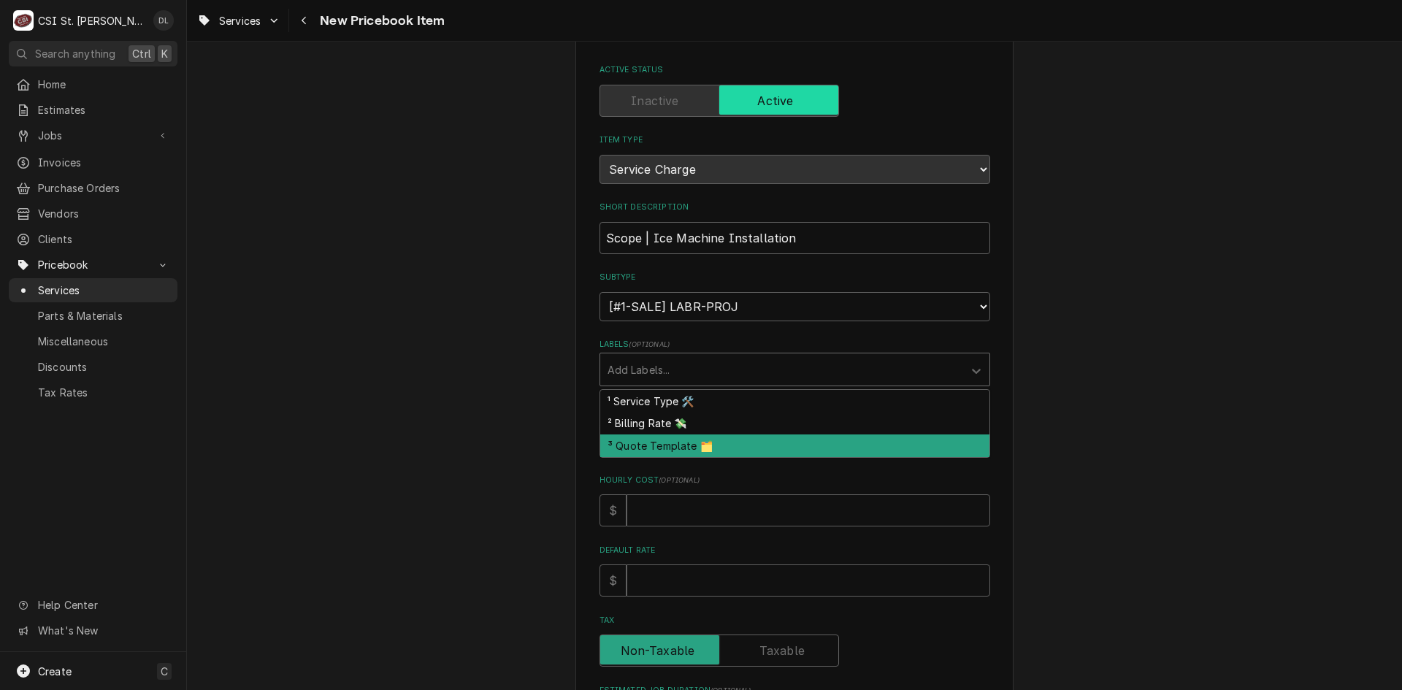
click at [682, 444] on div "³ Quote Template 🗂️" at bounding box center [794, 446] width 389 height 23
type textarea "x"
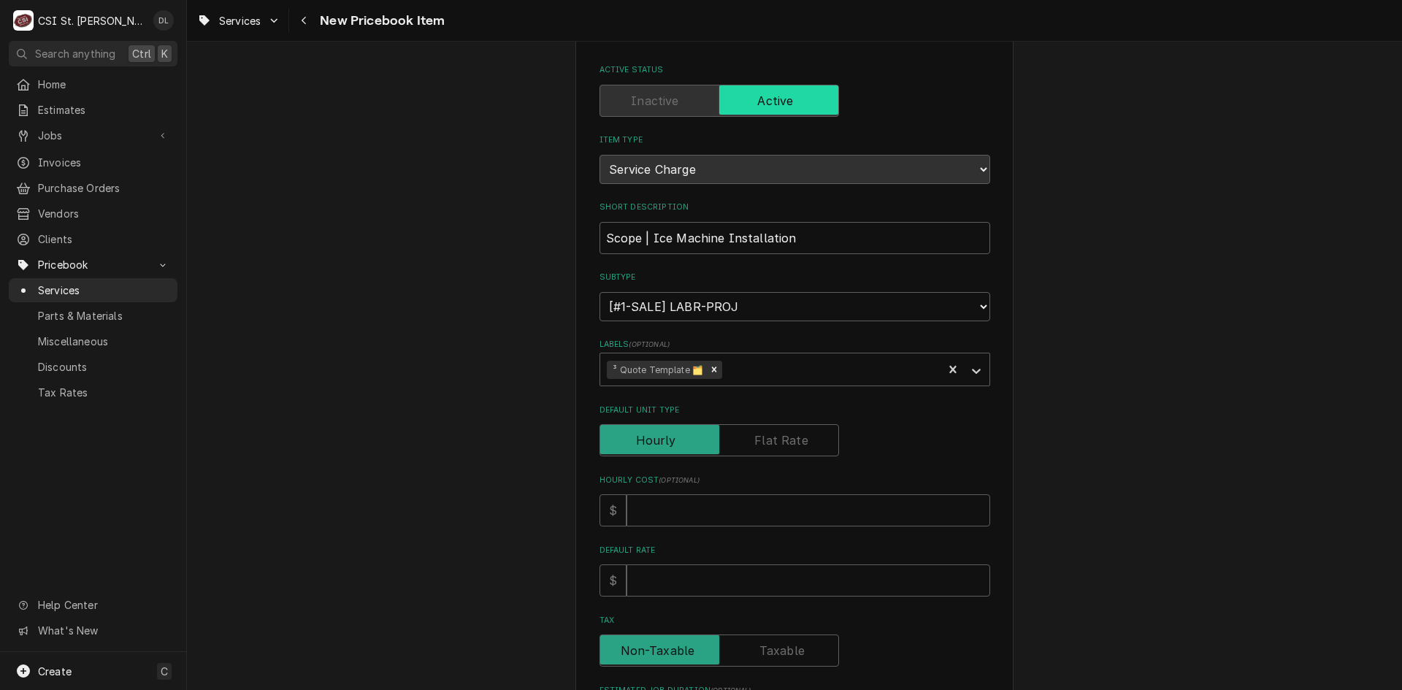
click at [791, 443] on label "Default Unit Type" at bounding box center [720, 440] width 240 height 32
click at [791, 443] on input "Default Unit Type" at bounding box center [719, 440] width 226 height 32
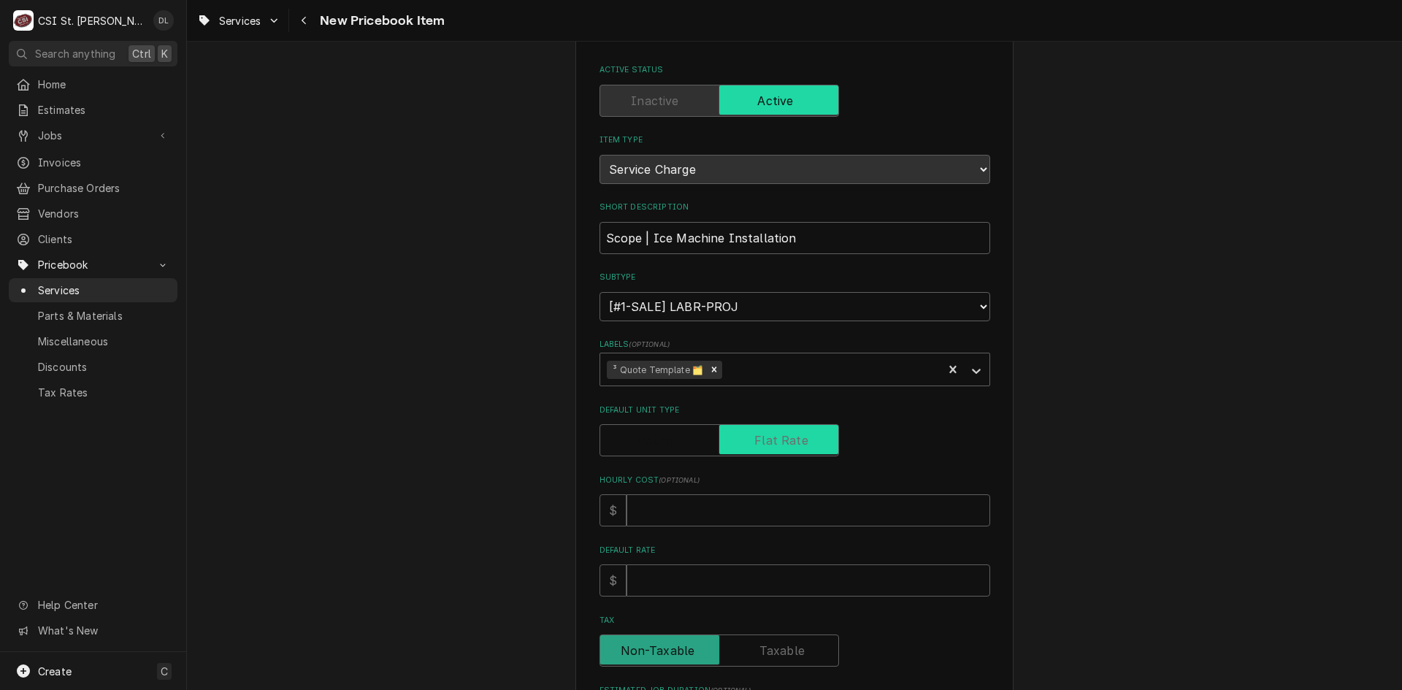
checkbox input "true"
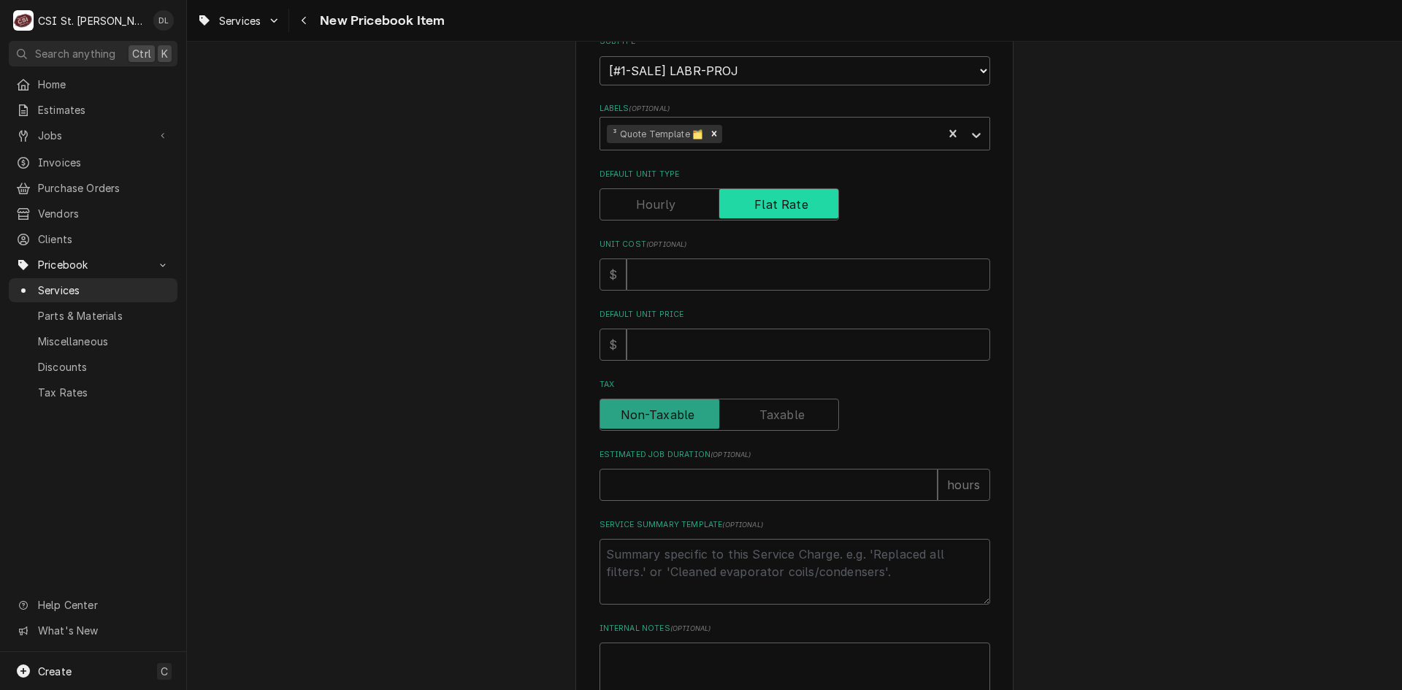
scroll to position [365, 0]
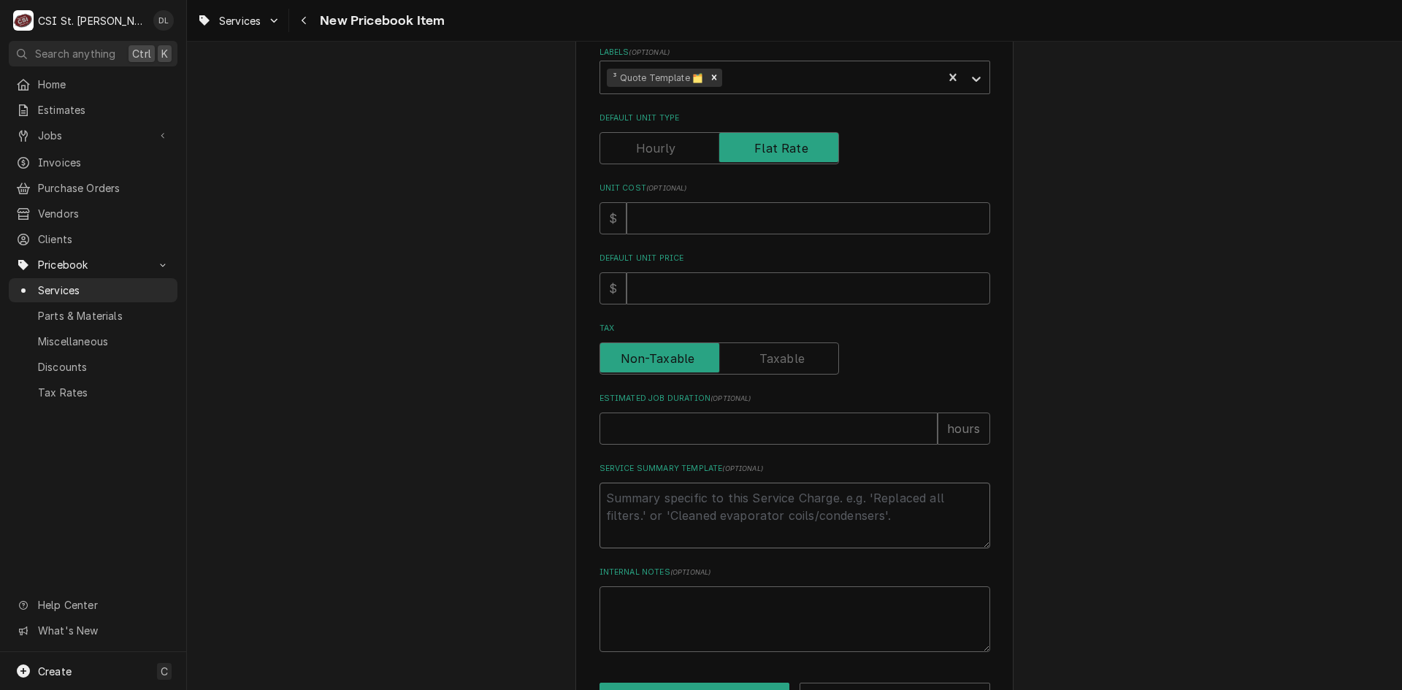
paste textarea "Scope | Ice Machine Replacement"
type textarea "x"
type textarea "Scope | Ice Machine Replacement"
drag, startPoint x: 750, startPoint y: 500, endPoint x: 540, endPoint y: 499, distance: 210.4
click at [540, 500] on div "Please provide the following information to create a PriceBook item. Active Sta…" at bounding box center [794, 217] width 1215 height 1050
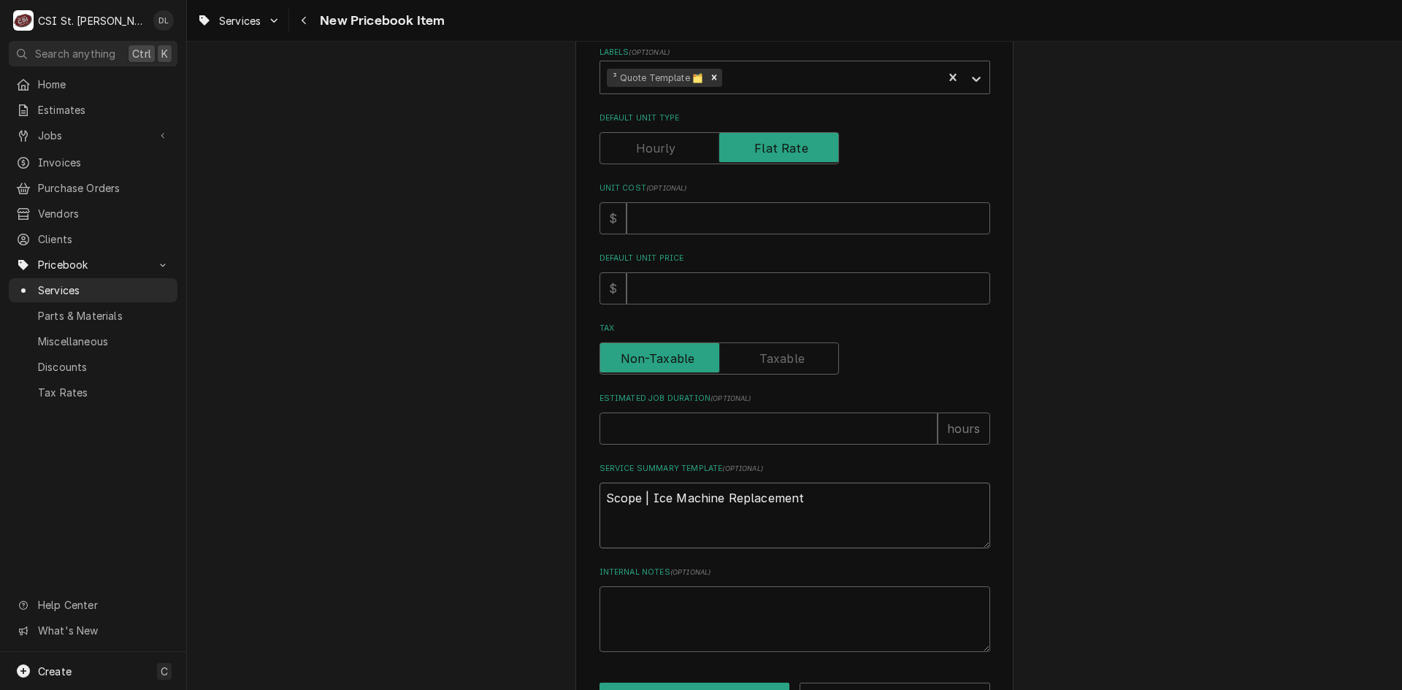
type textarea "x"
paste textarea "Complete ice machine replacement service including removal of existing equipmen…"
type textarea "x"
type textarea "Complete ice machine replacement service including removal of existing equipmen…"
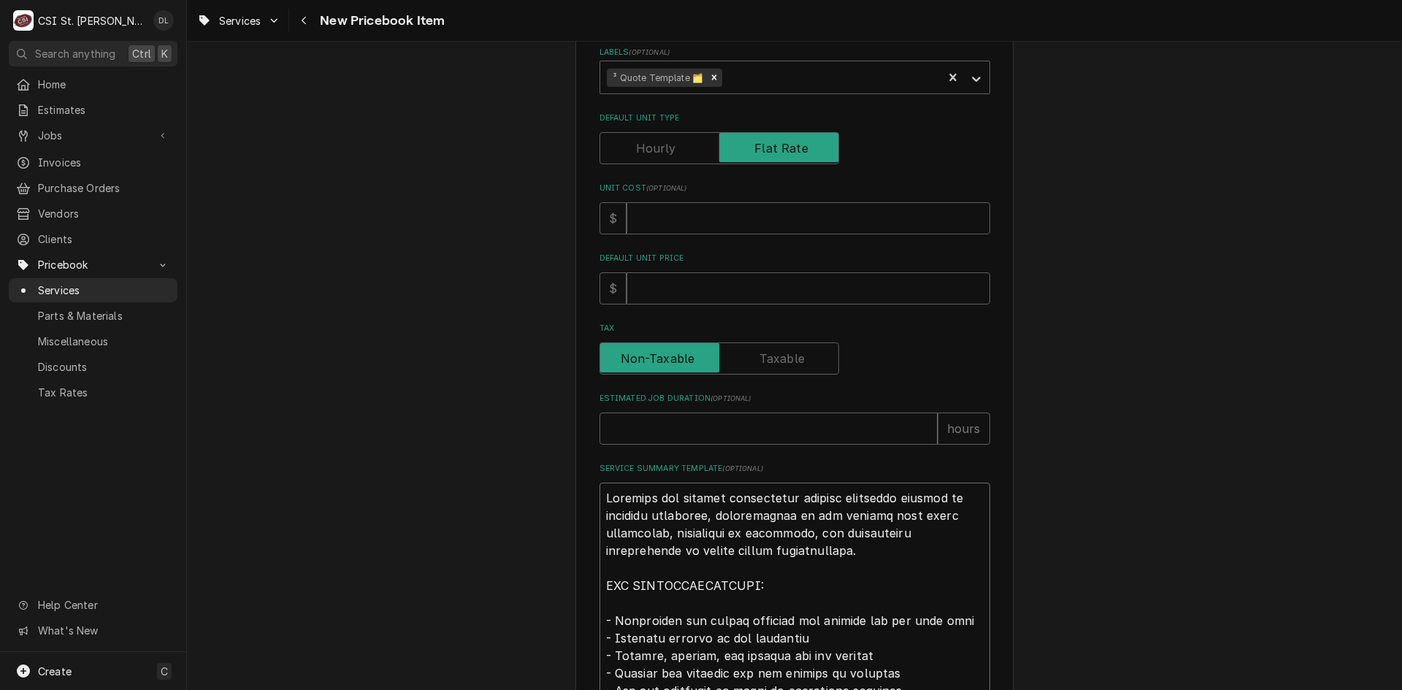
scroll to position [672, 0]
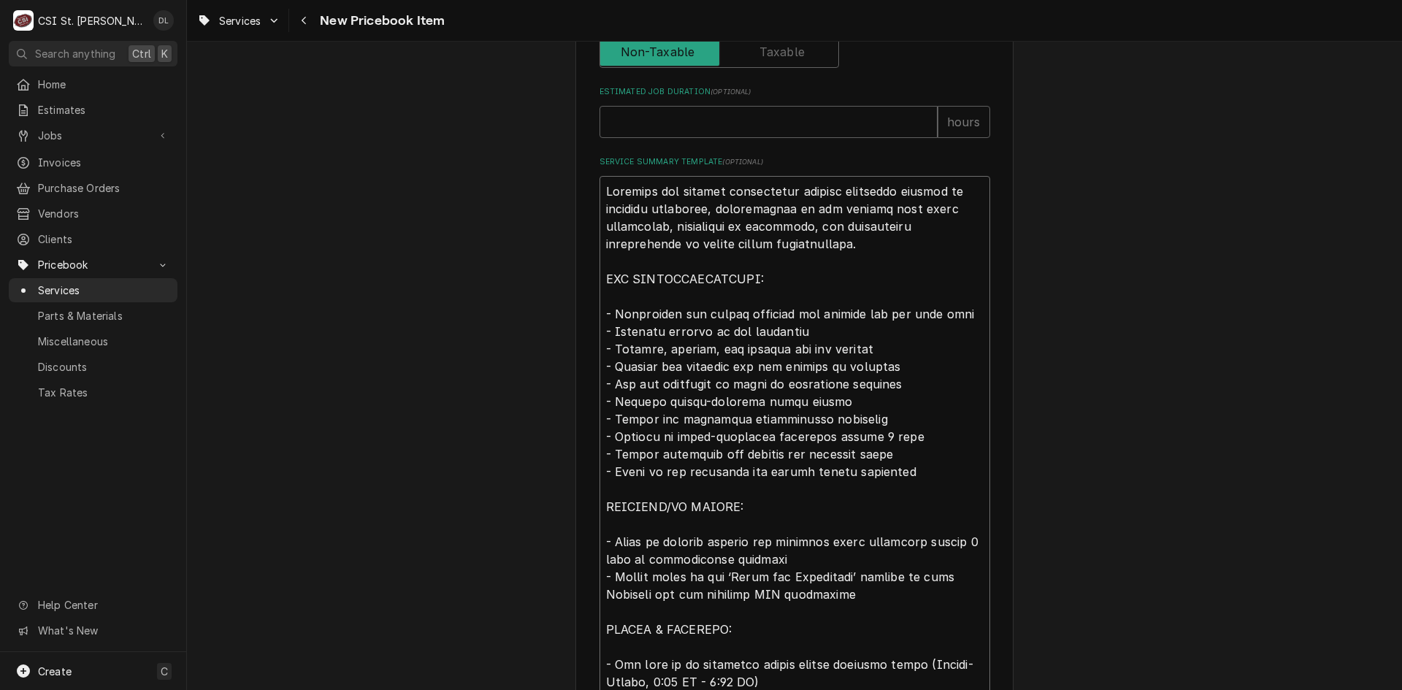
drag, startPoint x: 908, startPoint y: 314, endPoint x: 865, endPoint y: 315, distance: 43.1
click at [865, 315] on textarea "Service Summary Template ( optional )" at bounding box center [795, 437] width 391 height 522
type textarea "x"
type textarea "Complete ice machine replacement service including removal of existing equipmen…"
drag, startPoint x: 688, startPoint y: 401, endPoint x: 646, endPoint y: 403, distance: 42.4
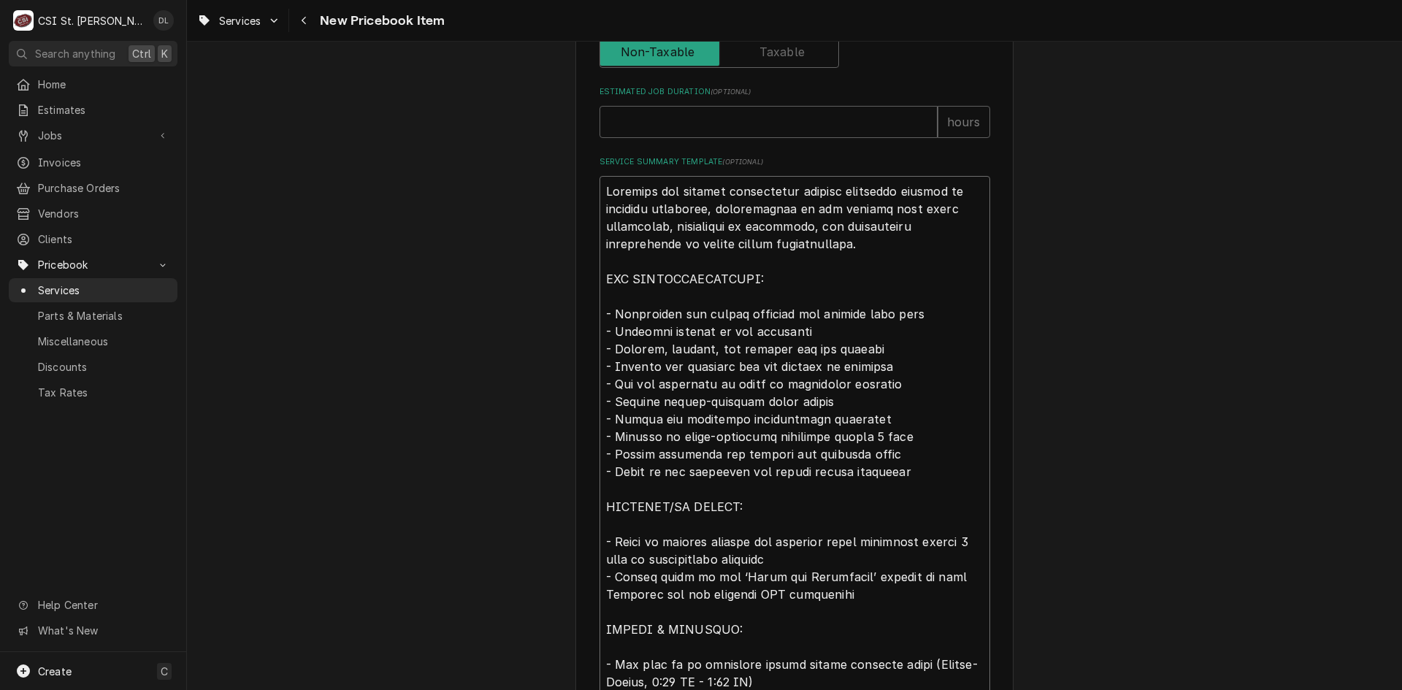
click at [646, 403] on textarea "Service Summary Template ( optional )" at bounding box center [795, 437] width 391 height 522
type textarea "x"
type textarea "Complete ice machine replacement service including removal of existing equipmen…"
type textarea "x"
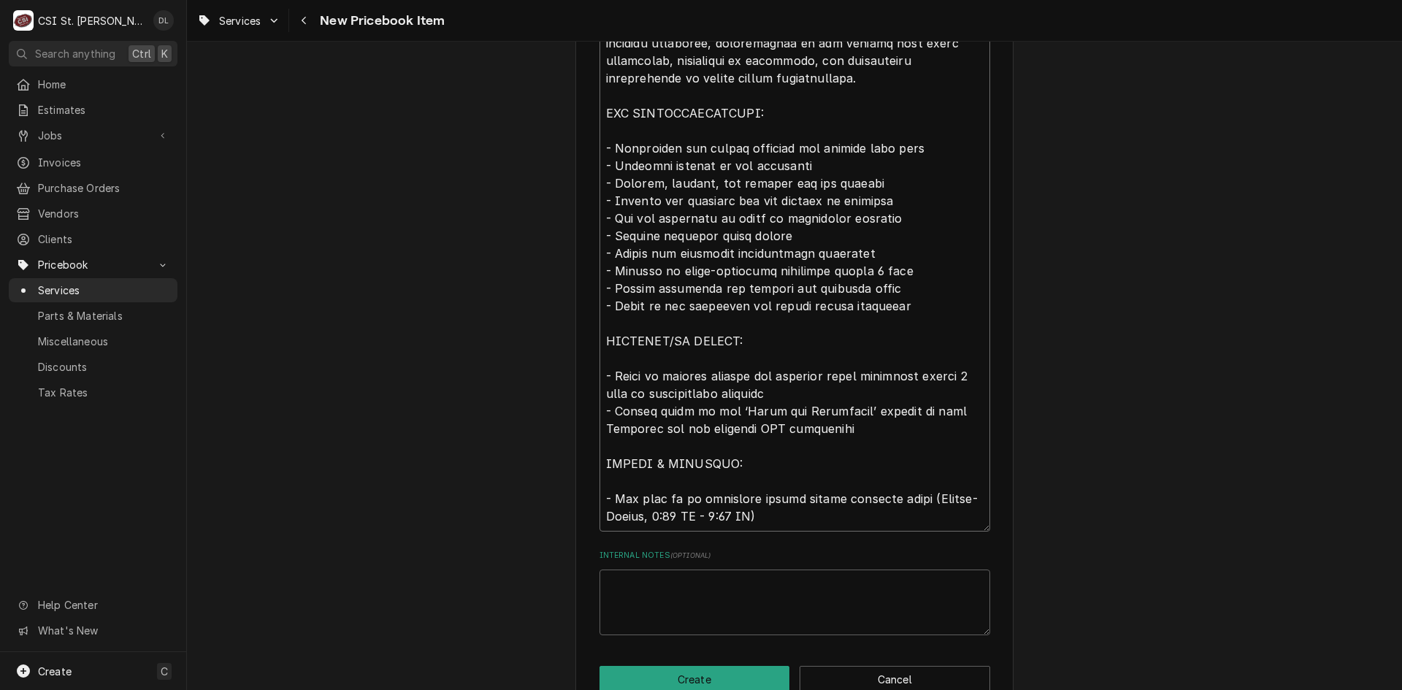
scroll to position [872, 0]
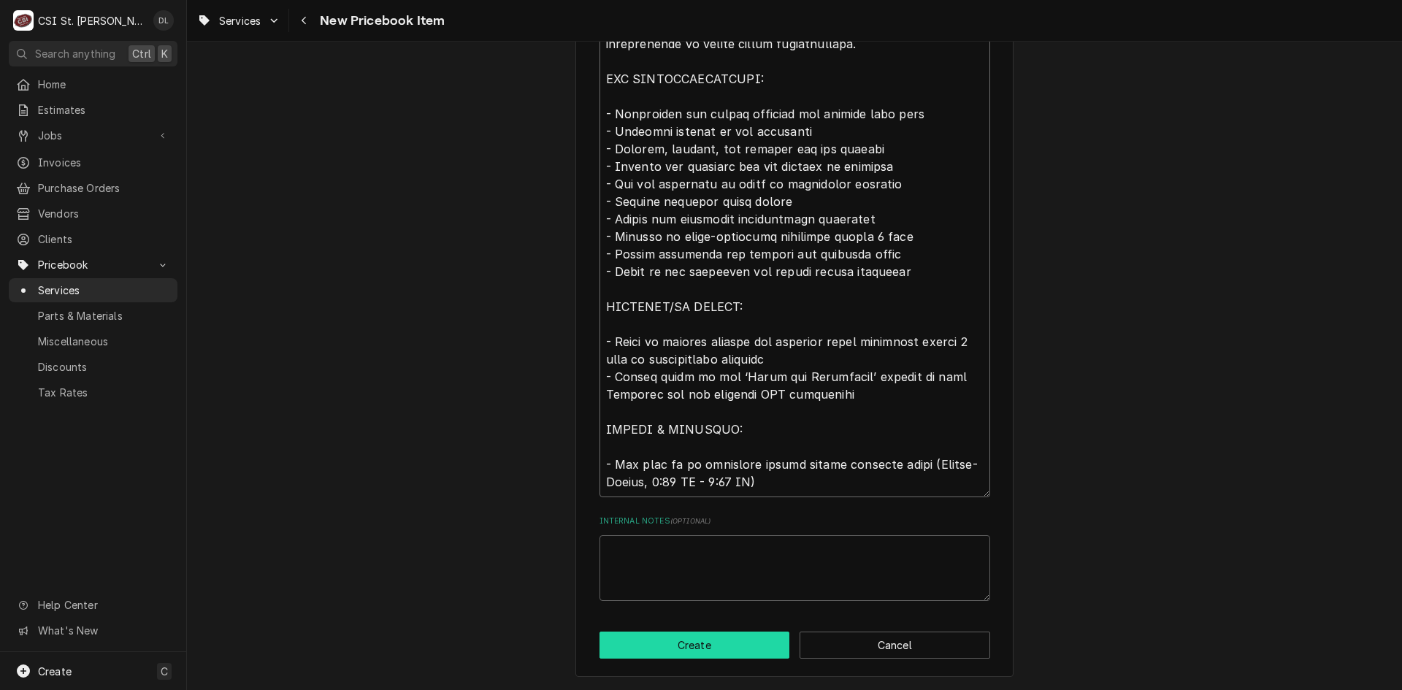
type textarea "Complete ice machine replacement service including removal of existing equipmen…"
click at [683, 638] on button "Create" at bounding box center [695, 645] width 191 height 27
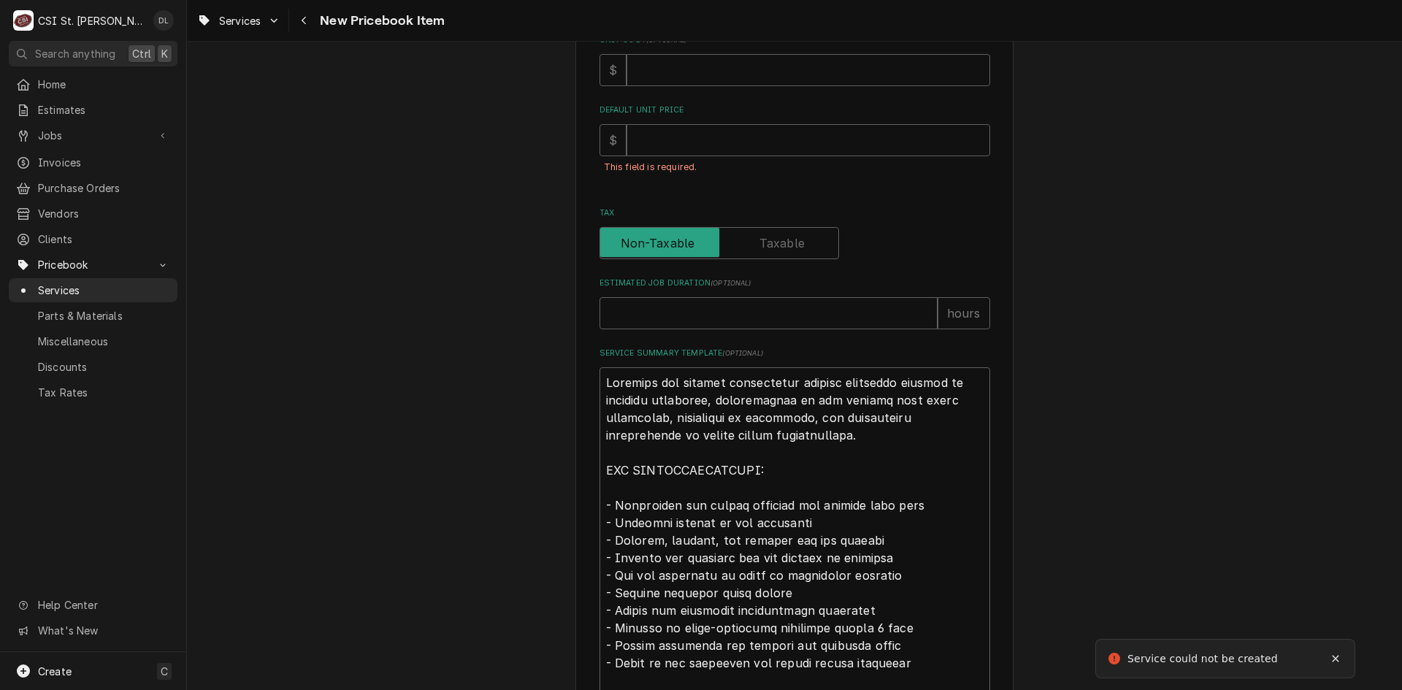
scroll to position [430, 0]
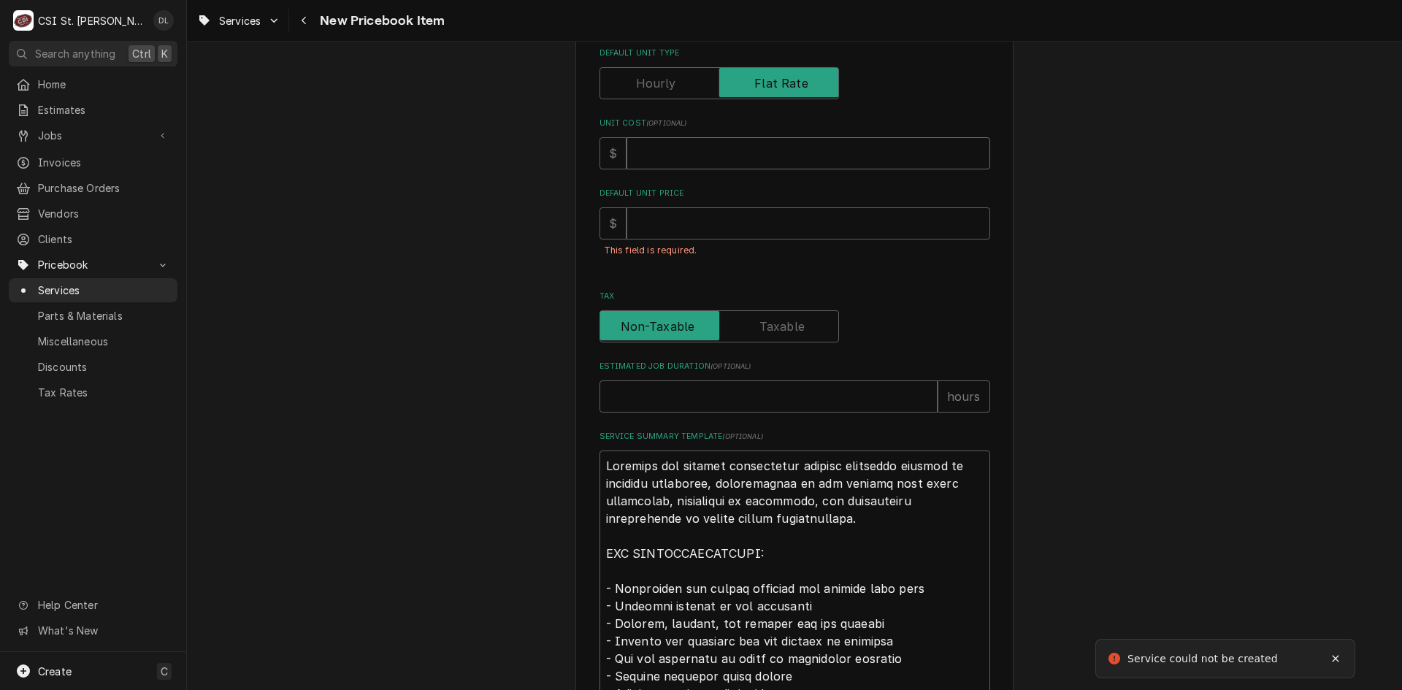
click at [639, 148] on input "Unit Cost ( optional )" at bounding box center [809, 153] width 364 height 32
type textarea "x"
type input "0"
click at [699, 232] on input "Default Unit Price" at bounding box center [809, 223] width 364 height 32
type textarea "x"
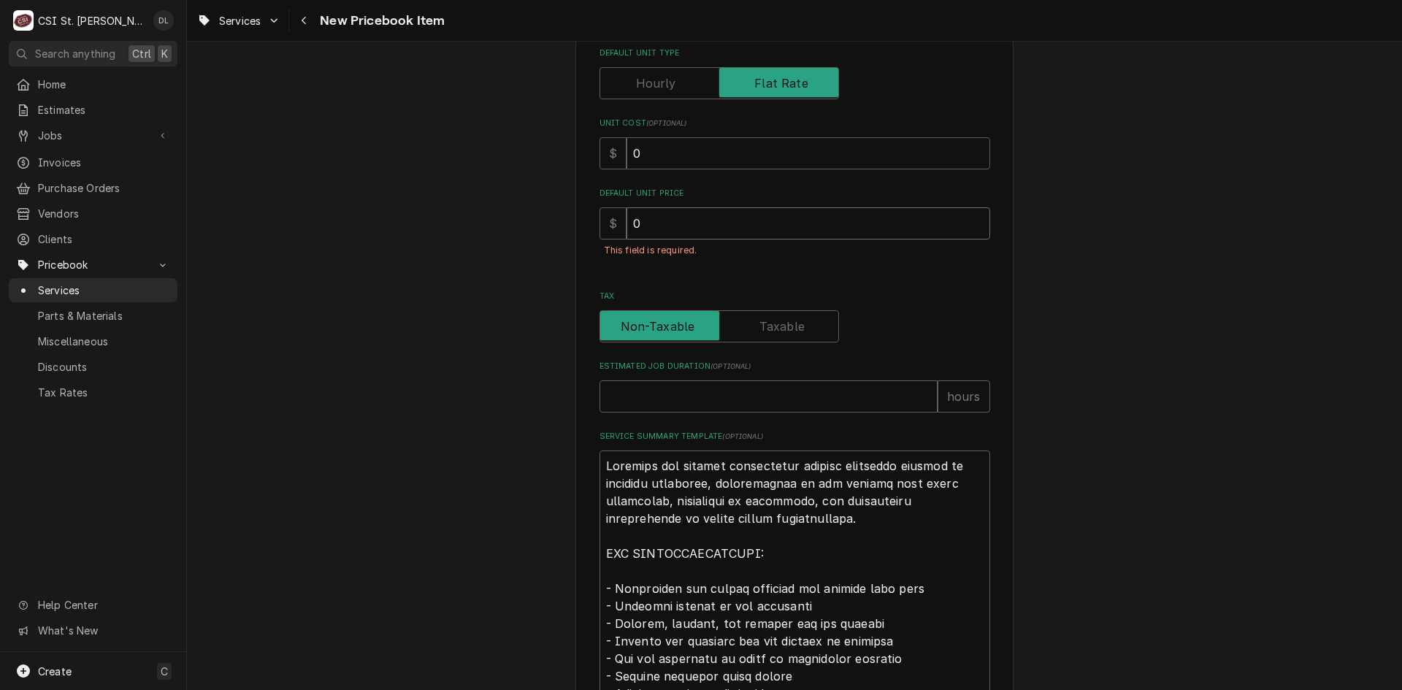
type input "0"
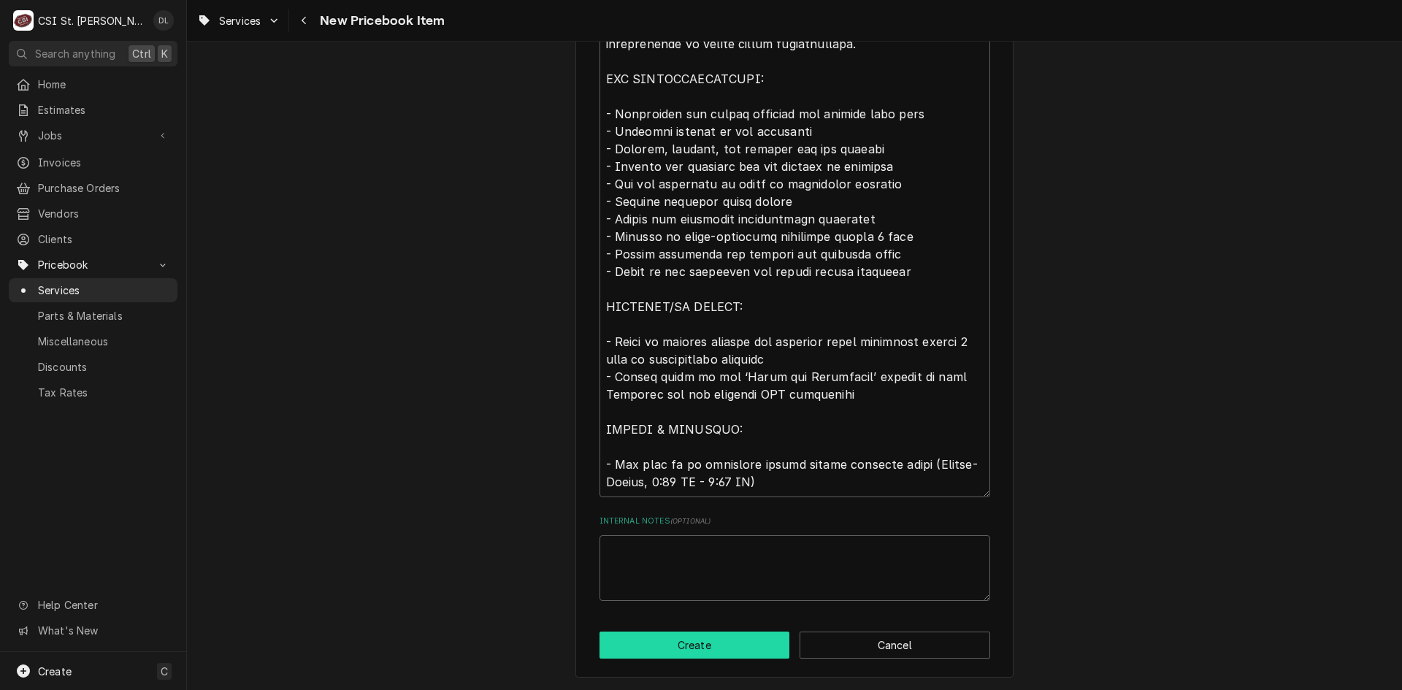
click at [711, 645] on button "Create" at bounding box center [695, 645] width 191 height 27
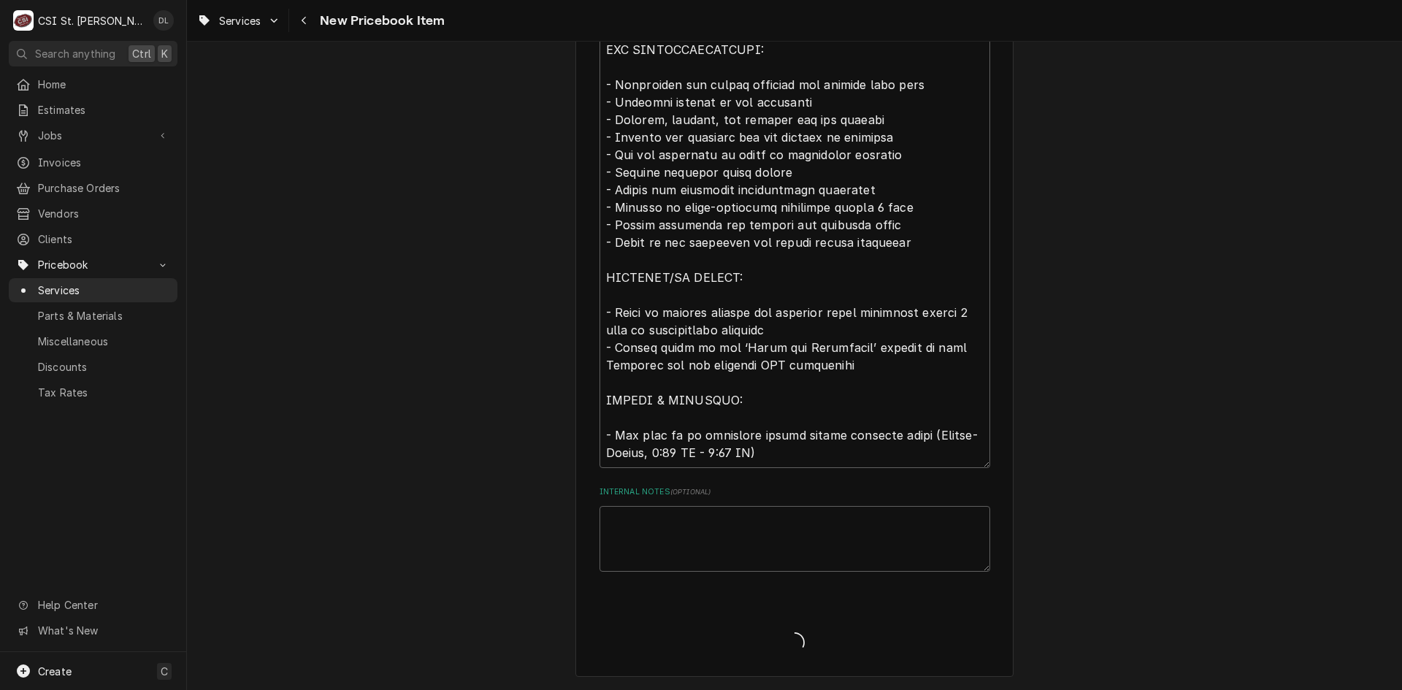
scroll to position [872, 0]
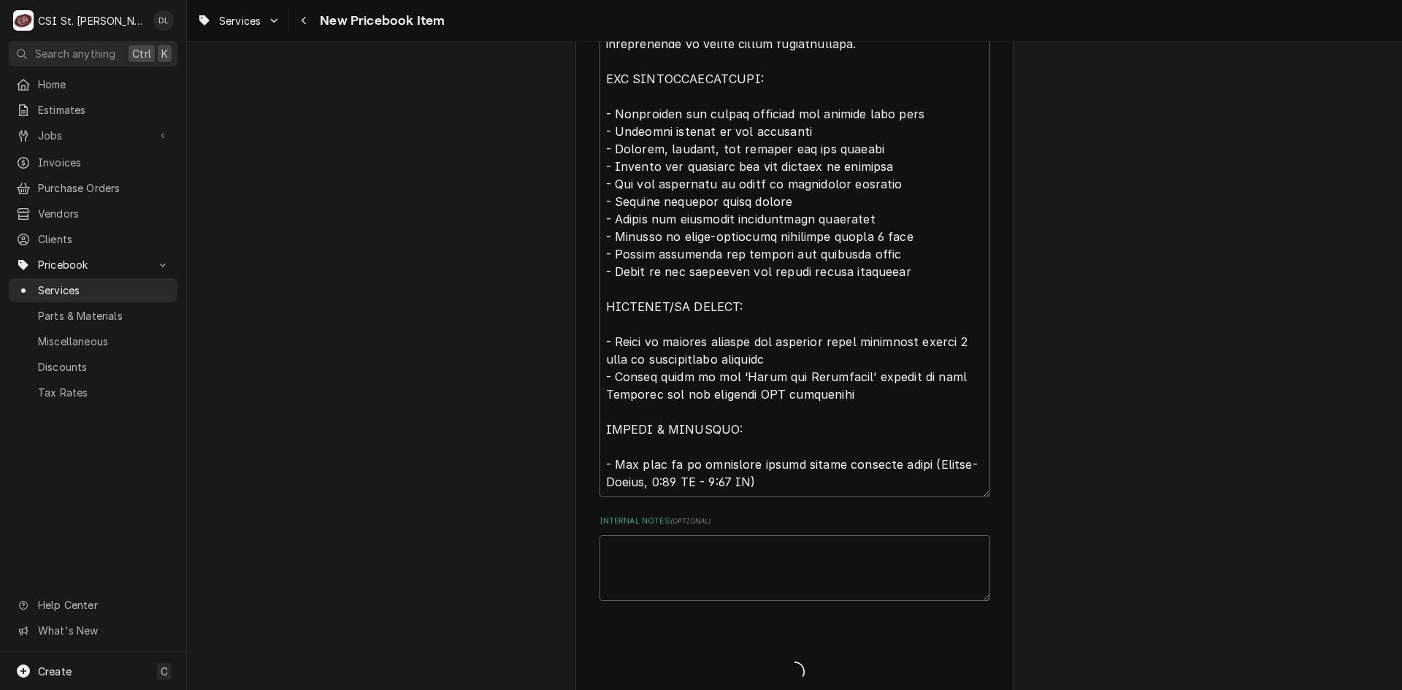
type textarea "x"
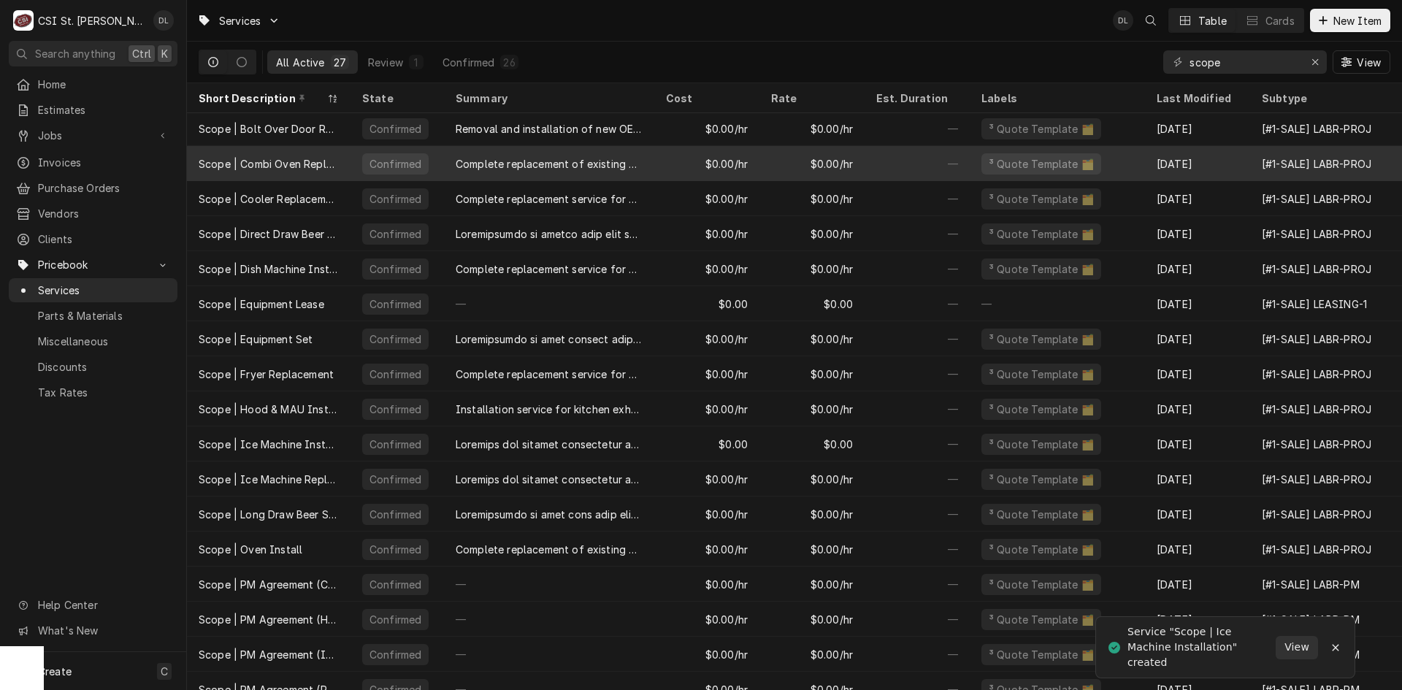
scroll to position [73, 0]
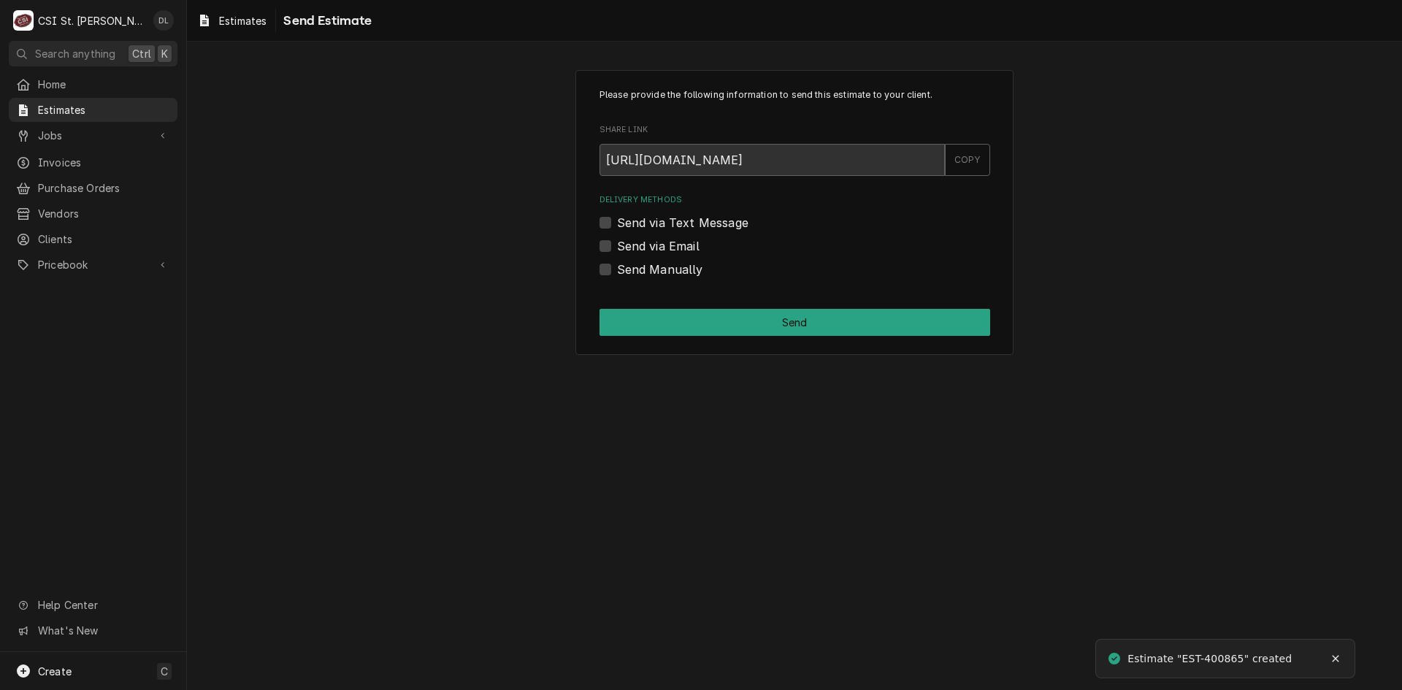
click at [600, 262] on div "Send Manually" at bounding box center [795, 270] width 391 height 18
click at [617, 270] on label "Send Manually" at bounding box center [660, 270] width 86 height 18
click at [617, 270] on input "Send Manually" at bounding box center [812, 277] width 391 height 32
checkbox input "true"
click at [817, 317] on button "Send" at bounding box center [795, 322] width 391 height 27
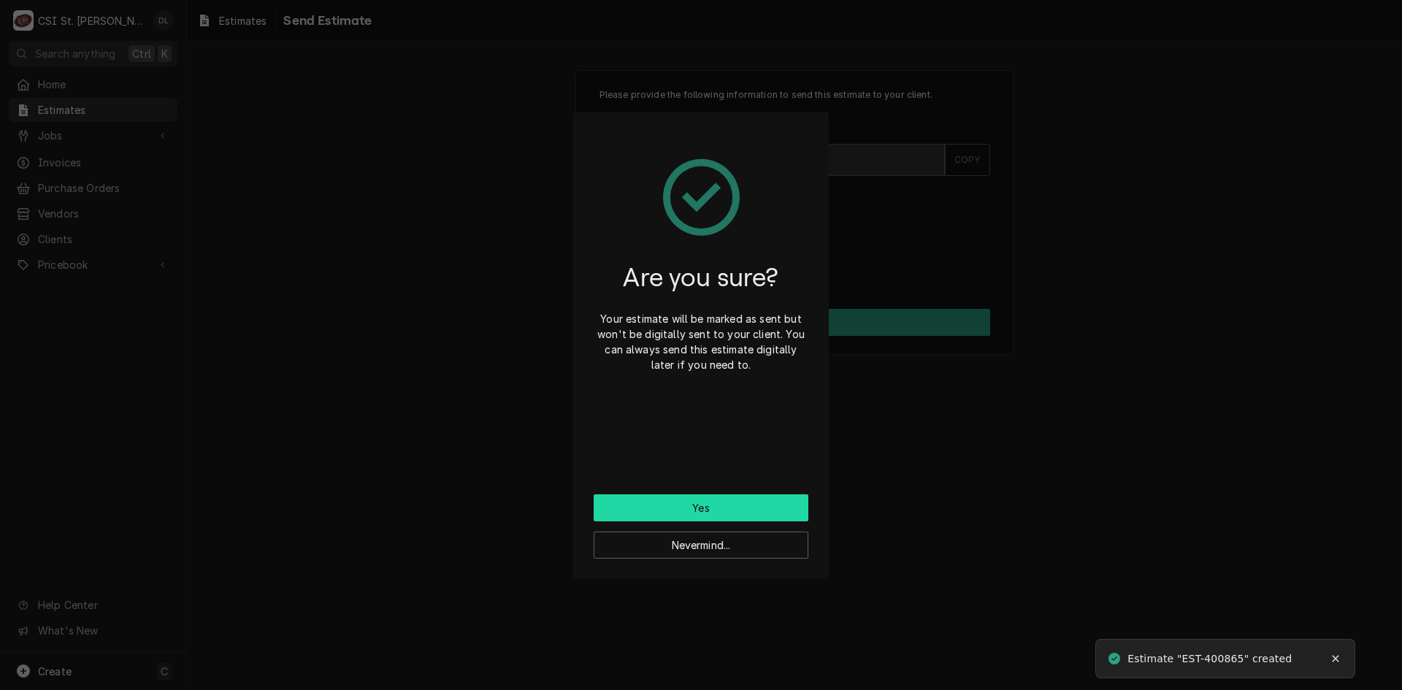
click at [725, 508] on button "Yes" at bounding box center [701, 507] width 215 height 27
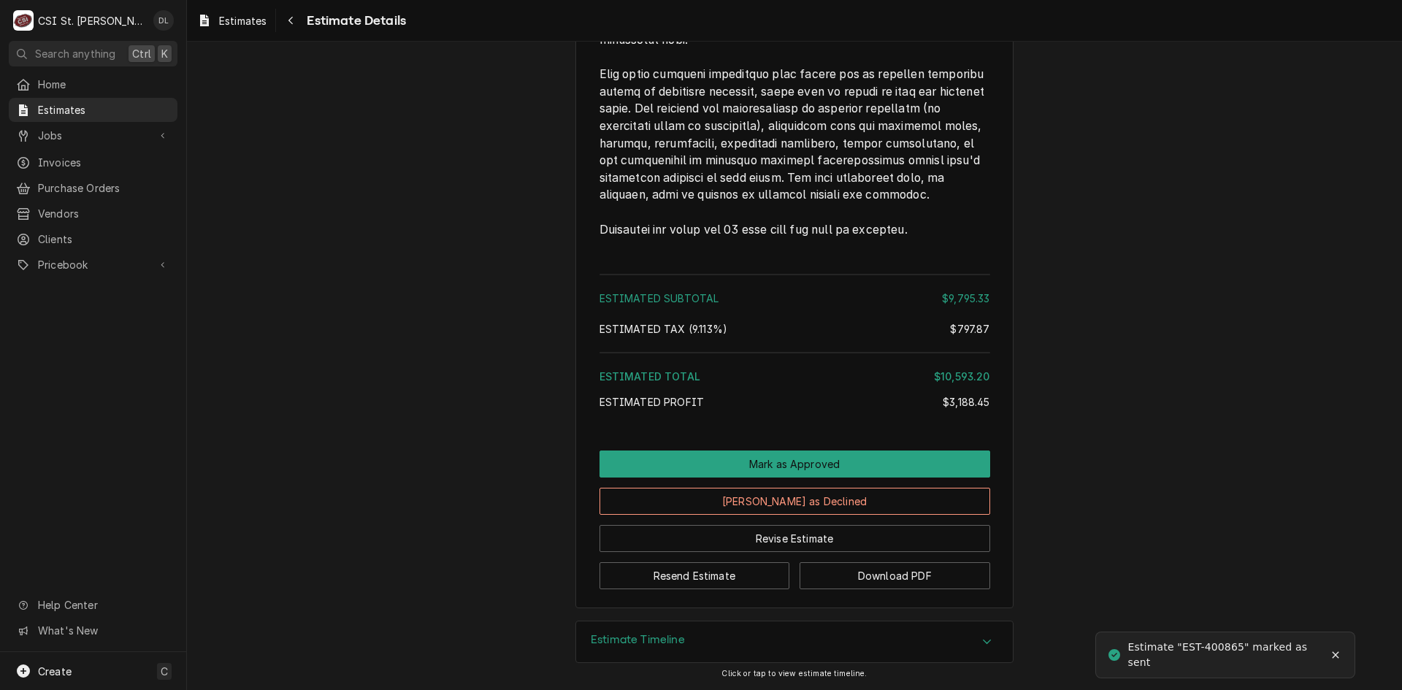
scroll to position [3367, 0]
click at [902, 573] on button "Download PDF" at bounding box center [895, 575] width 191 height 27
click at [85, 106] on span "Estimates" at bounding box center [104, 109] width 132 height 15
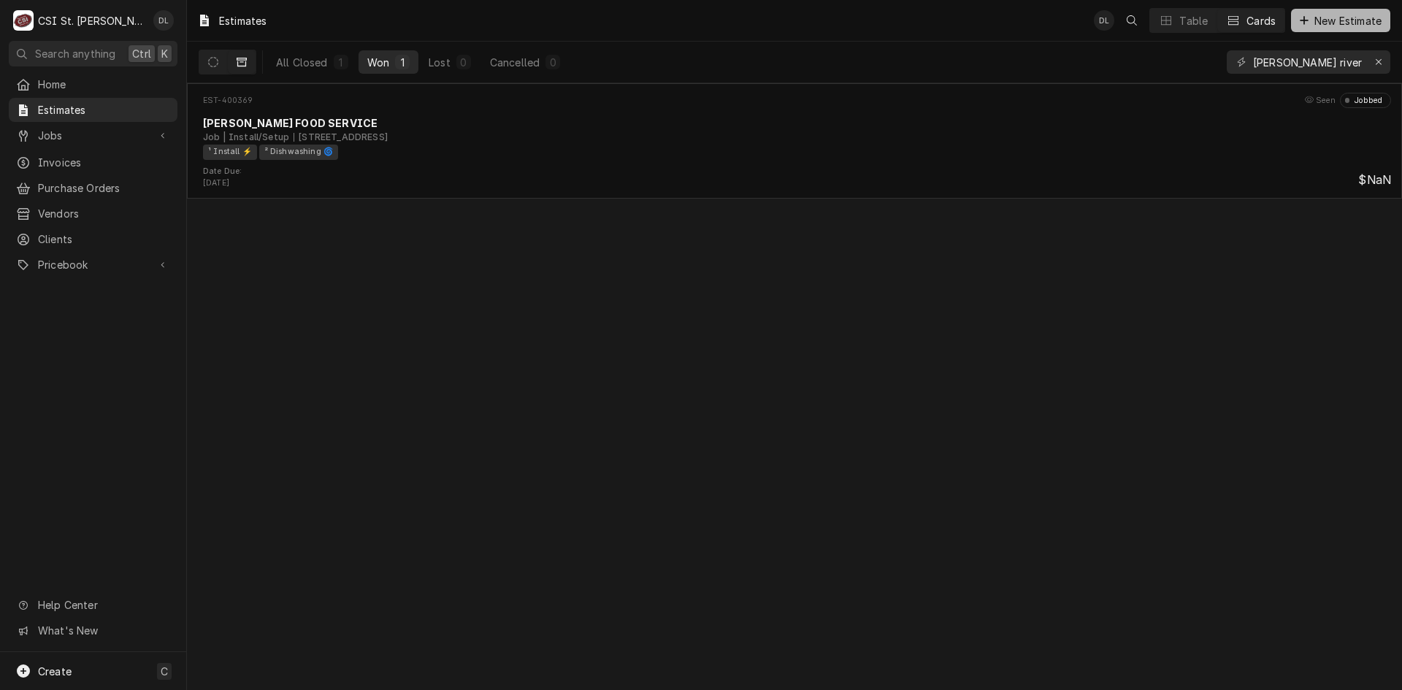
click at [1324, 14] on span "New Estimate" at bounding box center [1348, 20] width 73 height 15
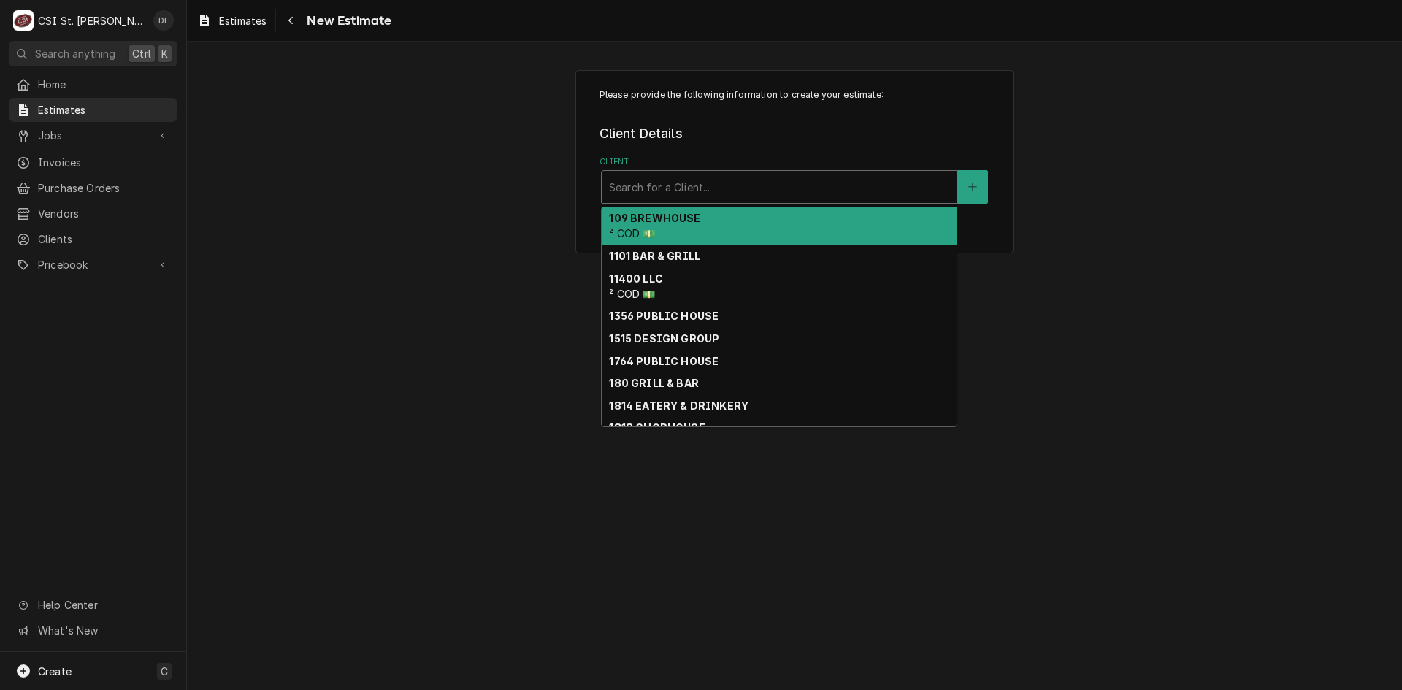
click at [733, 177] on div "Client" at bounding box center [779, 187] width 340 height 26
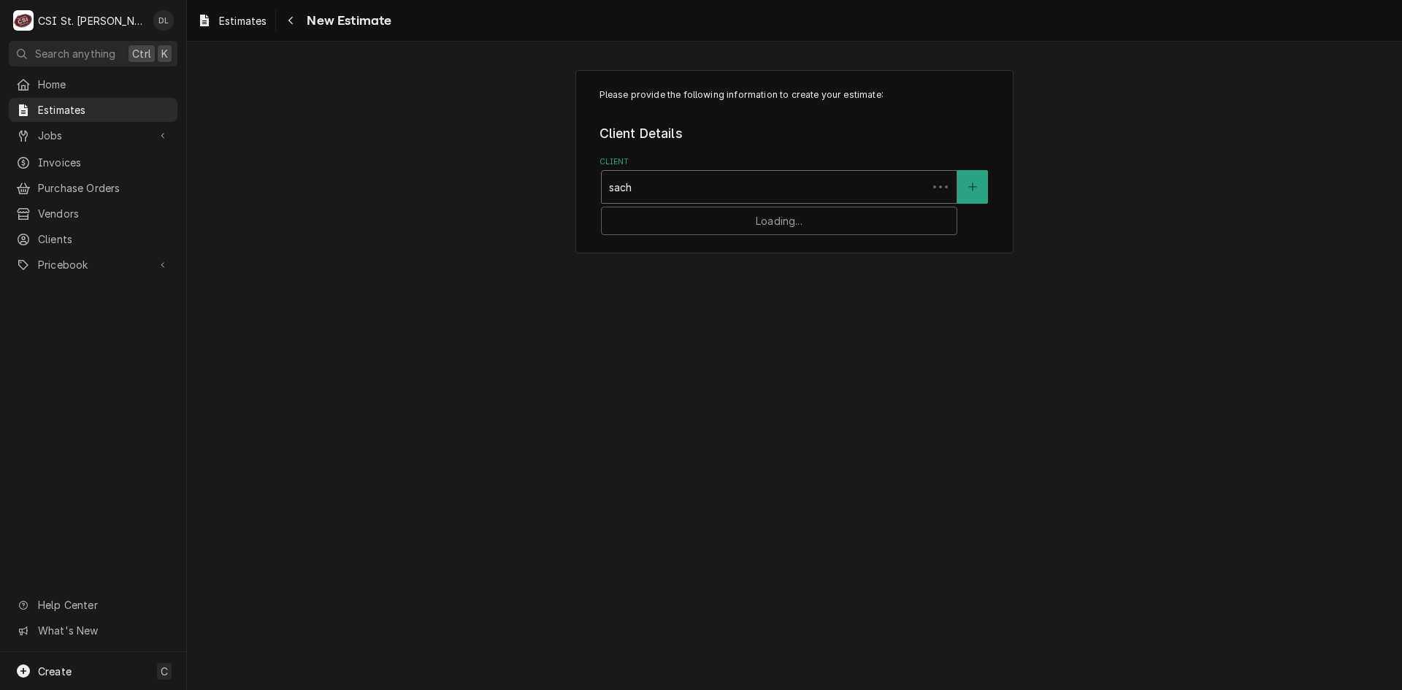
type input "sachs"
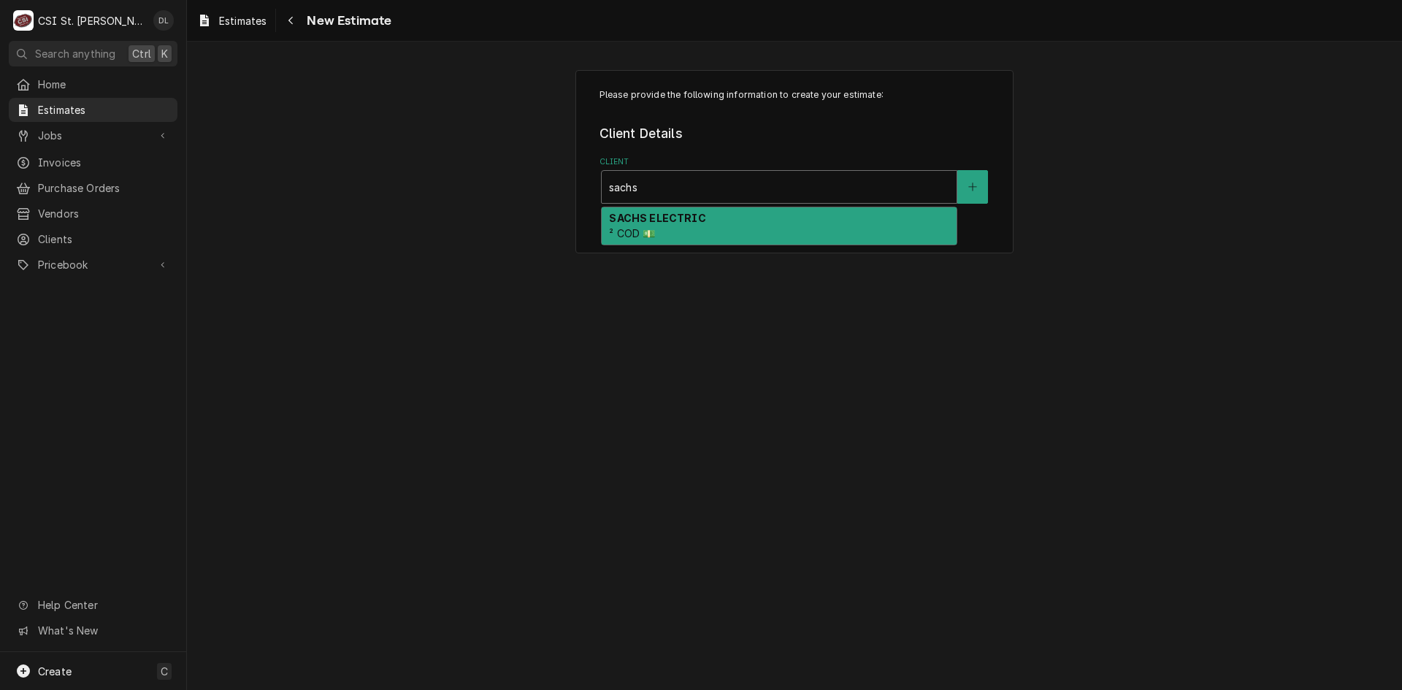
click at [711, 218] on div "SACHS ELECTRIC ² COD 💵" at bounding box center [779, 226] width 355 height 38
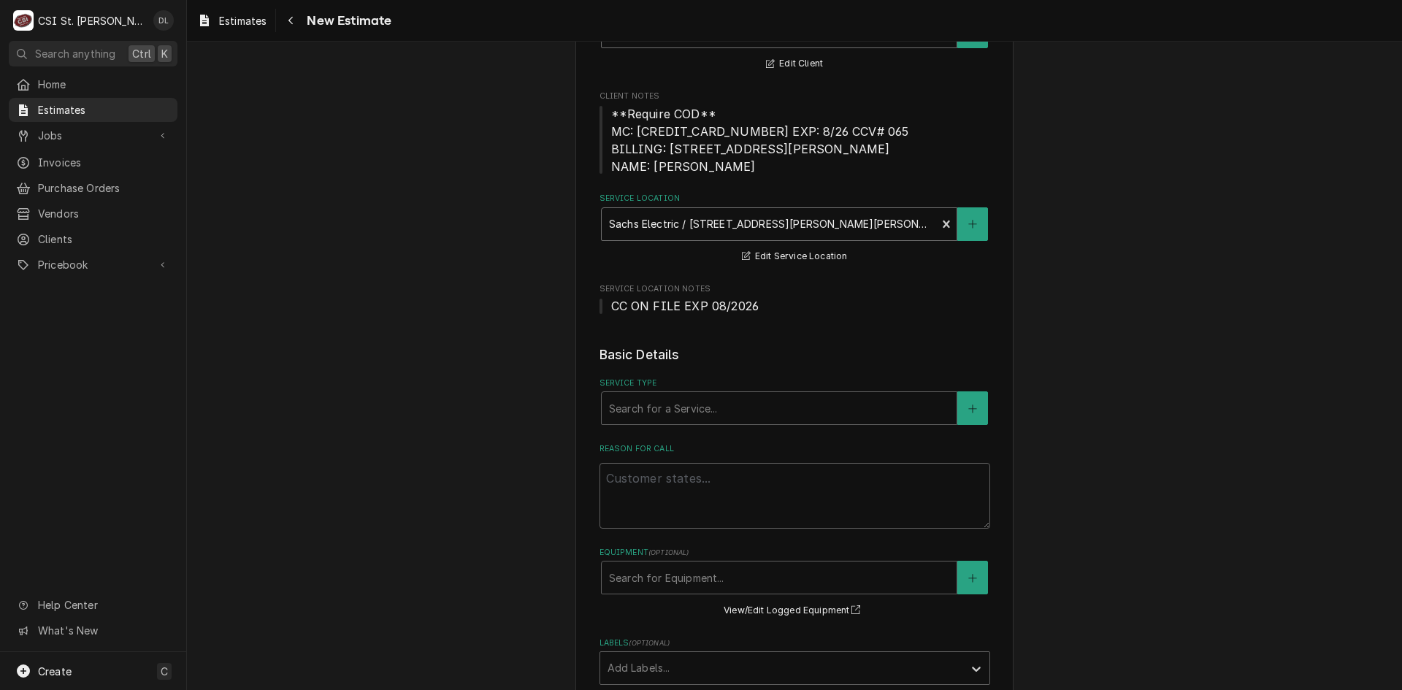
scroll to position [438, 0]
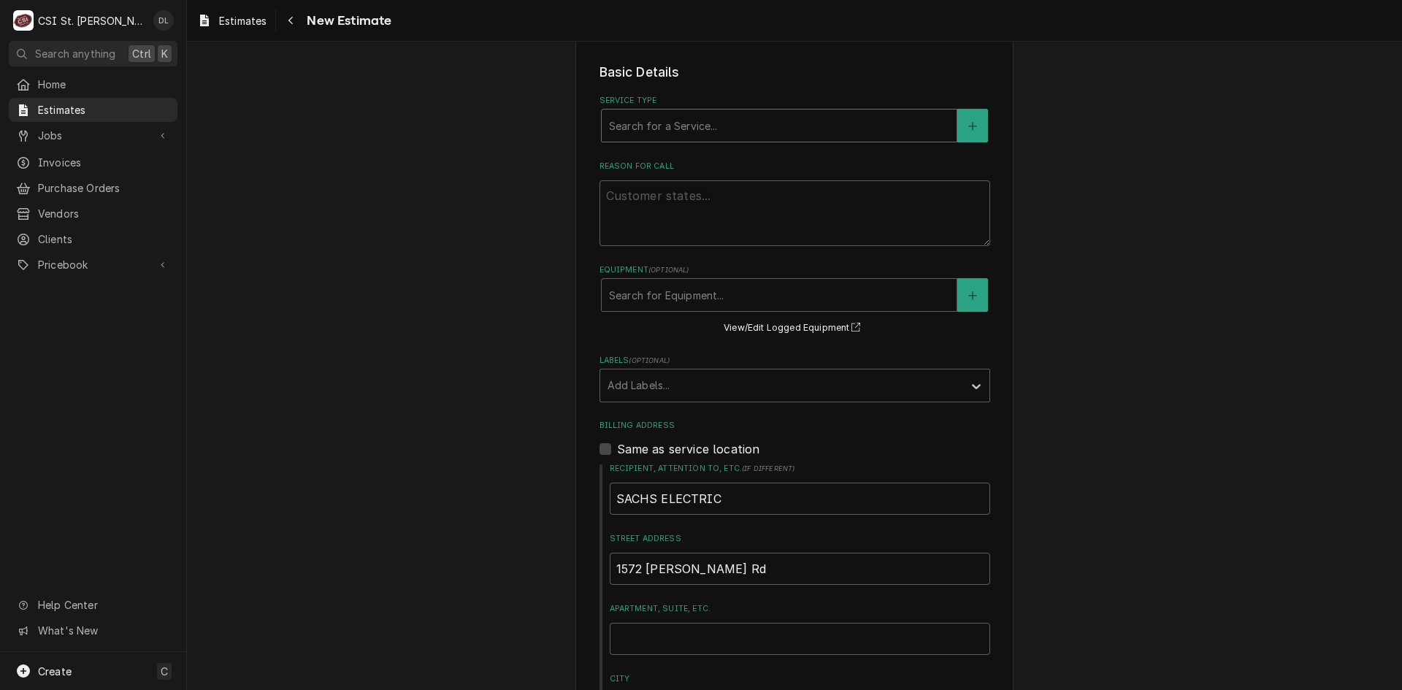
click at [725, 130] on div "Service Type" at bounding box center [779, 125] width 340 height 26
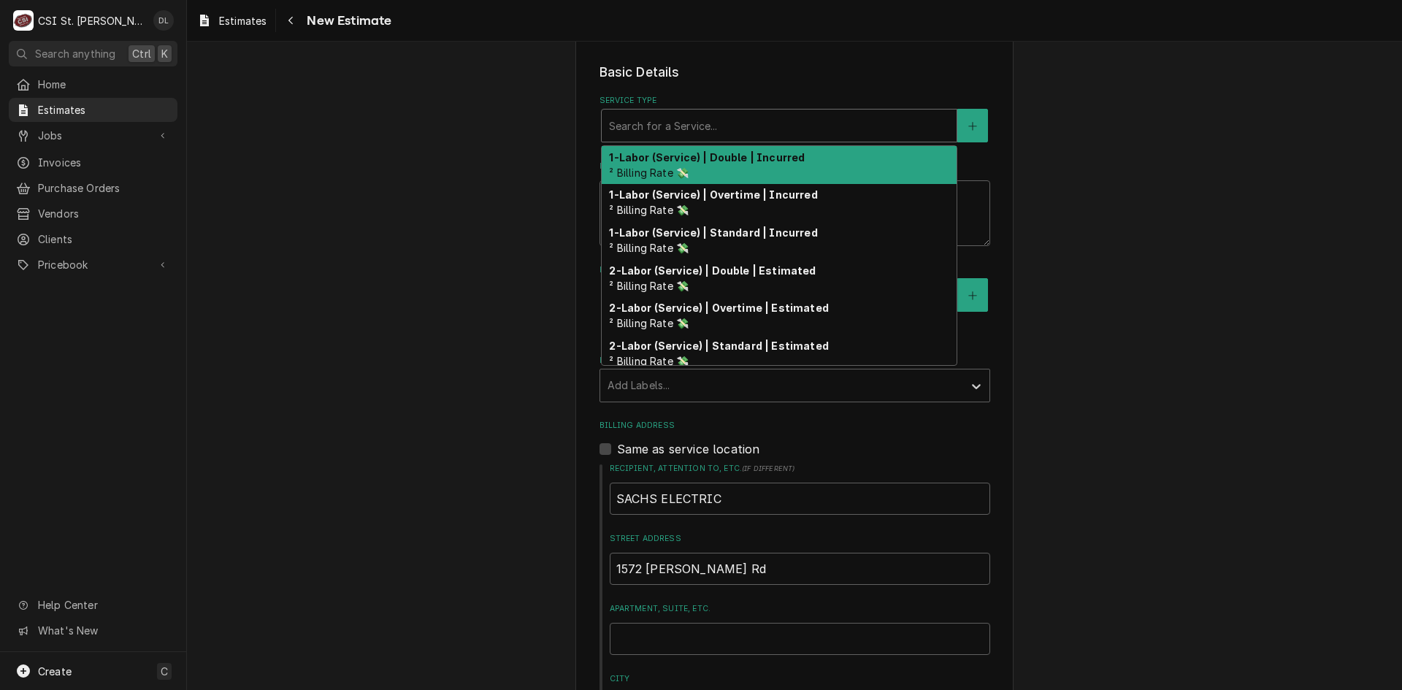
type textarea "x"
type input "l"
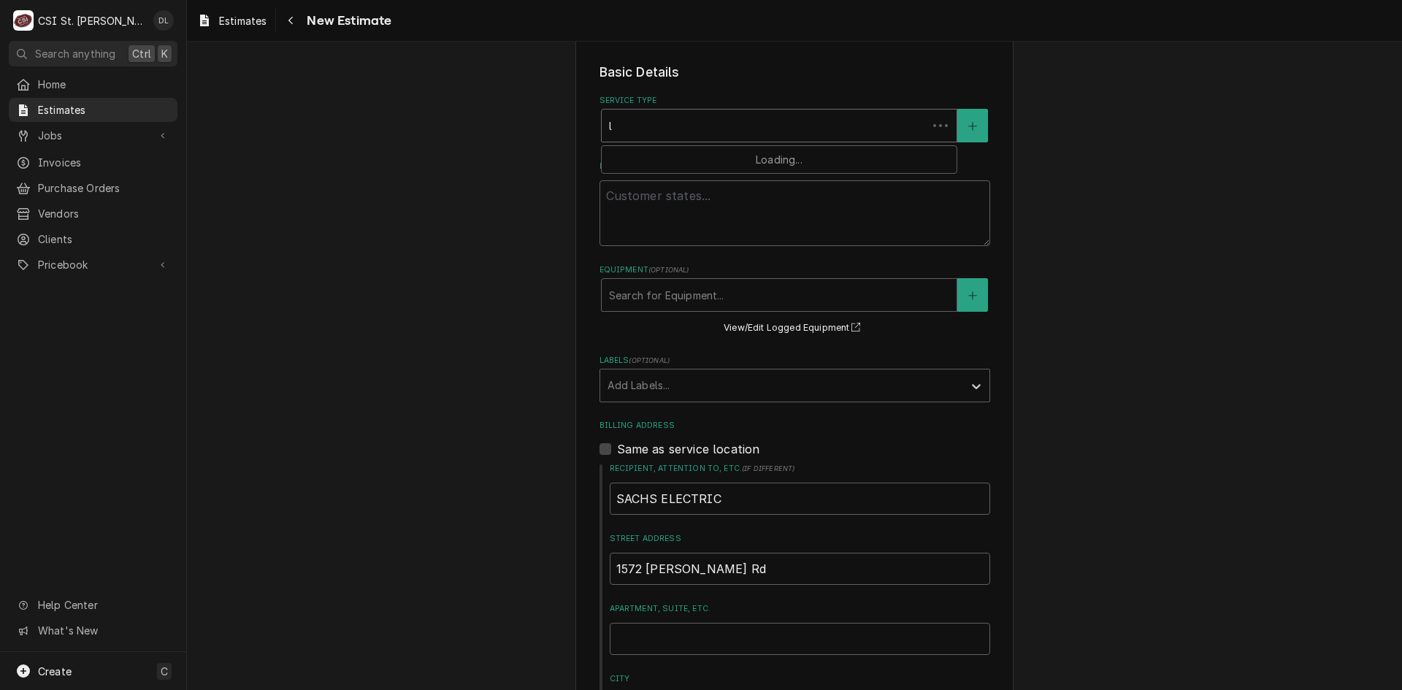
type textarea "x"
type input "le"
type textarea "x"
type input "lea"
type textarea "x"
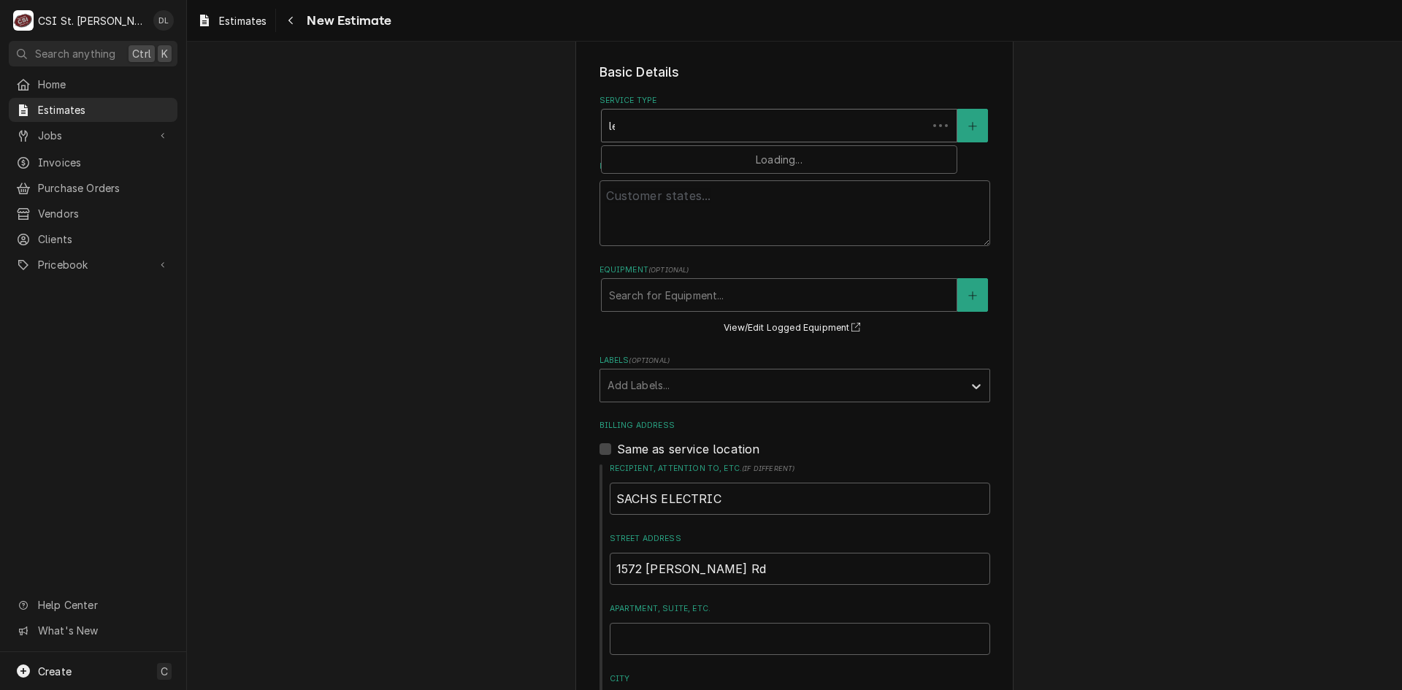
type input "leas"
type textarea "x"
type input "lease"
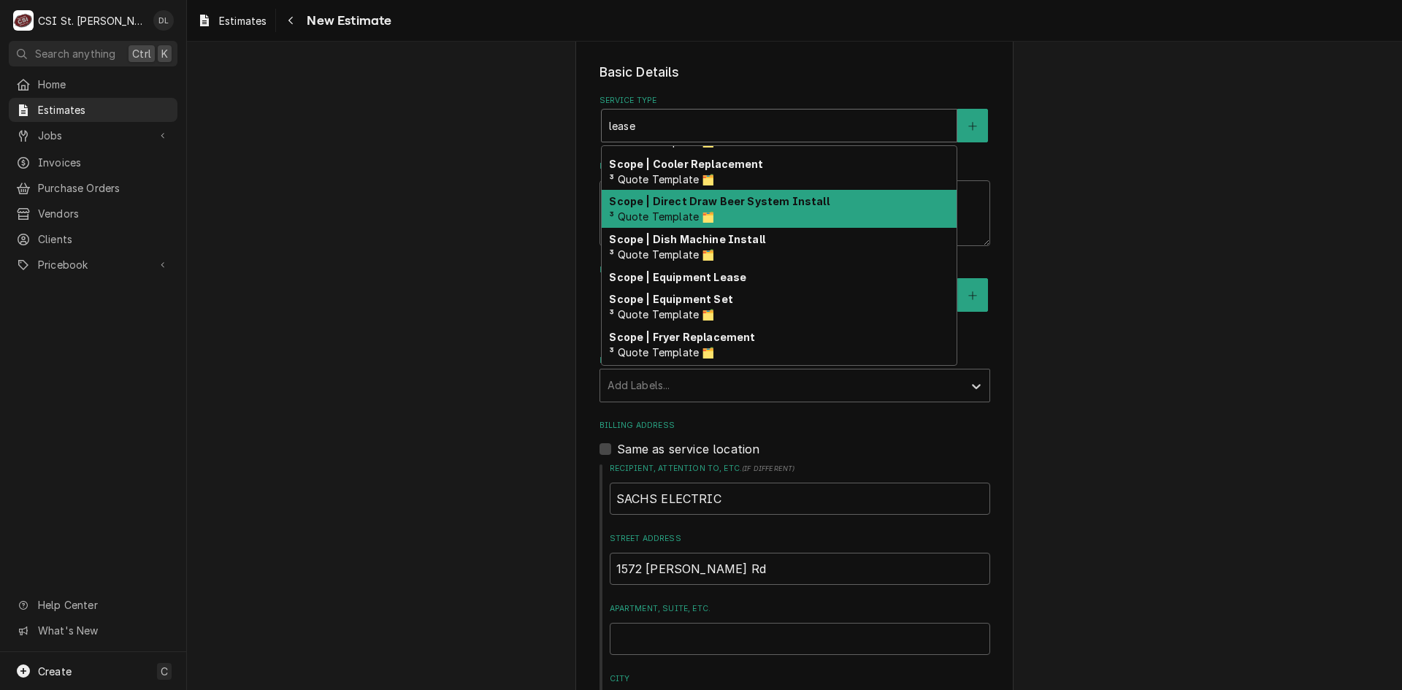
scroll to position [142, 0]
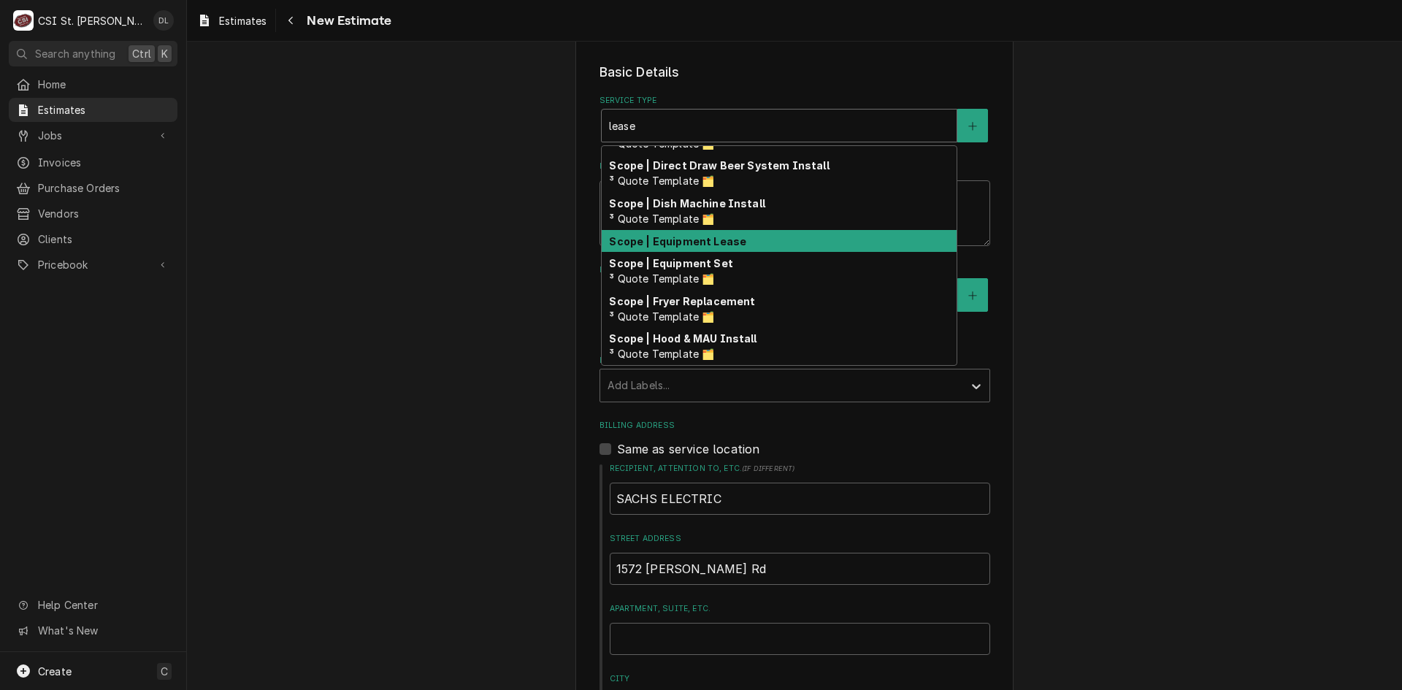
click at [695, 245] on strong "Scope | Equipment Lease" at bounding box center [677, 241] width 137 height 12
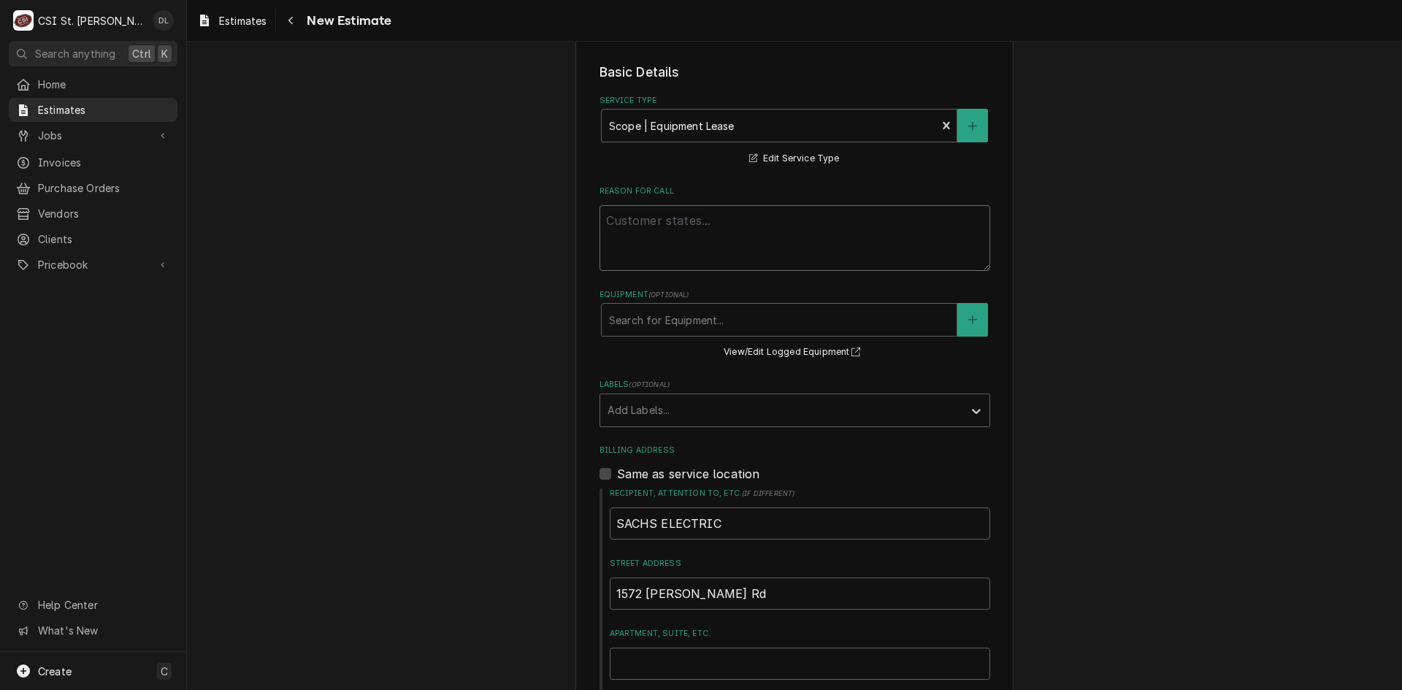
click at [698, 234] on textarea "Reason For Call" at bounding box center [795, 238] width 391 height 66
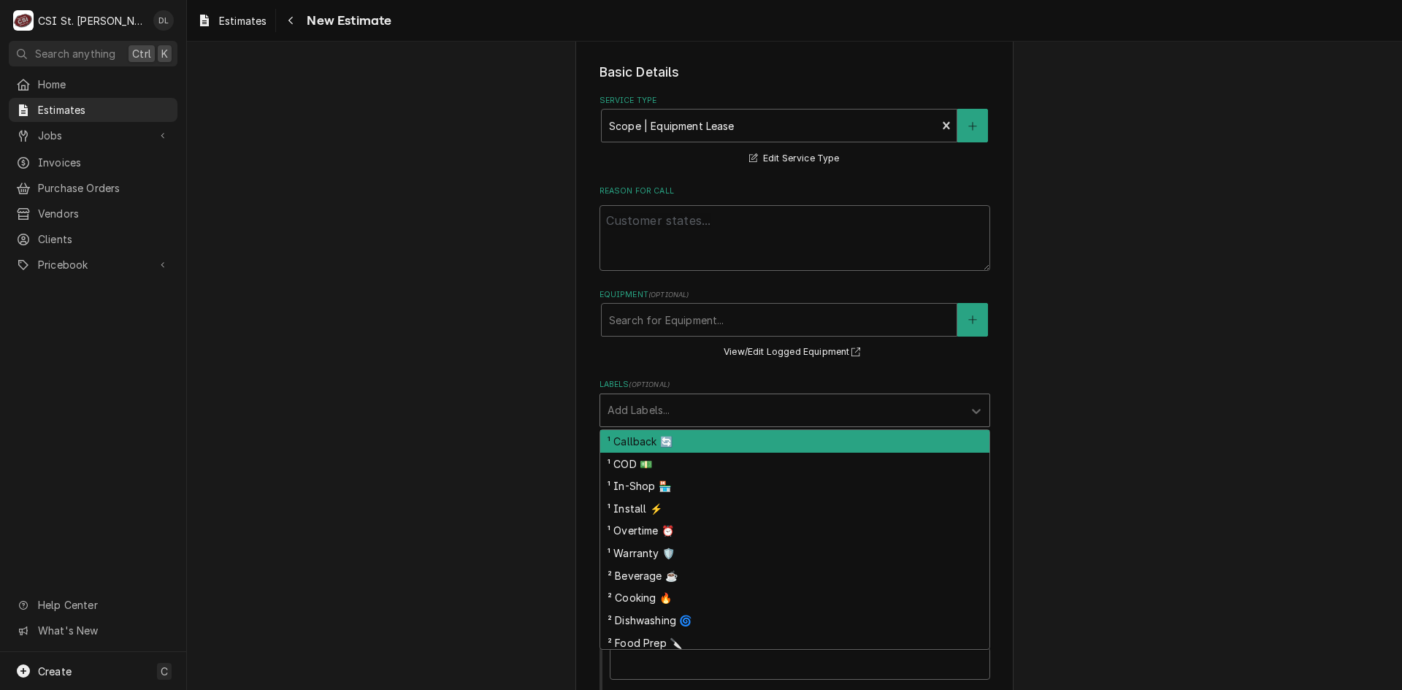
click at [901, 416] on div "Labels" at bounding box center [782, 410] width 348 height 26
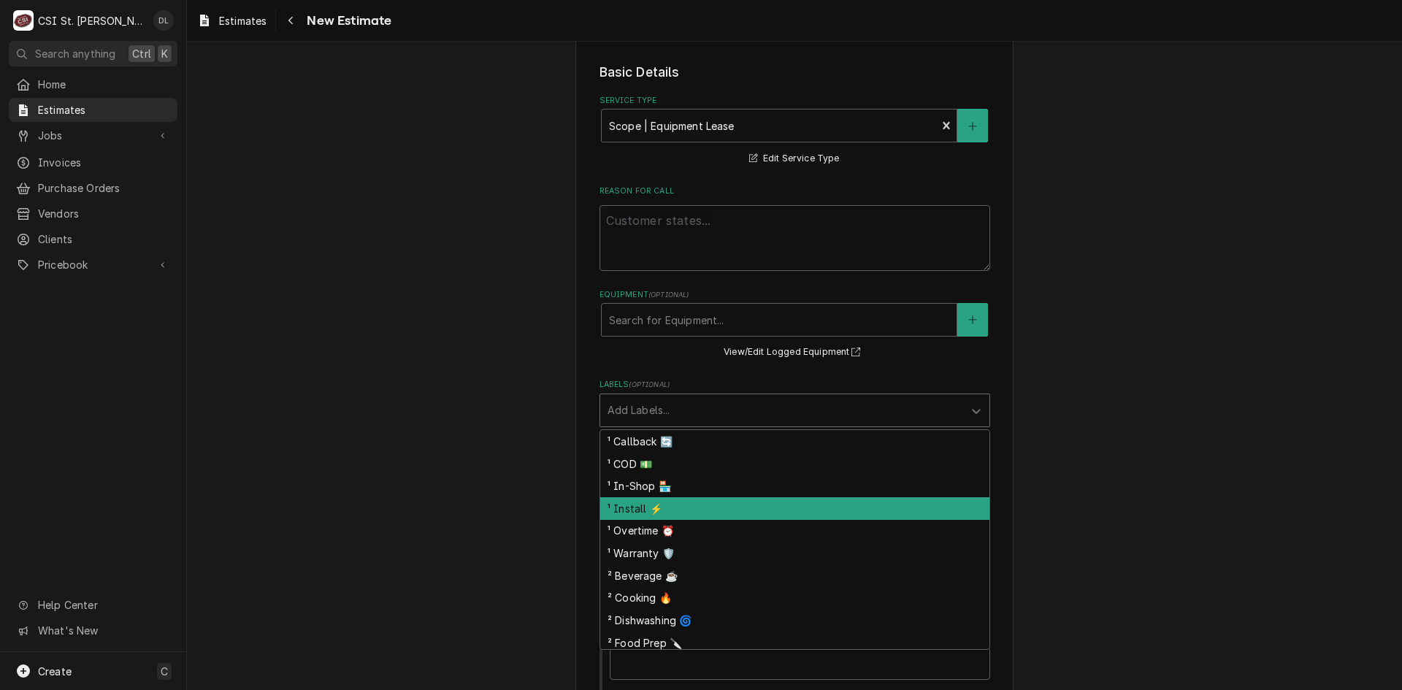
drag, startPoint x: 658, startPoint y: 513, endPoint x: 663, endPoint y: 503, distance: 11.4
click at [658, 511] on div "¹ Install ⚡️" at bounding box center [794, 508] width 389 height 23
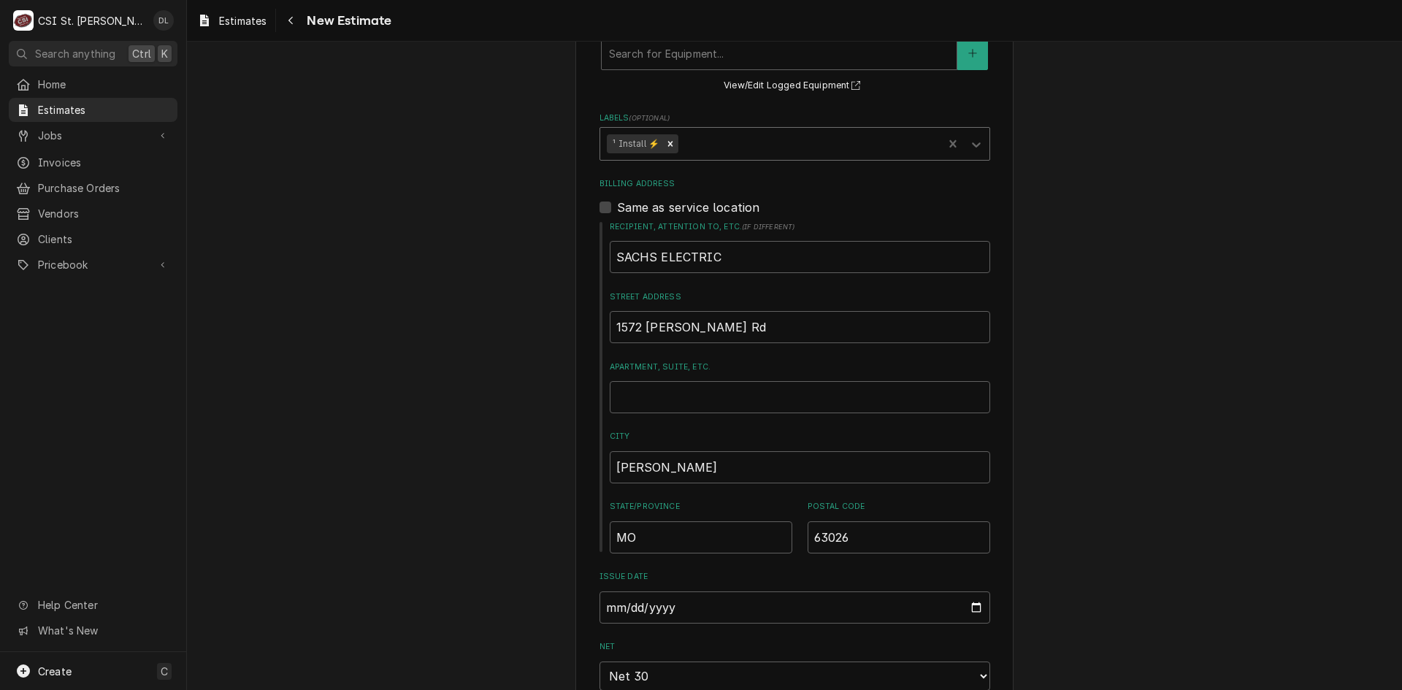
type textarea "x"
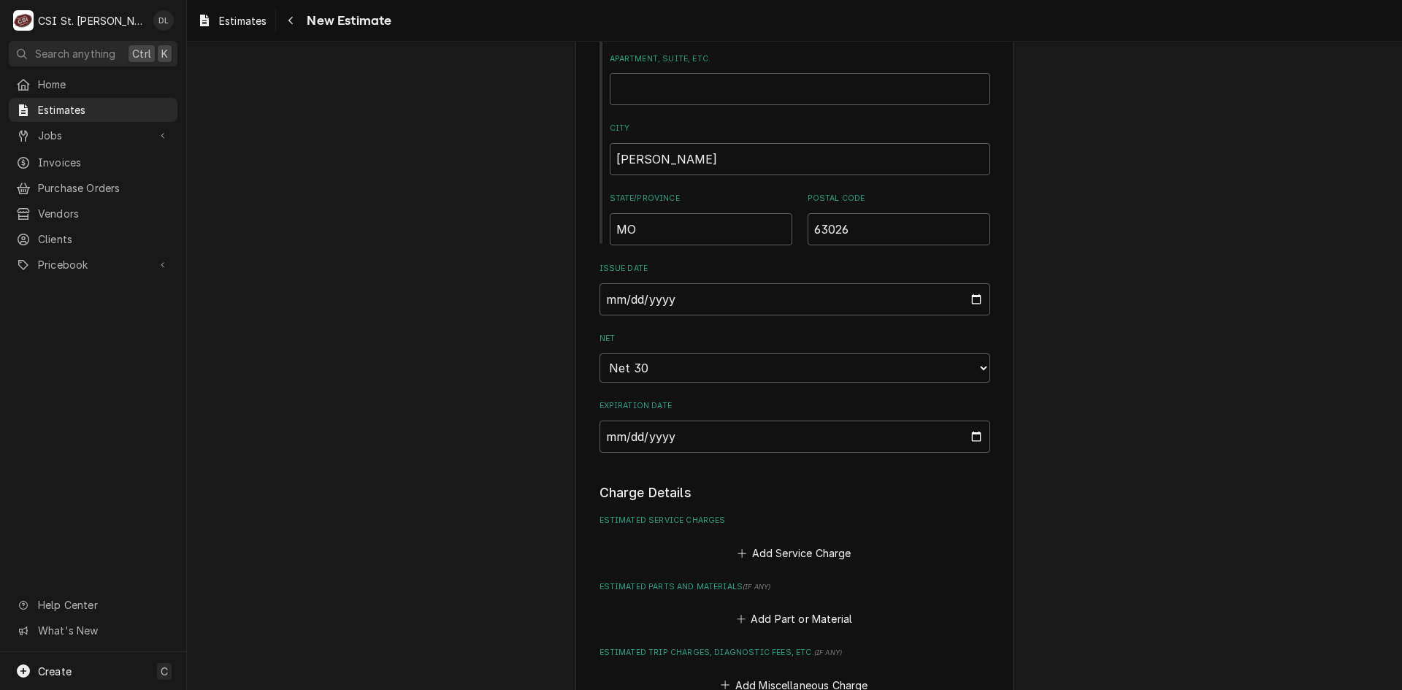
scroll to position [1023, 0]
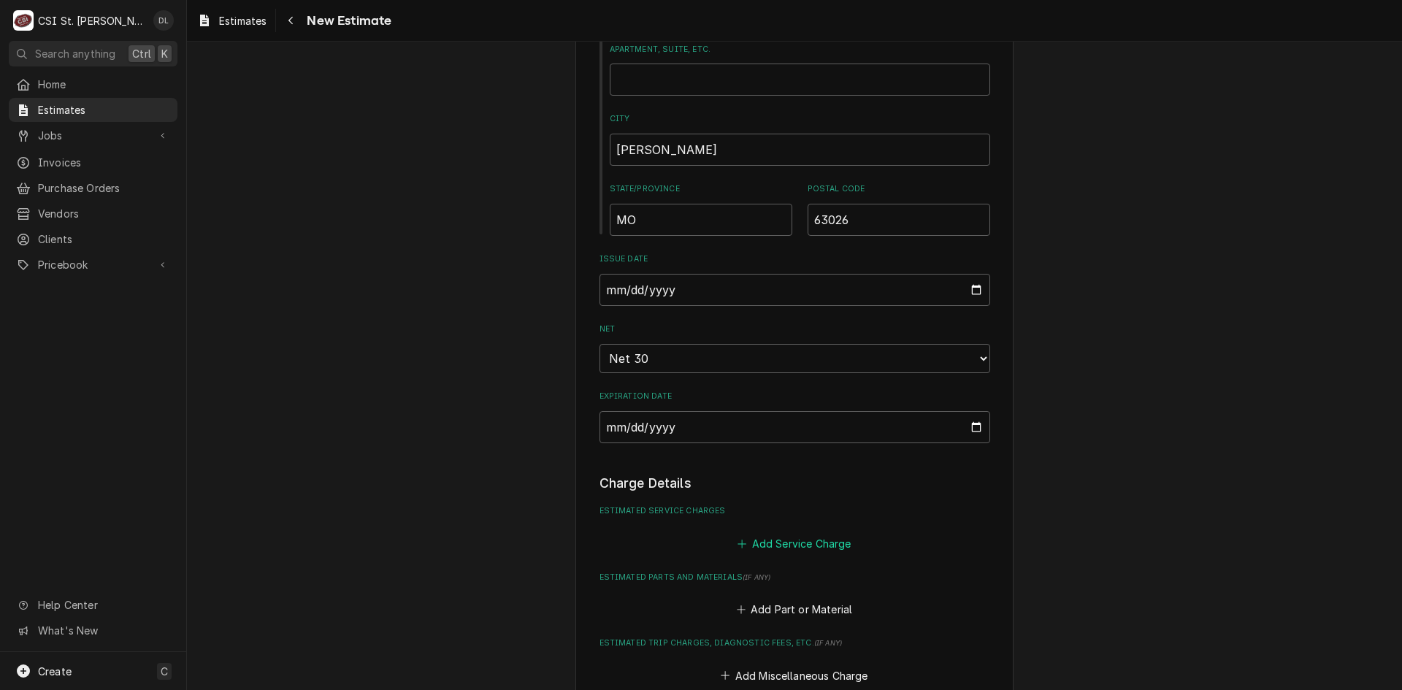
click at [740, 547] on icon "Estimated Service Charges" at bounding box center [742, 544] width 9 height 10
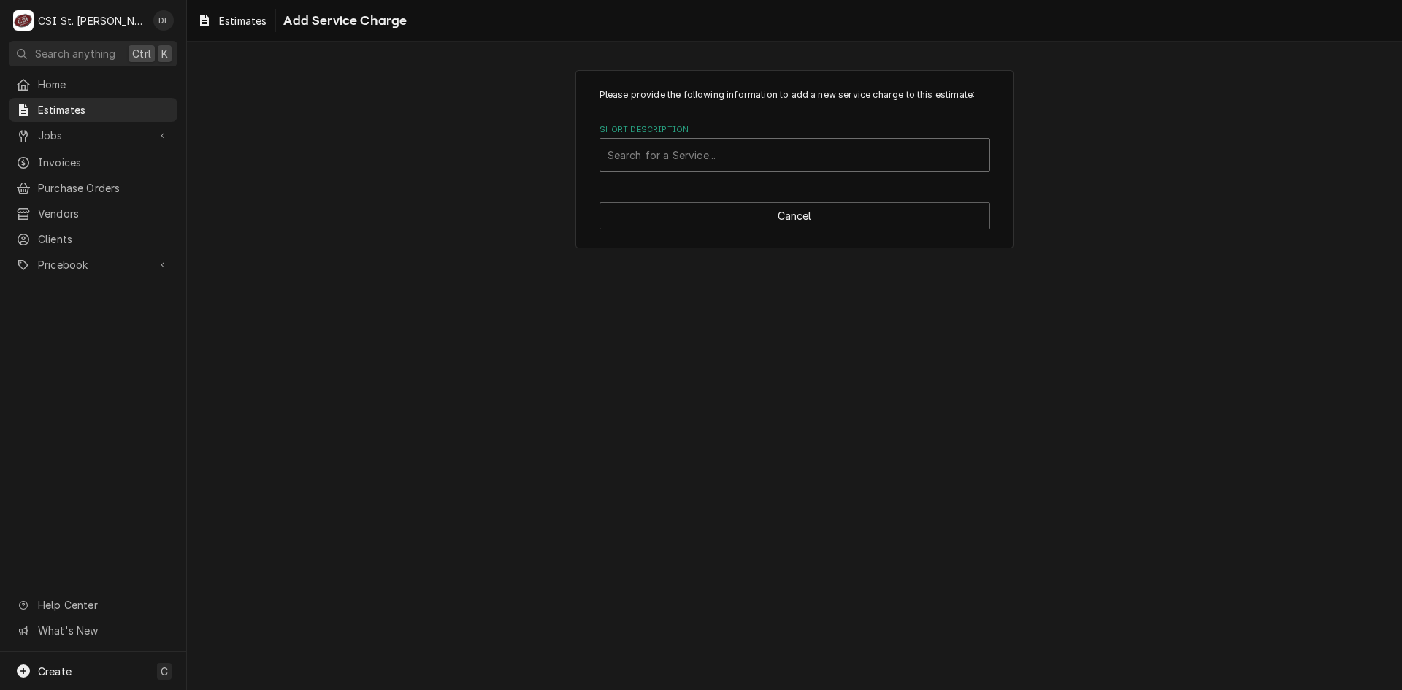
click at [698, 156] on div "Short Description" at bounding box center [795, 155] width 375 height 26
type input "scope"
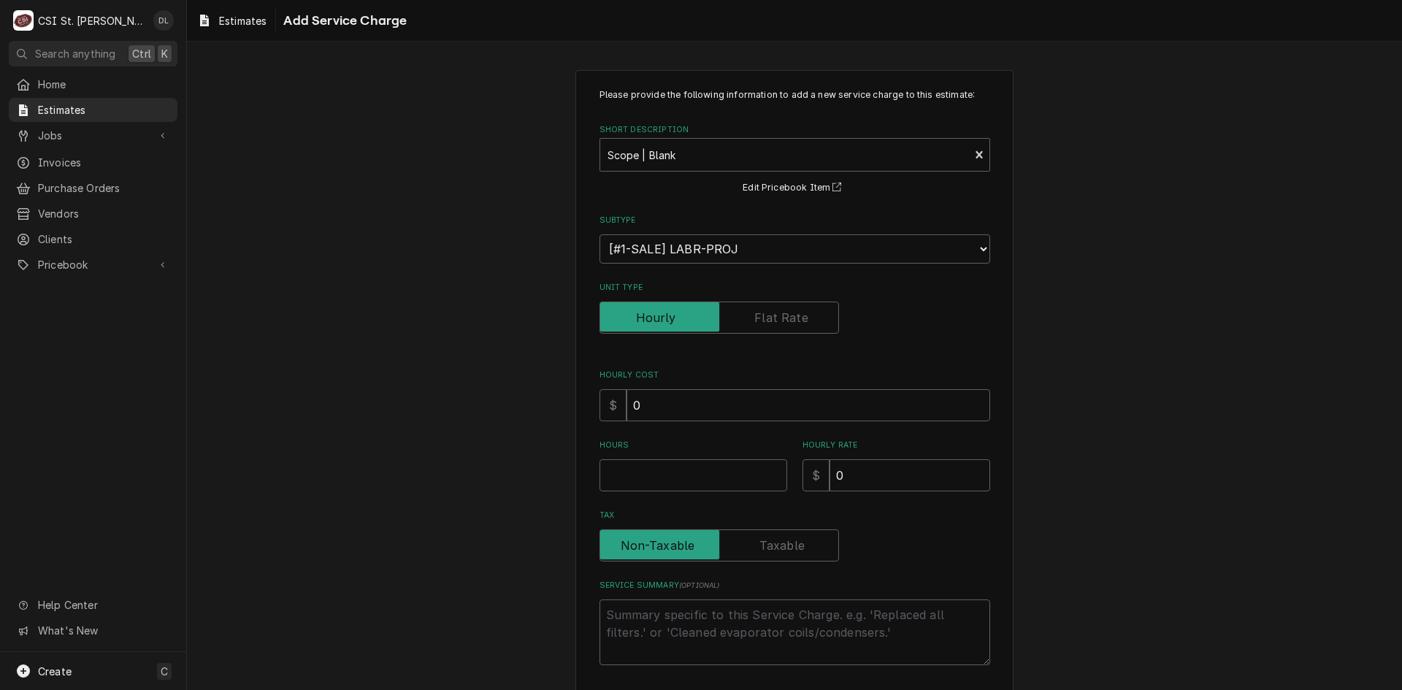
type textarea "x"
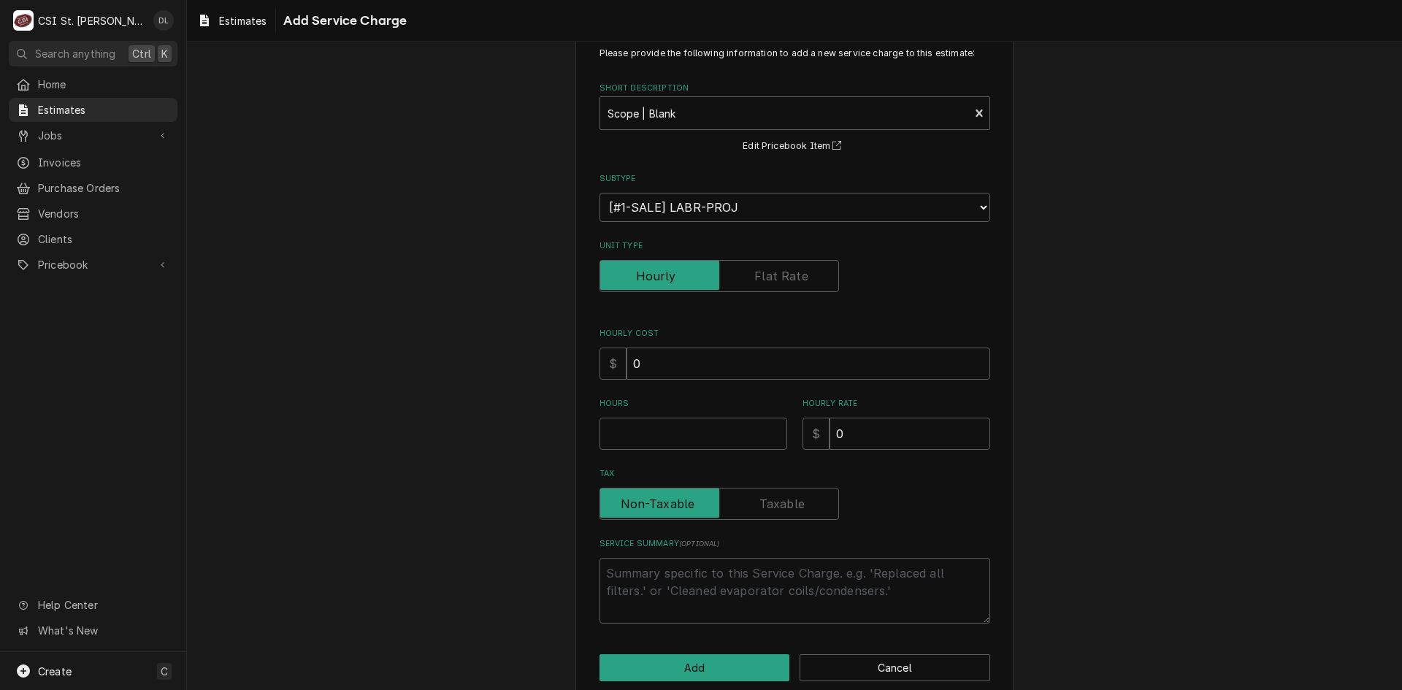
scroll to position [64, 0]
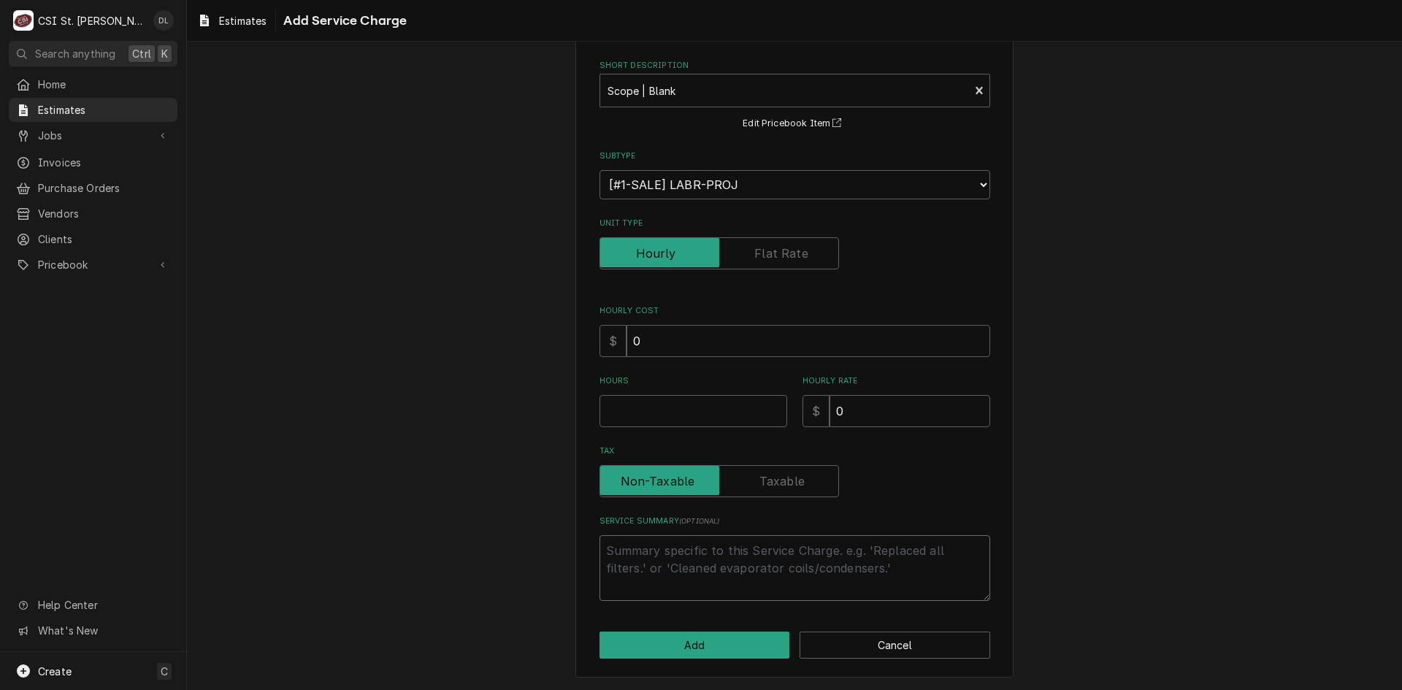
click at [670, 560] on textarea "Service Summary ( optional )" at bounding box center [795, 568] width 391 height 66
click at [786, 241] on input "Unit Type" at bounding box center [719, 253] width 226 height 32
checkbox input "true"
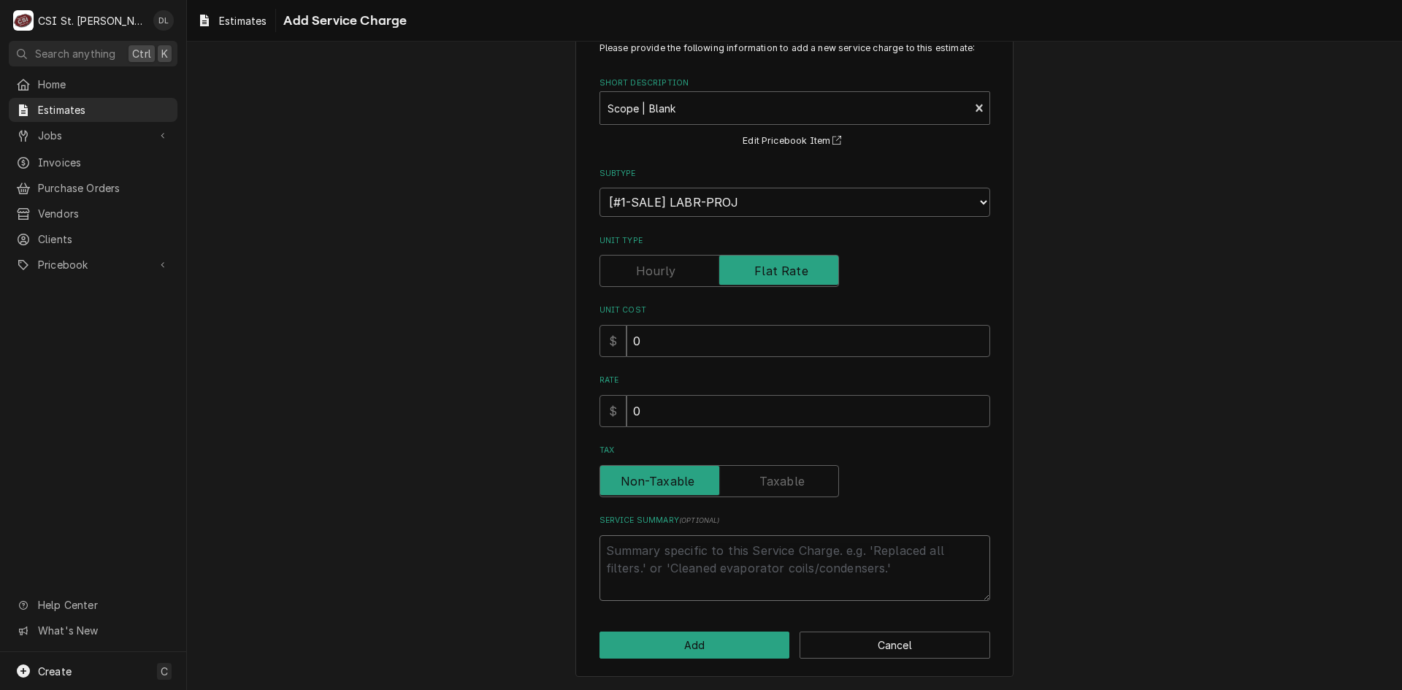
click at [697, 538] on textarea "Service Summary ( optional )" at bounding box center [795, 568] width 391 height 66
type textarea "x"
type textarea "Q"
type textarea "x"
type textarea "Qu"
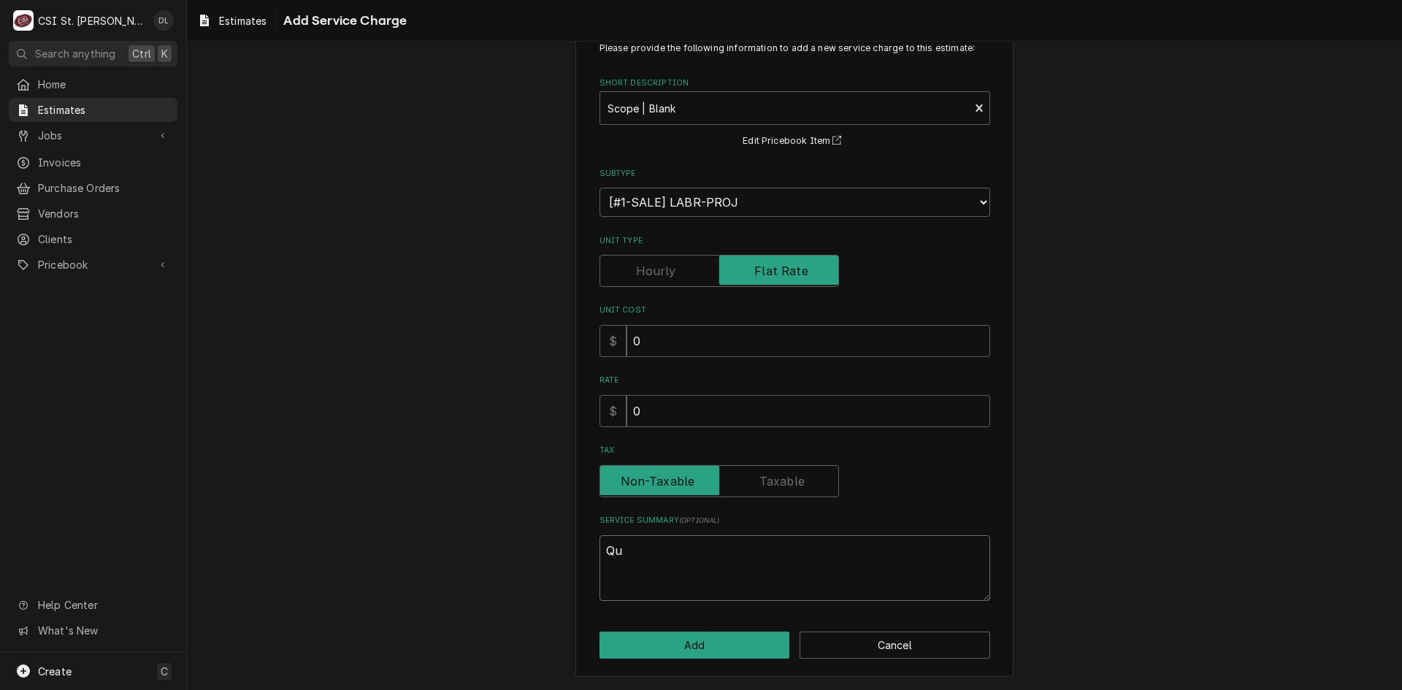
type textarea "x"
type textarea "Quo"
type textarea "x"
type textarea "Quoe"
type textarea "x"
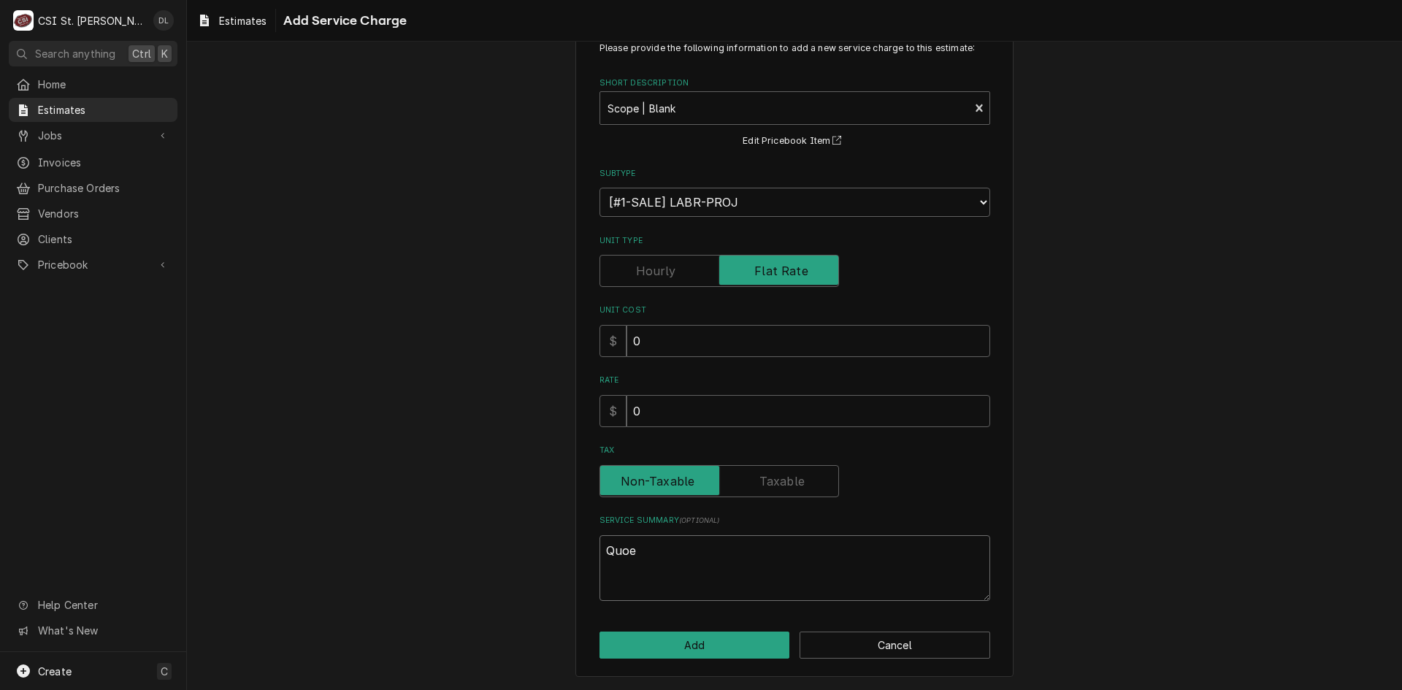
type textarea "Quo"
type textarea "x"
type textarea "Quot"
type textarea "x"
type textarea "Quote"
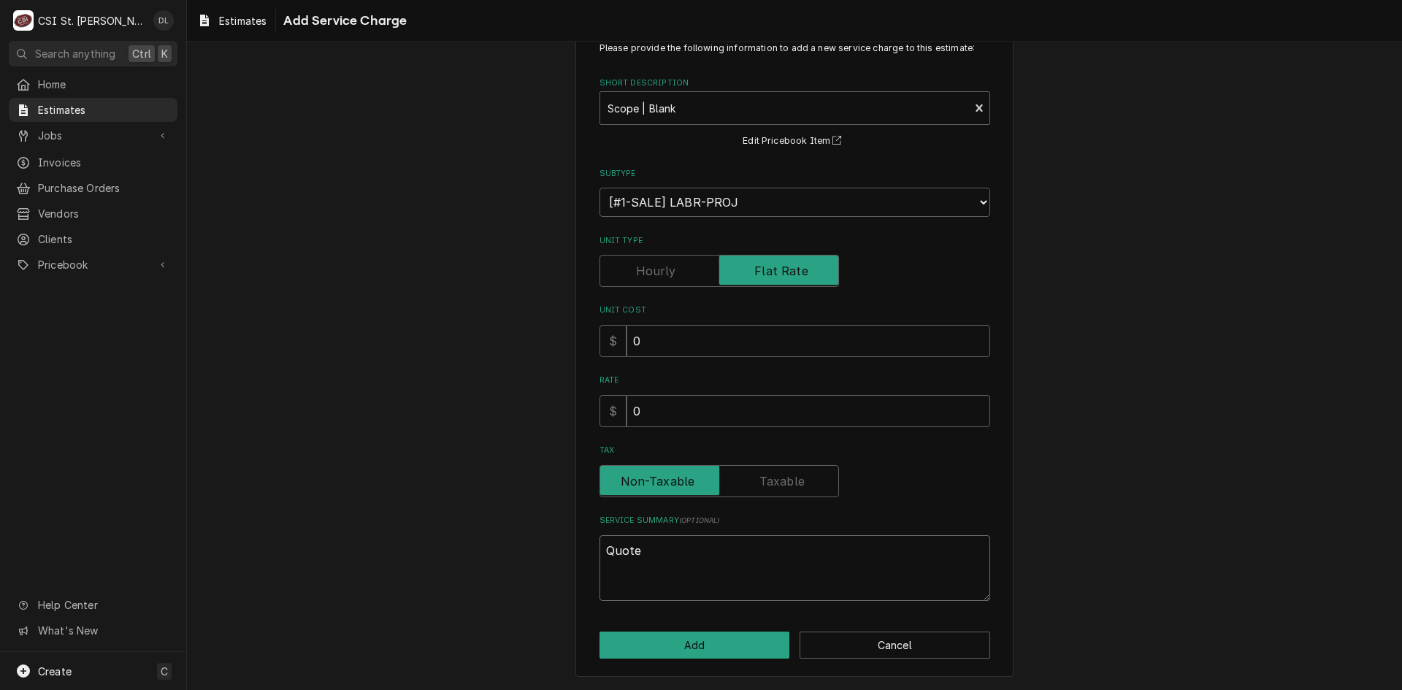
type textarea "x"
type textarea "Quote"
type textarea "x"
type textarea "Quote f"
type textarea "x"
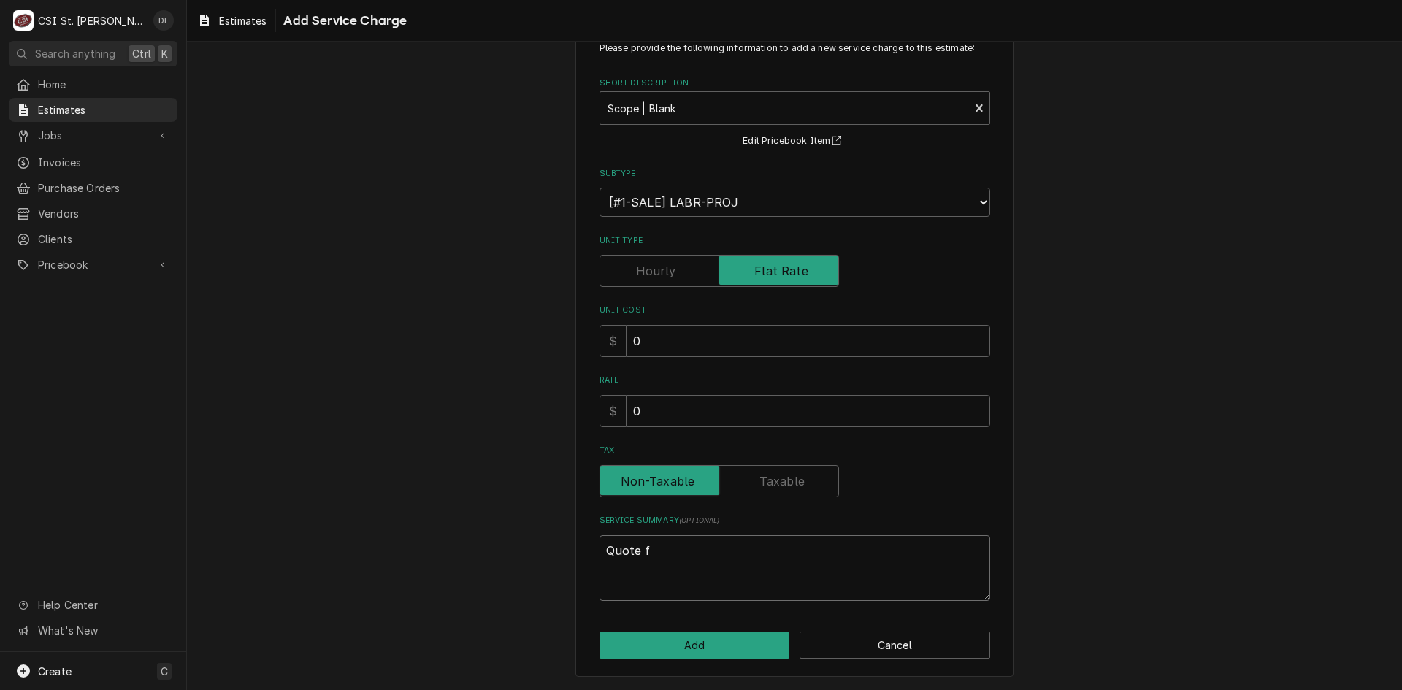
type textarea "Quote fo"
type textarea "x"
type textarea "Quote for"
type textarea "x"
type textarea "Quote for"
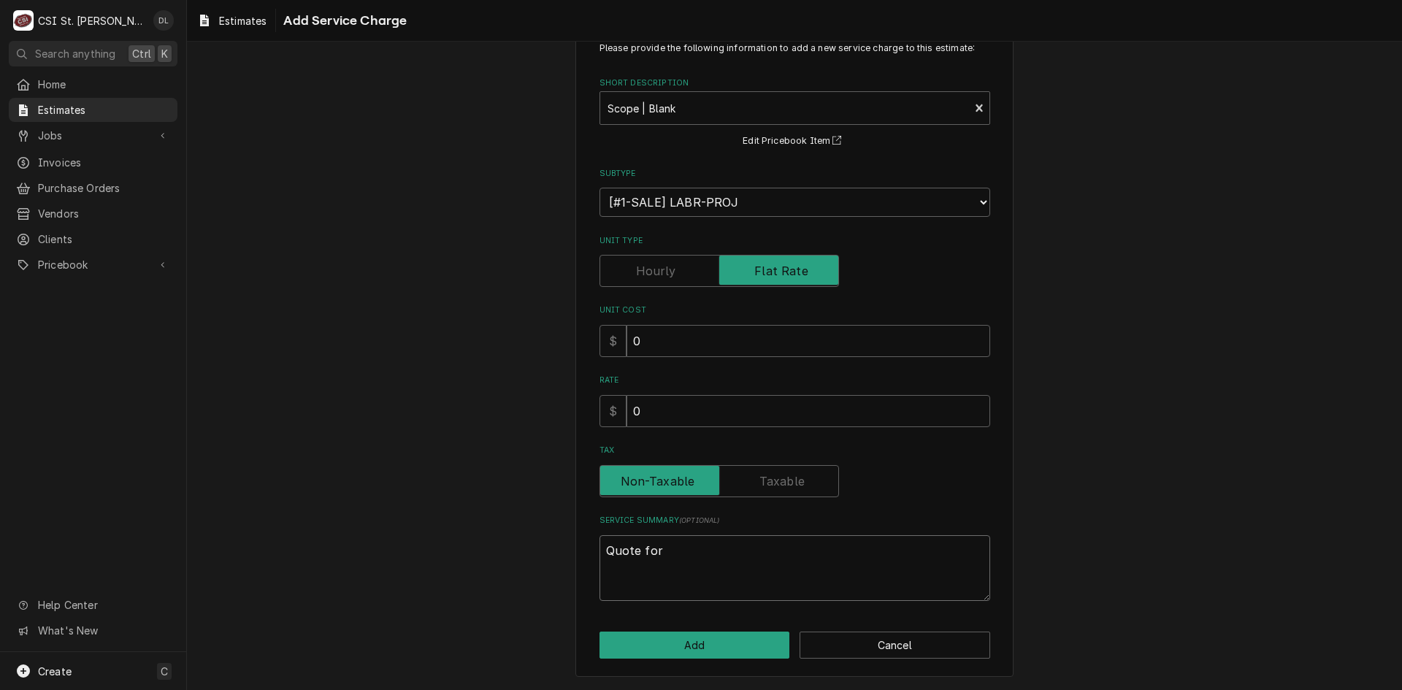
type textarea "x"
type textarea "Quote for 3"
type textarea "x"
type textarea "Quote for 3"
type textarea "x"
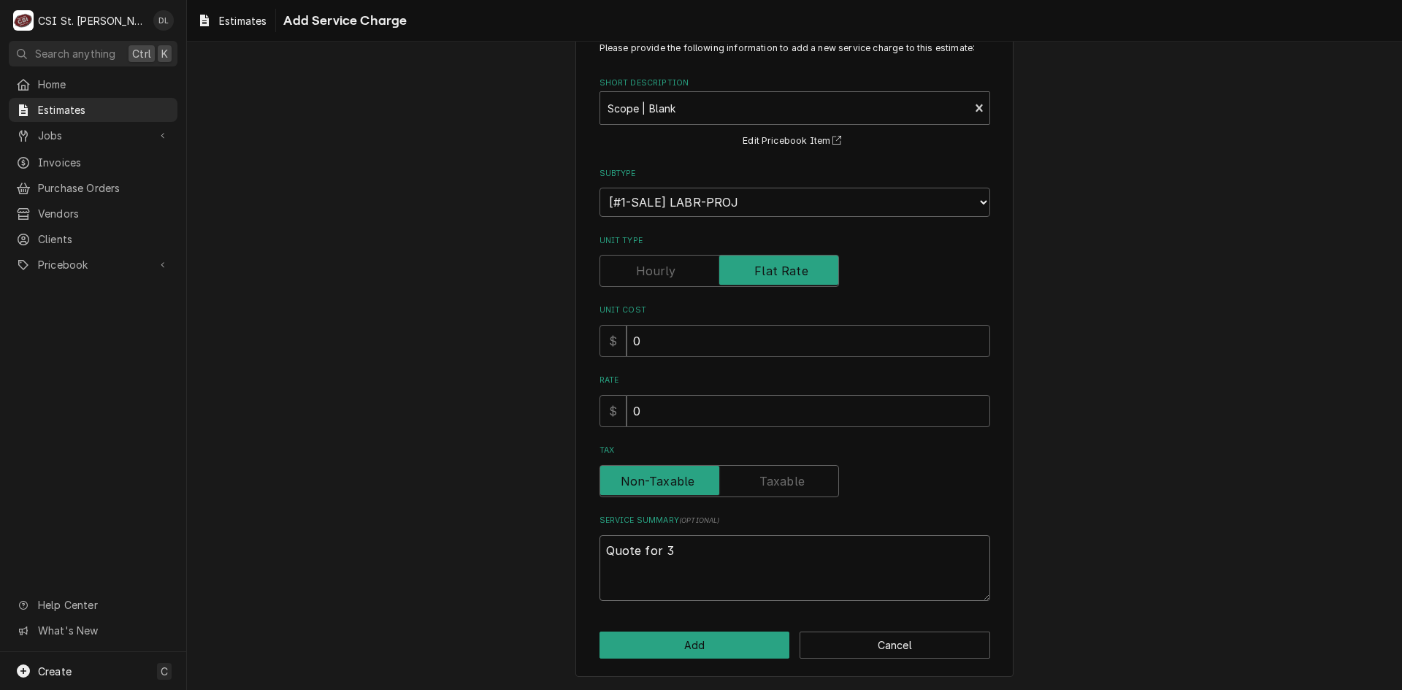
type textarea "Quote for 3 y"
type textarea "x"
type textarea "Quote for 3 ye"
type textarea "x"
type textarea "Quote for 3 yea"
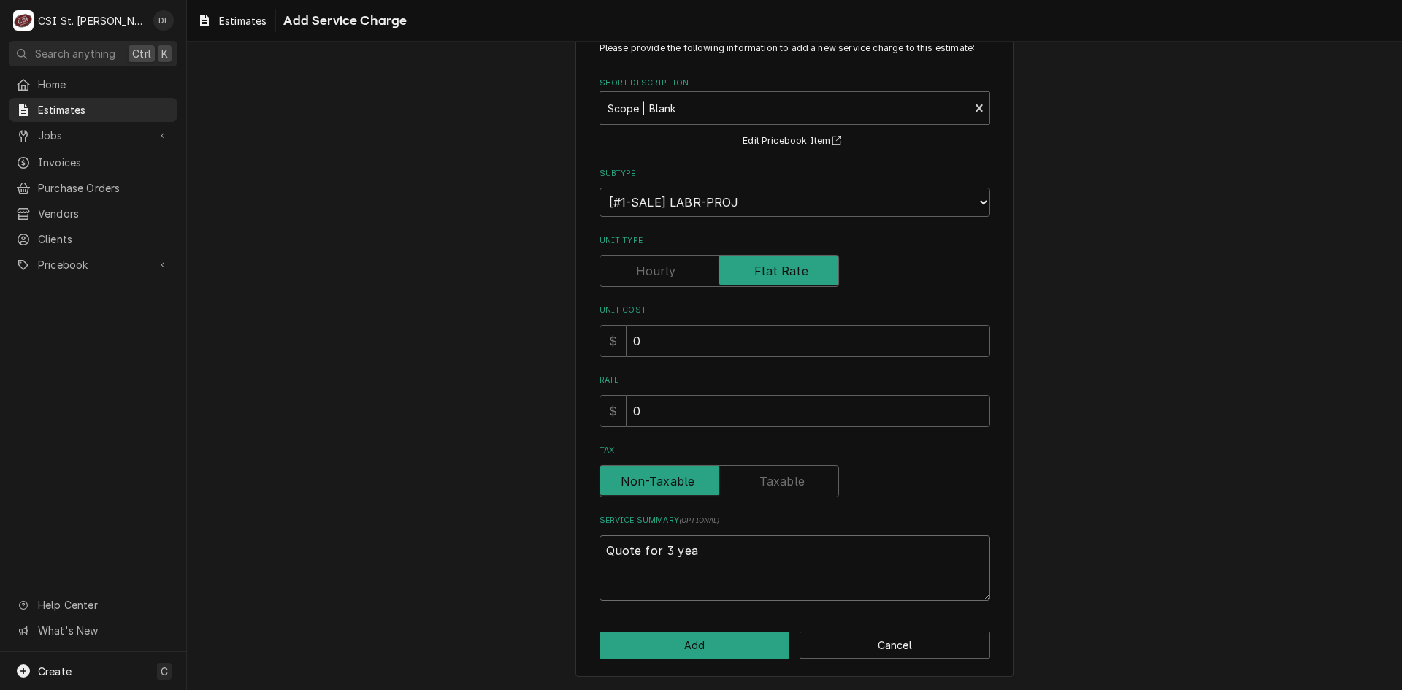
type textarea "x"
type textarea "Quote for 3 year"
type textarea "x"
type textarea "Quote for 3 year"
type textarea "x"
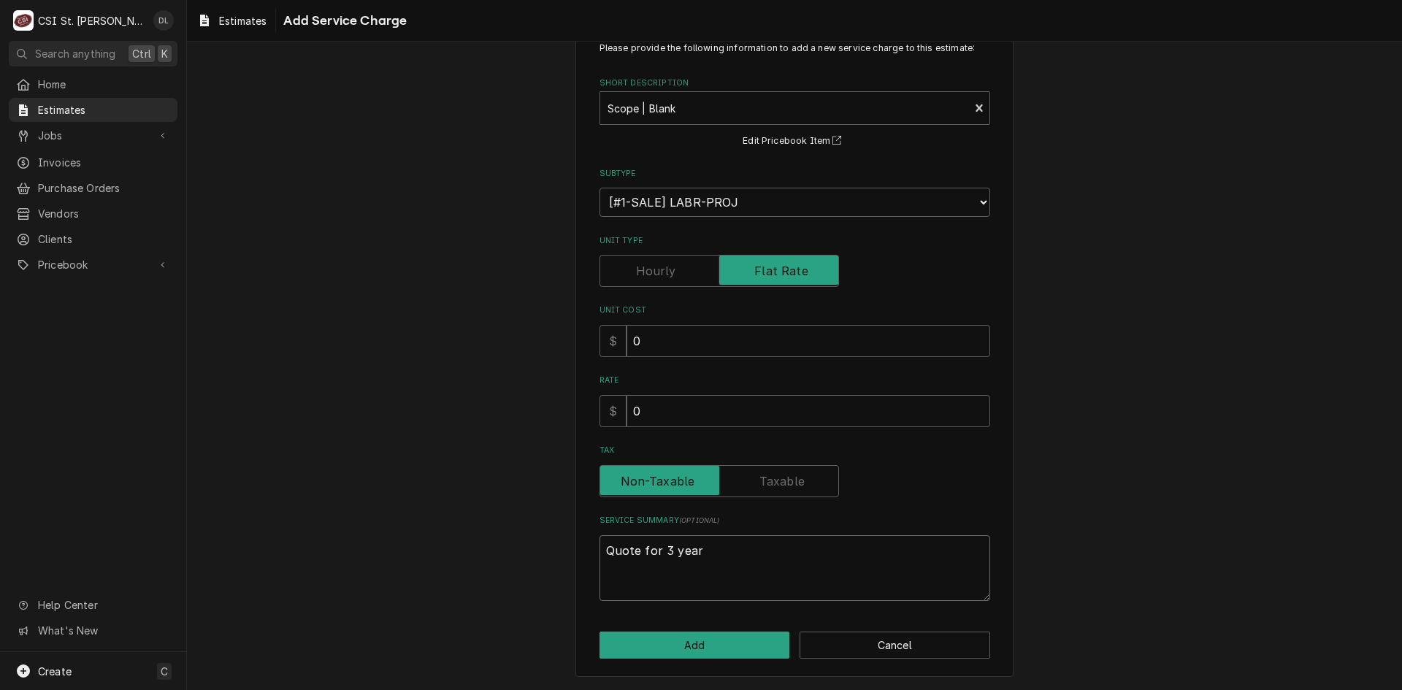
type textarea "Quote for 3 year l"
type textarea "x"
type textarea "Quote for 3 year le"
type textarea "x"
type textarea "Quote for 3 year lea"
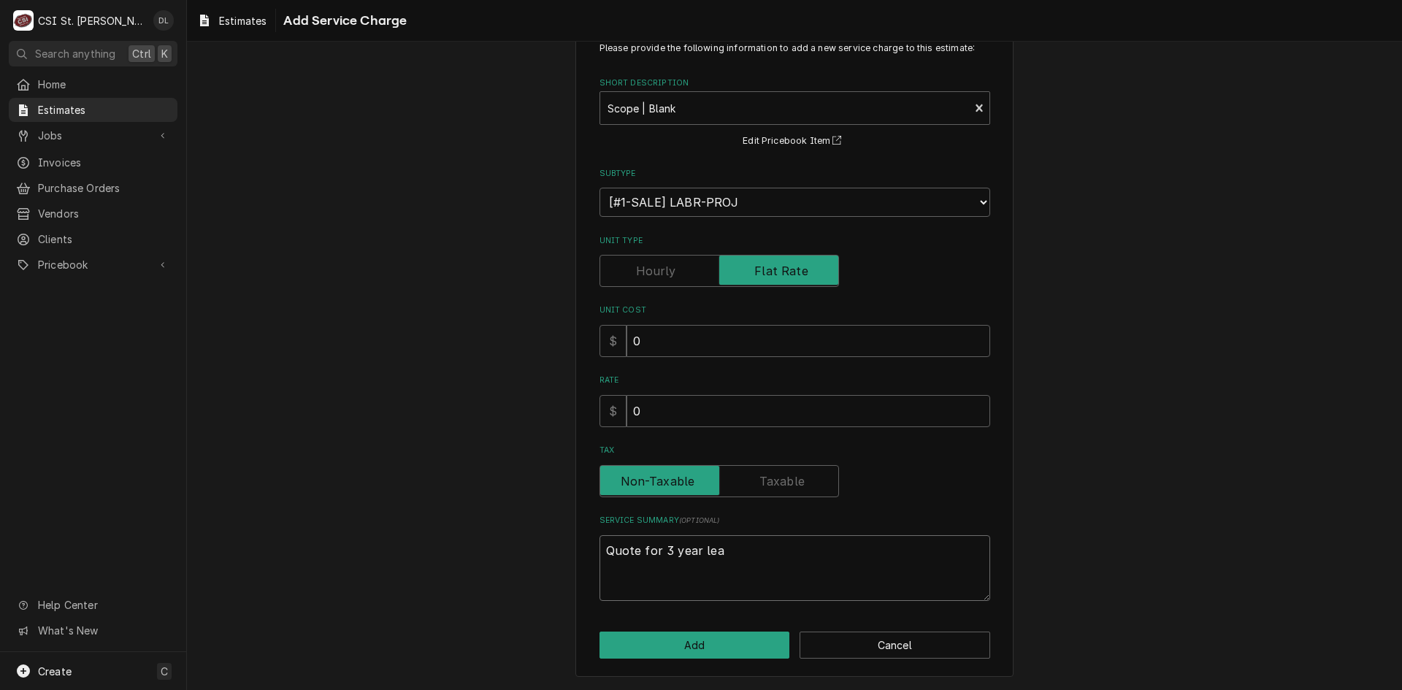
type textarea "x"
type textarea "Quote for 3 year leas"
type textarea "x"
type textarea "Quote for 3 year lease"
type textarea "x"
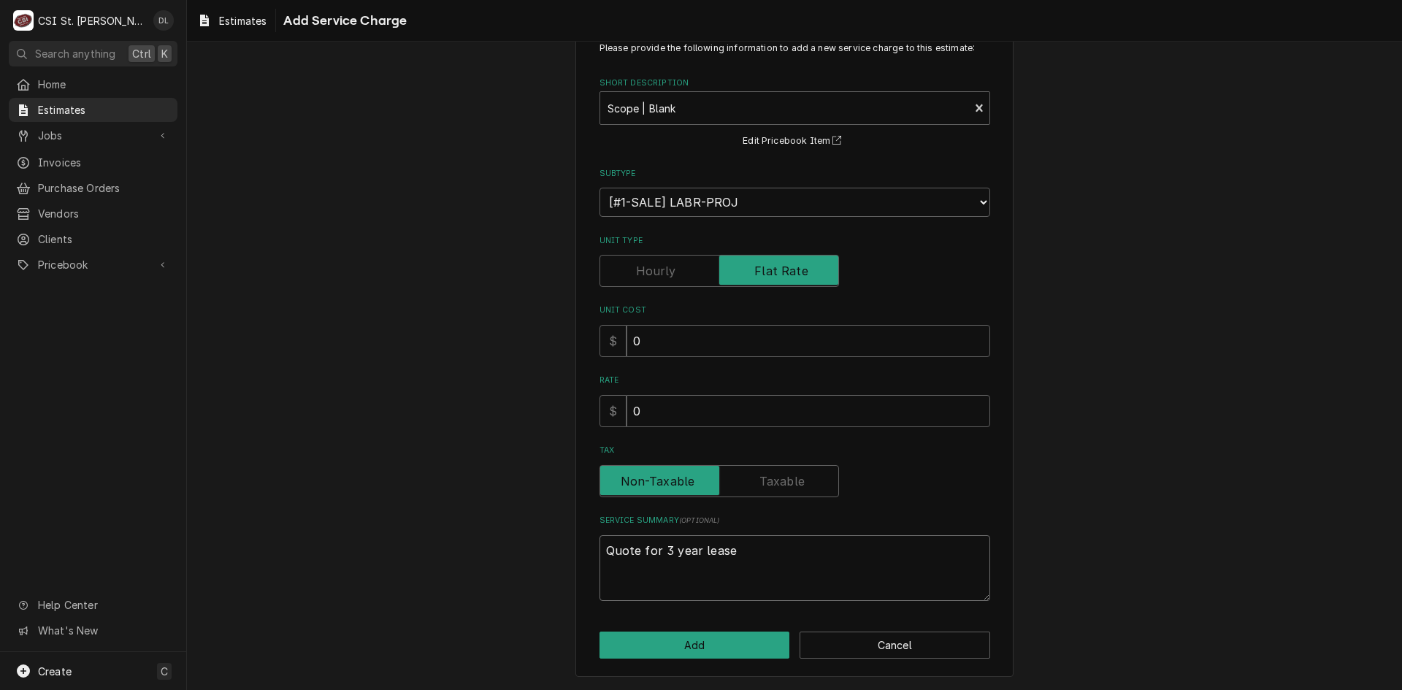
type textarea "Quote for 3 year lease"
type textarea "x"
type textarea "Quote for 3 year lease t"
type textarea "x"
type textarea "Quote for 3 year lease te"
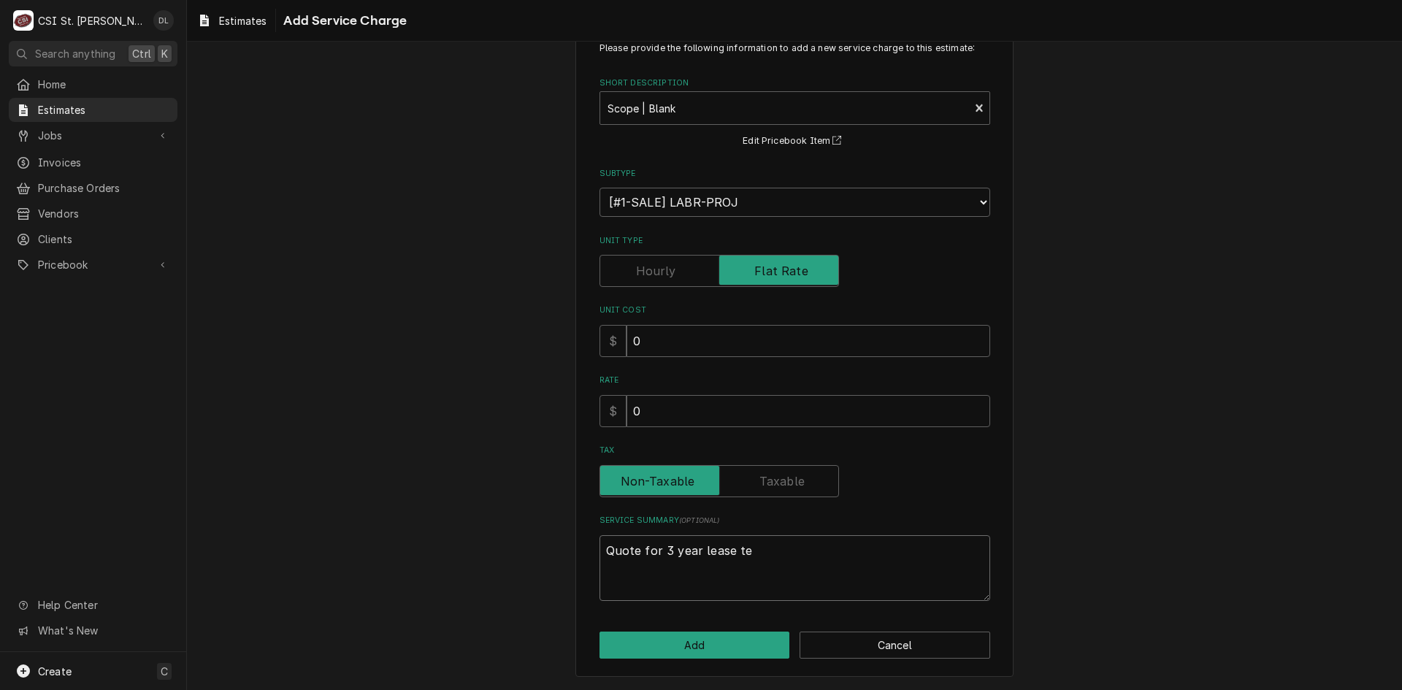
type textarea "x"
type textarea "Quote for 3 year lease ter"
type textarea "x"
type textarea "Quote for 3 year lease term"
type textarea "x"
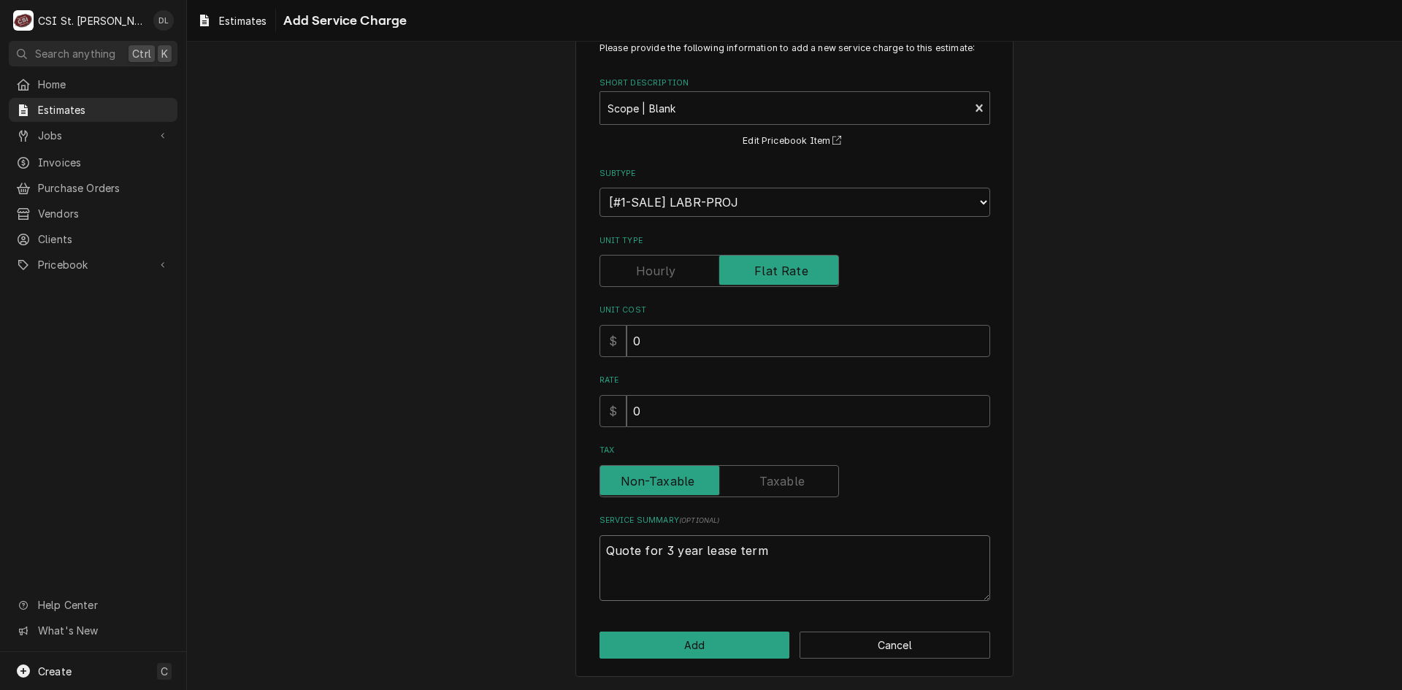
type textarea "Quote for 3 year lease terms"
type textarea "x"
type textarea "Quote for 3 year lease terms"
type textarea "x"
type textarea "Quote for 3 year lease terms o"
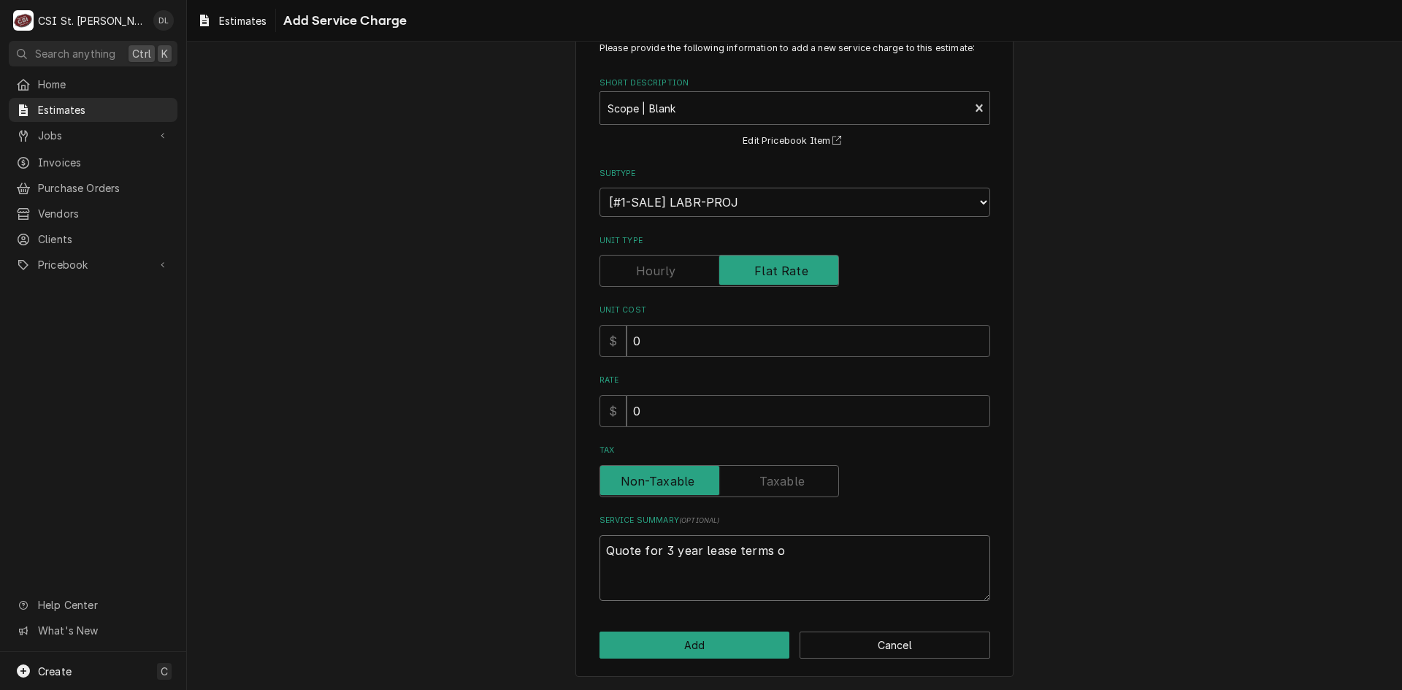
type textarea "x"
type textarea "Quote for 3 year lease terms on"
type textarea "x"
type textarea "Quote for 3 year lease terms on"
type textarea "x"
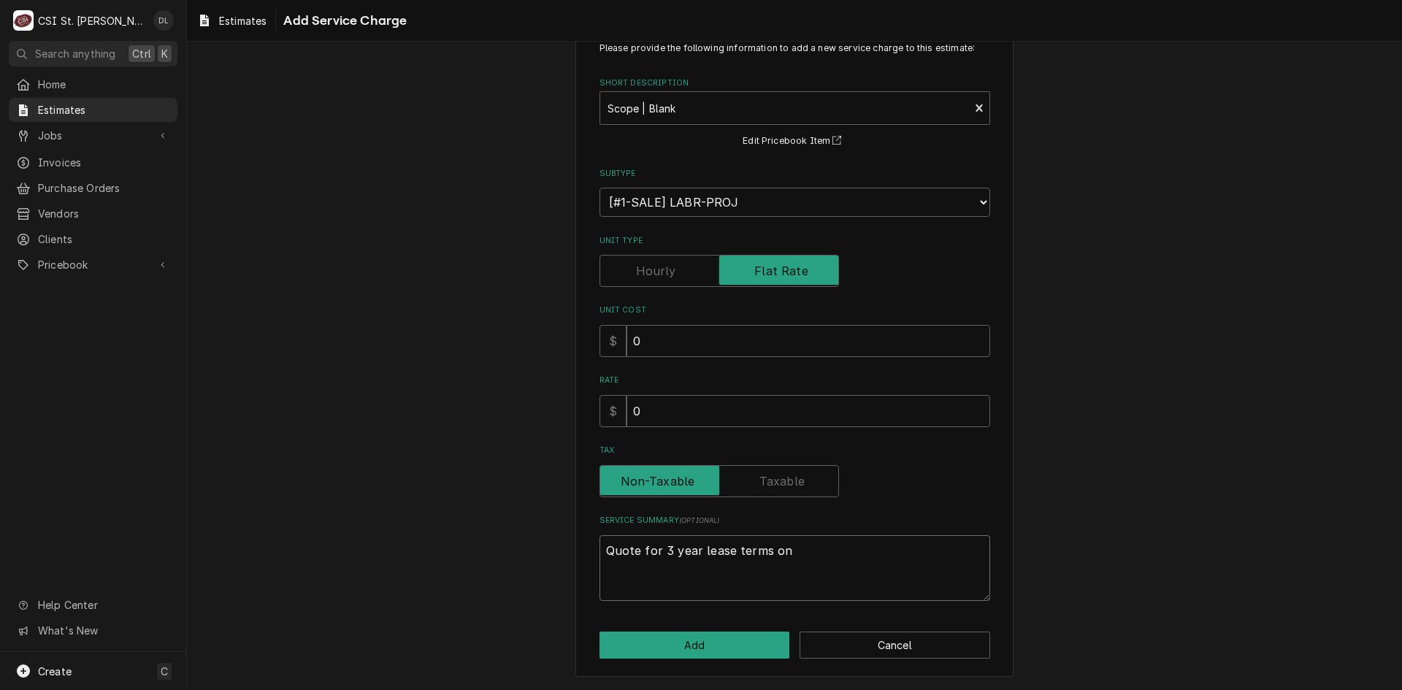
type textarea "Quote for 3 year lease terms on a"
type textarea "x"
type textarea "Quote for 3 year lease terms on a"
type textarea "x"
type textarea "Quote for 3 year lease terms on a M"
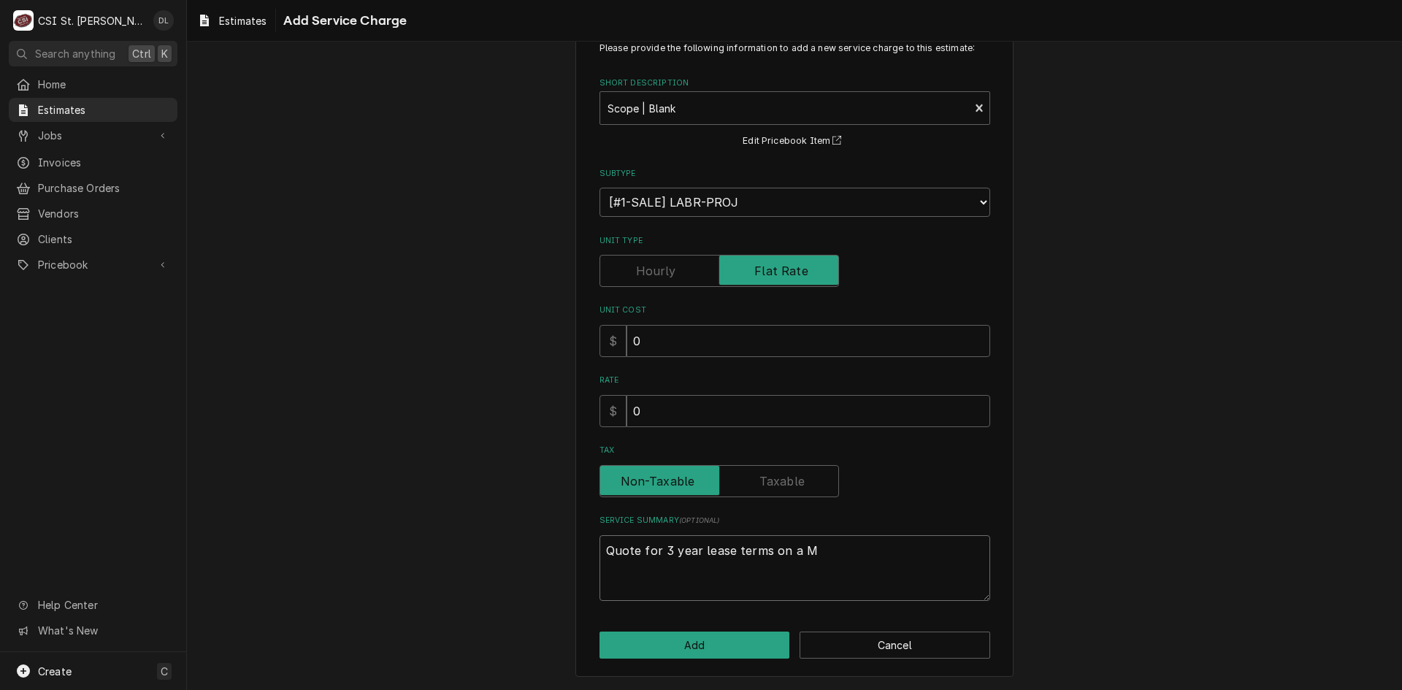
type textarea "x"
type textarea "Quote for 3 year lease terms on a Mo"
type textarea "x"
type textarea "Quote for 3 year lease terms on a Mon"
type textarea "x"
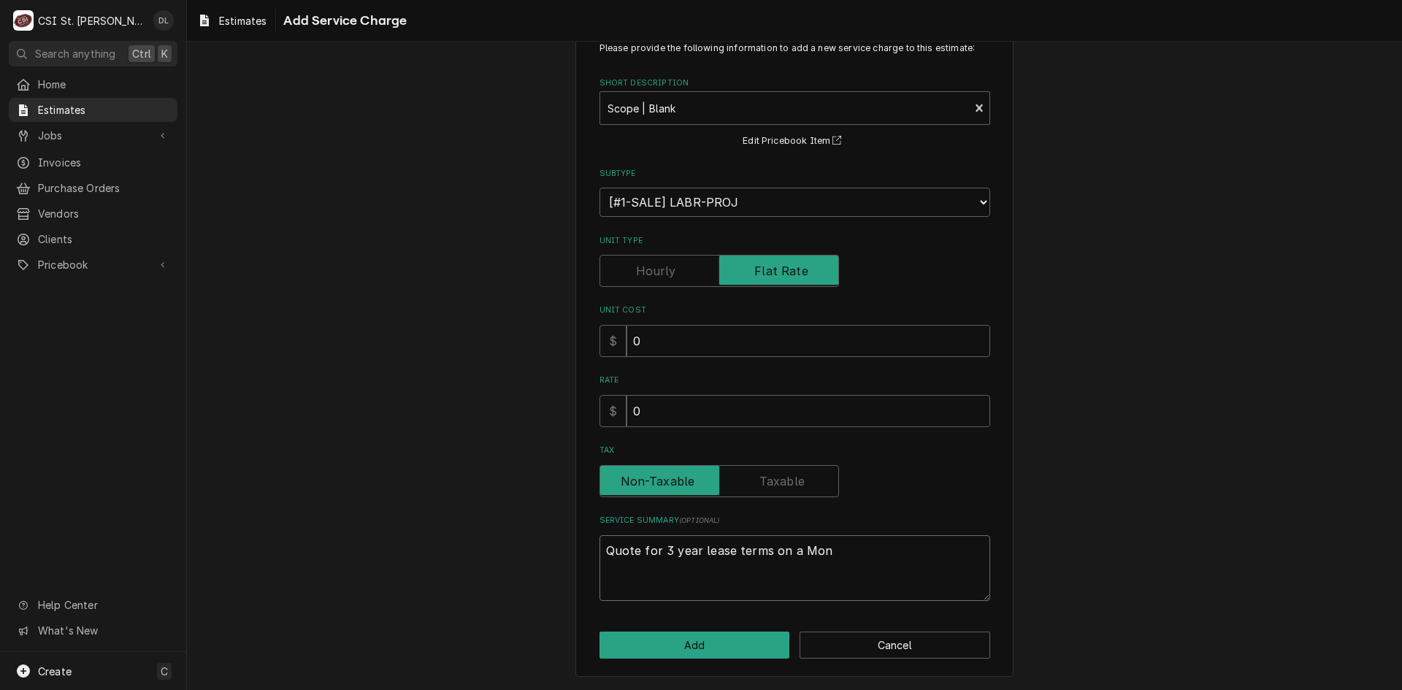
type textarea "Quote for 3 year lease terms on a Mo"
type textarea "x"
type textarea "Quote for 3 year lease terms on a M"
type textarea "x"
type textarea "Quote for 3 year lease terms on a Ma"
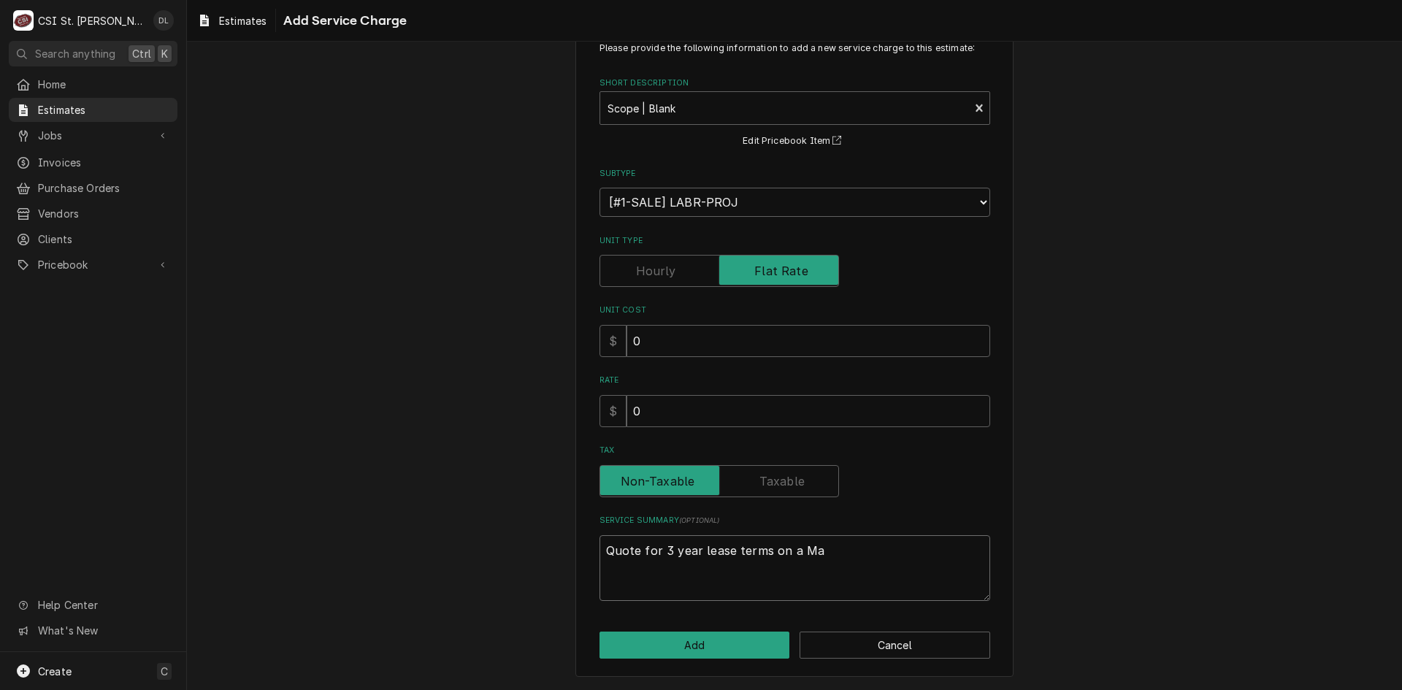
type textarea "x"
type textarea "Quote for 3 year lease terms on a Mam"
type textarea "x"
type textarea "Quote for 3 year lease terms on a Mami"
type textarea "x"
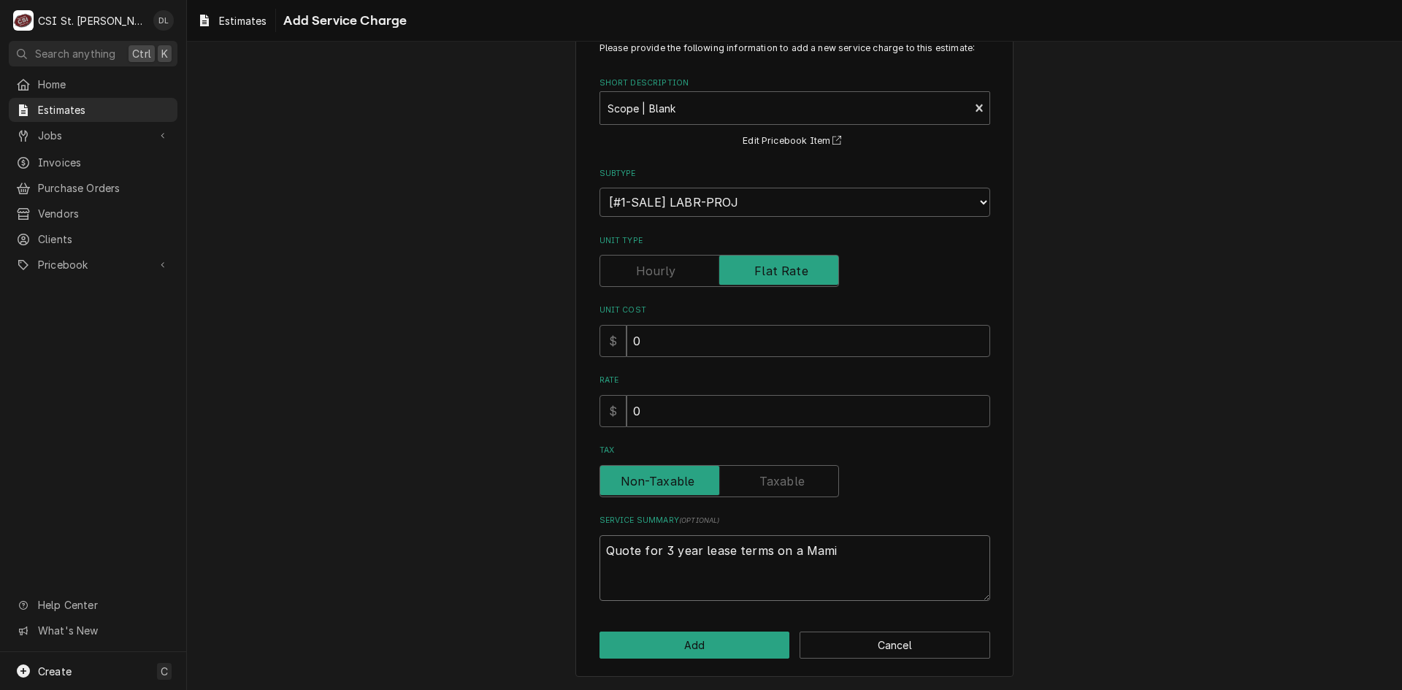
type textarea "Quote for 3 year lease terms on a Mam"
type textarea "x"
type textarea "Quote for 3 year lease terms on a Ma"
type textarea "x"
type textarea "Quote for 3 year lease terms on a Man"
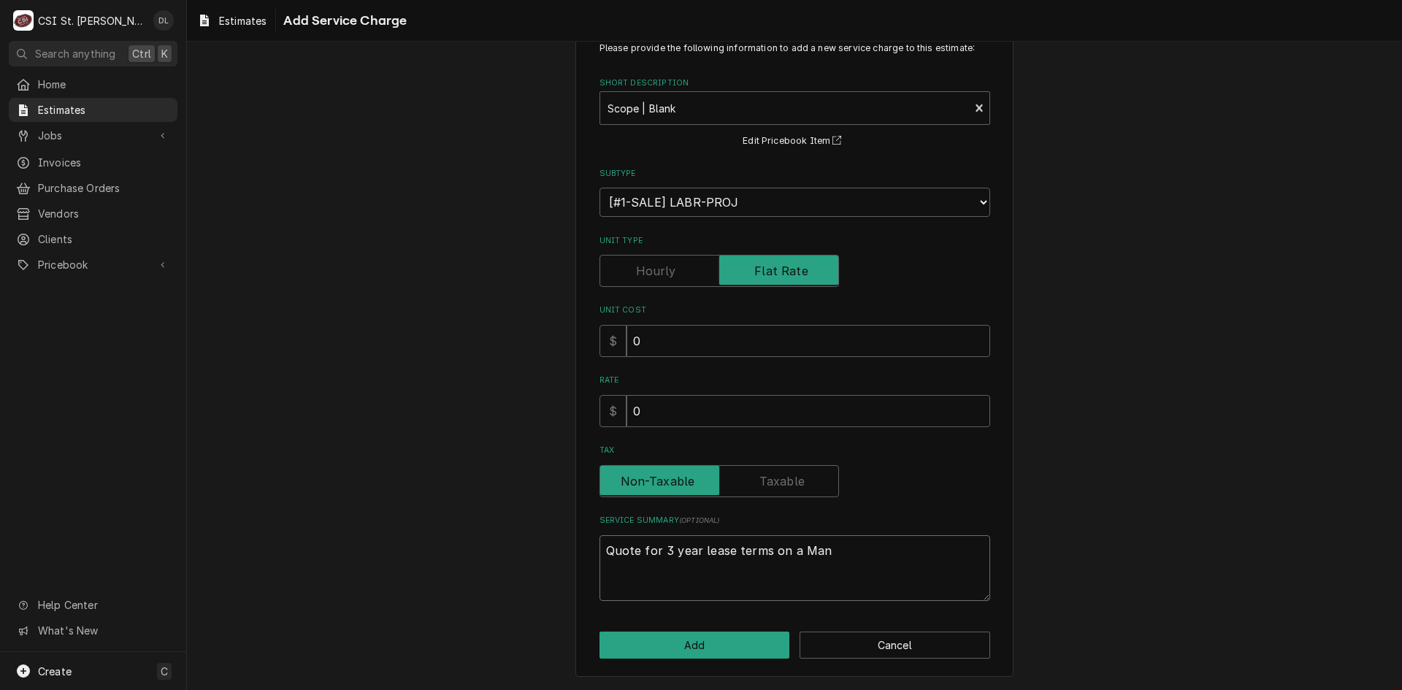
type textarea "x"
type textarea "Quote for 3 year lease terms on a Mani"
type textarea "x"
type textarea "Quote for 3 year lease terms on a Manit"
type textarea "x"
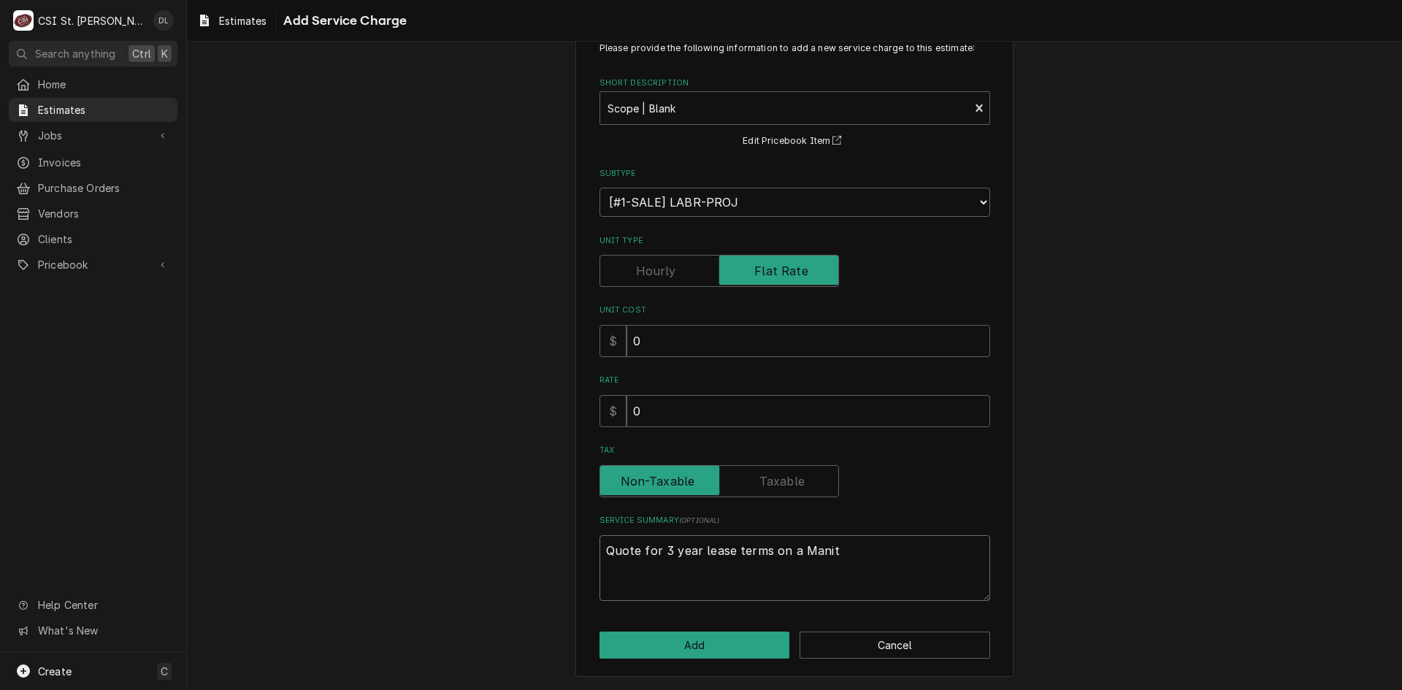
type textarea "Quote for 3 year lease terms on a Manito"
type textarea "x"
type textarea "Quote for 3 year lease terms on a Manitoo"
type textarea "x"
type textarea "Quote for 3 year lease terms on a Manito"
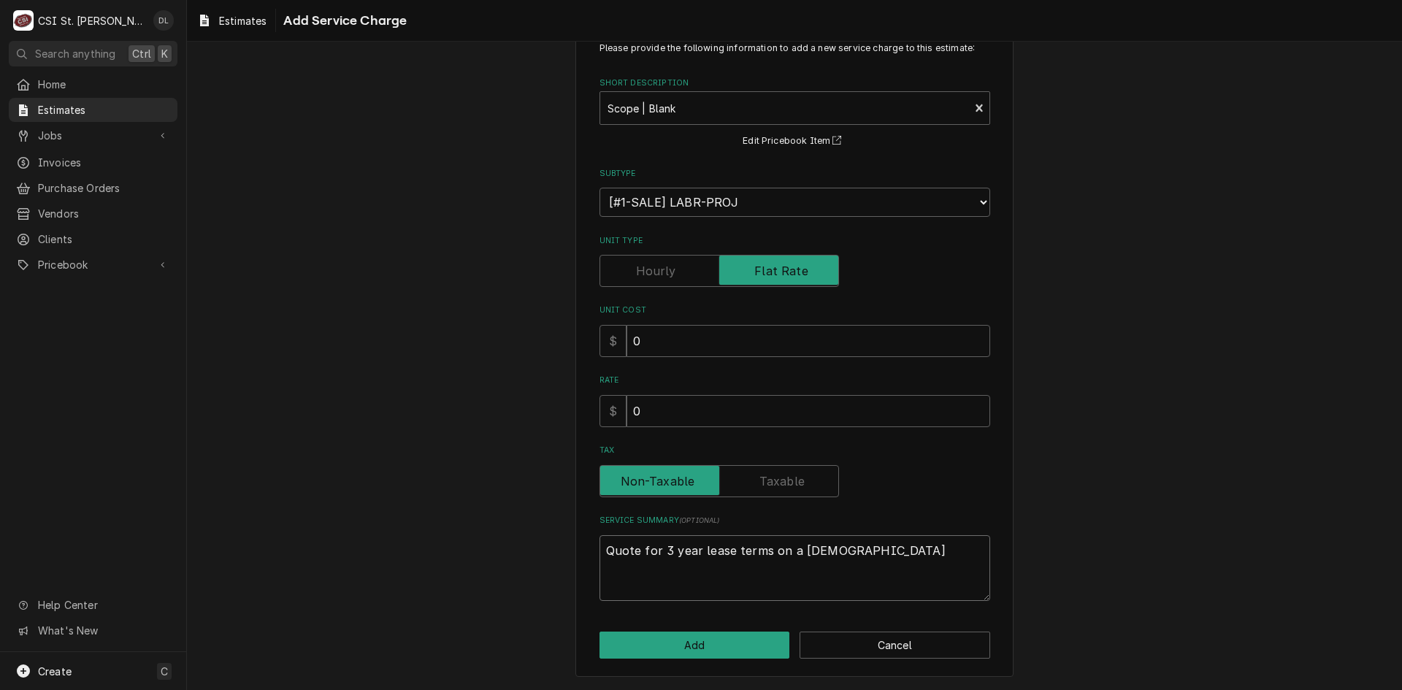
type textarea "x"
type textarea "Quote for 3 year lease terms on a Manitow"
type textarea "x"
type textarea "Quote for 3 year lease terms on a Manitowo"
type textarea "x"
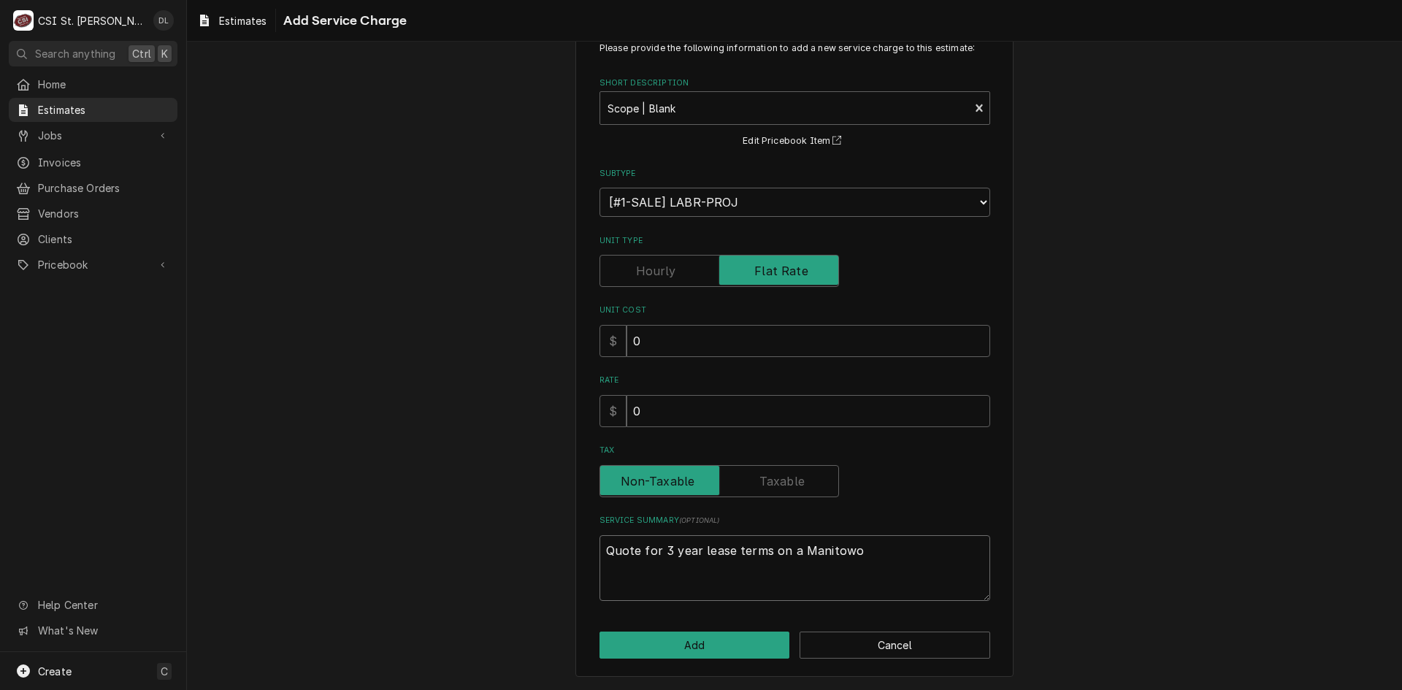
type textarea "Quote for 3 year lease terms on a Manitowoc"
type textarea "x"
type textarea "Quote for 3 year lease terms on a Manitowoc"
type textarea "x"
type textarea "Quote for 3 year lease terms on a Manitowoc c"
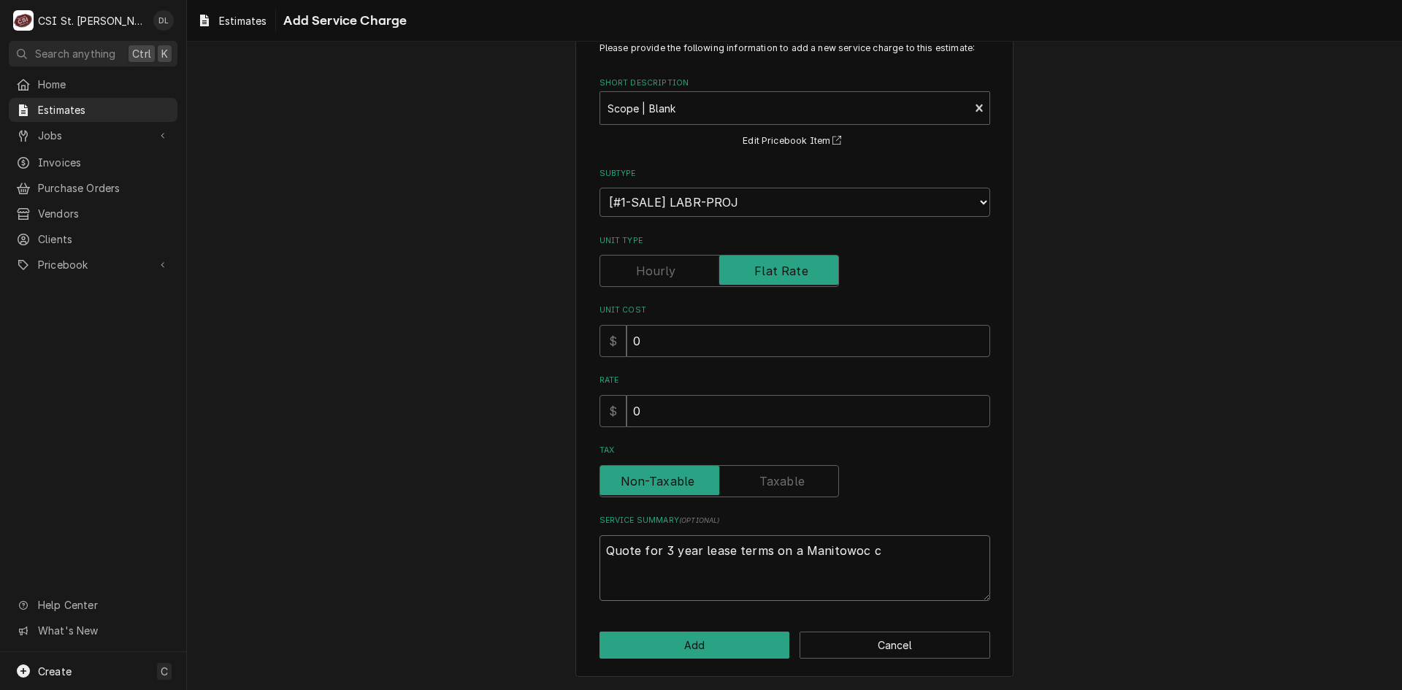
type textarea "x"
type textarea "Quote for 3 year lease terms on a Manitowoc co"
type textarea "x"
type textarea "Quote for 3 year lease terms on a Manitowoc coun"
type textarea "x"
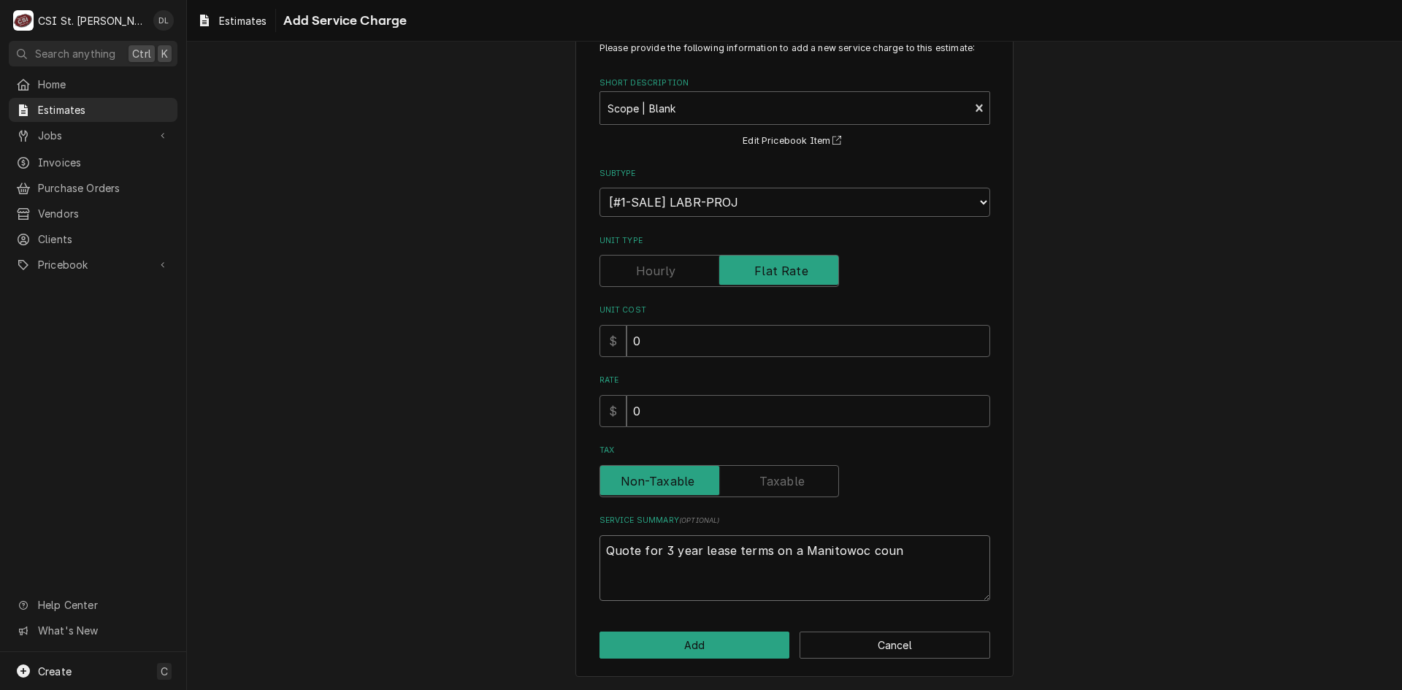
type textarea "Quote for 3 year lease terms on a Manitowoc count"
type textarea "x"
type textarea "Quote for 3 year lease terms on a Manitowoc counte"
type textarea "x"
type textarea "Quote for 3 year lease terms on a Manitowoc counter"
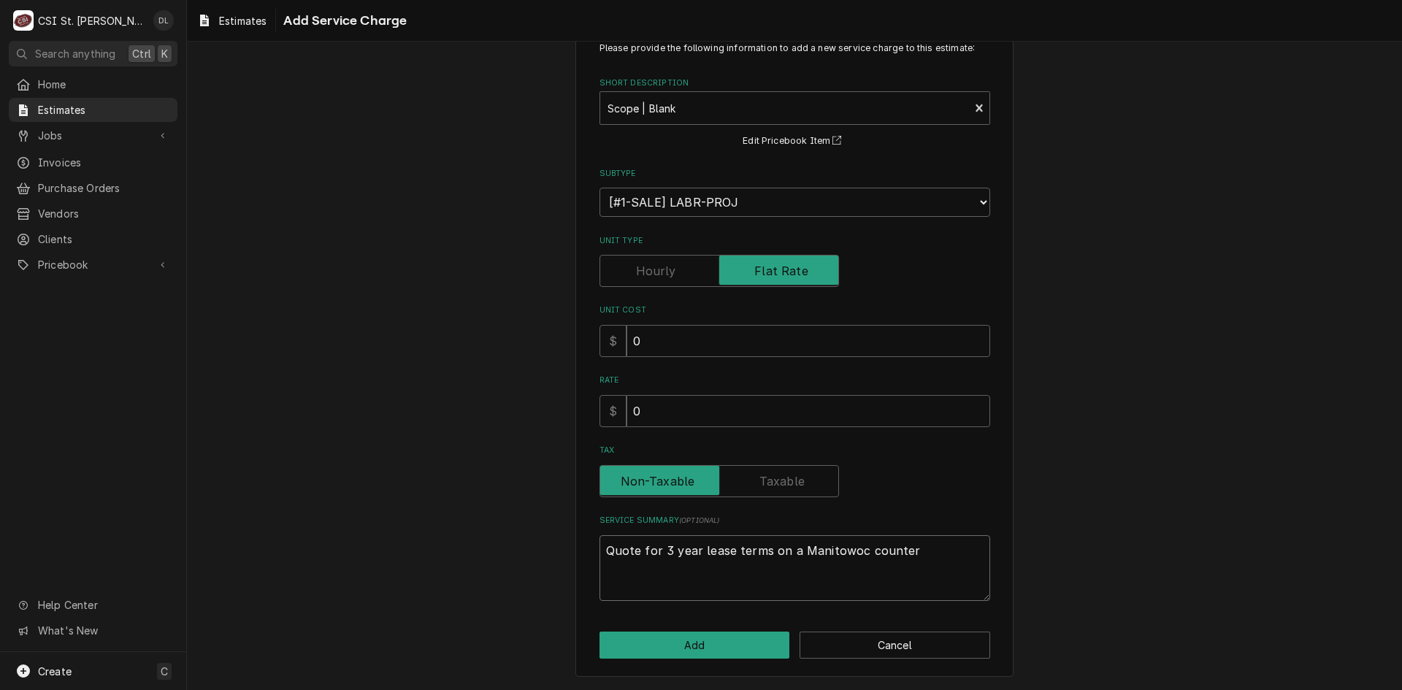
type textarea "x"
type textarea "Quote for 3 year lease terms on a Manitowoc counter"
type textarea "x"
type textarea "Quote for 3 year lease terms on a Manitowoc counter t"
type textarea "x"
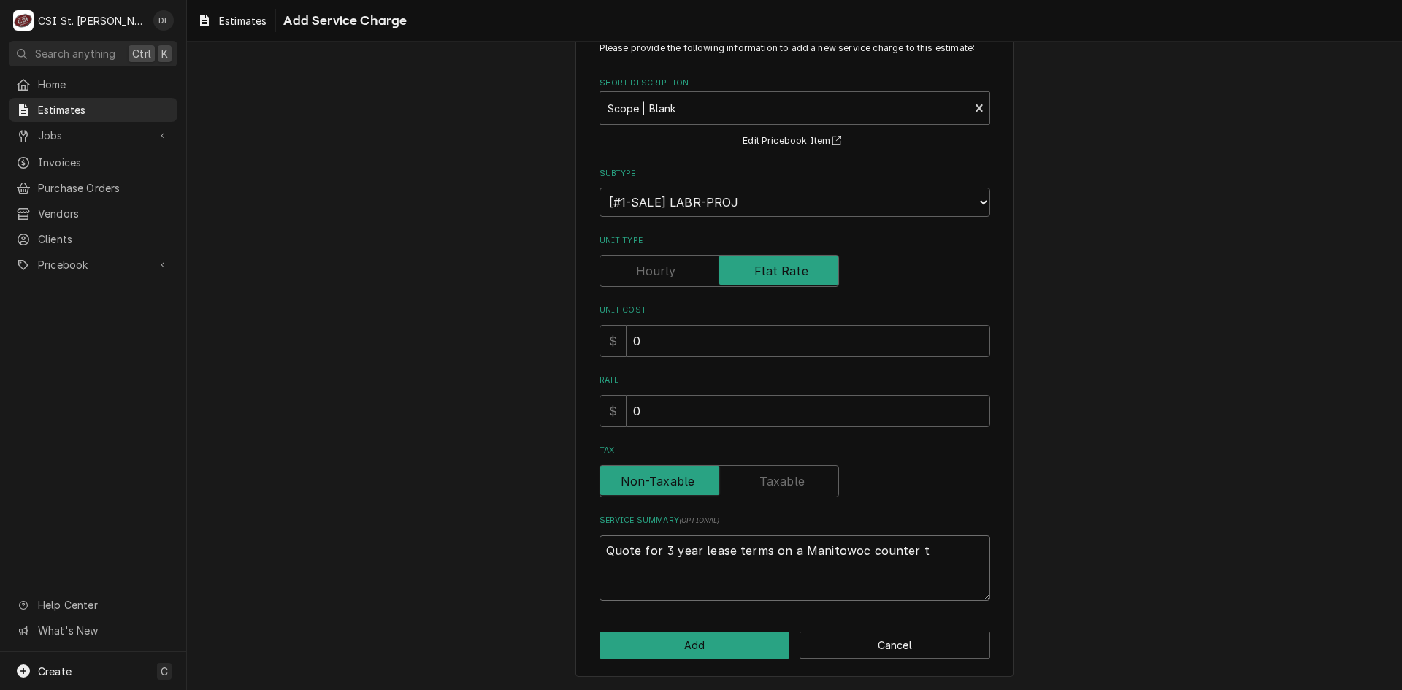
type textarea "Quote for 3 year lease terms on a Manitowoc counter to"
type textarea "x"
type textarea "Quote for 3 year lease terms on a Manitowoc counter top"
type textarea "x"
type textarea "Quote for 3 year lease terms on a Manitowoc counter top"
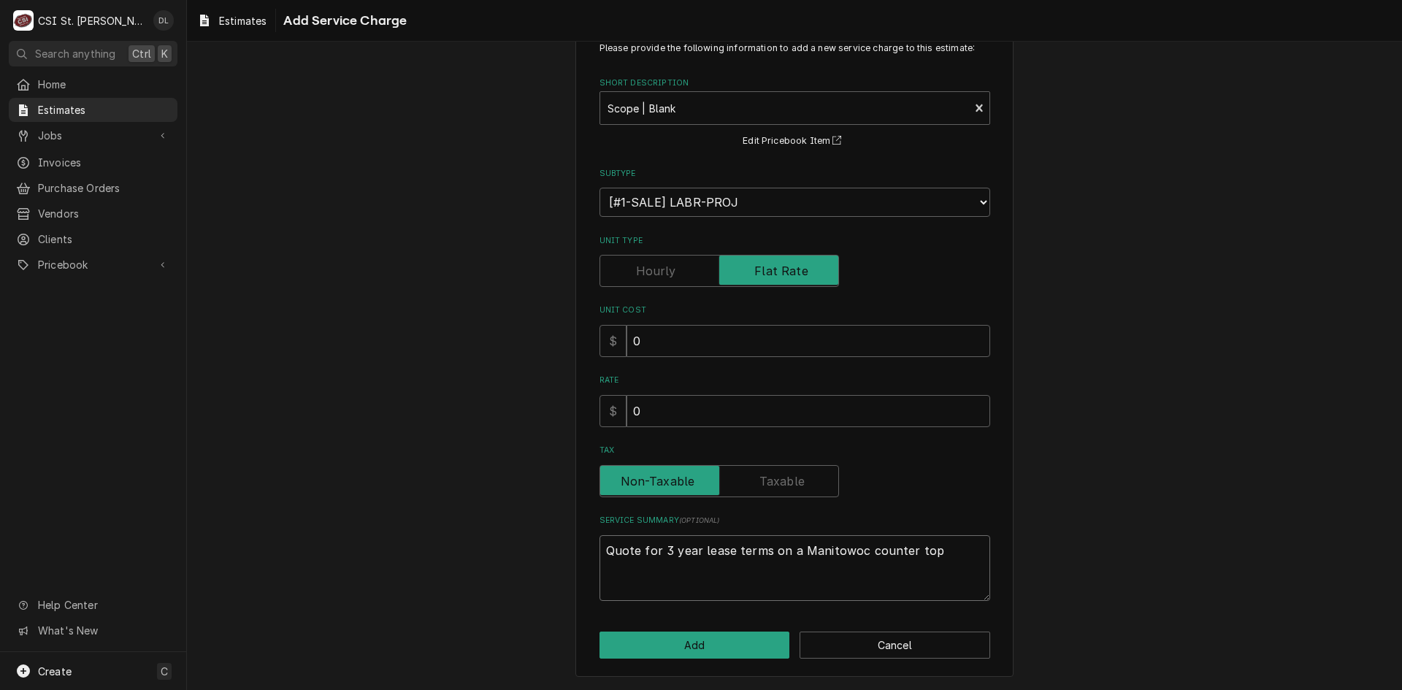
type textarea "x"
type textarea "Quote for 3 year lease terms on a Manitowoc counter top i"
type textarea "x"
type textarea "Quote for 3 year lease terms on a Manitowoc counter top ic"
type textarea "x"
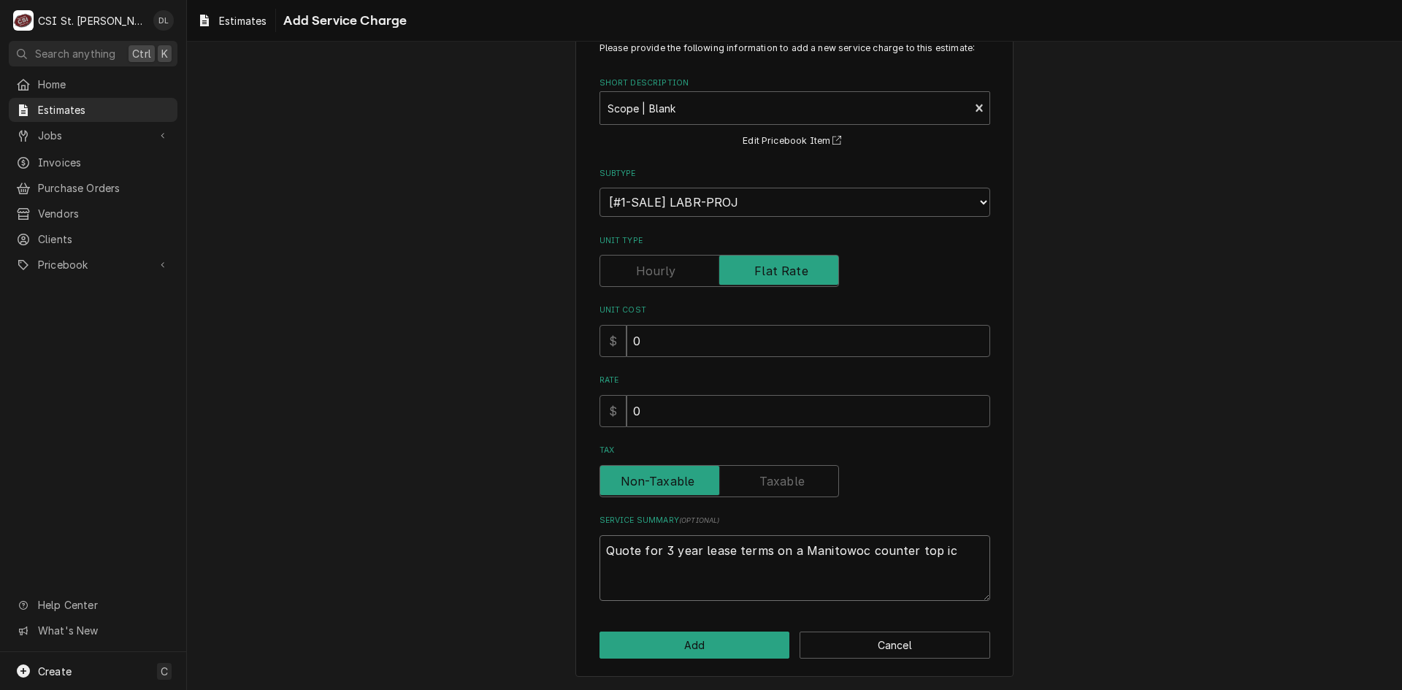
type textarea "Quote for 3 year lease terms on a Manitowoc counter top ice"
type textarea "x"
type textarea "Quote for 3 year lease terms on a Manitowoc counter top ice"
type textarea "x"
type textarea "Quote for 3 year lease terms on a Manitowoc counter top ice m"
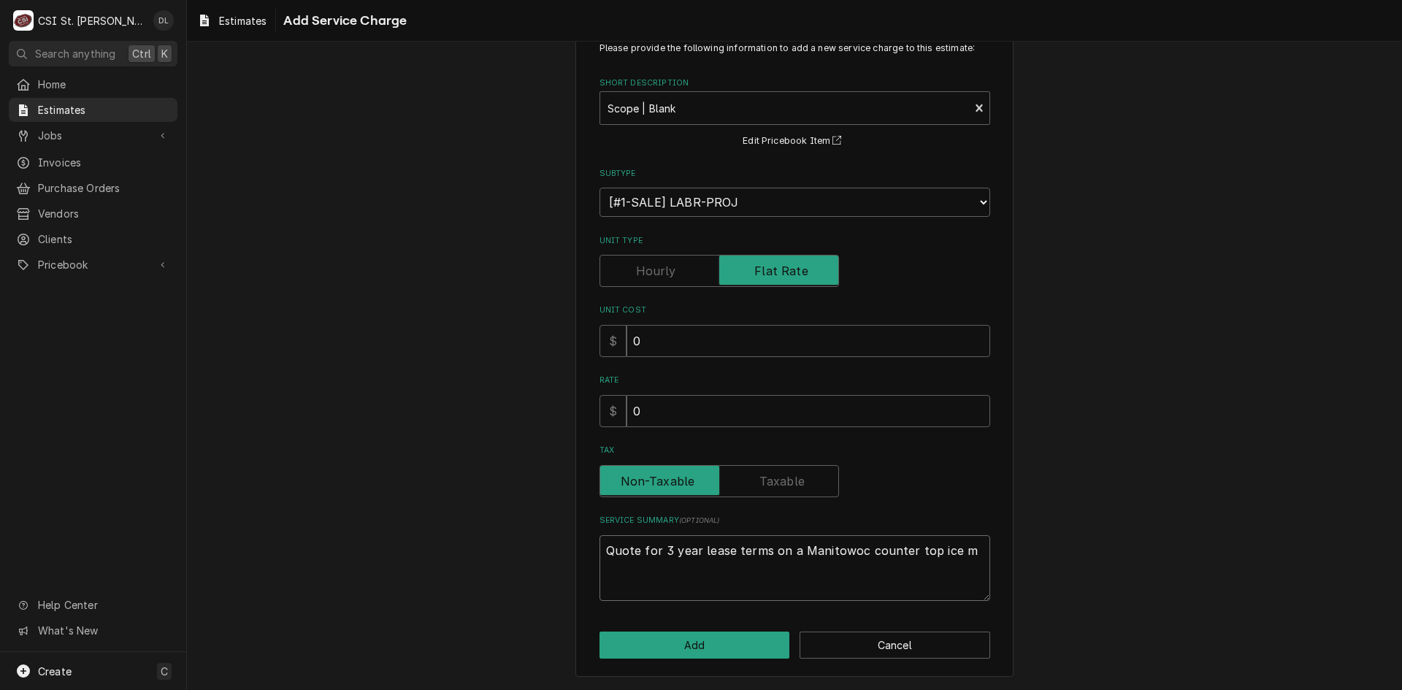
type textarea "x"
type textarea "Quote for 3 year lease terms on a Manitowoc counter top ice ma"
type textarea "x"
type textarea "Quote for 3 year lease terms on a Manitowoc counter top ice mac"
type textarea "x"
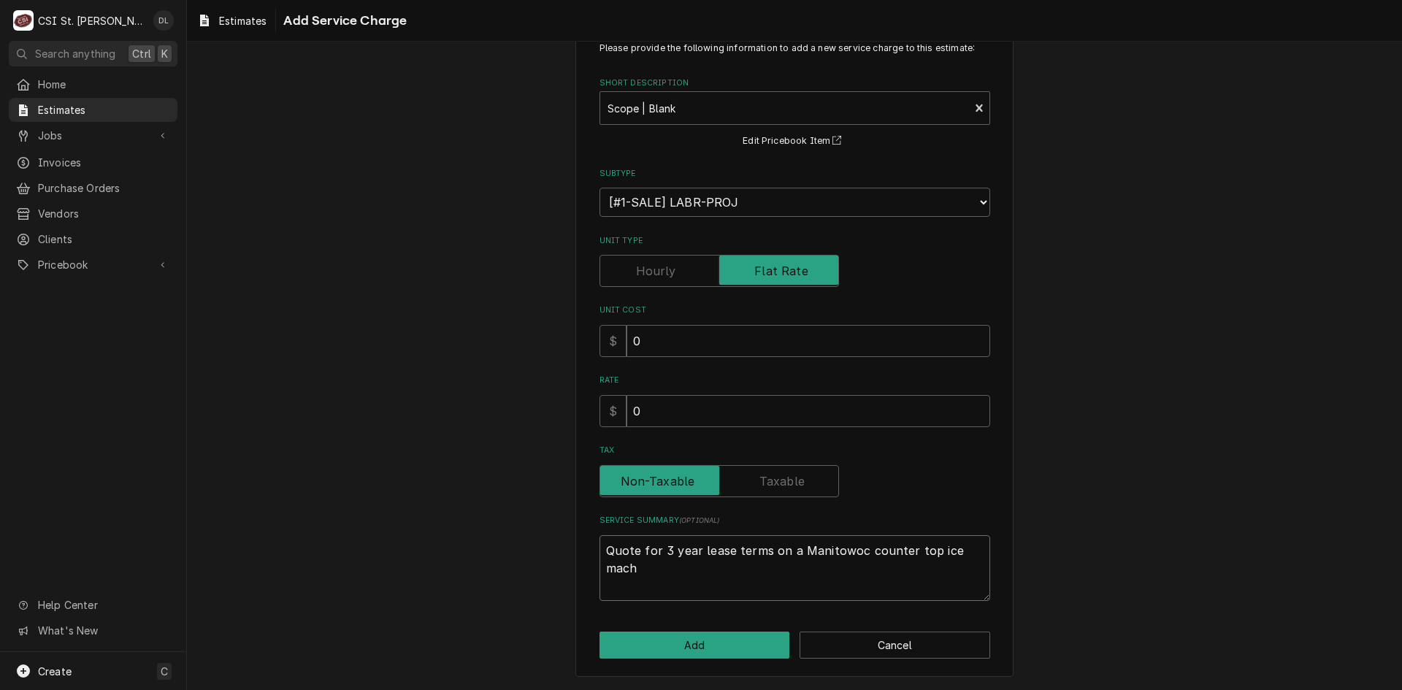
type textarea "Quote for 3 year lease terms on a Manitowoc counter top ice machi"
type textarea "x"
type textarea "Quote for 3 year lease terms on a Manitowoc counter top ice machie"
type textarea "x"
type textarea "Quote for 3 year lease terms on a Manitowoc counter top ice machien"
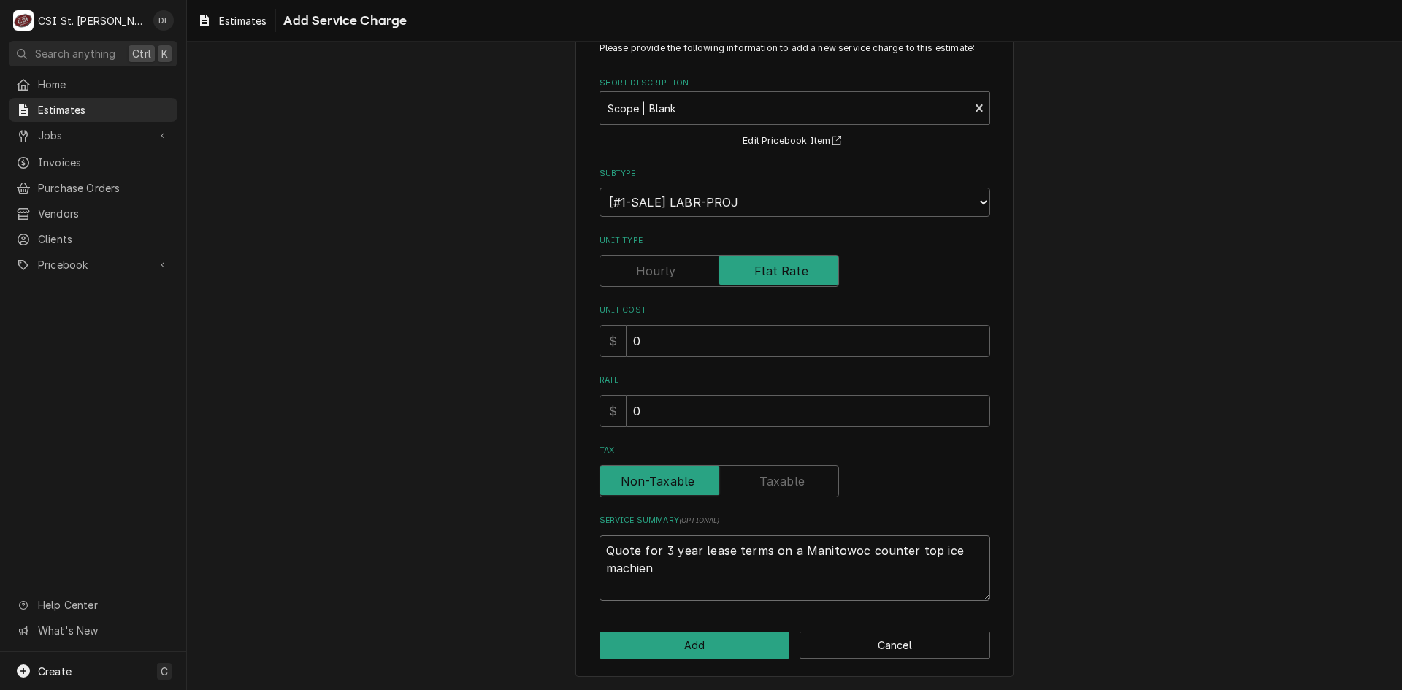
type textarea "x"
type textarea "Quote for 3 year lease terms on a Manitowoc counter top ice machien"
type textarea "x"
type textarea "Quote for 3 year lease terms on a Manitowoc counter top ice machien m"
type textarea "x"
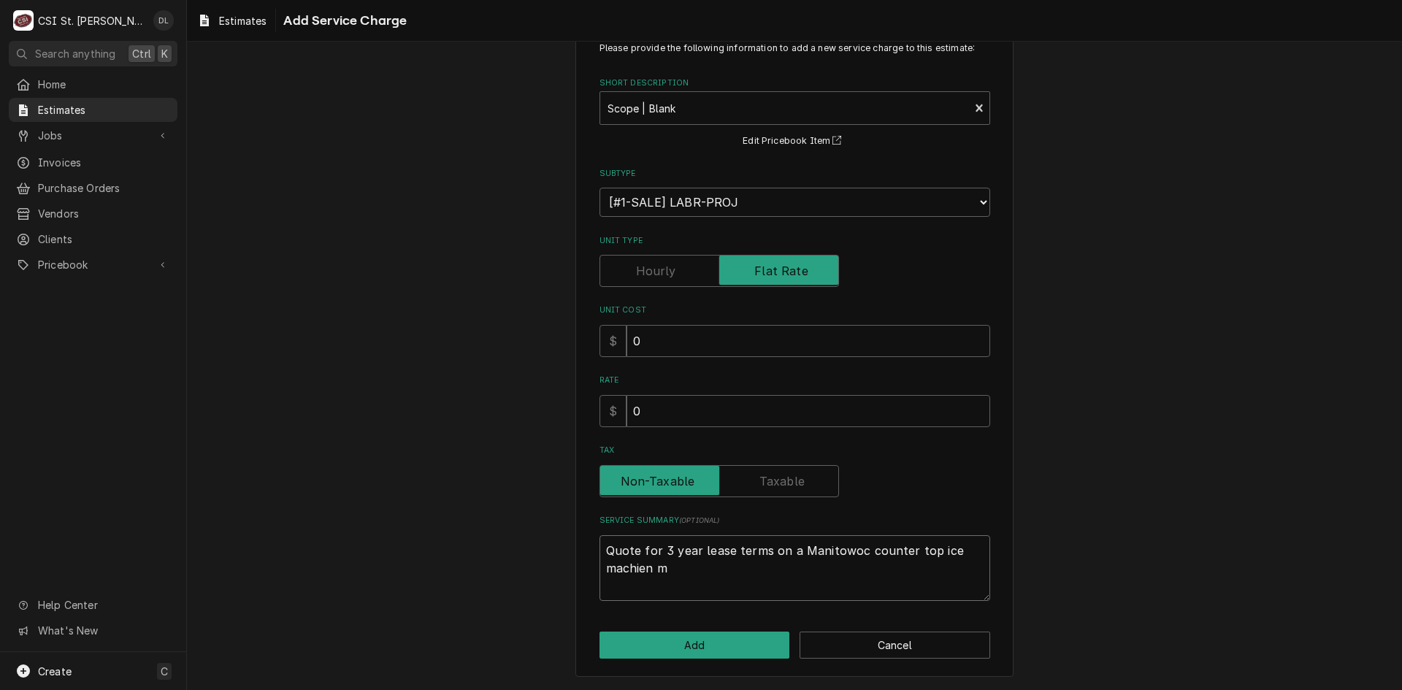
type textarea "Quote for 3 year lease terms on a Manitowoc counter top ice machien mo"
type textarea "x"
type textarea "Quote for 3 year lease terms on a Manitowoc counter top ice machien mod"
type textarea "x"
type textarea "Quote for 3 year lease terms on a Manitowoc counter top ice machien mo"
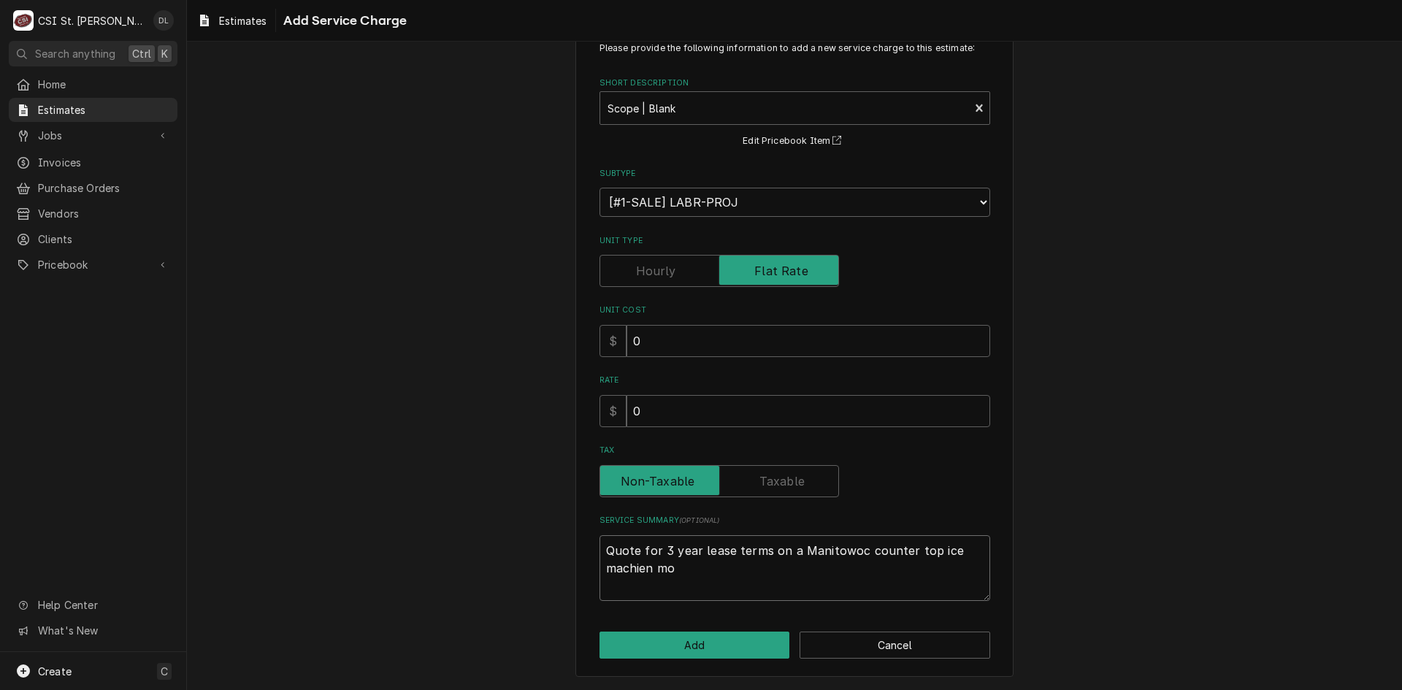
type textarea "x"
type textarea "Quote for 3 year lease terms on a Manitowoc counter top ice machien m"
type textarea "x"
type textarea "Quote for 3 year lease terms on a Manitowoc counter top ice machien"
type textarea "x"
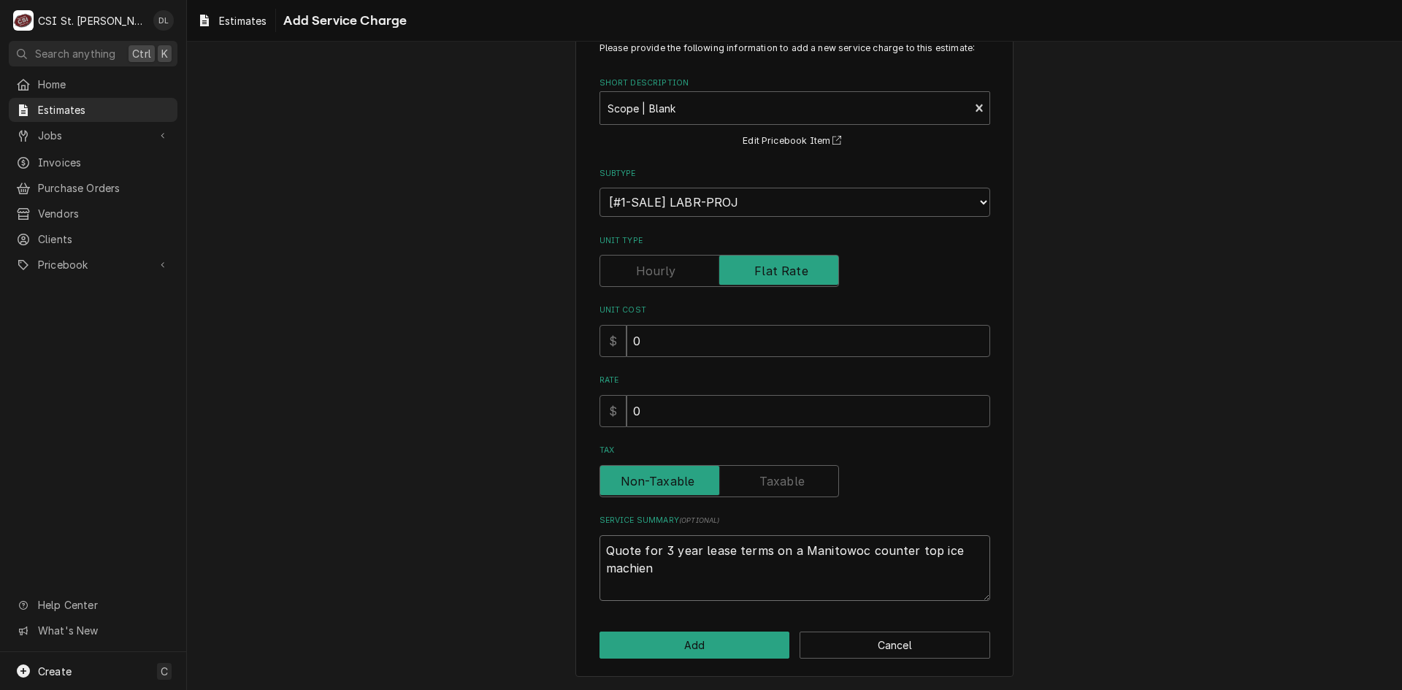
type textarea "Quote for 3 year lease terms on a Manitowoc counter top ice machien"
type textarea "x"
type textarea "Quote for 3 year lease terms on a Manitowoc counter top ice machie"
type textarea "x"
type textarea "Quote for 3 year lease terms on a Manitowoc counter top ice machi"
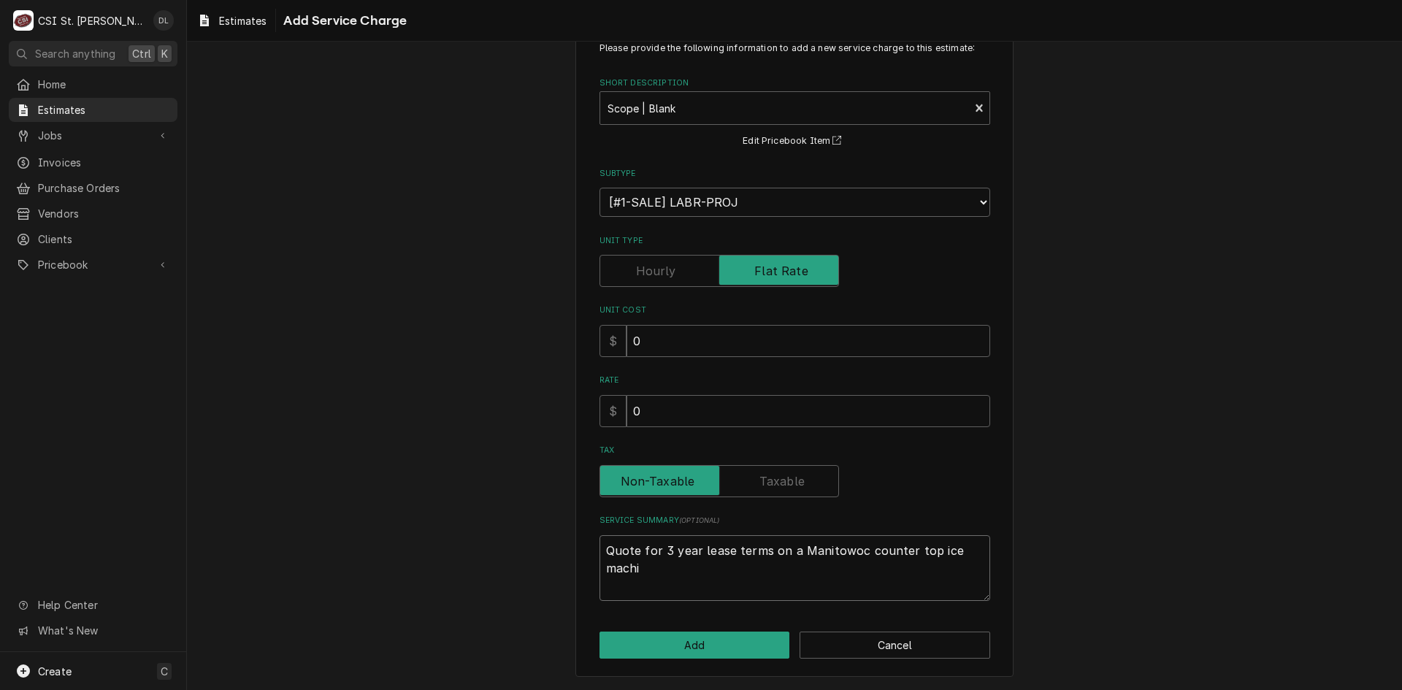
type textarea "x"
type textarea "Quote for 3 year lease terms on a Manitowoc counter top ice machin"
type textarea "x"
type textarea "Quote for 3 year lease terms on a Manitowoc counter top ice machine"
type textarea "x"
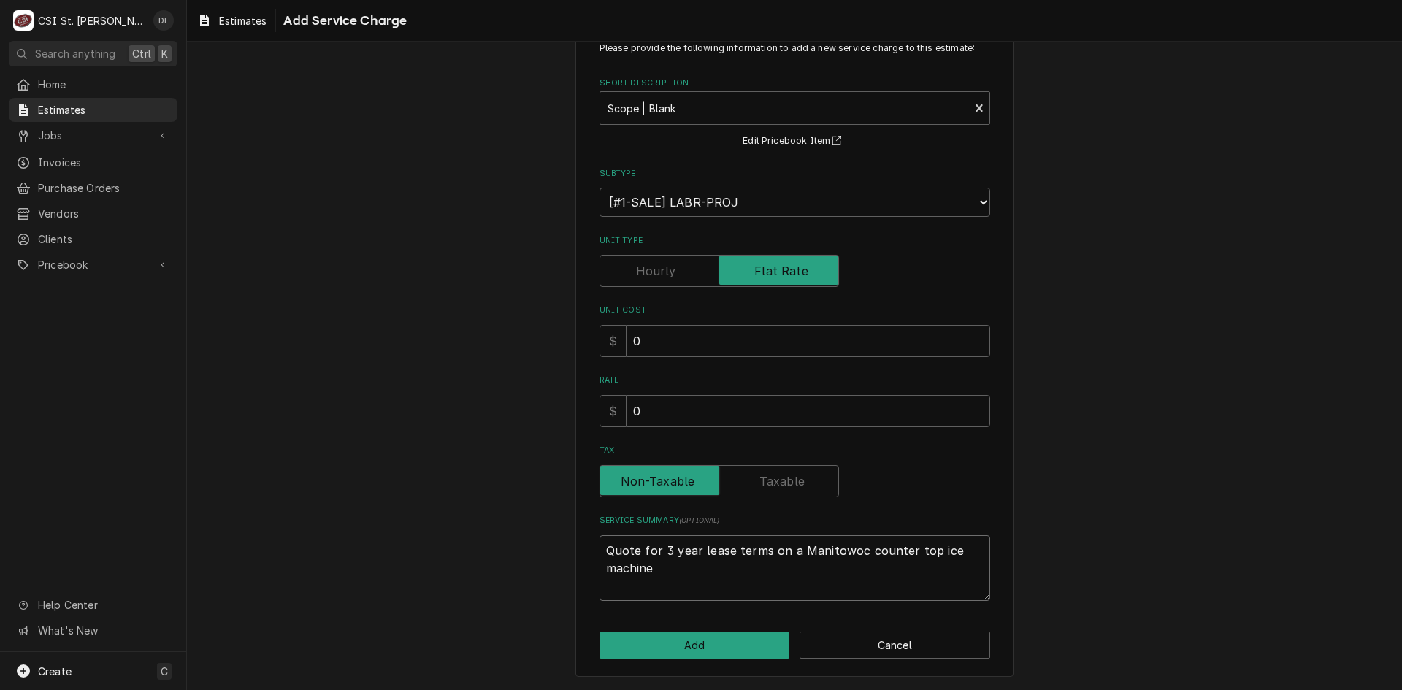
type textarea "Quote for 3 year lease terms on a Manitowoc counter top ice machine"
type textarea "x"
type textarea "Quote for 3 year lease terms on a Manitowoc counter top ice machine m"
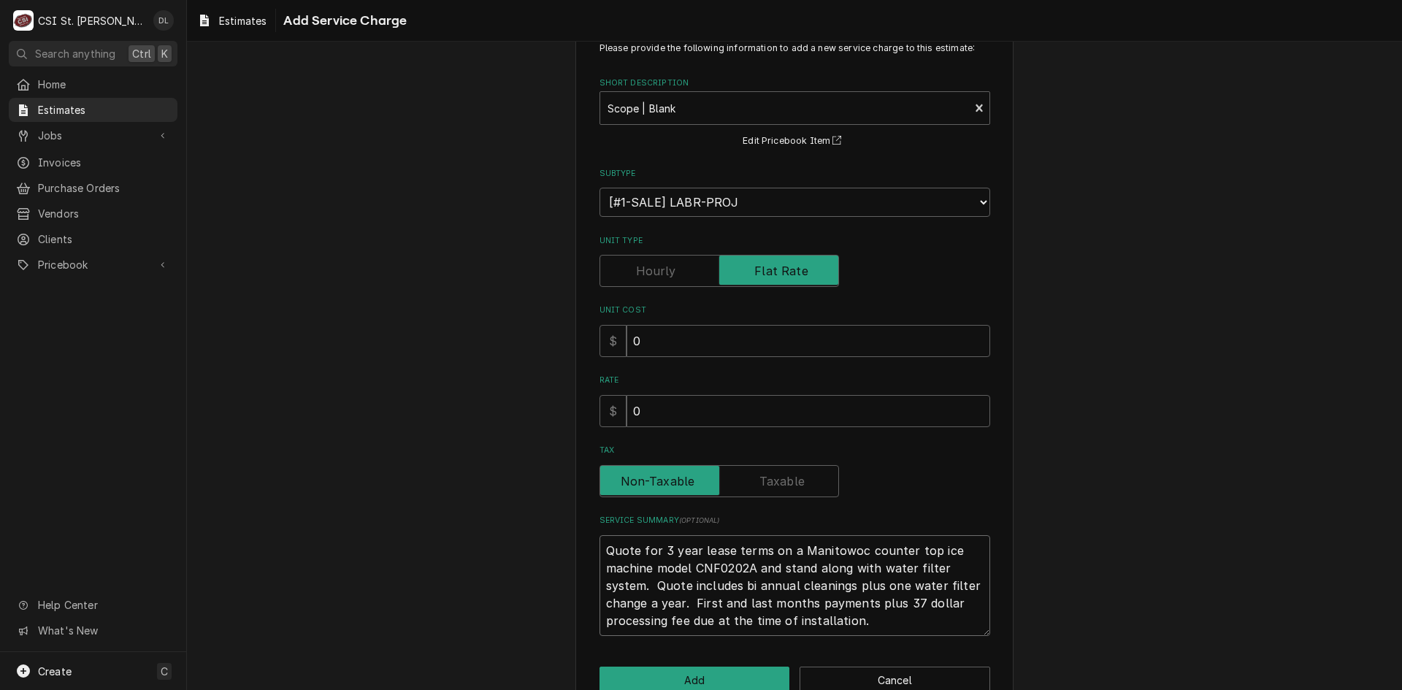
scroll to position [82, 0]
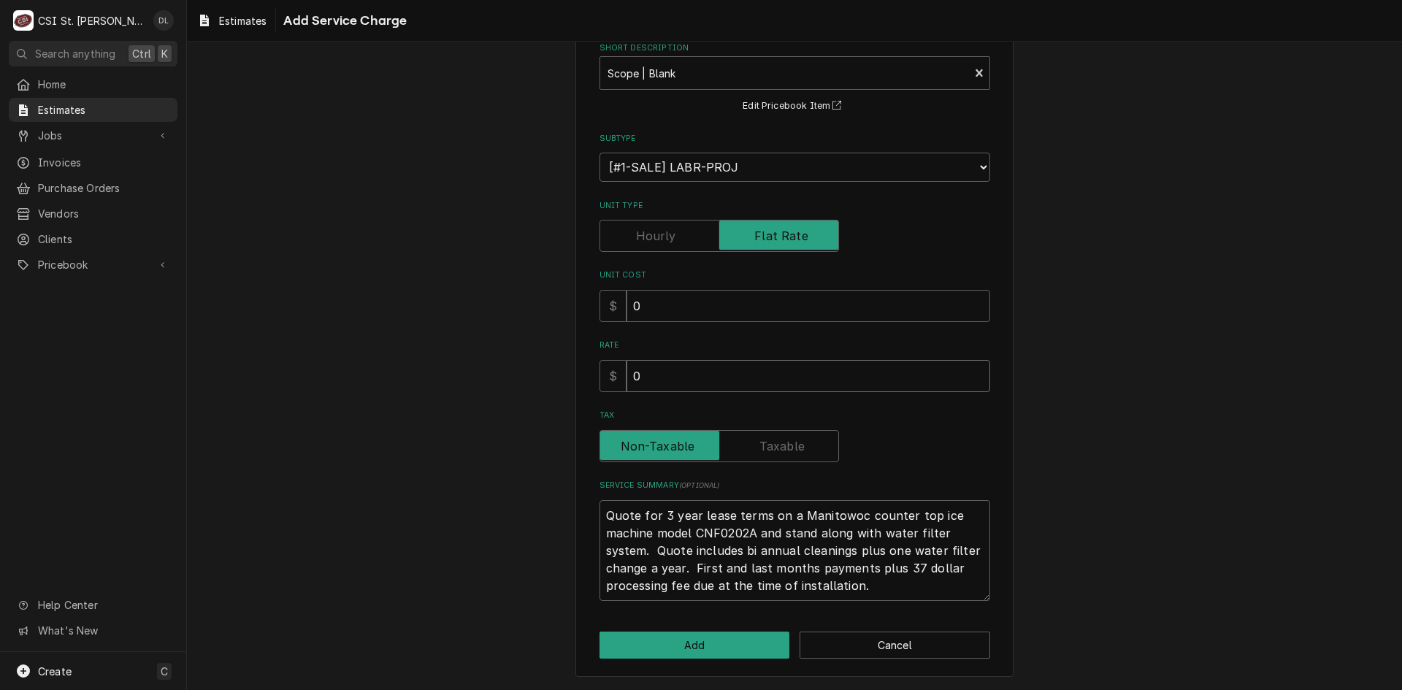
click at [492, 364] on div "Please provide the following information to add a new service charge to this es…" at bounding box center [794, 332] width 1215 height 715
click at [701, 646] on button "Add" at bounding box center [695, 645] width 191 height 27
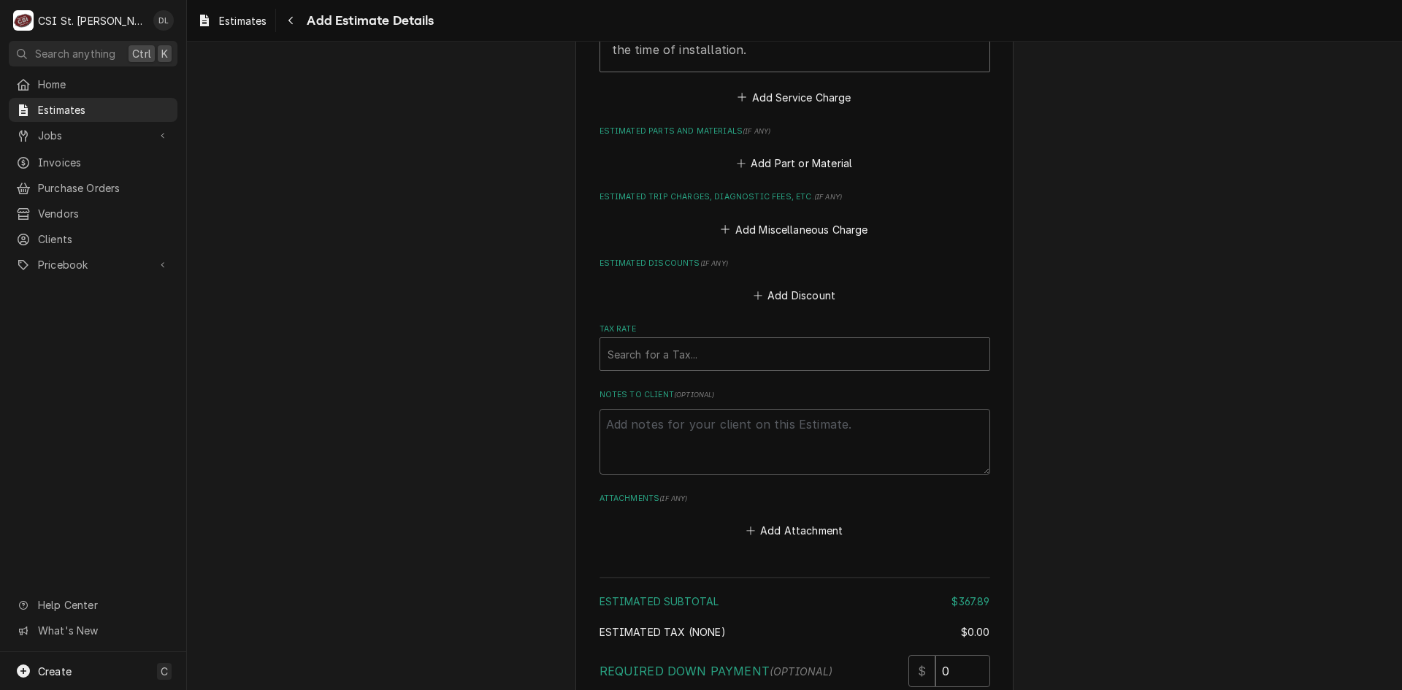
scroll to position [1955, 0]
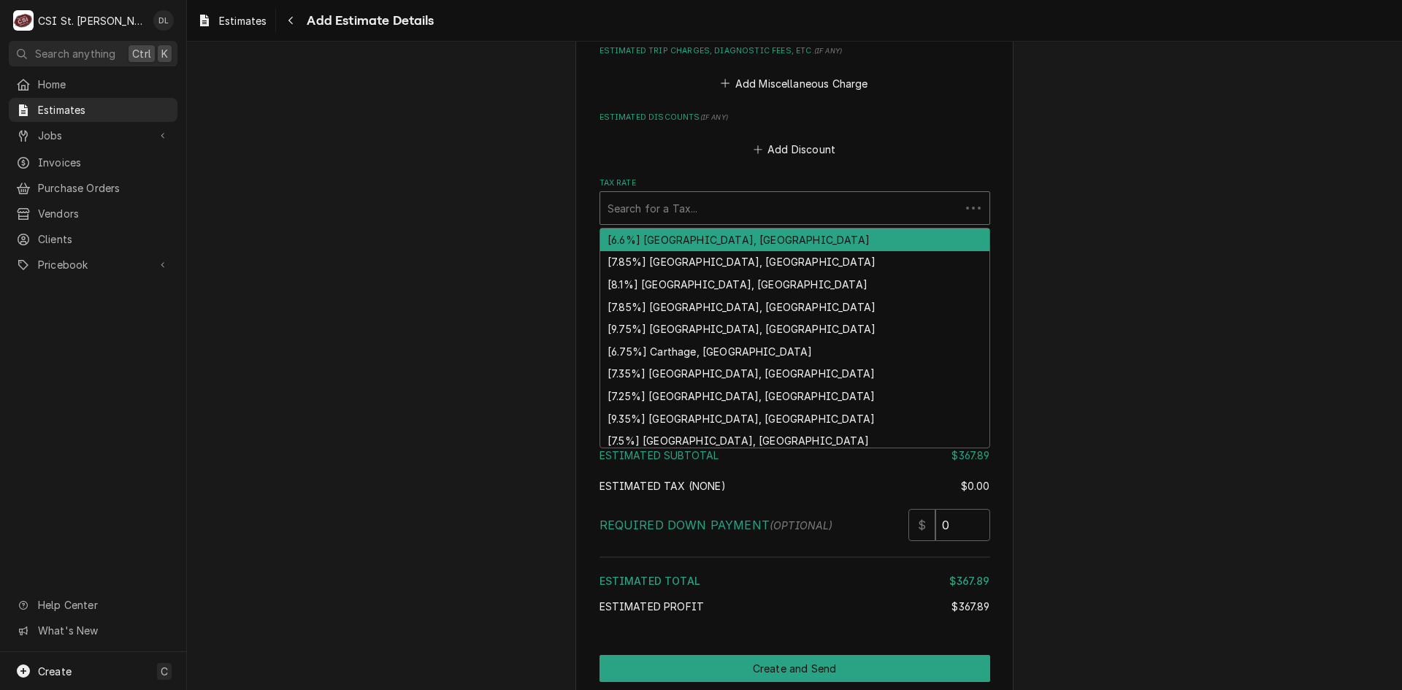
click at [711, 199] on div "Tax Rate" at bounding box center [780, 208] width 345 height 26
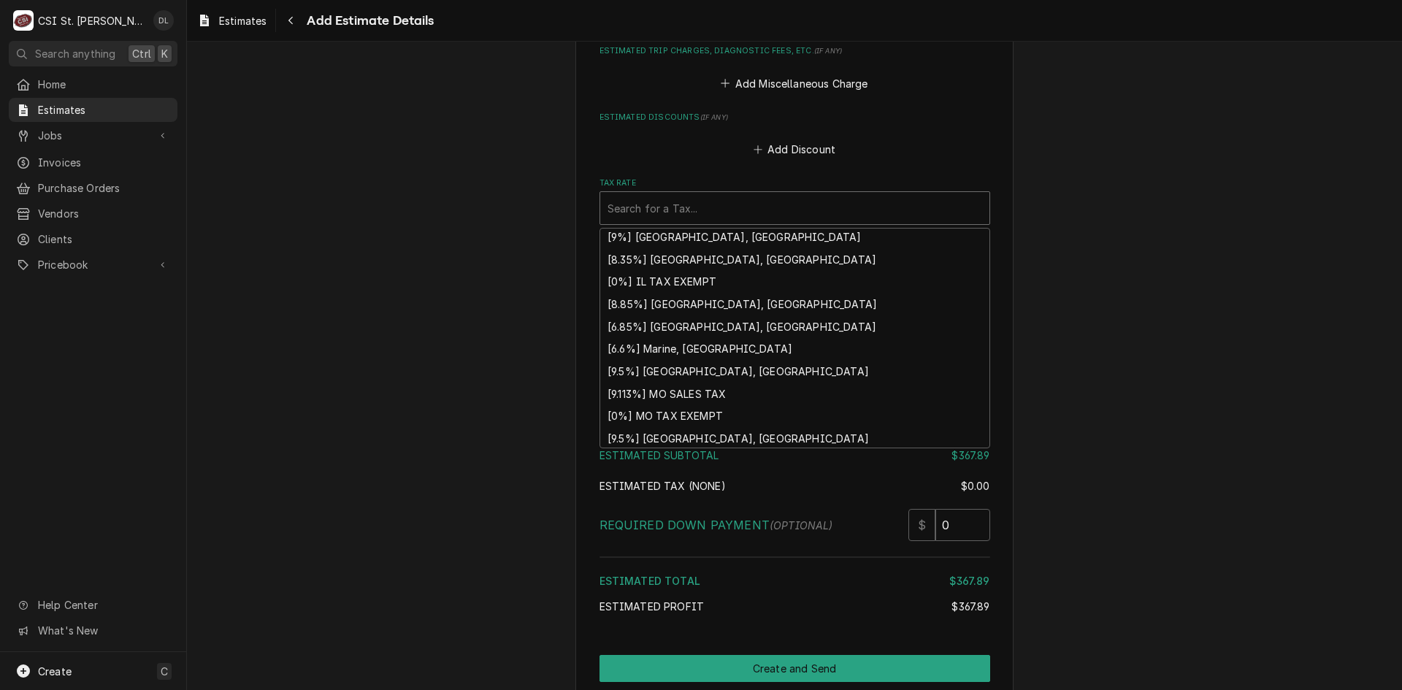
scroll to position [452, 0]
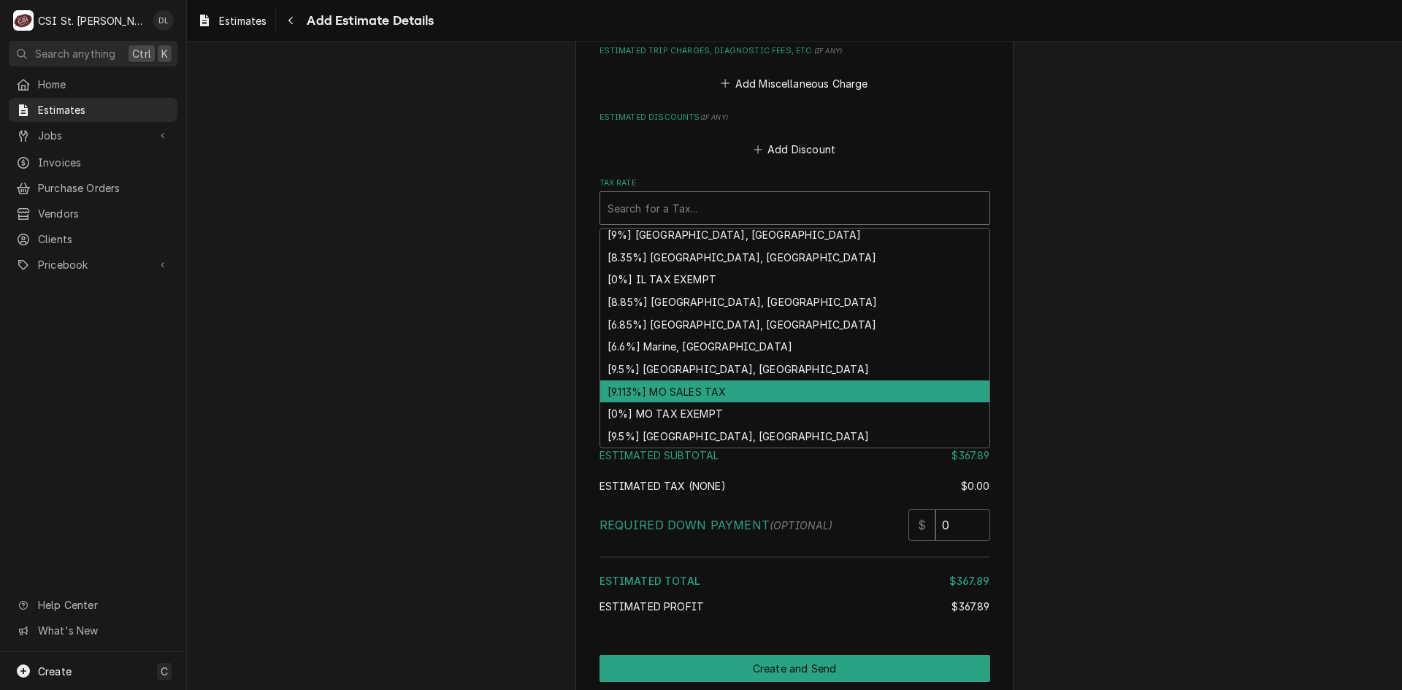
click at [682, 381] on div "[9.113%] MO SALES TAX" at bounding box center [794, 392] width 389 height 23
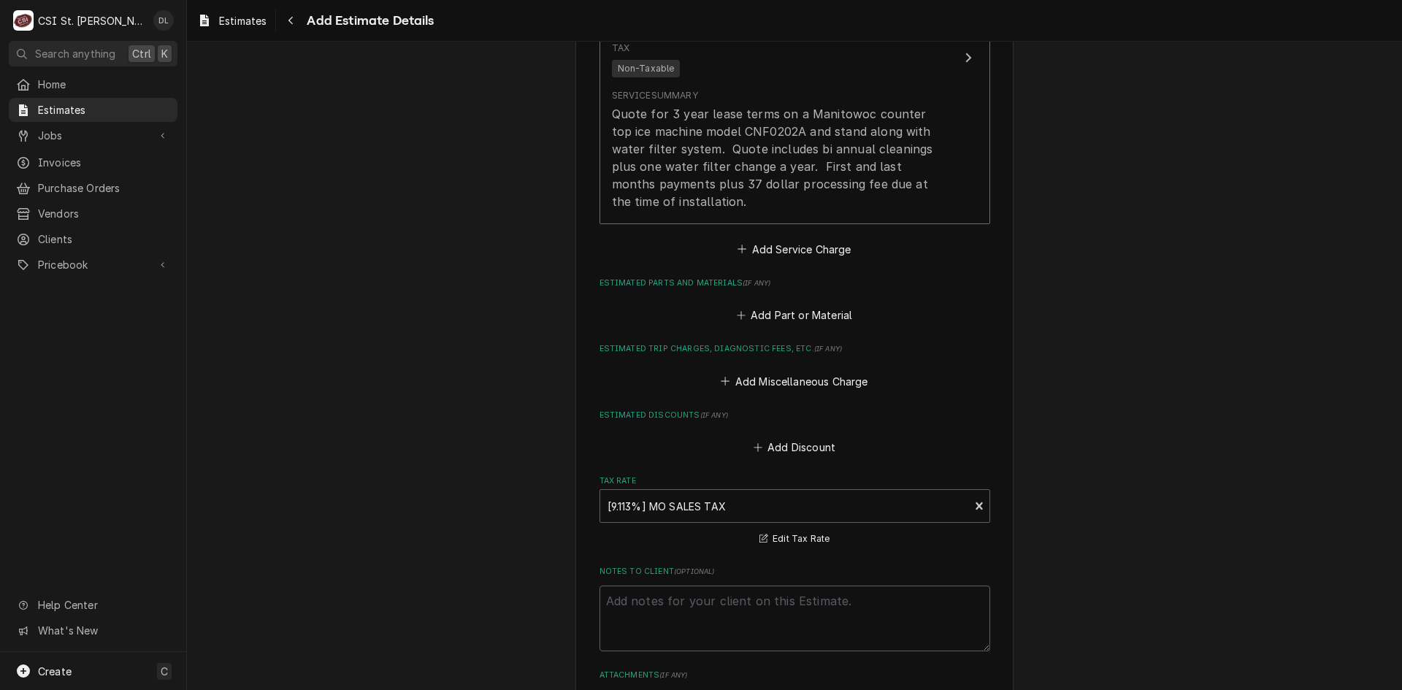
scroll to position [2022, 0]
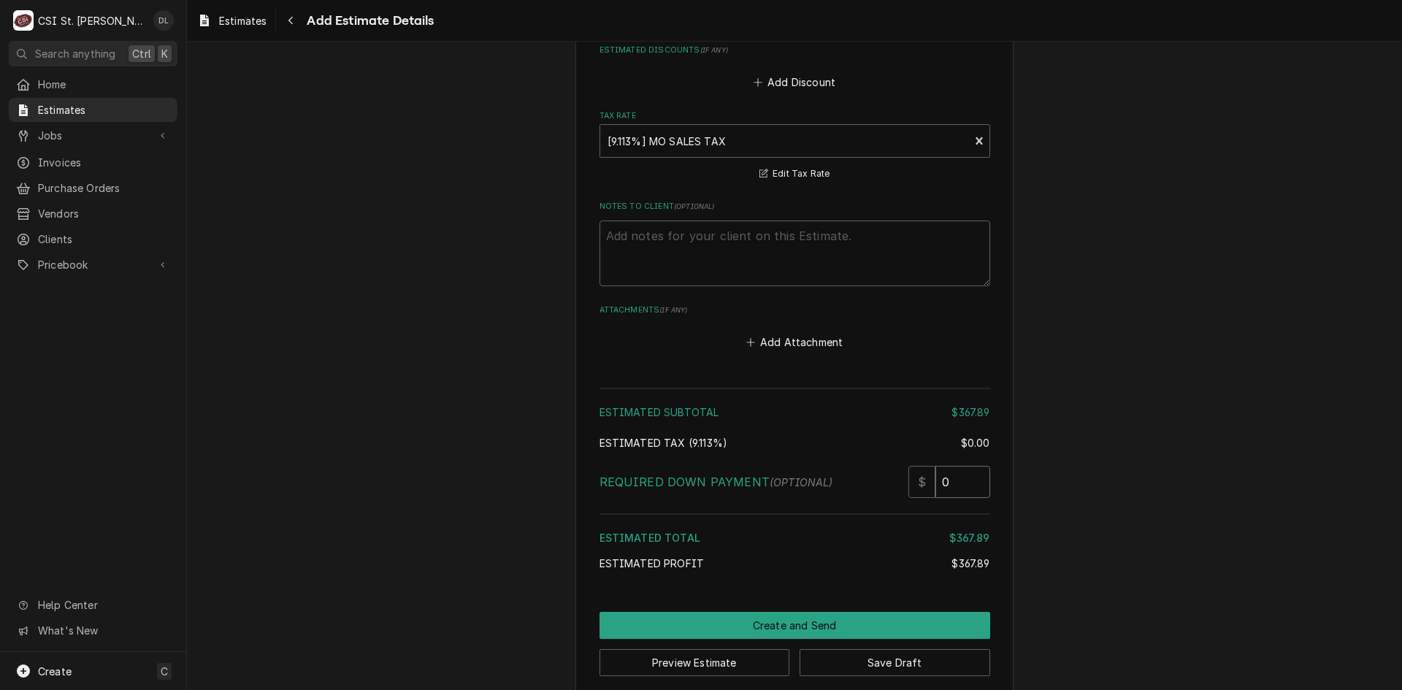
drag, startPoint x: 952, startPoint y: 463, endPoint x: 915, endPoint y: 457, distance: 37.0
click at [923, 466] on div "$ 0" at bounding box center [950, 482] width 82 height 32
click at [945, 466] on input "772.78" at bounding box center [963, 482] width 55 height 32
click at [964, 466] on input "7772.78" at bounding box center [963, 482] width 55 height 32
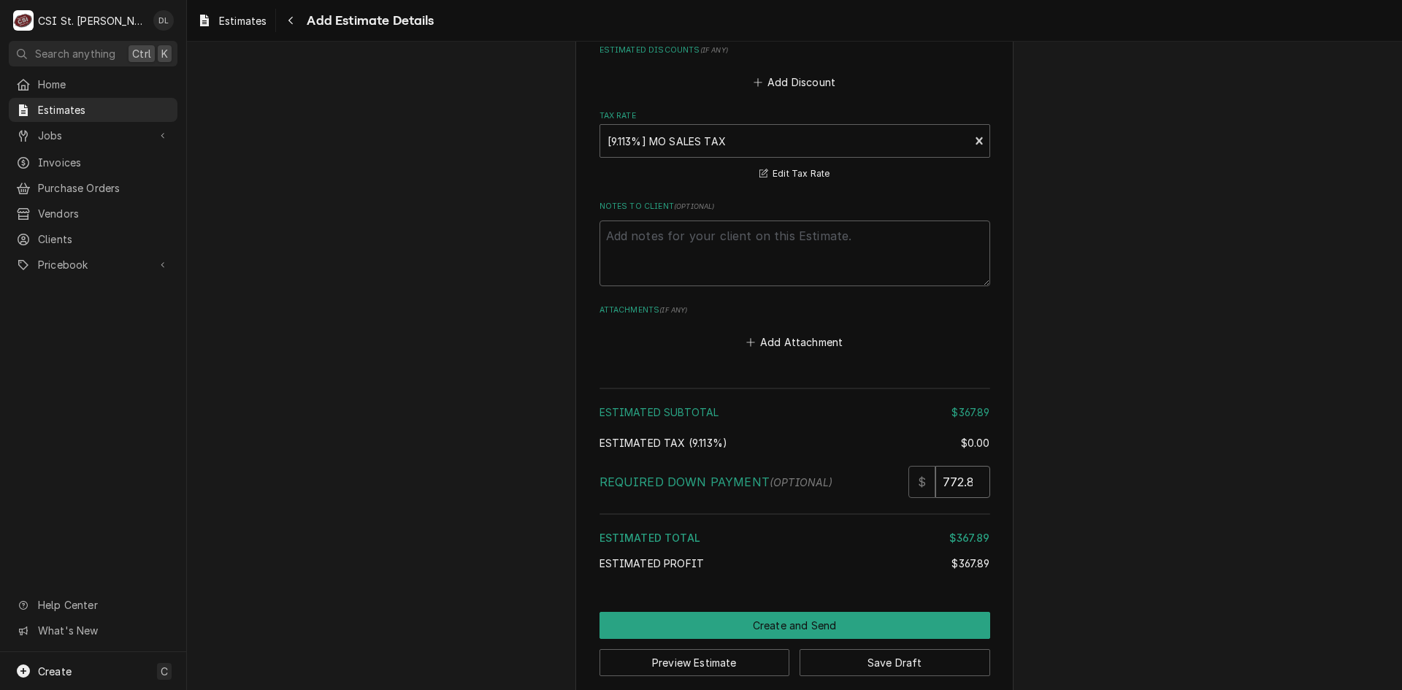
scroll to position [0, 8]
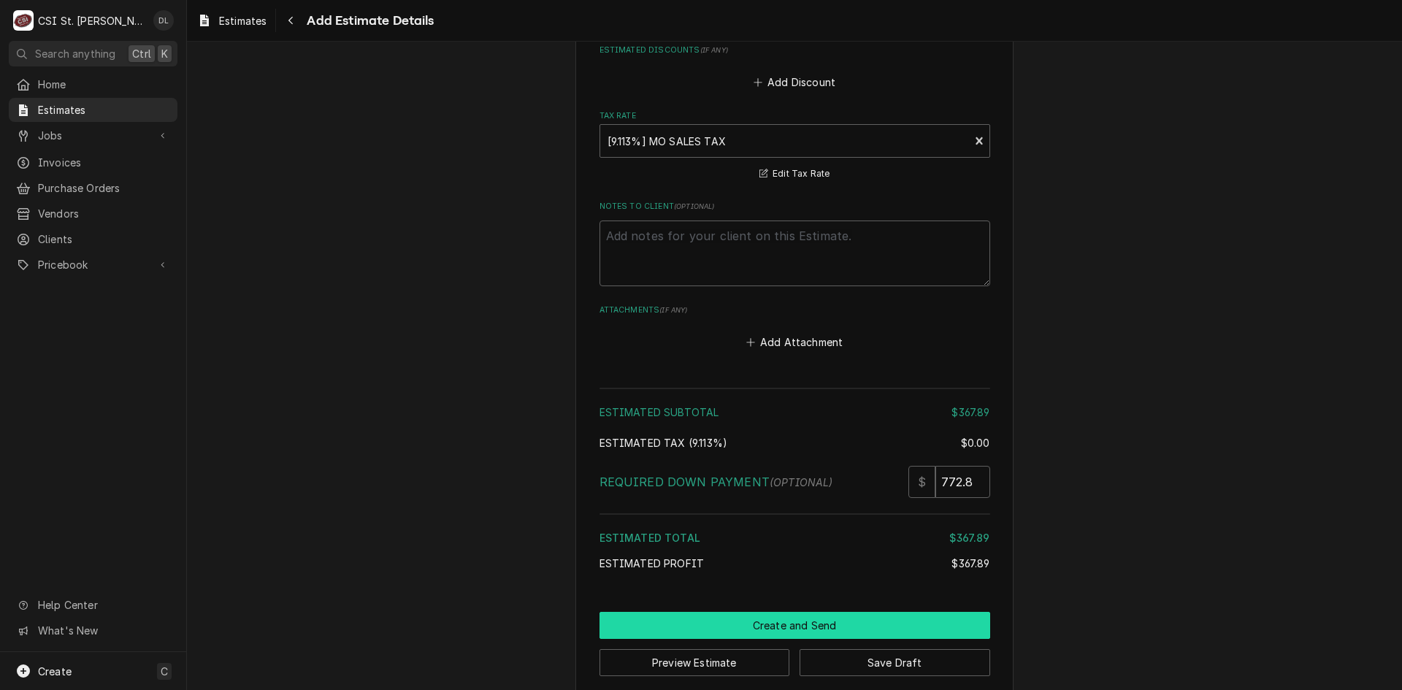
click at [799, 612] on button "Create and Send" at bounding box center [795, 625] width 391 height 27
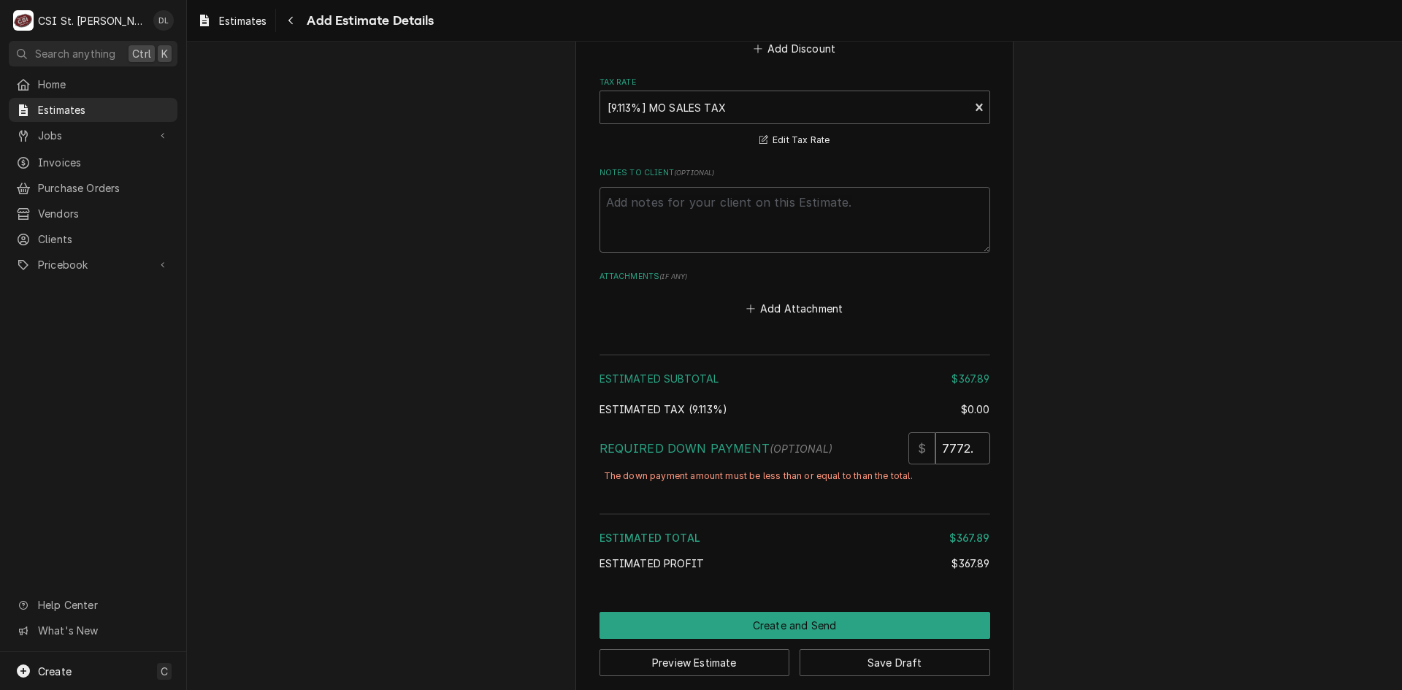
scroll to position [0, 7]
drag, startPoint x: 973, startPoint y: 435, endPoint x: 855, endPoint y: 419, distance: 119.4
click at [936, 432] on input "7772.5" at bounding box center [963, 448] width 55 height 32
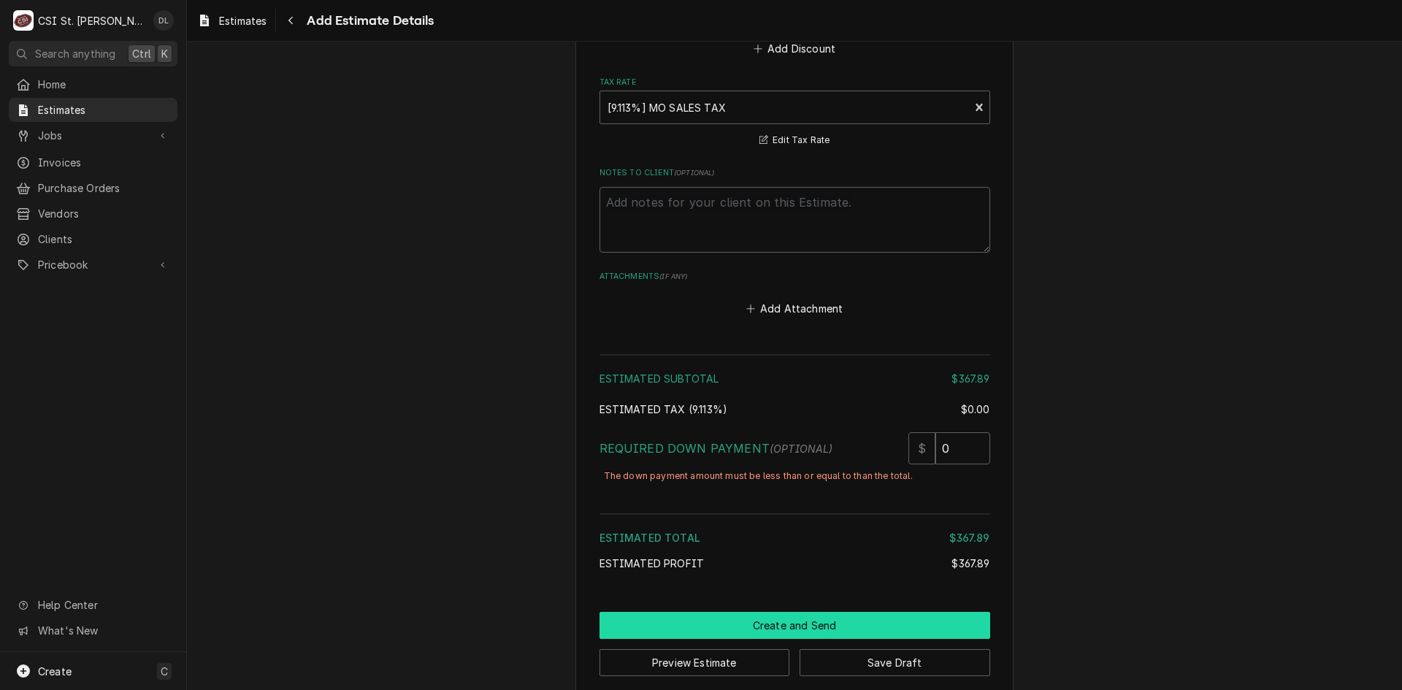
click at [811, 612] on button "Create and Send" at bounding box center [795, 625] width 391 height 27
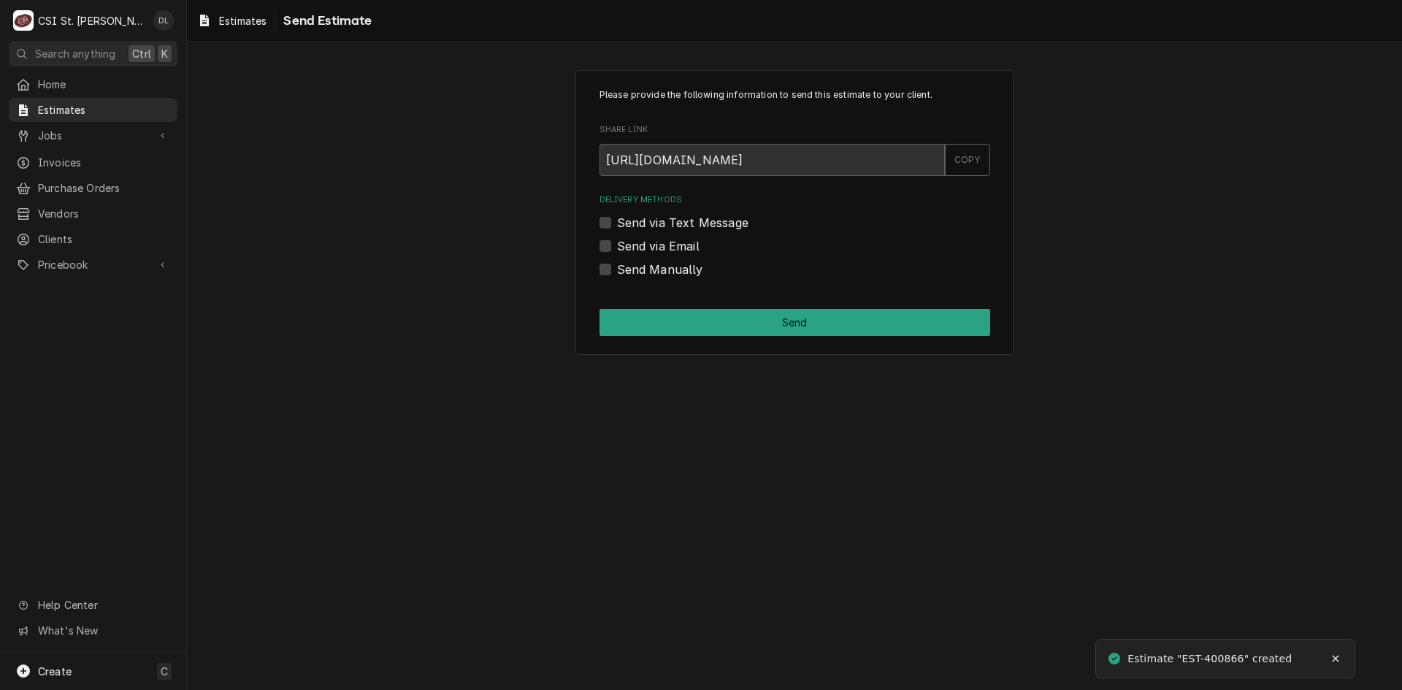
click at [617, 271] on label "Send Manually" at bounding box center [660, 270] width 86 height 18
click at [617, 271] on input "Send Manually" at bounding box center [812, 277] width 391 height 32
checkbox input "true"
click at [841, 326] on button "Send" at bounding box center [795, 322] width 391 height 27
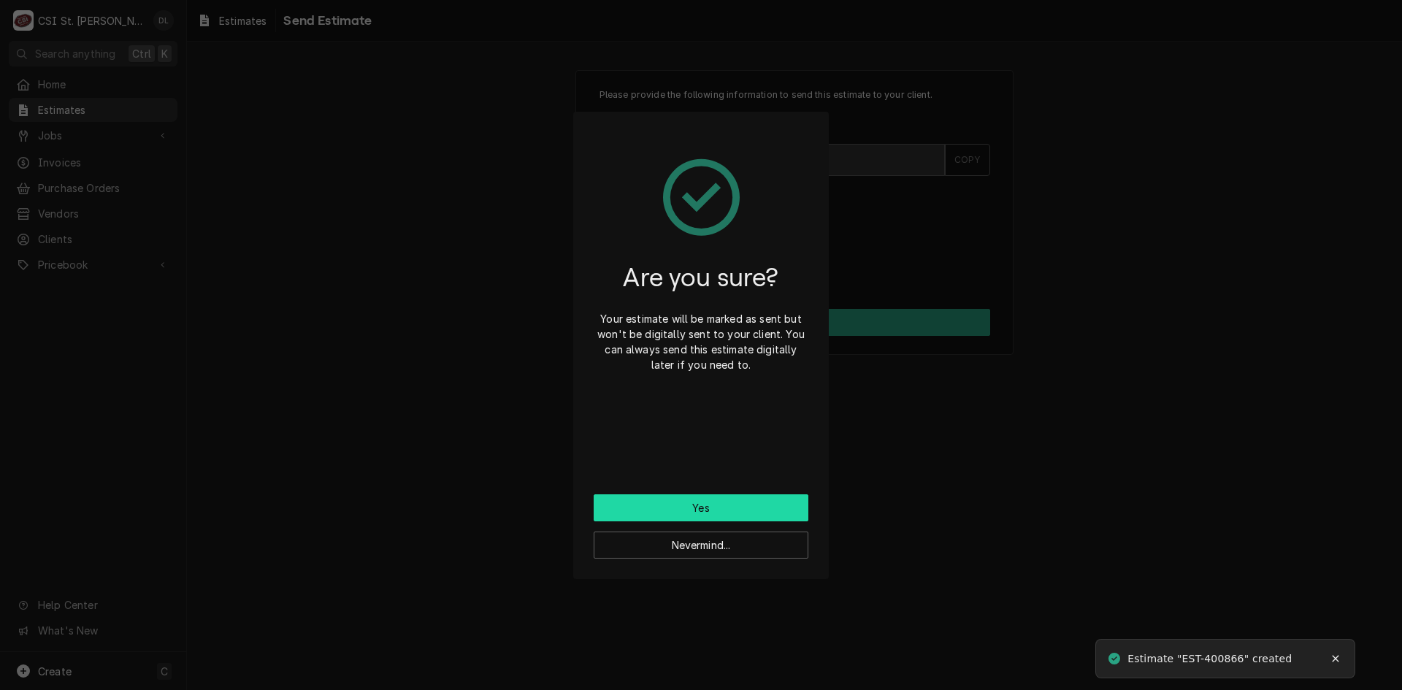
click at [736, 500] on button "Yes" at bounding box center [701, 507] width 215 height 27
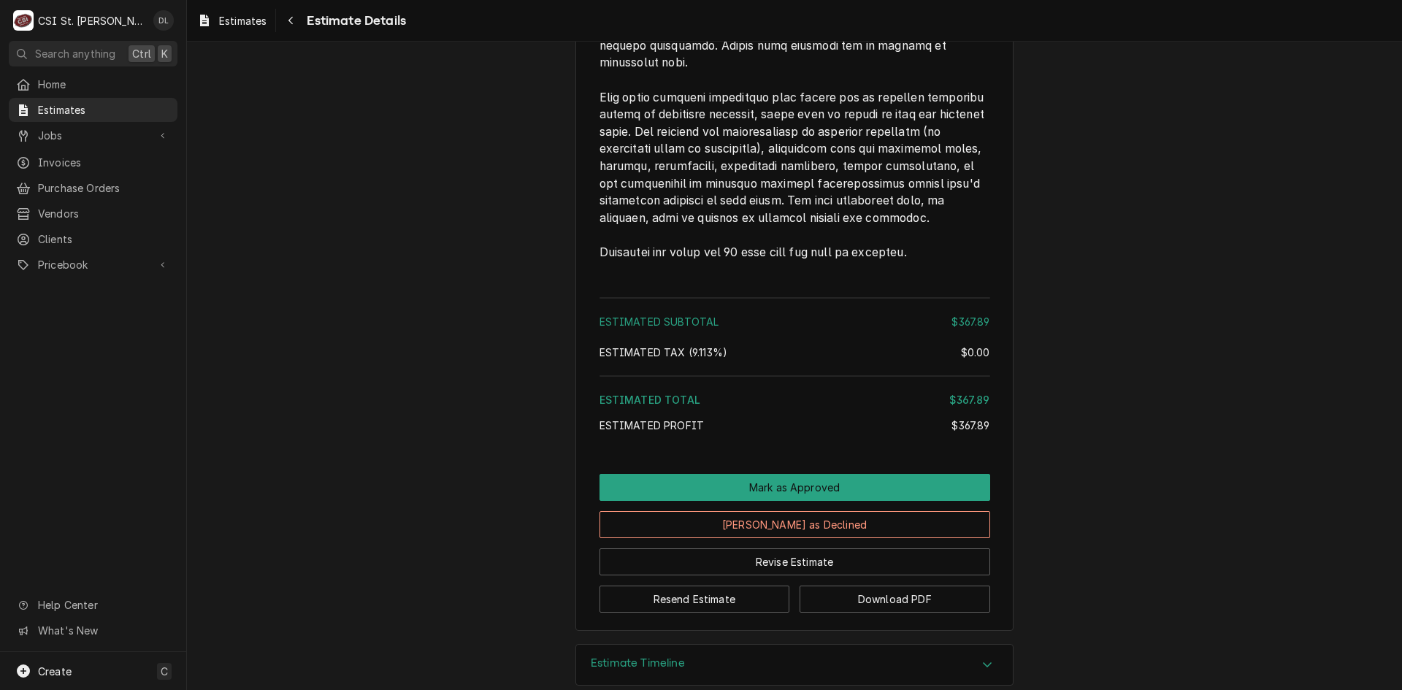
scroll to position [1787, 0]
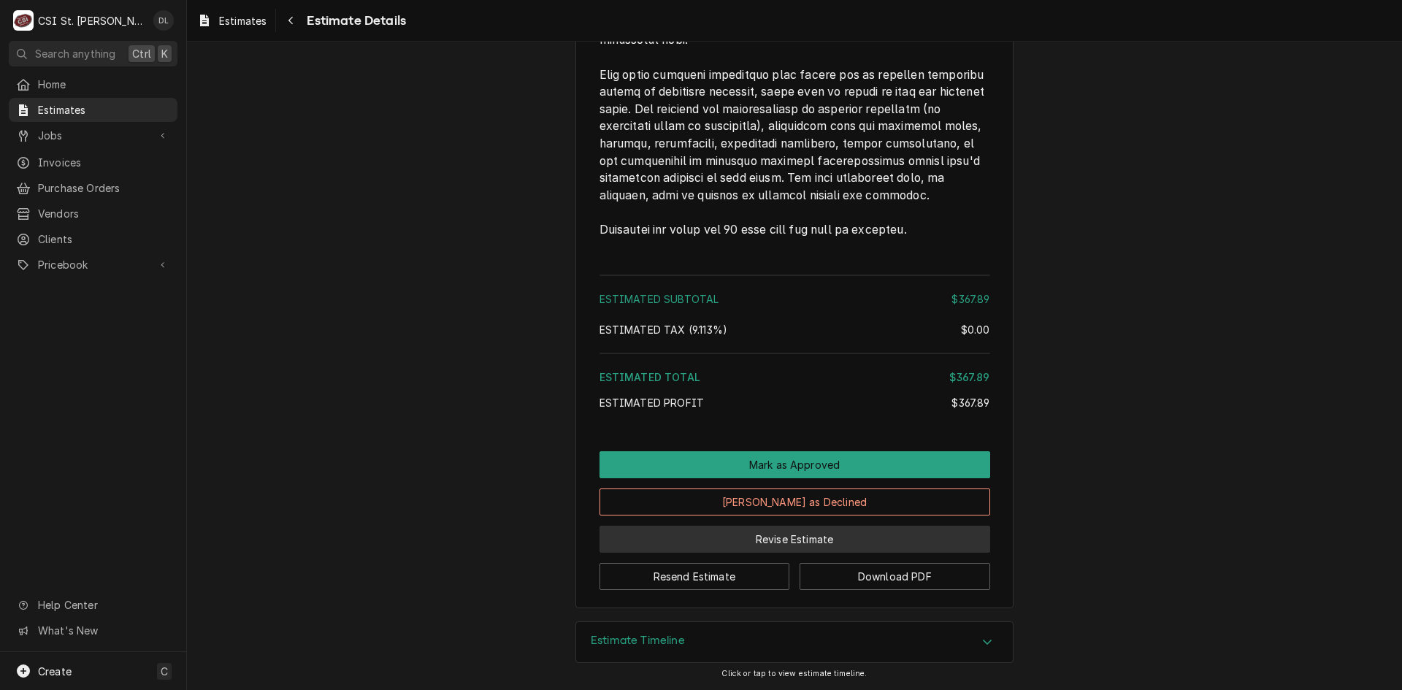
click at [768, 540] on button "Revise Estimate" at bounding box center [795, 539] width 391 height 27
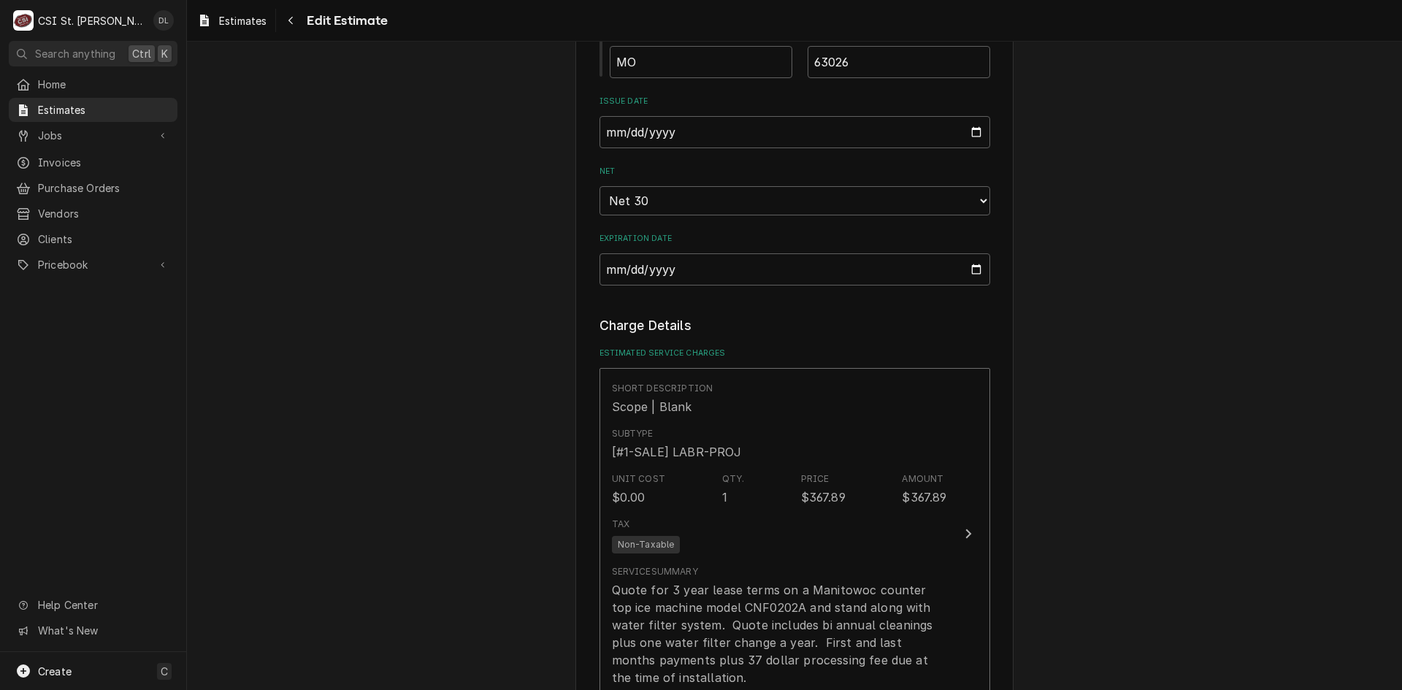
scroll to position [1177, 0]
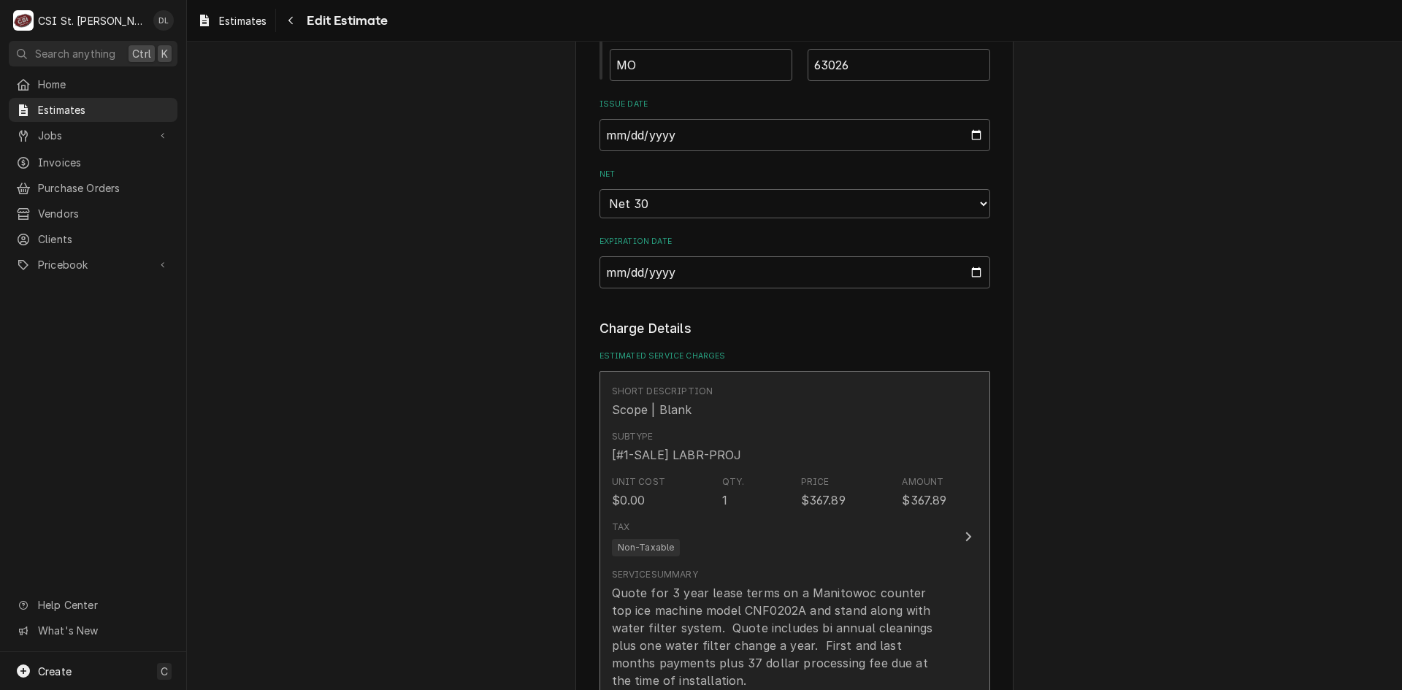
click at [740, 508] on div "Unit Cost $0.00 Qty. 1 Price $367.89 Amount $367.89" at bounding box center [779, 492] width 335 height 45
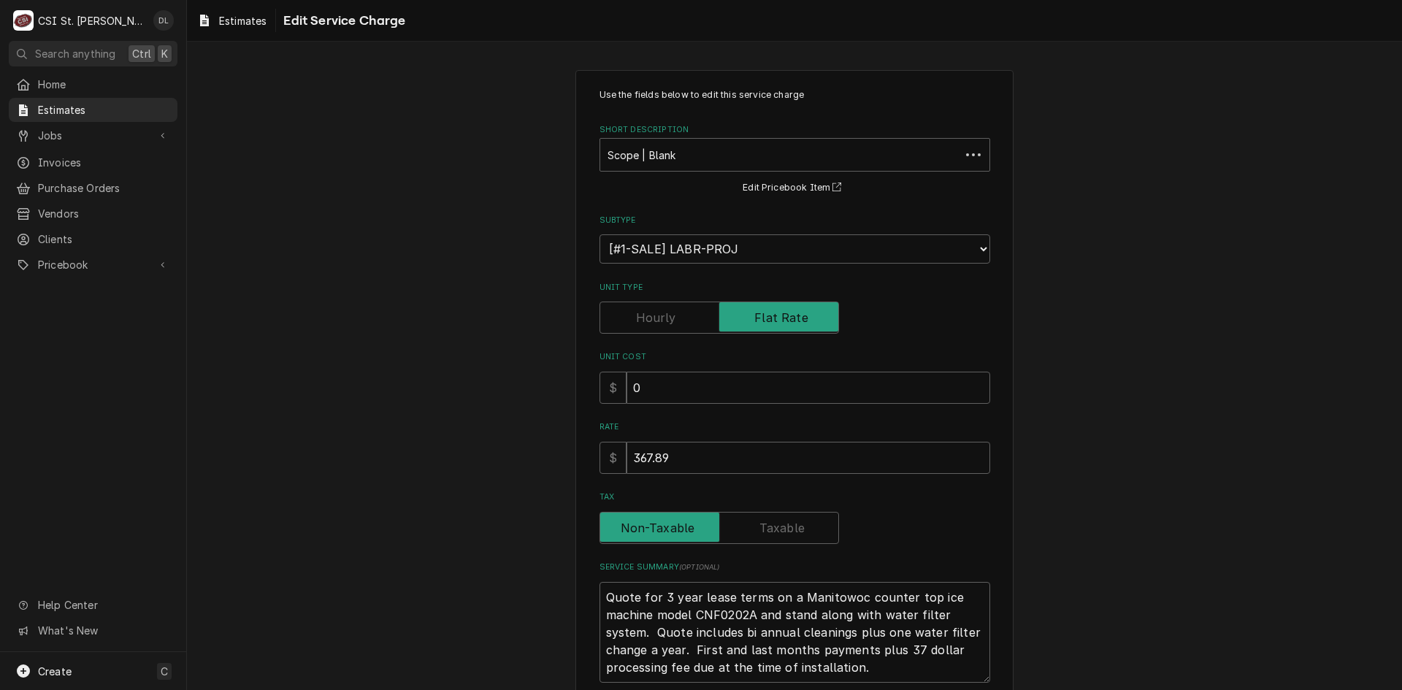
type textarea "x"
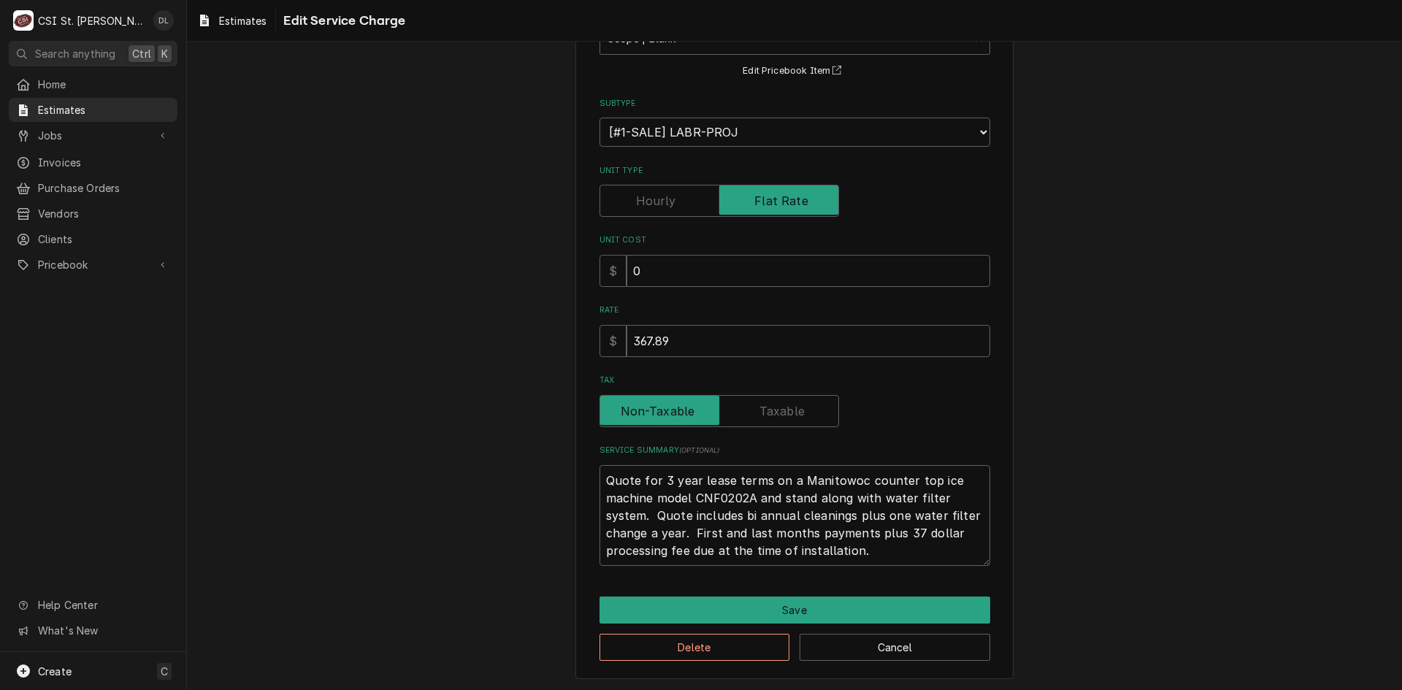
scroll to position [119, 0]
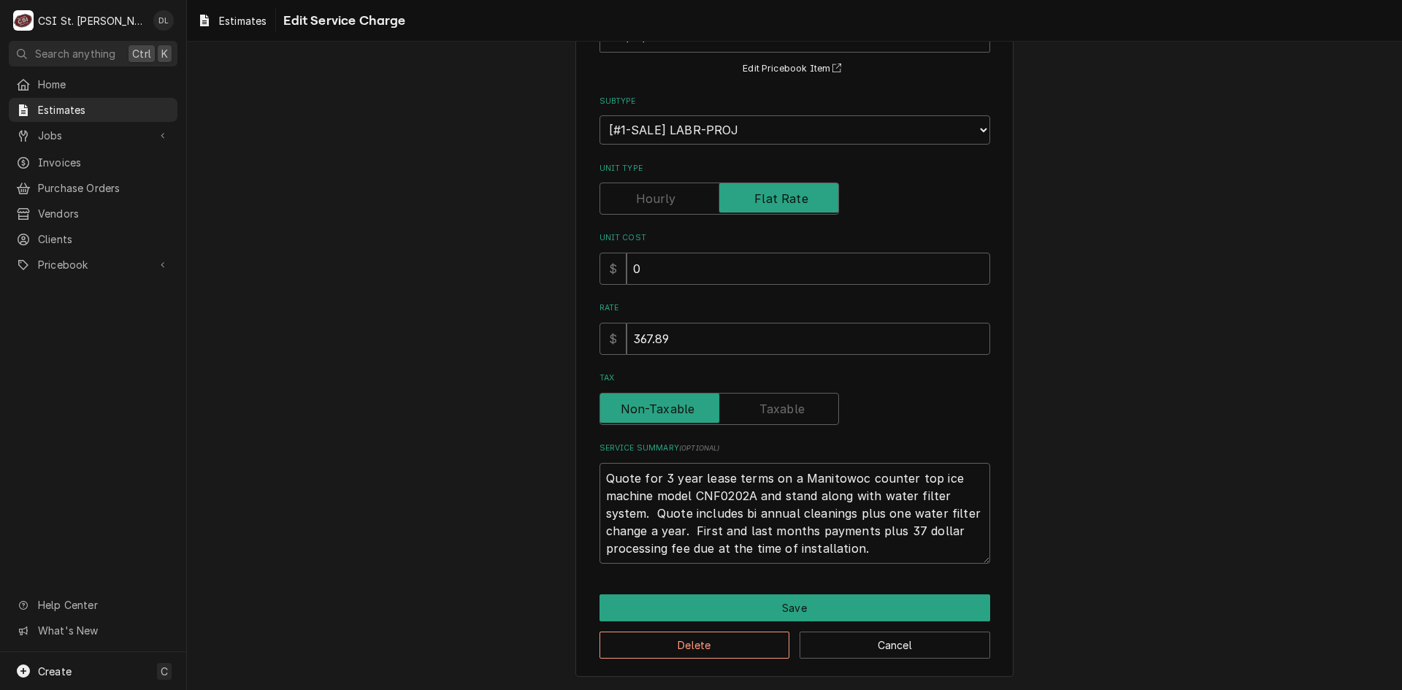
click at [755, 410] on label "Tax" at bounding box center [720, 409] width 240 height 32
click at [755, 410] on input "Tax" at bounding box center [719, 409] width 226 height 32
checkbox input "true"
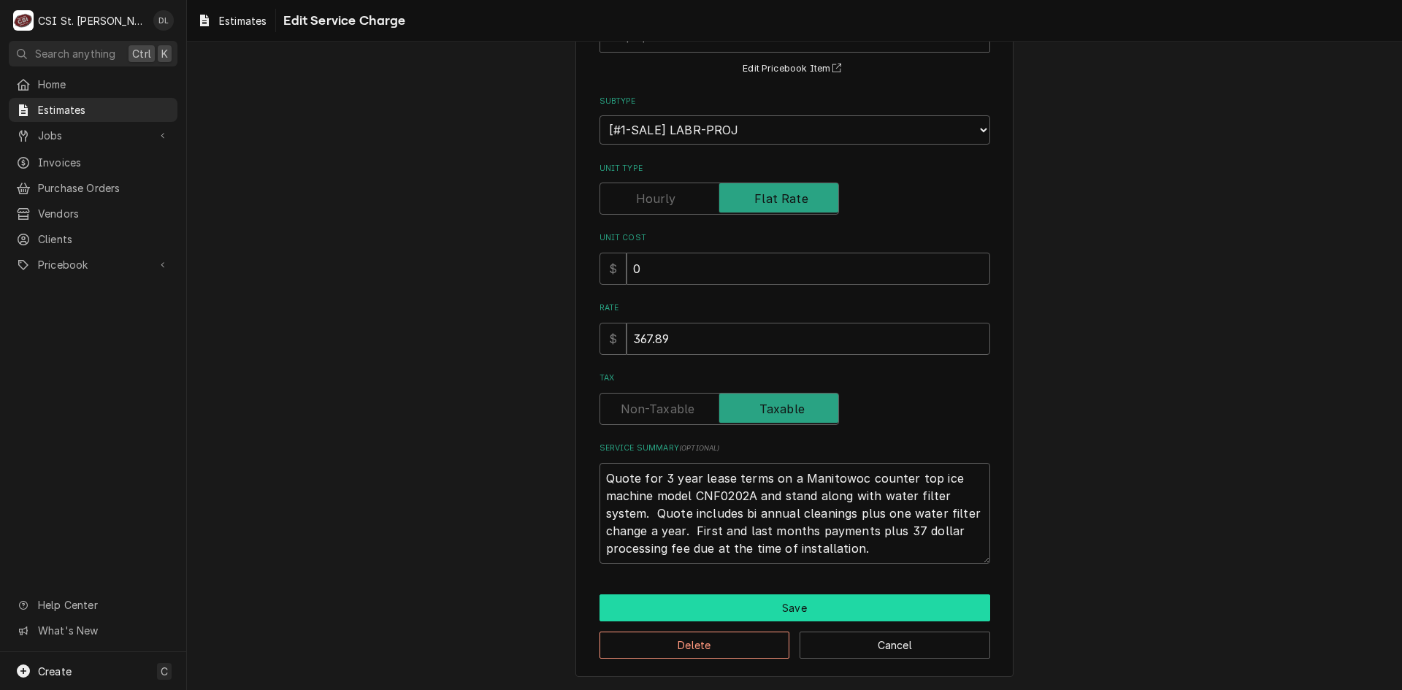
click at [779, 603] on button "Save" at bounding box center [795, 608] width 391 height 27
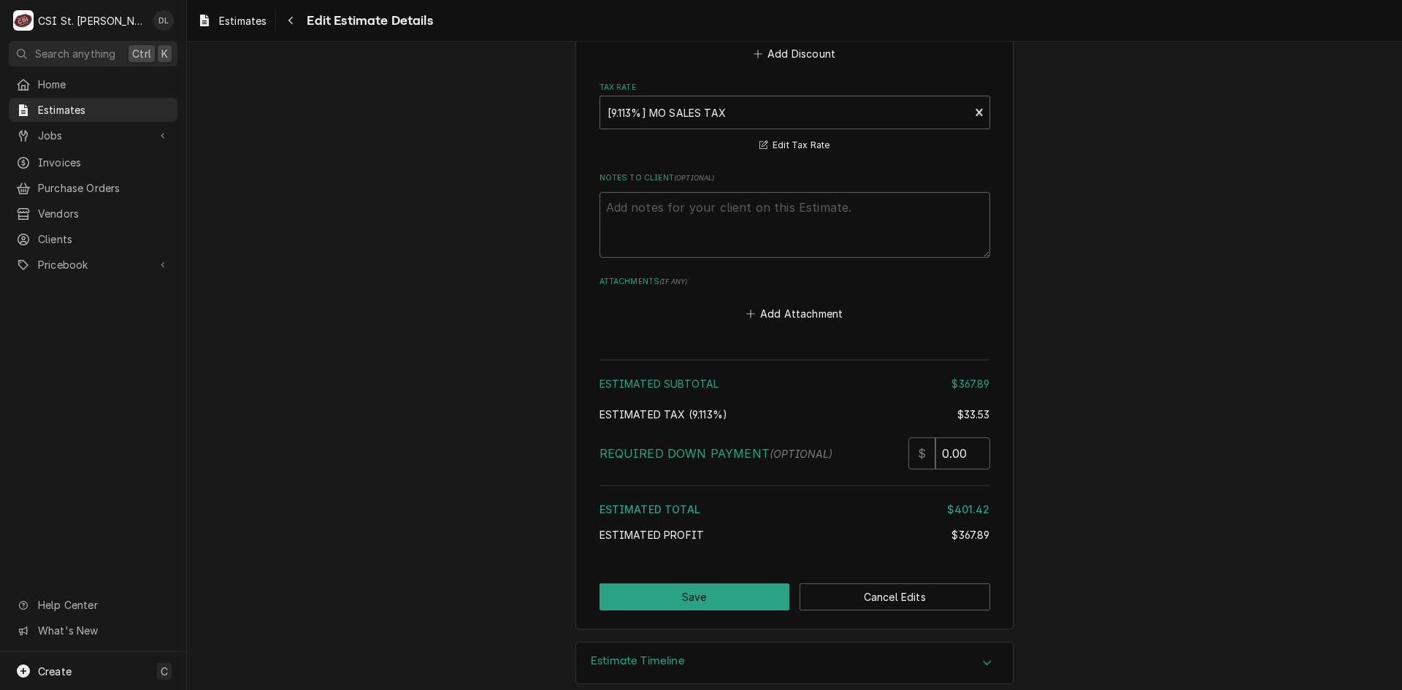
scroll to position [2054, 0]
click at [719, 580] on button "Save" at bounding box center [695, 593] width 191 height 27
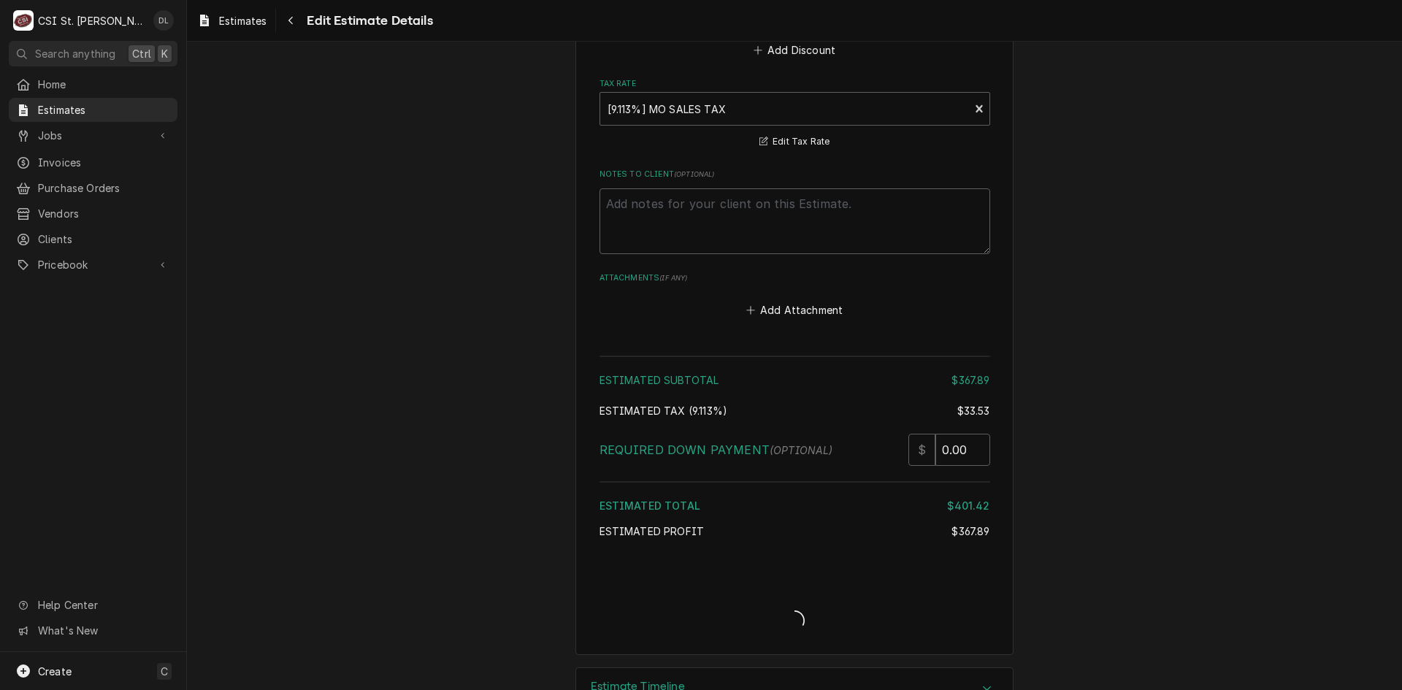
type textarea "x"
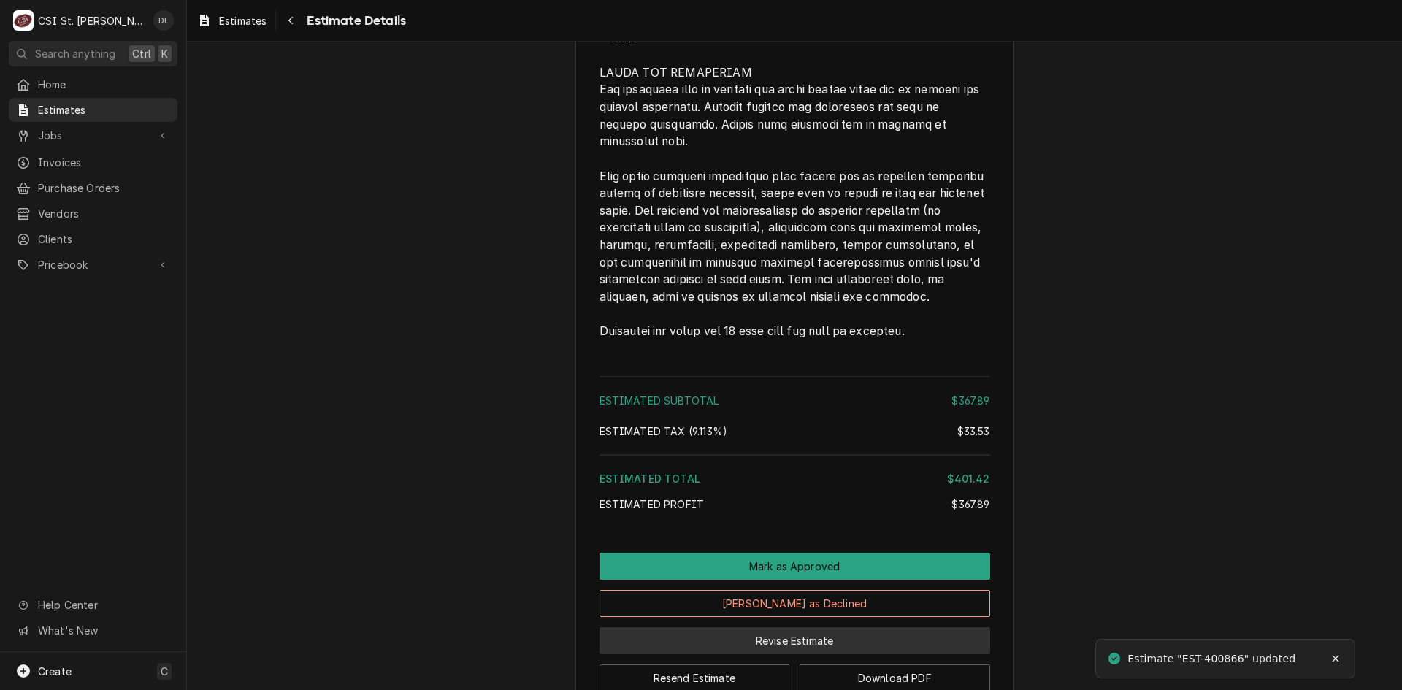
scroll to position [1787, 0]
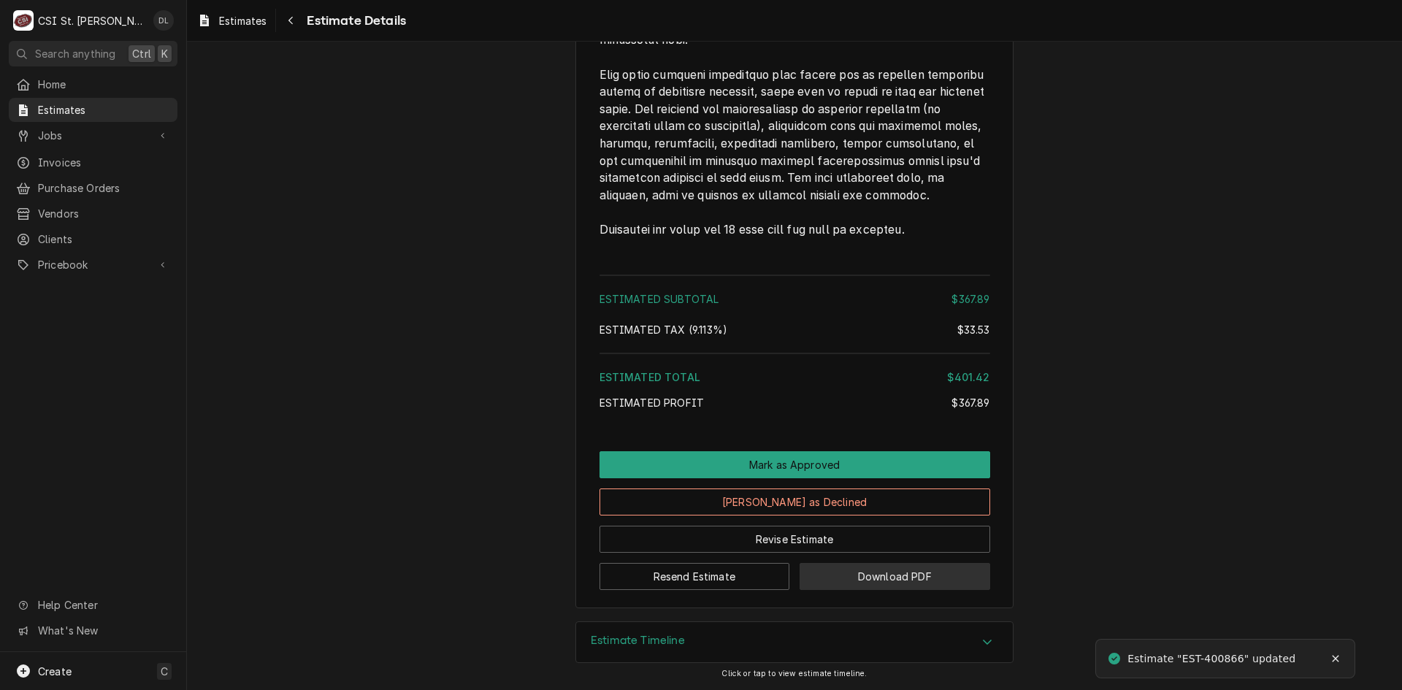
click at [863, 581] on button "Download PDF" at bounding box center [895, 576] width 191 height 27
click at [167, 419] on div "Home Estimates Jobs Jobs Job Series Invoices Purchase Orders Vendors Clients Pr…" at bounding box center [93, 362] width 186 height 580
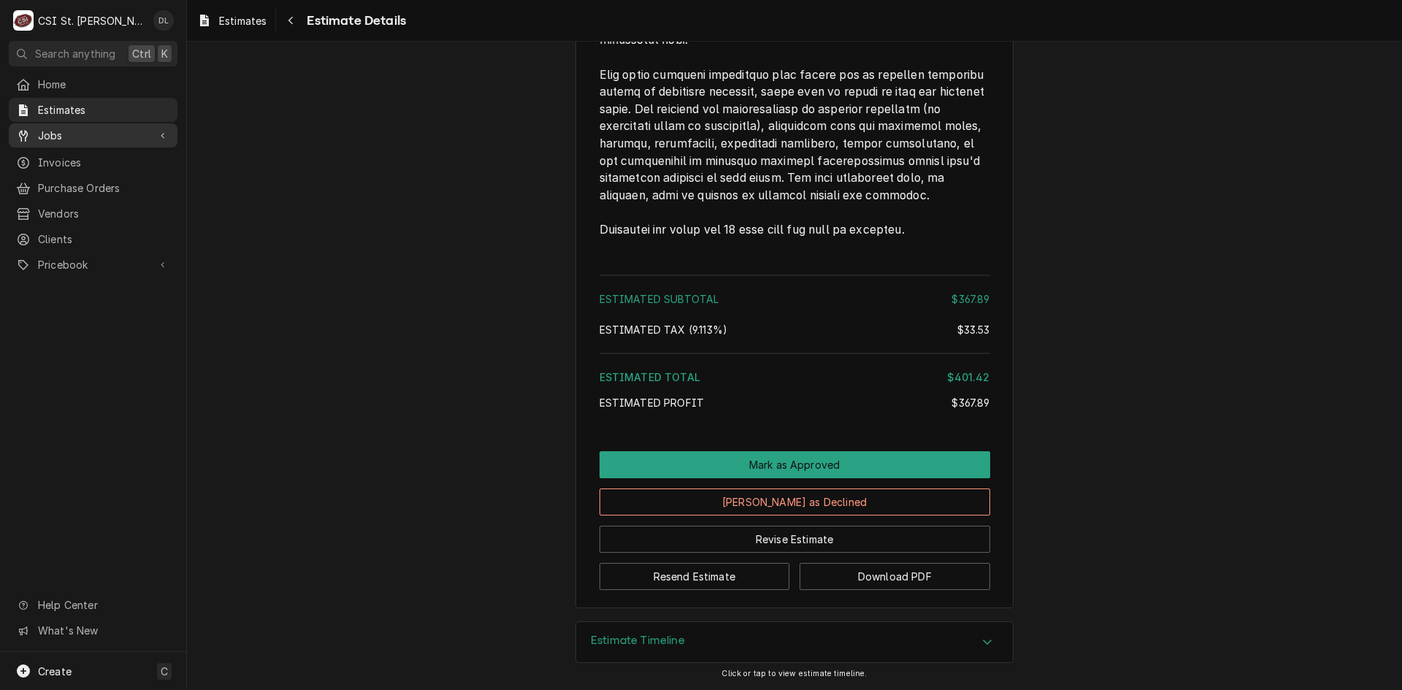
click at [80, 128] on span "Jobs" at bounding box center [93, 135] width 110 height 15
click at [48, 130] on span "Jobs" at bounding box center [93, 135] width 110 height 15
click at [50, 128] on span "Jobs" at bounding box center [93, 135] width 110 height 15
click at [59, 155] on span "Jobs" at bounding box center [104, 160] width 132 height 15
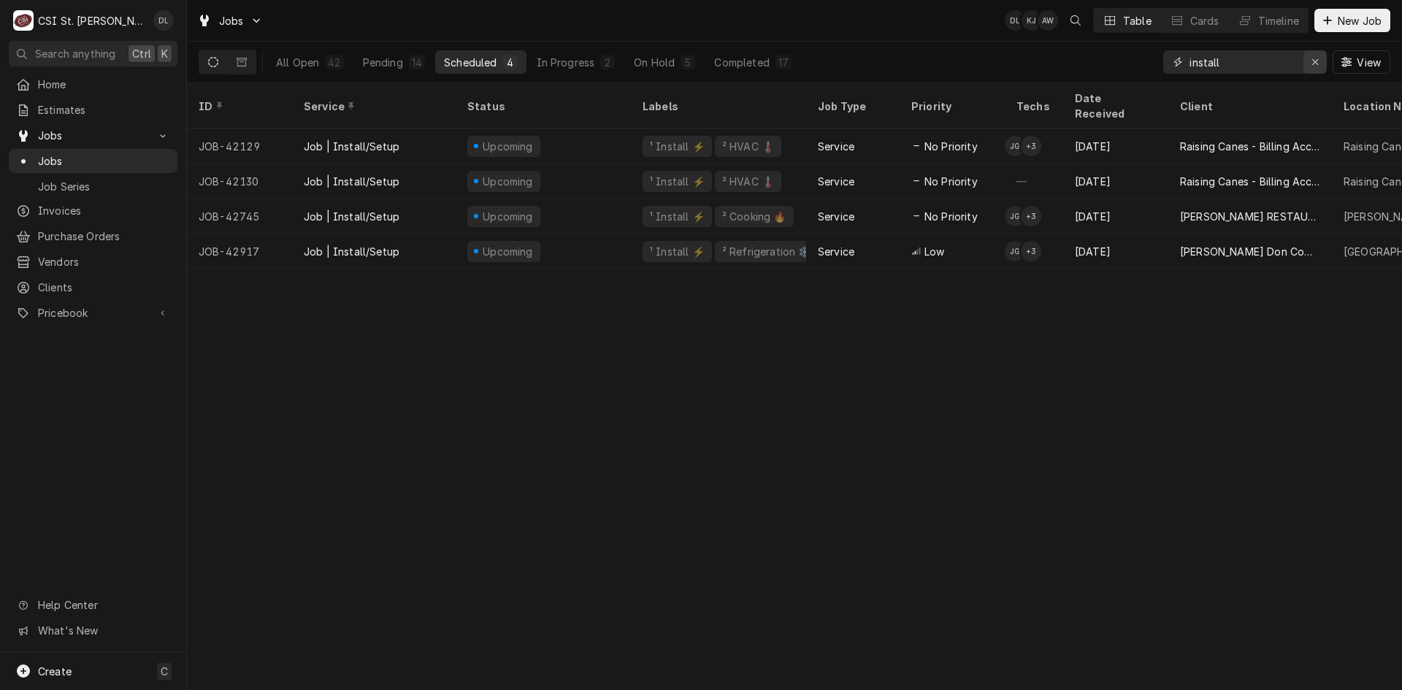
click at [1307, 60] on button "Erase input" at bounding box center [1315, 61] width 23 height 23
click at [1266, 69] on input "Dynamic Content Wrapper" at bounding box center [1258, 61] width 137 height 23
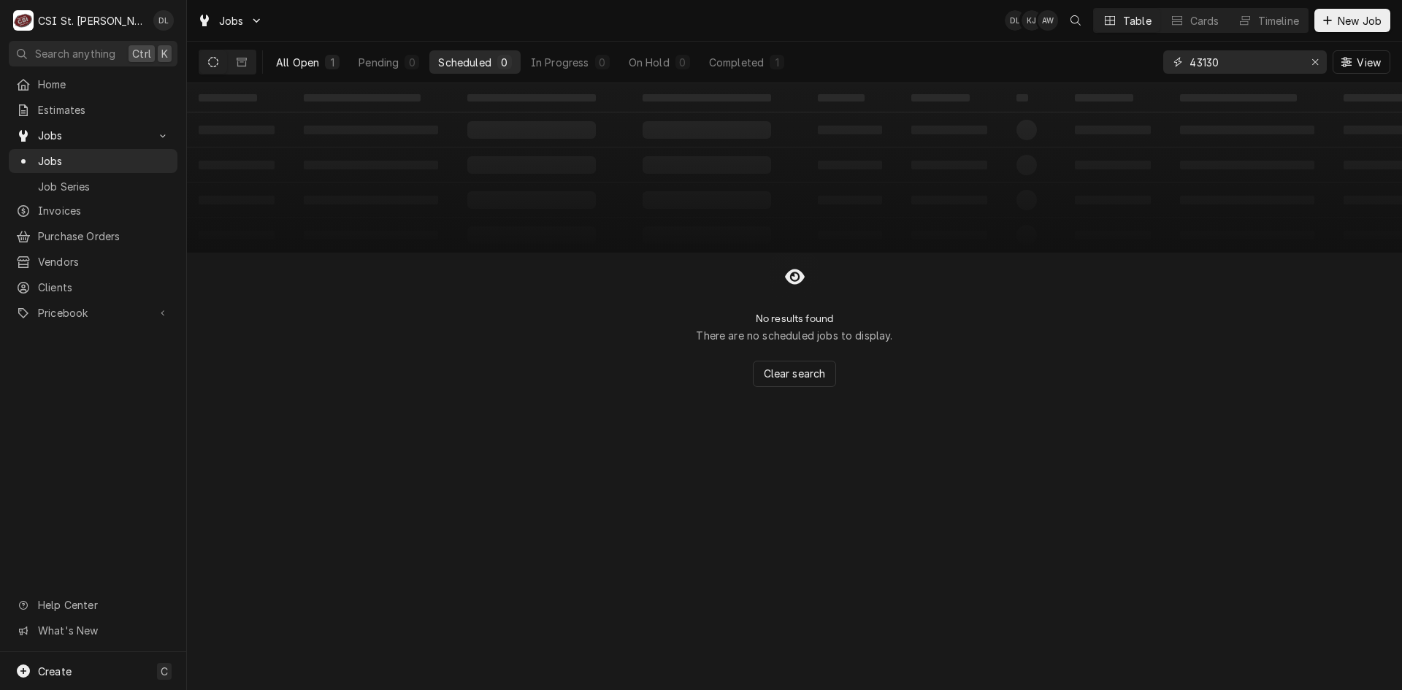
type input "43130"
click at [302, 68] on div "All Open" at bounding box center [297, 62] width 43 height 15
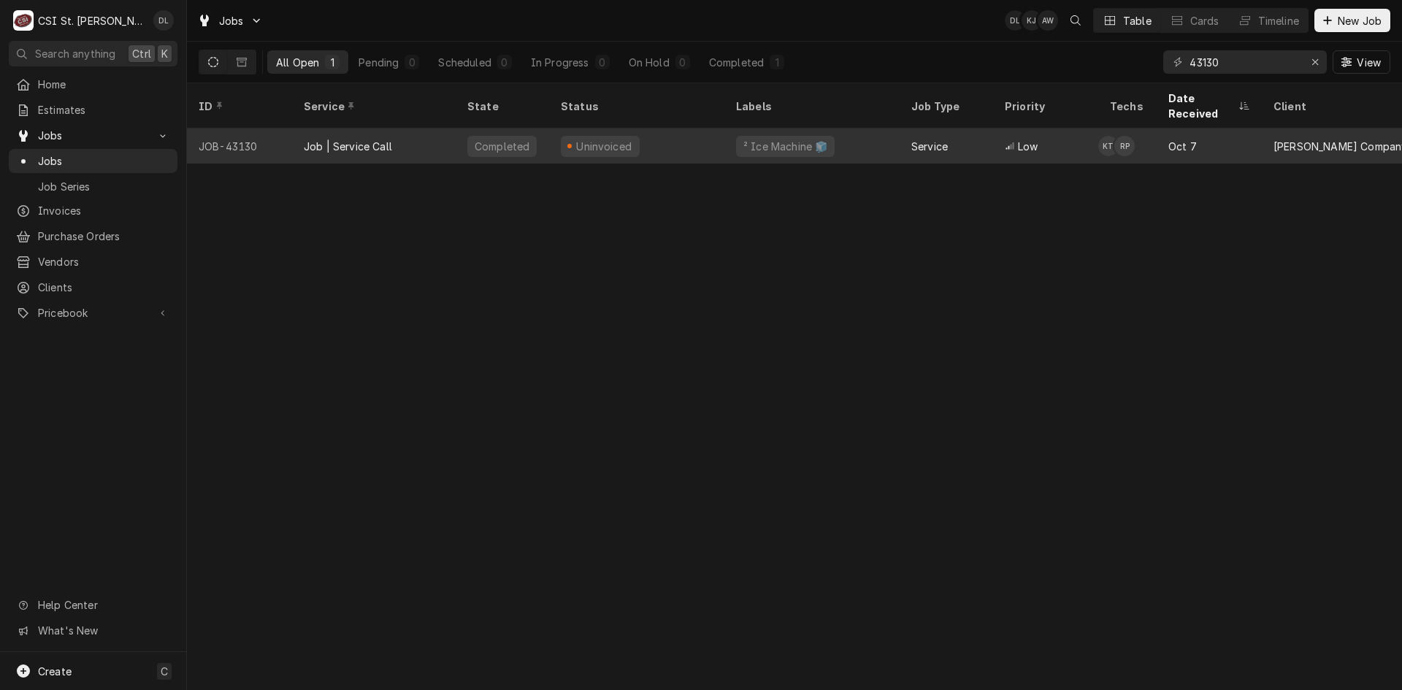
click at [682, 131] on div "Uninvoiced" at bounding box center [636, 146] width 175 height 35
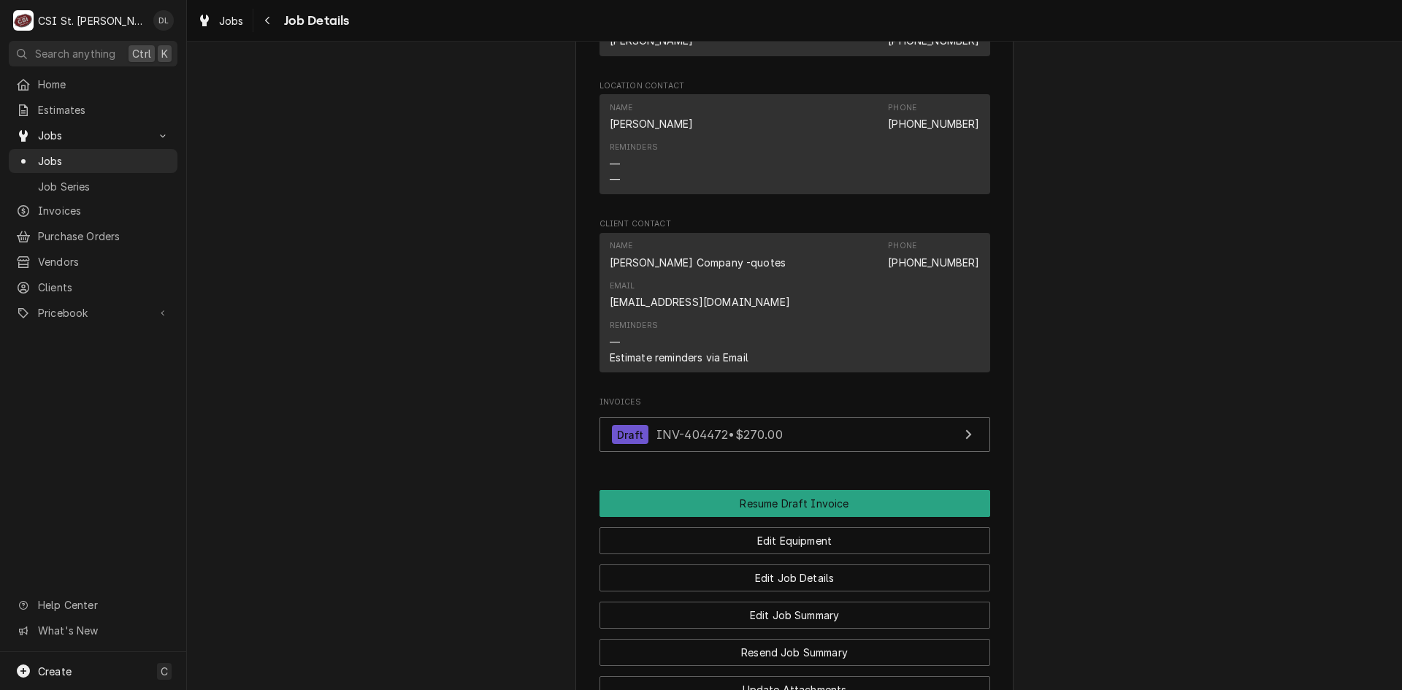
scroll to position [1824, 0]
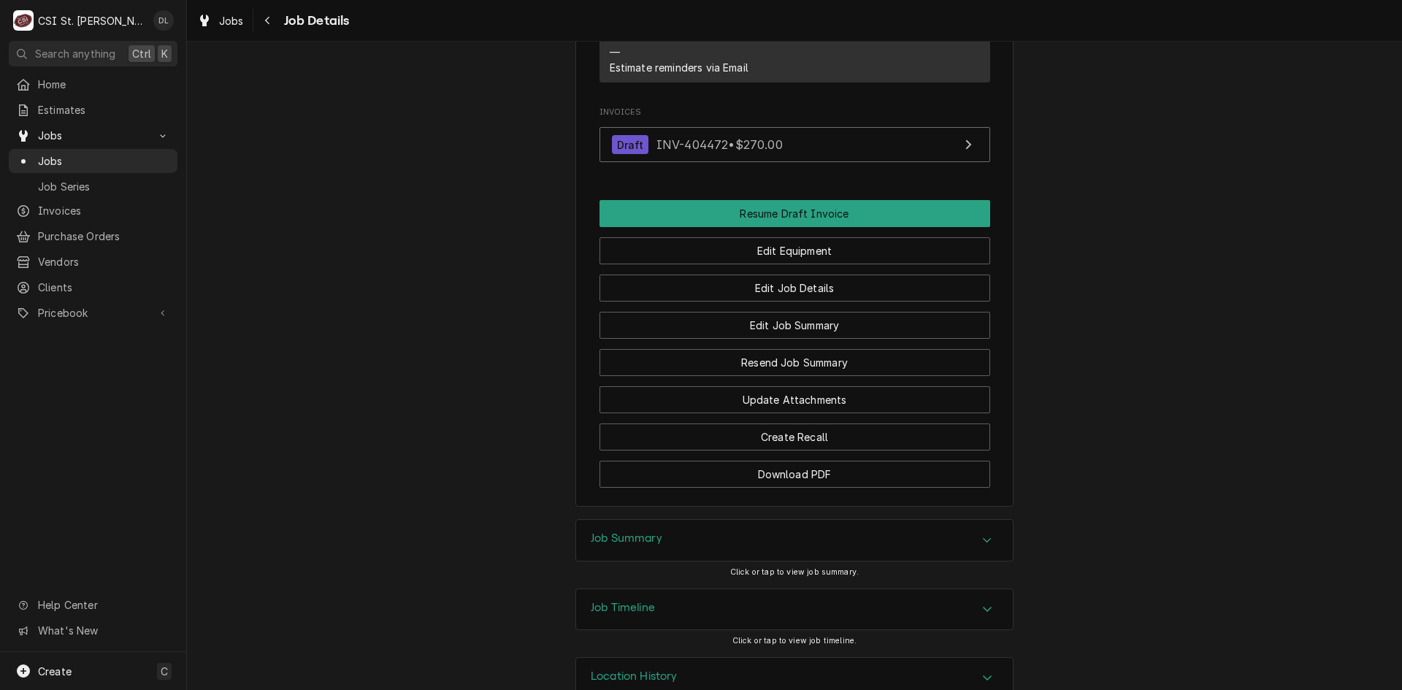
click at [977, 532] on div "Accordion Header" at bounding box center [988, 541] width 22 height 18
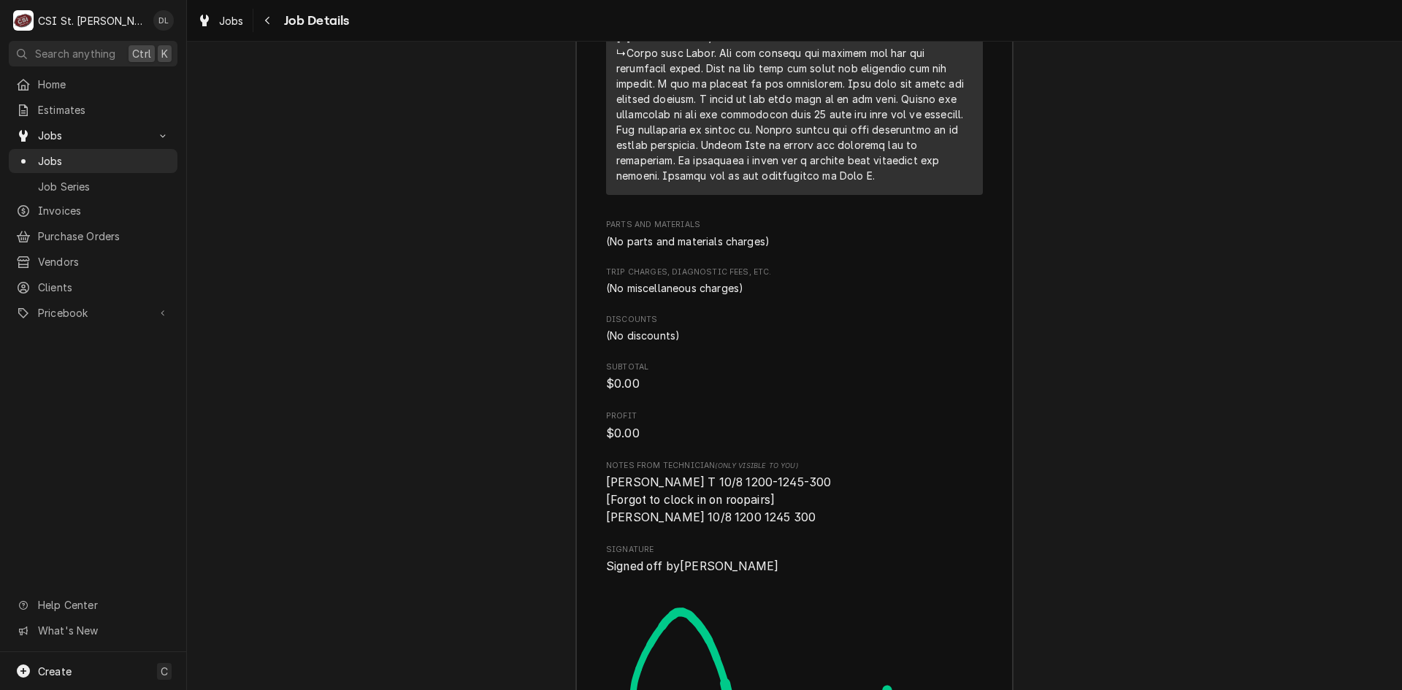
scroll to position [3625, 0]
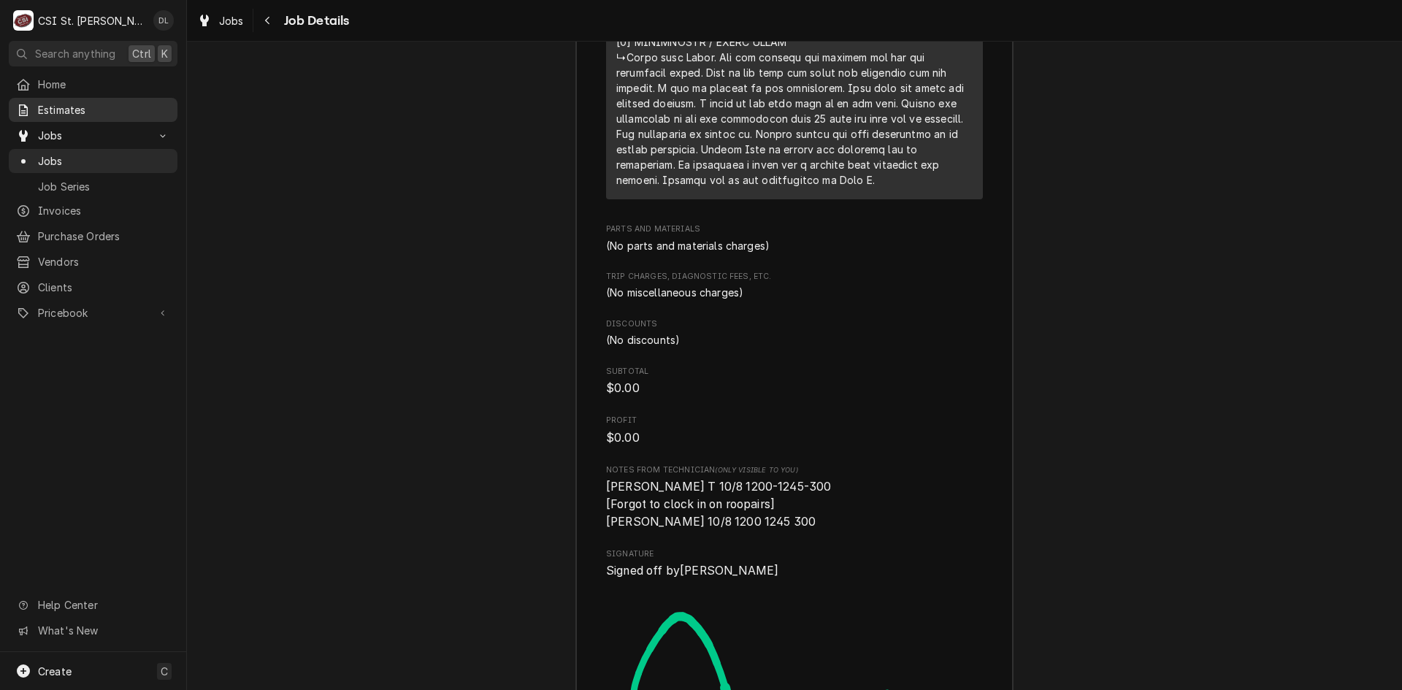
click at [68, 107] on span "Estimates" at bounding box center [104, 109] width 132 height 15
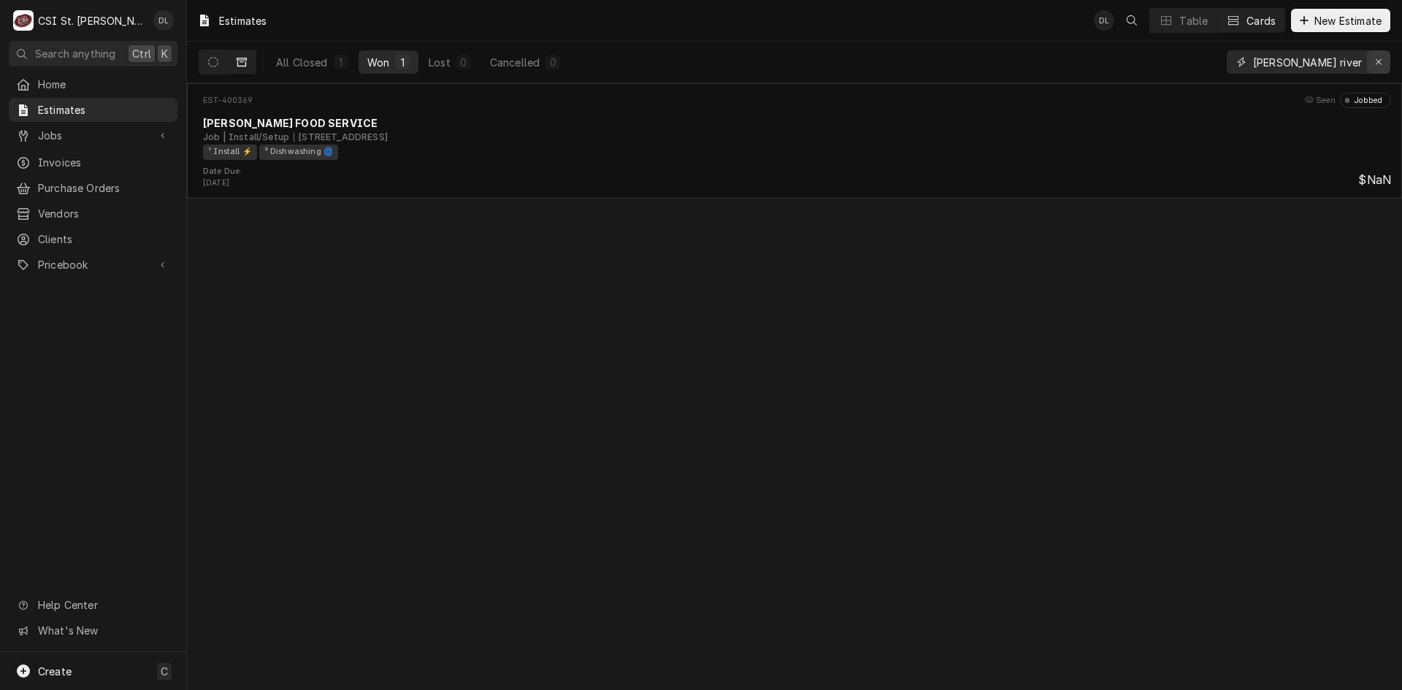
click at [1373, 62] on div "Erase input" at bounding box center [1379, 62] width 15 height 15
click at [1336, 62] on input "Dynamic Content Wrapper" at bounding box center [1321, 61] width 137 height 23
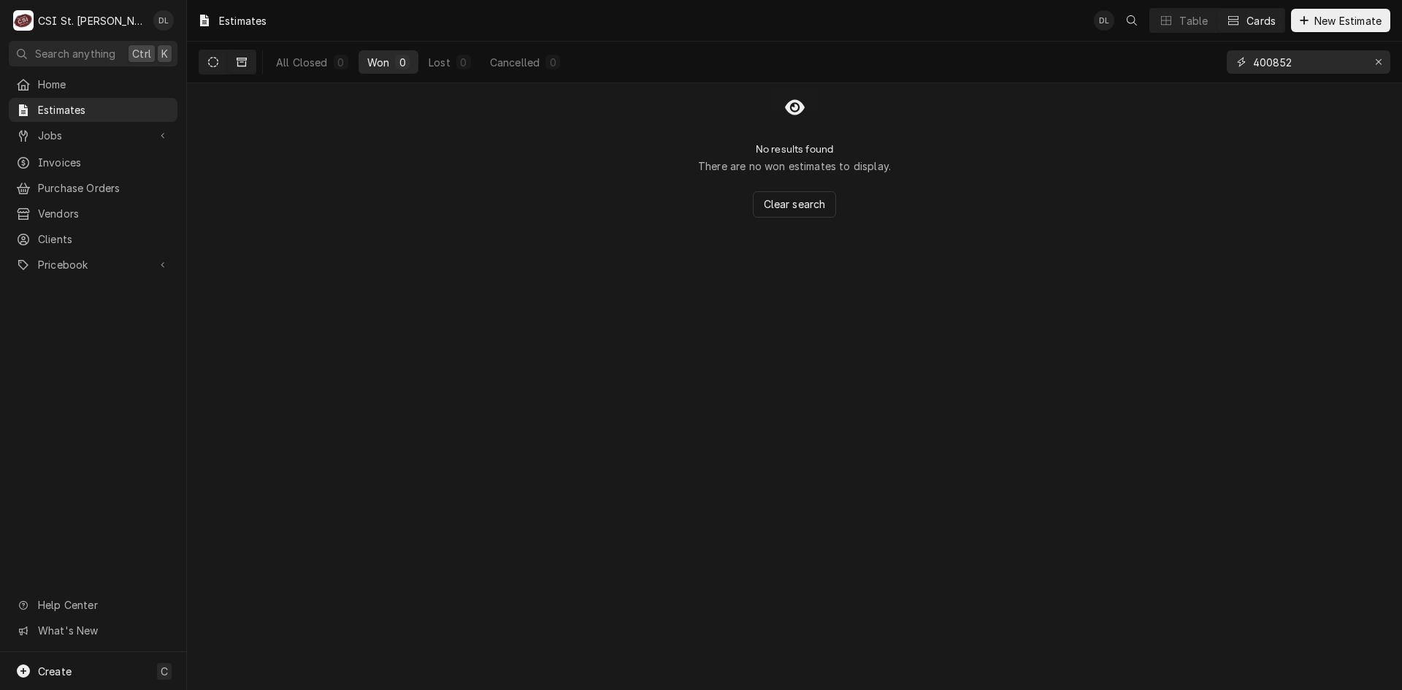
type input "400852"
click at [218, 61] on button "Dynamic Content Wrapper" at bounding box center [213, 61] width 28 height 23
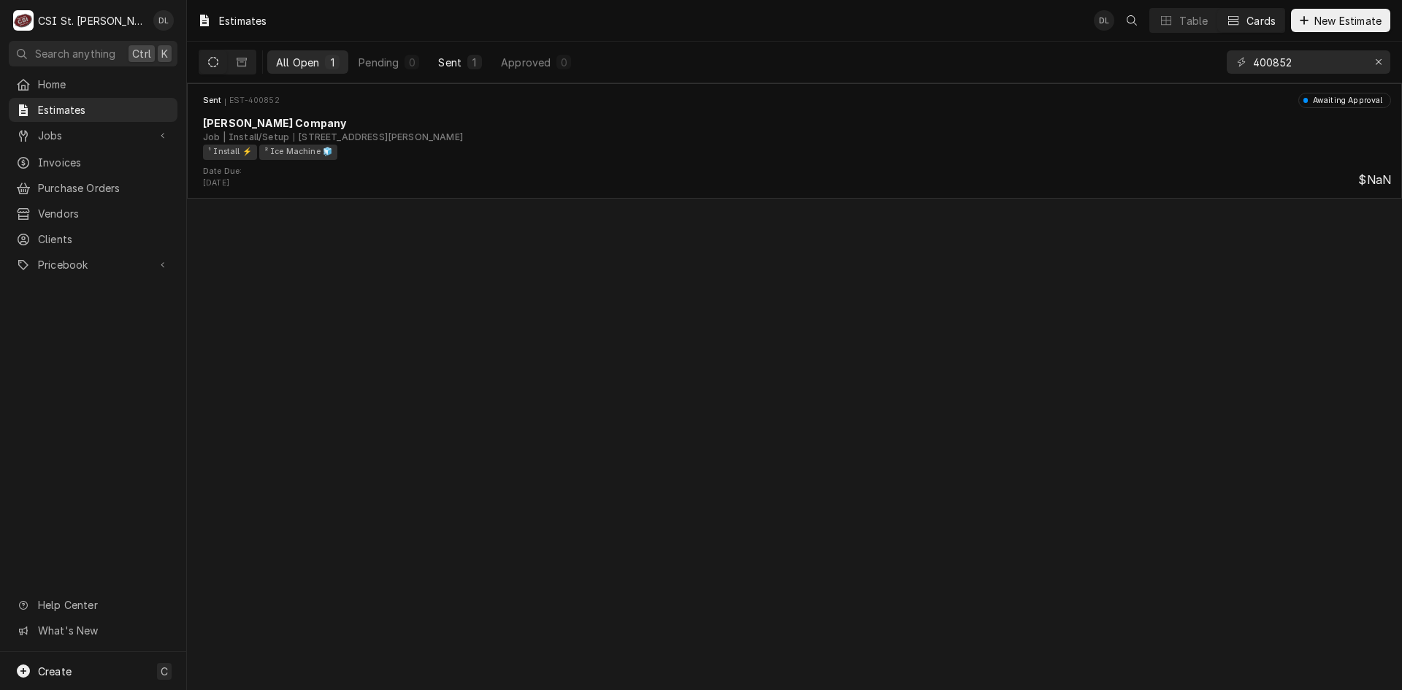
click at [447, 66] on div "Sent" at bounding box center [449, 62] width 23 height 15
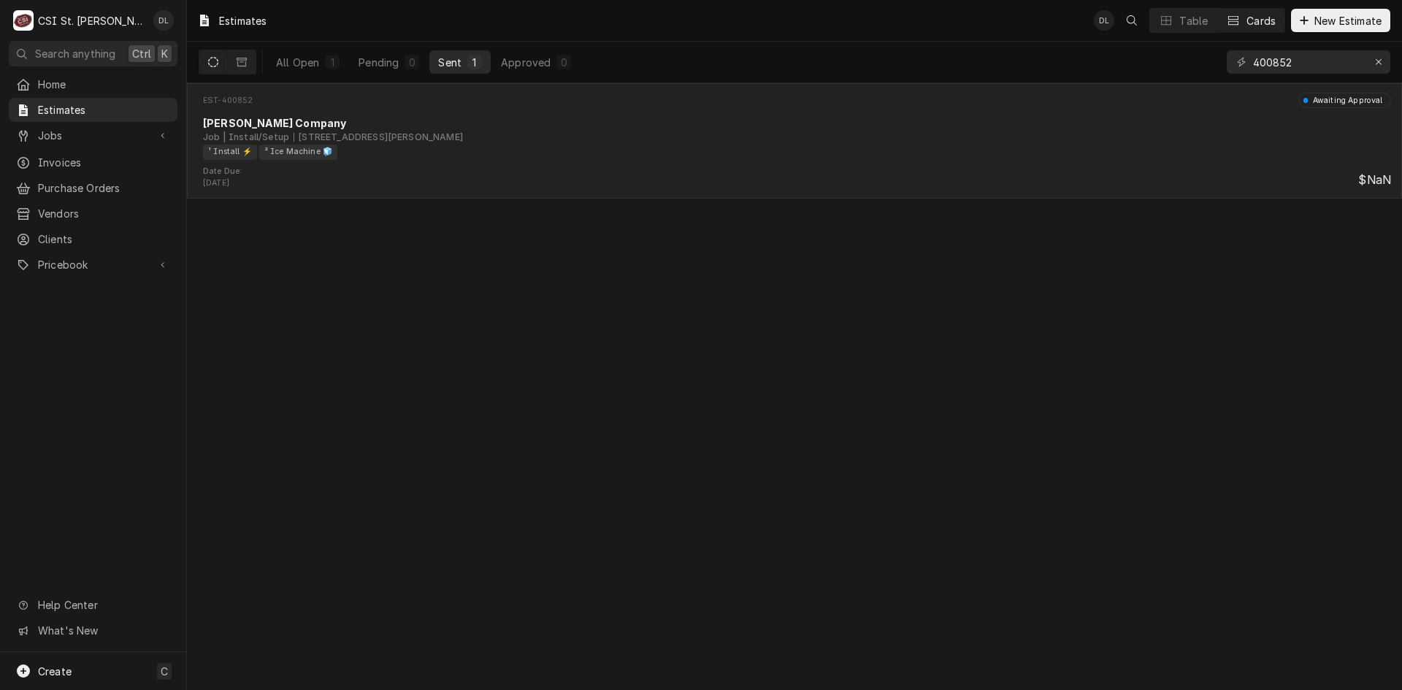
click at [608, 156] on div "¹ Install ⚡️ ² Ice Machine 🧊" at bounding box center [792, 152] width 1178 height 15
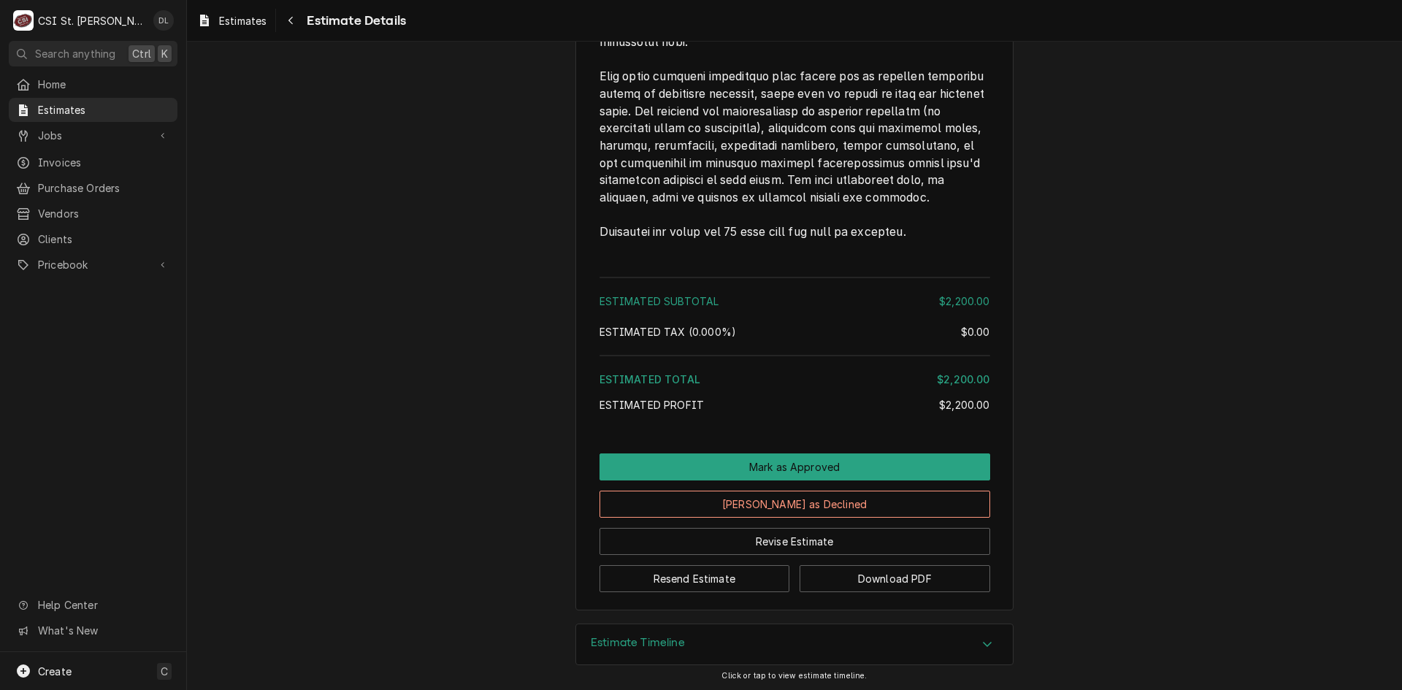
scroll to position [2667, 0]
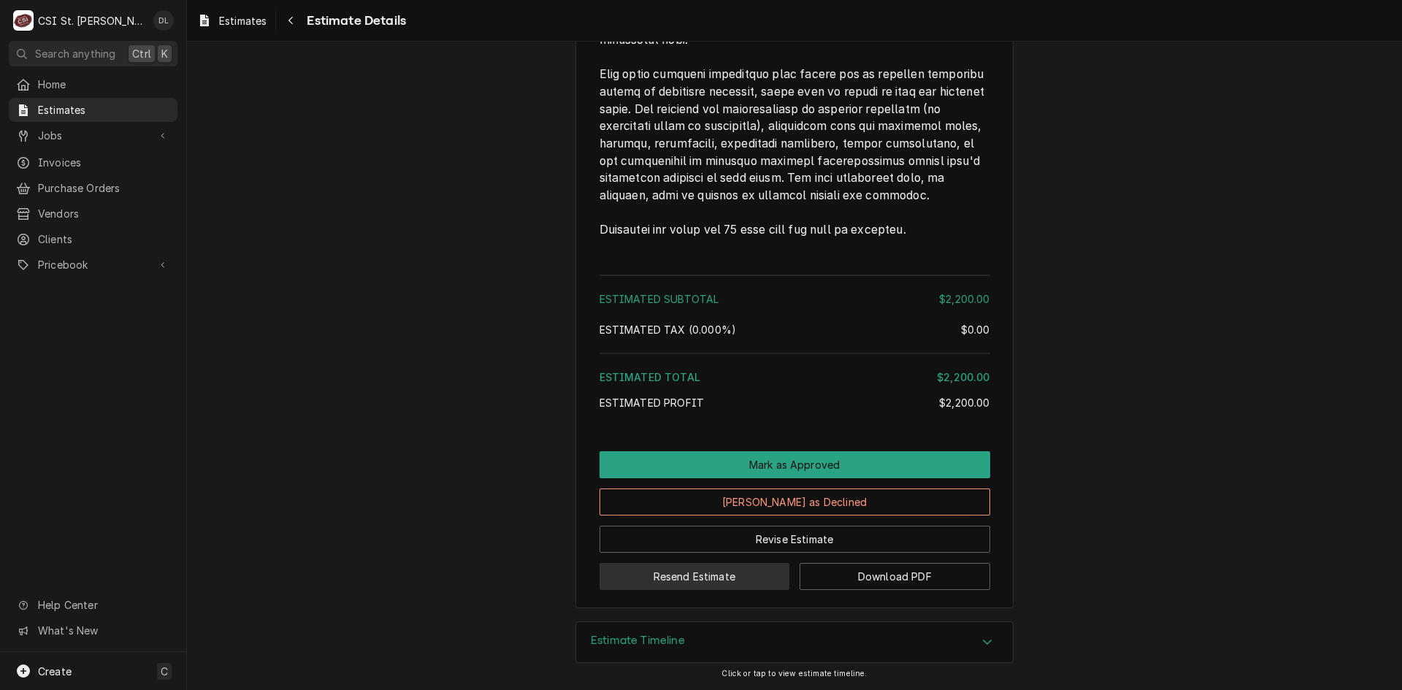
click at [741, 583] on button "Resend Estimate" at bounding box center [695, 576] width 191 height 27
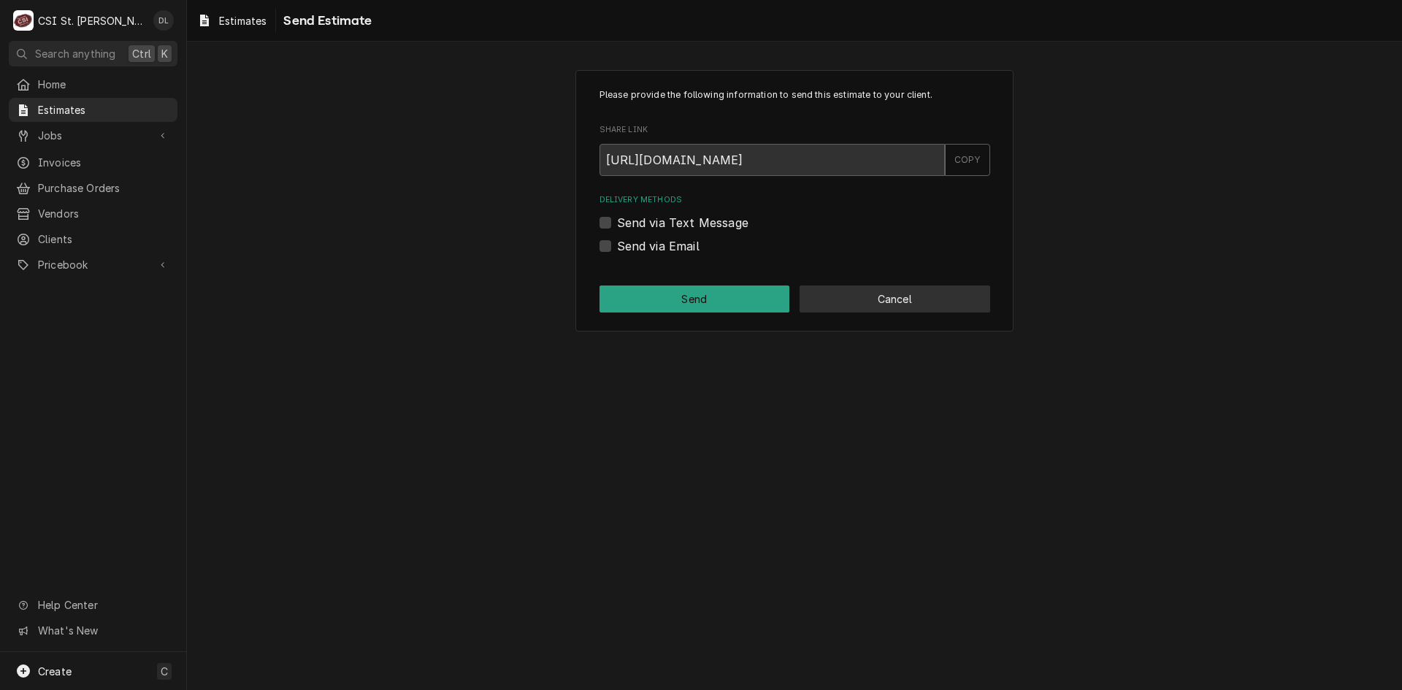
click at [912, 302] on button "Cancel" at bounding box center [895, 299] width 191 height 27
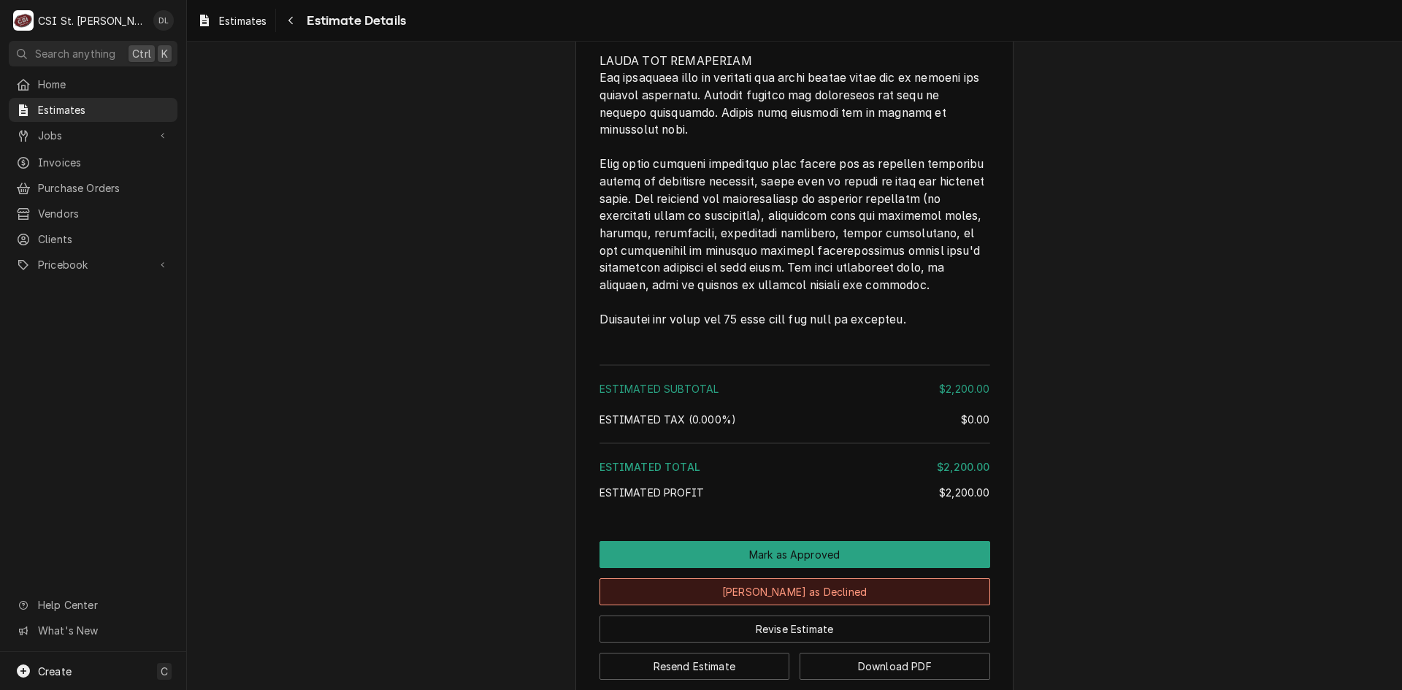
scroll to position [2663, 0]
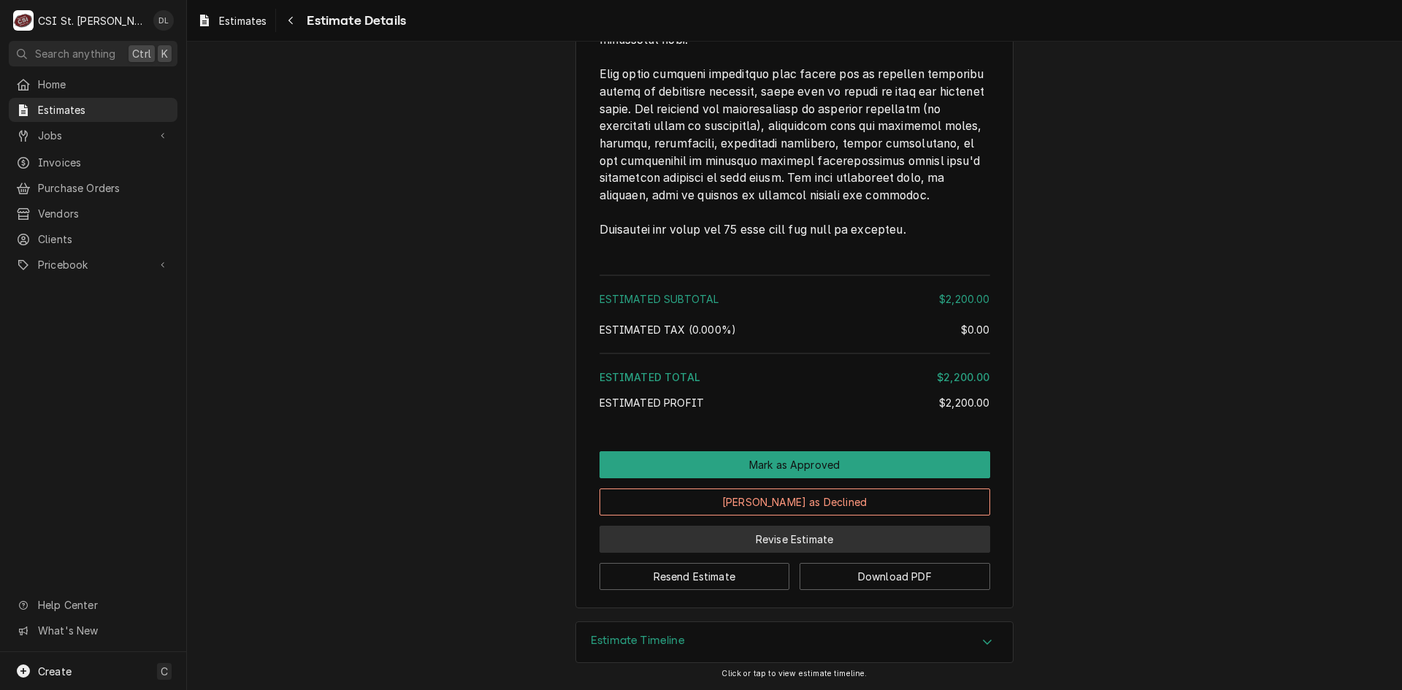
click at [809, 538] on button "Revise Estimate" at bounding box center [795, 539] width 391 height 27
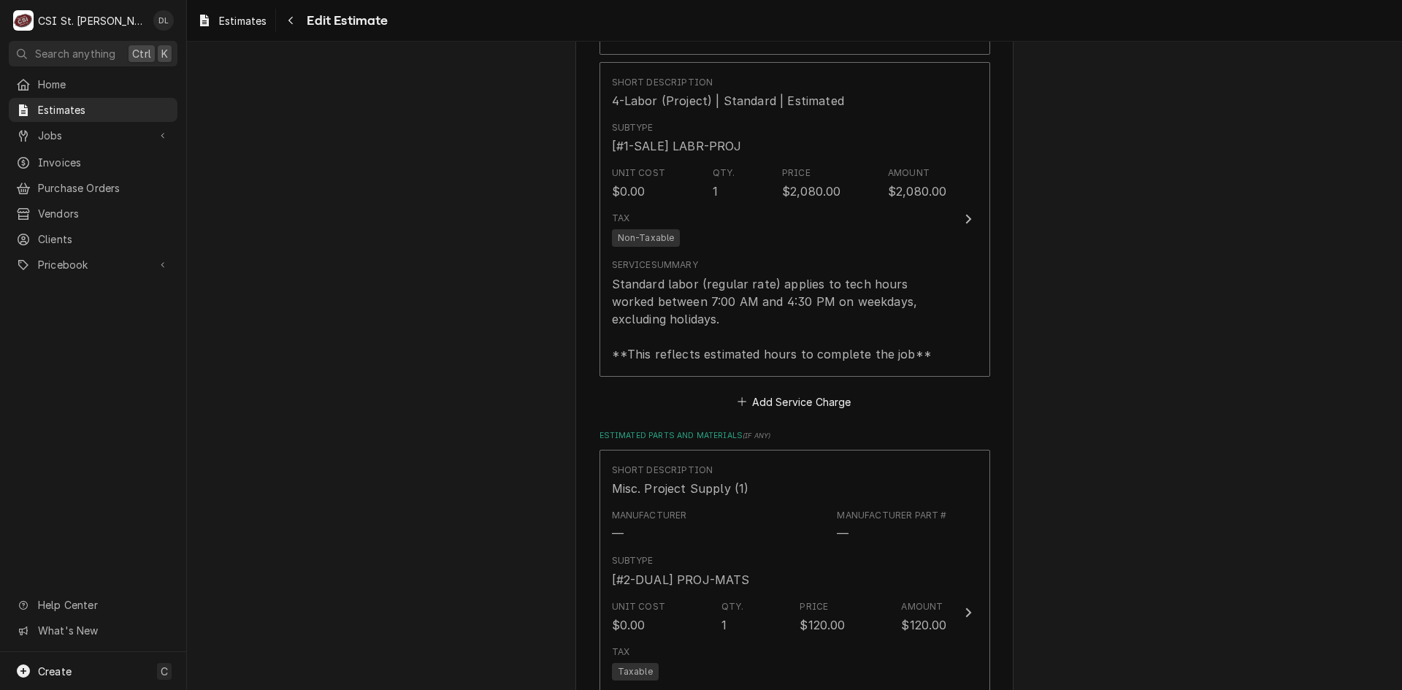
scroll to position [2410, 0]
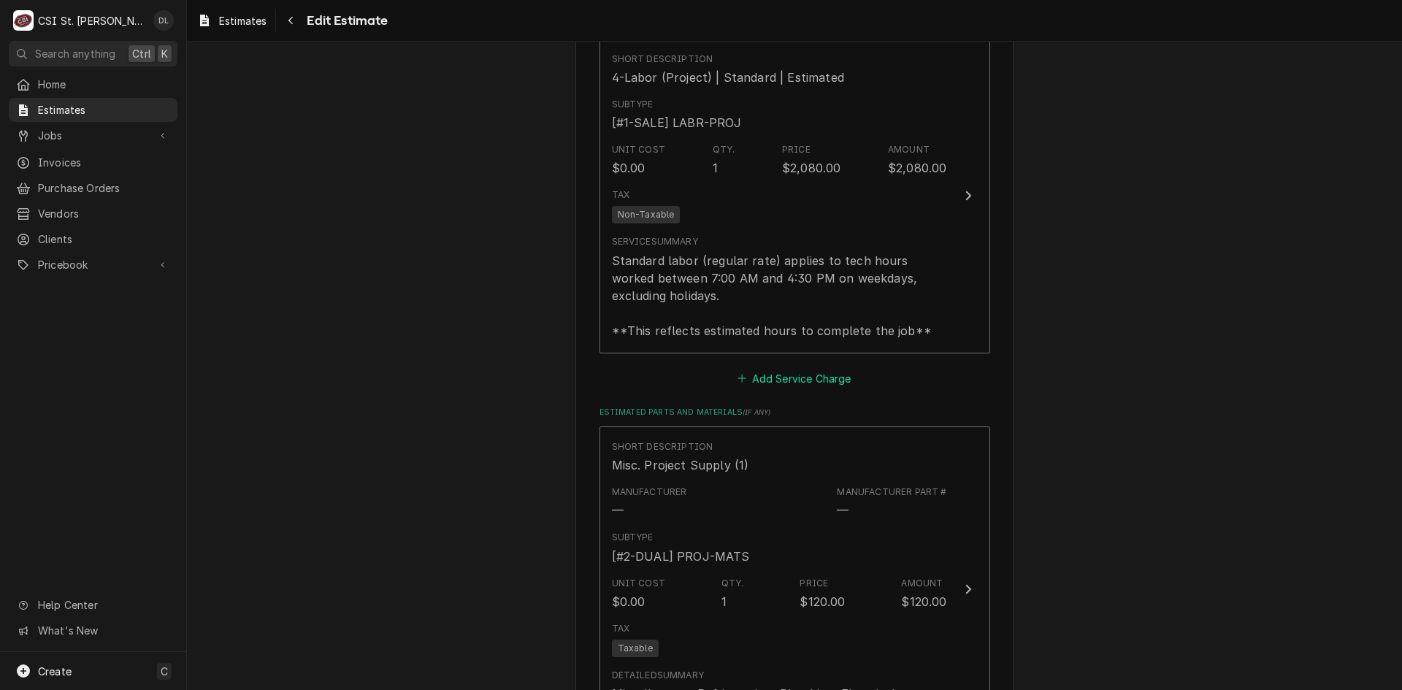
click at [738, 377] on icon "Estimated Service Charges" at bounding box center [742, 378] width 9 height 10
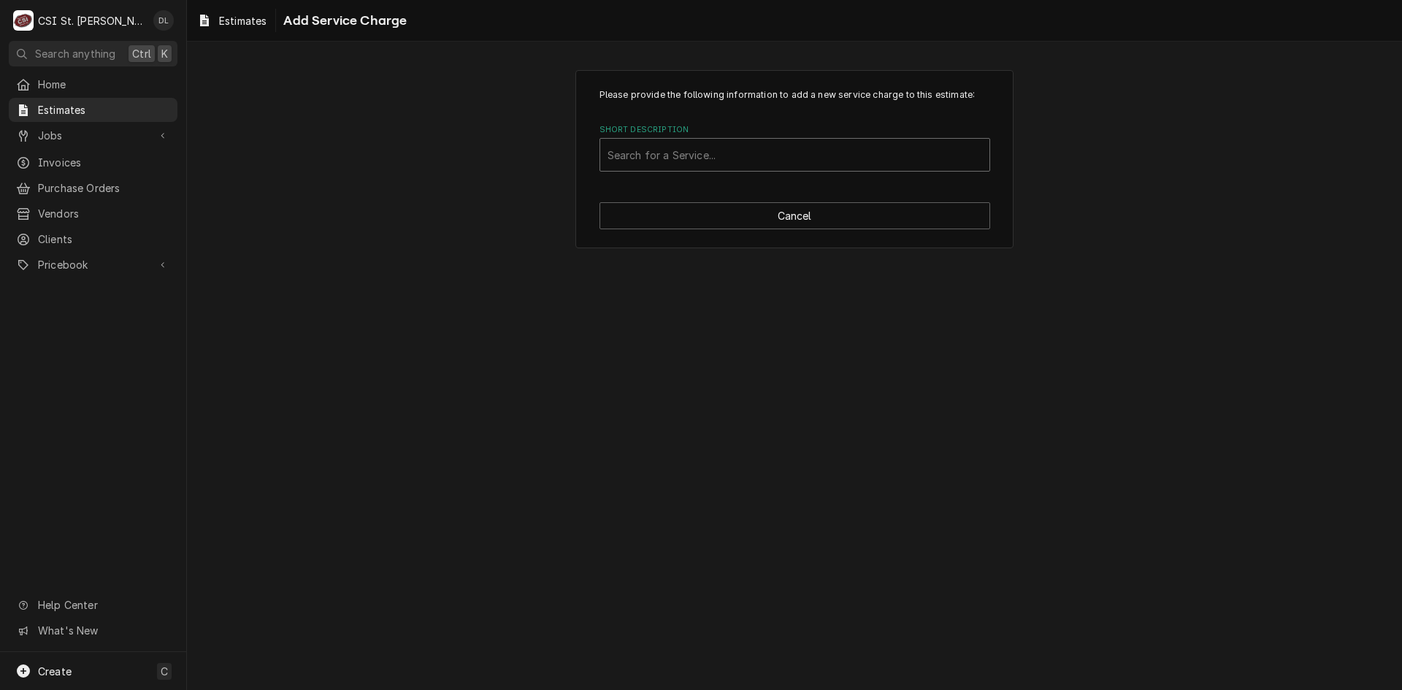
click at [730, 159] on div "Short Description" at bounding box center [795, 155] width 375 height 26
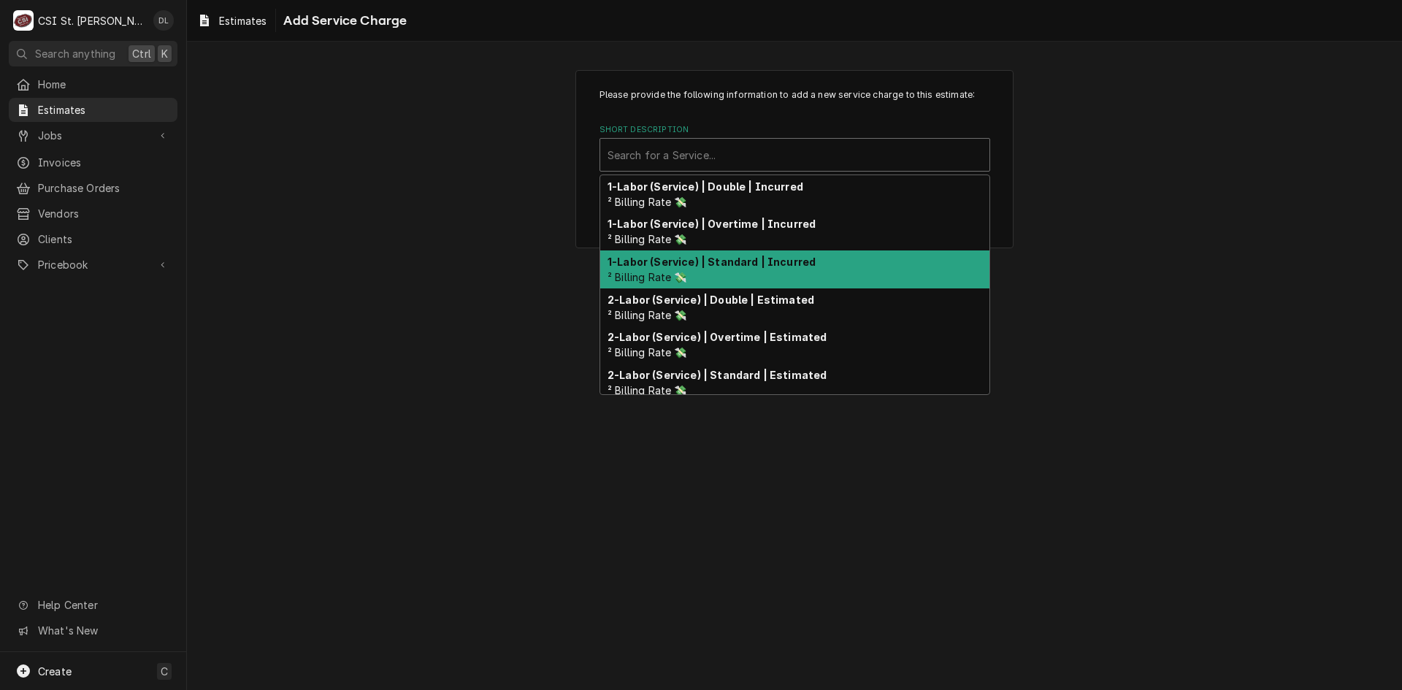
click at [746, 258] on strong "1-Labor (Service) | Standard | Incurred" at bounding box center [712, 262] width 208 height 12
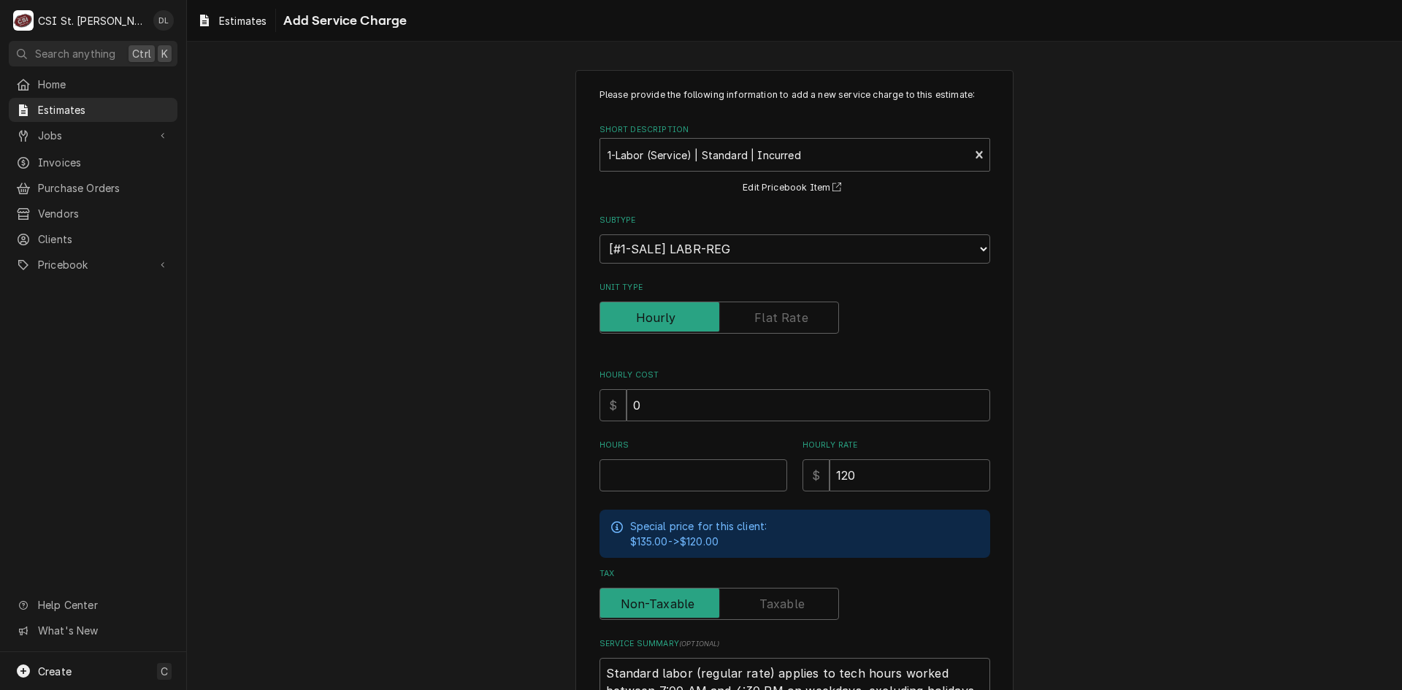
type textarea "x"
click at [776, 321] on label "Unit Type" at bounding box center [720, 318] width 240 height 32
click at [776, 321] on input "Unit Type" at bounding box center [719, 318] width 226 height 32
checkbox input "true"
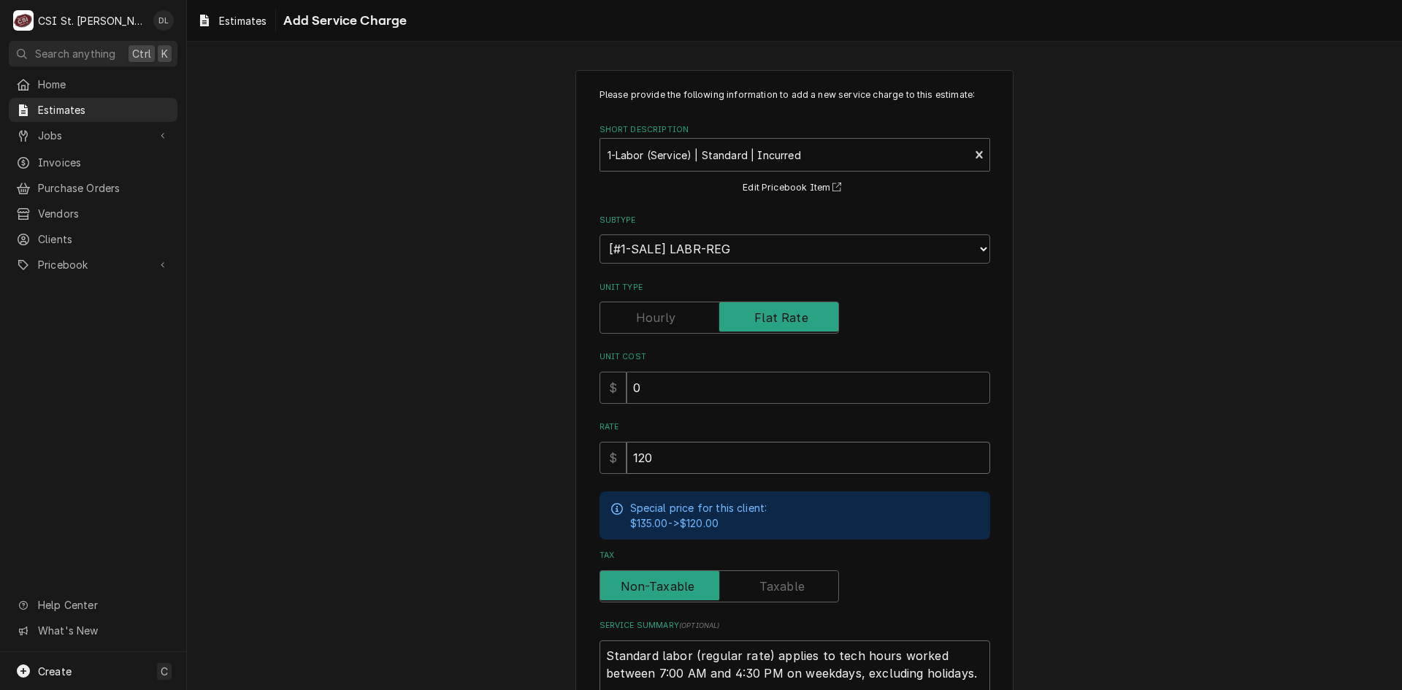
drag, startPoint x: 681, startPoint y: 456, endPoint x: 508, endPoint y: 442, distance: 174.4
click at [508, 442] on div "Please provide the following information to add a new service charge to this es…" at bounding box center [794, 435] width 1215 height 756
type textarea "x"
type input "3"
type textarea "x"
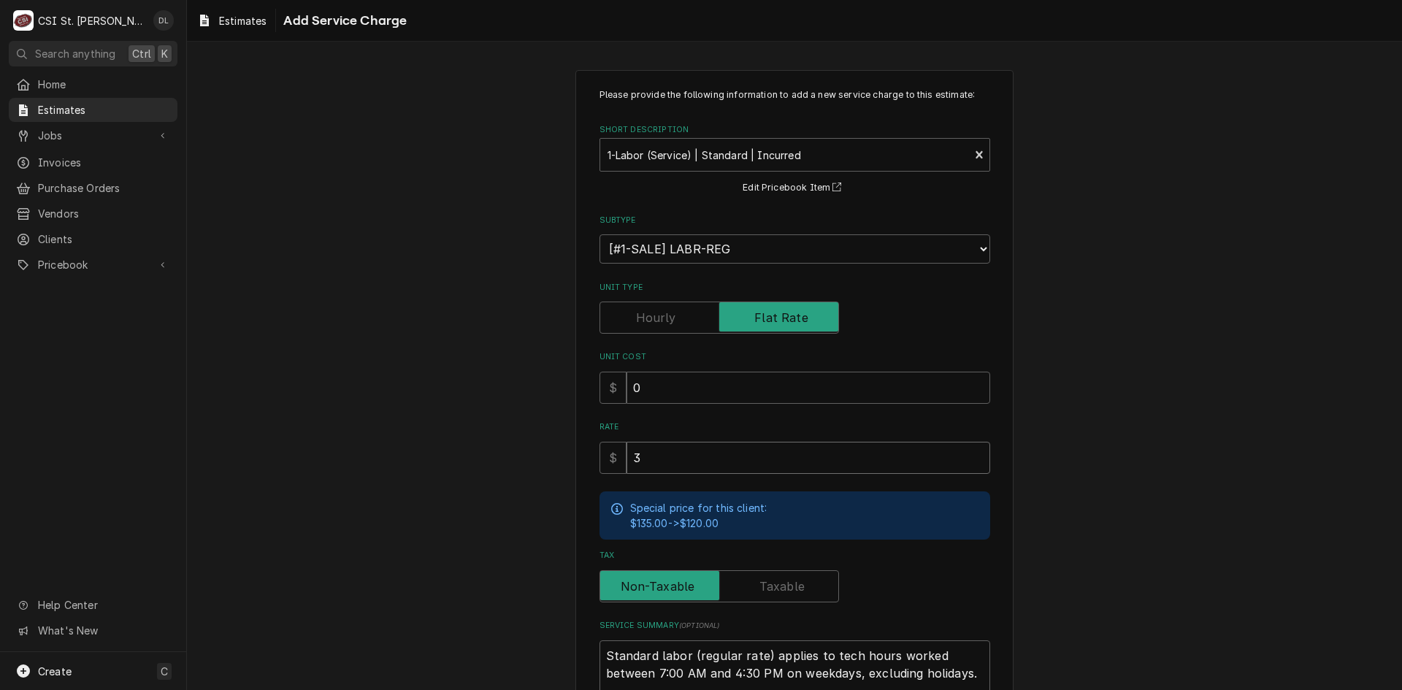
type input "39"
type textarea "x"
type input "390"
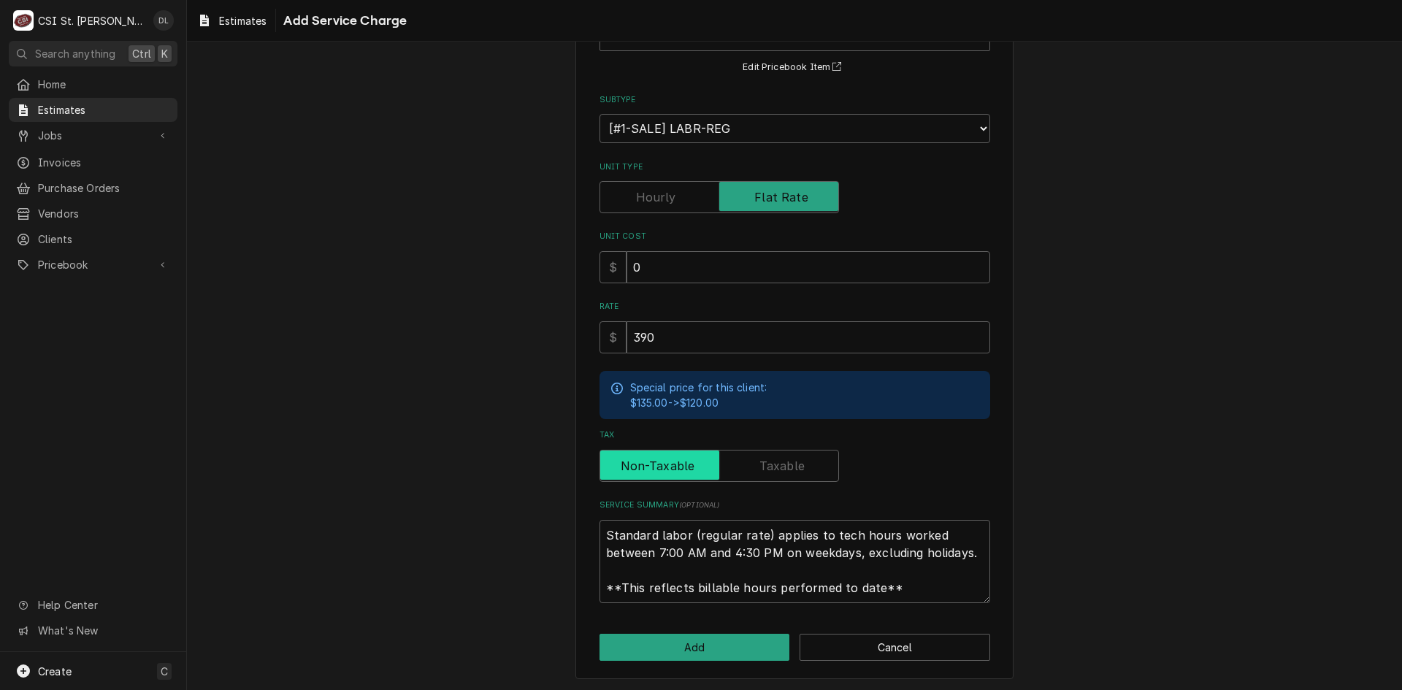
scroll to position [121, 0]
click at [713, 643] on button "Add" at bounding box center [695, 646] width 191 height 27
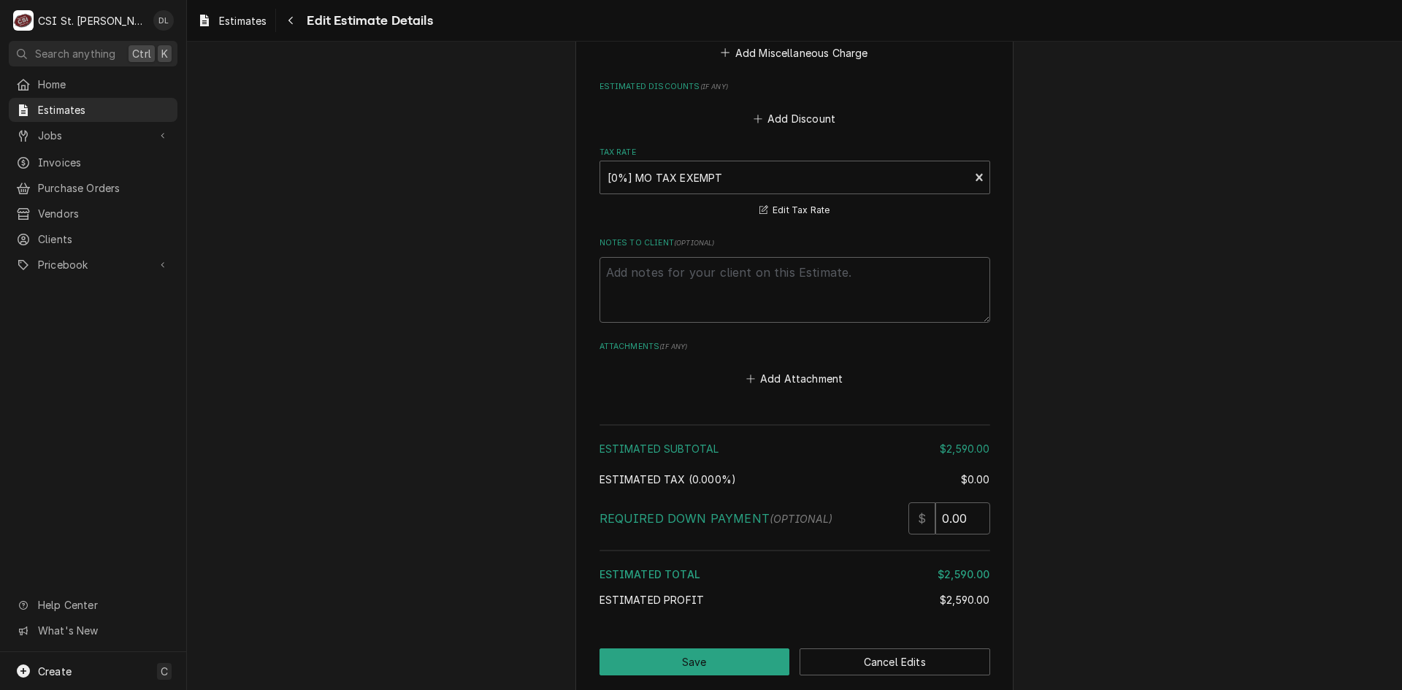
scroll to position [3609, 0]
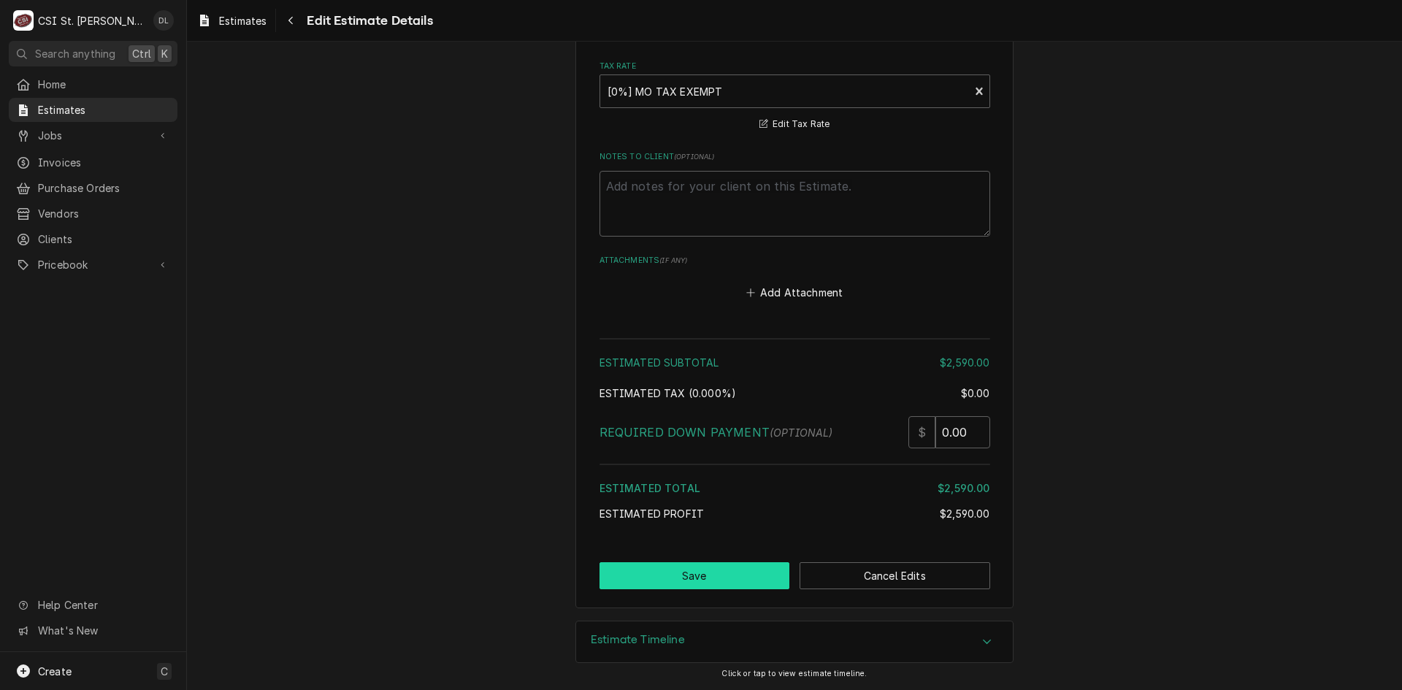
click at [721, 570] on button "Save" at bounding box center [695, 575] width 191 height 27
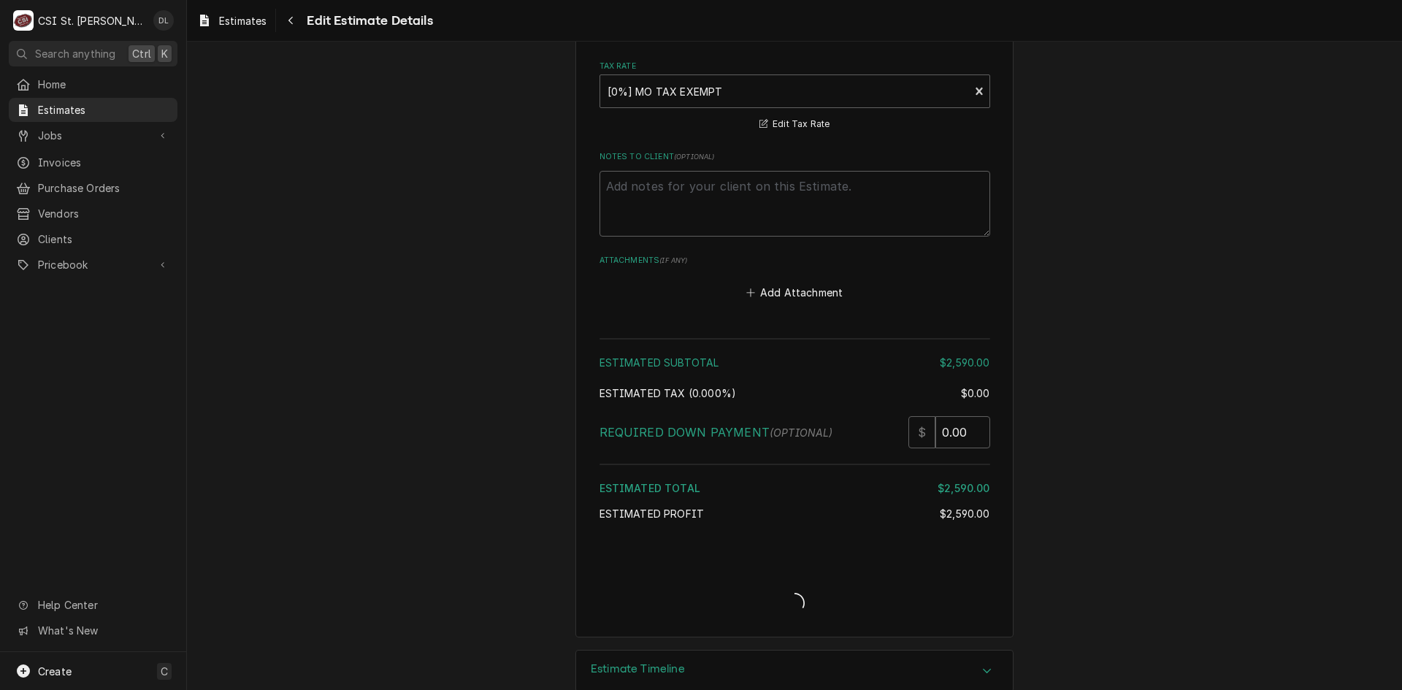
type textarea "x"
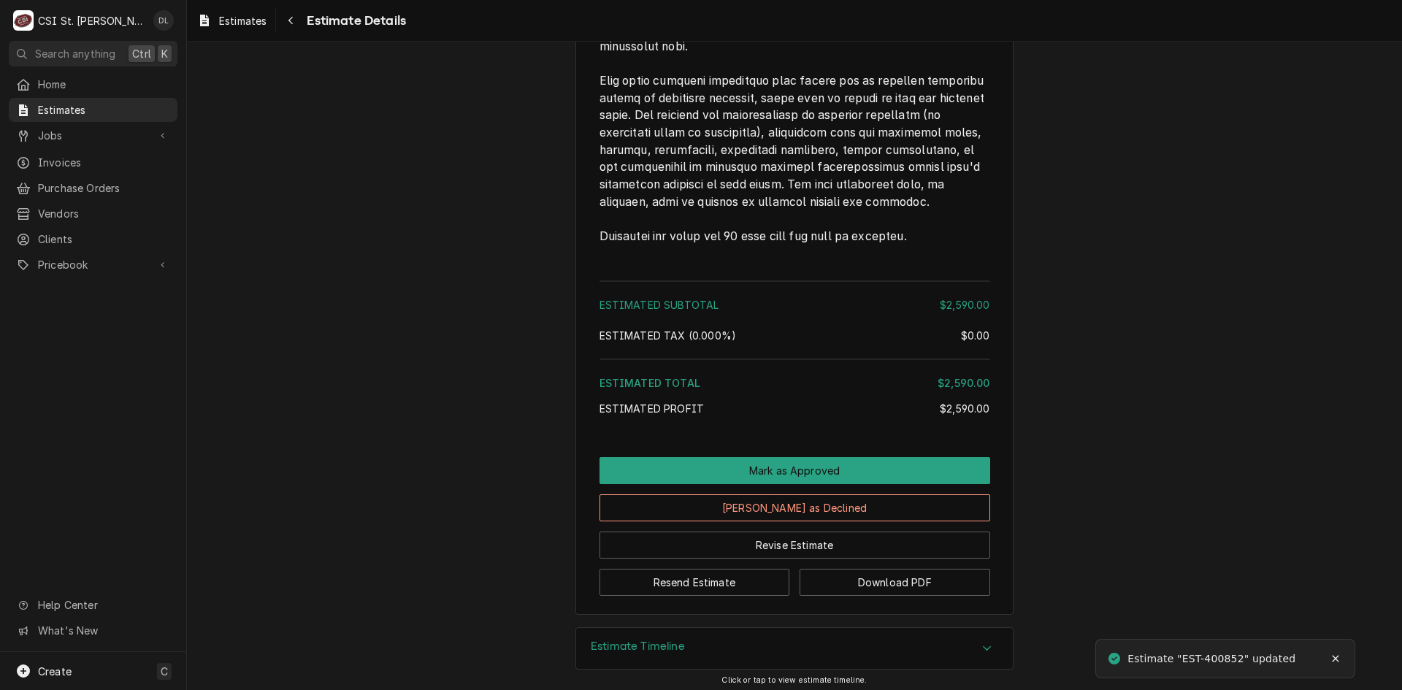
scroll to position [2933, 0]
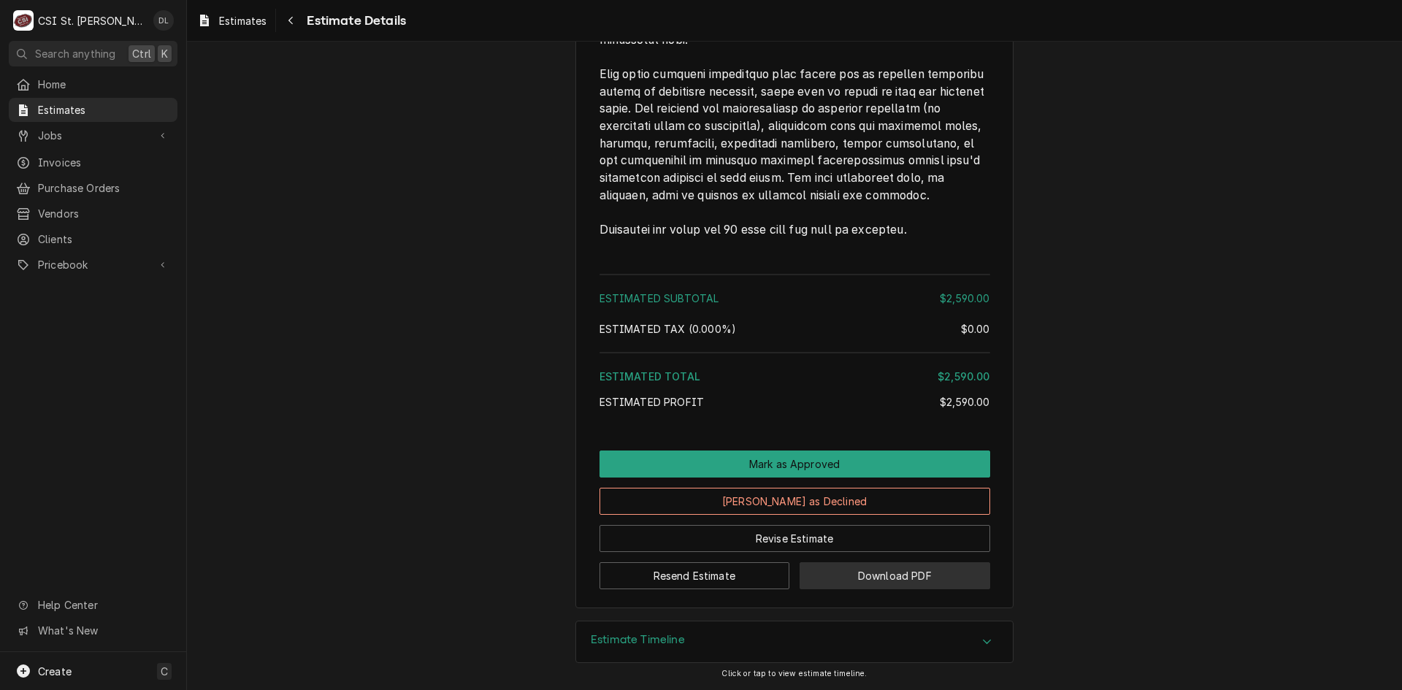
click at [896, 581] on button "Download PDF" at bounding box center [895, 575] width 191 height 27
click at [53, 131] on span "Jobs" at bounding box center [93, 135] width 110 height 15
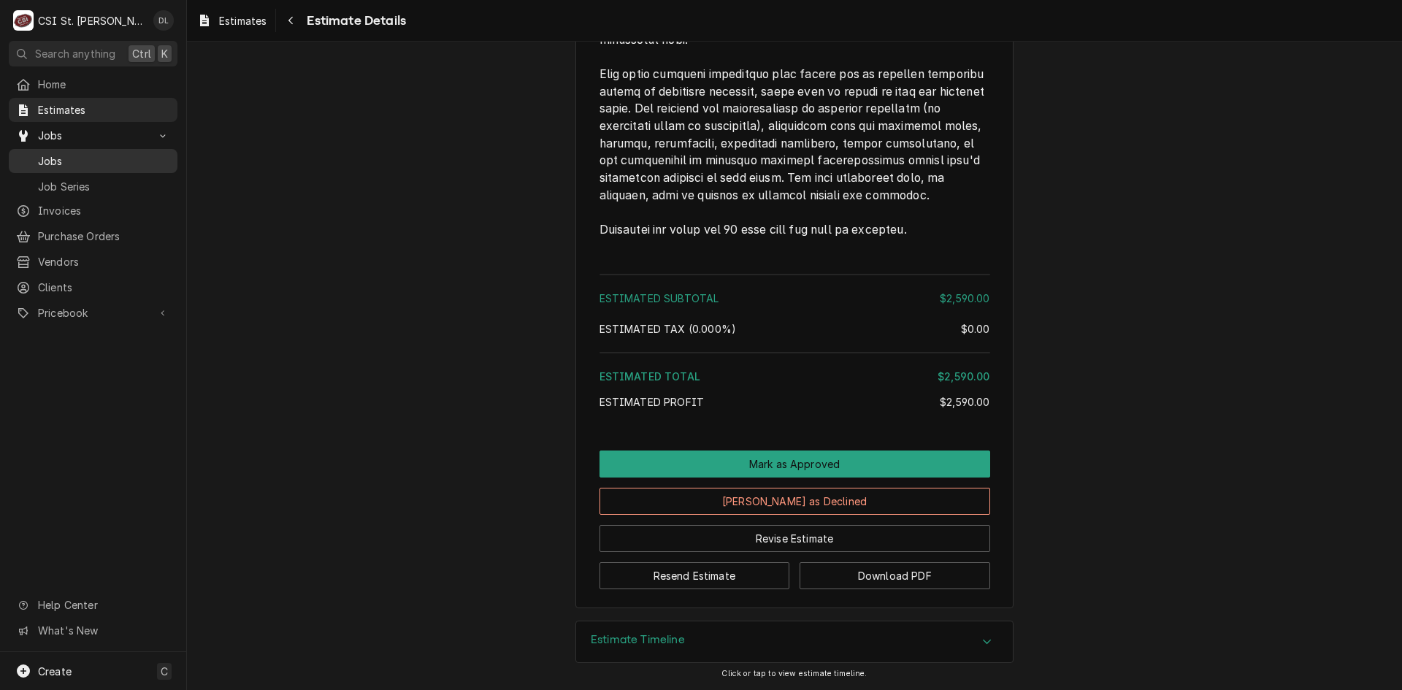
click at [61, 160] on span "Jobs" at bounding box center [104, 160] width 132 height 15
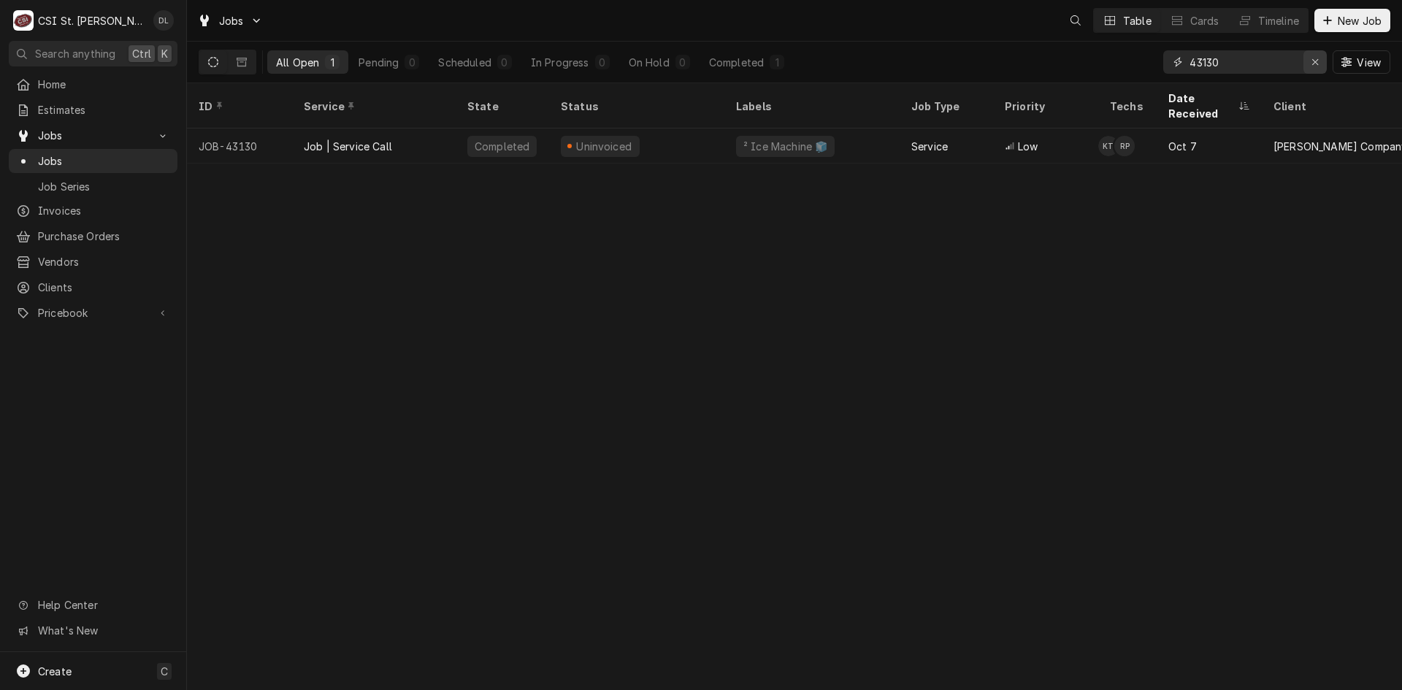
click at [1315, 64] on icon "Erase input" at bounding box center [1316, 62] width 8 height 10
click at [1271, 65] on input "Dynamic Content Wrapper" at bounding box center [1258, 61] width 137 height 23
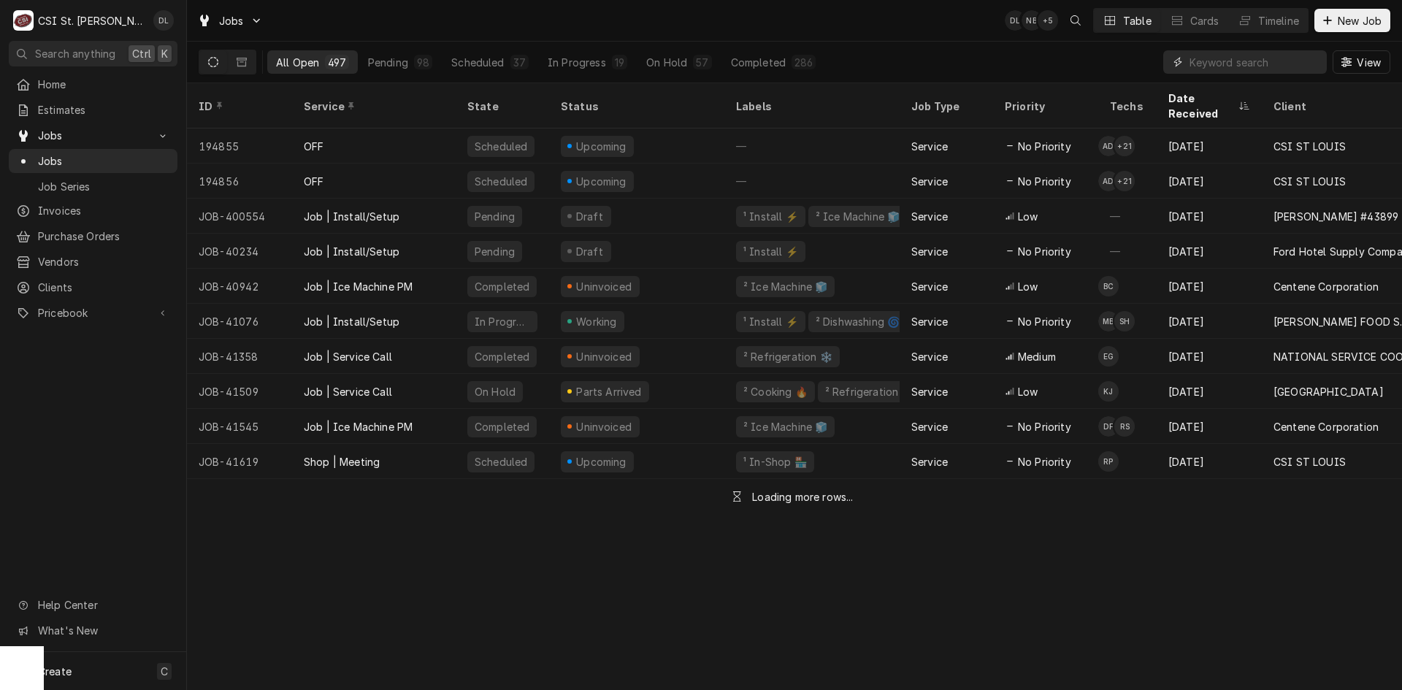
type input "f"
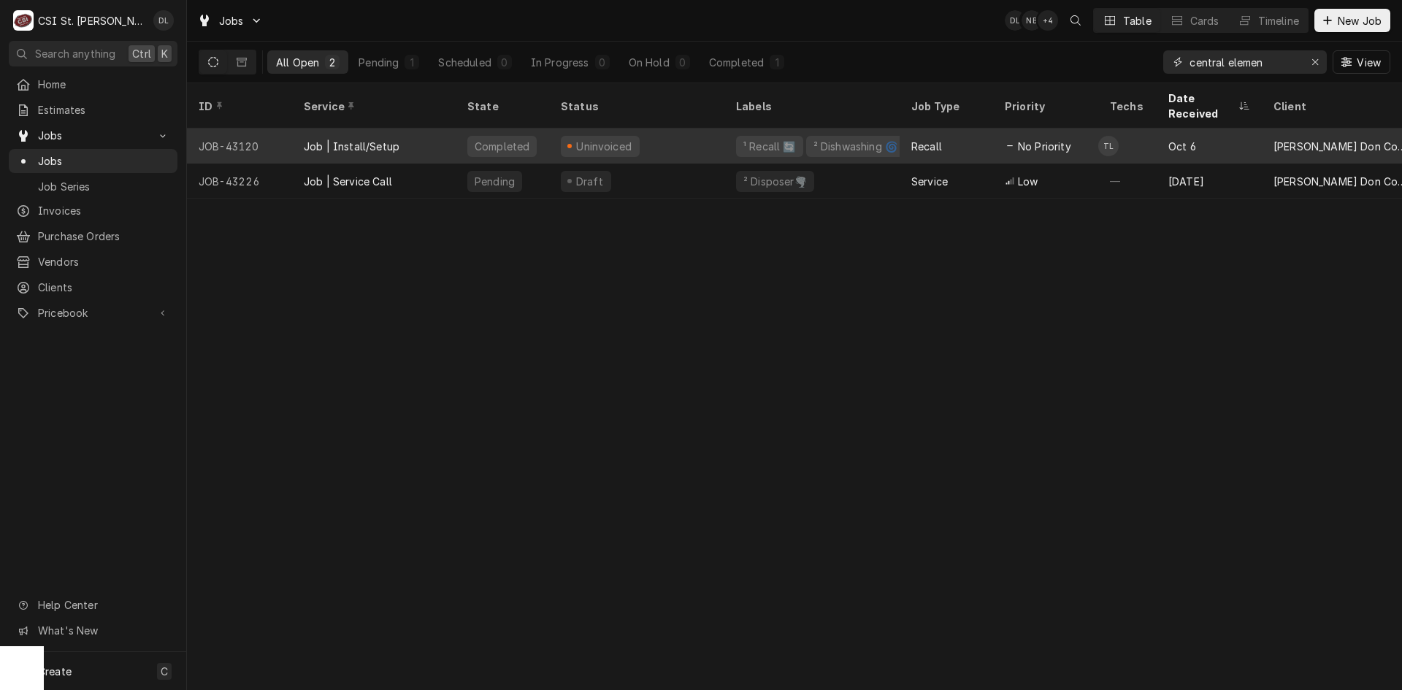
type input "central elemen"
click at [1148, 133] on td "TL" at bounding box center [1128, 146] width 58 height 35
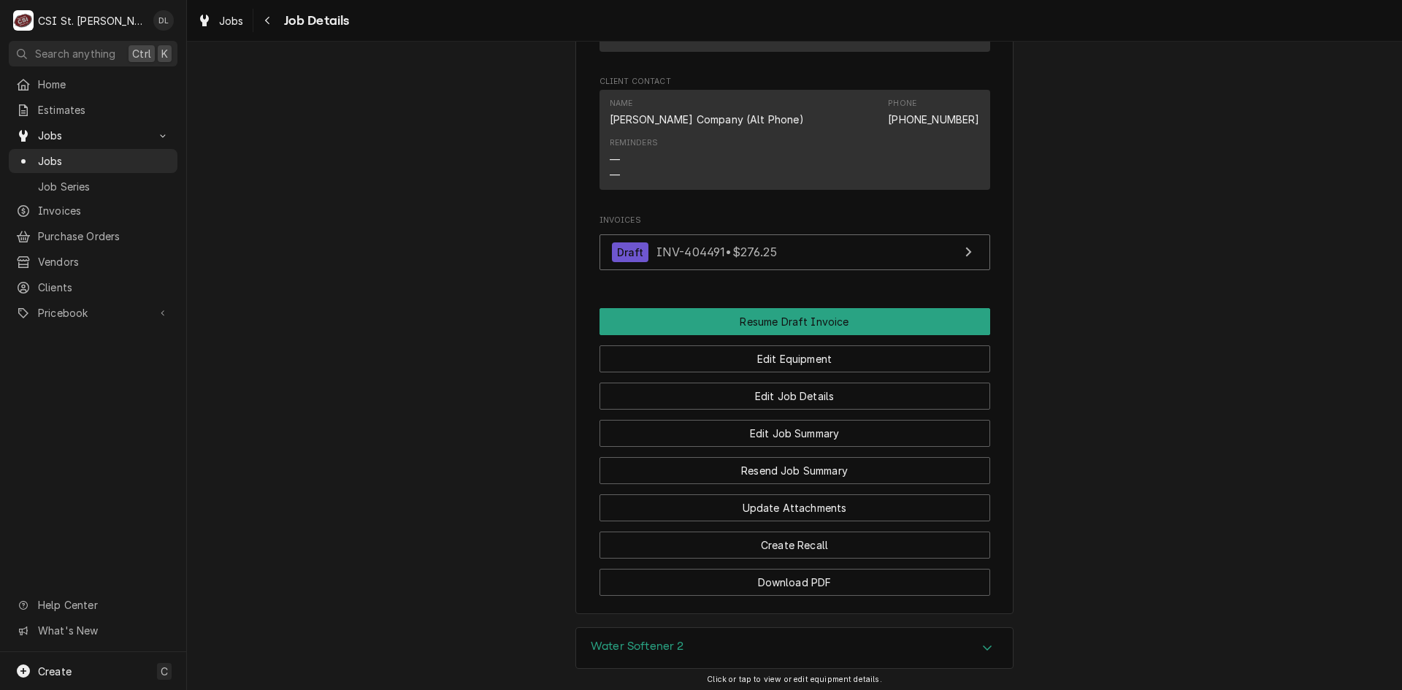
scroll to position [1461, 0]
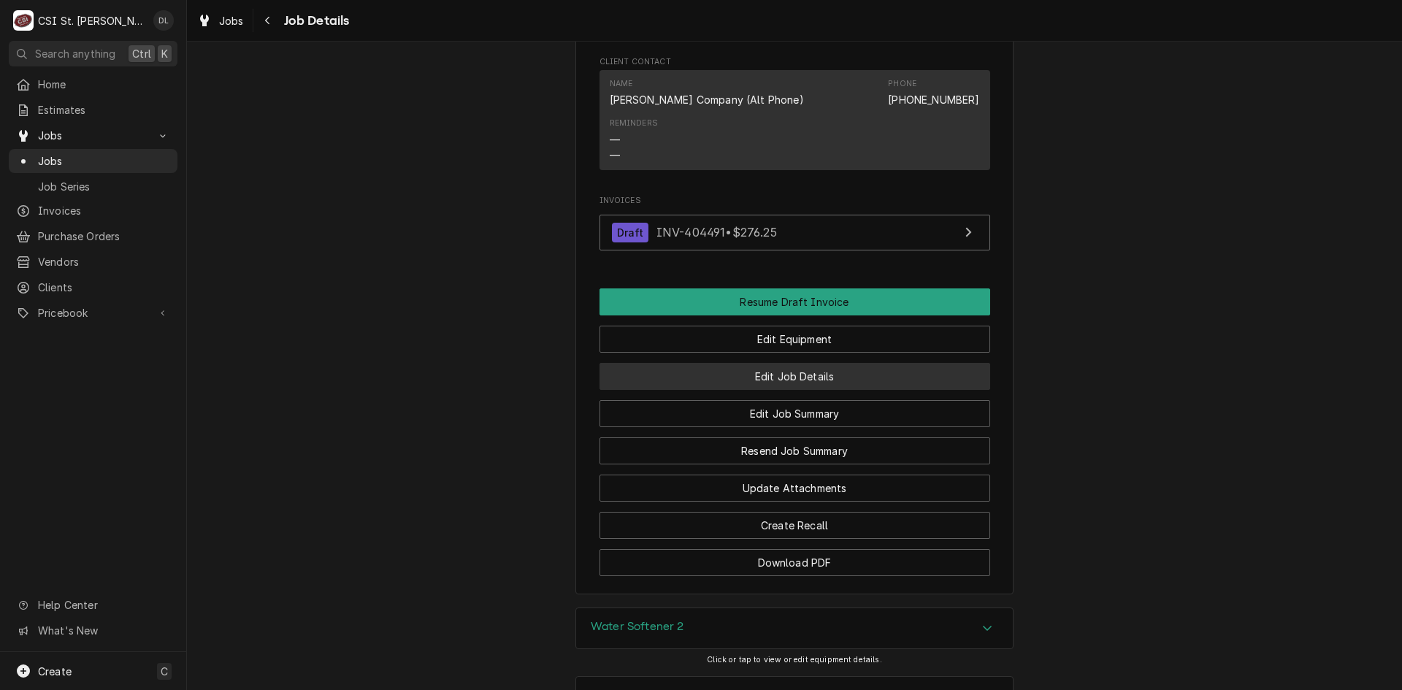
click at [838, 373] on button "Edit Job Details" at bounding box center [795, 376] width 391 height 27
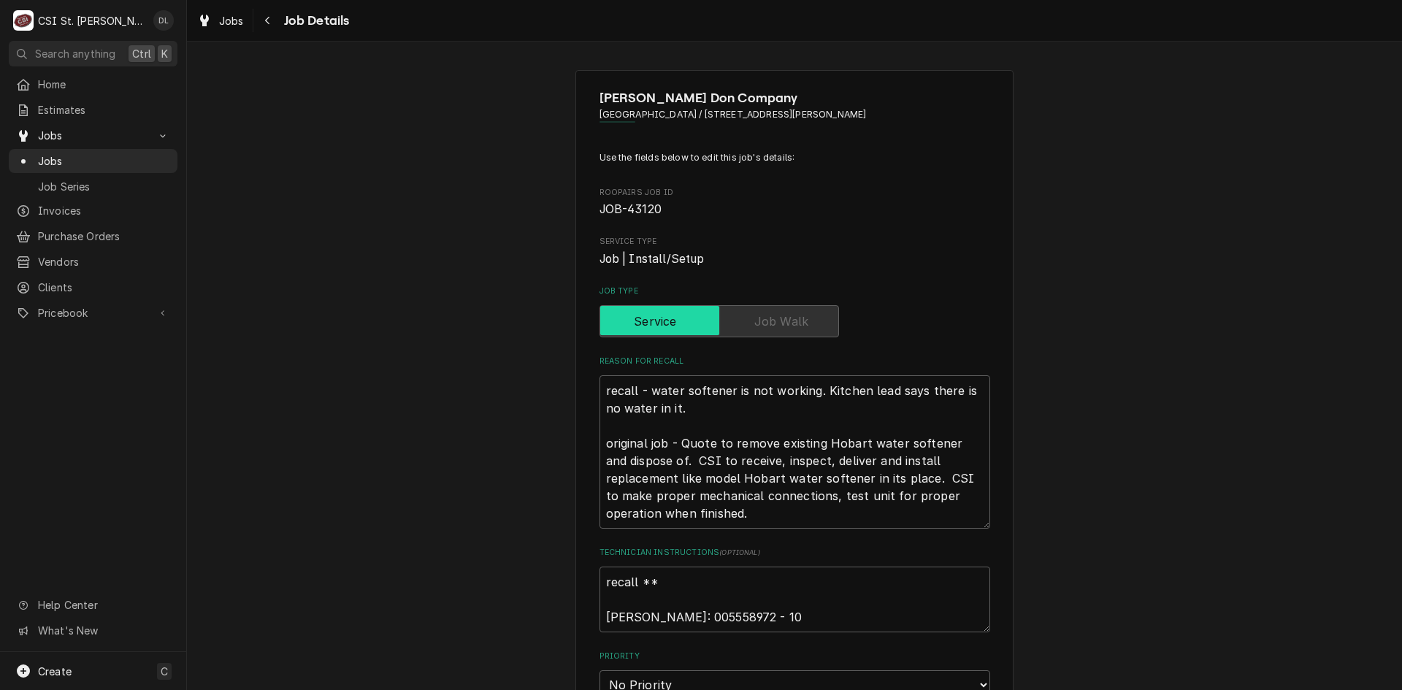
type textarea "x"
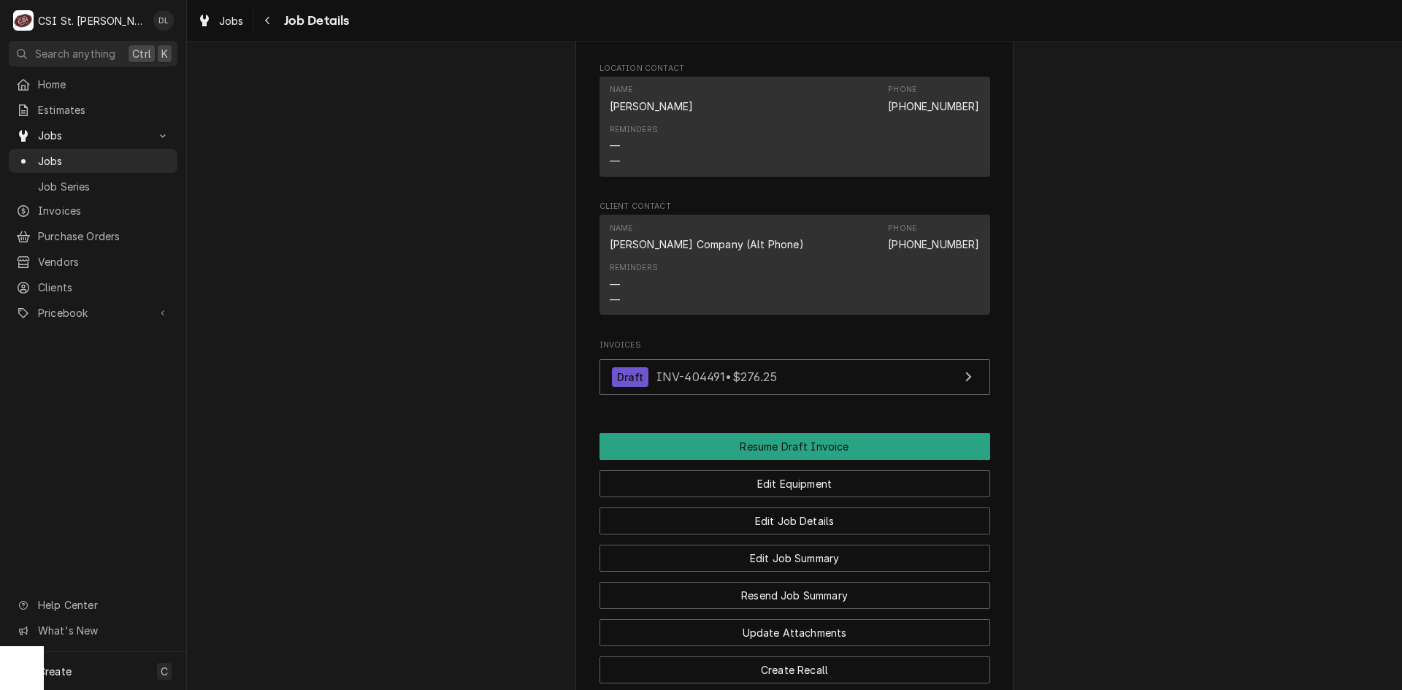
scroll to position [1607, 0]
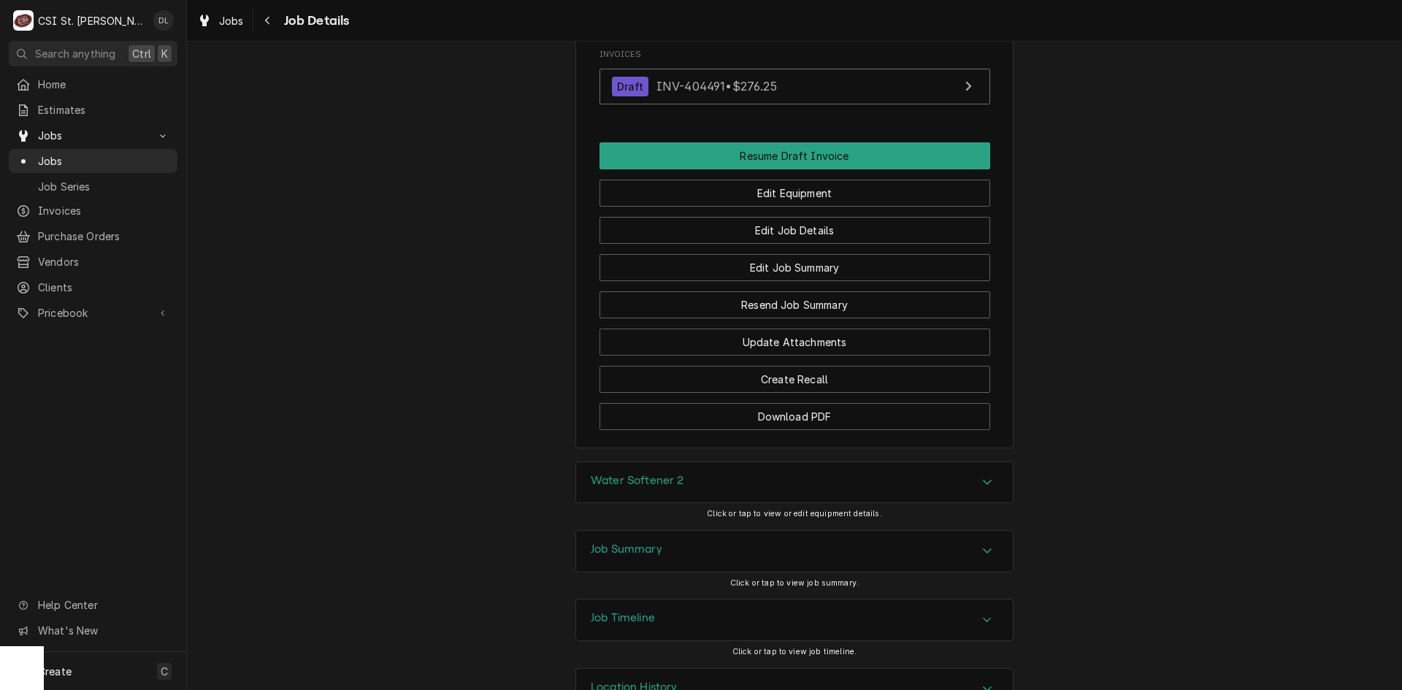
click at [987, 545] on div "Accordion Header" at bounding box center [988, 552] width 22 height 18
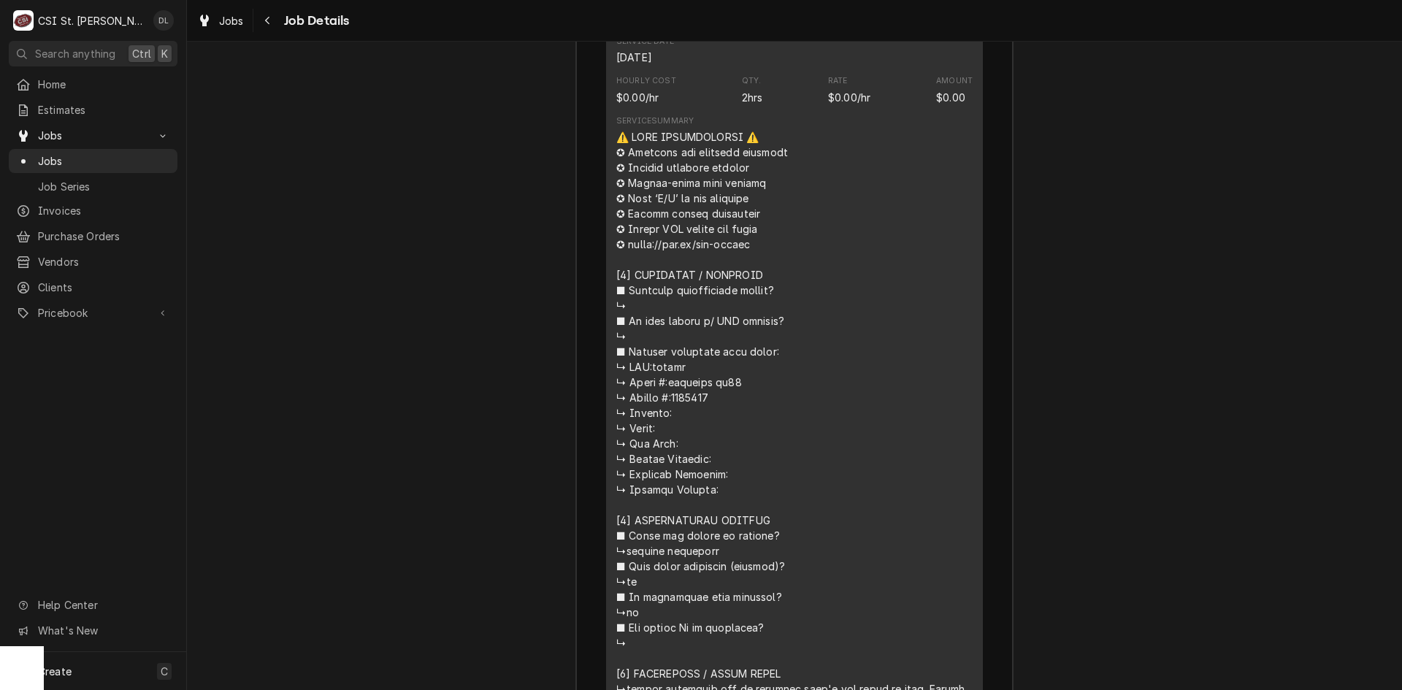
scroll to position [0, 0]
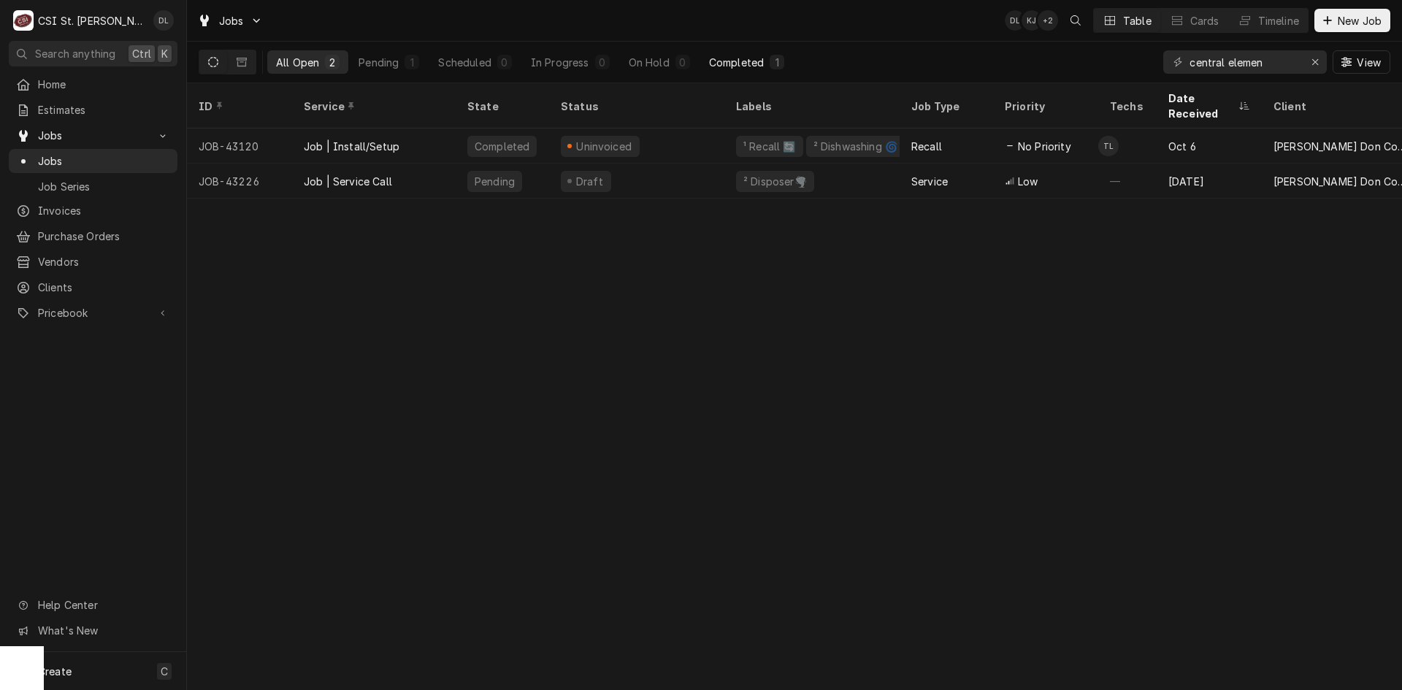
click at [727, 61] on div "Completed" at bounding box center [736, 62] width 55 height 15
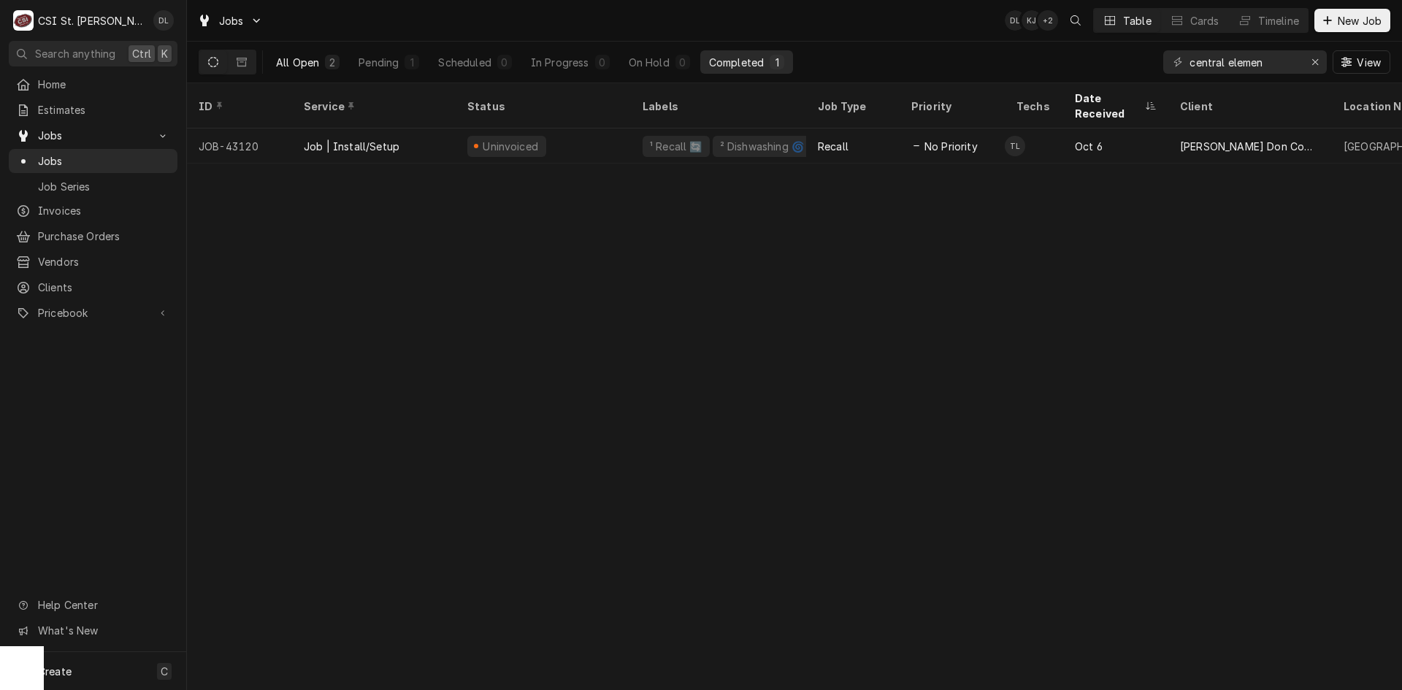
click at [307, 54] on button "All Open 2" at bounding box center [307, 61] width 81 height 23
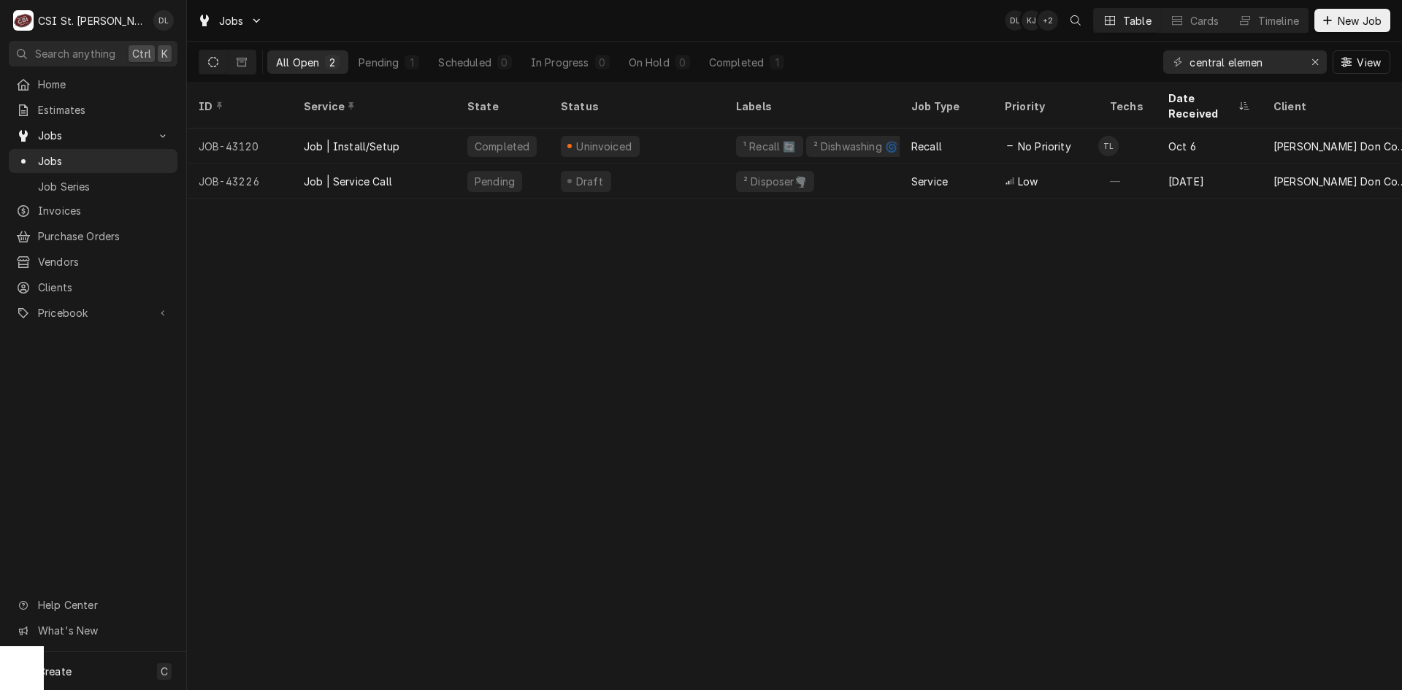
click at [215, 64] on icon "Dynamic Content Wrapper" at bounding box center [213, 62] width 10 height 10
click at [239, 61] on icon "Dynamic Content Wrapper" at bounding box center [242, 62] width 10 height 10
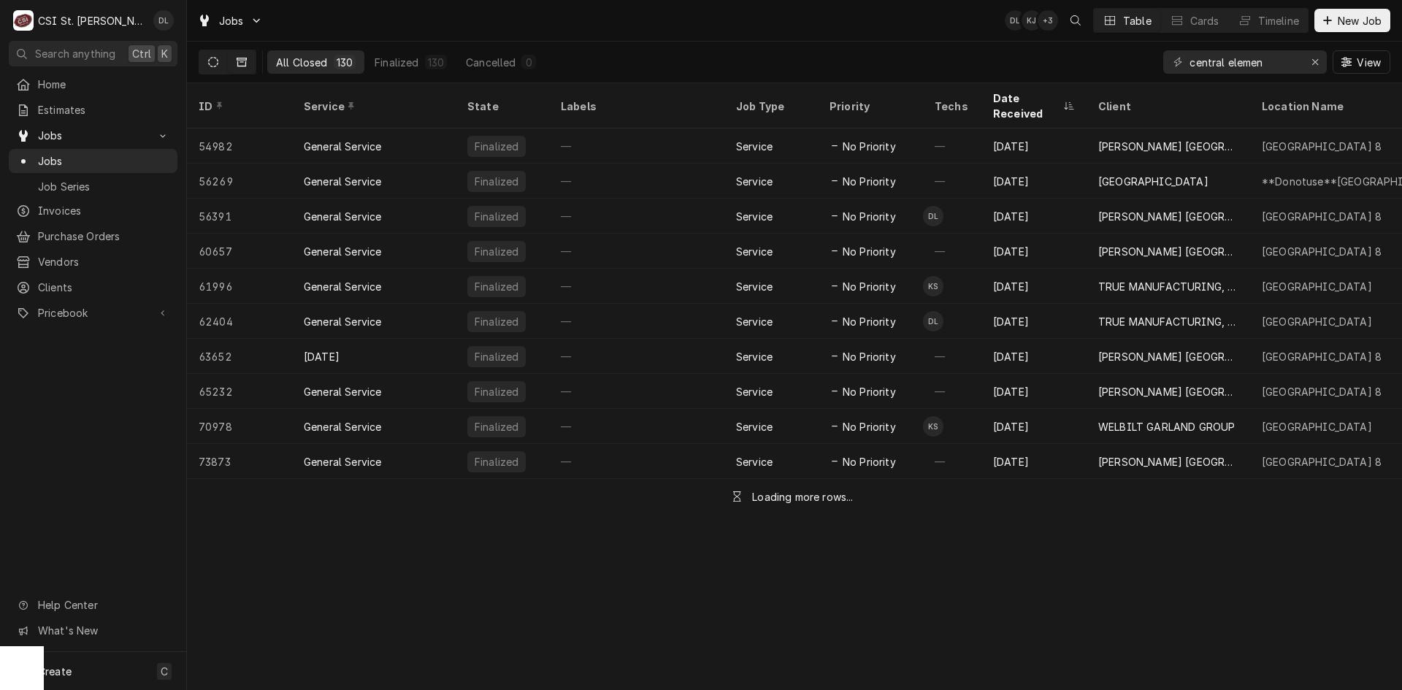
click at [215, 56] on button "Dynamic Content Wrapper" at bounding box center [213, 61] width 28 height 23
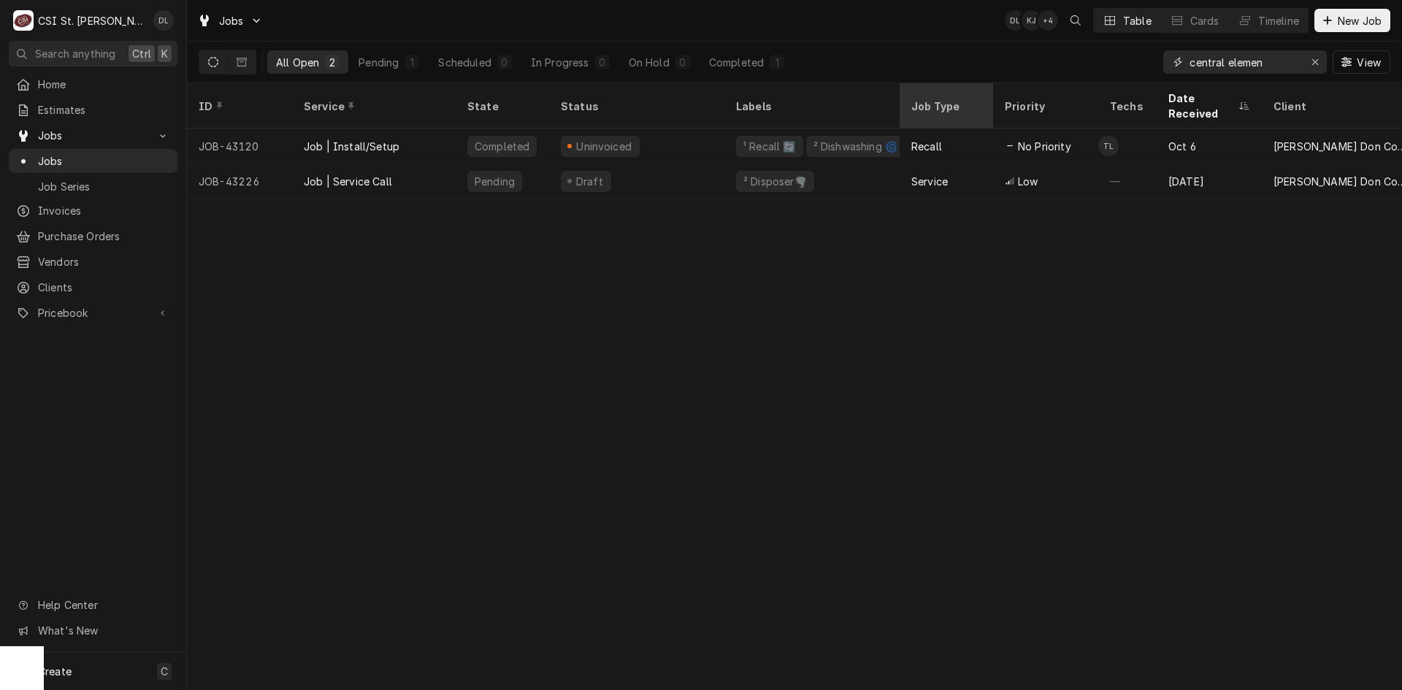
drag, startPoint x: 1283, startPoint y: 59, endPoint x: 976, endPoint y: 86, distance: 308.0
click at [976, 86] on div "Jobs DL KJ + 4 Table Cards Timeline New Job All Open 2 Pending 1 Scheduled 0 In…" at bounding box center [794, 345] width 1215 height 690
type input "w"
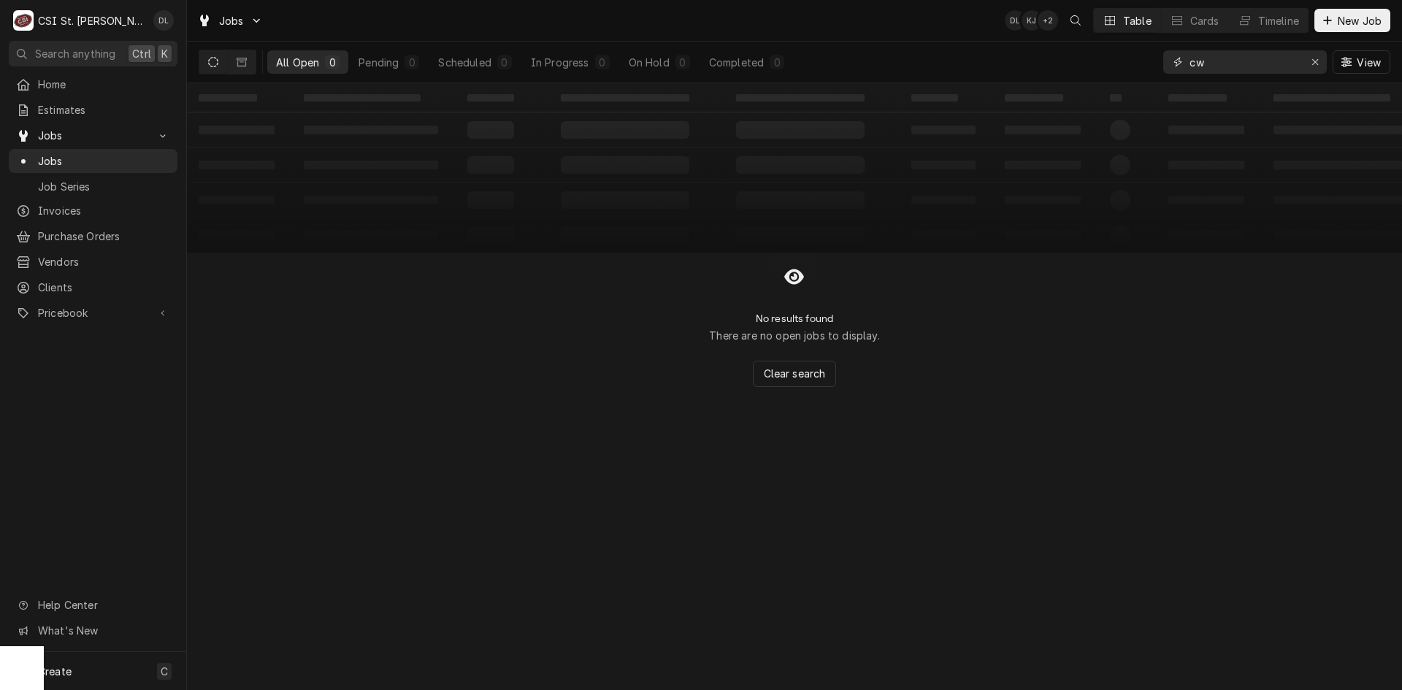
type input "c"
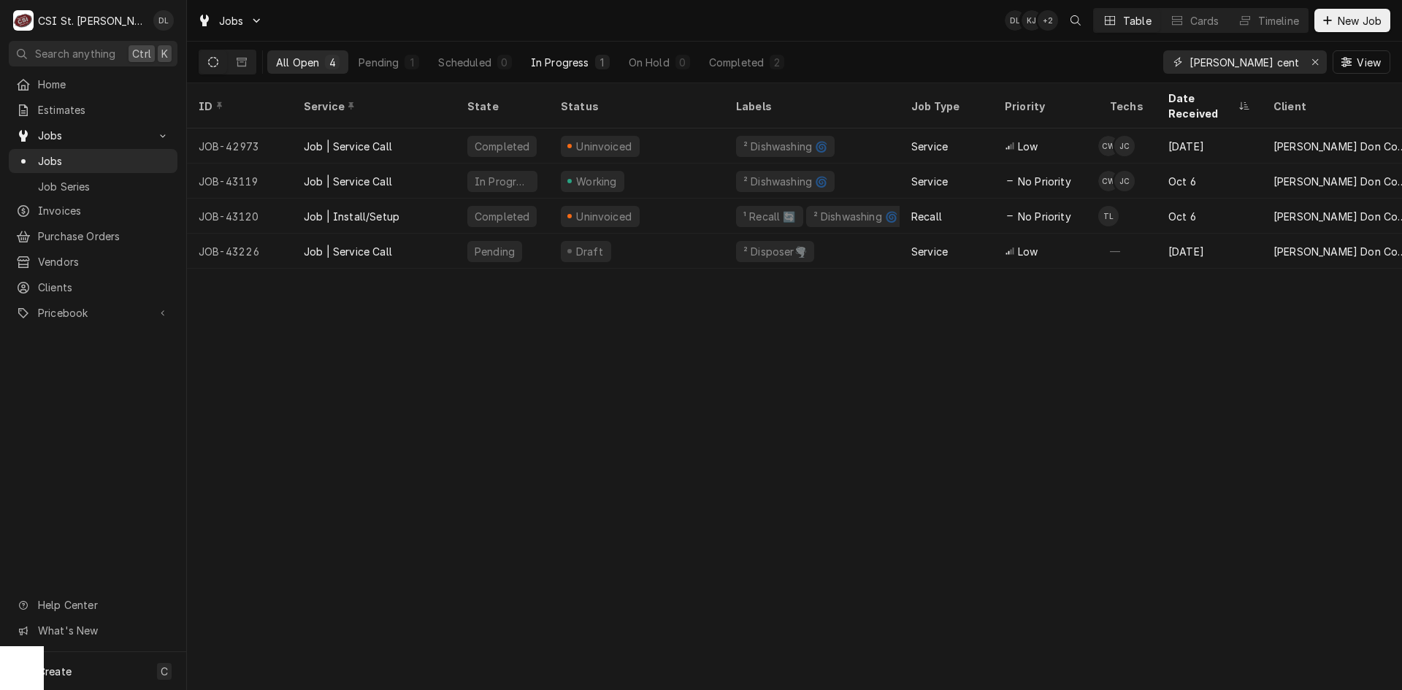
type input "[PERSON_NAME] central"
click at [558, 61] on div "In Progress" at bounding box center [560, 62] width 58 height 15
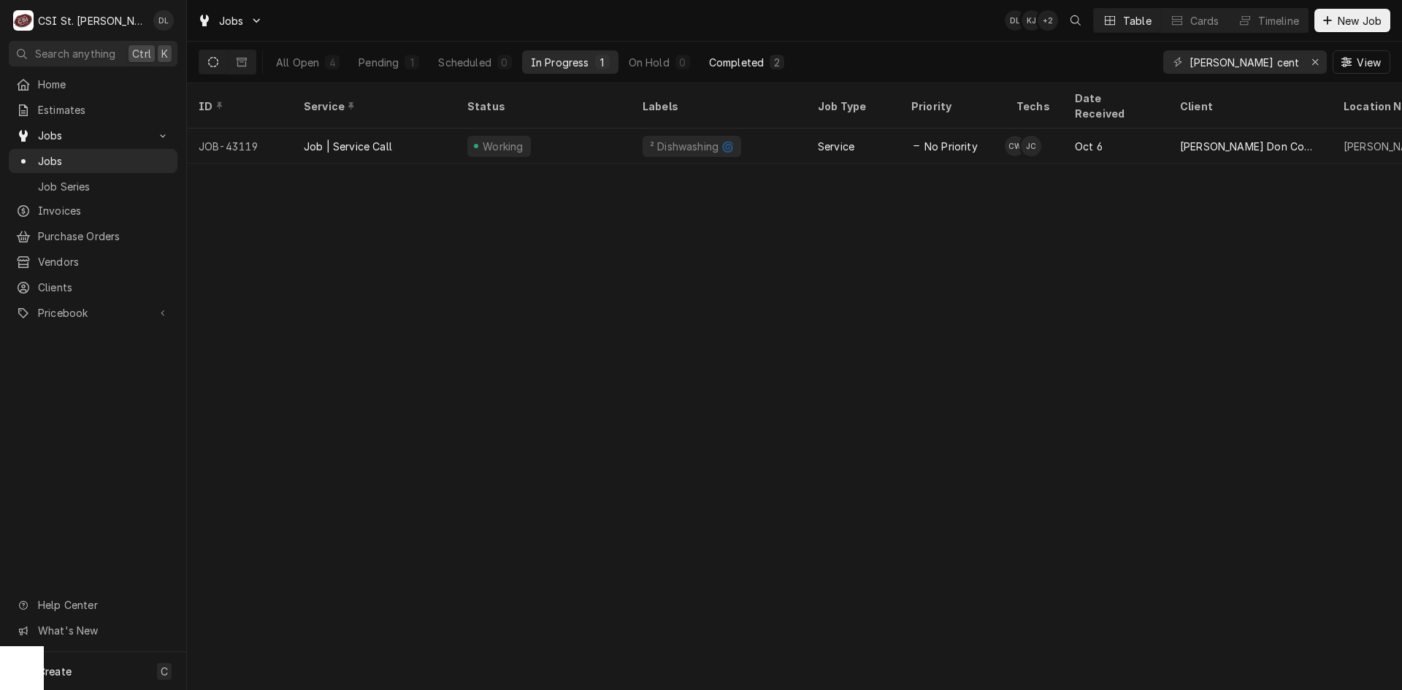
click at [753, 61] on div "Completed" at bounding box center [736, 62] width 55 height 15
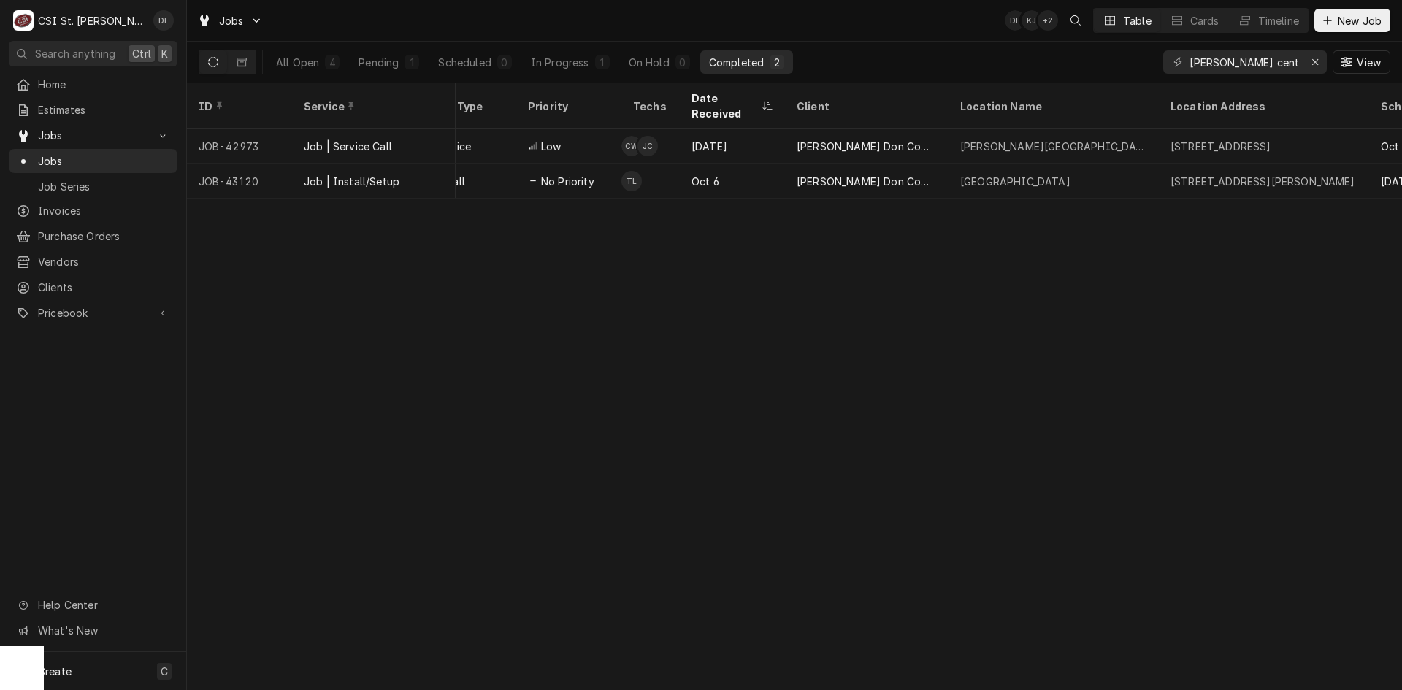
scroll to position [0, 428]
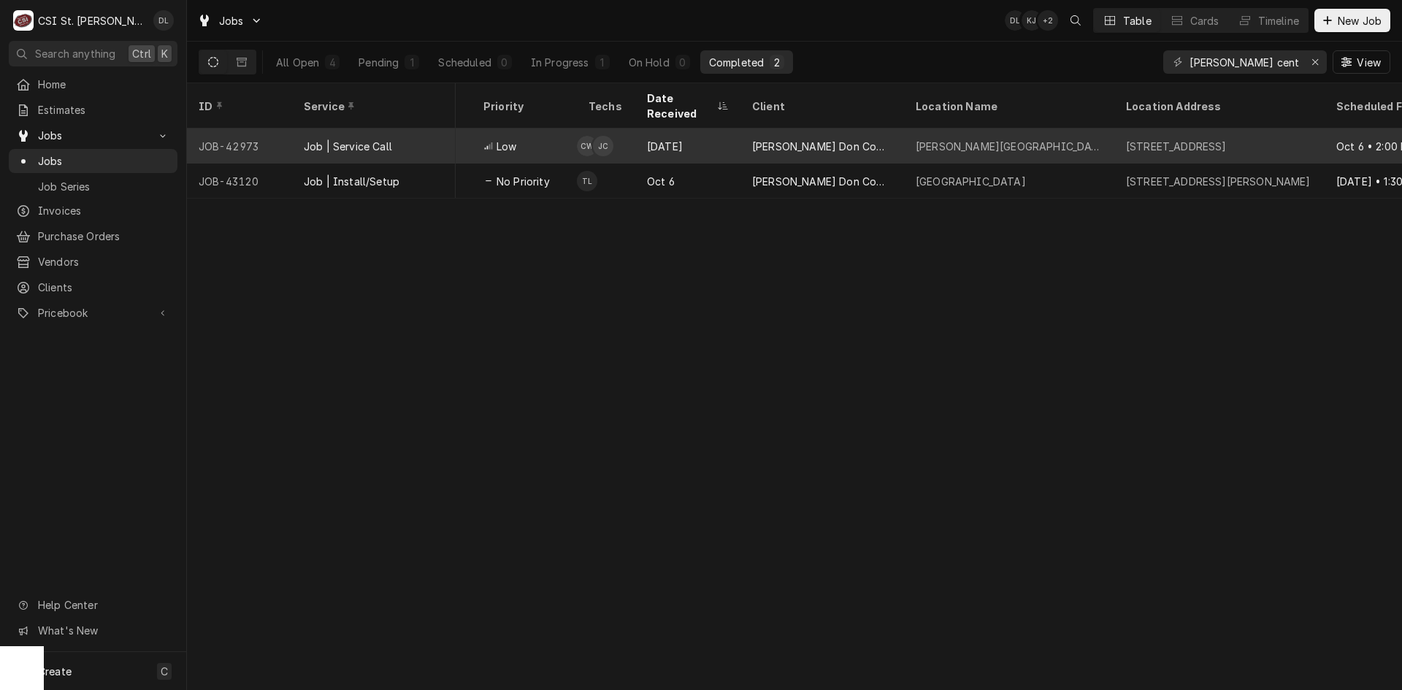
click at [1012, 136] on div "Francis Howell Central High School" at bounding box center [1009, 146] width 210 height 35
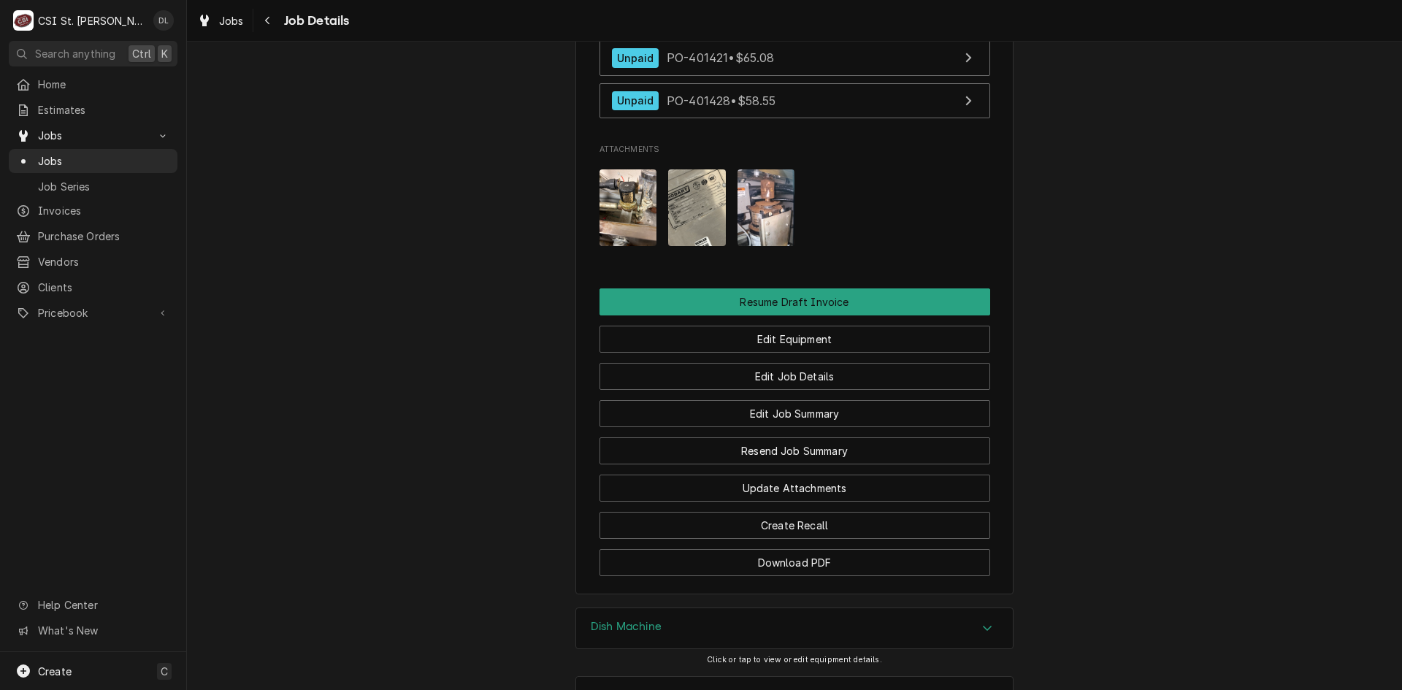
scroll to position [1753, 0]
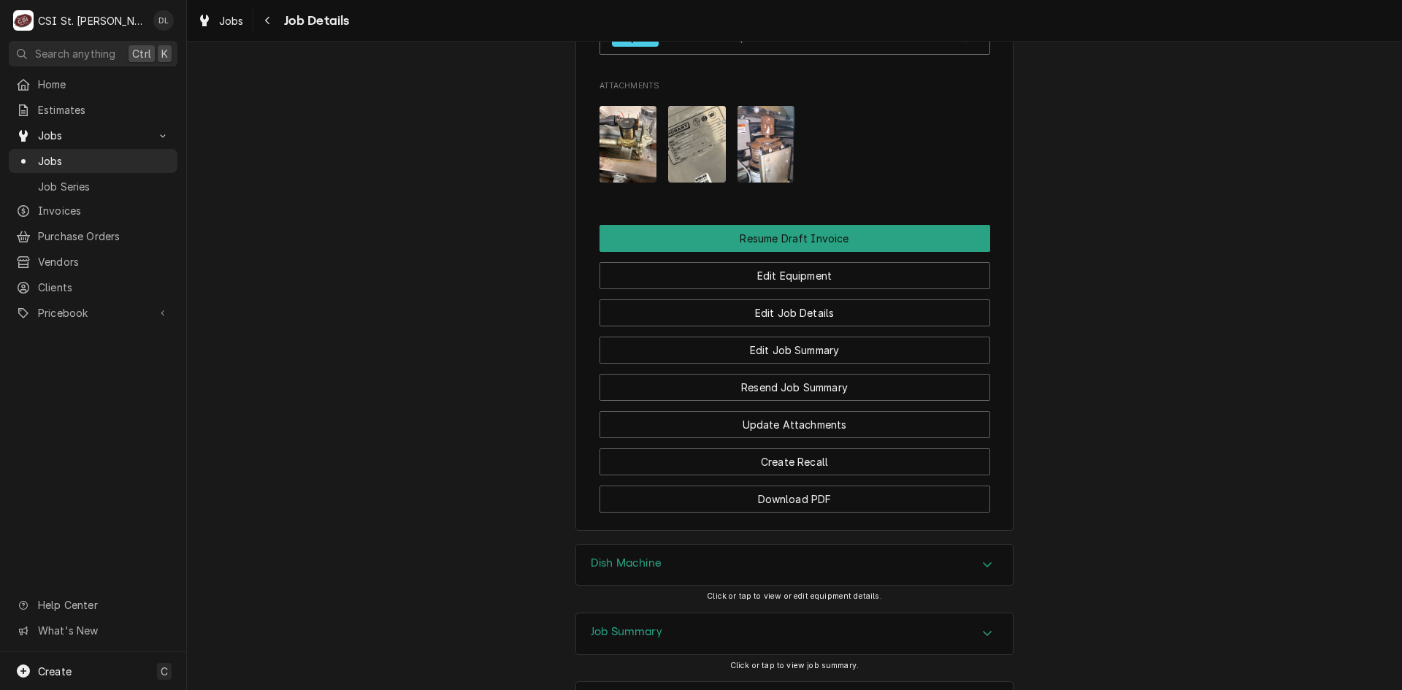
click at [643, 134] on img "Attachments" at bounding box center [629, 144] width 58 height 77
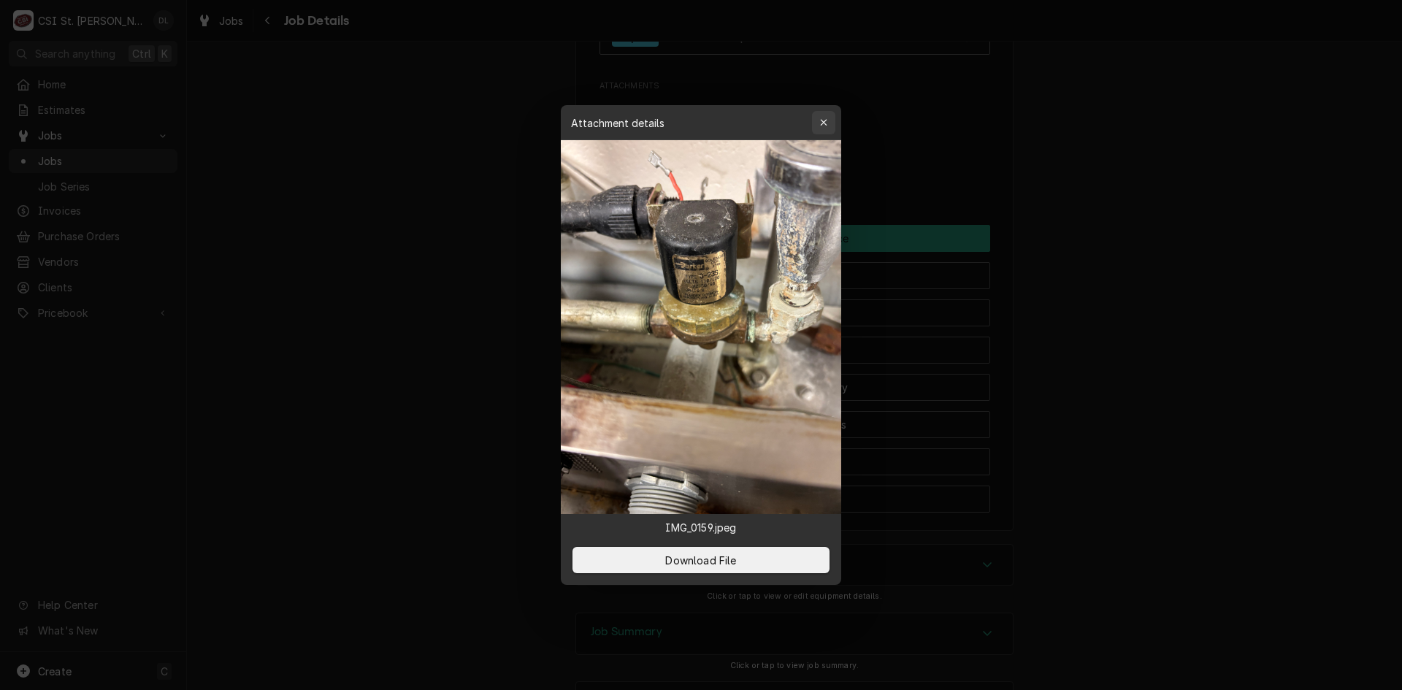
click at [830, 120] on div "button" at bounding box center [824, 122] width 15 height 15
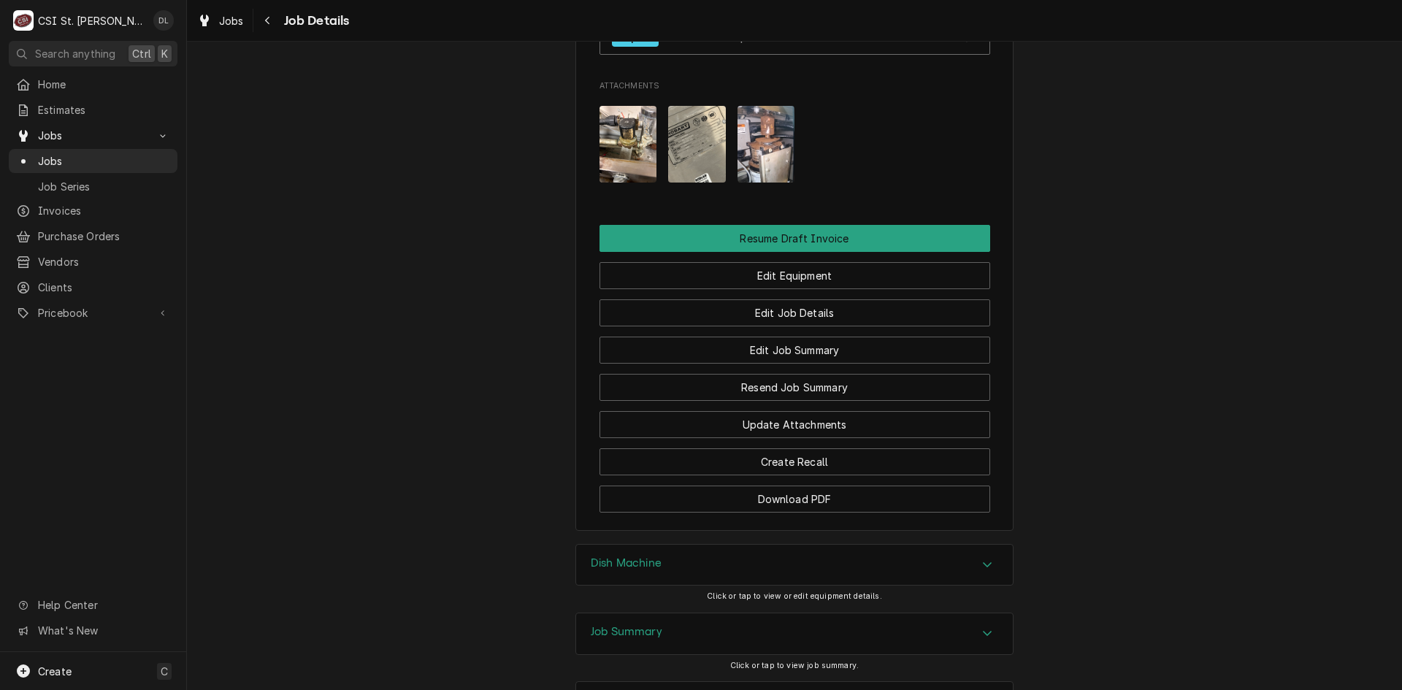
click at [730, 168] on div "Attachments" at bounding box center [795, 144] width 391 height 100
click at [700, 156] on img "Attachments" at bounding box center [697, 144] width 58 height 77
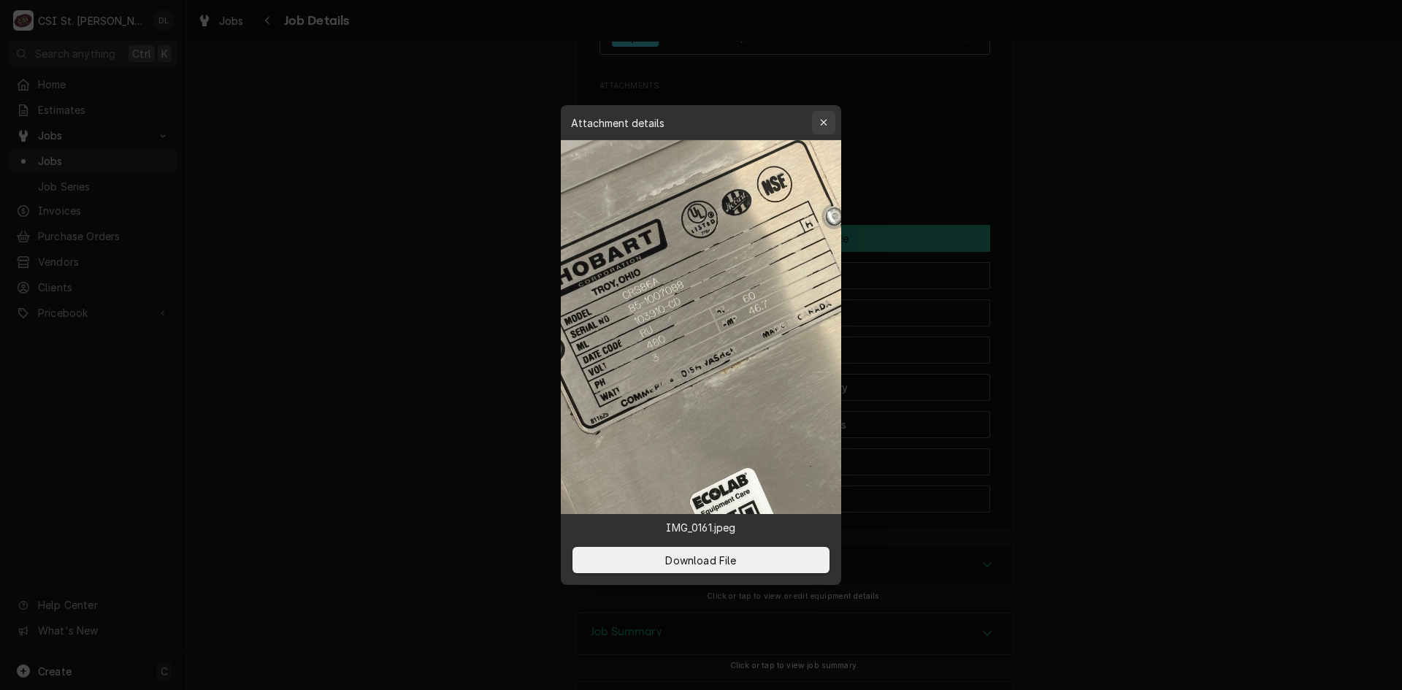
click at [824, 121] on icon "button" at bounding box center [824, 123] width 8 height 10
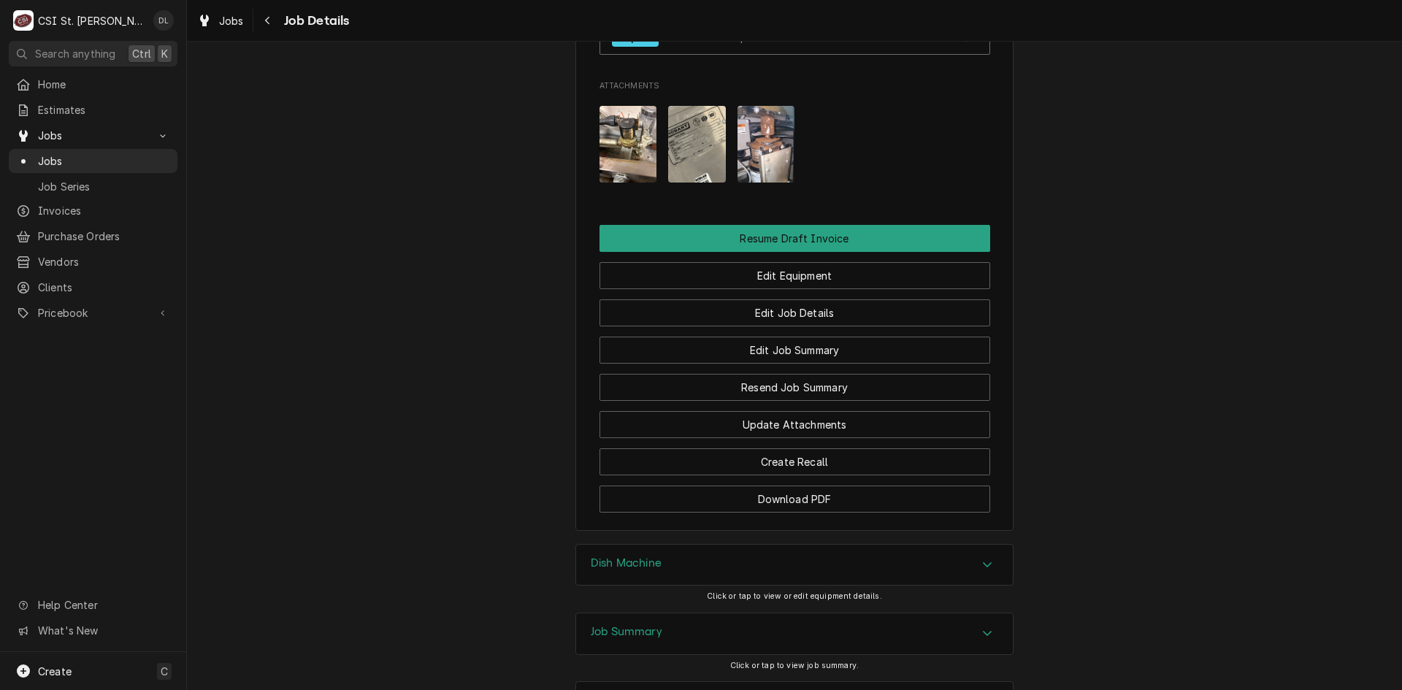
click at [761, 162] on img "Attachments" at bounding box center [767, 144] width 58 height 77
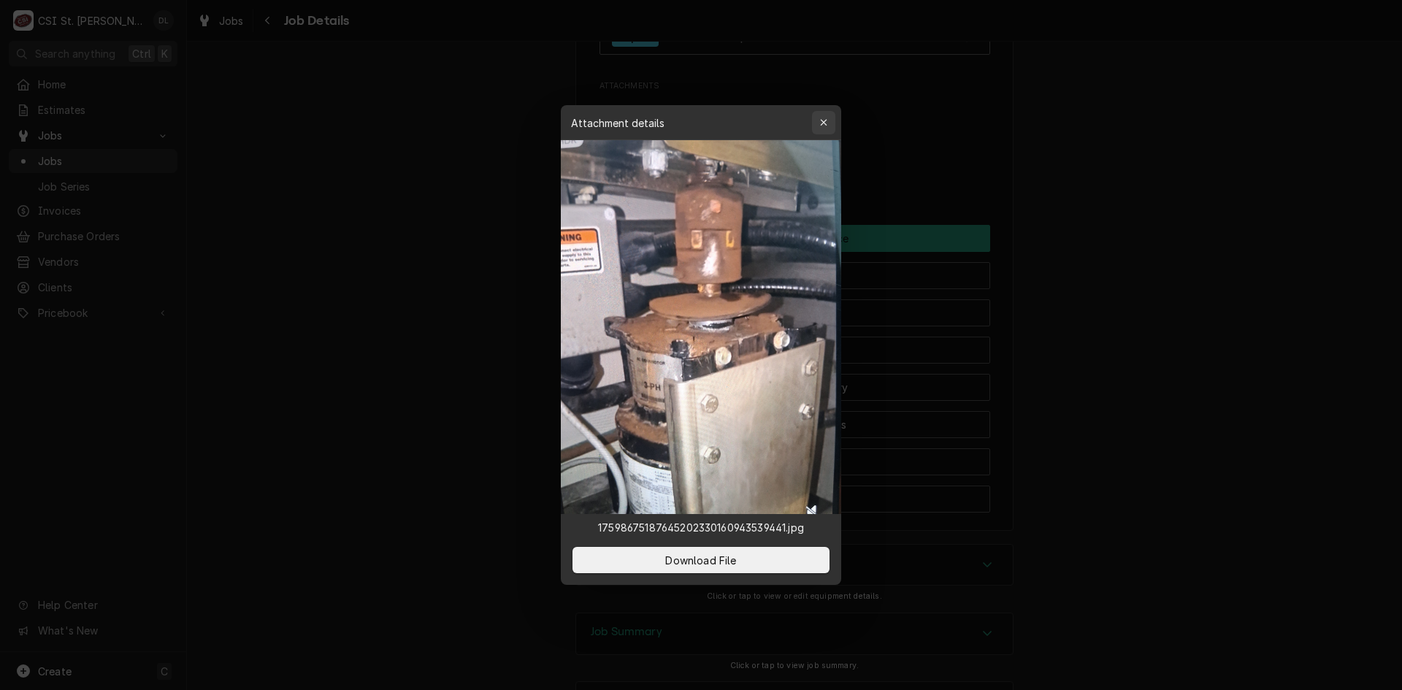
click at [821, 119] on icon "button" at bounding box center [824, 123] width 8 height 10
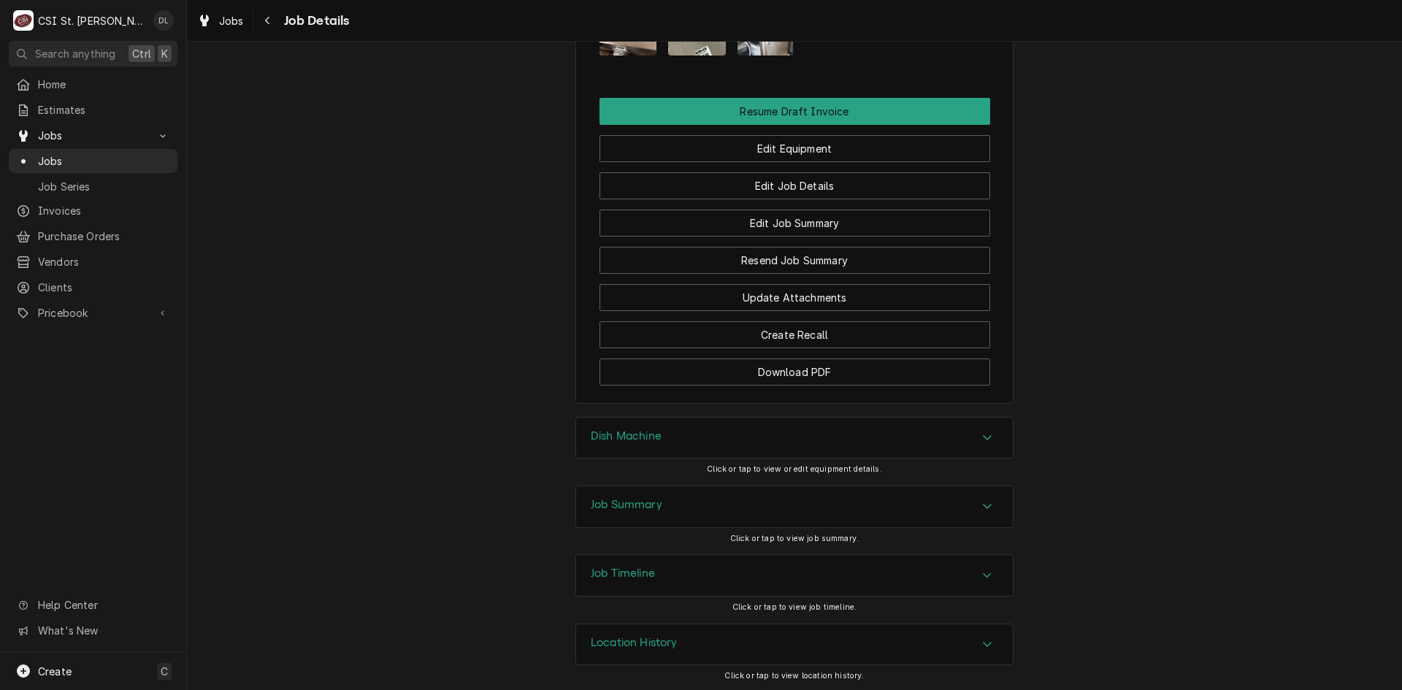
scroll to position [1882, 0]
click at [988, 494] on div "Job Summary" at bounding box center [794, 504] width 437 height 41
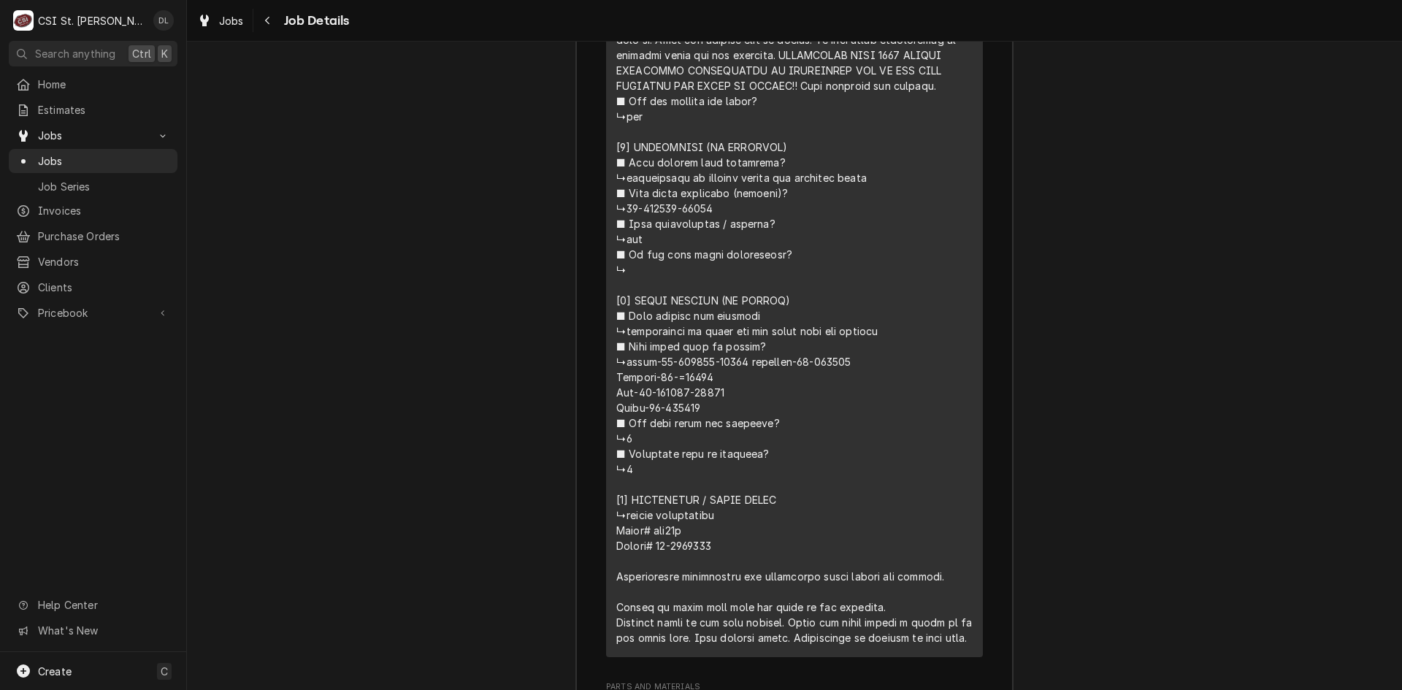
scroll to position [3854, 0]
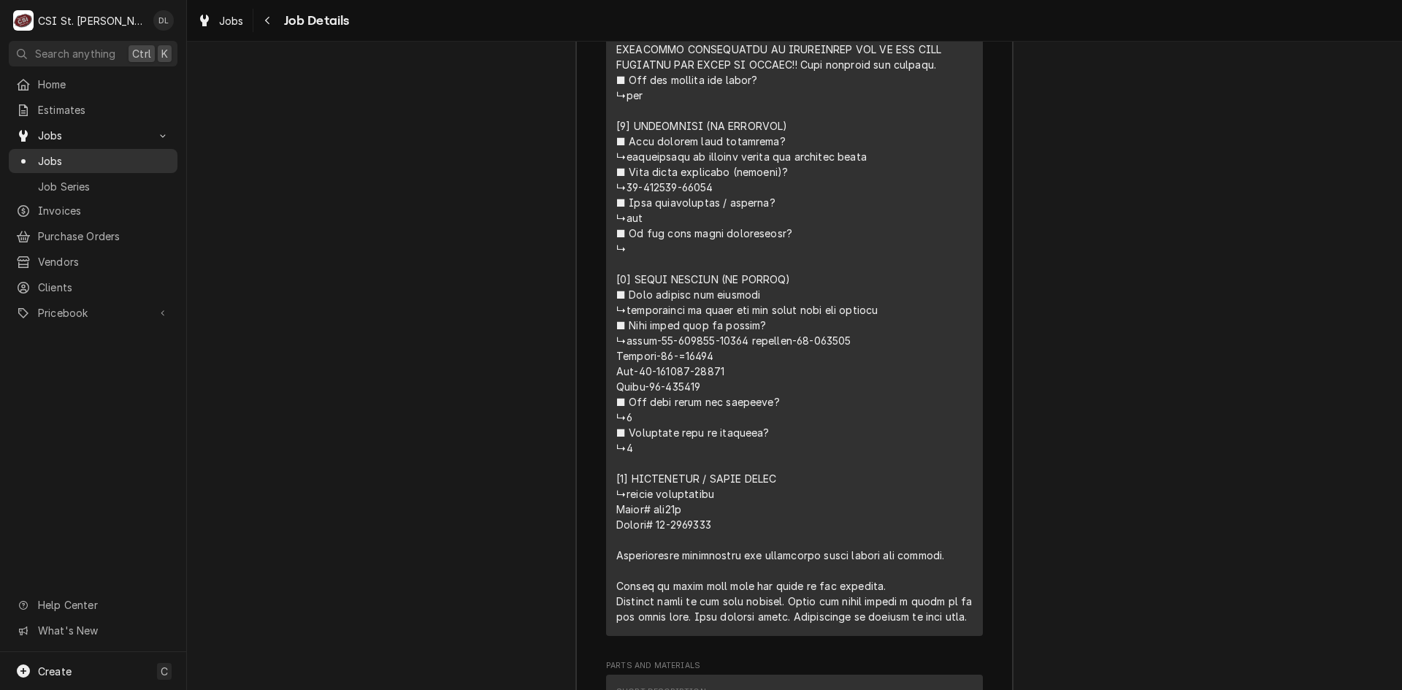
click at [55, 162] on span "Jobs" at bounding box center [104, 160] width 132 height 15
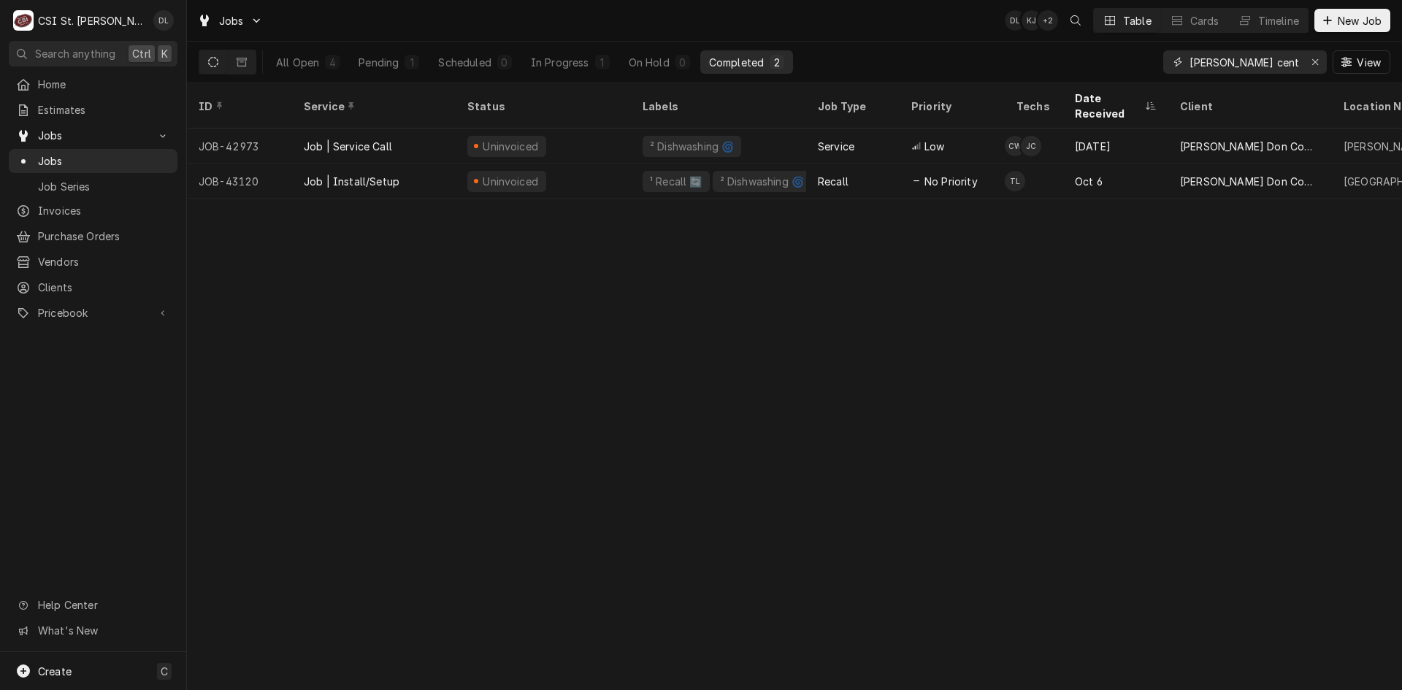
click at [1313, 59] on icon "Erase input" at bounding box center [1316, 62] width 8 height 10
click at [1296, 59] on input "Dynamic Content Wrapper" at bounding box center [1258, 61] width 137 height 23
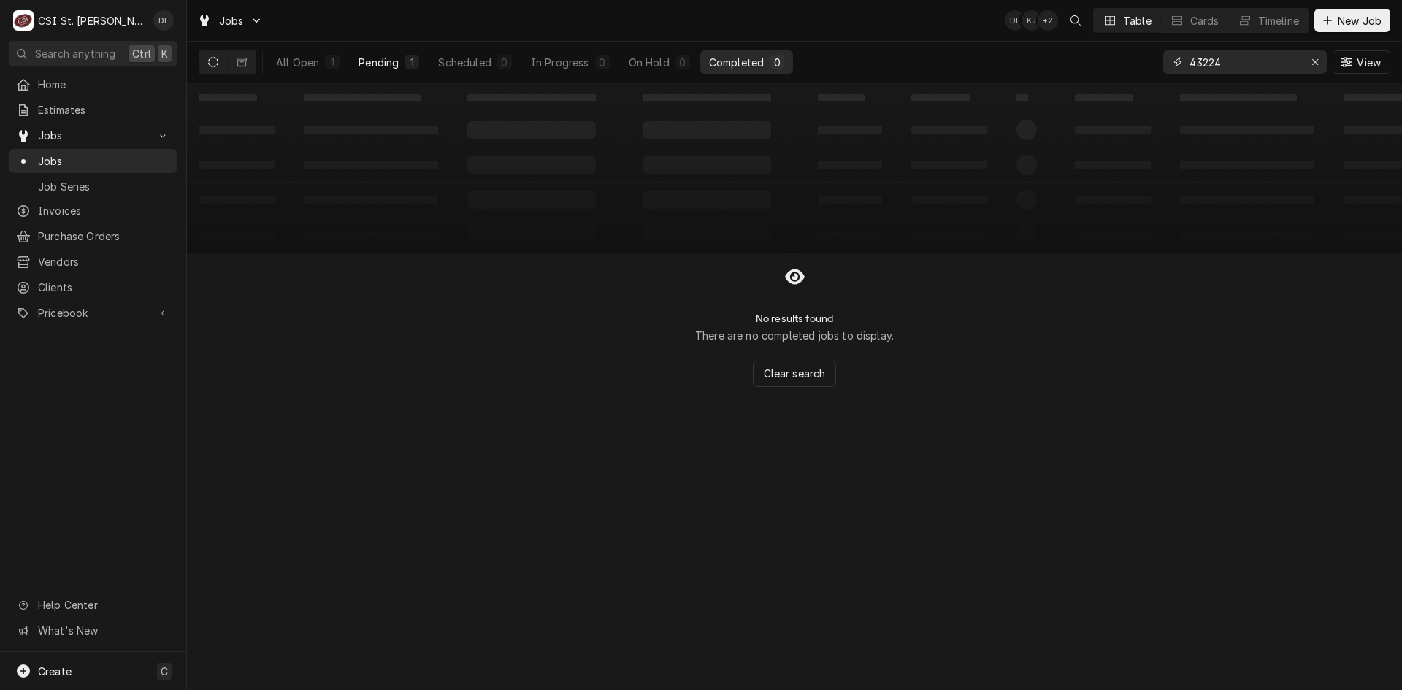
type input "43224"
click at [386, 55] on div "Pending" at bounding box center [379, 62] width 40 height 15
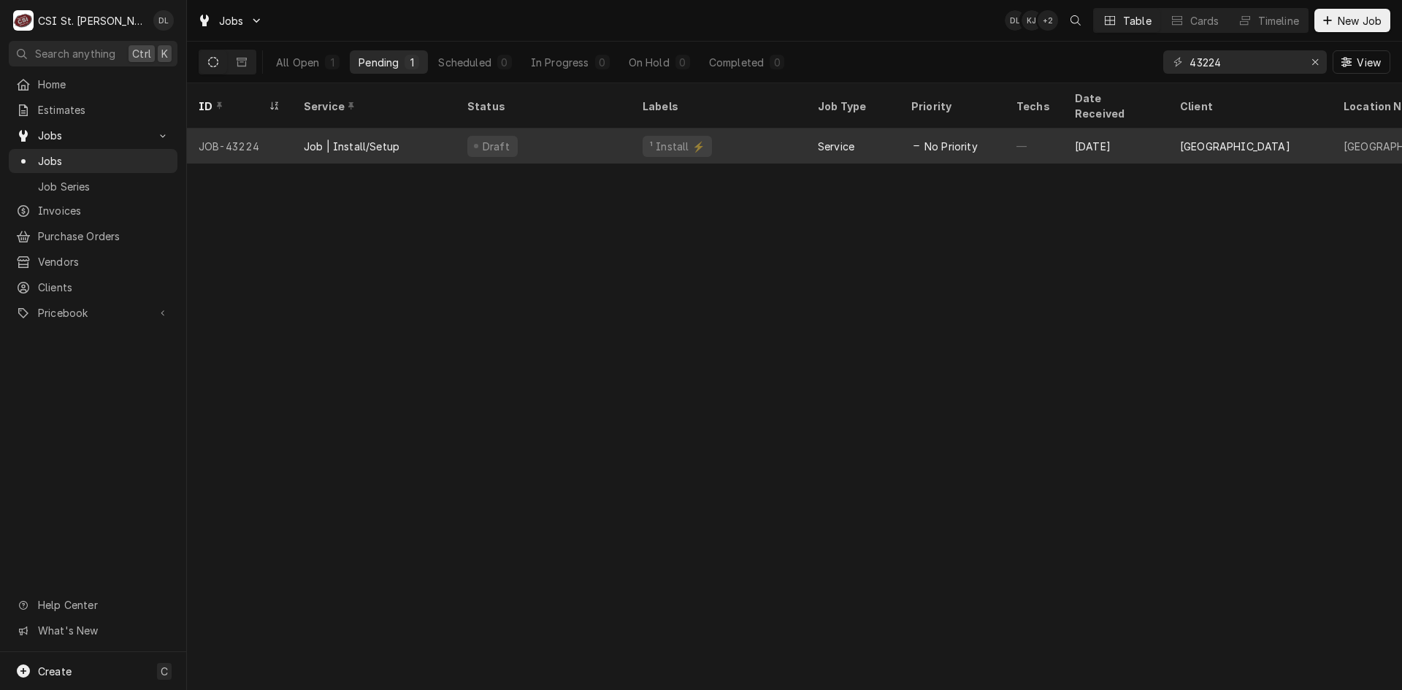
click at [681, 139] on div "¹ Install ⚡️" at bounding box center [678, 146] width 58 height 15
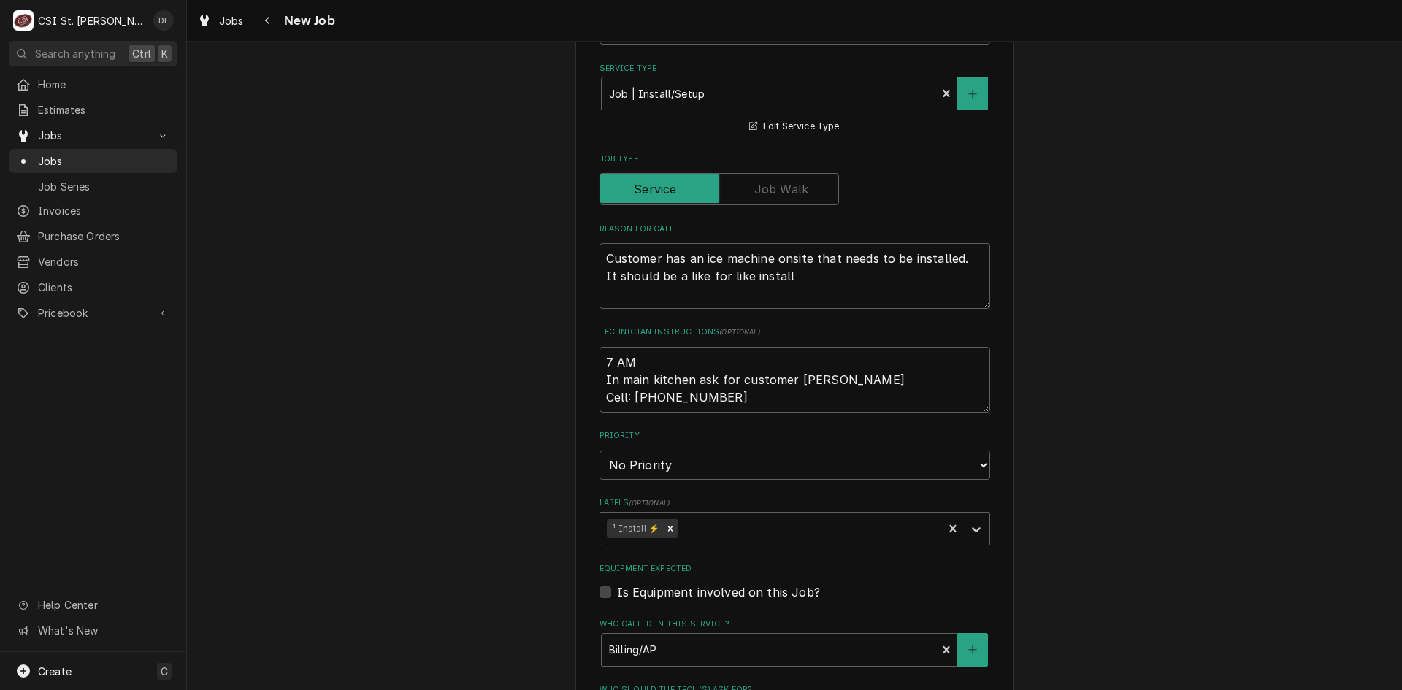
scroll to position [584, 0]
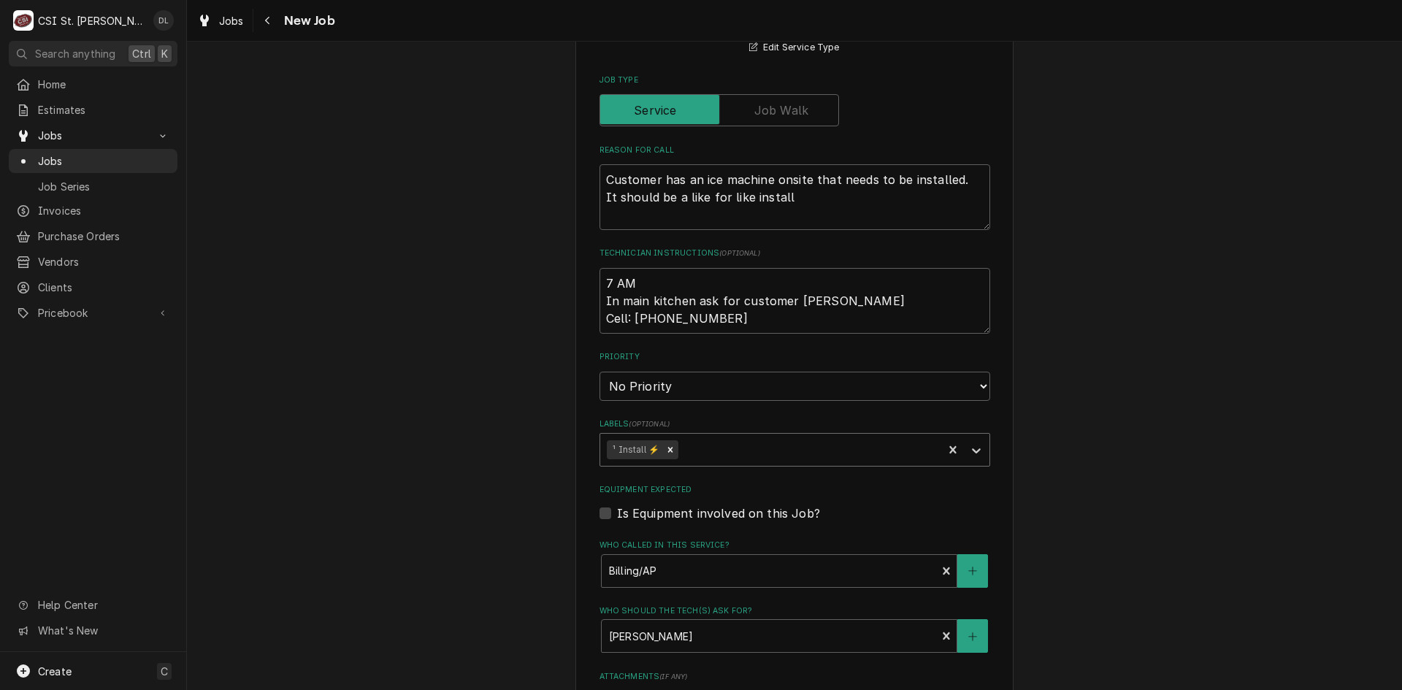
click at [787, 449] on div "Labels" at bounding box center [808, 450] width 255 height 26
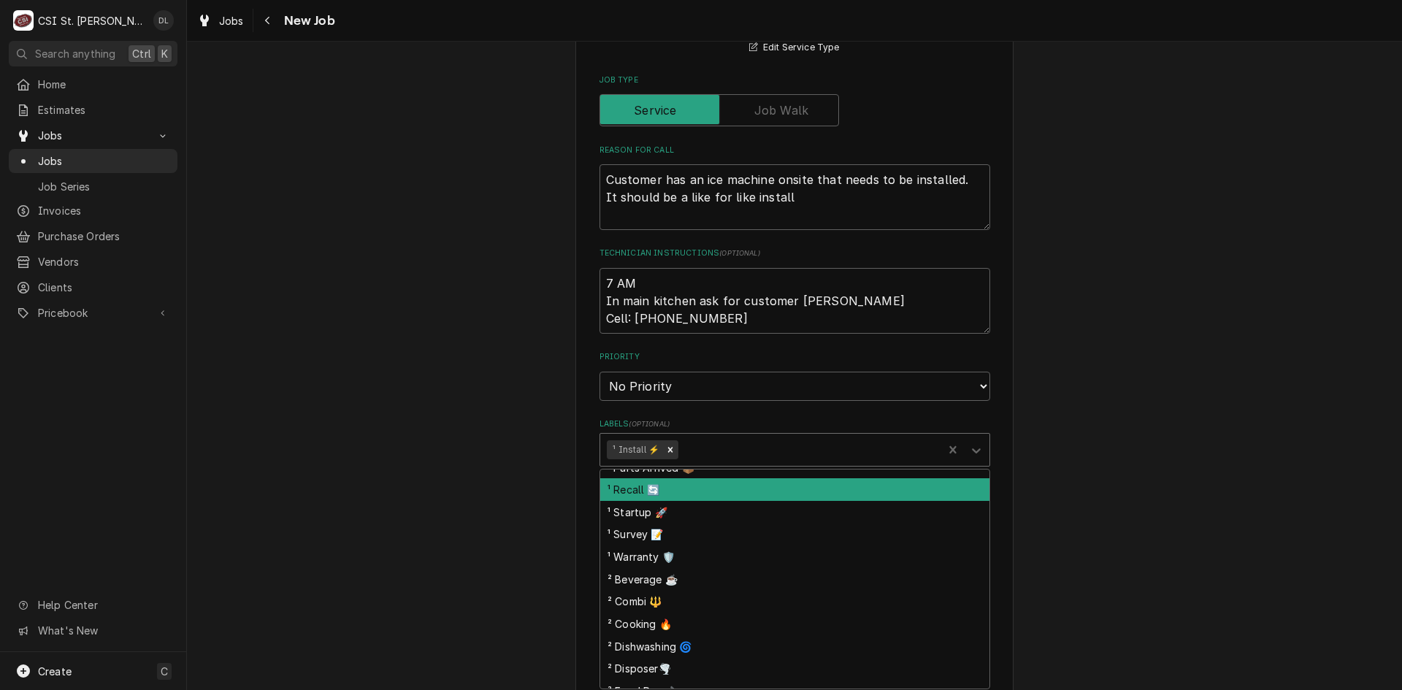
scroll to position [292, 0]
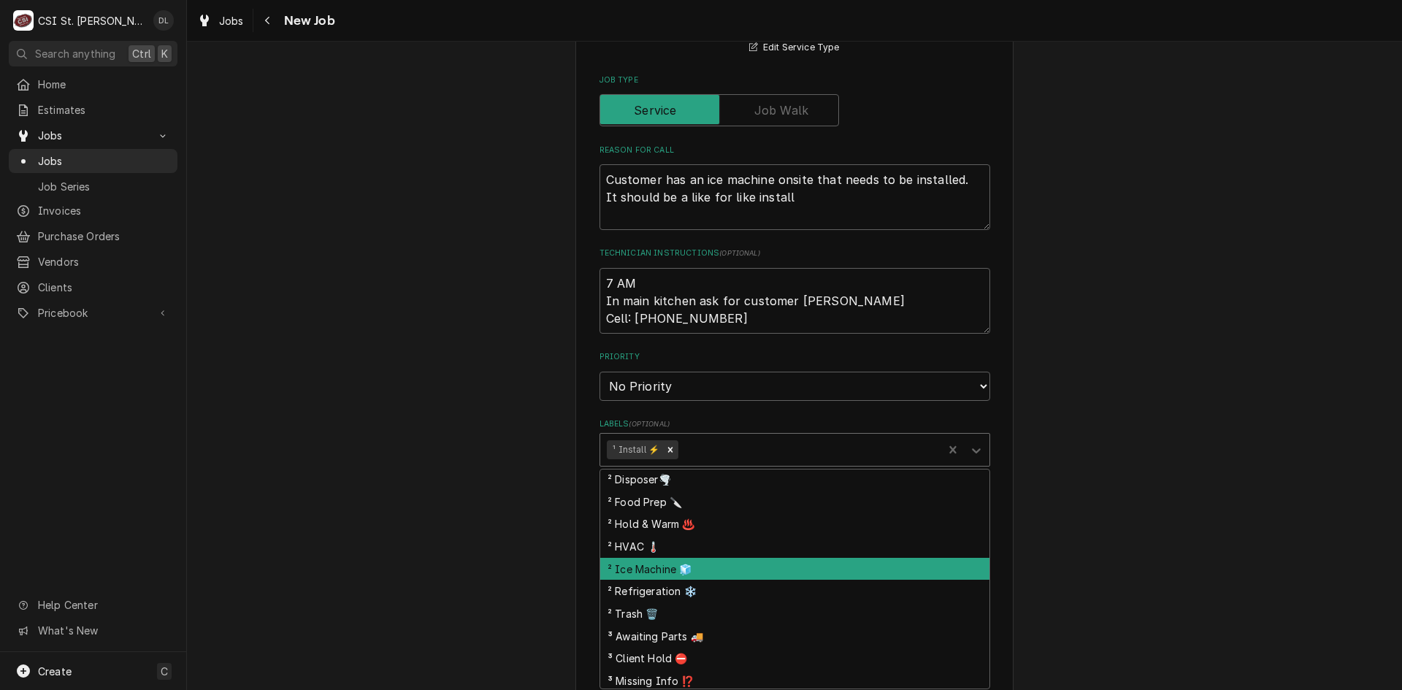
click at [676, 578] on div "² Ice Machine 🧊" at bounding box center [794, 569] width 389 height 23
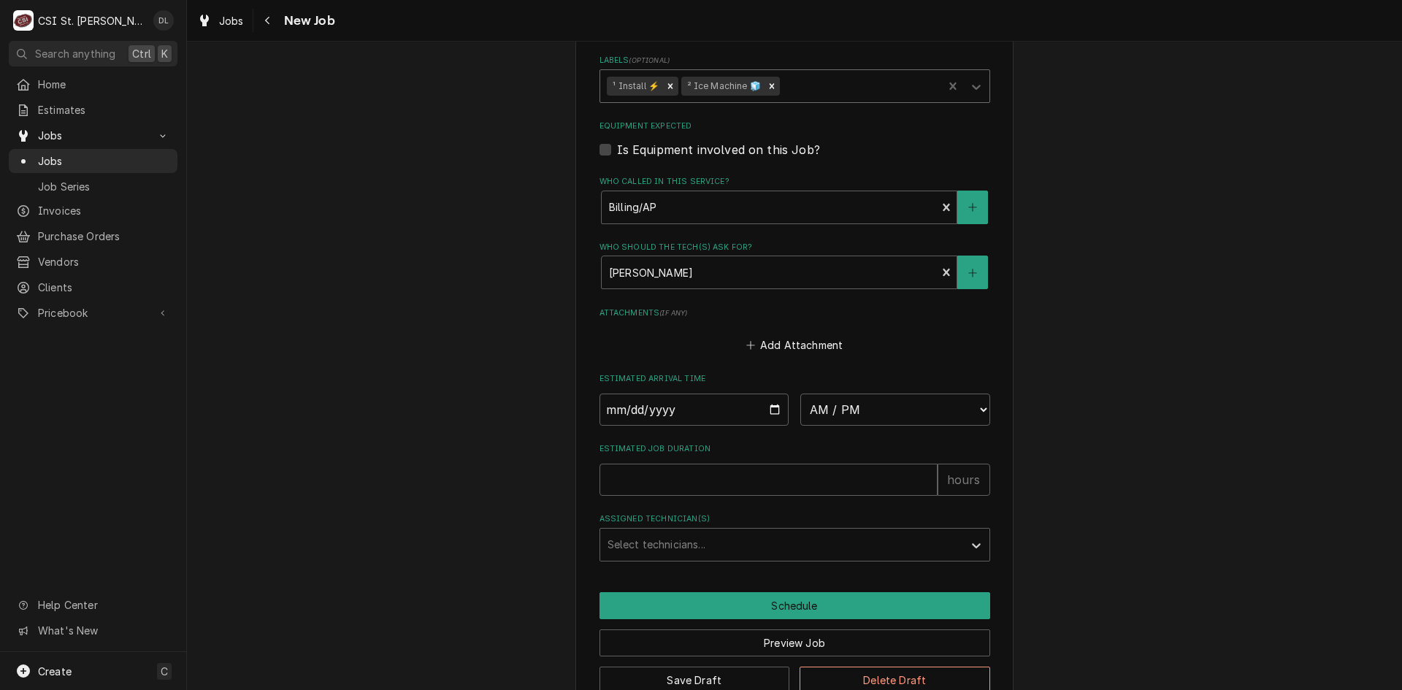
scroll to position [950, 0]
click at [772, 403] on input "Date" at bounding box center [695, 408] width 190 height 32
type textarea "x"
type input "2025-10-15"
type textarea "x"
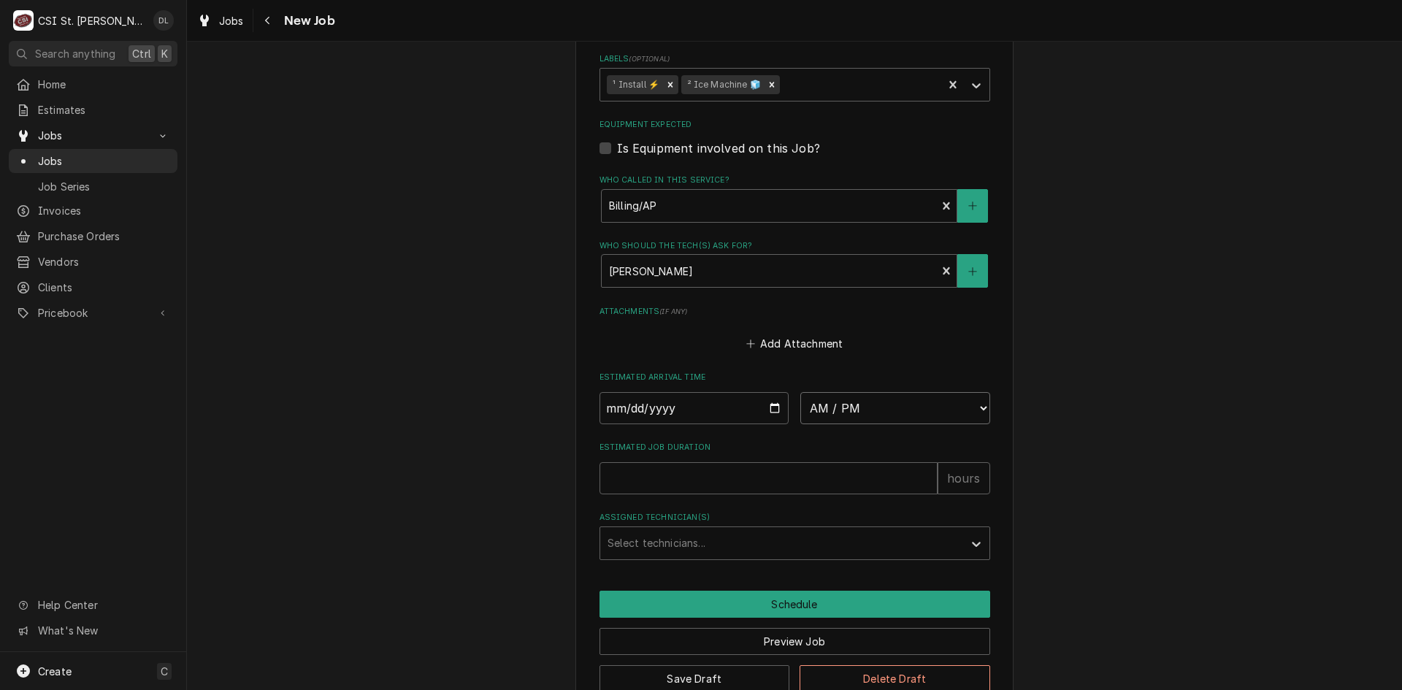
click at [966, 409] on select "AM / PM 6:00 AM 6:15 AM 6:30 AM 6:45 AM 7:00 AM 7:15 AM 7:30 AM 7:45 AM 8:00 AM…" at bounding box center [896, 408] width 190 height 32
select select "07:00:00"
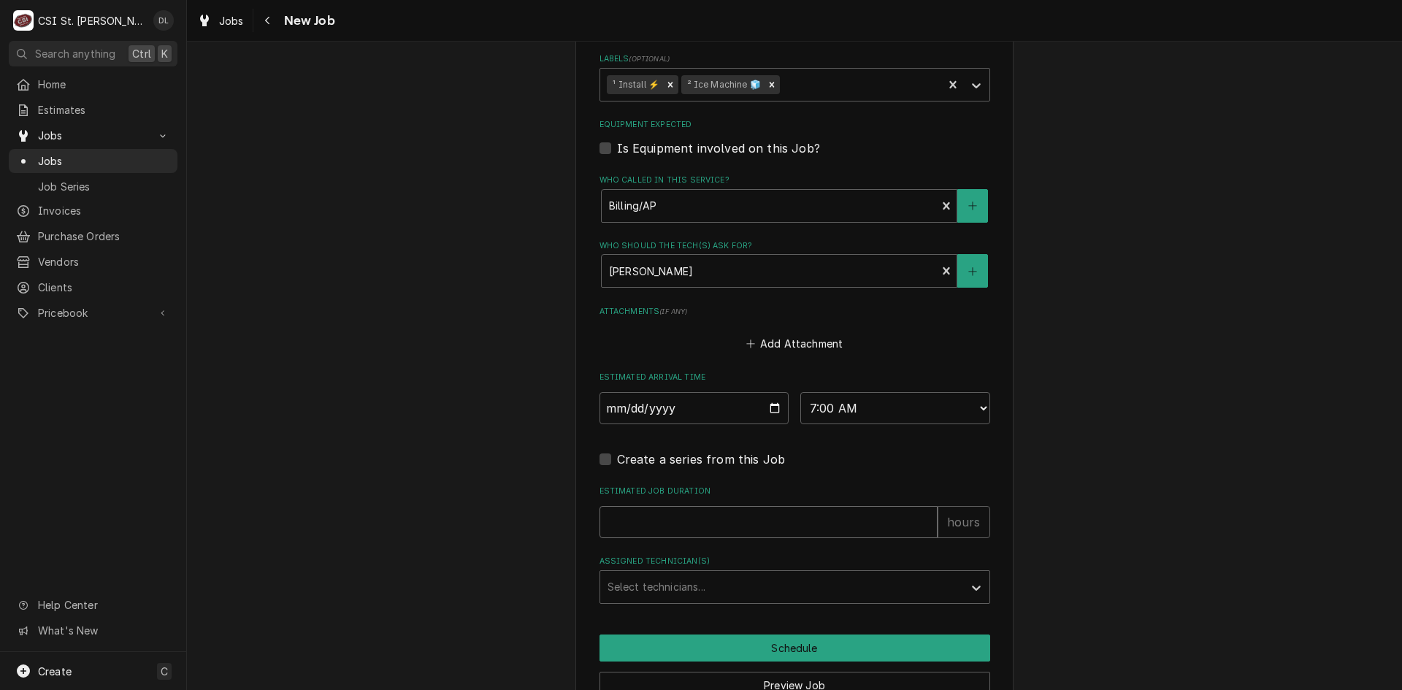
click at [697, 516] on input "Estimated Job Duration" at bounding box center [769, 522] width 338 height 32
type textarea "x"
type input "3"
type textarea "x"
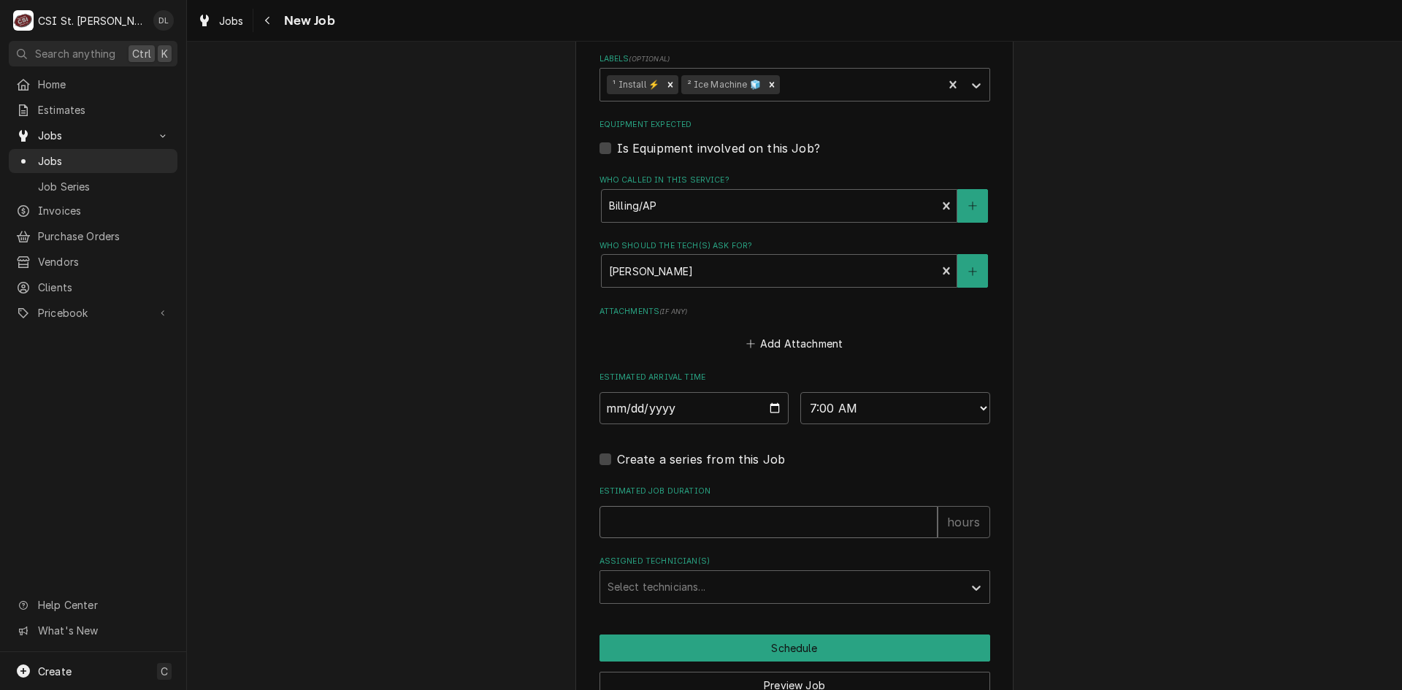
type input "4"
type textarea "x"
type input "4"
click at [681, 581] on div "Assigned Technician(s)" at bounding box center [782, 587] width 348 height 26
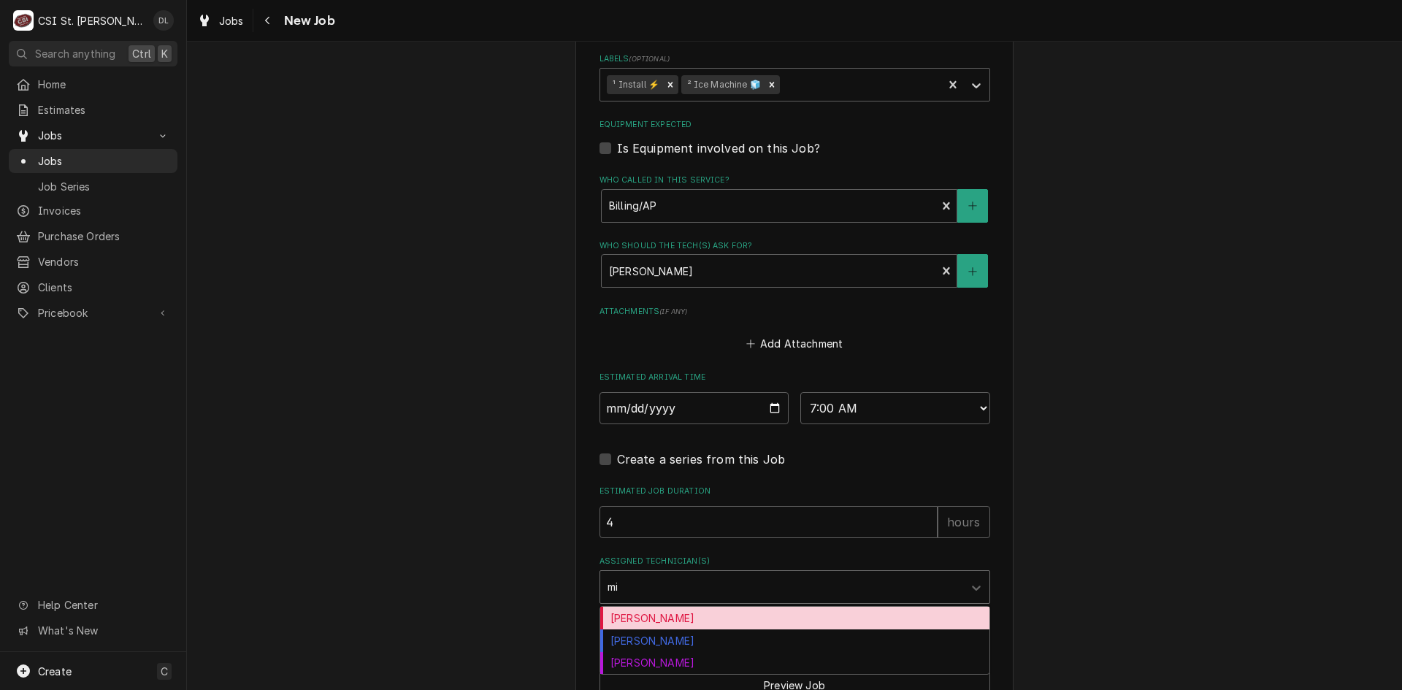
type input "mik"
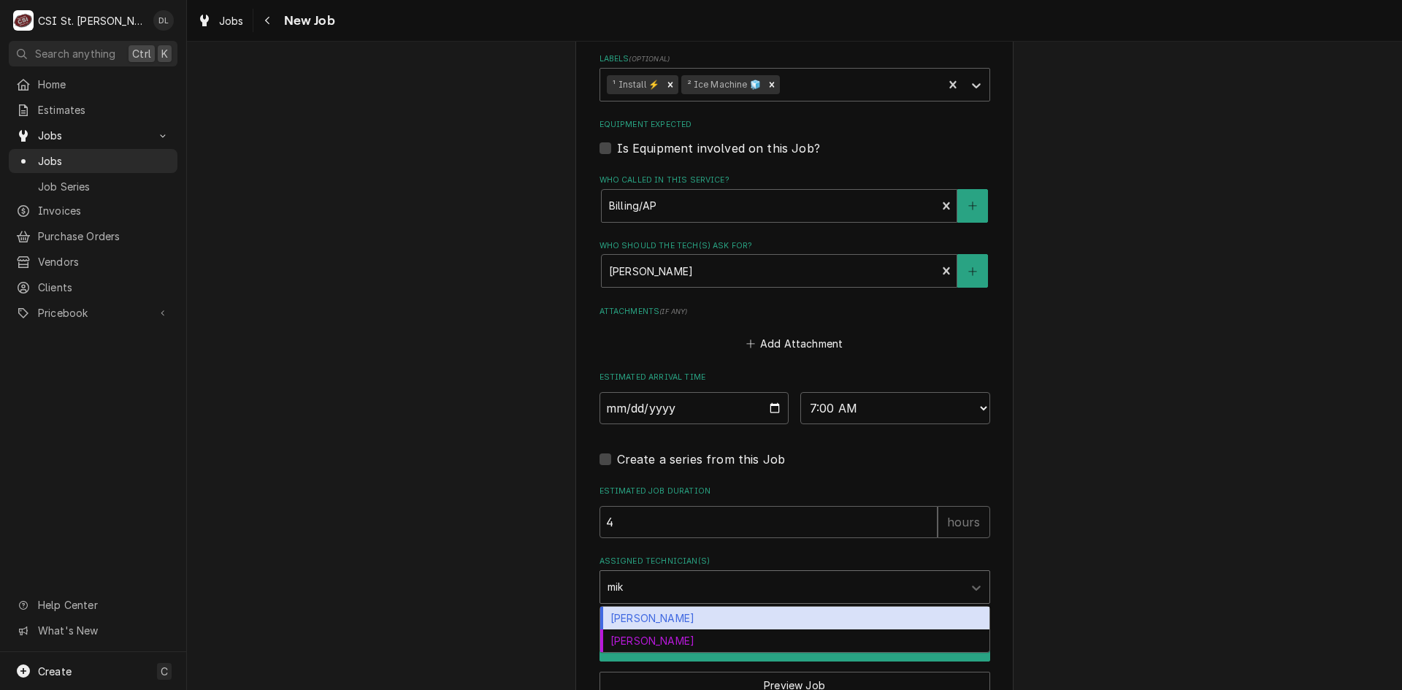
type textarea "x"
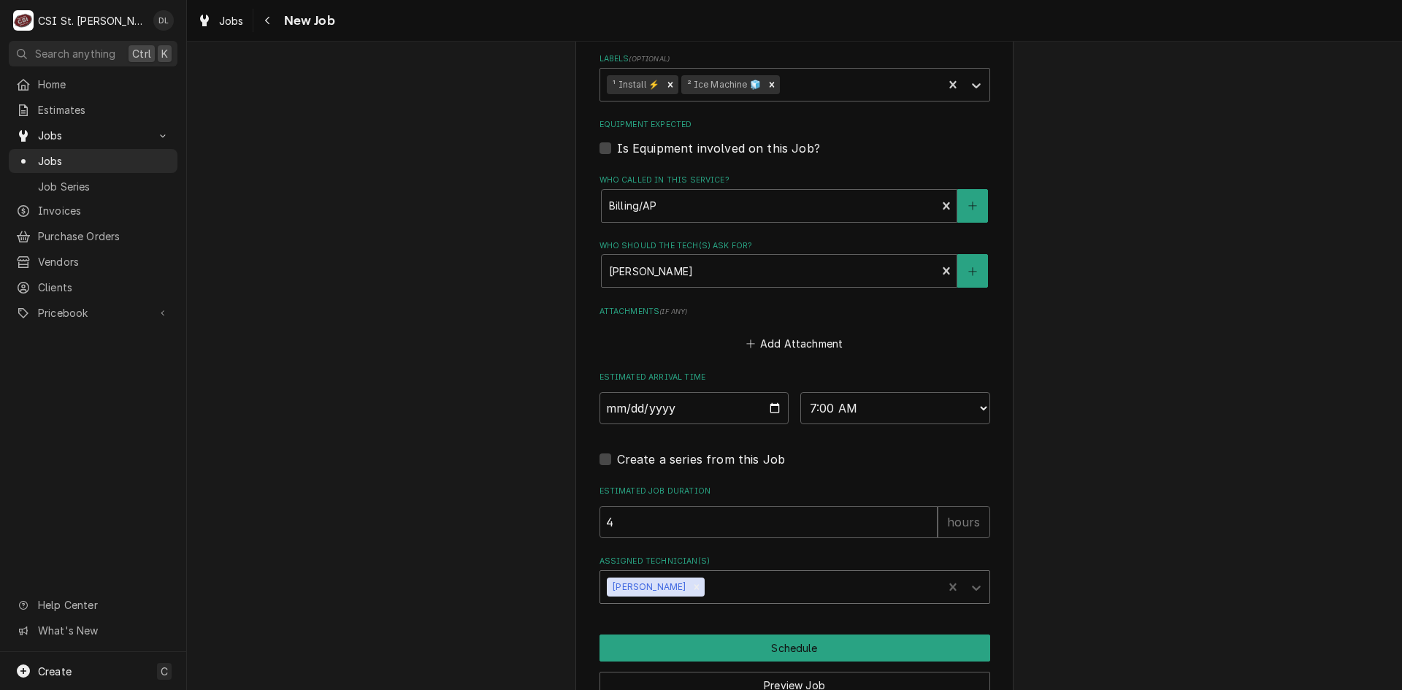
type textarea "x"
type input "t"
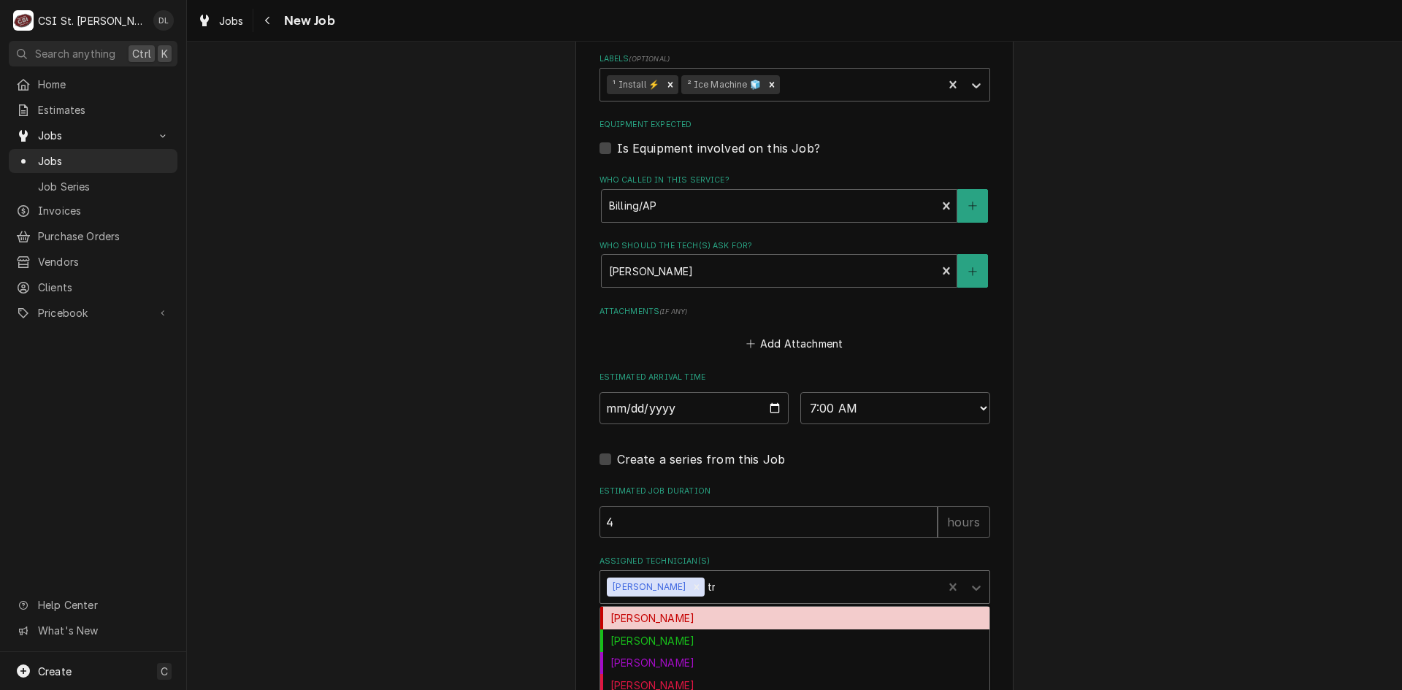
type input "tre"
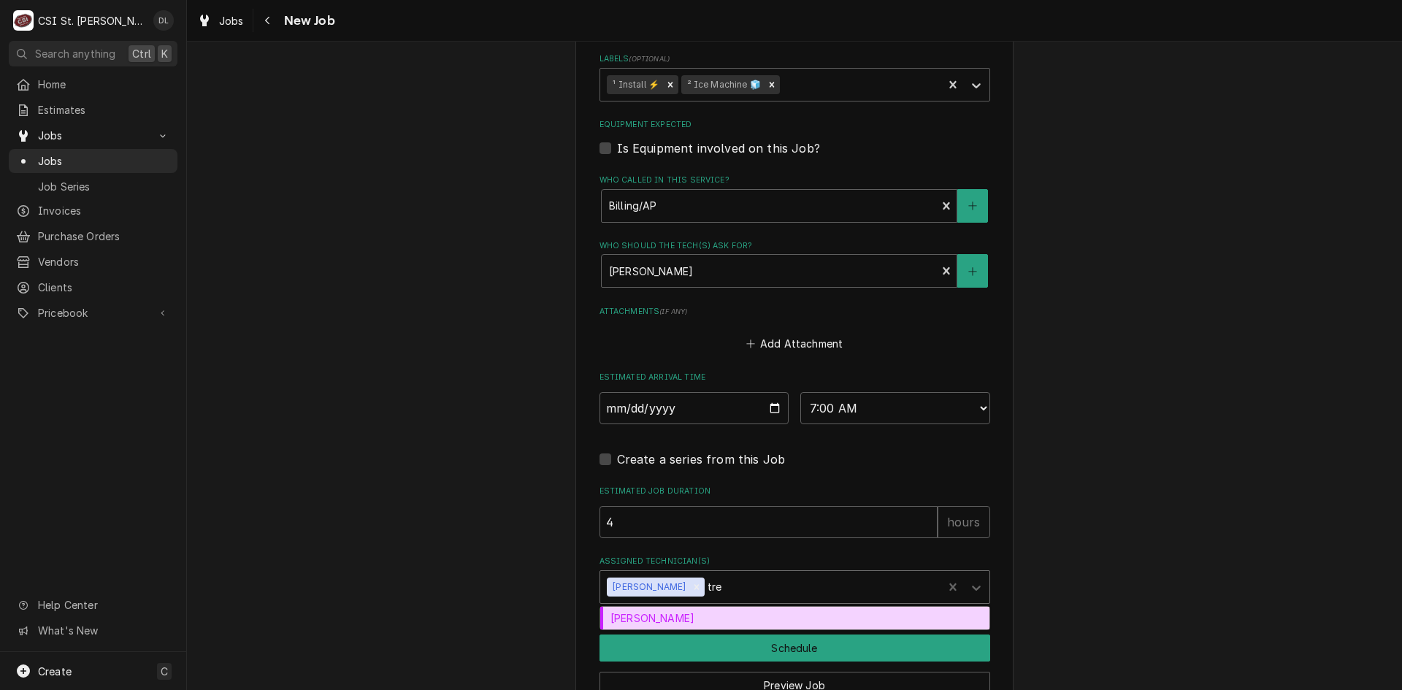
type textarea "x"
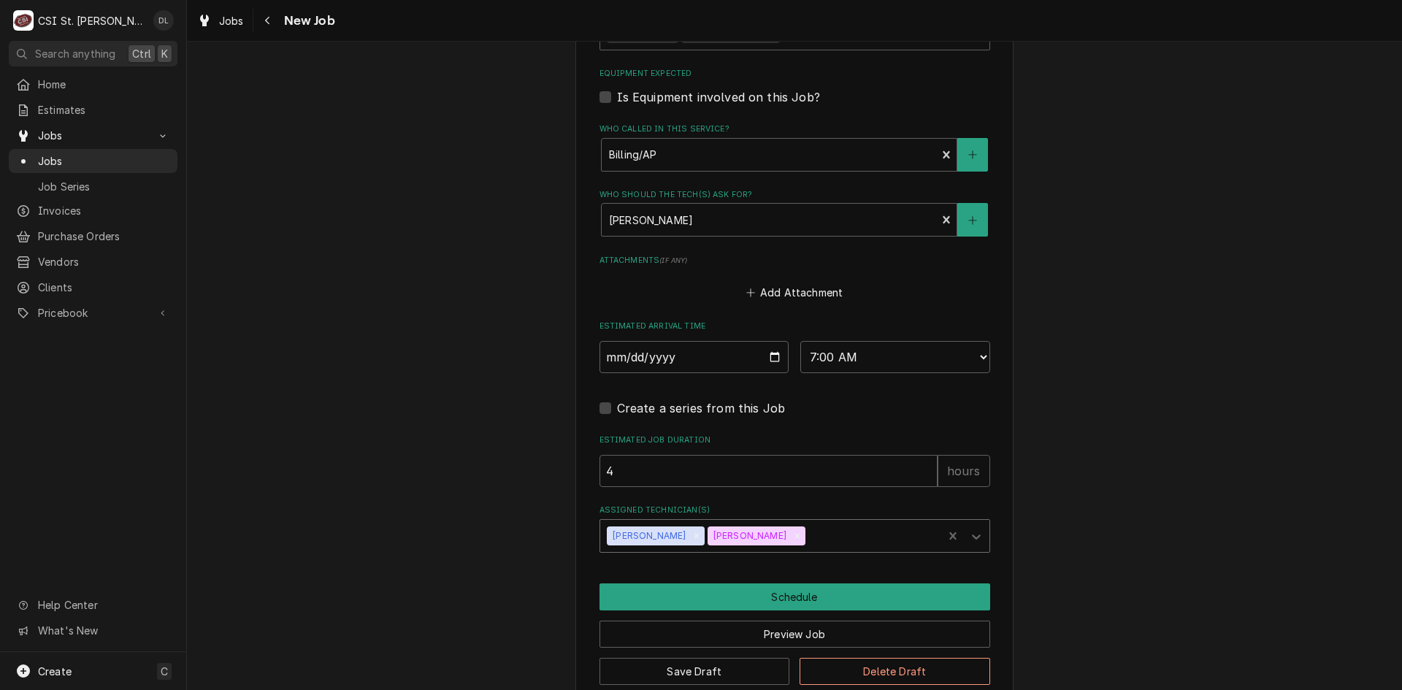
scroll to position [1027, 0]
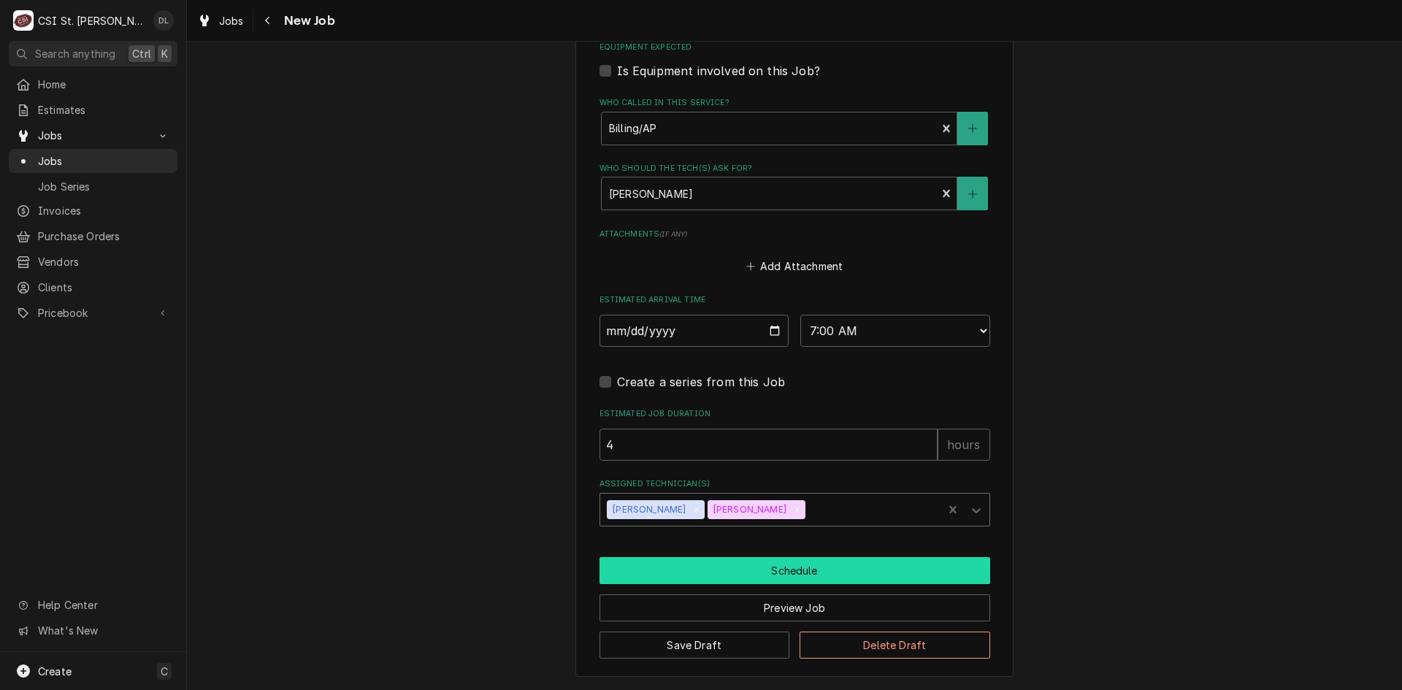
click at [767, 573] on button "Schedule" at bounding box center [795, 570] width 391 height 27
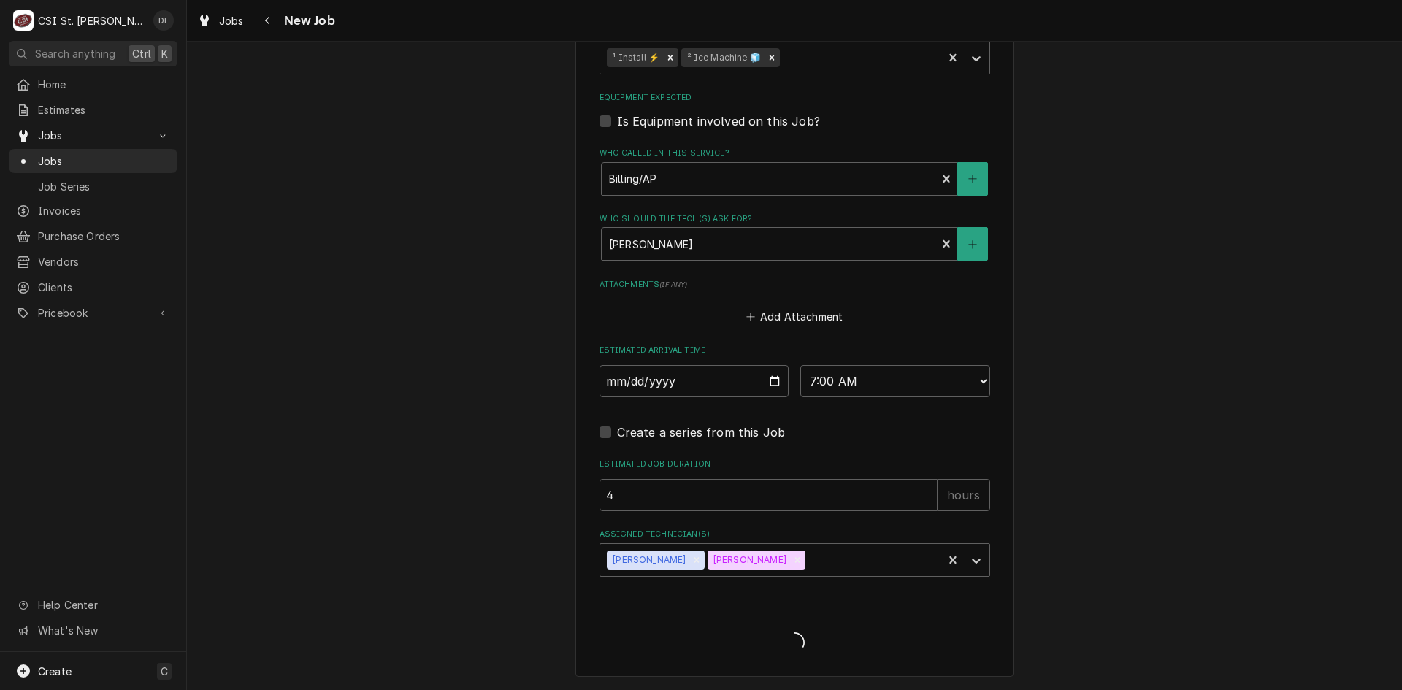
scroll to position [977, 0]
type textarea "x"
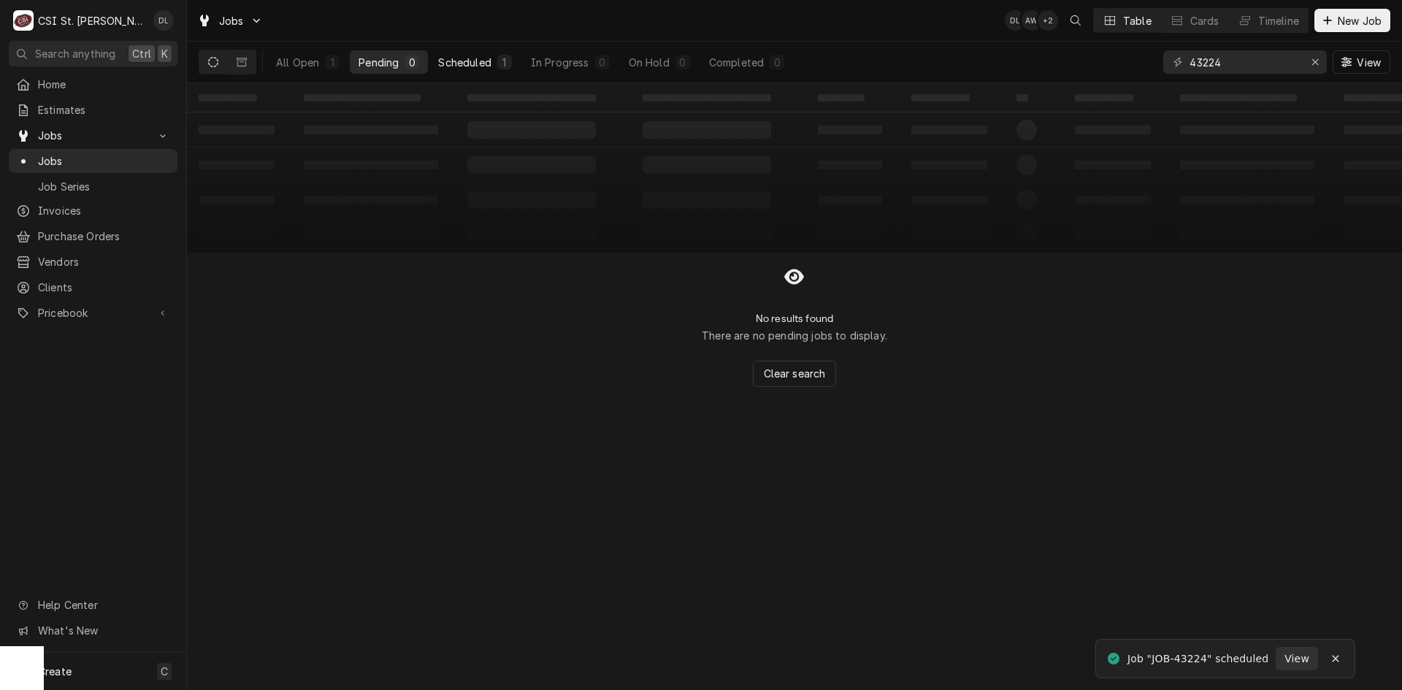
click at [480, 56] on div "Scheduled" at bounding box center [464, 62] width 53 height 15
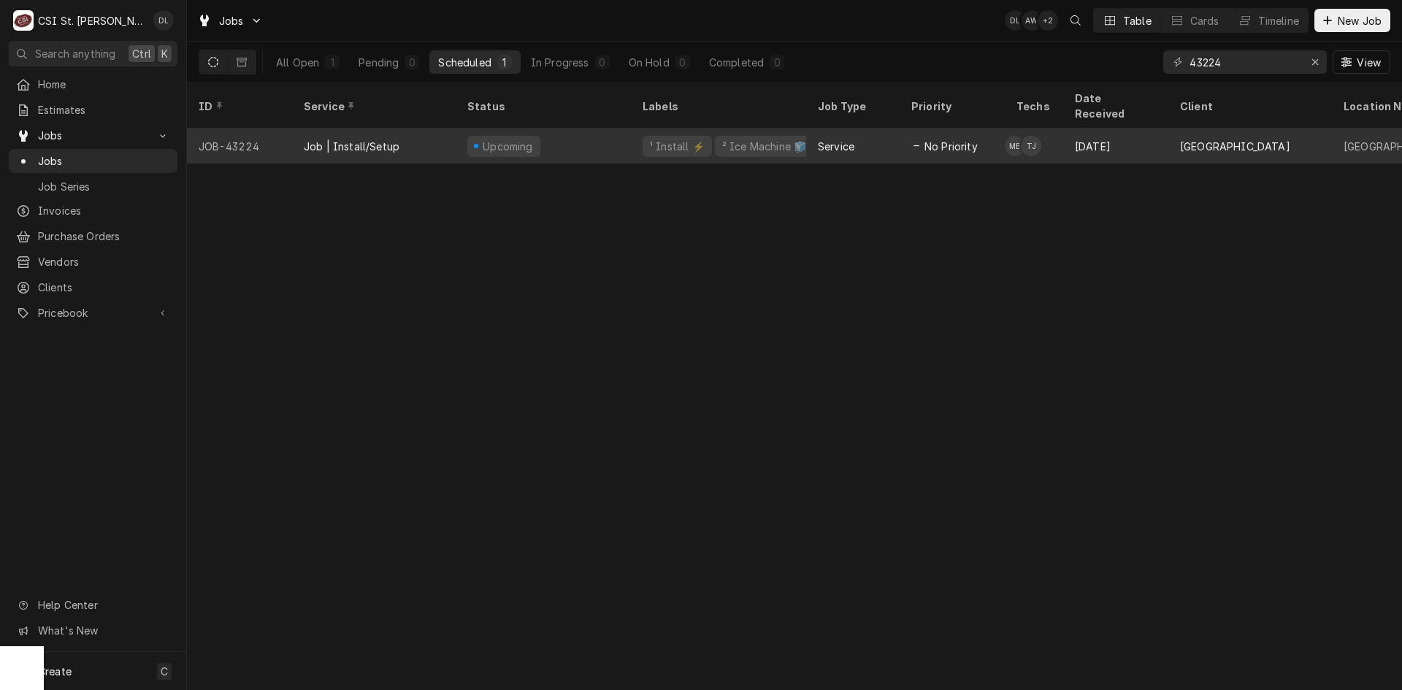
click at [903, 134] on div "No Priority" at bounding box center [952, 146] width 105 height 35
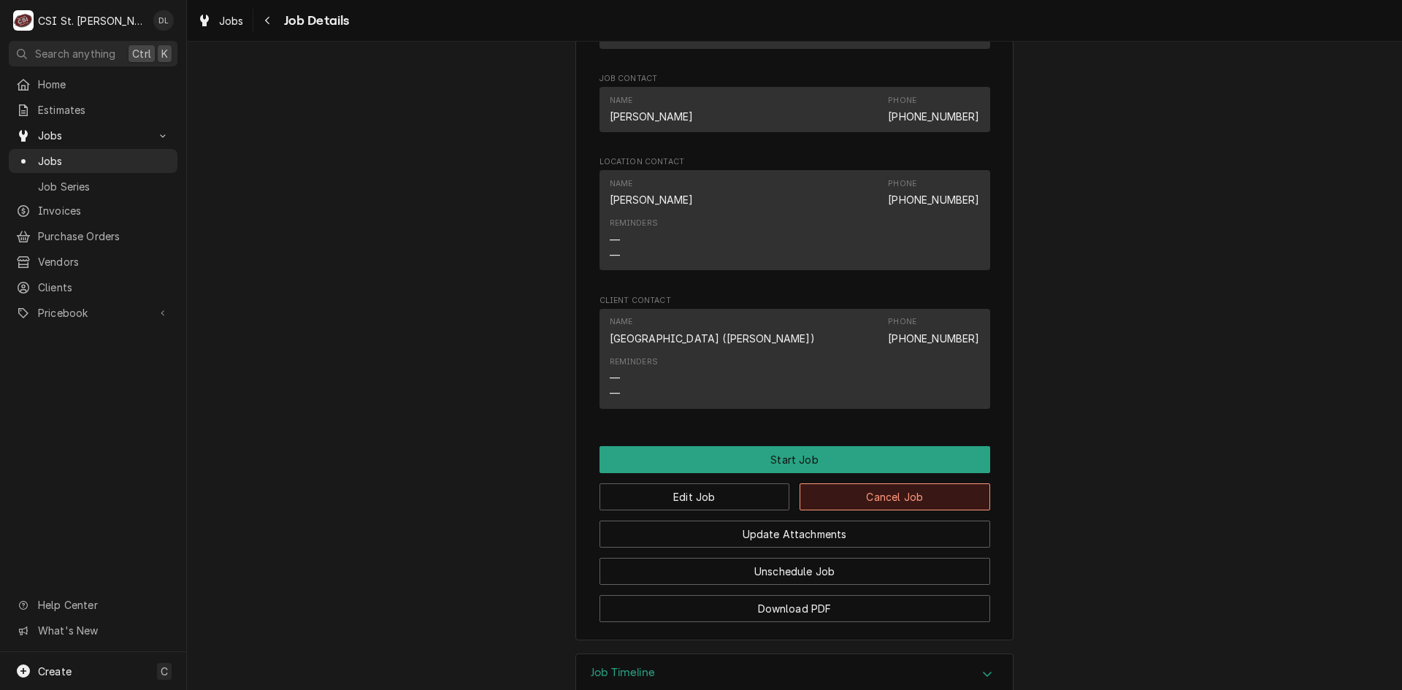
scroll to position [1155, 0]
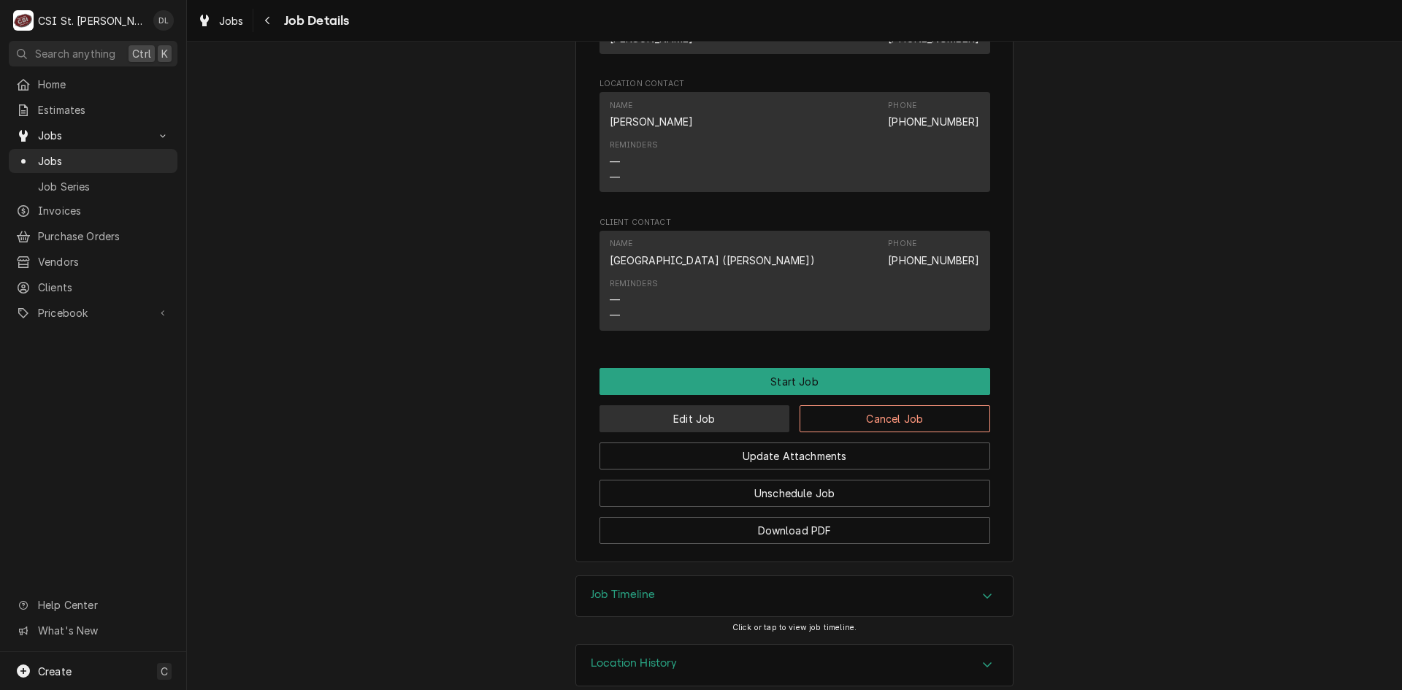
click at [728, 405] on button "Edit Job" at bounding box center [695, 418] width 191 height 27
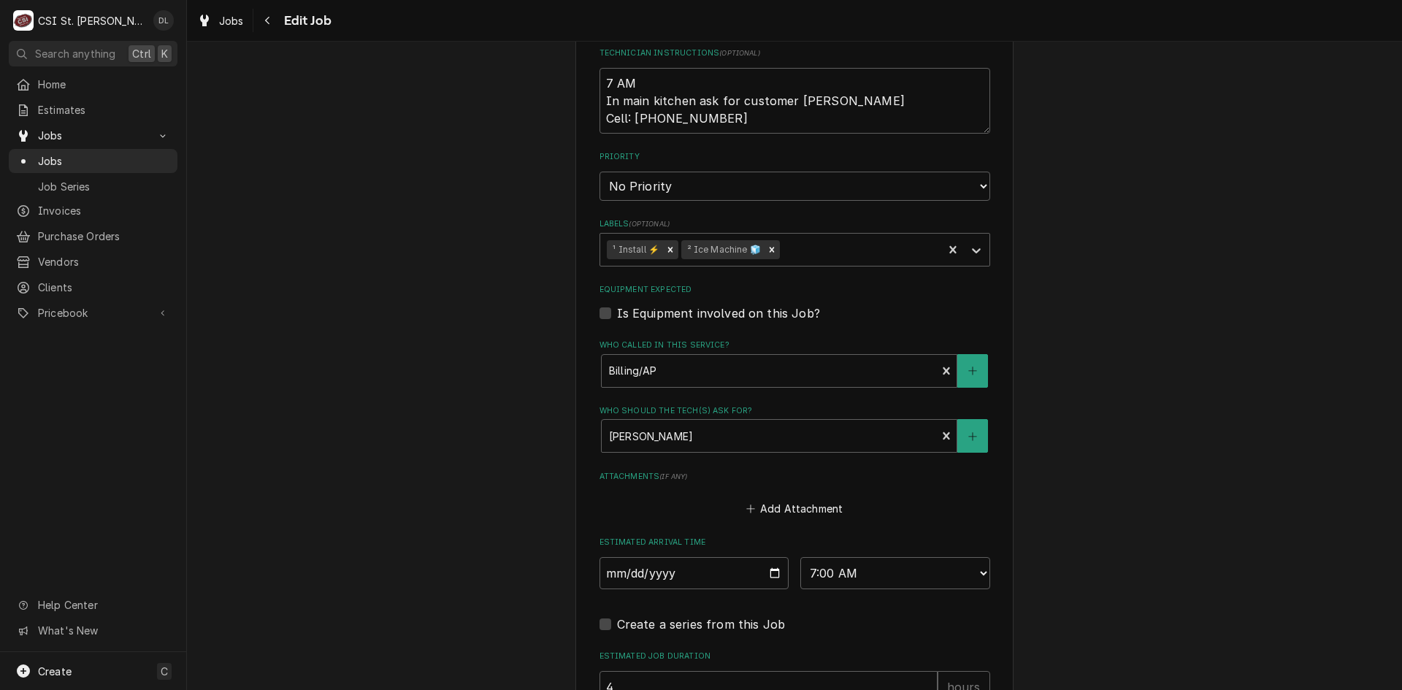
scroll to position [803, 0]
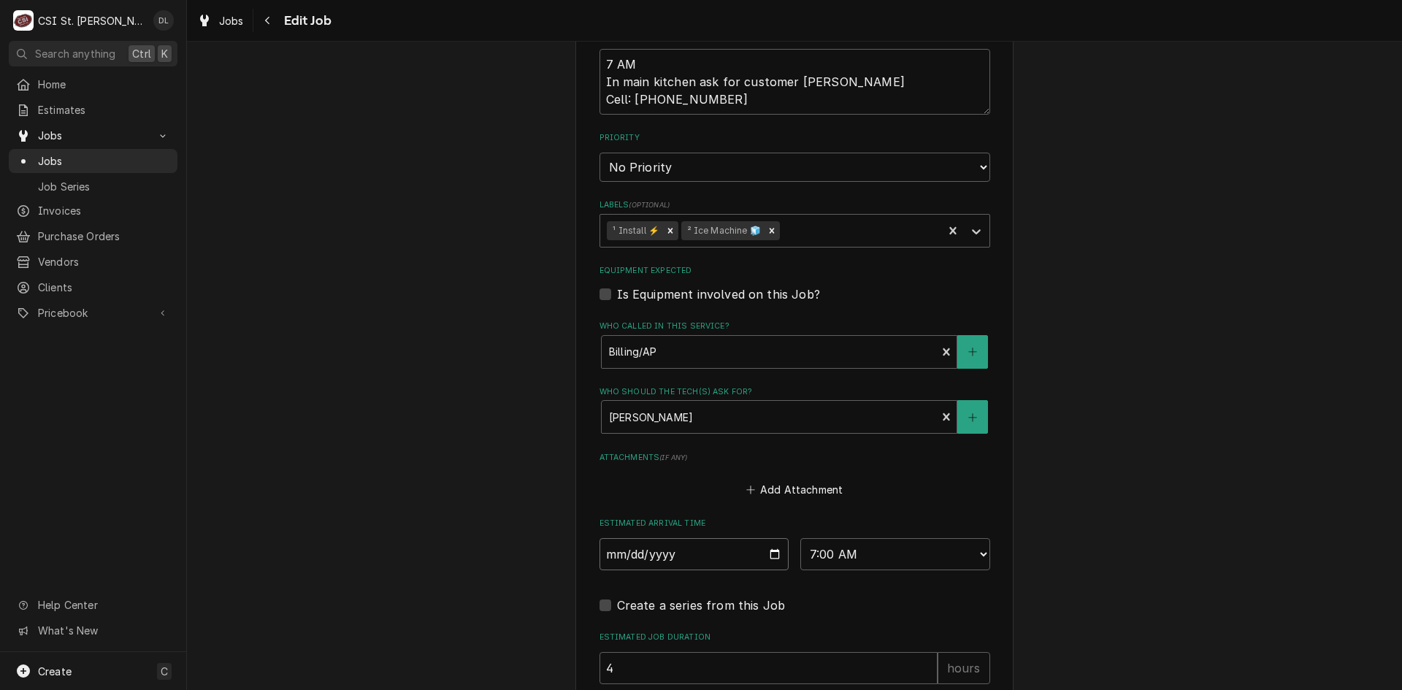
click at [771, 549] on input "[DATE]" at bounding box center [695, 554] width 190 height 32
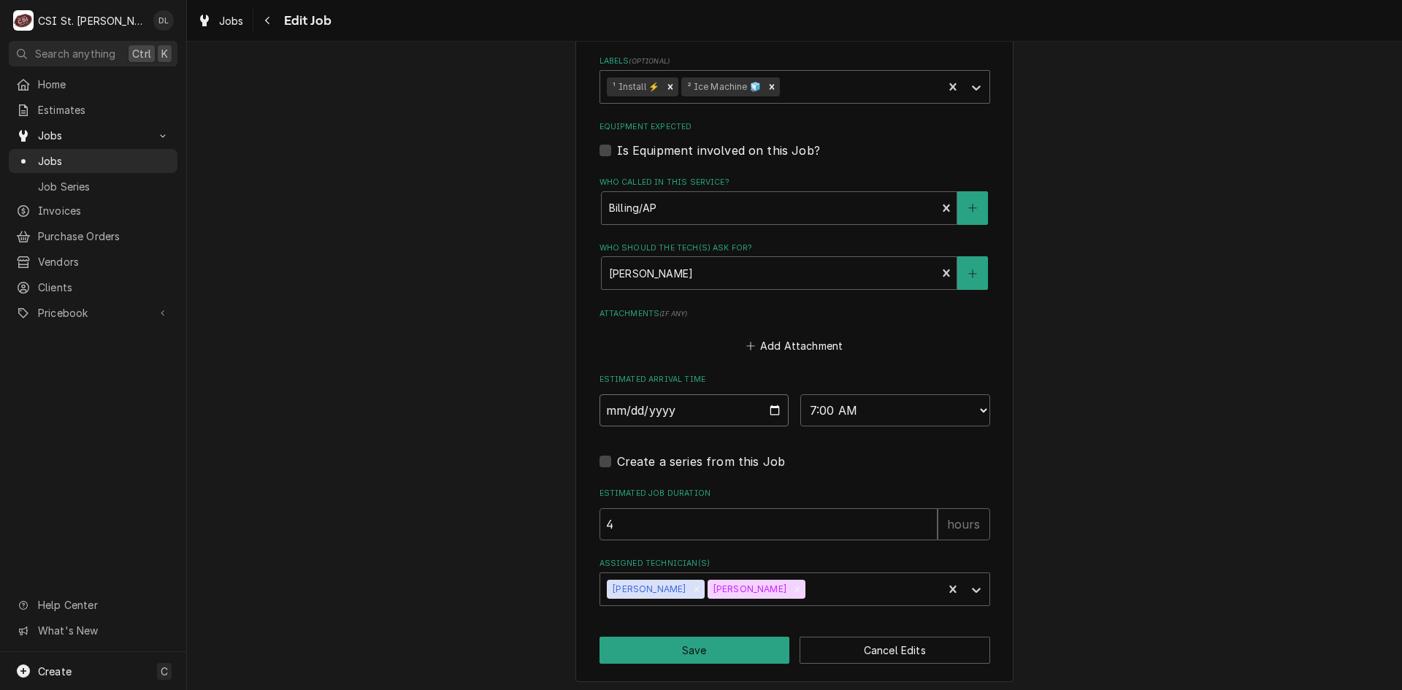
scroll to position [952, 0]
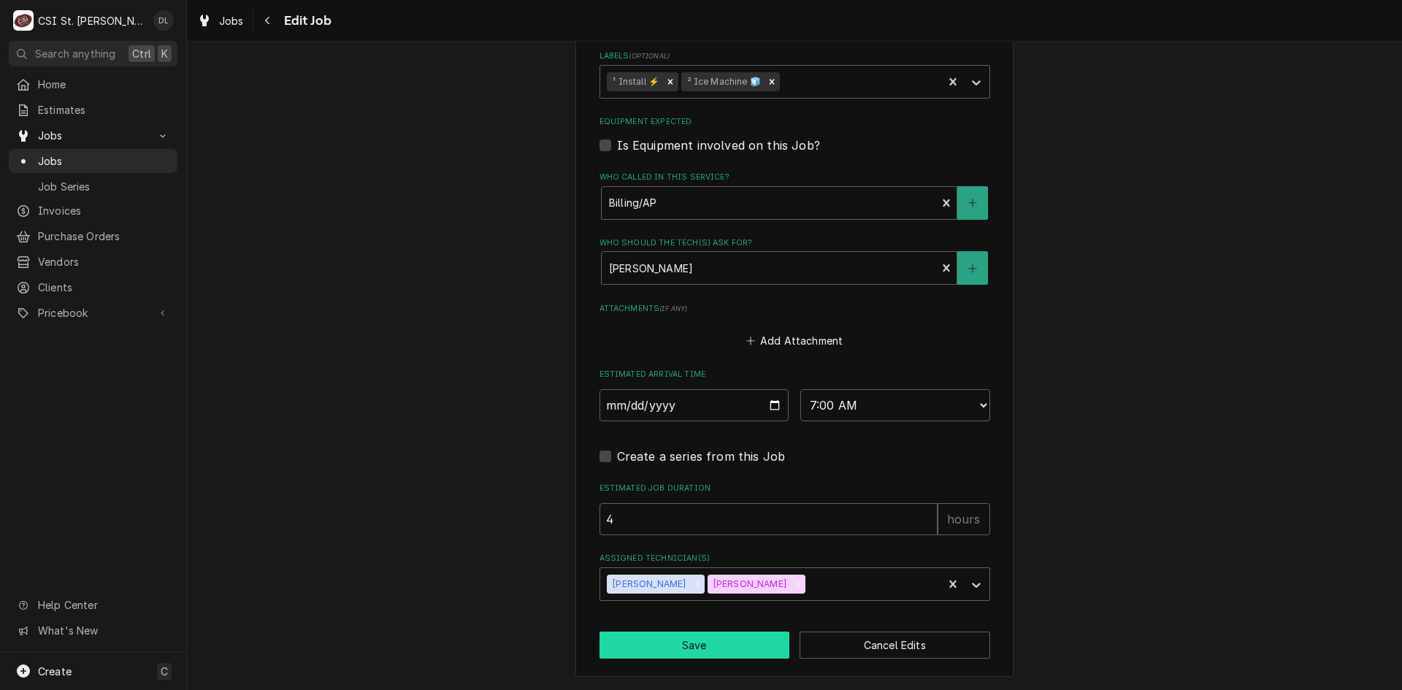
click at [679, 642] on button "Save" at bounding box center [695, 645] width 191 height 27
type textarea "x"
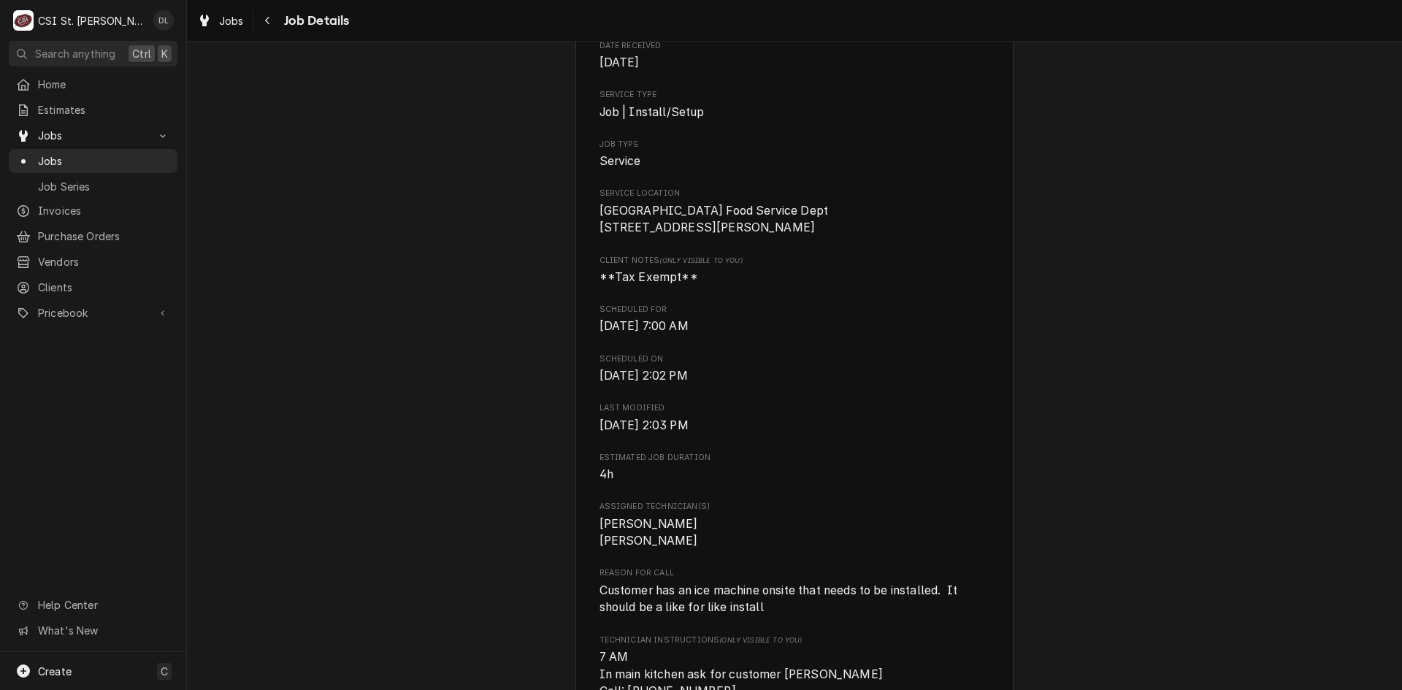
scroll to position [73, 0]
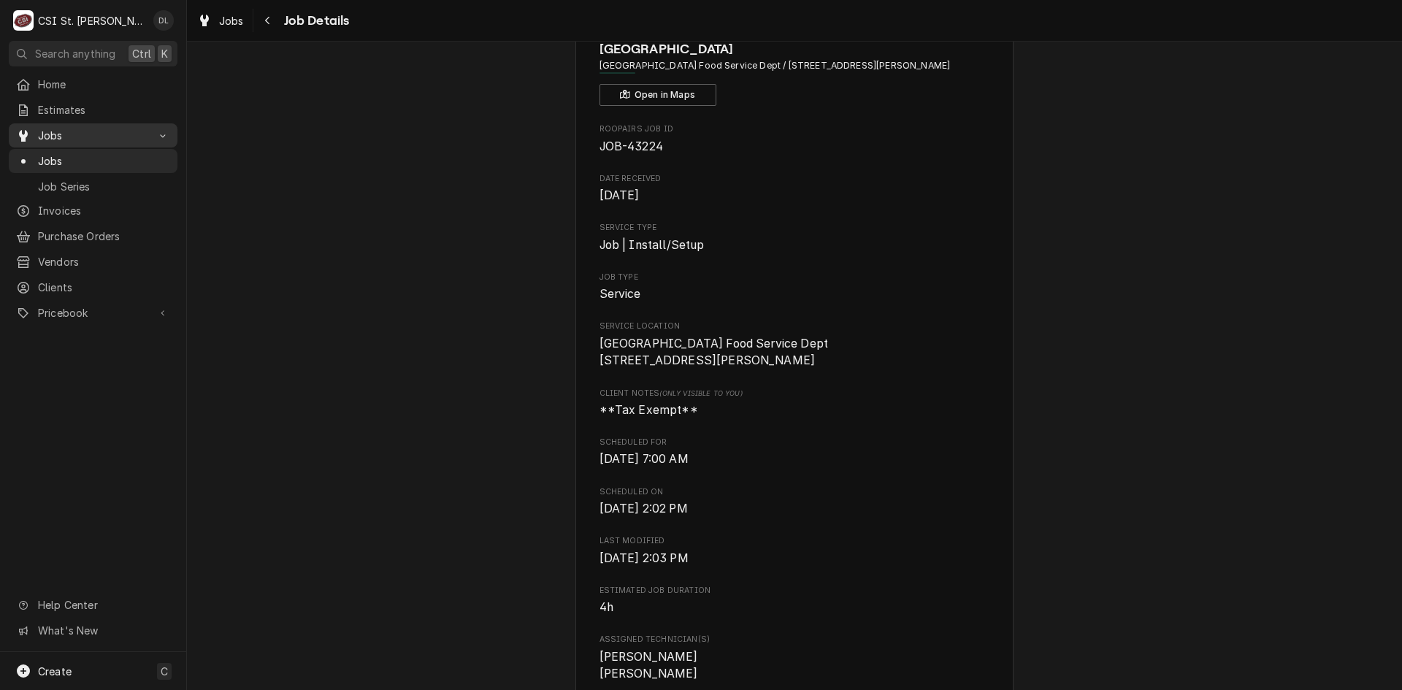
click at [61, 137] on span "Jobs" at bounding box center [93, 135] width 110 height 15
click at [61, 136] on span "Jobs" at bounding box center [93, 135] width 110 height 15
click at [58, 152] on div "Jobs" at bounding box center [93, 161] width 163 height 18
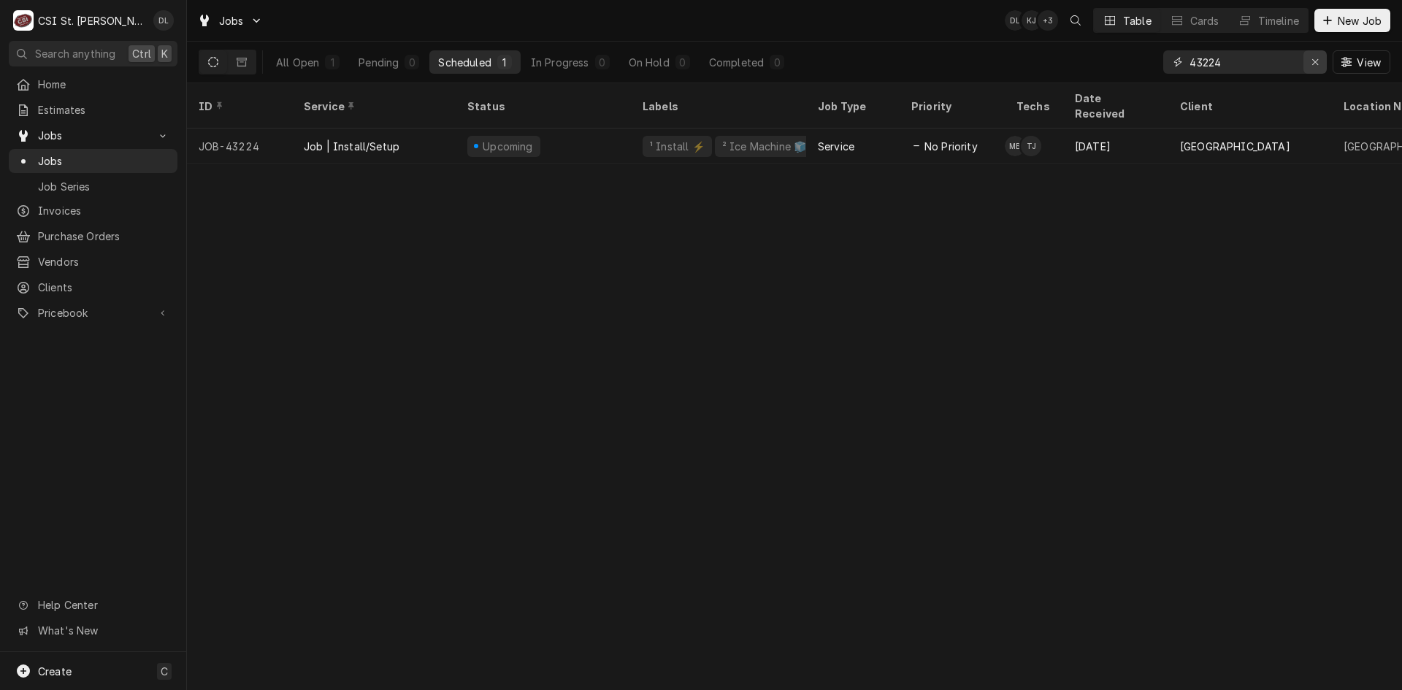
click at [1317, 65] on icon "Erase input" at bounding box center [1316, 62] width 8 height 10
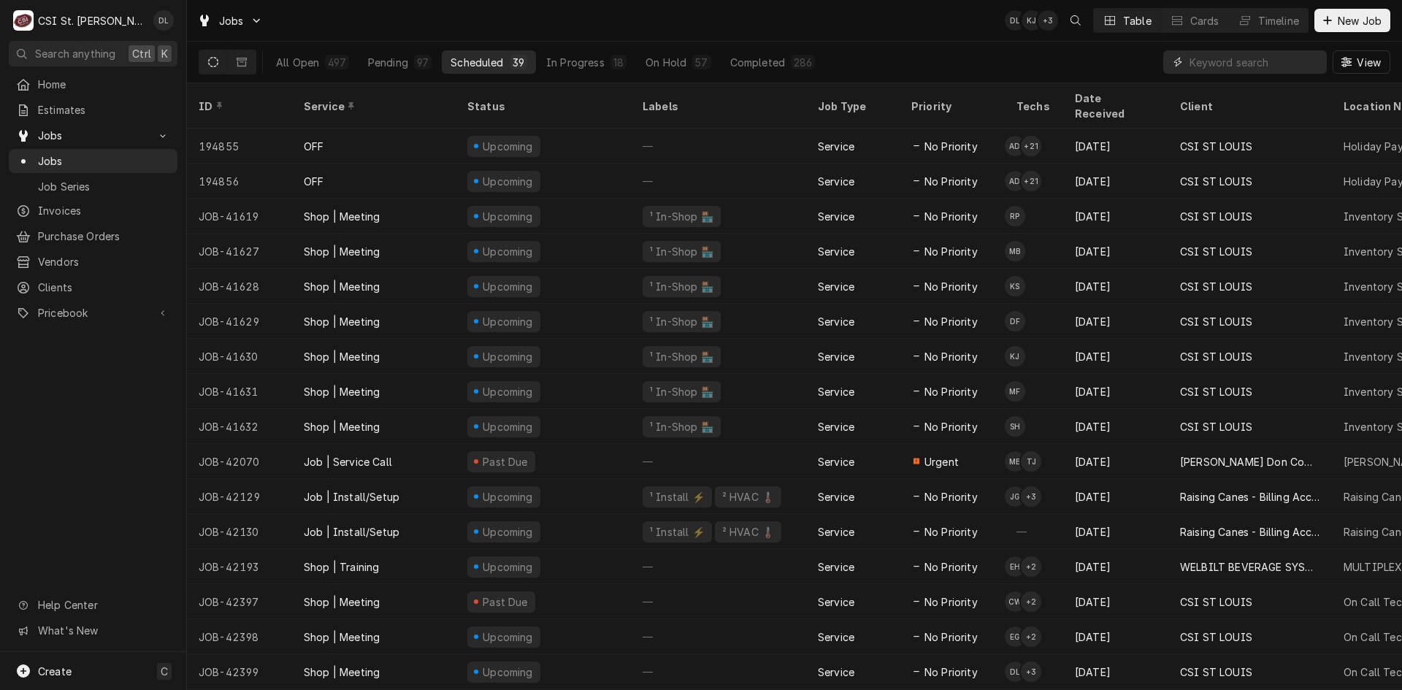
click at [1245, 59] on input "Dynamic Content Wrapper" at bounding box center [1255, 61] width 130 height 23
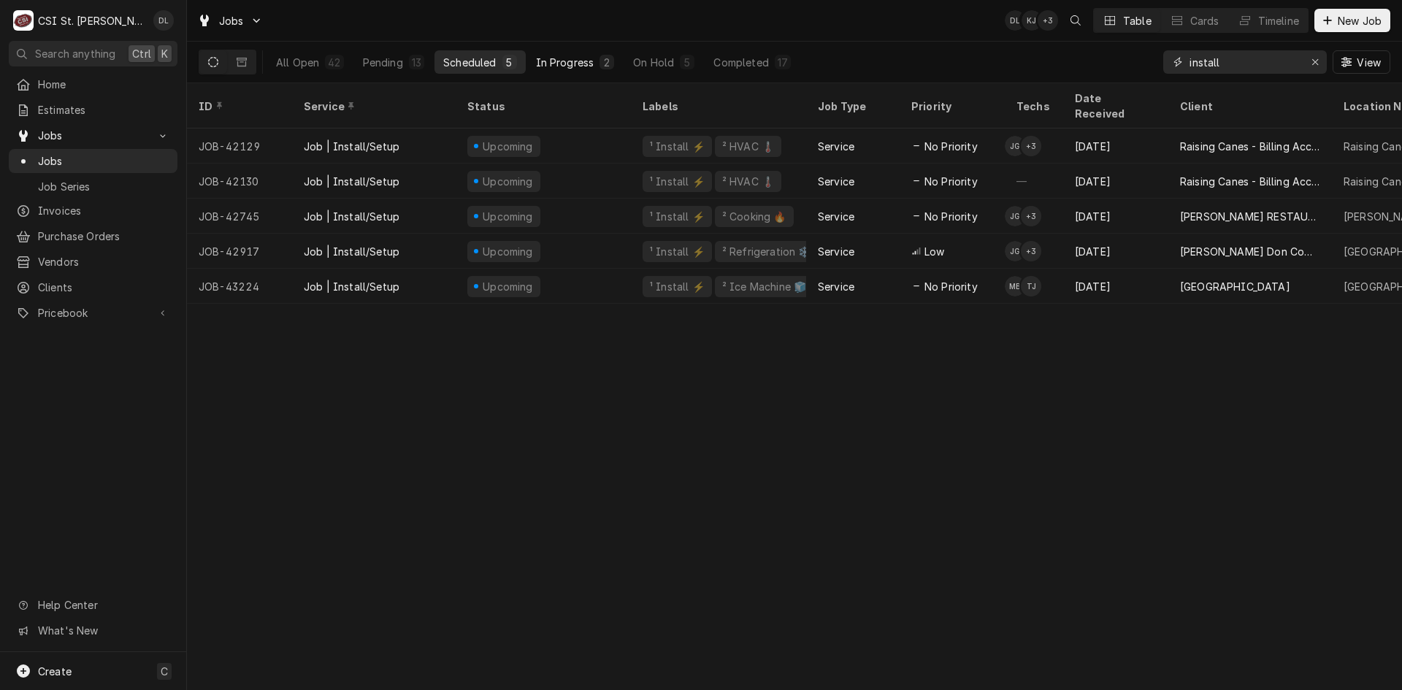
type input "install"
click at [578, 56] on div "In Progress" at bounding box center [565, 62] width 58 height 15
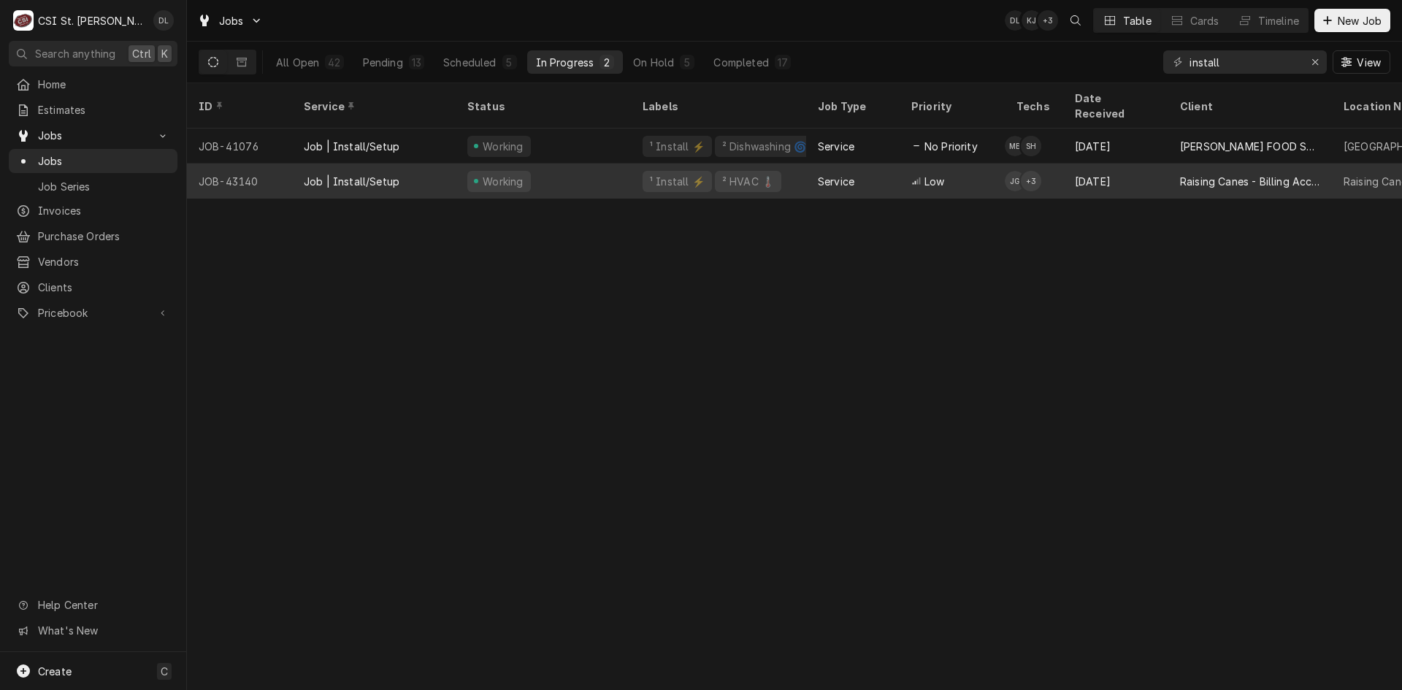
click at [889, 164] on div "Service" at bounding box center [852, 181] width 93 height 35
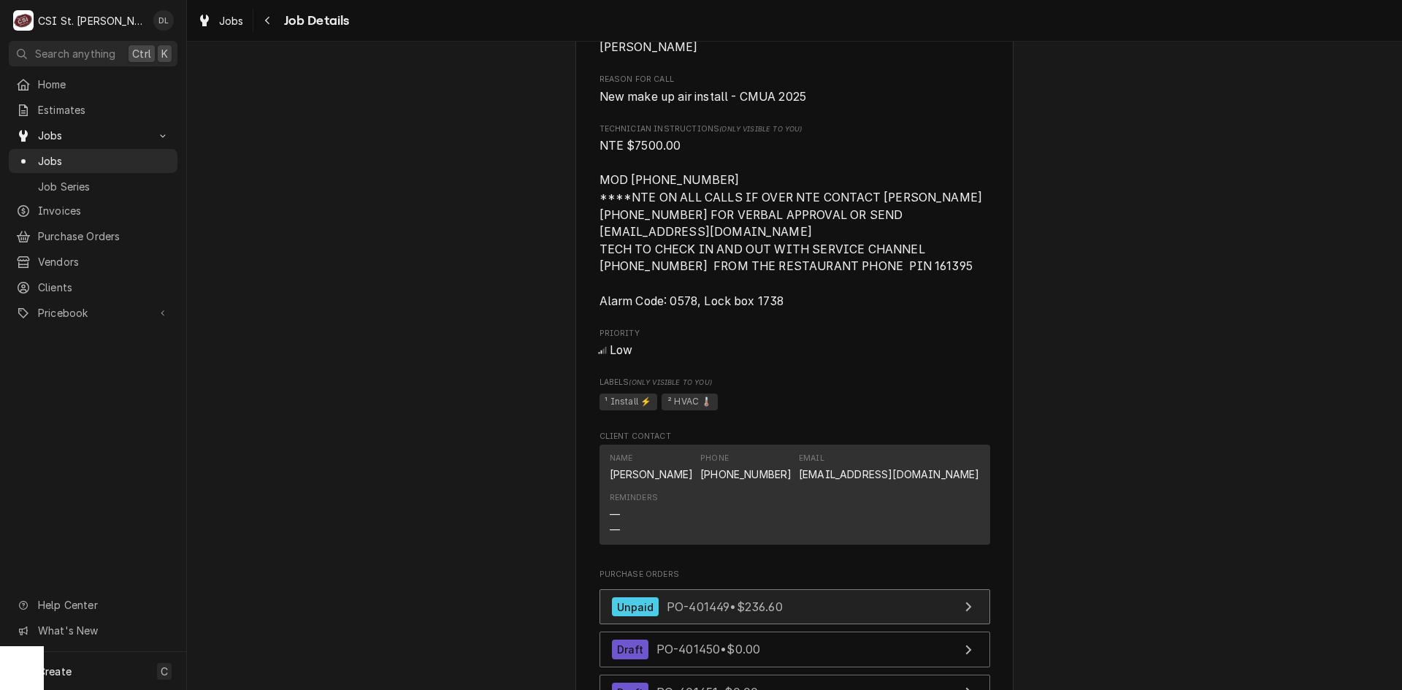
scroll to position [1278, 0]
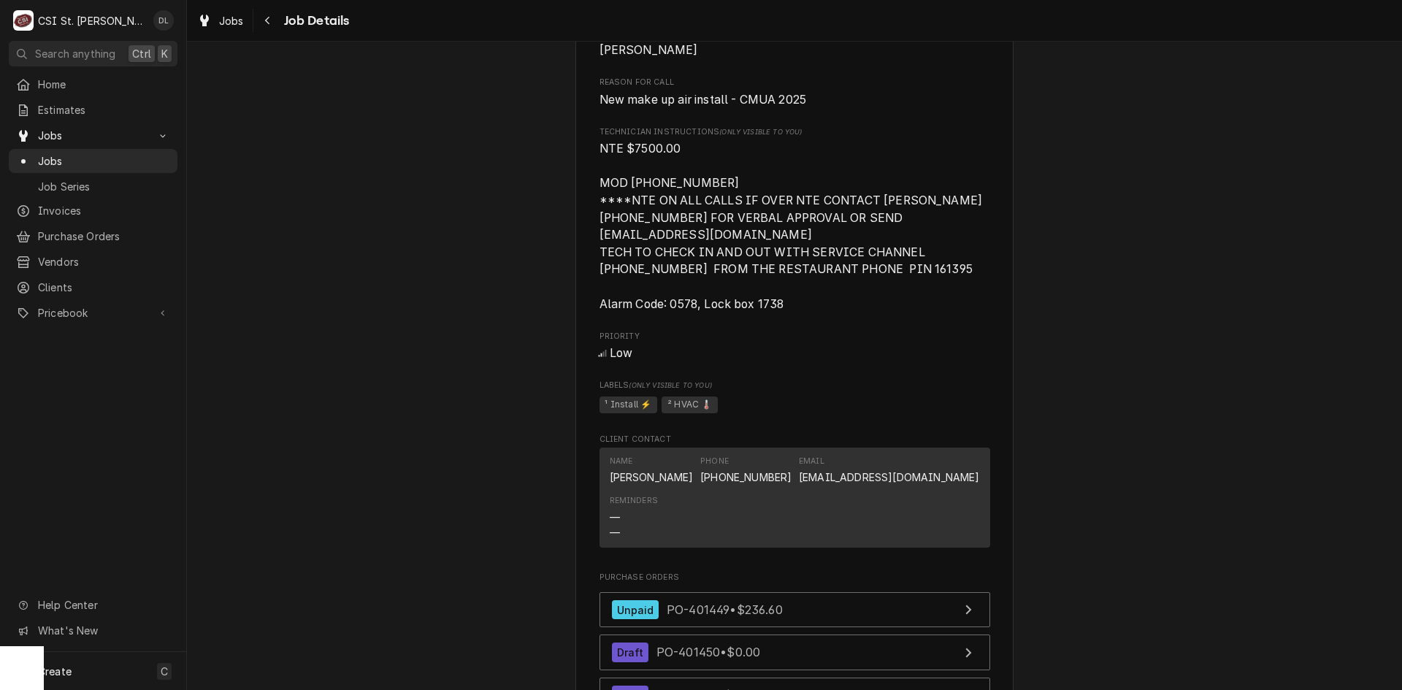
click at [54, 158] on span "Jobs" at bounding box center [104, 160] width 132 height 15
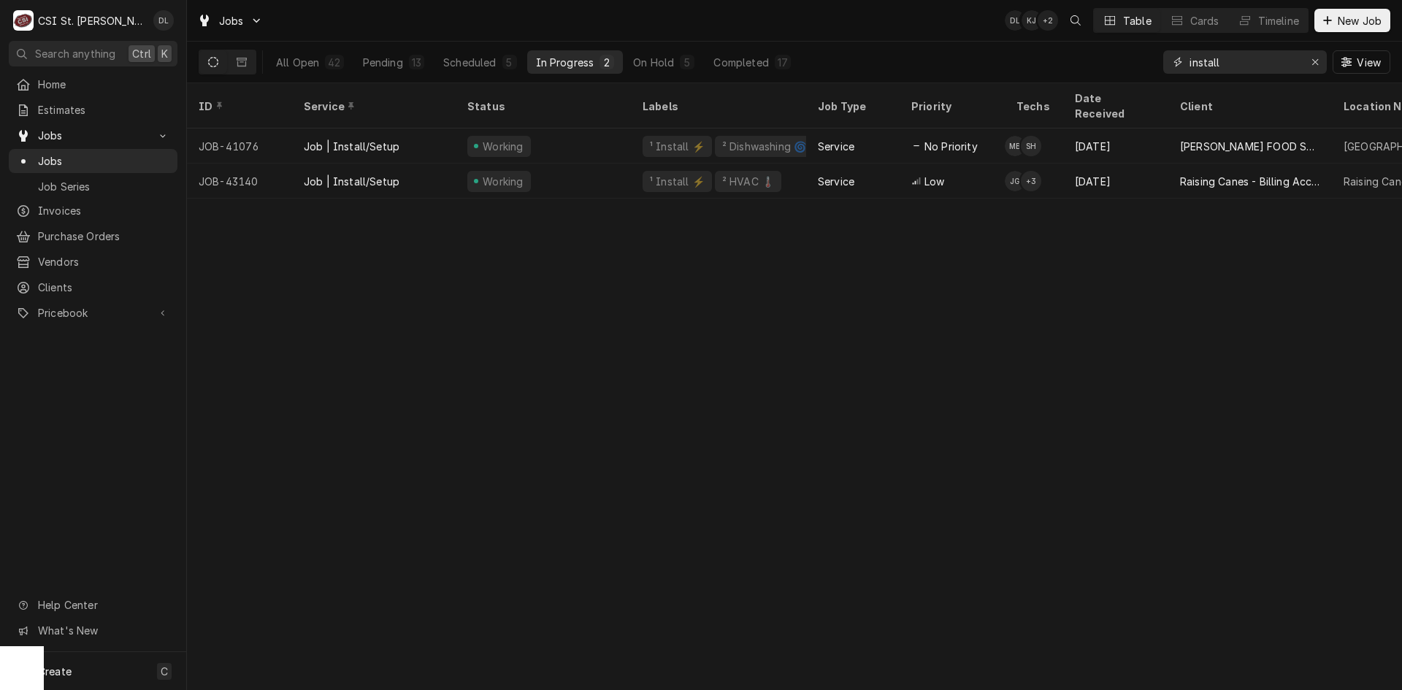
click at [1318, 63] on icon "Erase input" at bounding box center [1316, 62] width 8 height 10
click at [1289, 63] on input "Dynamic Content Wrapper" at bounding box center [1258, 61] width 137 height 23
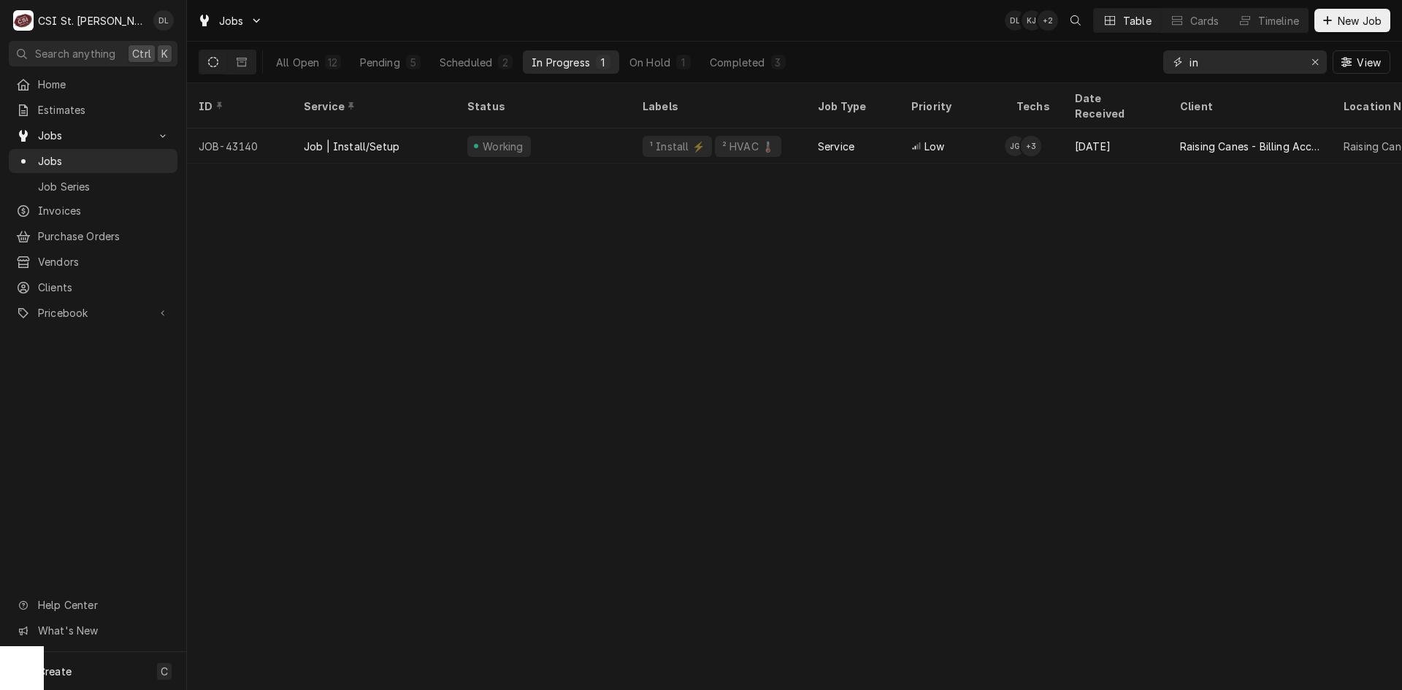
type input "i"
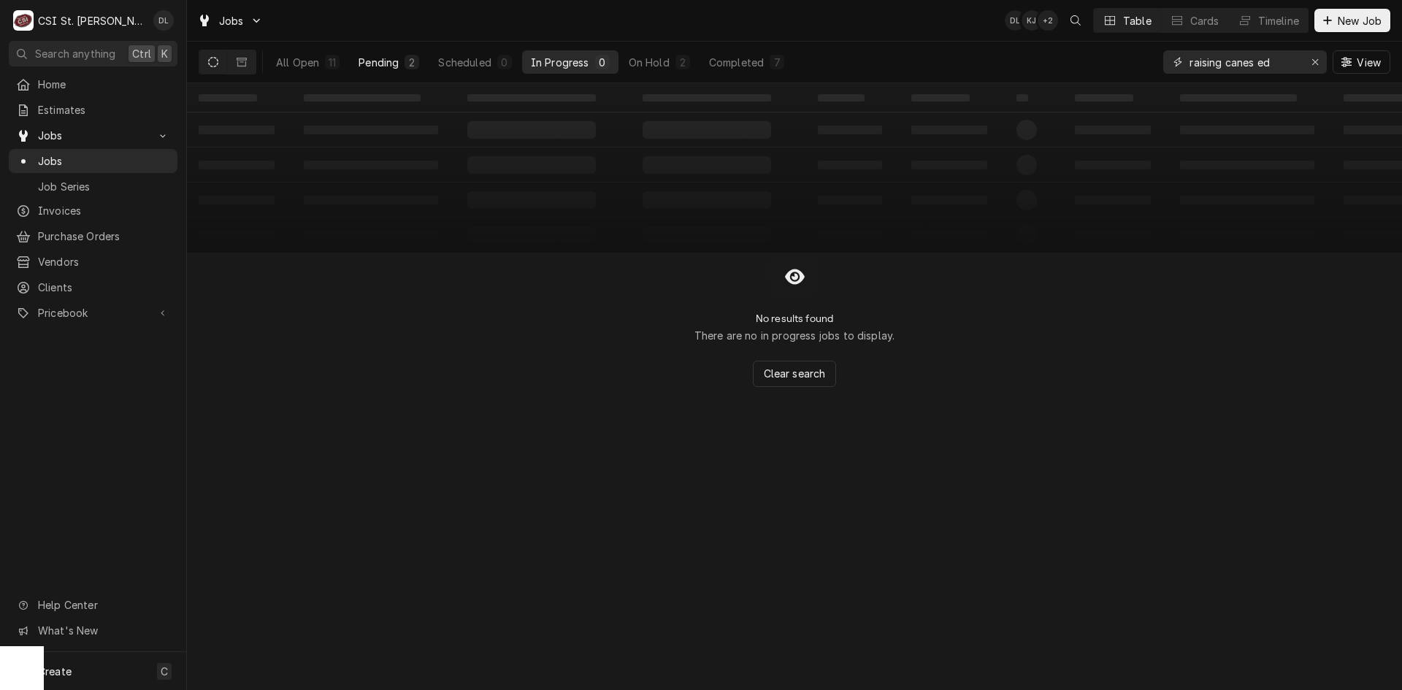
type input "raising canes ed"
click at [402, 64] on button "Pending 2" at bounding box center [389, 61] width 78 height 23
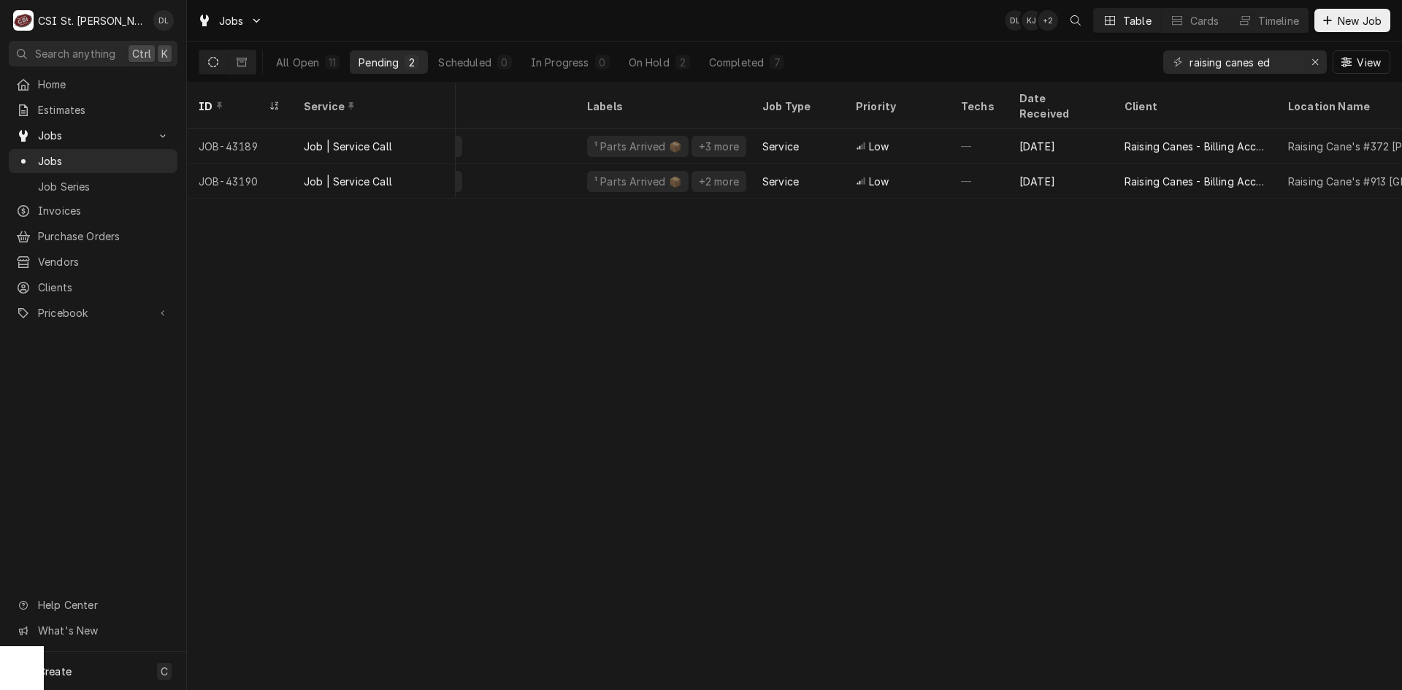
scroll to position [0, 39]
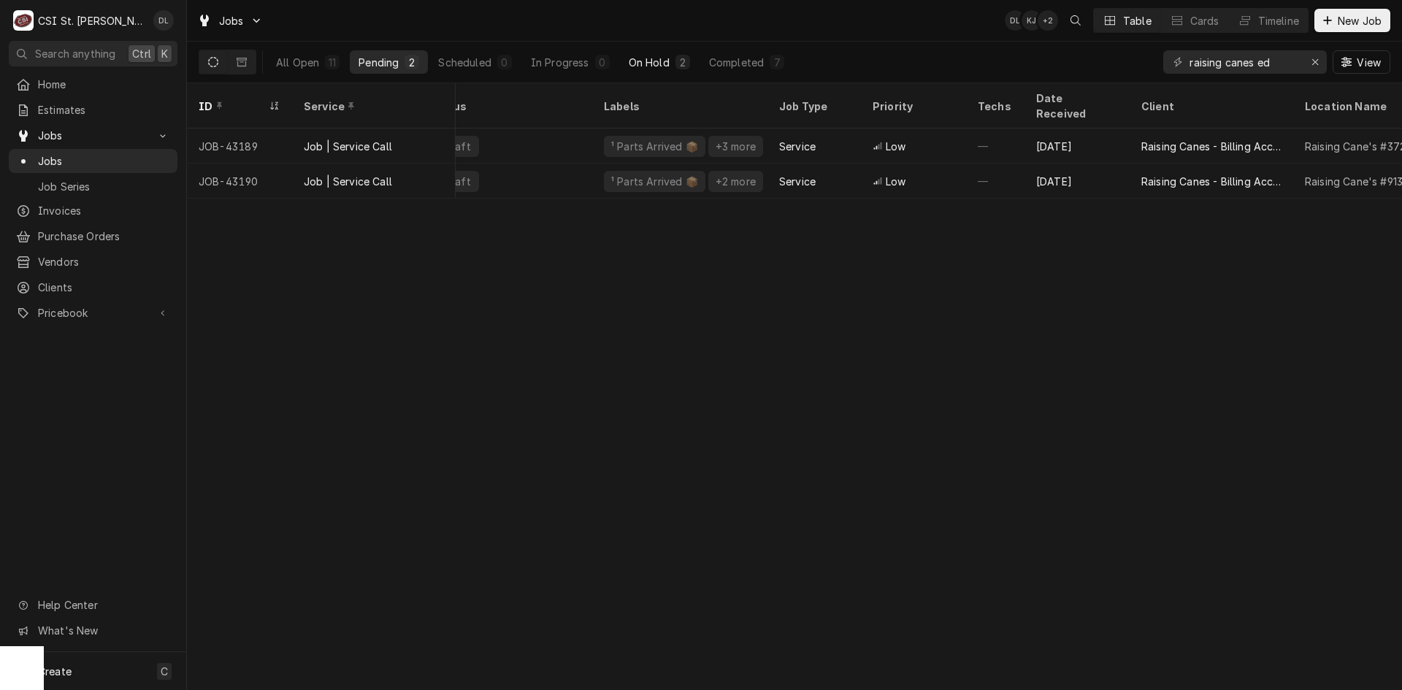
click at [652, 62] on div "On Hold" at bounding box center [649, 62] width 41 height 15
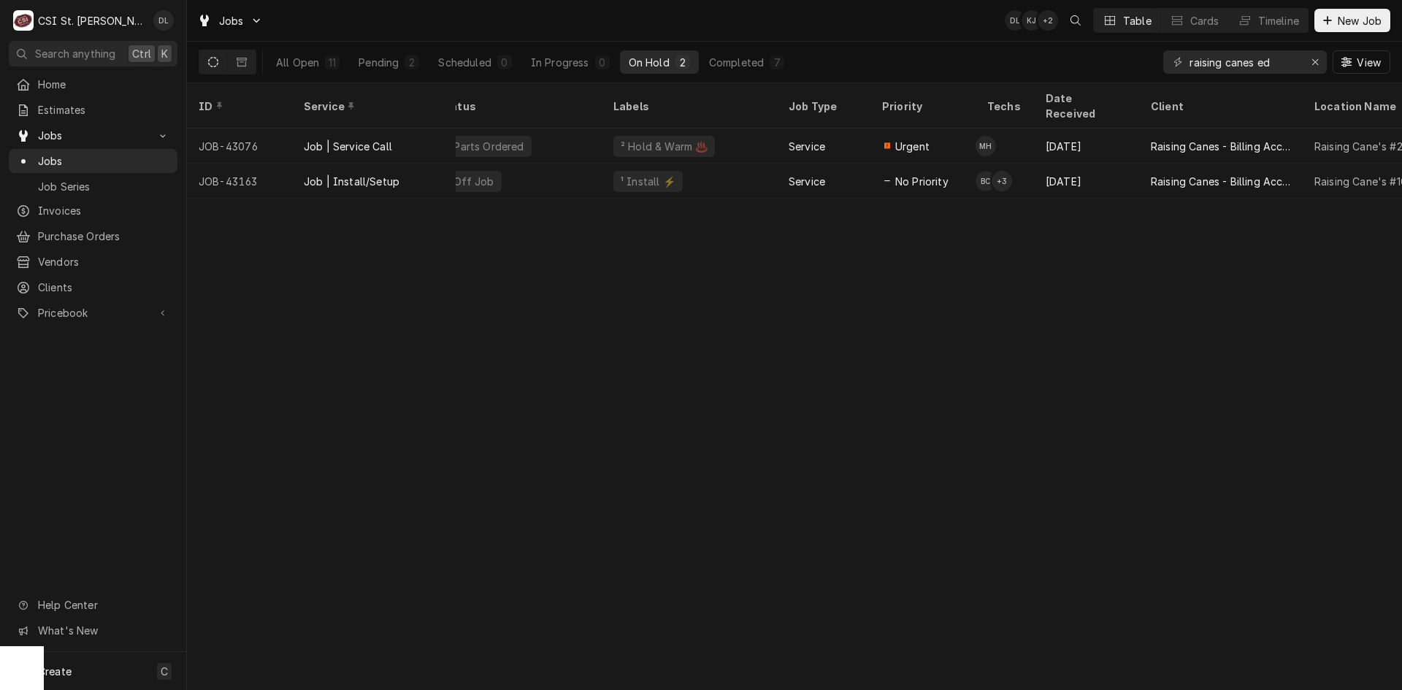
scroll to position [0, 0]
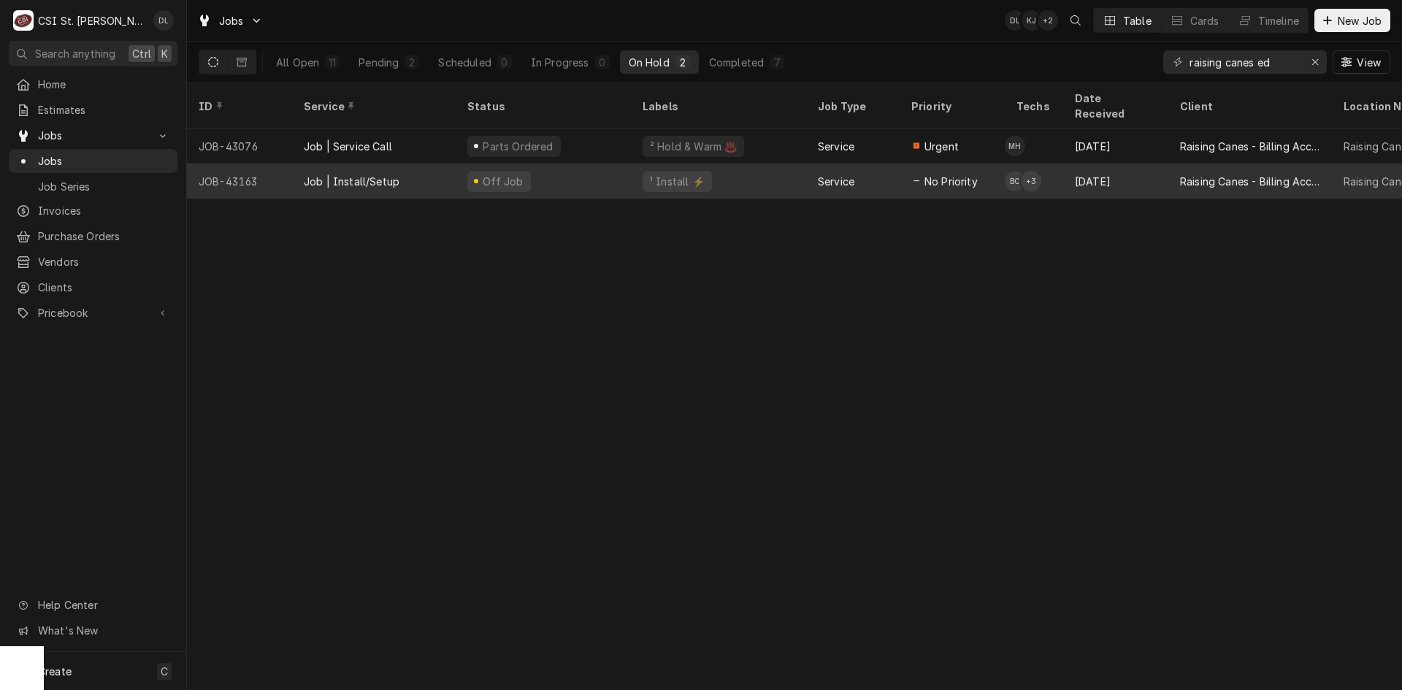
click at [746, 164] on div "¹ Install ⚡️" at bounding box center [718, 181] width 175 height 35
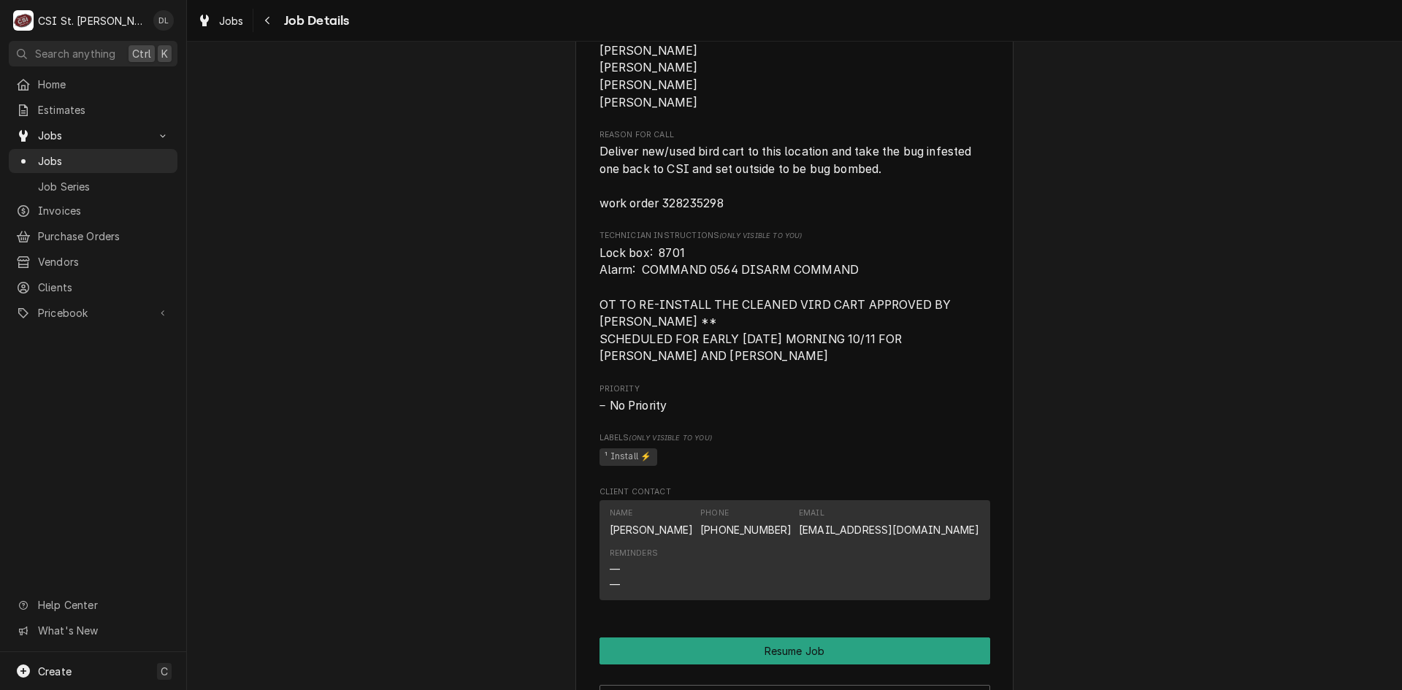
scroll to position [1680, 0]
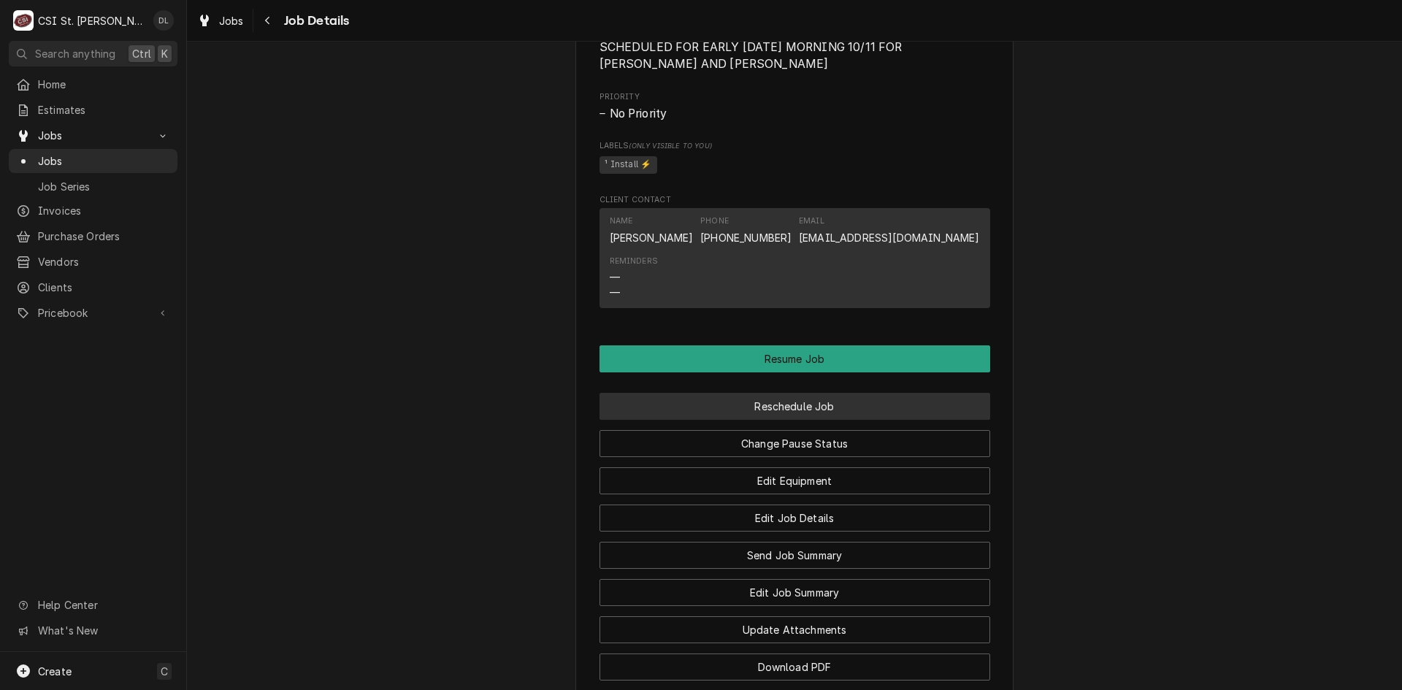
click at [818, 419] on button "Reschedule Job" at bounding box center [795, 406] width 391 height 27
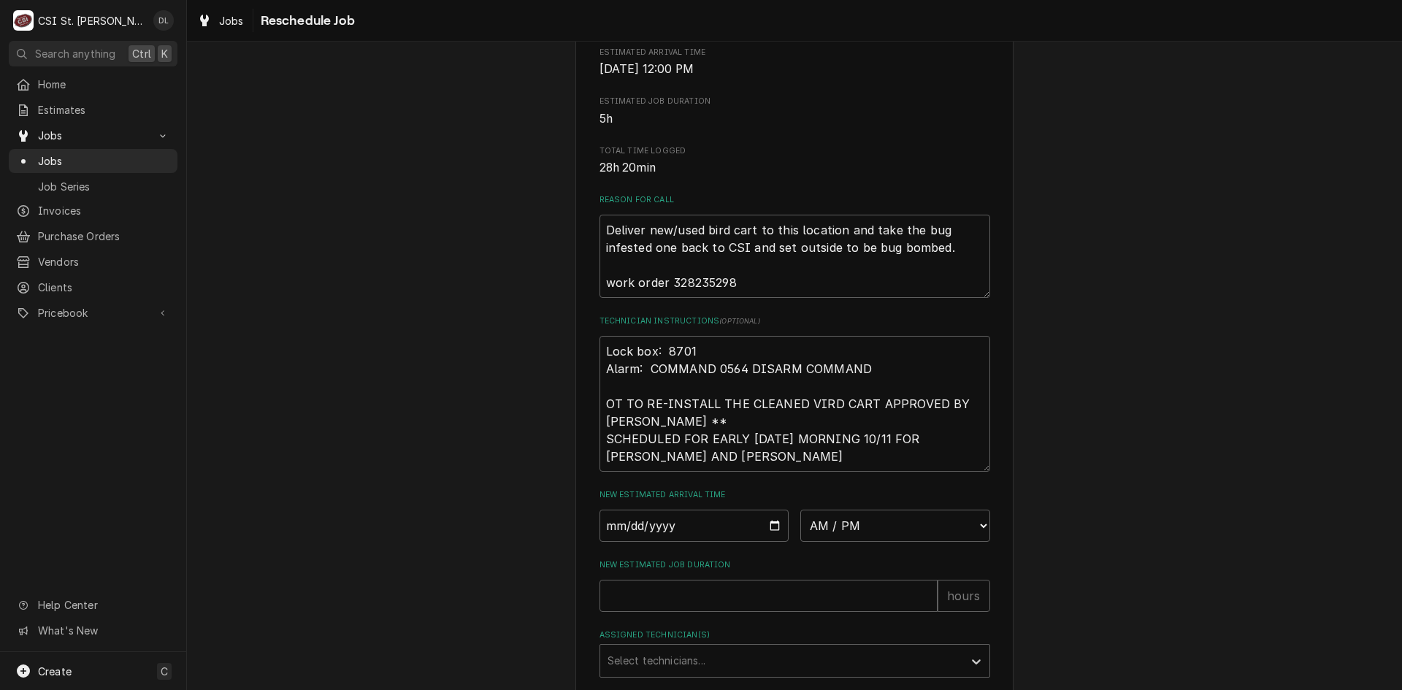
scroll to position [489, 0]
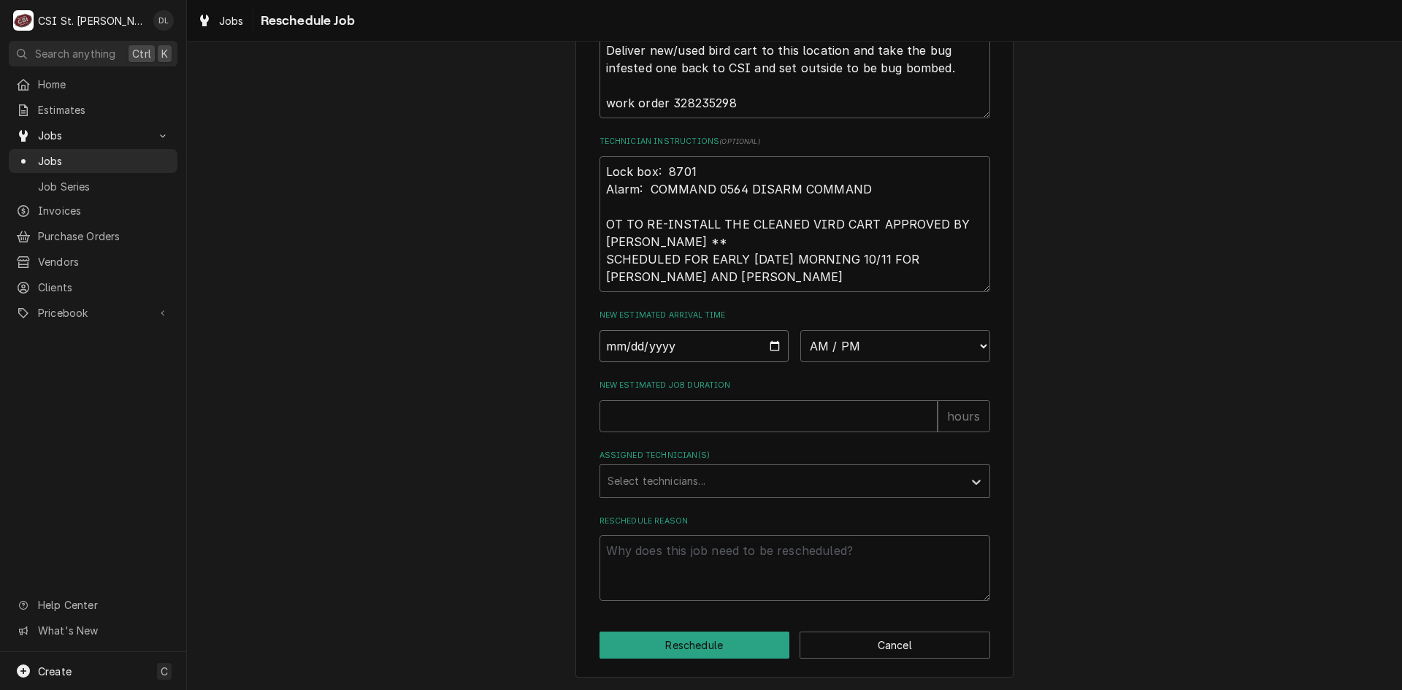
click at [771, 340] on input "Date" at bounding box center [695, 346] width 190 height 32
type textarea "x"
type input "2025-10-15"
click at [982, 343] on select "AM / PM 6:00 AM 6:15 AM 6:30 AM 6:45 AM 7:00 AM 7:15 AM 7:30 AM 7:45 AM 8:00 AM…" at bounding box center [896, 346] width 190 height 32
select select "10:00:00"
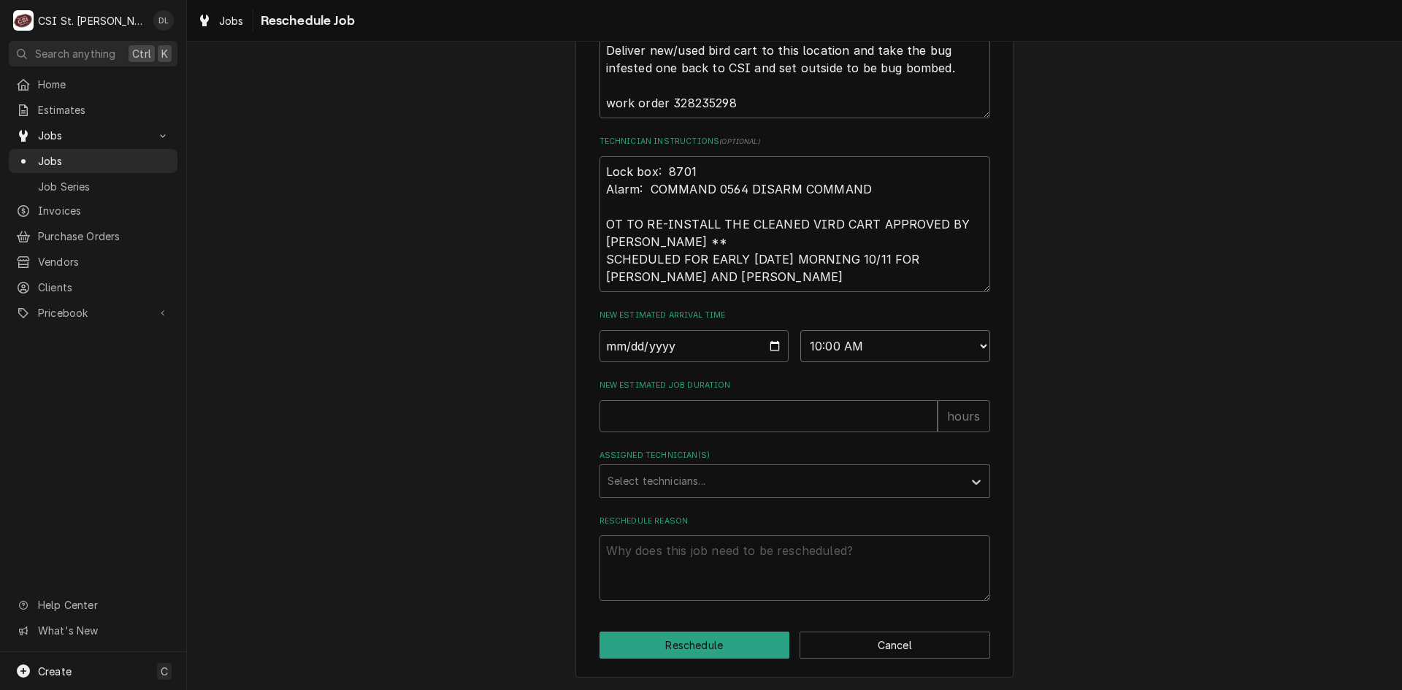
click at [801, 330] on select "AM / PM 6:00 AM 6:15 AM 6:30 AM 6:45 AM 7:00 AM 7:15 AM 7:30 AM 7:45 AM 8:00 AM…" at bounding box center [896, 346] width 190 height 32
type textarea "x"
click at [721, 472] on div "Assigned Technician(s)" at bounding box center [782, 481] width 348 height 26
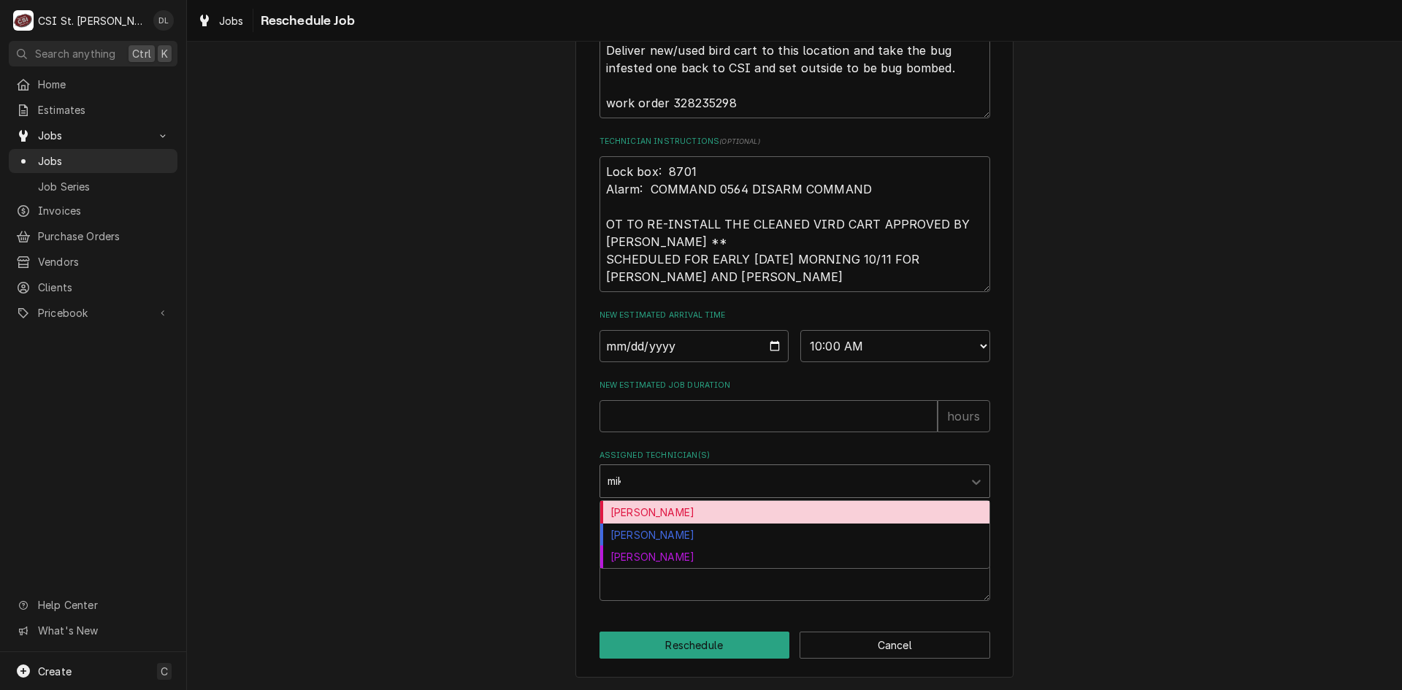
type input "mike"
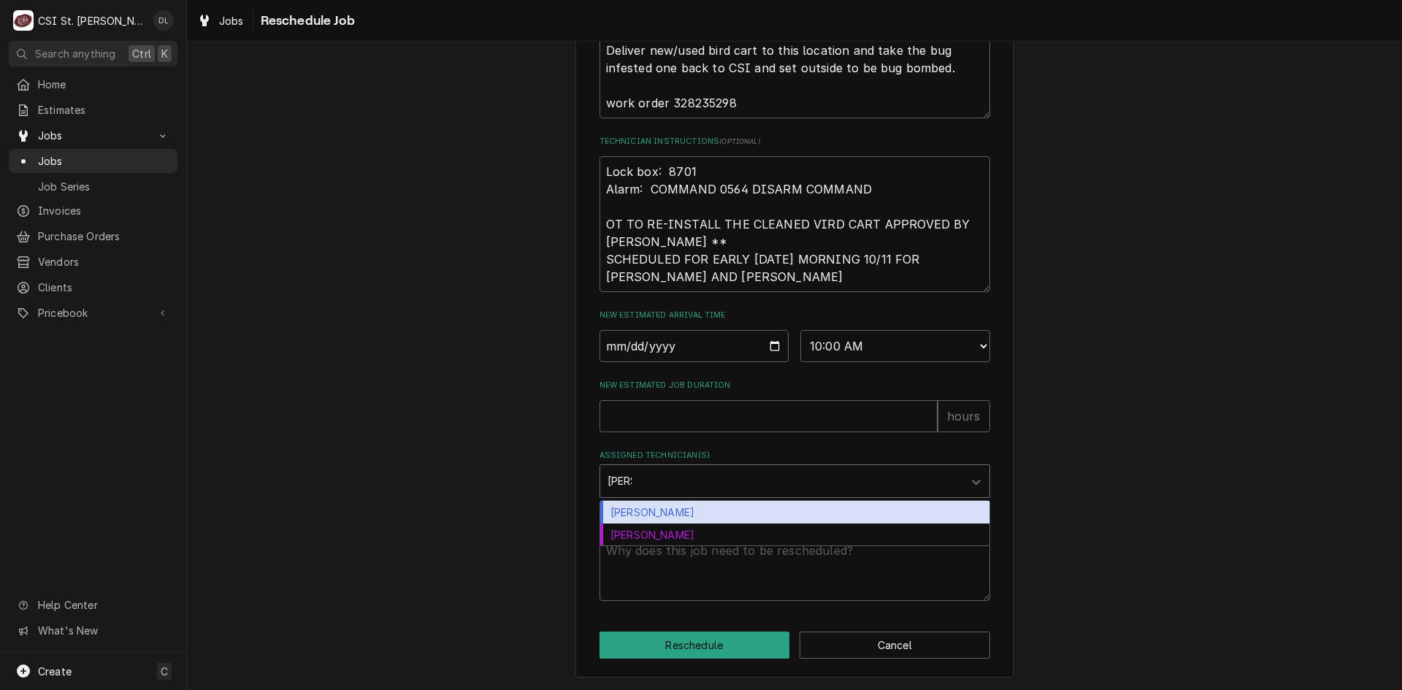
type textarea "x"
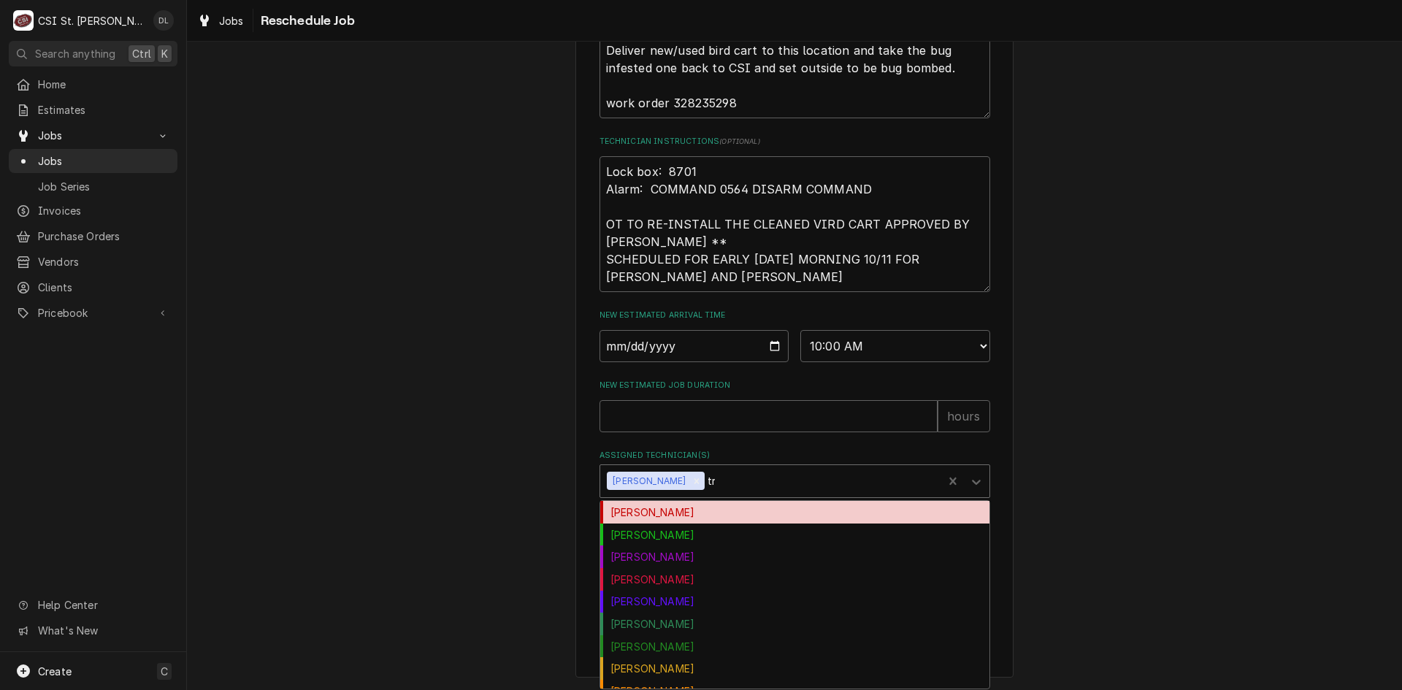
type input "tre"
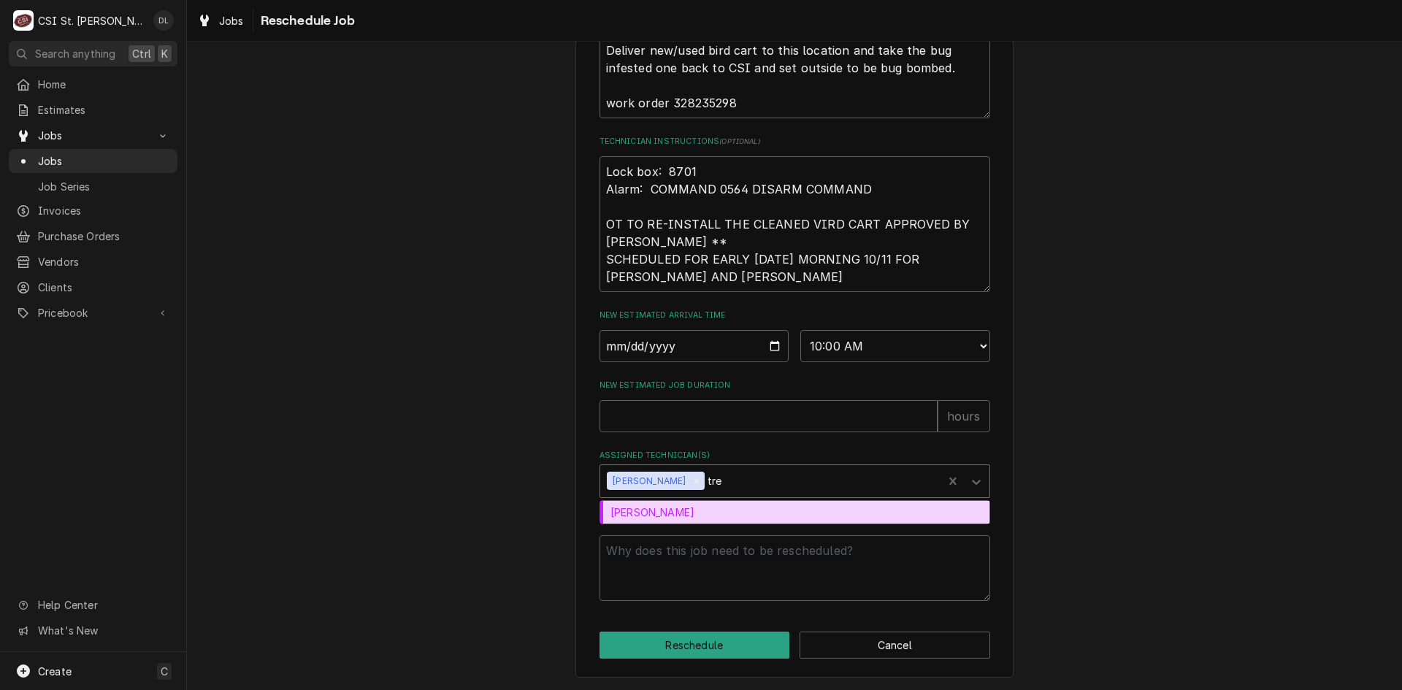
type textarea "x"
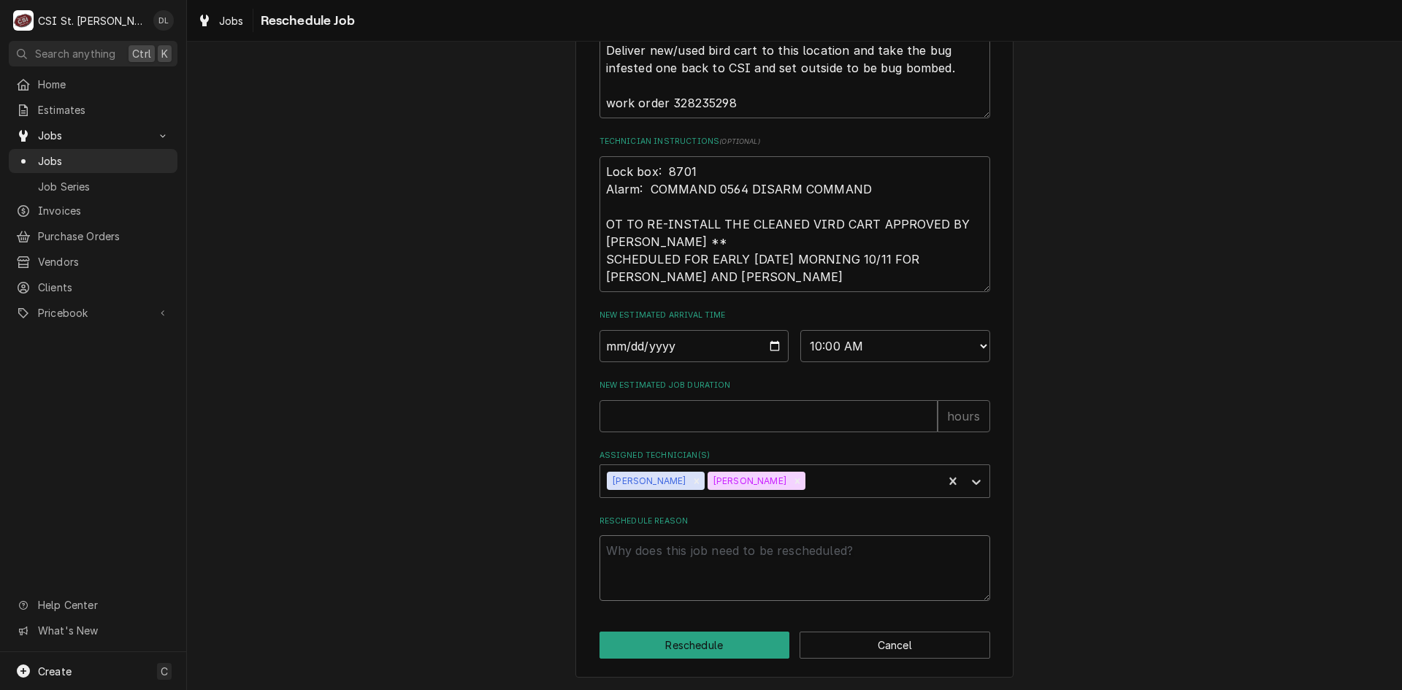
click at [706, 551] on textarea "Reschedule Reason" at bounding box center [795, 568] width 391 height 66
type textarea "x"
type textarea "N"
type textarea "x"
type textarea "Ne"
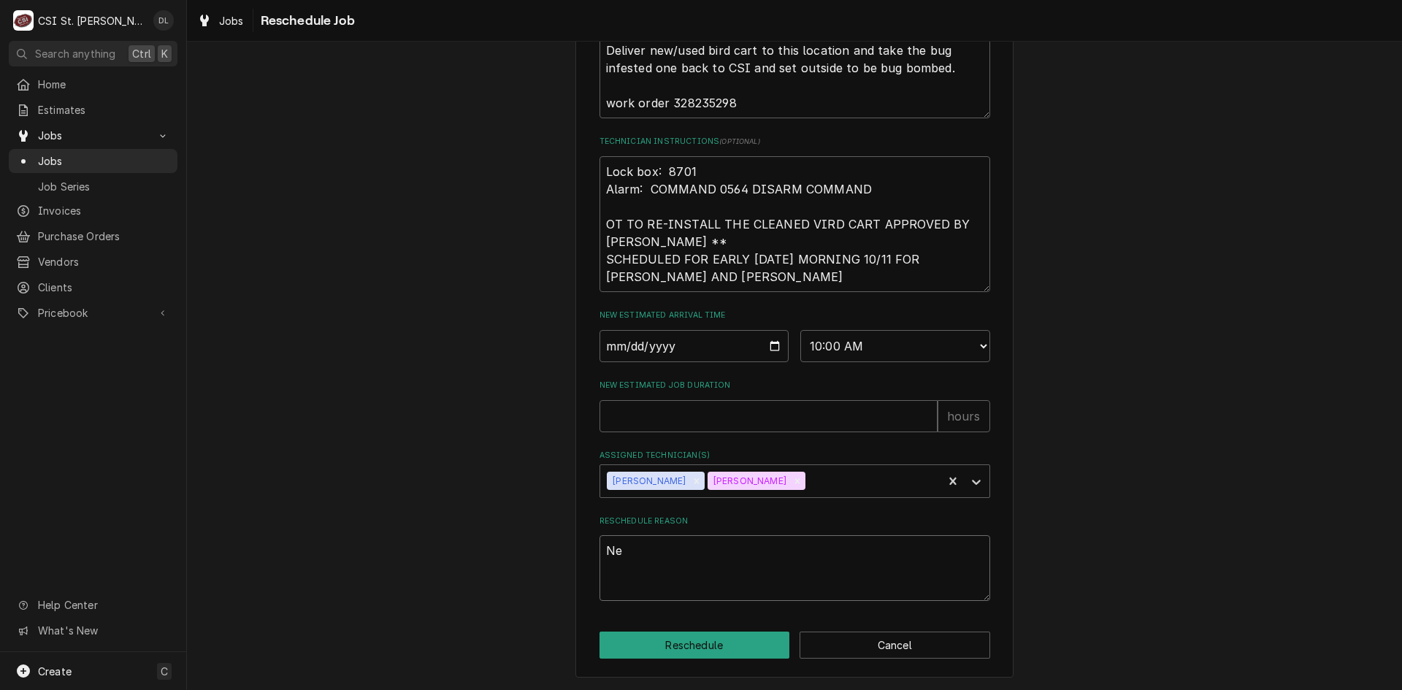
type textarea "x"
type textarea "New"
type textarea "x"
type textarea "New"
type textarea "x"
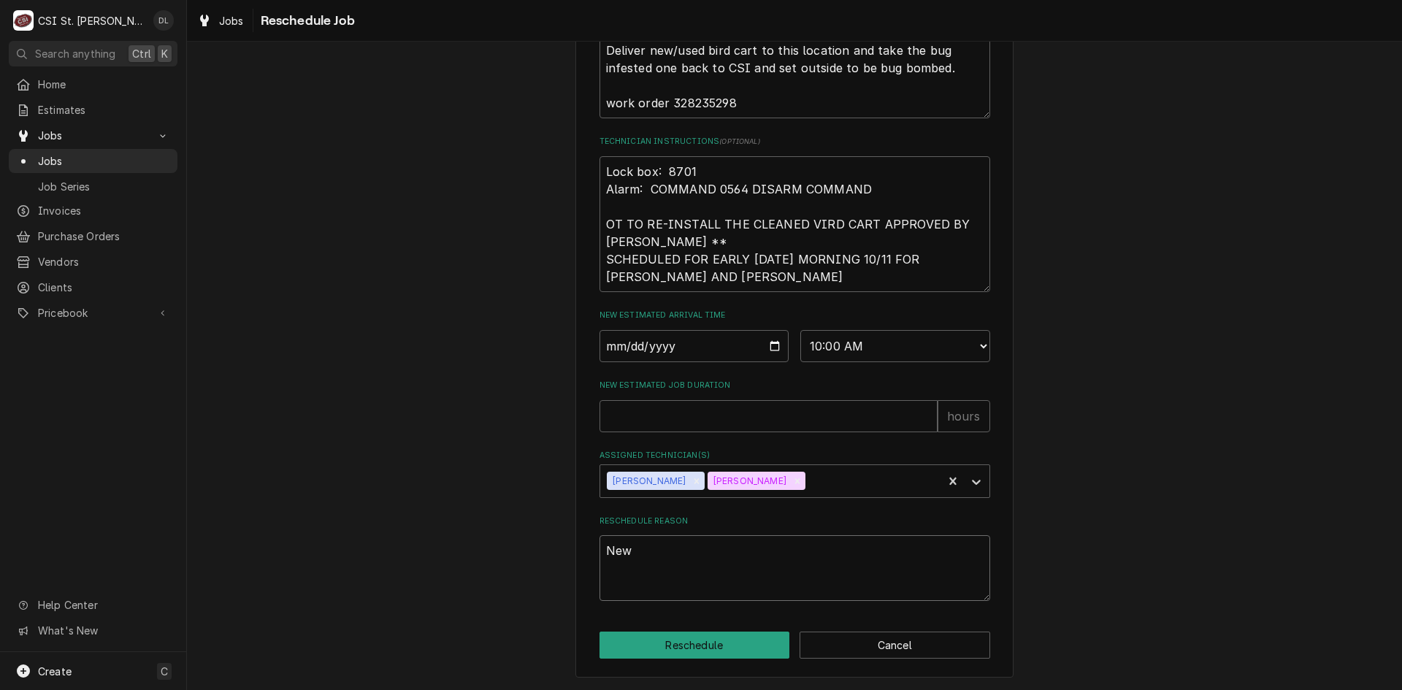
type textarea "New e"
type textarea "x"
type textarea "New eq"
type textarea "x"
type textarea "New equ"
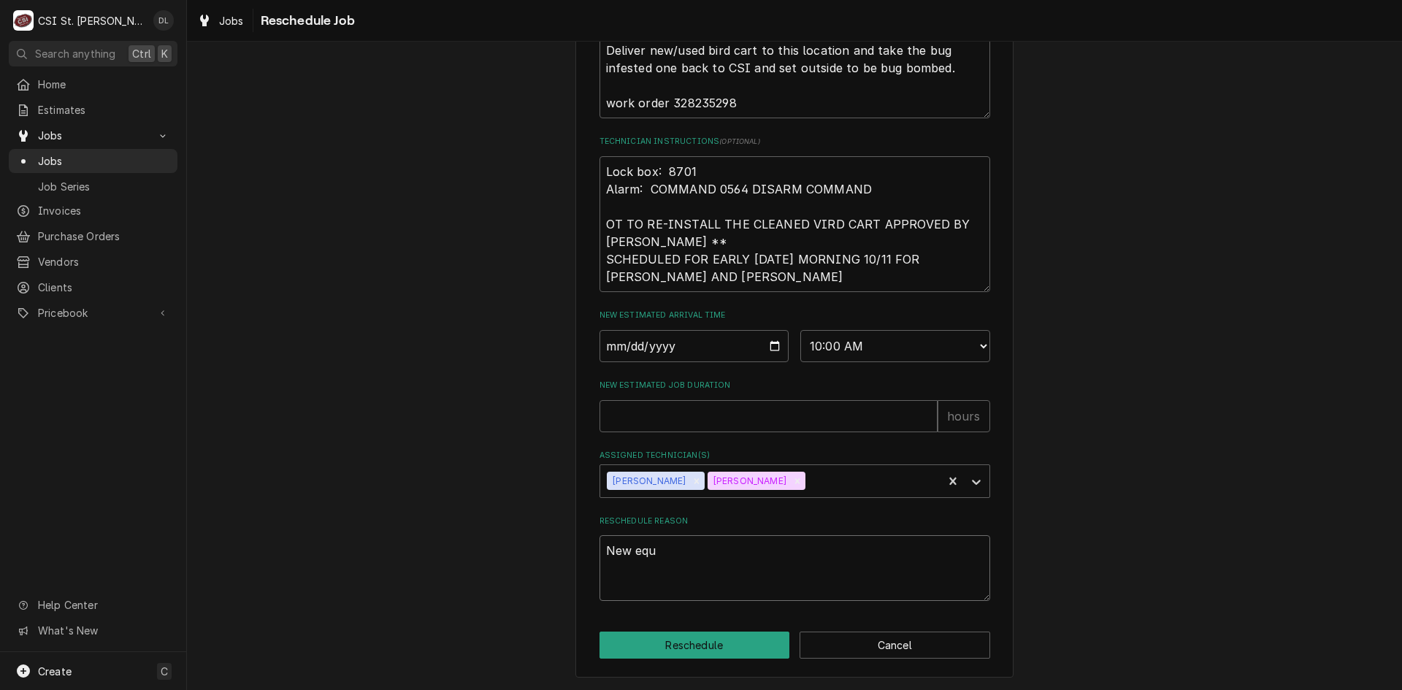
type textarea "x"
type textarea "New equi"
type textarea "x"
type textarea "New equip"
type textarea "x"
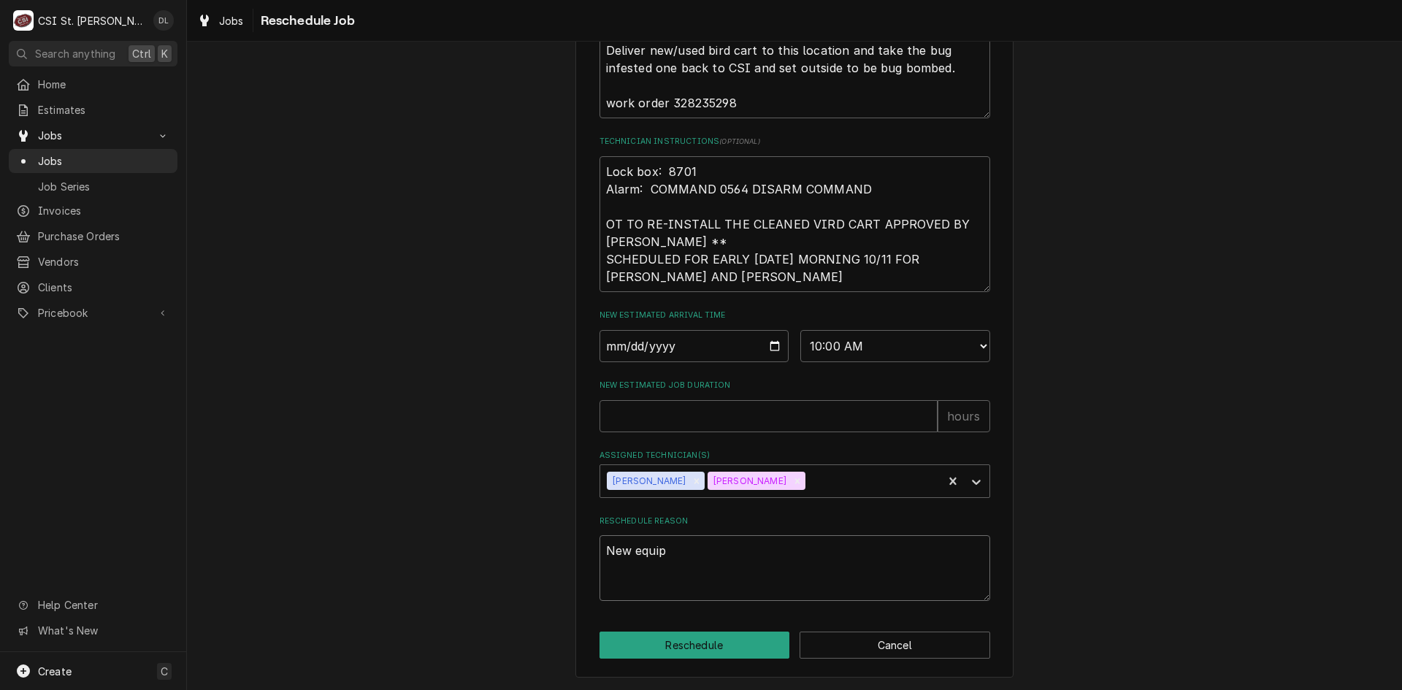
type textarea "New equipm"
type textarea "x"
type textarea "New equipme"
type textarea "x"
type textarea "New equipmen"
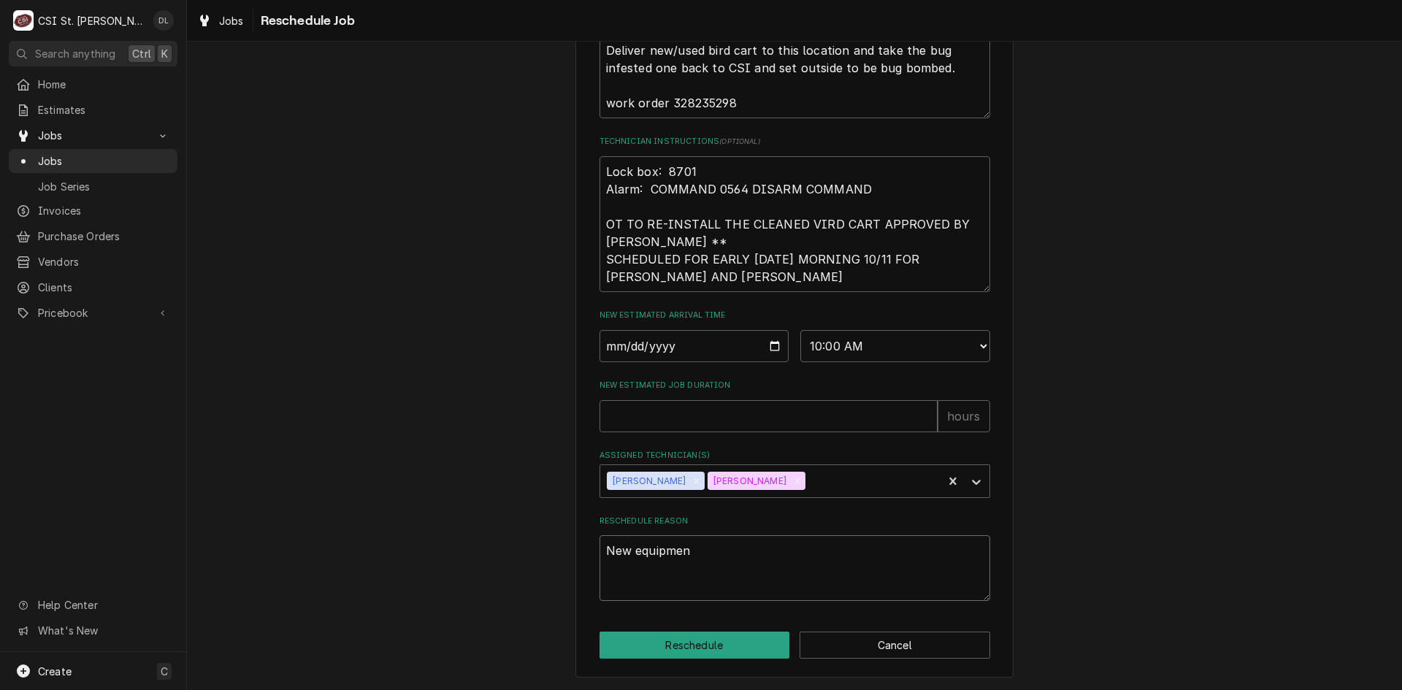
type textarea "x"
type textarea "New equipment"
type textarea "x"
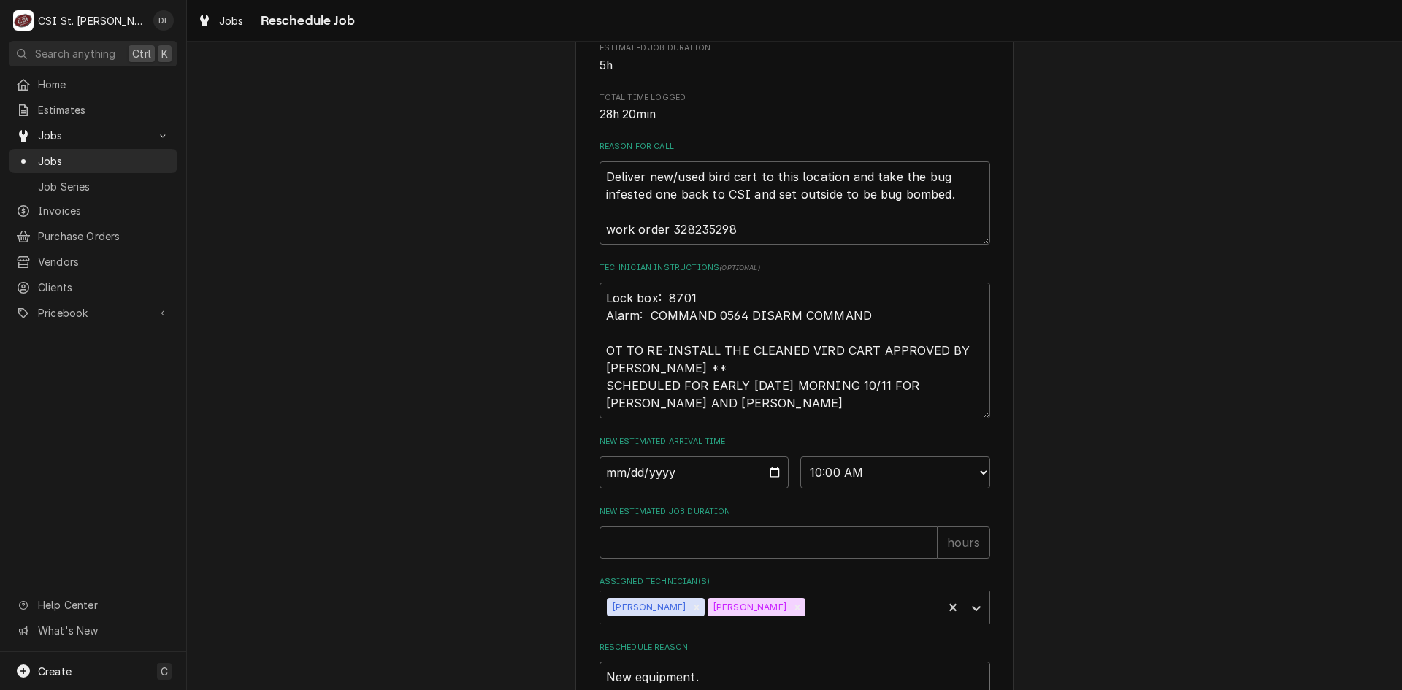
scroll to position [197, 0]
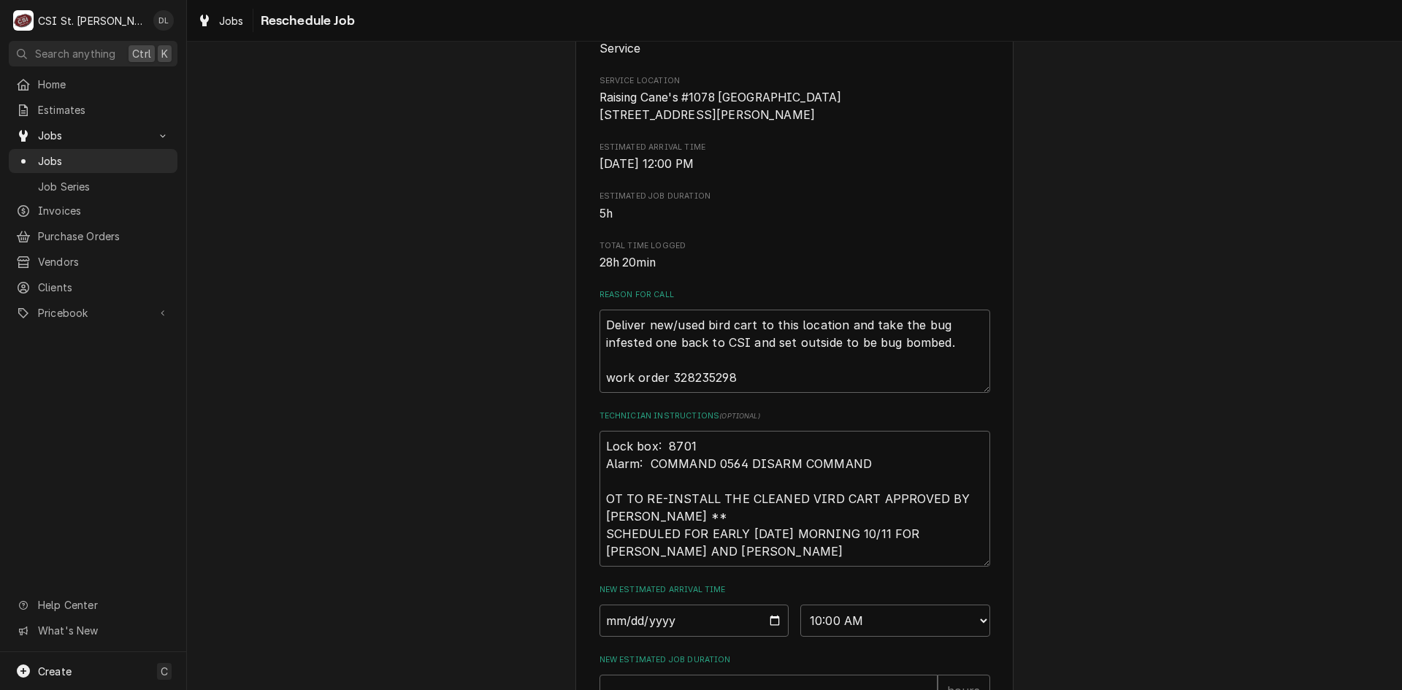
type textarea "New equipment."
click at [603, 343] on textarea "Deliver new/used bird cart to this location and take the bug infested one back …" at bounding box center [795, 351] width 391 height 83
type textarea "x"
type textarea "Deliver new/used bird cart to this location and take the bug infested one back …"
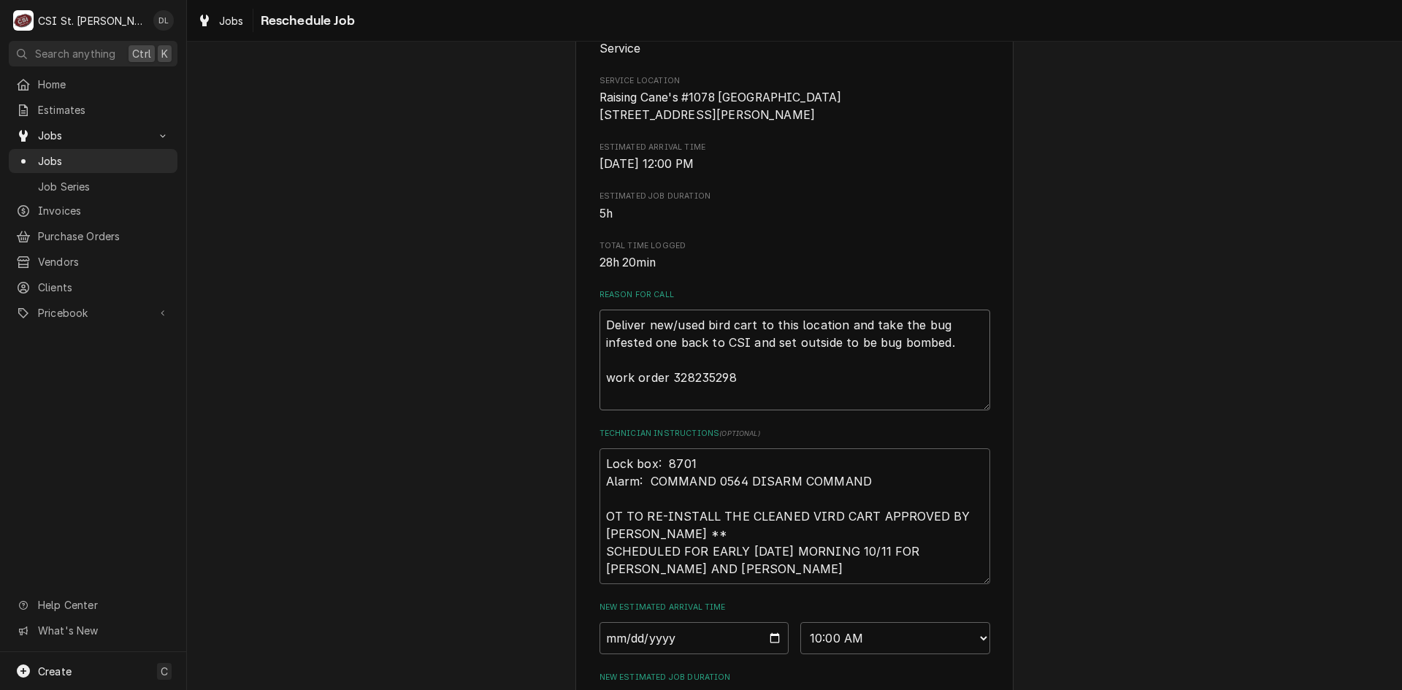
type textarea "x"
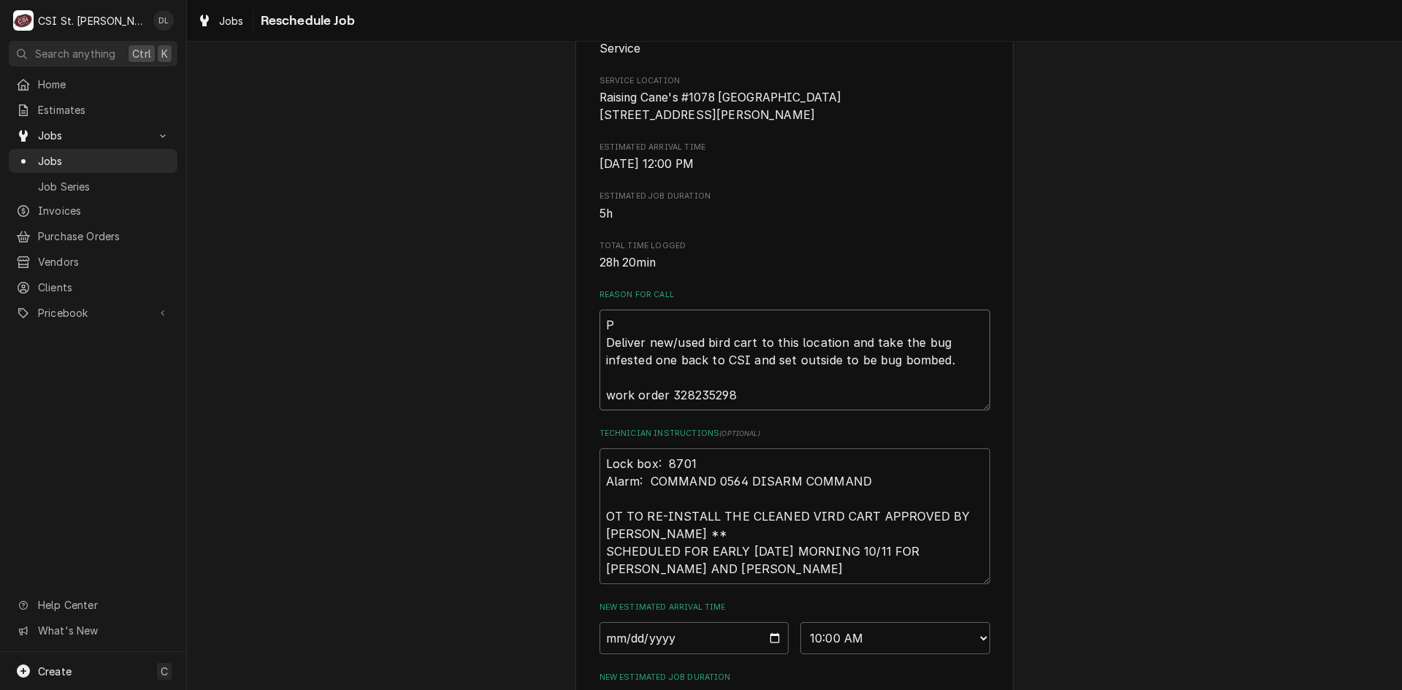
type textarea "PI Deliver new/used bird cart to this location and take the bug infested one ba…"
type textarea "x"
type textarea "PIc Deliver new/used bird cart to this location and take the bug infested one b…"
type textarea "x"
type textarea "PIck Deliver new/used bird cart to this location and take the bug infested one …"
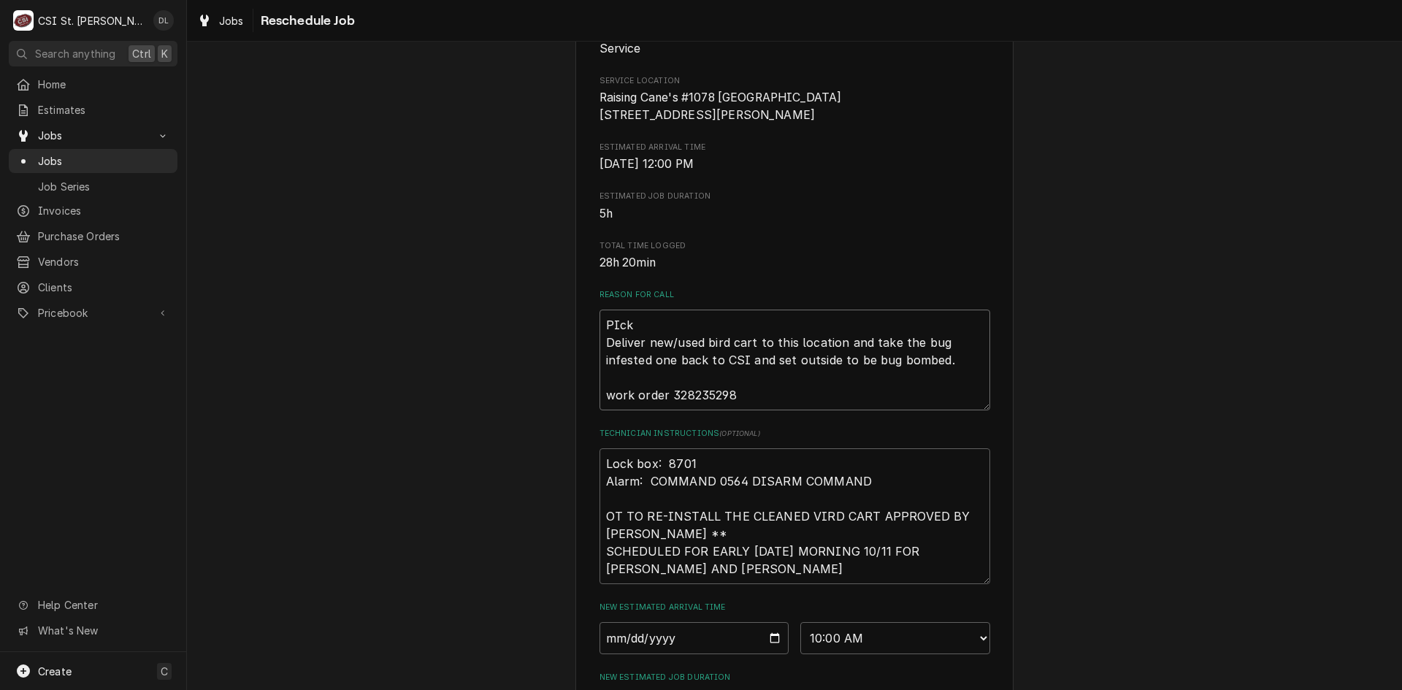
type textarea "x"
type textarea "PIck Deliver new/used bird cart to this location and take the bug infested one …"
type textarea "x"
type textarea "PIck u Deliver new/used bird cart to this location and take the bug infested on…"
type textarea "x"
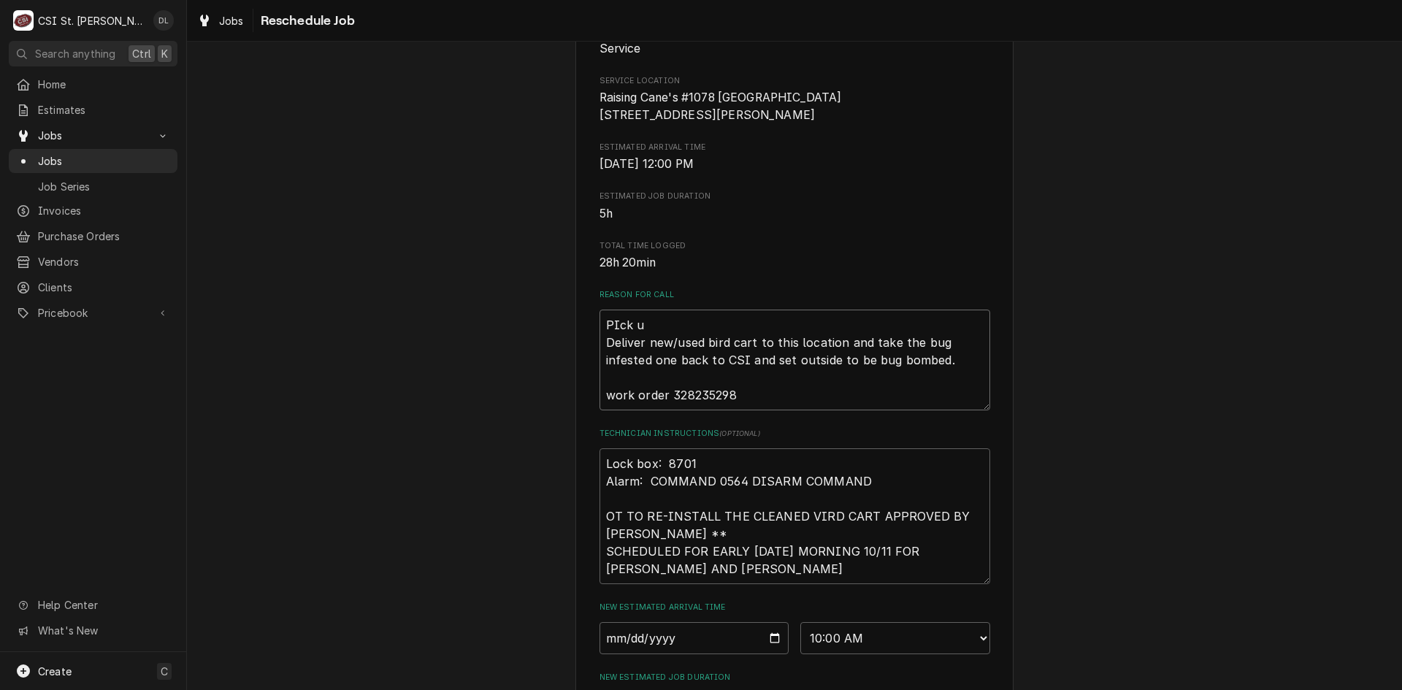
type textarea "PIck up Deliver new/used bird cart to this location and take the bug infested o…"
type textarea "x"
type textarea "PIck up Deliver new/used bird cart to this location and take the bug infested o…"
type textarea "x"
type textarea "PIck up n Deliver new/used bird cart to this location and take the bug infested…"
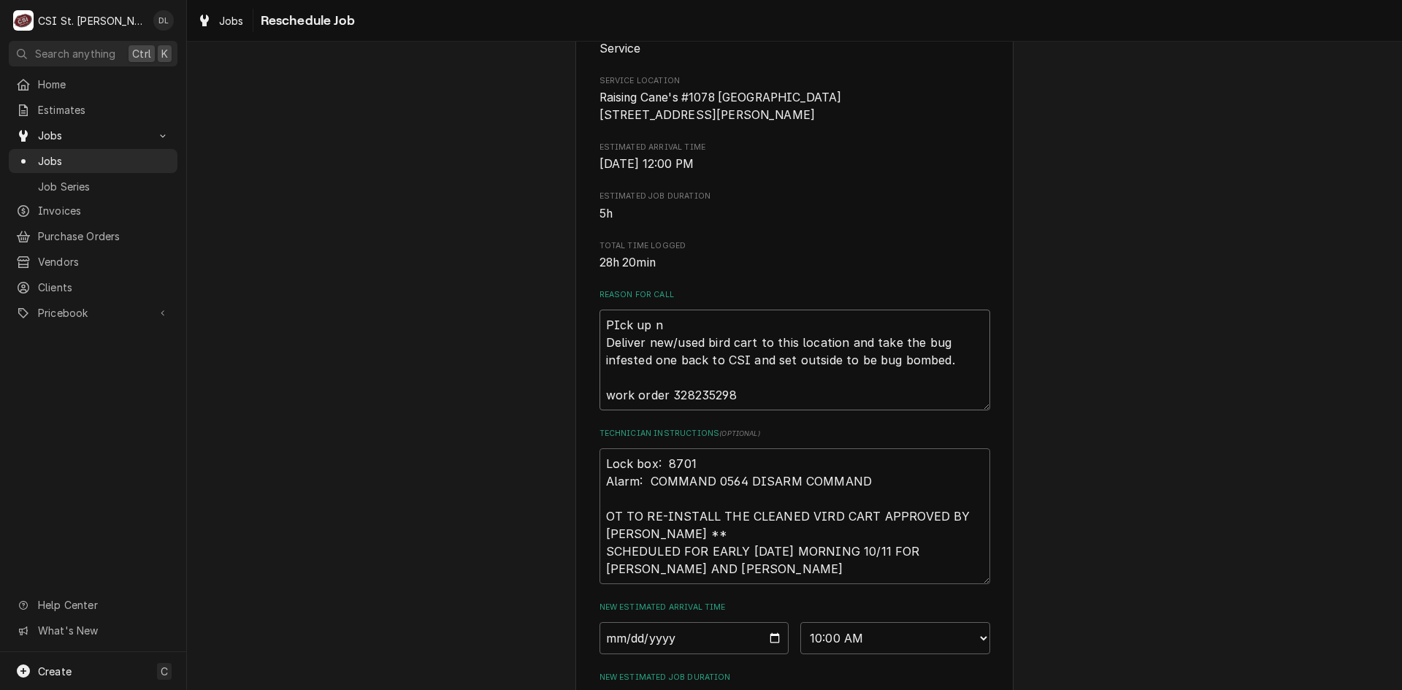
type textarea "x"
type textarea "PIck up ne Deliver new/used bird cart to this location and take the bug infeste…"
type textarea "x"
type textarea "PIck up new Deliver new/used bird cart to this location and take the bug infest…"
type textarea "x"
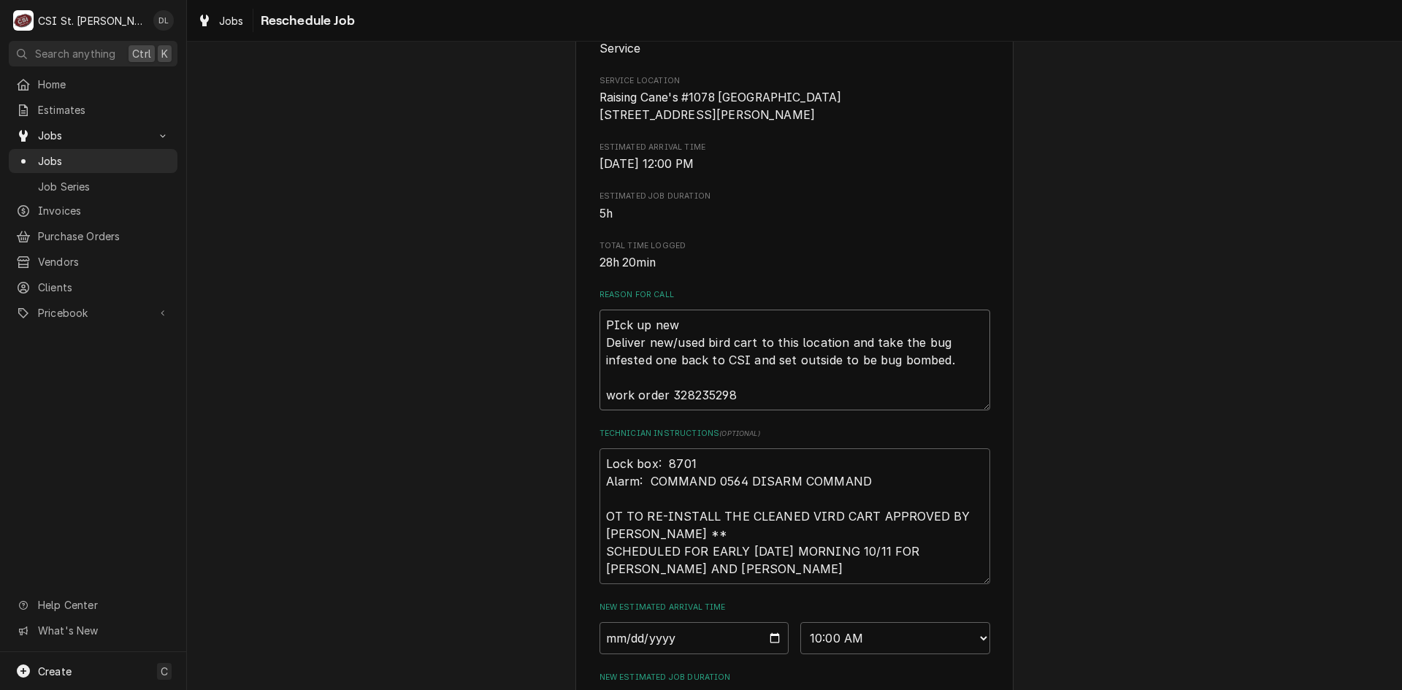
type textarea "PIck up new b Deliver new/used bird cart to this location and take the bug infe…"
type textarea "x"
type textarea "PIck up new bi Deliver new/used bird cart to this location and take the bug inf…"
type textarea "x"
type textarea "PIck up new bir Deliver new/used bird cart to this location and take the bug in…"
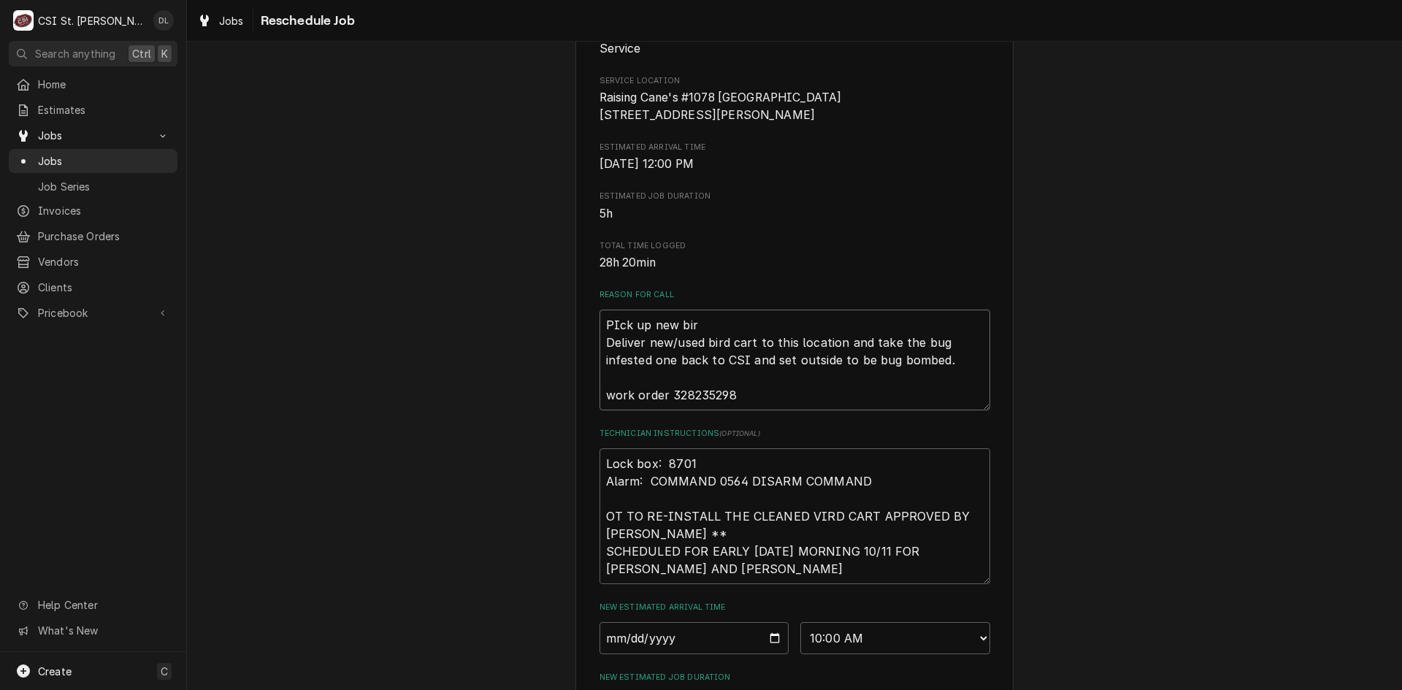
type textarea "x"
type textarea "PIck up new bird Deliver new/used bird cart to this location and take the bug i…"
type textarea "x"
type textarea "PIck up new bird Deliver new/used bird cart to this location and take the bug i…"
type textarea "x"
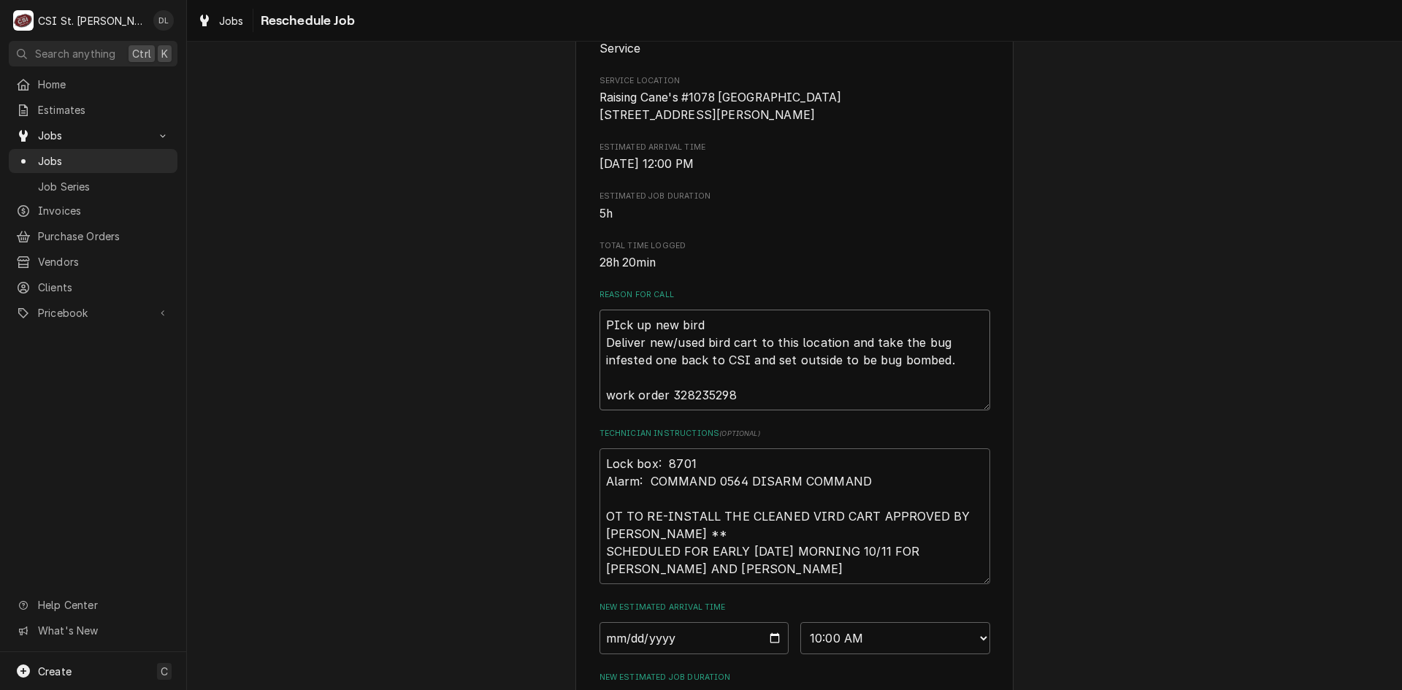
type textarea "PIck up new bird c Deliver new/used bird cart to this location and take the bug…"
type textarea "x"
type textarea "PIck up new bird ca Deliver new/used bird cart to this location and take the bu…"
type textarea "x"
type textarea "PIck up new bird car Deliver new/used bird cart to this location and take the b…"
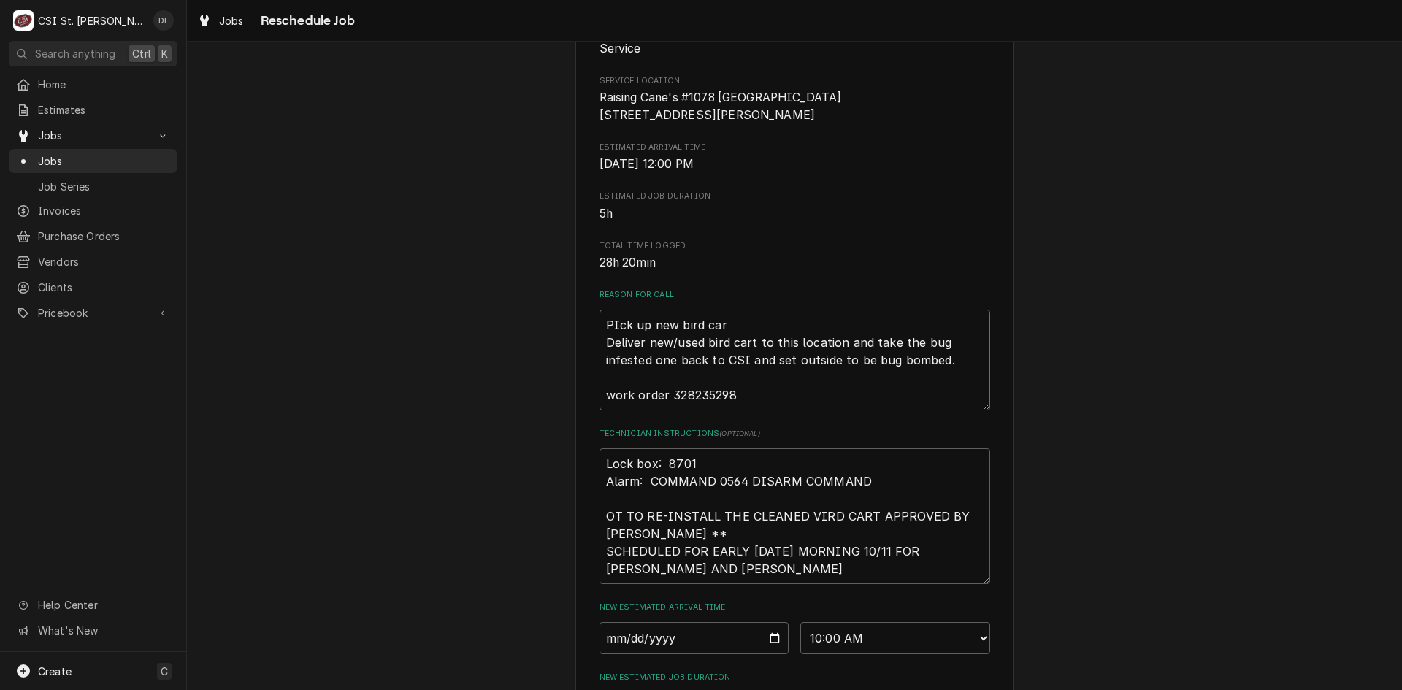
type textarea "x"
type textarea "PIck up new bird cart Deliver new/used bird cart to this location and take the …"
type textarea "x"
type textarea "PIck up new bird cart, Deliver new/used bird cart to this location and take the…"
type textarea "x"
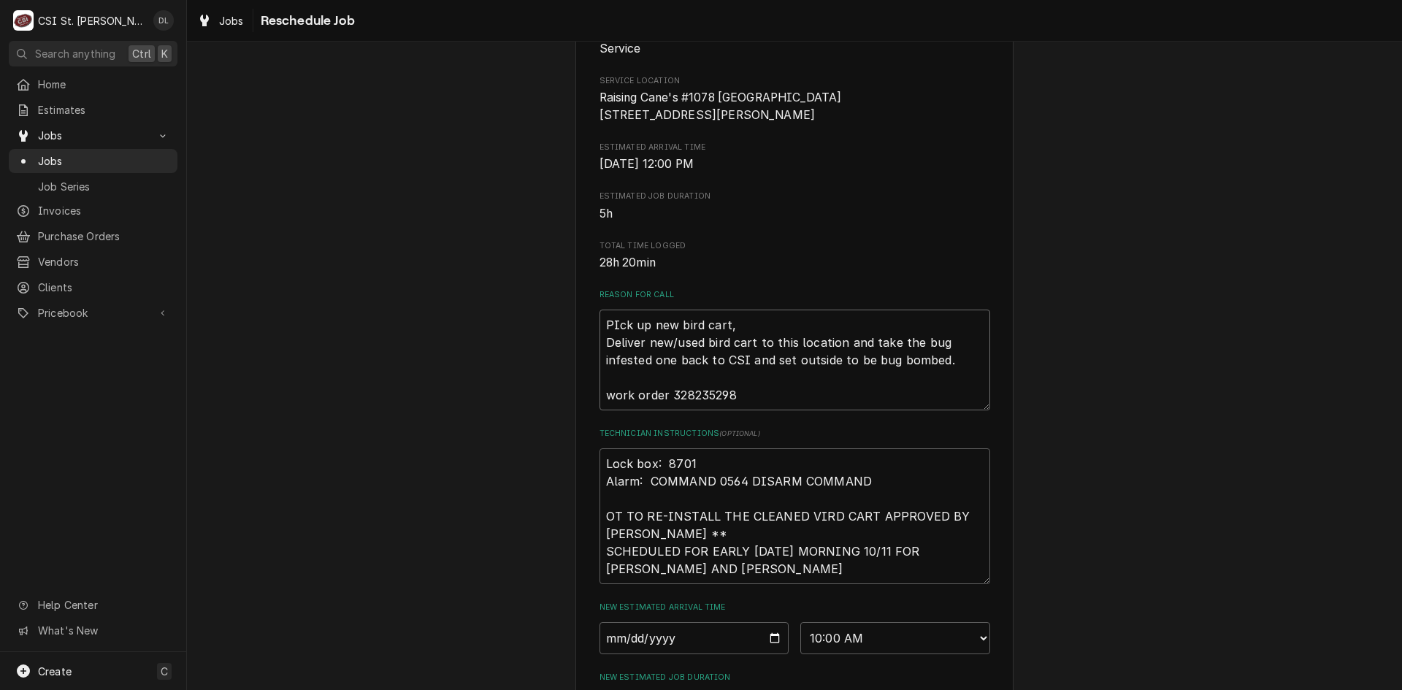
type textarea "PIck up new bird cart, Deliver new/used bird cart to this location and take the…"
type textarea "x"
type textarea "PIck up new bird cart, d Deliver new/used bird cart to this location and take t…"
type textarea "x"
type textarea "PIck up new bird cart, de Deliver new/used bird cart to this location and take …"
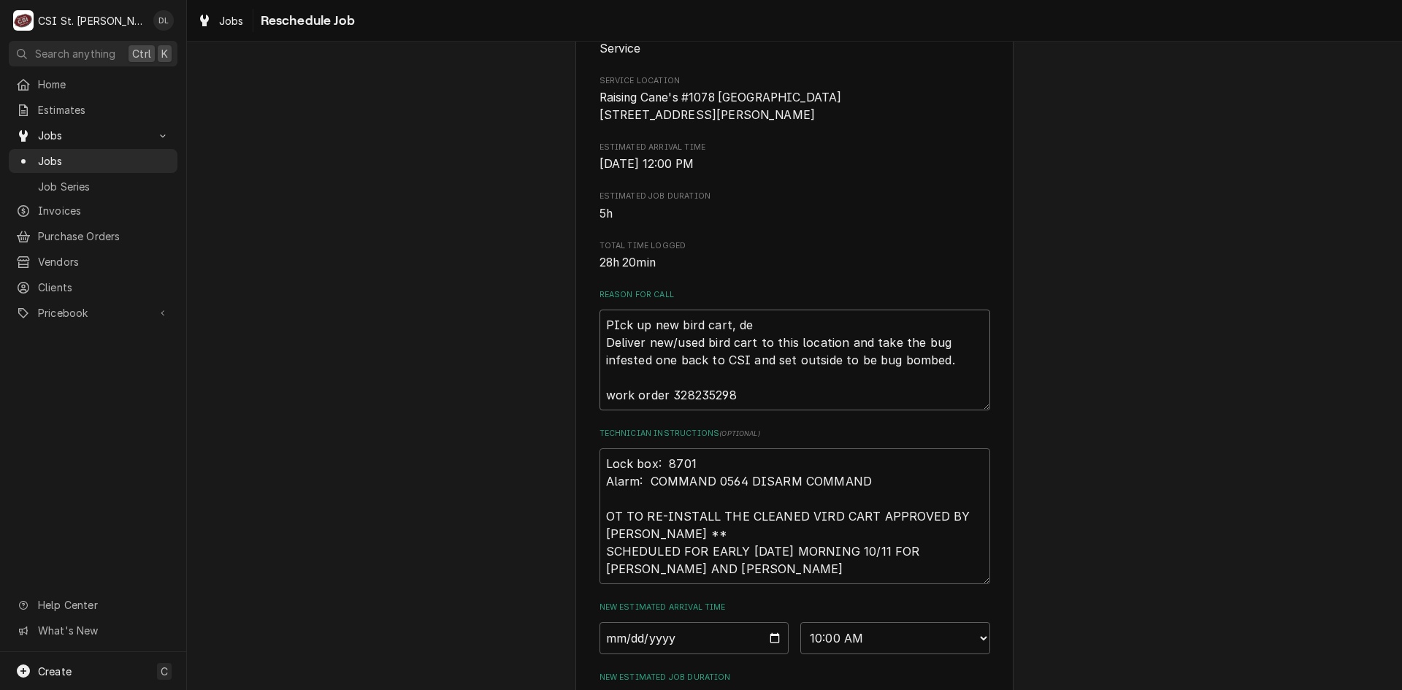
type textarea "x"
type textarea "PIck up new bird cart, del Deliver new/used bird cart to this location and take…"
type textarea "x"
type textarea "PIck up new bird cart, deli Deliver new/used bird cart to this location and tak…"
type textarea "x"
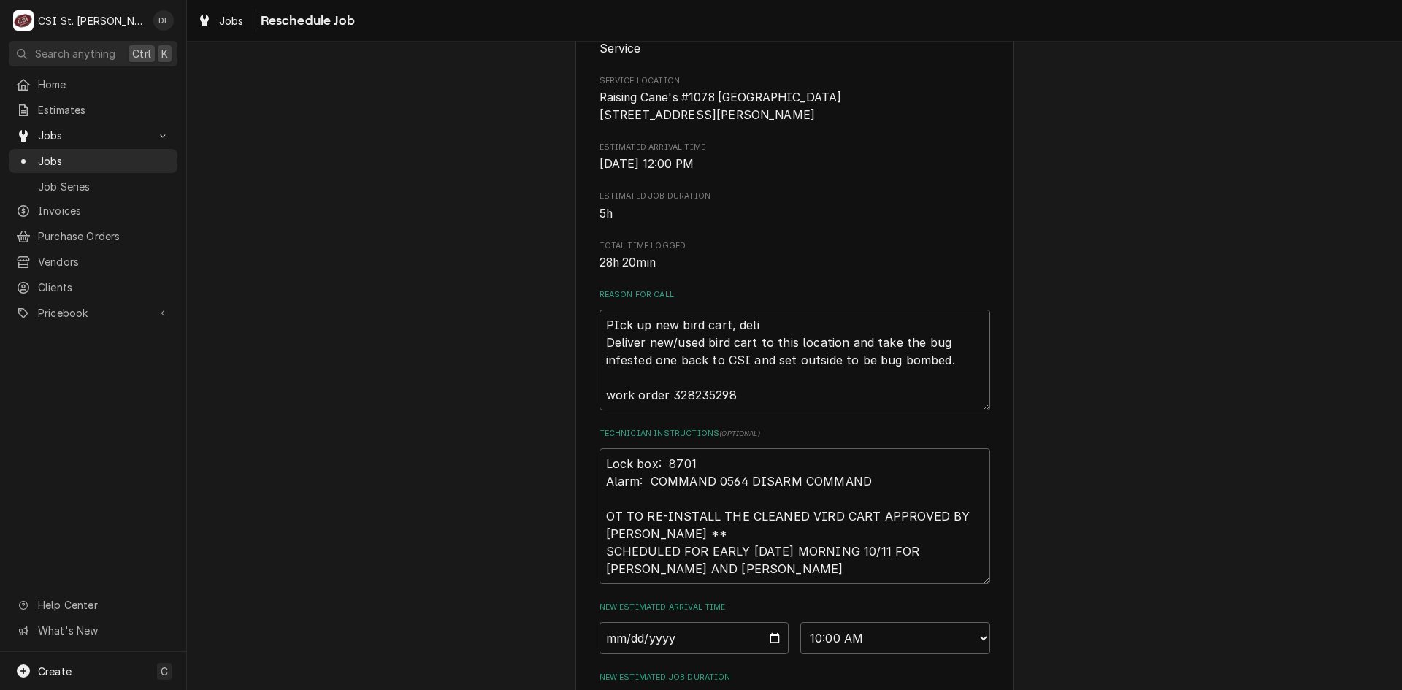
type textarea "PIck up new bird cart, deliv Deliver new/used bird cart to this location and ta…"
type textarea "x"
type textarea "PIck up new bird cart, delive Deliver new/used bird cart to this location and t…"
type textarea "x"
type textarea "PIck up new bird cart, deliver Deliver new/used bird cart to this location and …"
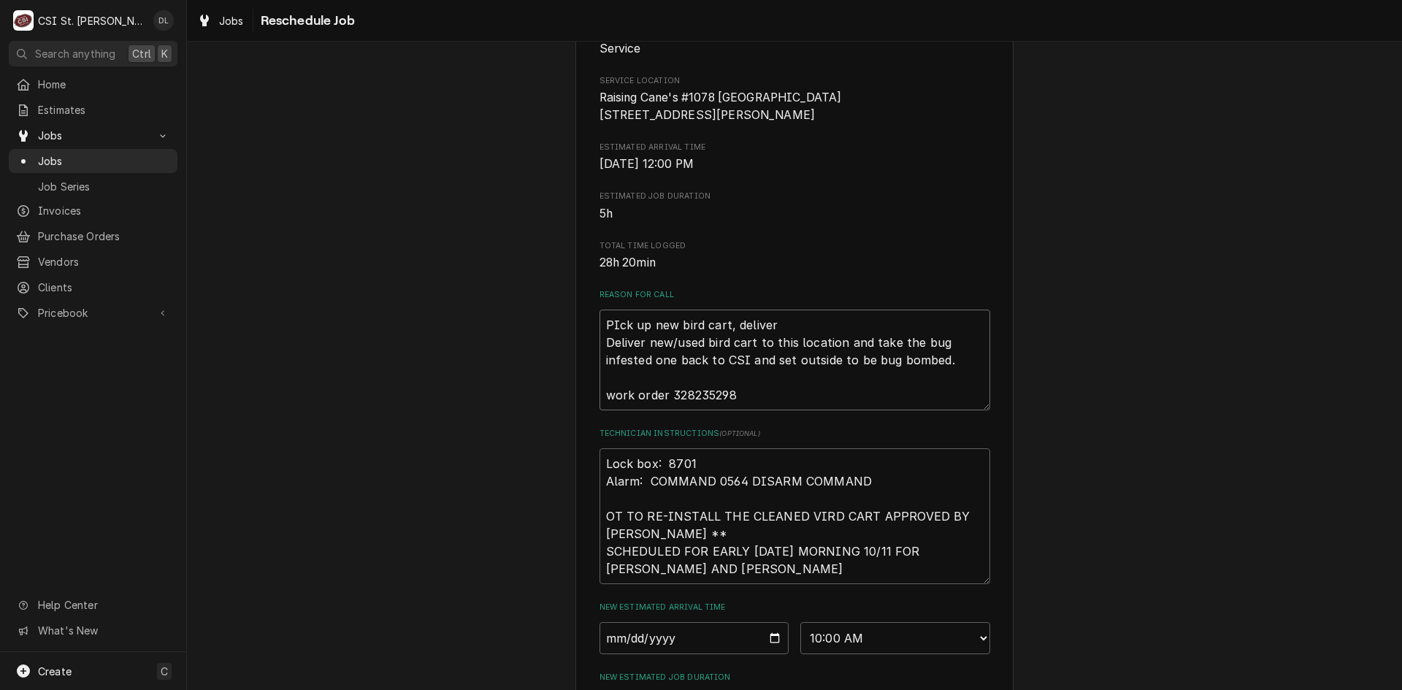
type textarea "x"
type textarea "PIck up new bird cart, deliver Deliver new/used bird cart to this location and …"
type textarea "x"
type textarea "PIck up new bird cart, deliver t Deliver new/used bird cart to this location an…"
type textarea "x"
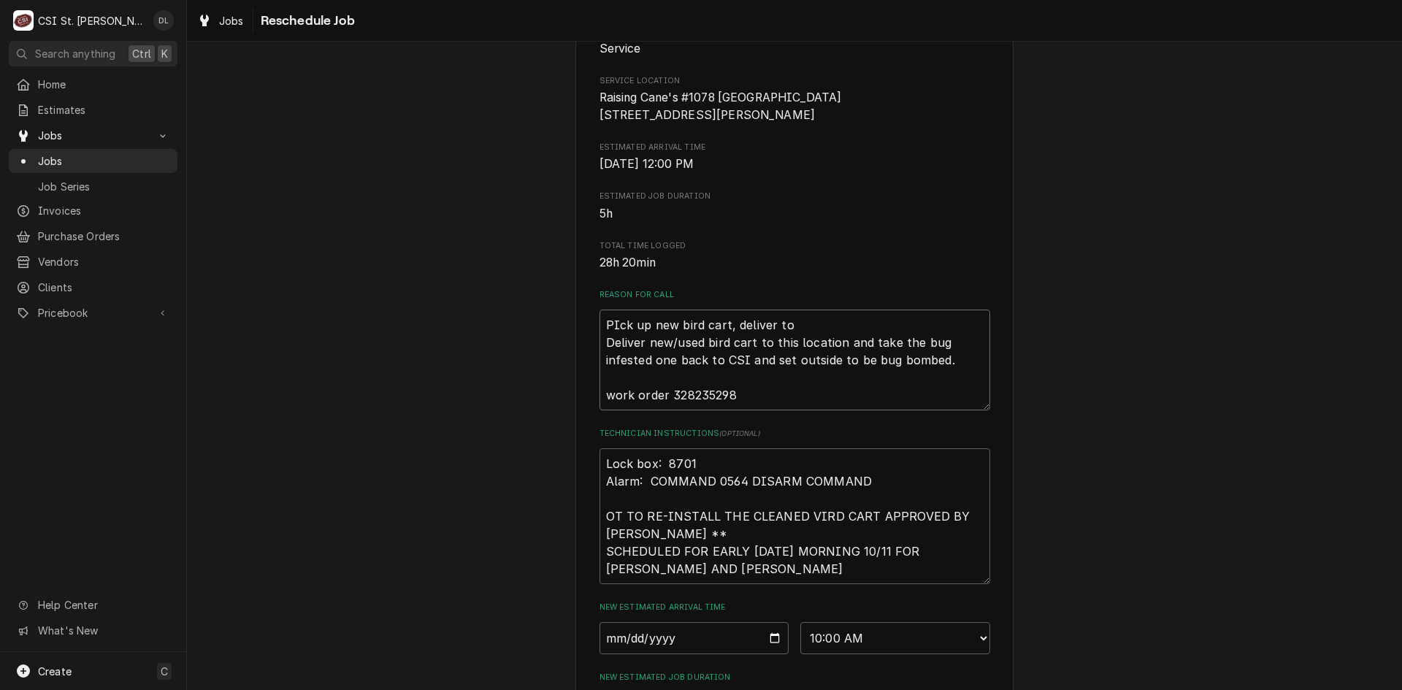
type textarea "PIck up new bird cart, deliver to Deliver new/used bird cart to this location a…"
type textarea "x"
type textarea "PIck up new bird cart, deliver to l Deliver new/used bird cart to this location…"
type textarea "x"
type textarea "PIck up new bird cart, deliver to lo Deliver new/used bird cart to this locatio…"
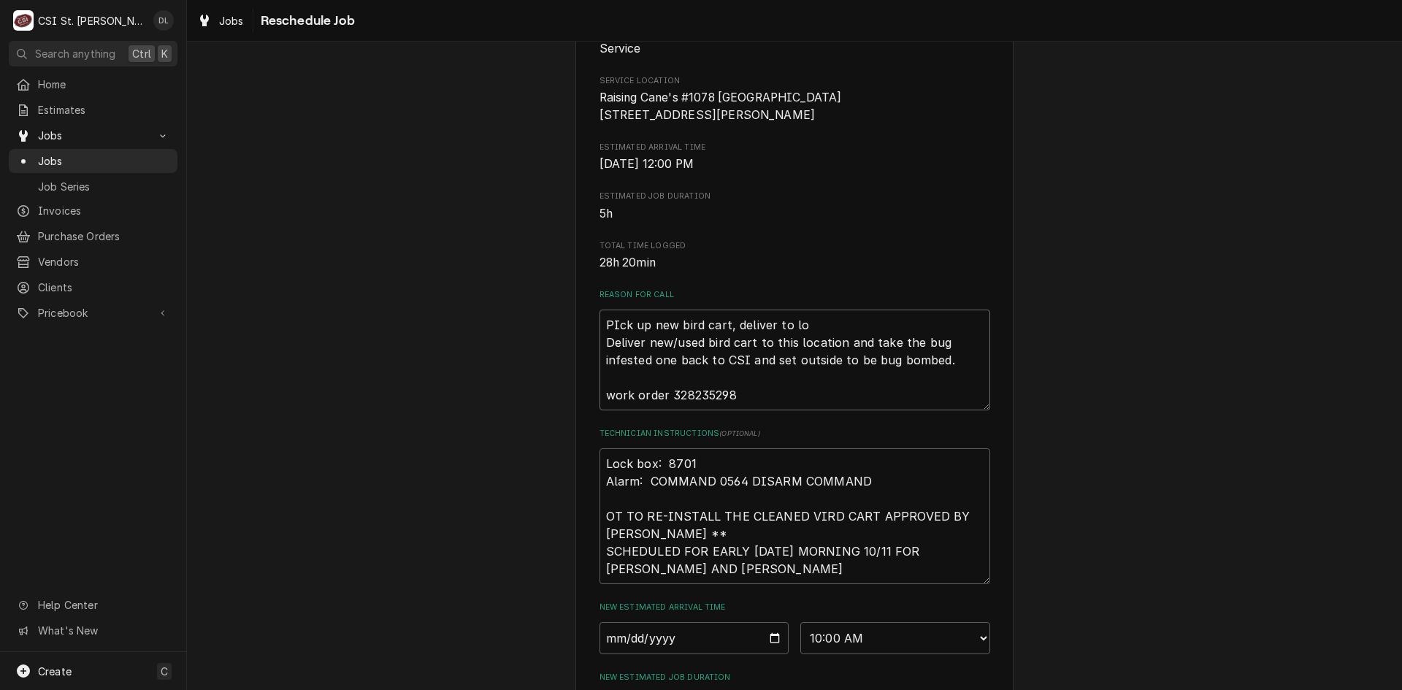
type textarea "x"
type textarea "PIck up new bird cart, deliver to loc Deliver new/used bird cart to this locati…"
type textarea "x"
type textarea "PIck up new bird cart, deliver to loca Deliver new/used bird cart to this locat…"
type textarea "x"
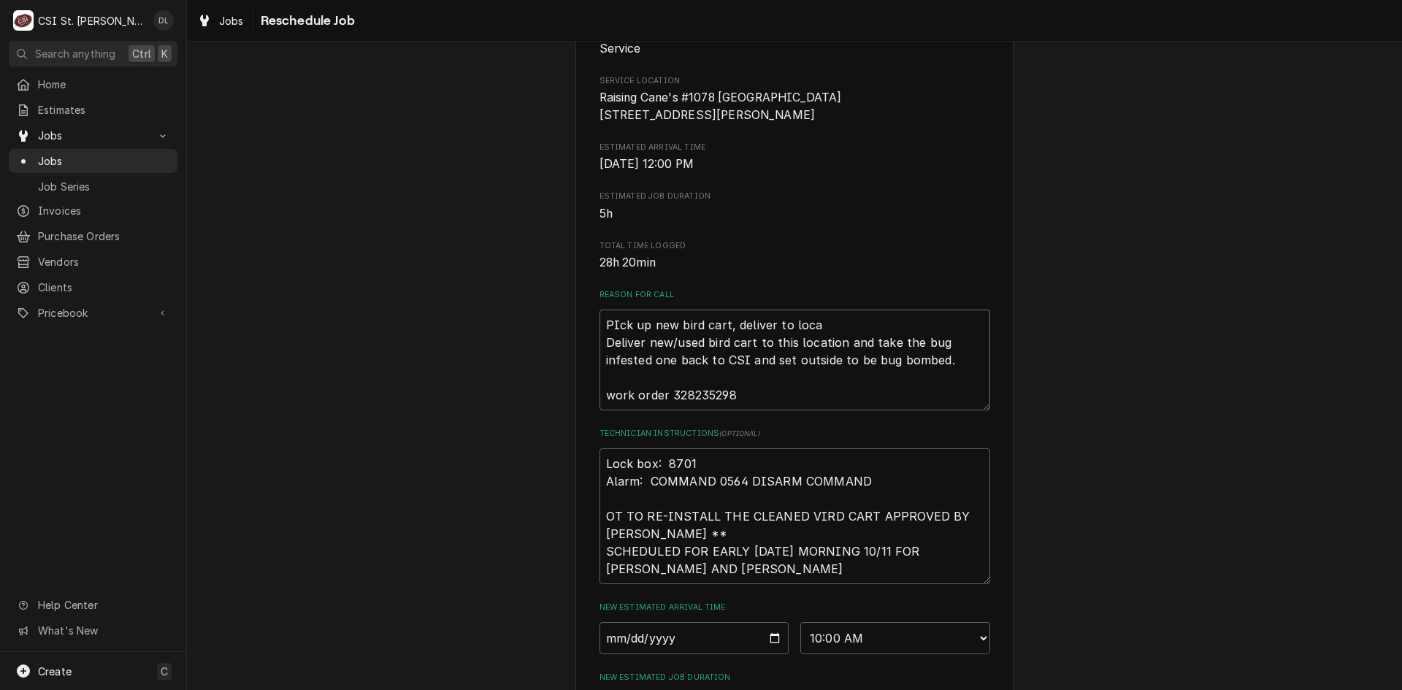
type textarea "PIck up new bird cart, deliver to locat Deliver new/used bird cart to this loca…"
type textarea "x"
type textarea "PIck up new bird cart, deliver to locati Deliver new/used bird cart to this loc…"
type textarea "x"
type textarea "PIck up new bird cart, deliver to locatio Deliver new/used bird cart to this lo…"
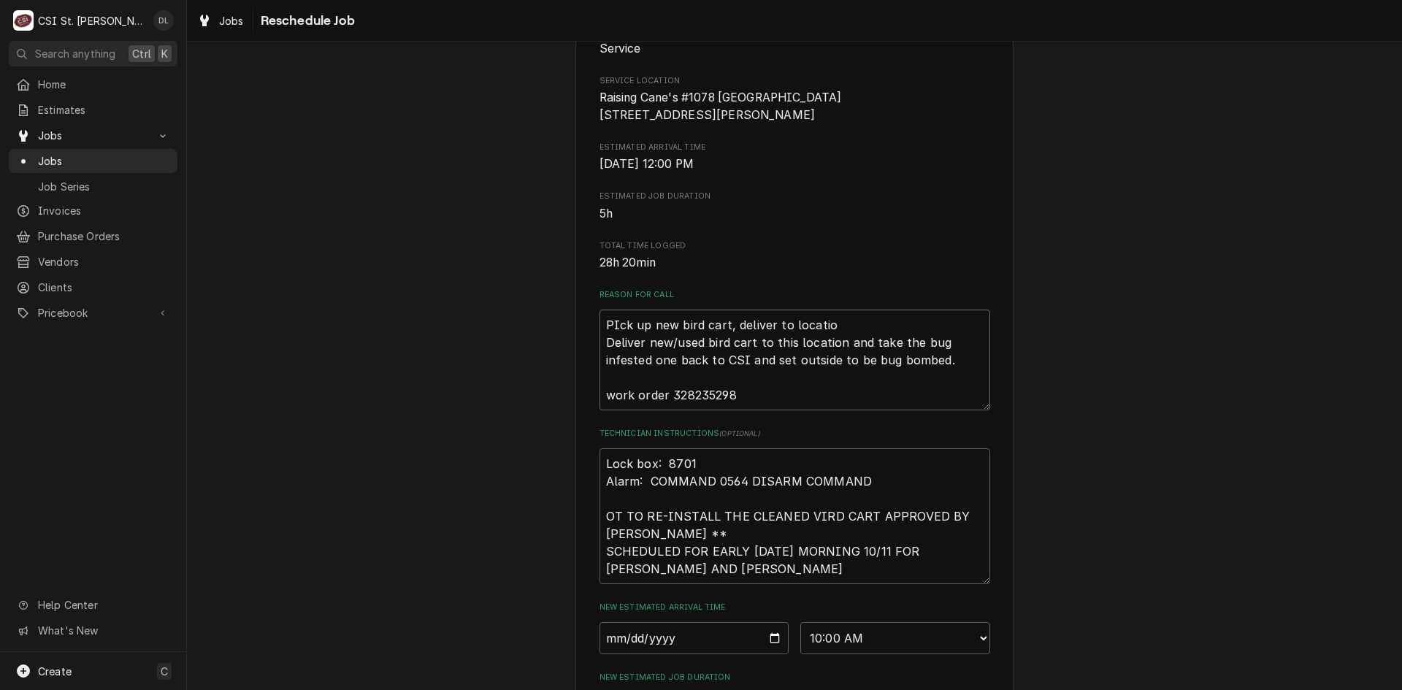
type textarea "x"
type textarea "PIck up new bird cart, deliver to location Deliver new/used bird cart to this l…"
click at [603, 343] on textarea "PIck up new bird cart, deliver to location Deliver new/used bird cart to this l…" at bounding box center [795, 360] width 391 height 101
type textarea "x"
type textarea "1PIck up new bird cart, deliver to location Deliver new/used bird cart to this …"
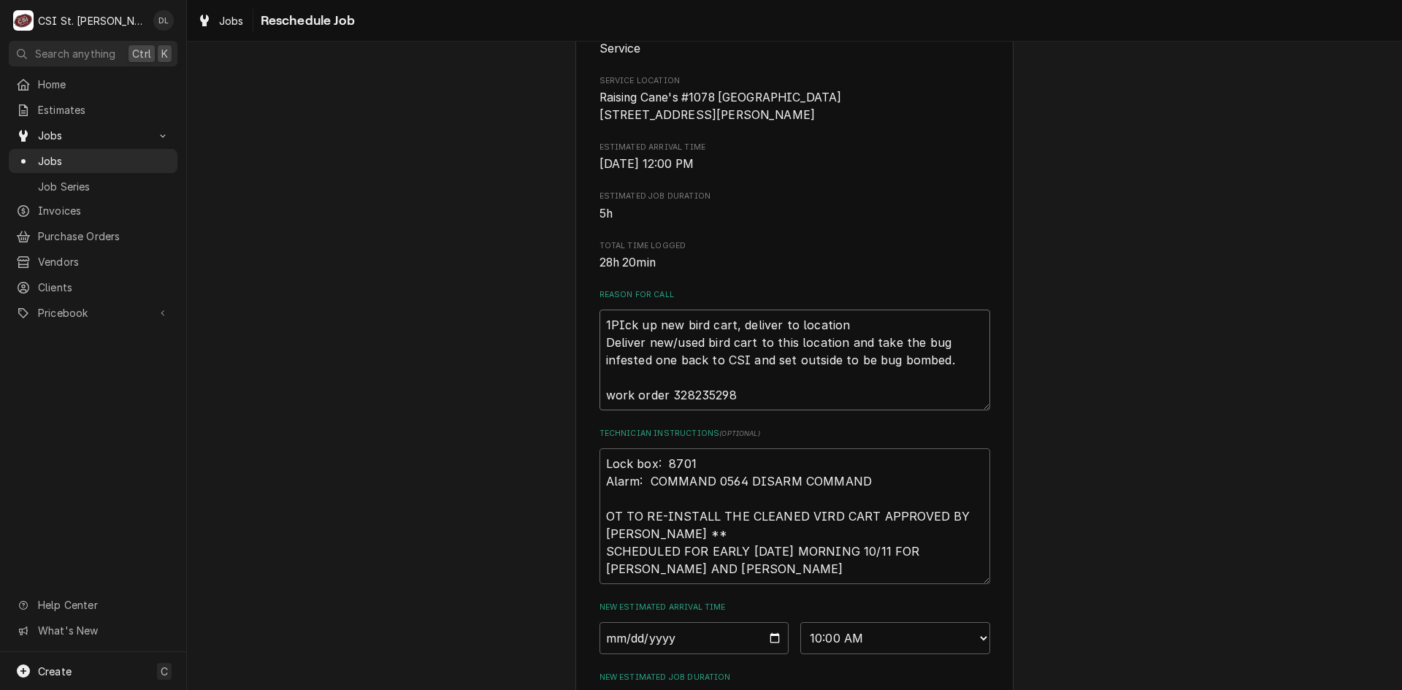
type textarea "x"
type textarea "10PIck up new bird cart, deliver to location Deliver new/used bird cart to this…"
type textarea "x"
type textarea "10/PIck up new bird cart, deliver to location Deliver new/used bird cart to thi…"
type textarea "x"
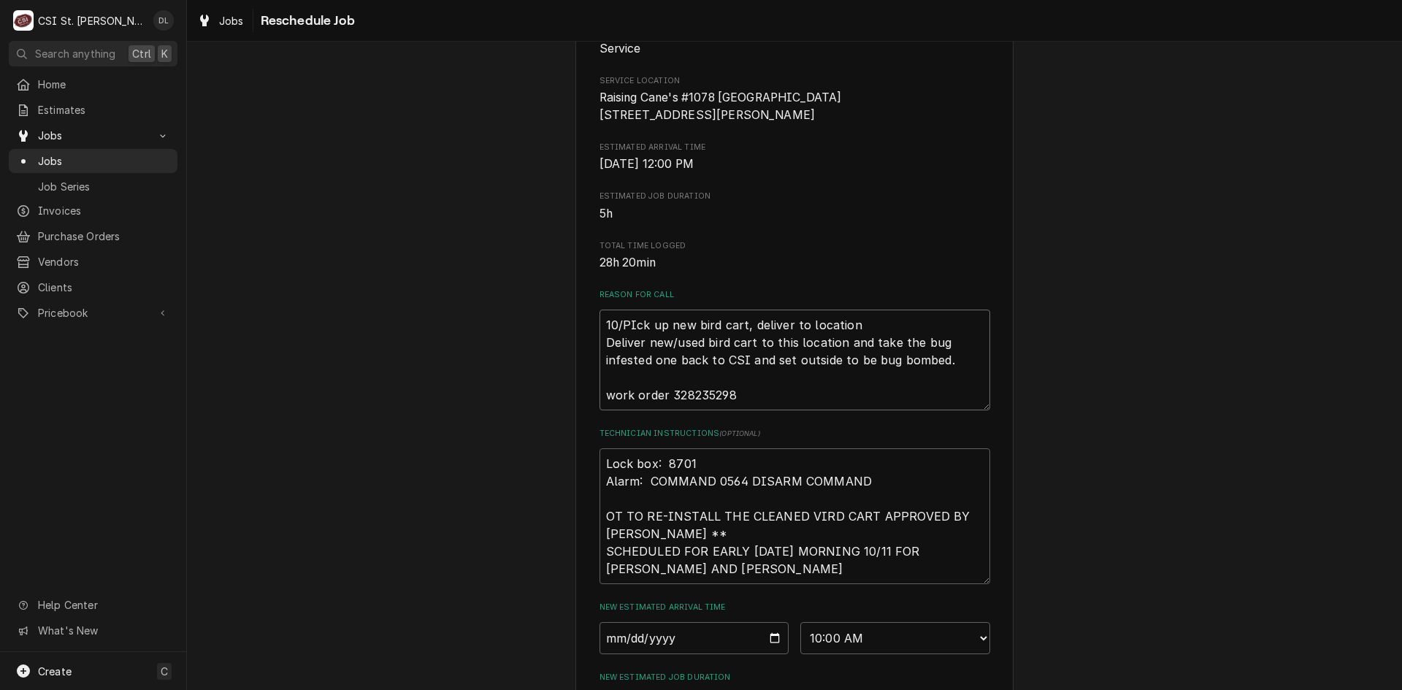
type textarea "10/1PIck up new bird cart, deliver to location Deliver new/used bird cart to th…"
type textarea "x"
type textarea "10/14PIck up new bird cart, deliver to location Deliver new/used bird cart to t…"
type textarea "x"
type textarea "10/14/PIck up new bird cart, deliver to location Deliver new/used bird cart to …"
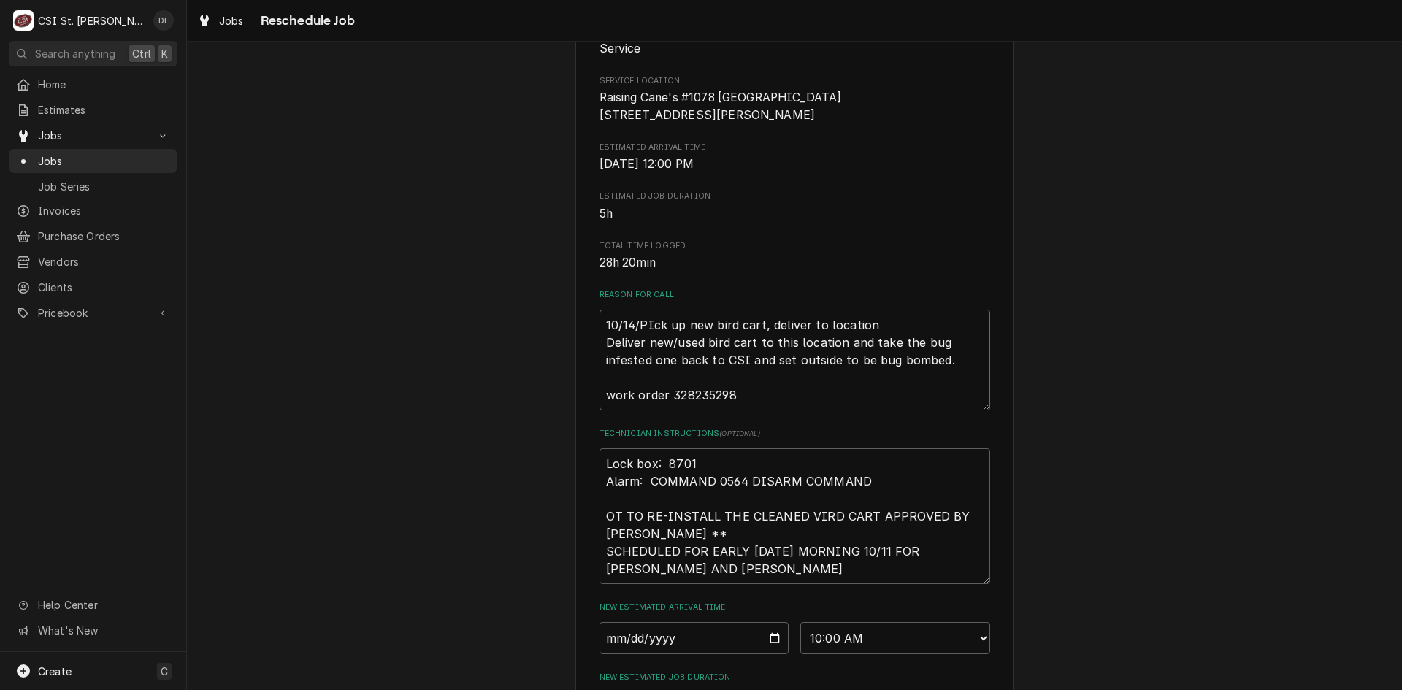
type textarea "x"
type textarea "10/14/2PIck up new bird cart, deliver to location Deliver new/used bird cart to…"
type textarea "x"
type textarea "10/14/25PIck up new bird cart, deliver to location Deliver new/used bird cart t…"
type textarea "x"
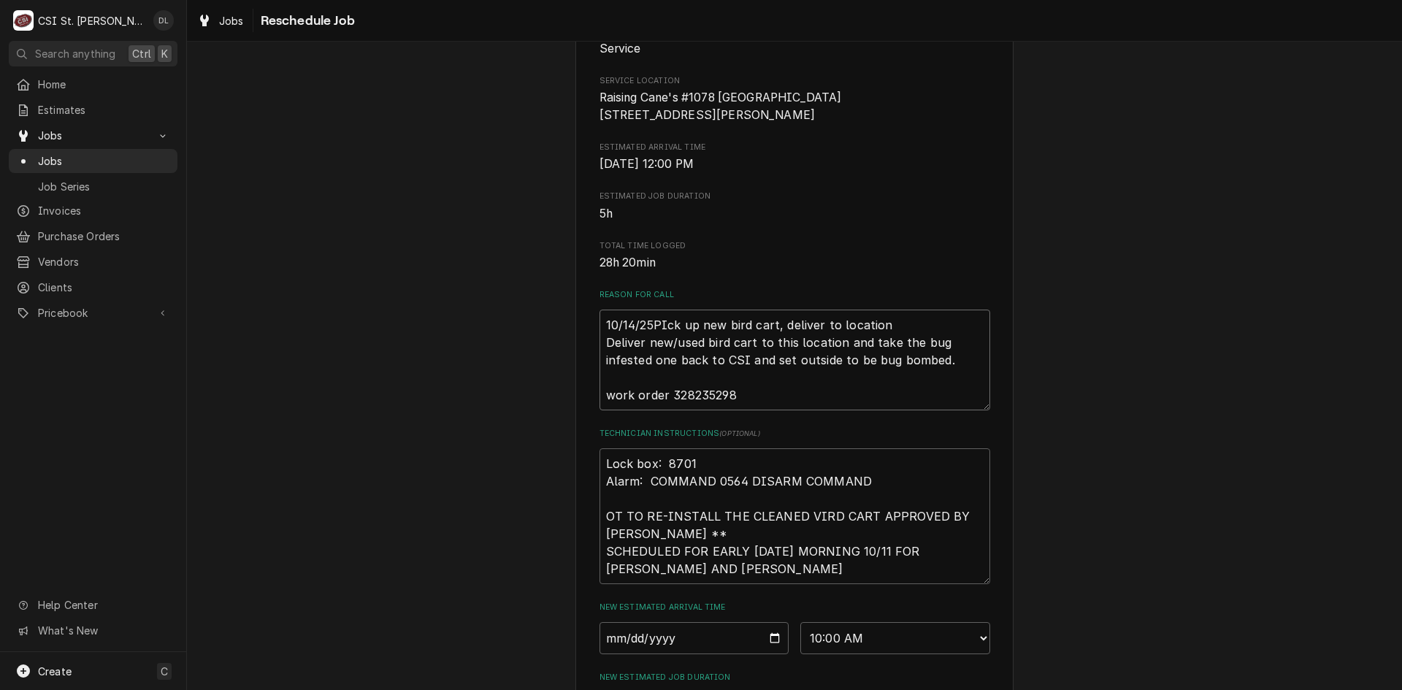
type textarea "10/14/25 PIck up new bird cart, deliver to location Deliver new/used bird cart …"
click at [885, 341] on textarea "10/14/25 PIck up new bird cart, deliver to location Deliver new/used bird cart …" at bounding box center [795, 360] width 391 height 101
type textarea "x"
type textarea "10/14/25 PIck up new bird cart, deliver to location. Deliver new/used bird cart…"
type textarea "x"
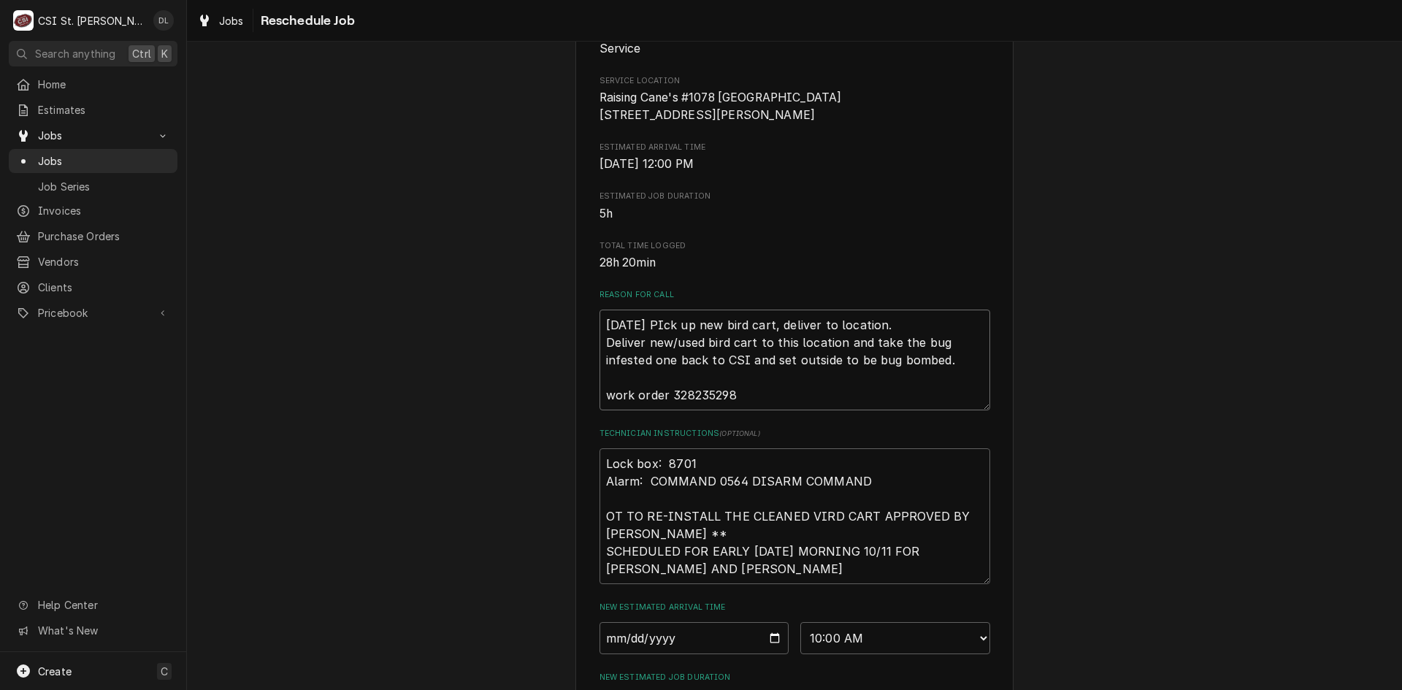
type textarea "10/14/25 PIck up new bird cart, deliver to location. Deliver new/used bird cart…"
type textarea "x"
type textarea "10/14/25 PIck up new bird cart, deliver to location. RE Deliver new/used bird c…"
type textarea "x"
type textarea "10/14/25 PIck up new bird cart, deliver to location. REm Deliver new/used bird …"
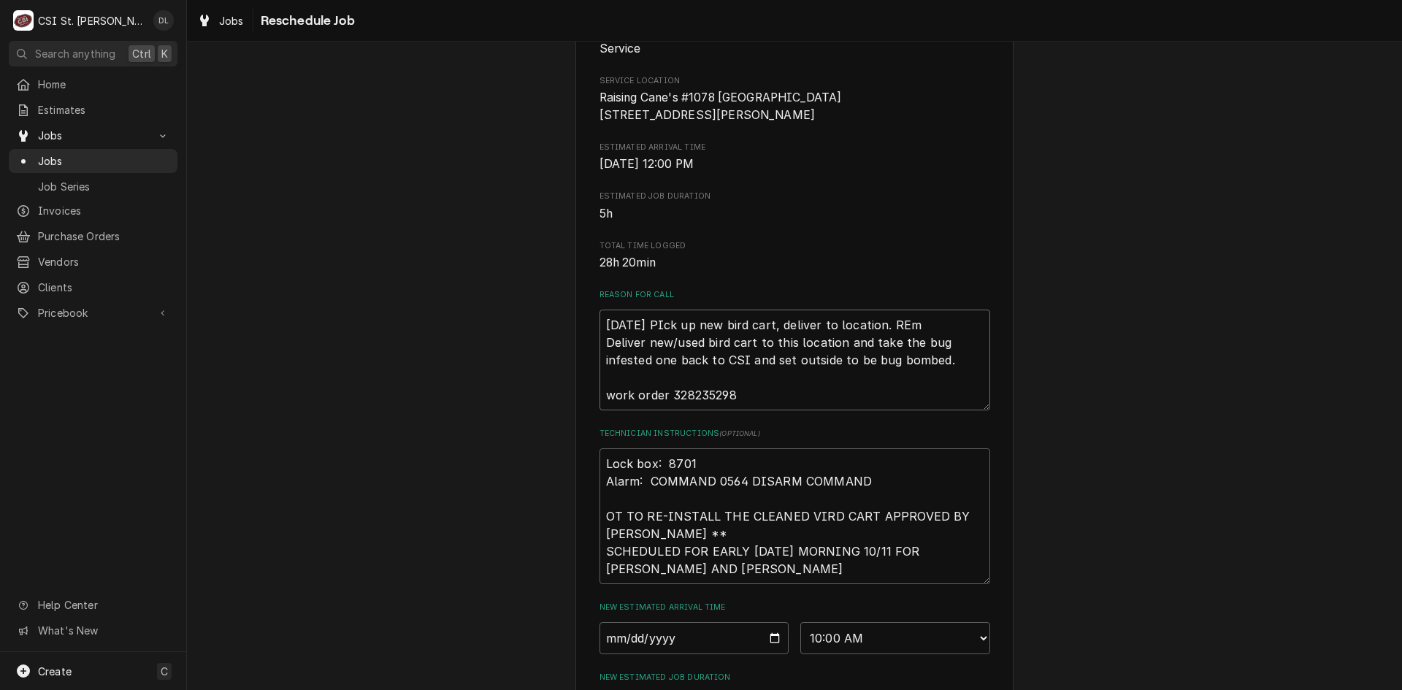
type textarea "x"
type textarea "10/14/25 PIck up new bird cart, deliver to location. RE Deliver new/used bird c…"
type textarea "x"
type textarea "10/14/25 PIck up new bird cart, deliver to location. R Deliver new/used bird ca…"
type textarea "x"
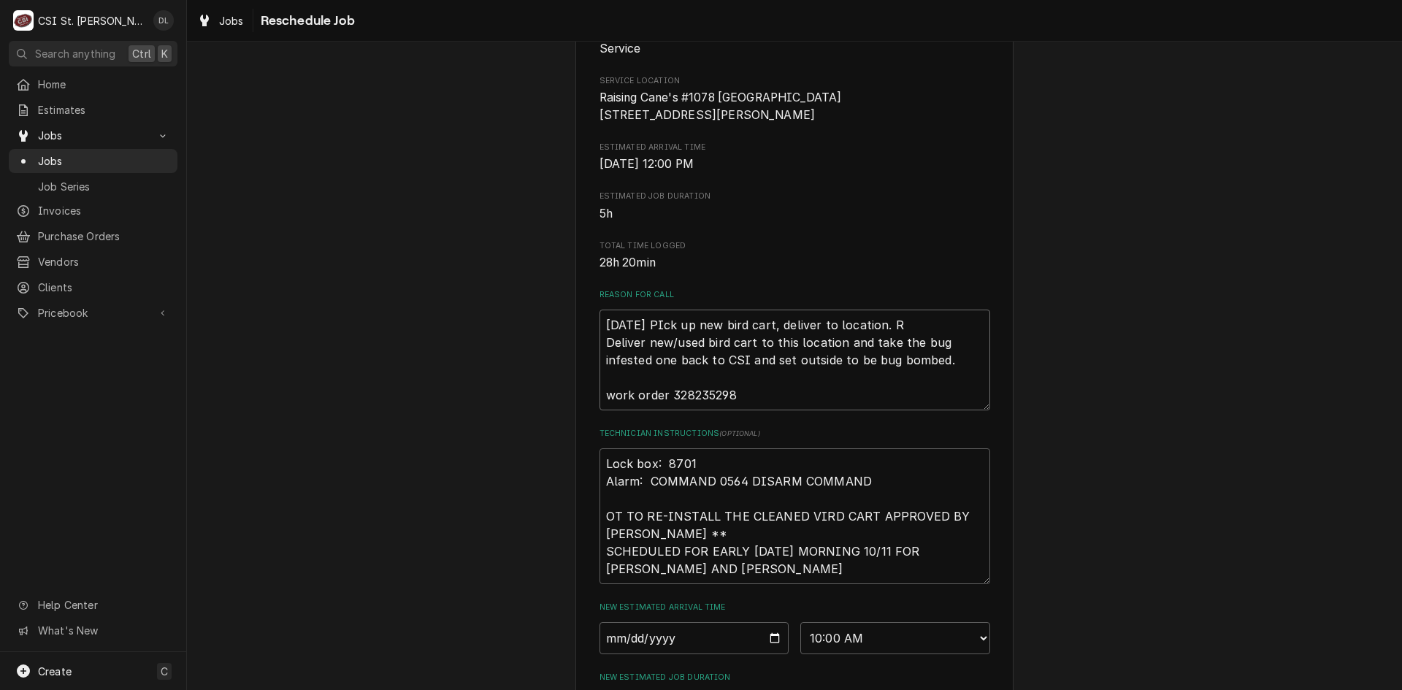
type textarea "10/14/25 PIck up new bird cart, deliver to location. Re Deliver new/used bird c…"
type textarea "x"
type textarea "10/14/25 PIck up new bird cart, deliver to location. Rem Deliver new/used bird …"
type textarea "x"
type textarea "10/14/25 PIck up new bird cart, deliver to location. Remo Deliver new/used bird…"
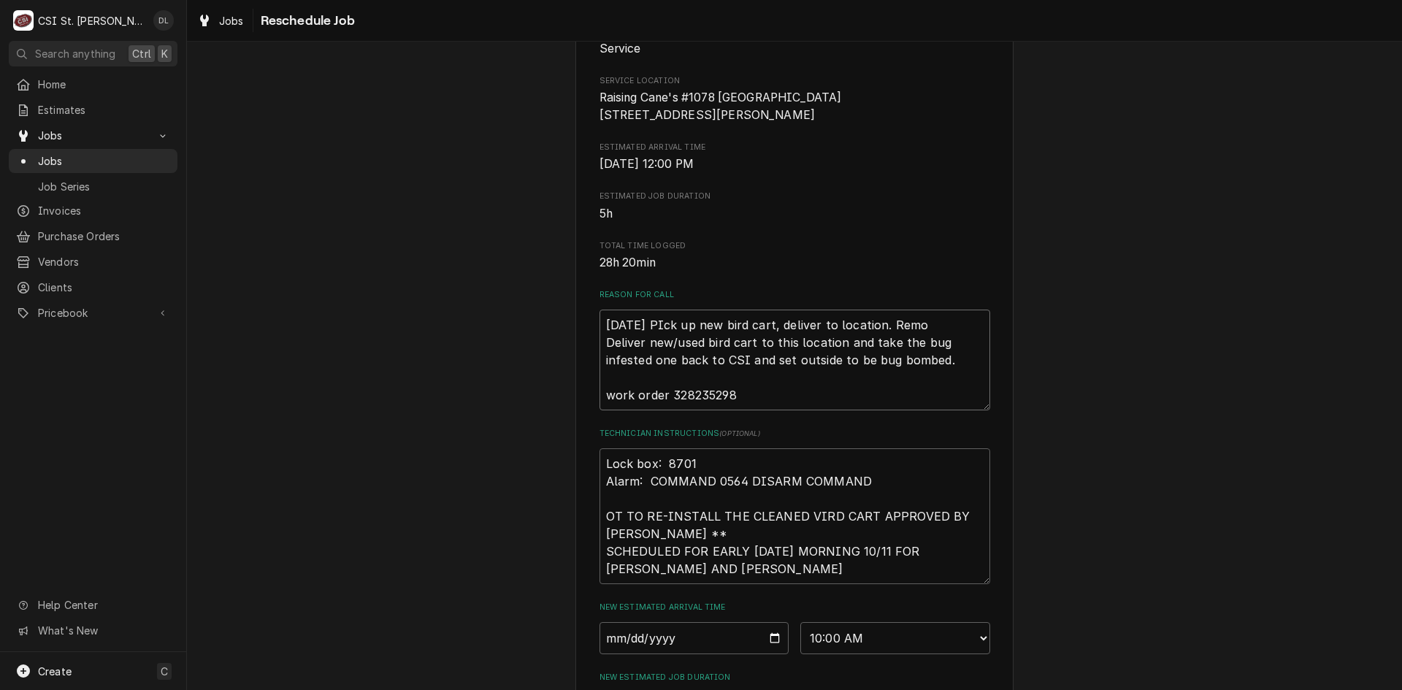
type textarea "x"
type textarea "10/14/25 PIck up new bird cart, deliver to location. Remov Deliver new/used bir…"
type textarea "x"
type textarea "10/14/25 PIck up new bird cart, deliver to location. Remove Deliver new/used bi…"
type textarea "x"
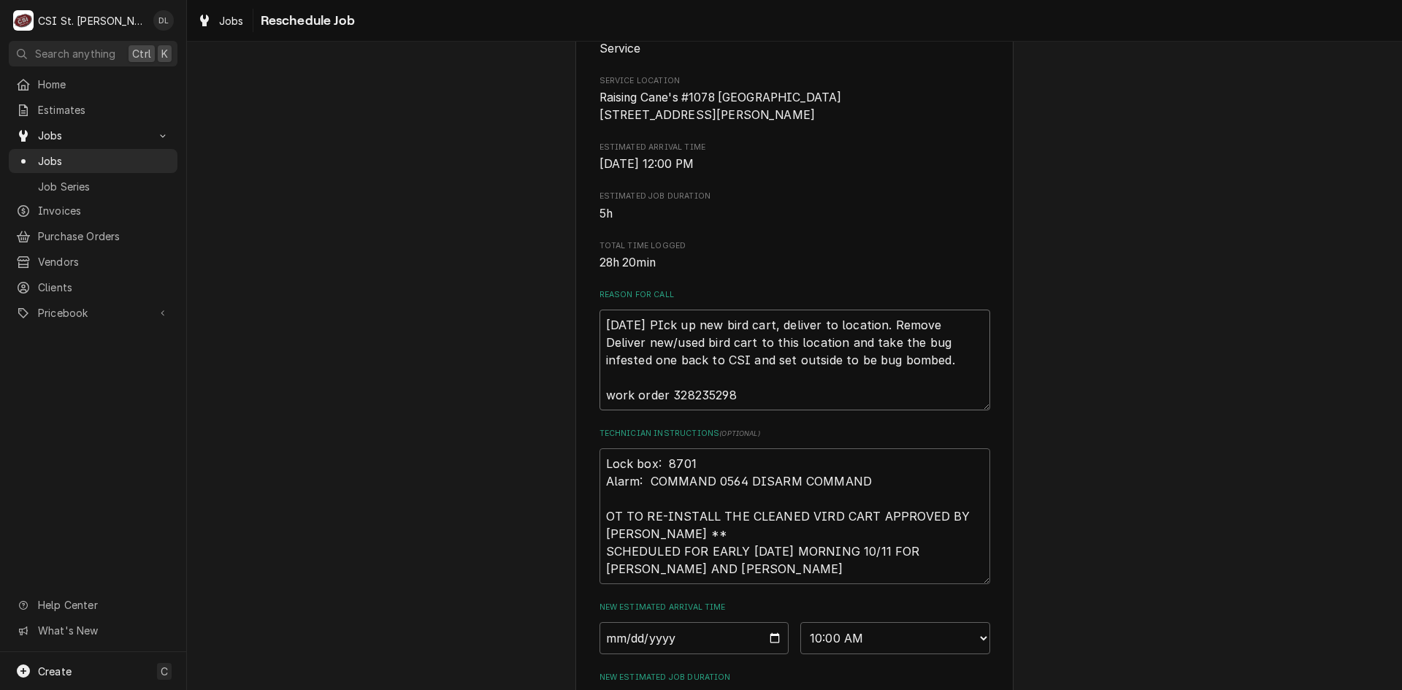
type textarea "10/14/25 PIck up new bird cart, deliver to location. Remove Deliver new/used bi…"
type textarea "x"
type textarea "10/14/25 PIck up new bird cart, deliver to location. Remove o Deliver new/used …"
type textarea "x"
type textarea "10/14/25 PIck up new bird cart, deliver to location. Remove ol Deliver new/used…"
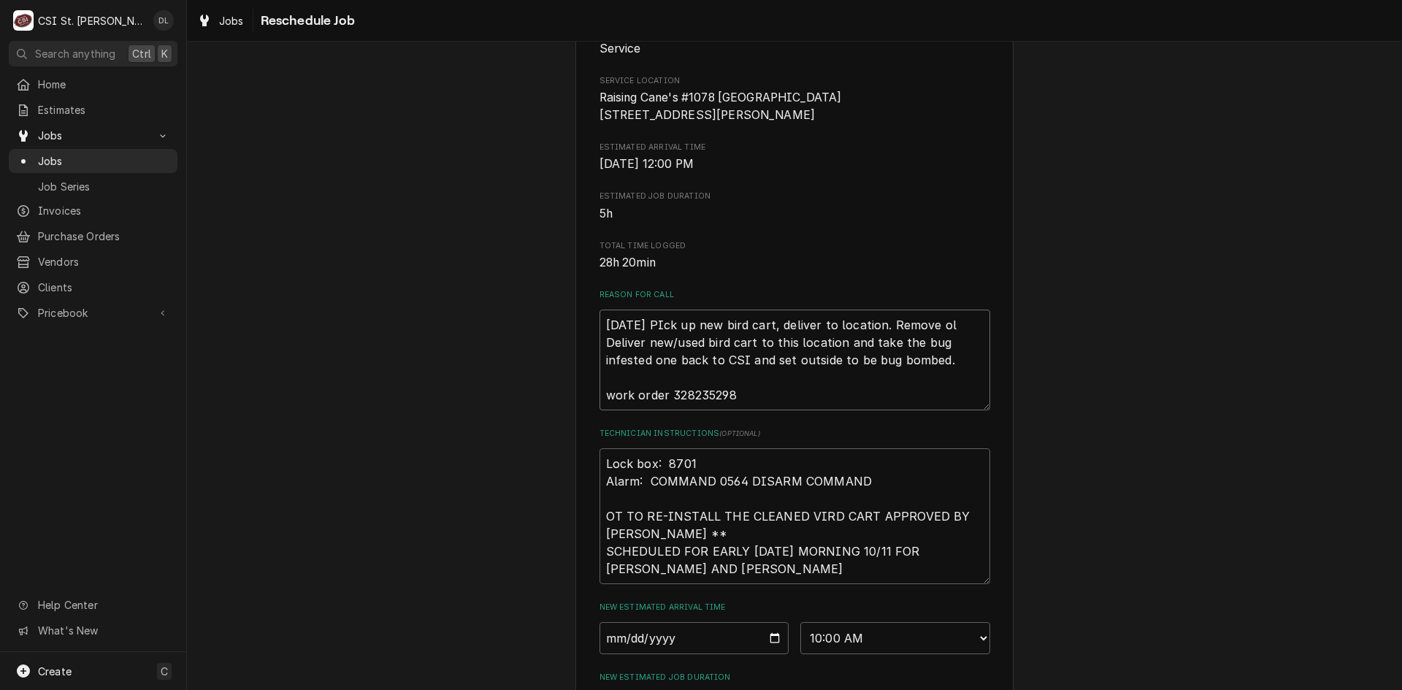
type textarea "x"
type textarea "10/14/25 PIck up new bird cart, deliver to location. Remove old Deliver new/use…"
type textarea "x"
type textarea "10/14/25 PIck up new bird cart, deliver to location. Remove old bi Deliver new/…"
type textarea "x"
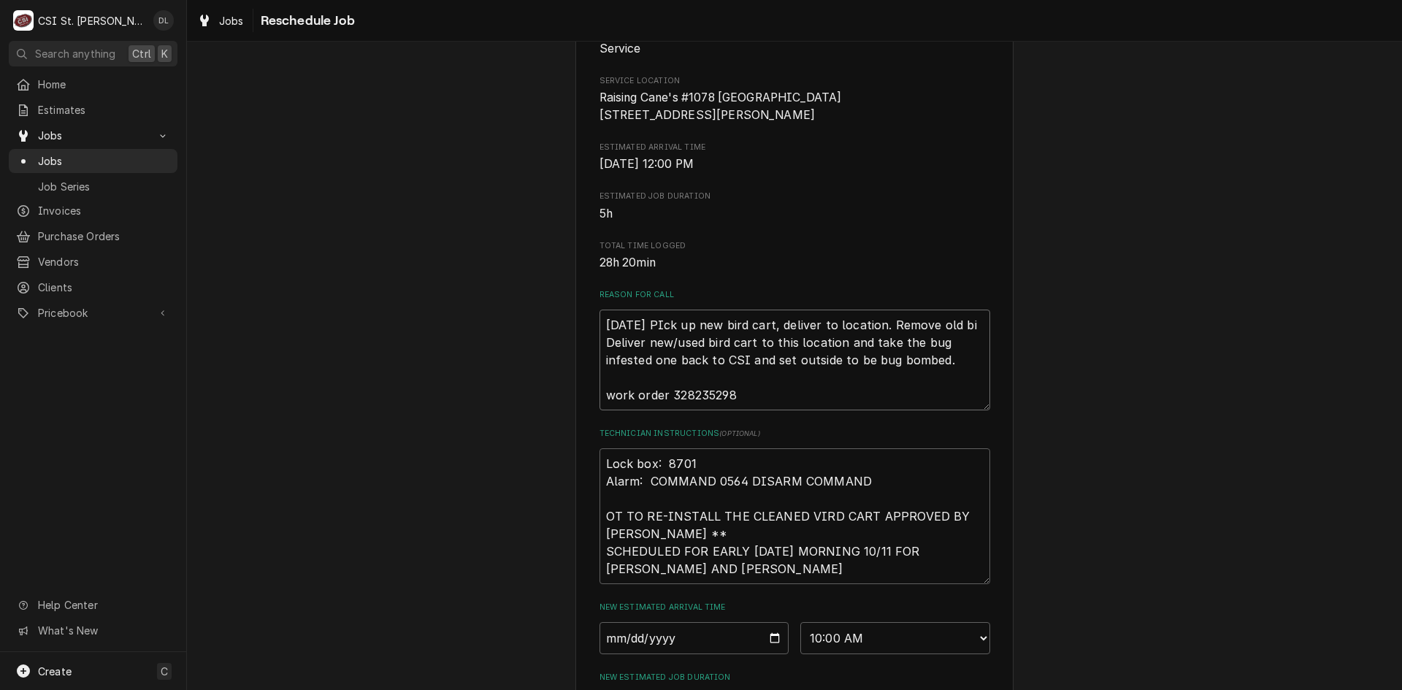
type textarea "10/14/25 PIck up new bird cart, deliver to location. Remove old bid Deliver new…"
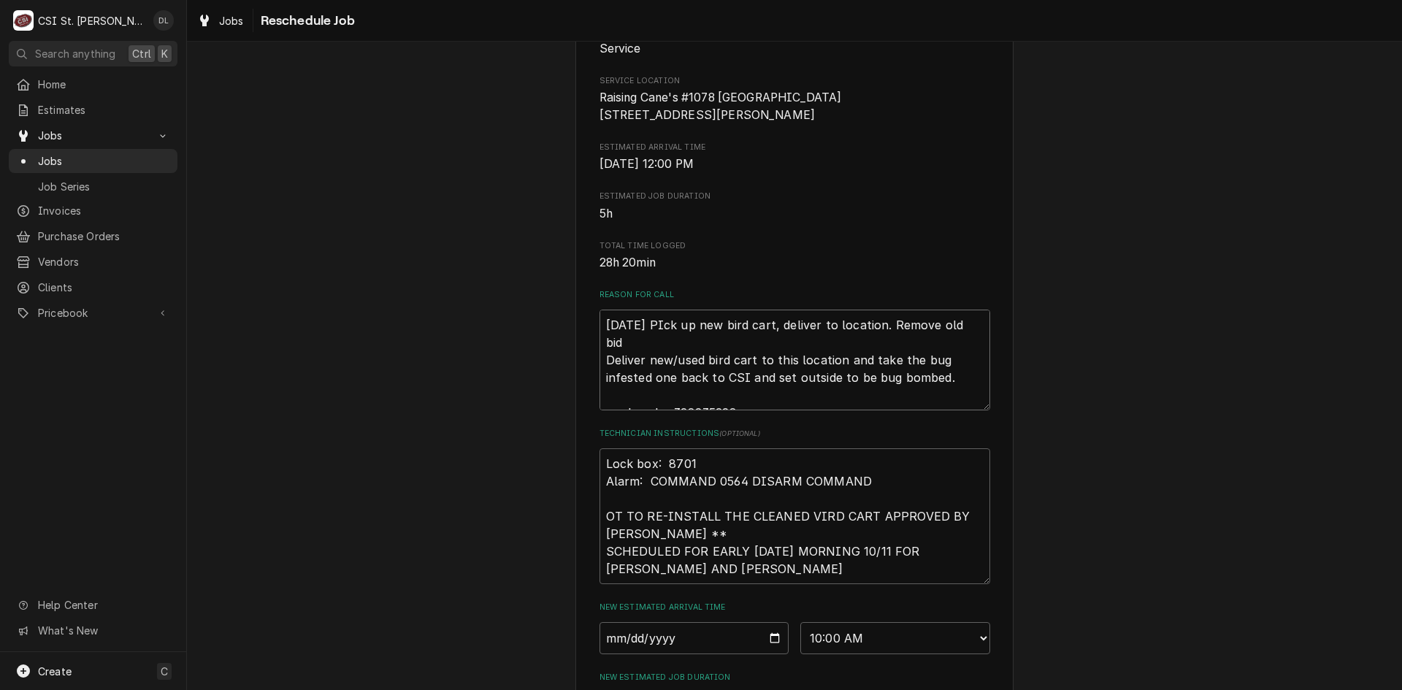
type textarea "x"
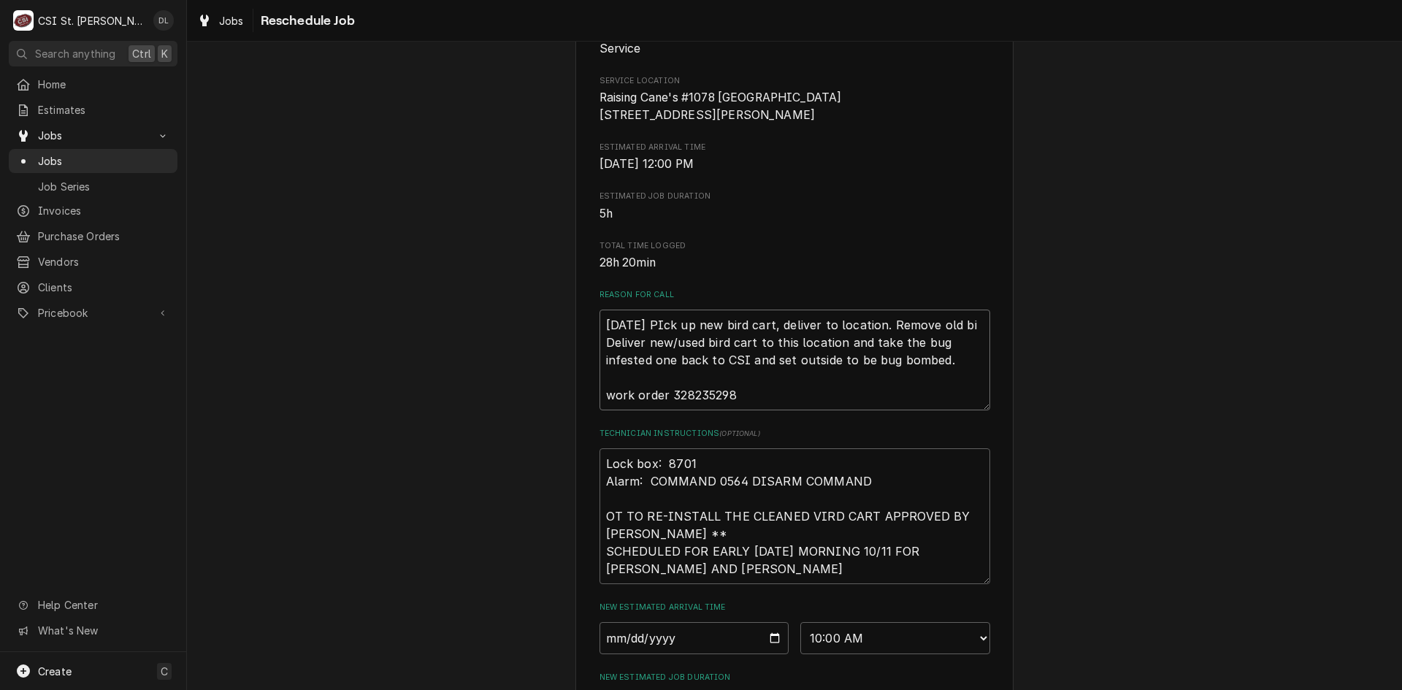
type textarea "10/14/25 PIck up new bird cart, deliver to location. Remove old bir Deliver new…"
type textarea "x"
type textarea "10/14/25 PIck up new bird cart, deliver to location. Remove old bird Deliver ne…"
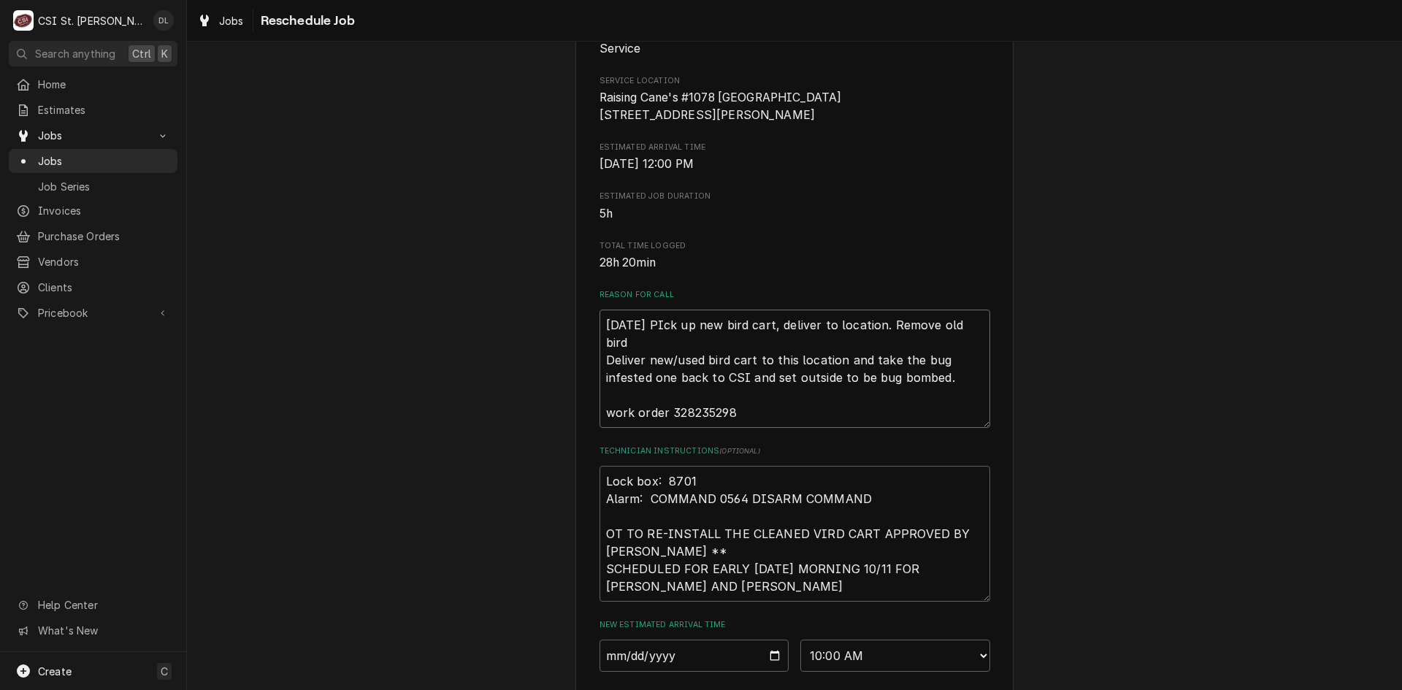
type textarea "x"
type textarea "10/14/25 PIck up new bird cart, deliver to location. Remove old bird Deliver ne…"
type textarea "x"
type textarea "10/14/25 PIck up new bird cart, deliver to location. Remove old bird c Deliver …"
type textarea "x"
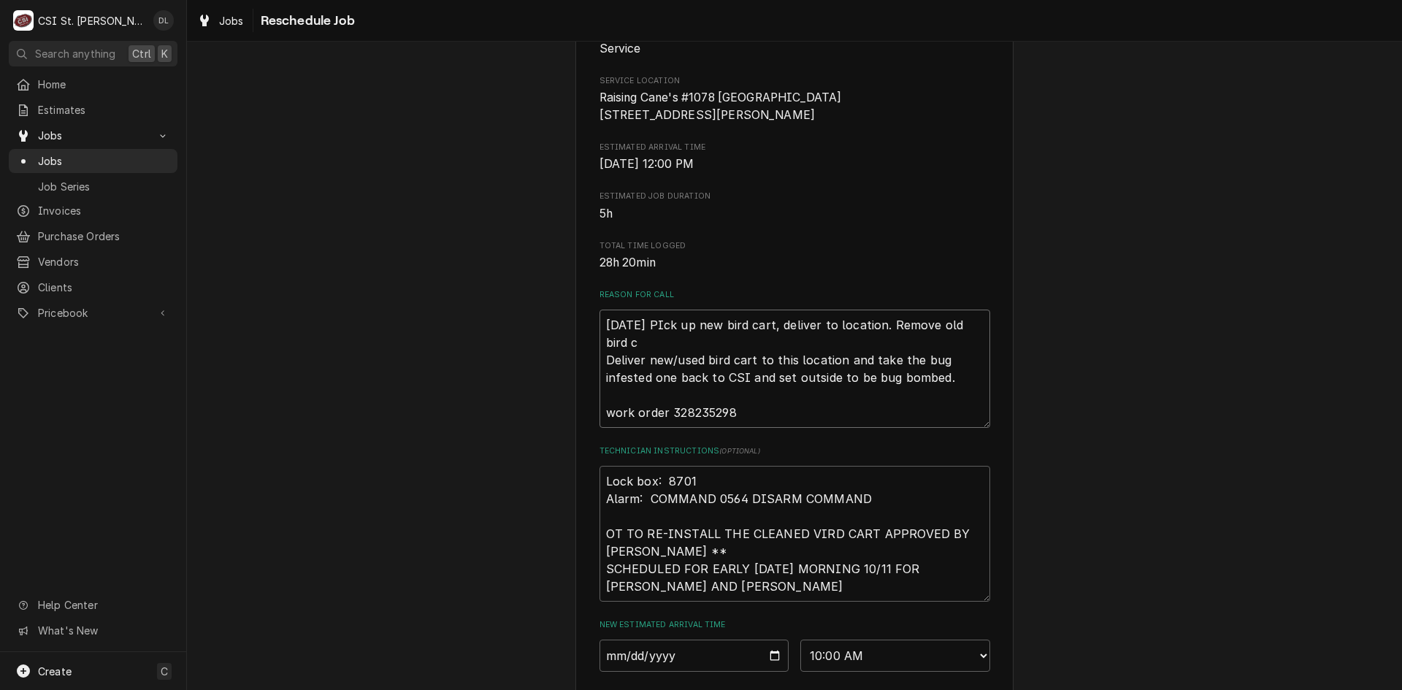
type textarea "10/14/25 PIck up new bird cart, deliver to location. Remove old bird ca Deliver…"
type textarea "x"
type textarea "10/14/25 PIck up new bird cart, deliver to location. Remove old bird car Delive…"
type textarea "x"
type textarea "10/14/25 PIck up new bird cart, deliver to location. Remove old bird cart Deliv…"
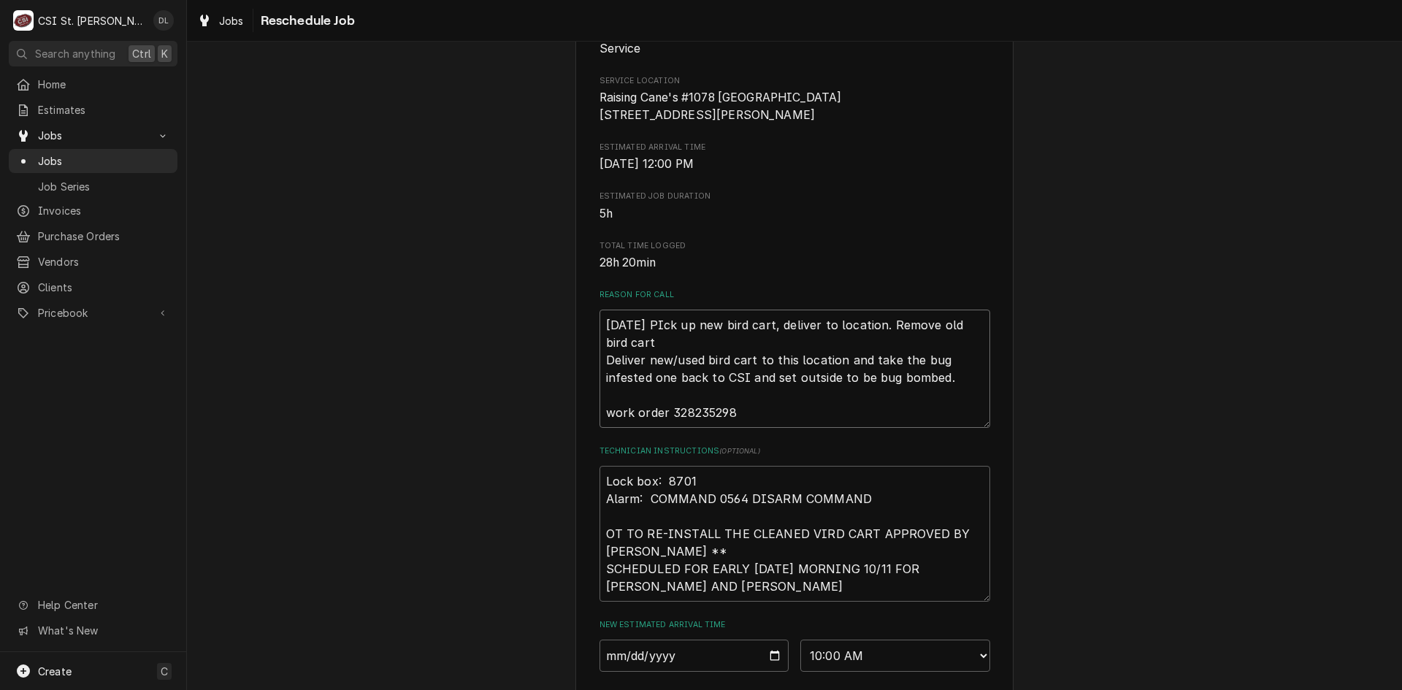
type textarea "x"
type textarea "10/14/25 PIck up new bird cart, deliver to location. Remove old bird cart Deliv…"
type textarea "x"
type textarea "10/14/25 PIck up new bird cart, deliver to location. Remove old bird cart an De…"
type textarea "x"
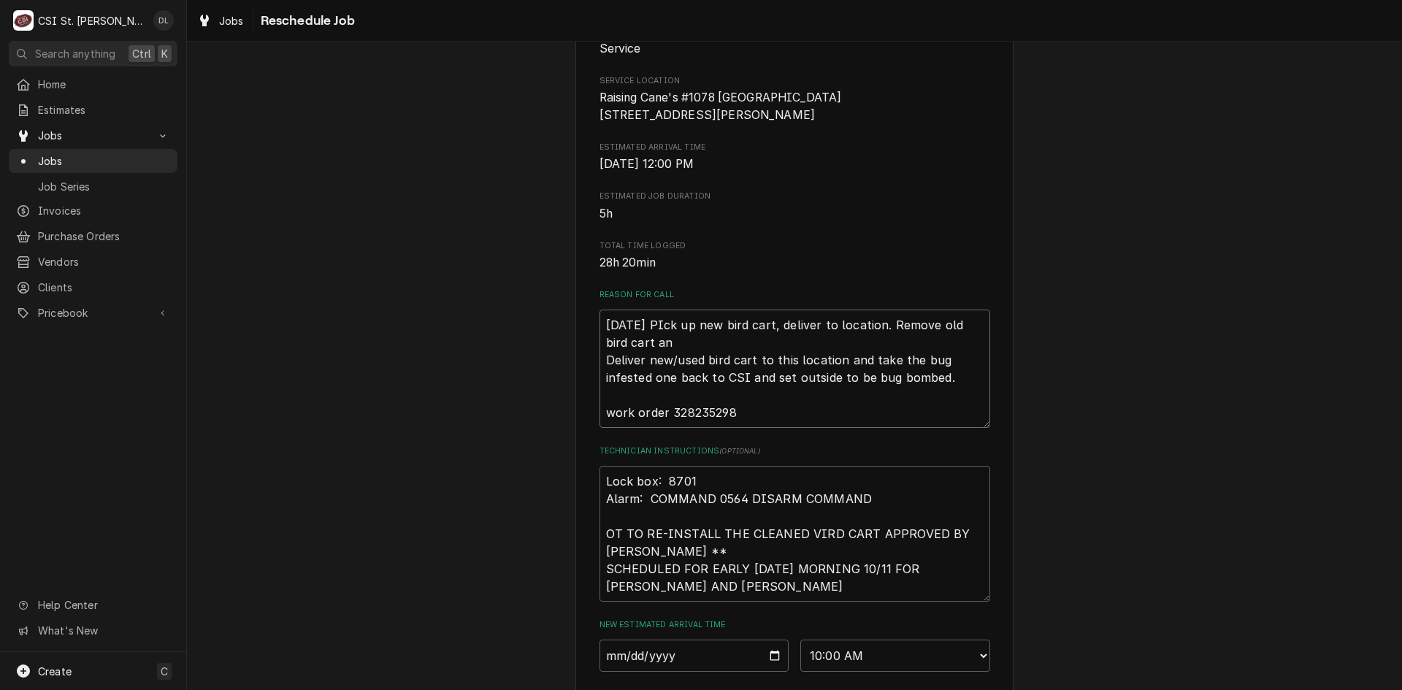
type textarea "10/14/25 PIck up new bird cart, deliver to location. Remove old bird cart and D…"
type textarea "x"
type textarea "10/14/25 PIck up new bird cart, deliver to location. Remove old bird cart and D…"
type textarea "x"
type textarea "10/14/25 PIck up new bird cart, deliver to location. Remove old bird cart and b…"
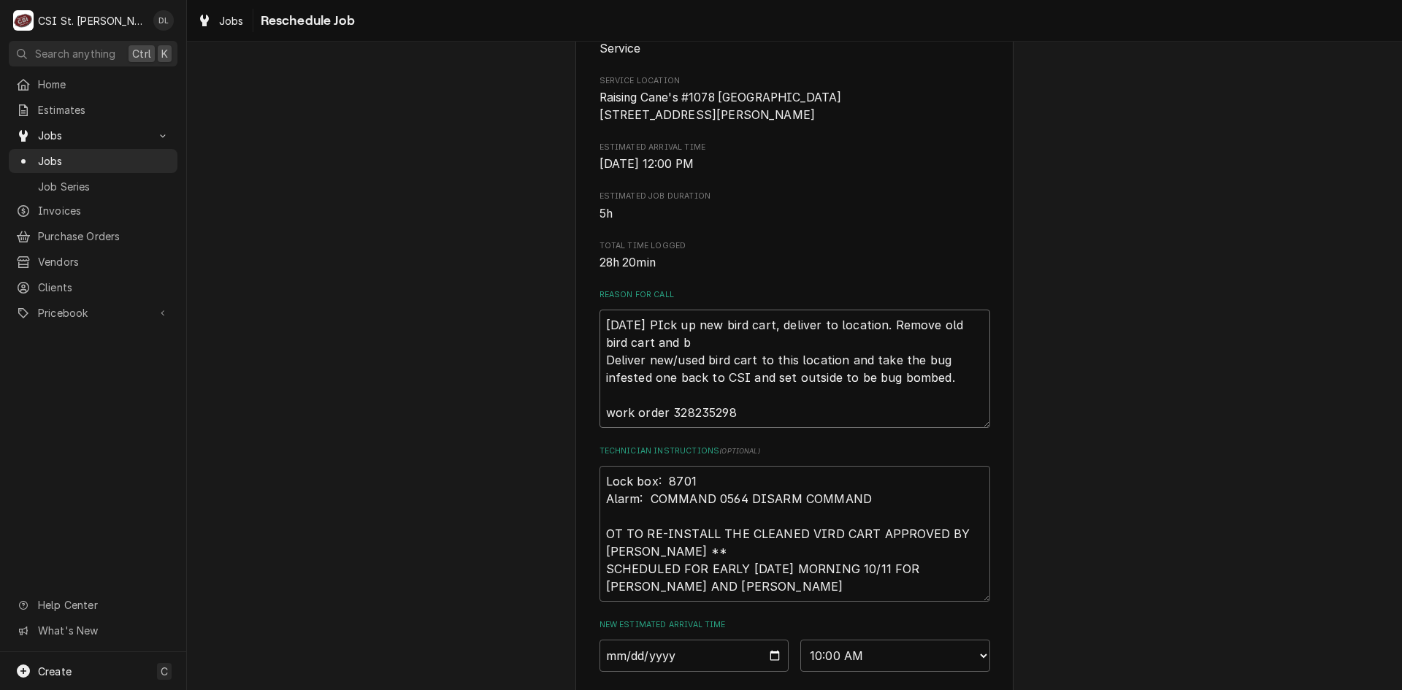
type textarea "x"
type textarea "10/14/25 PIck up new bird cart, deliver to location. Remove old bird cart and b…"
type textarea "x"
type textarea "10/14/25 PIck up new bird cart, deliver to location. Remove old bird cart and b…"
type textarea "x"
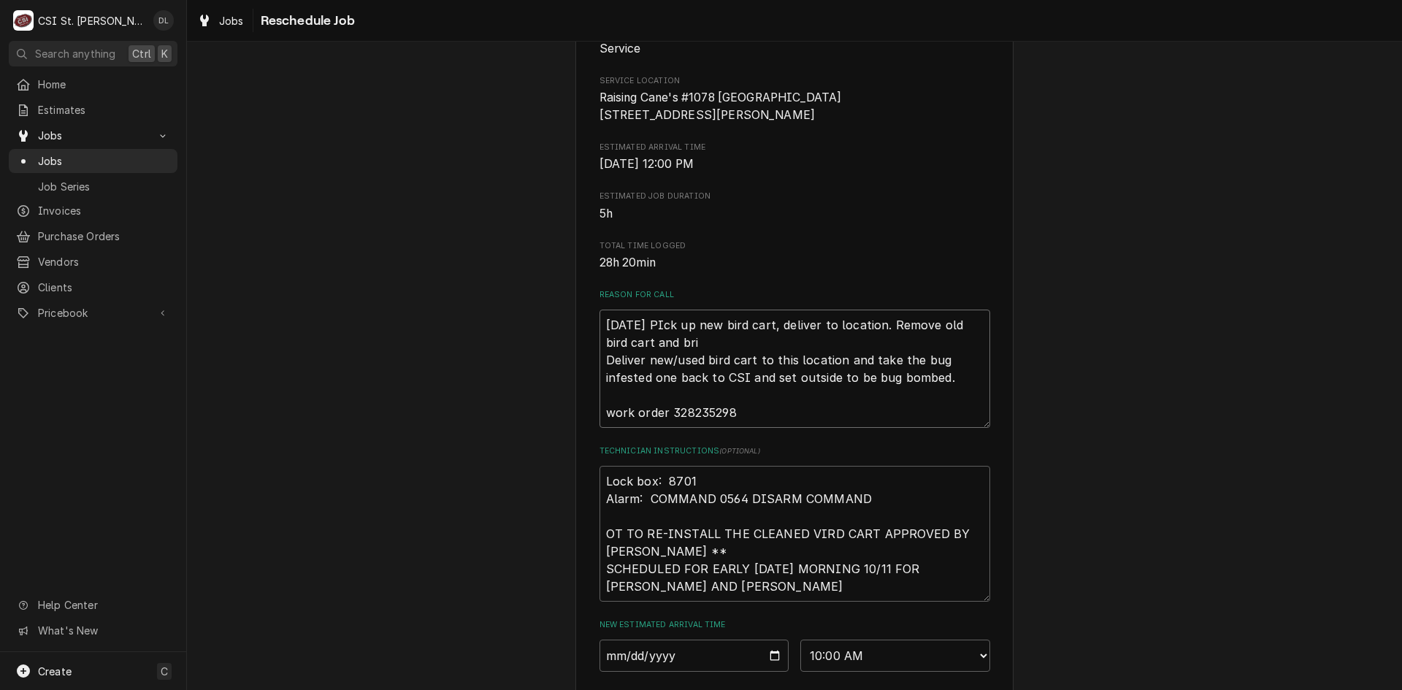
type textarea "10/14/25 PIck up new bird cart, deliver to location. Remove old bird cart and b…"
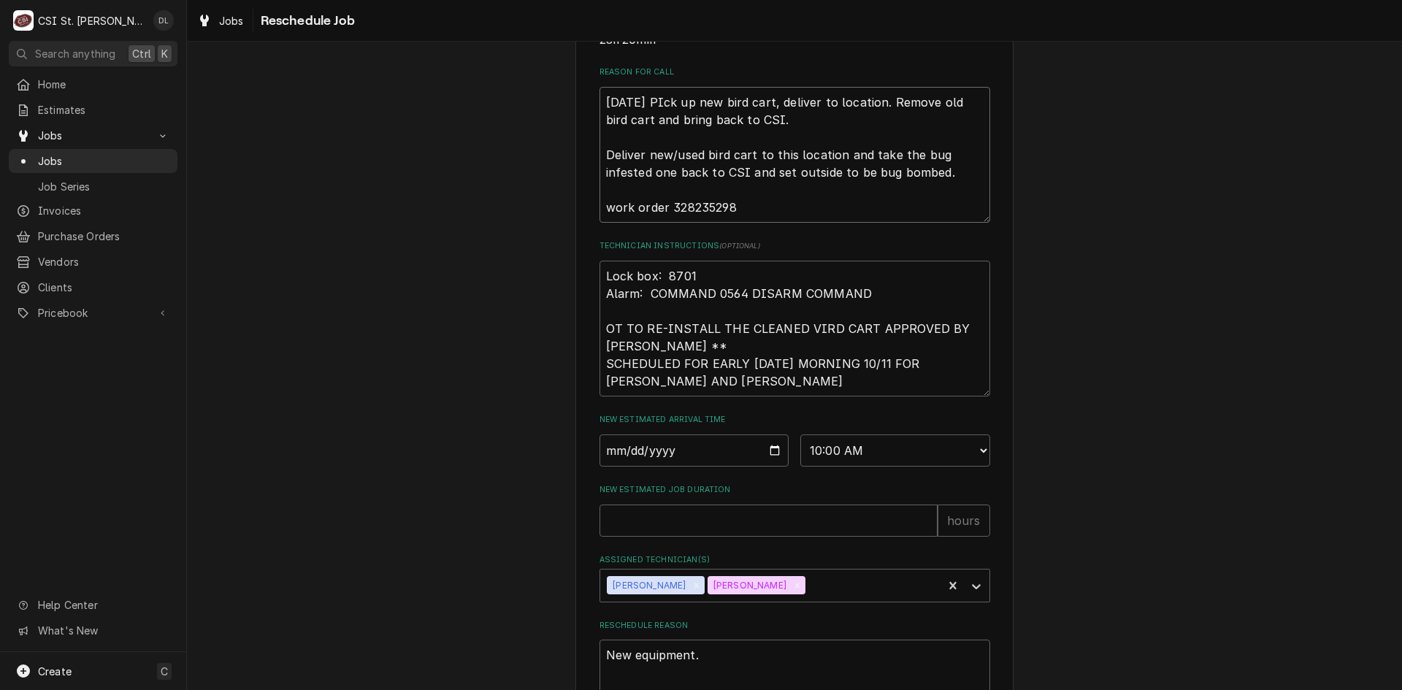
scroll to position [542, 0]
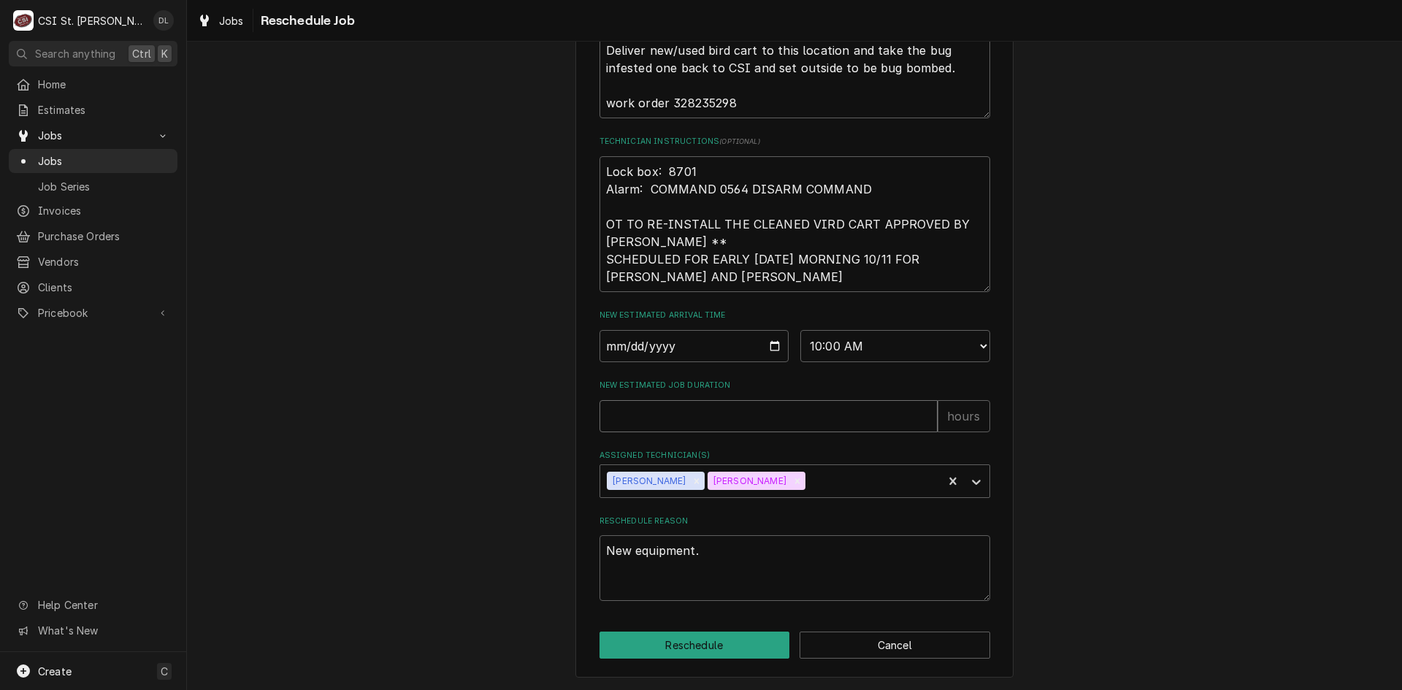
click at [773, 417] on input "New Estimated Job Duration" at bounding box center [769, 416] width 338 height 32
click at [719, 644] on button "Reschedule" at bounding box center [695, 645] width 191 height 27
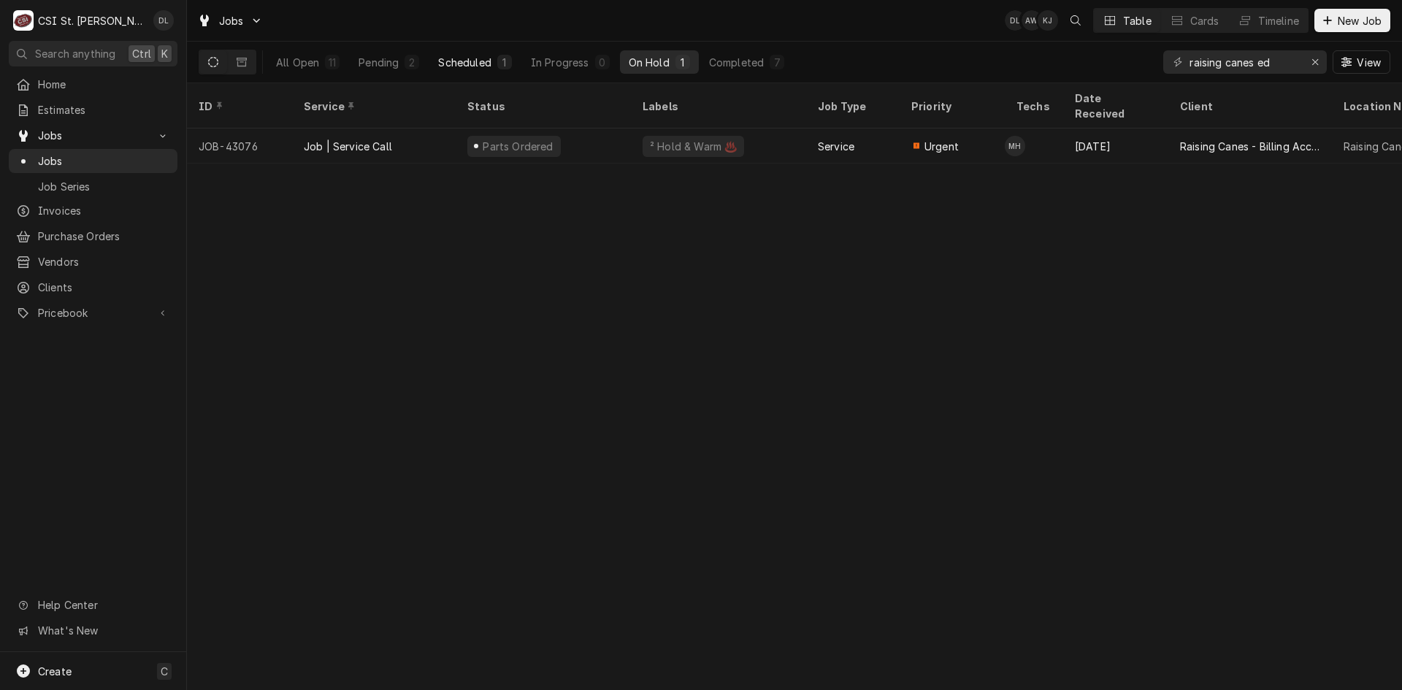
click at [471, 60] on div "Scheduled" at bounding box center [464, 62] width 53 height 15
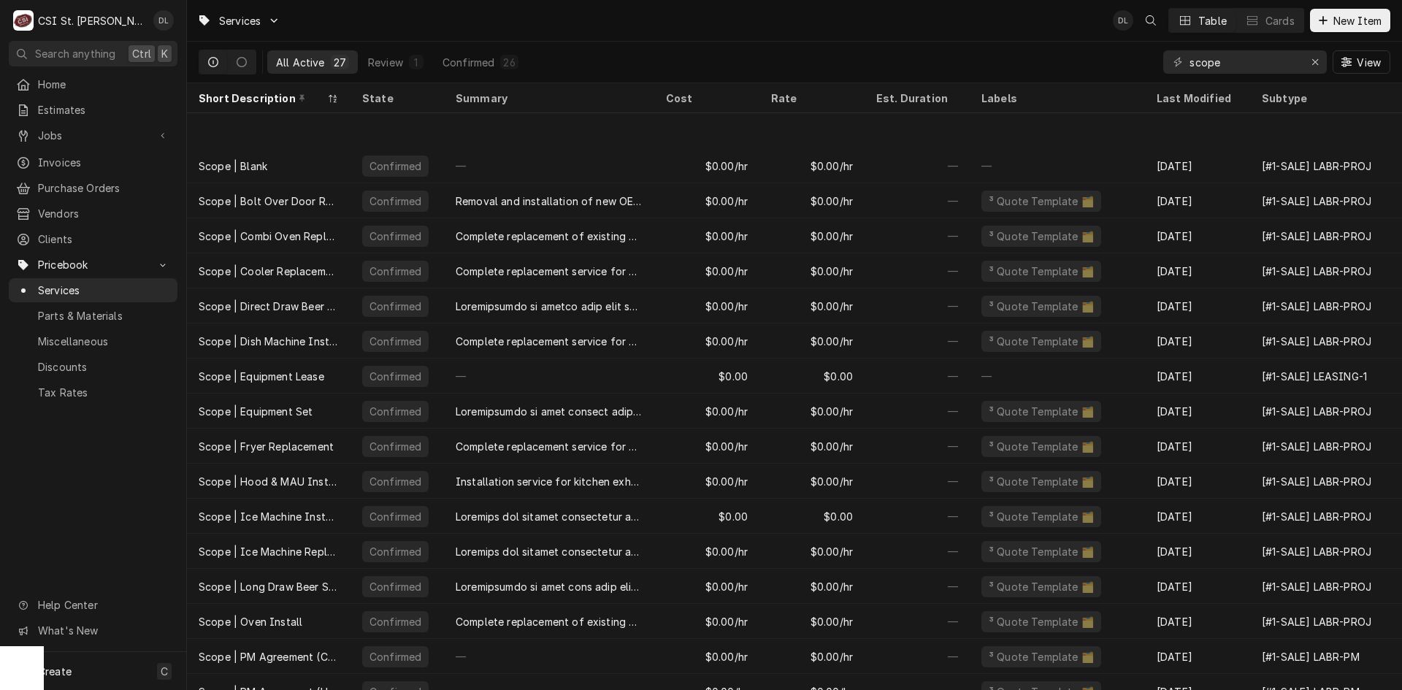
scroll to position [73, 0]
